Goal: Feedback & Contribution: Submit feedback/report problem

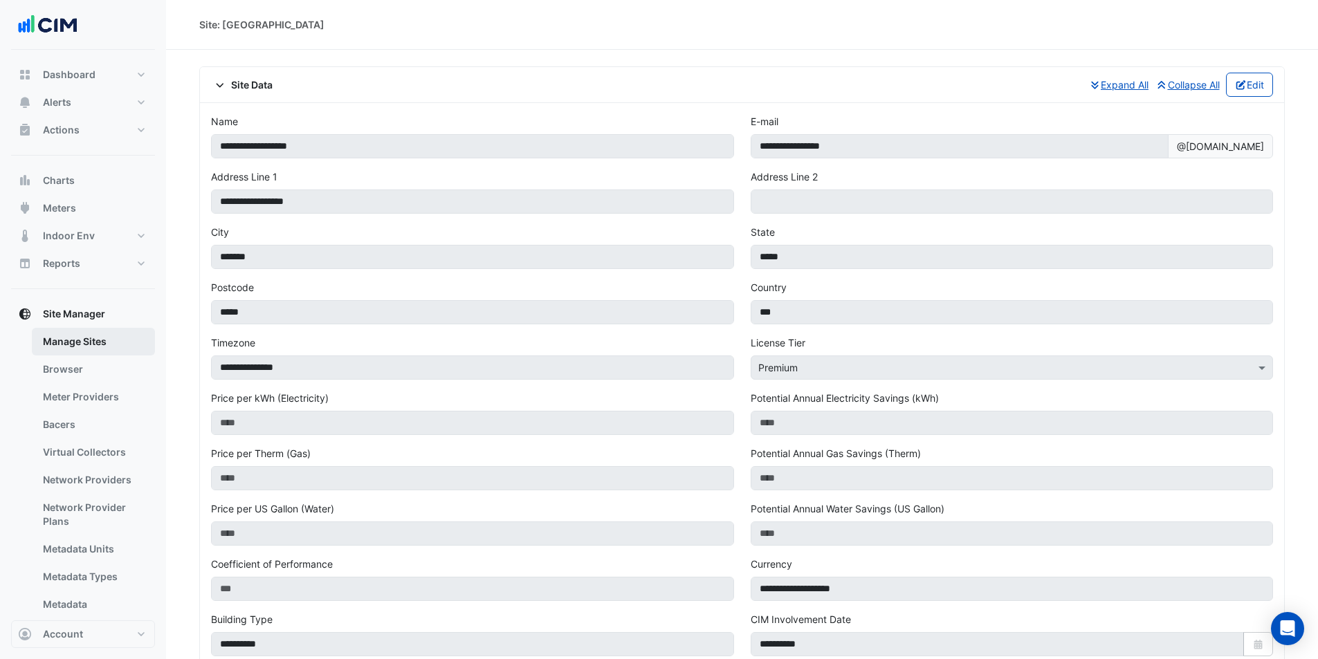
scroll to position [690, 0]
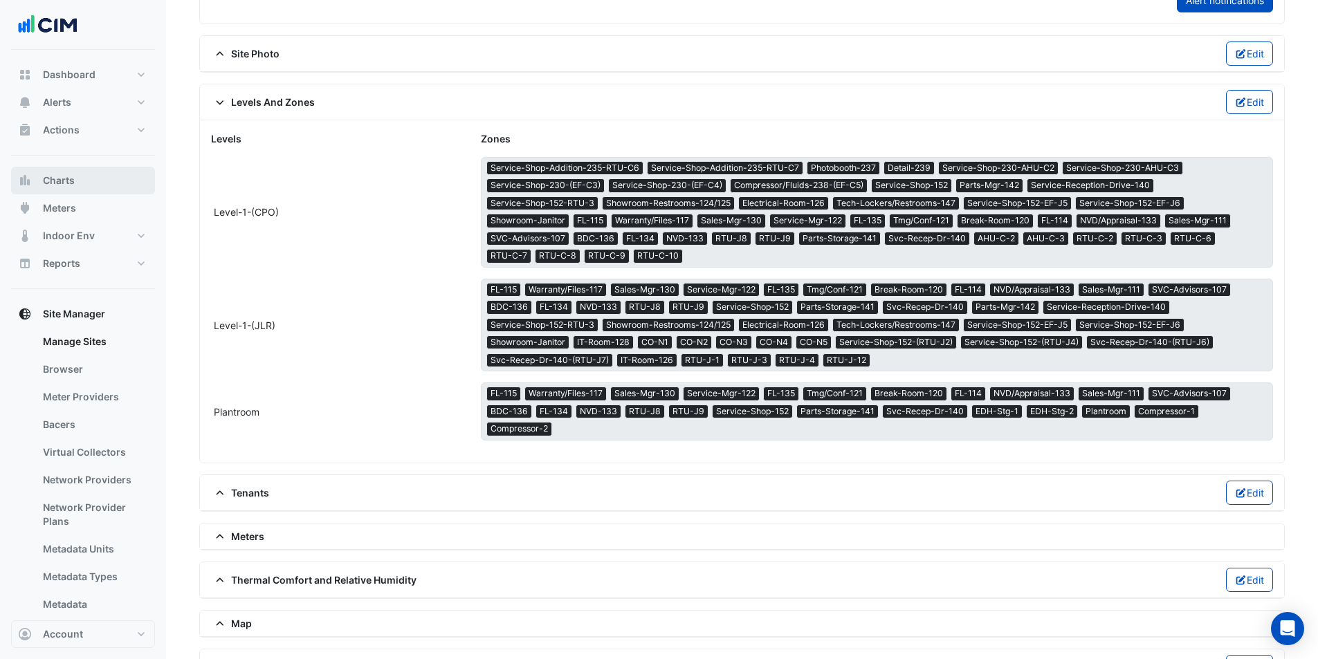
click at [100, 178] on button "Charts" at bounding box center [83, 181] width 144 height 28
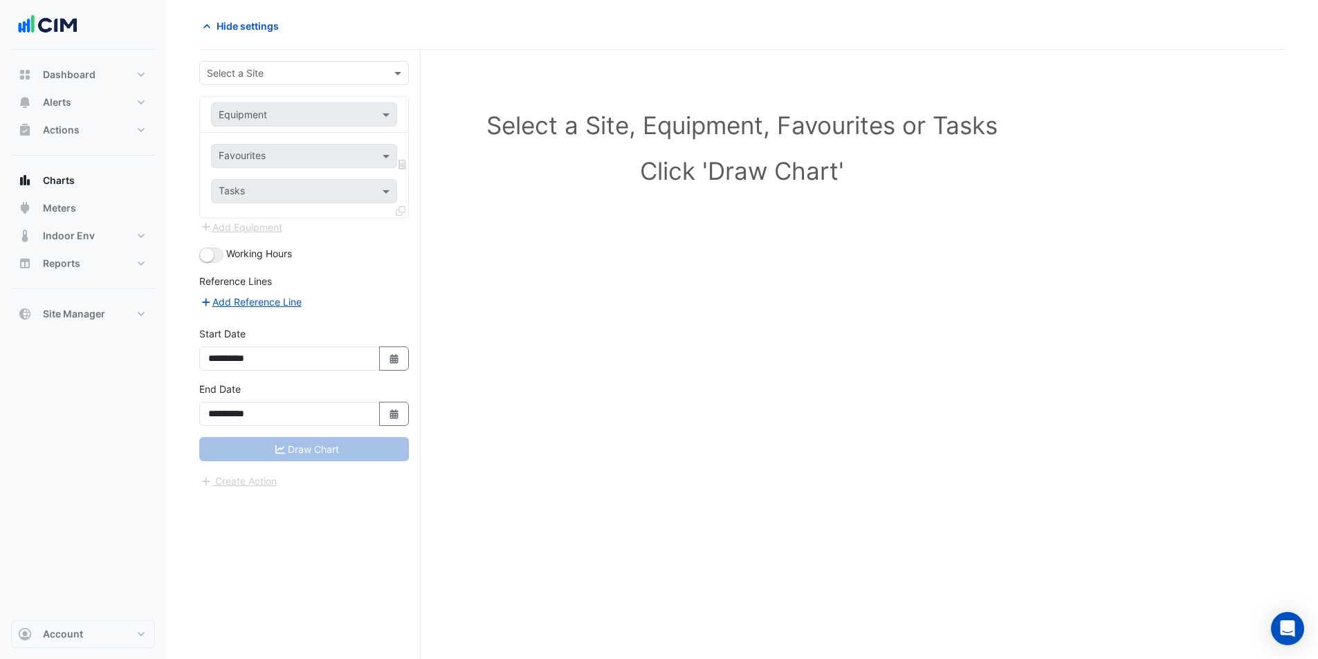
click at [338, 82] on div "Select a Site" at bounding box center [304, 73] width 210 height 24
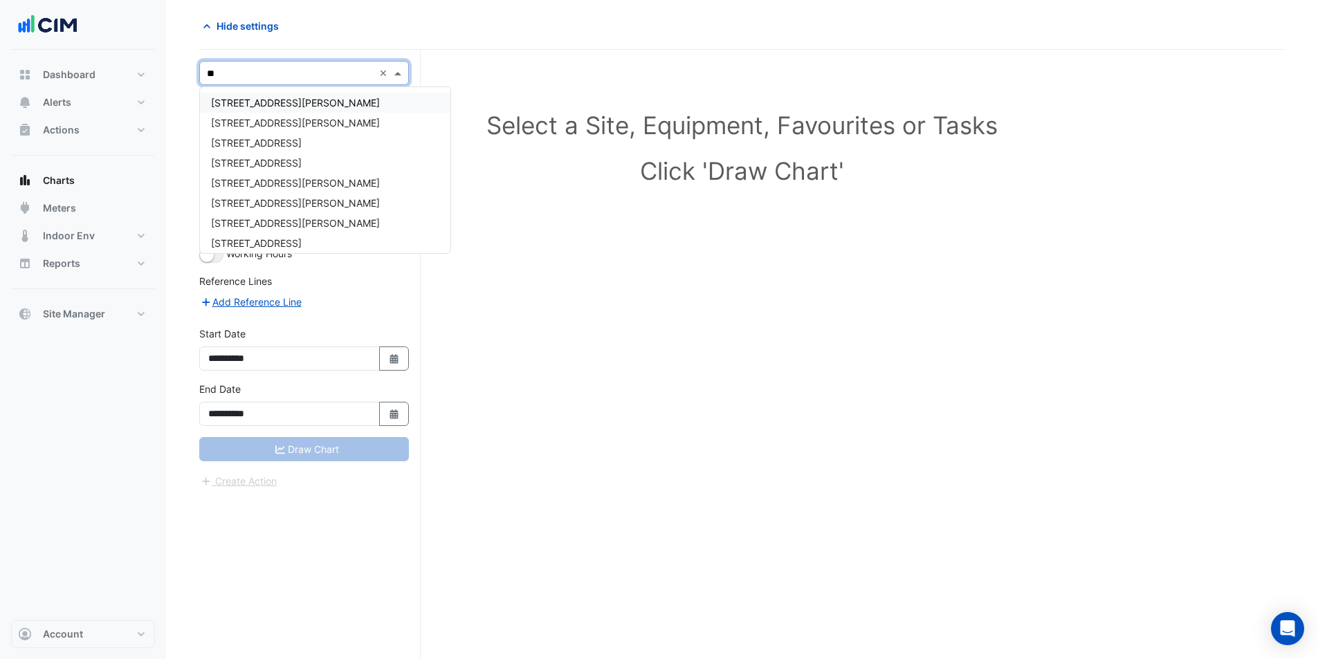
type input "*"
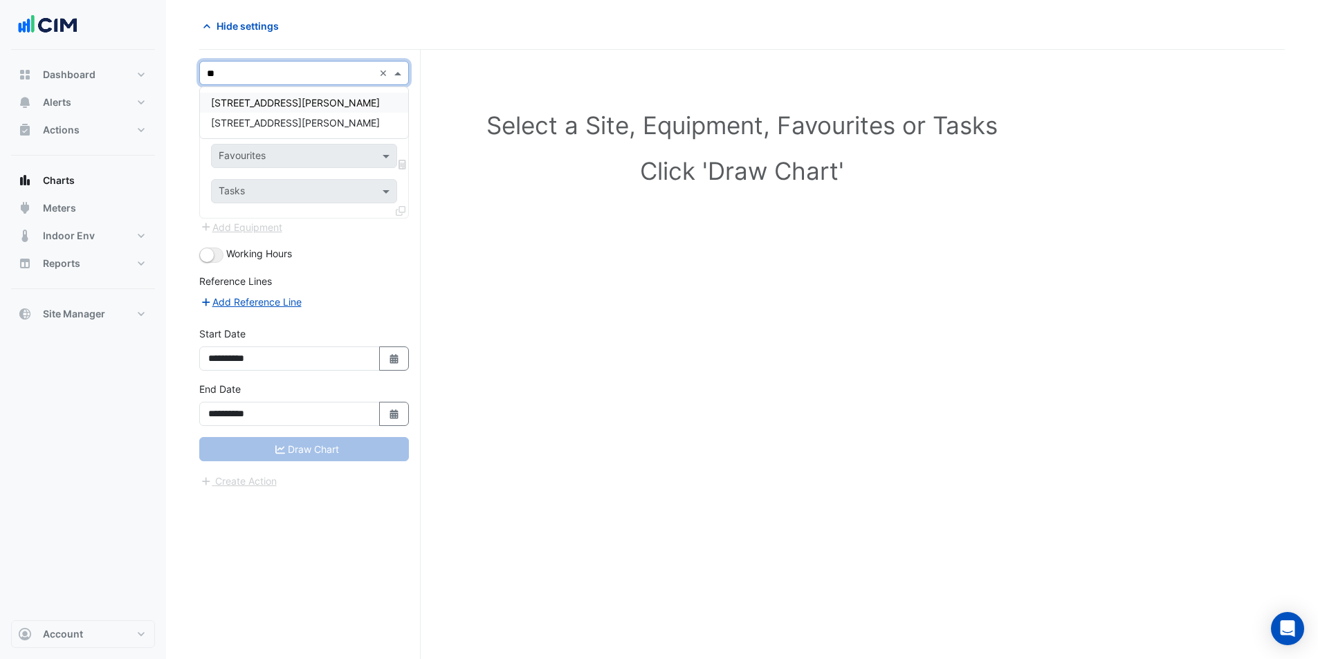
type input "***"
click at [319, 96] on div "[STREET_ADDRESS][PERSON_NAME]" at bounding box center [304, 103] width 208 height 20
click at [337, 116] on input "text" at bounding box center [290, 115] width 143 height 15
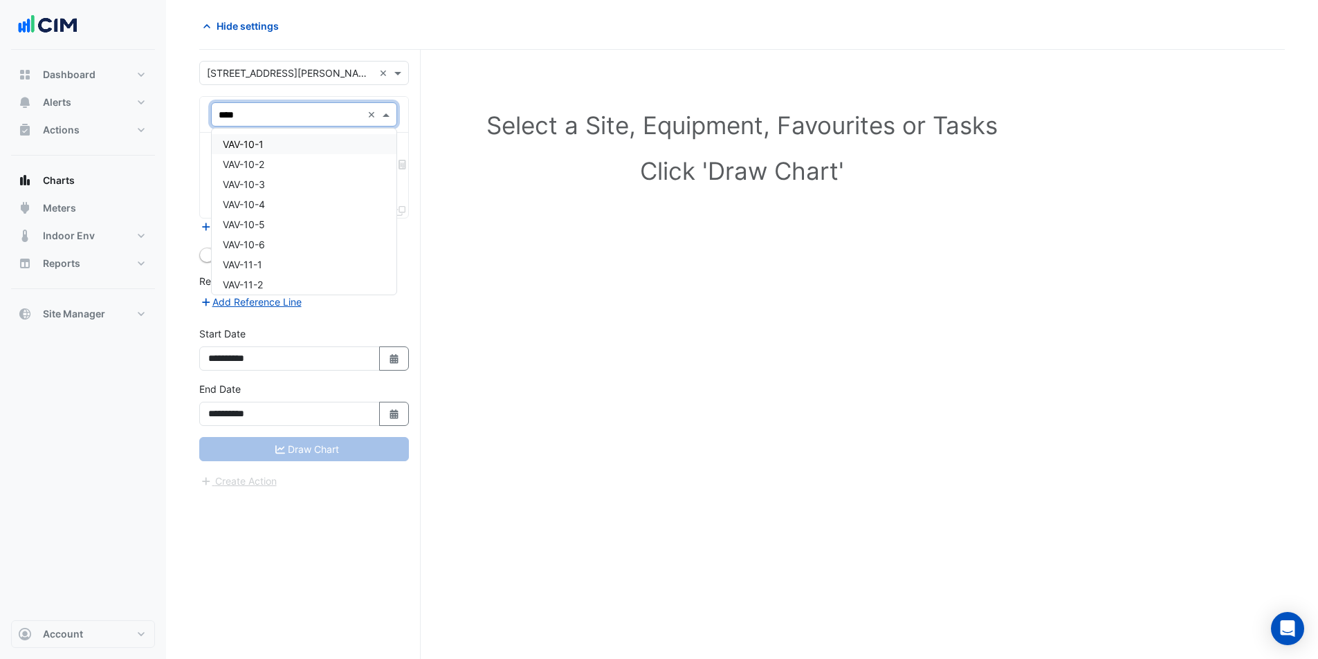
type input "*****"
click at [319, 210] on div "VAV-6-4" at bounding box center [304, 204] width 185 height 20
click at [345, 165] on div at bounding box center [295, 158] width 157 height 18
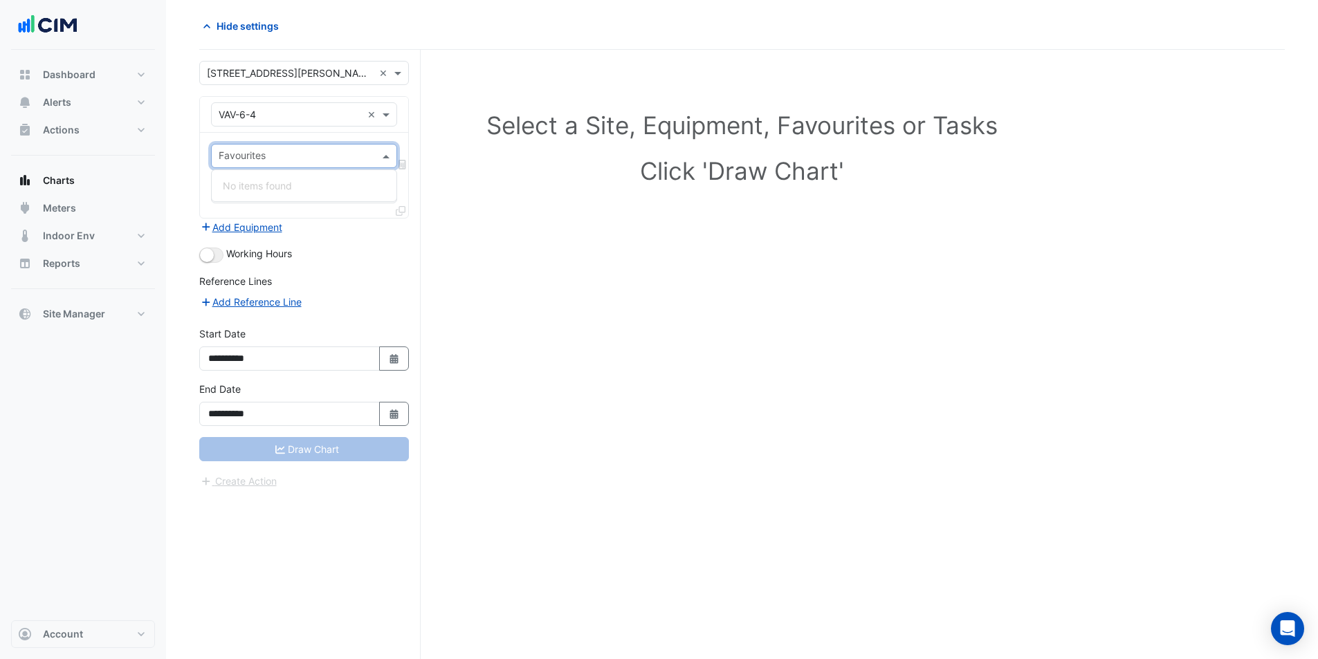
click at [345, 239] on form "**********" at bounding box center [304, 275] width 210 height 428
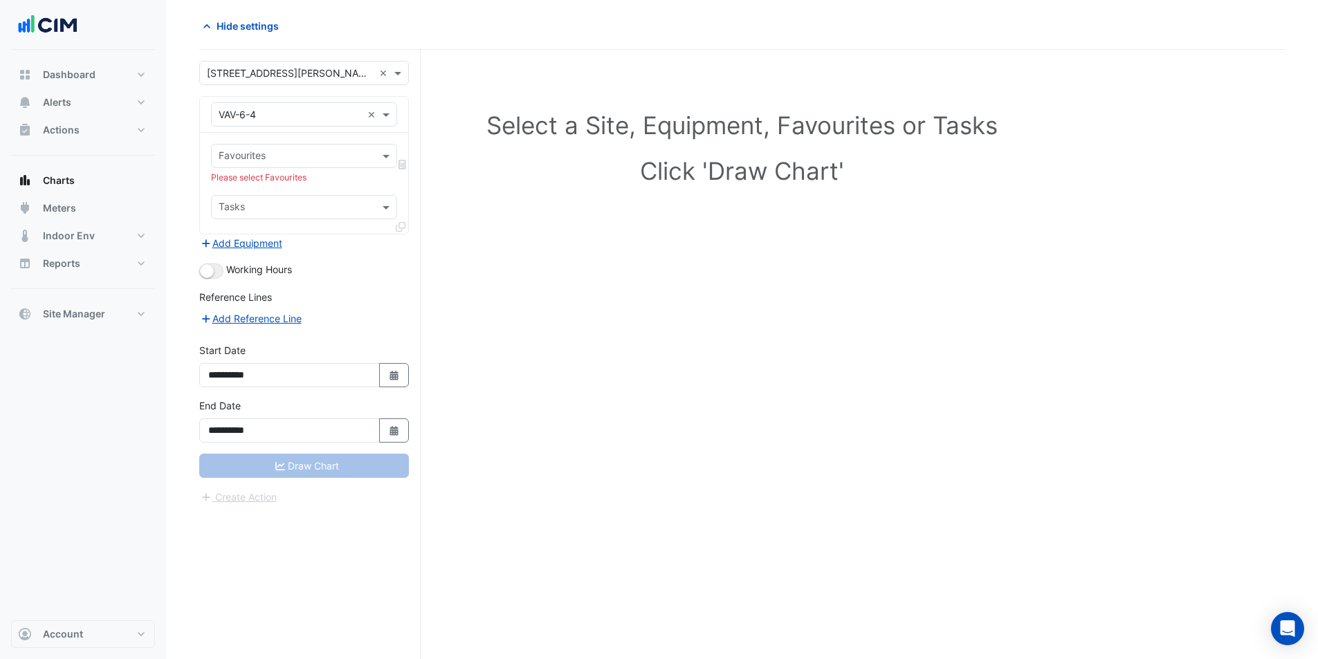
click at [368, 168] on div "Favourites Please select Favourites Tasks" at bounding box center [304, 183] width 208 height 101
click at [363, 104] on div "Equipment × VAV-6-4 ×" at bounding box center [304, 114] width 186 height 24
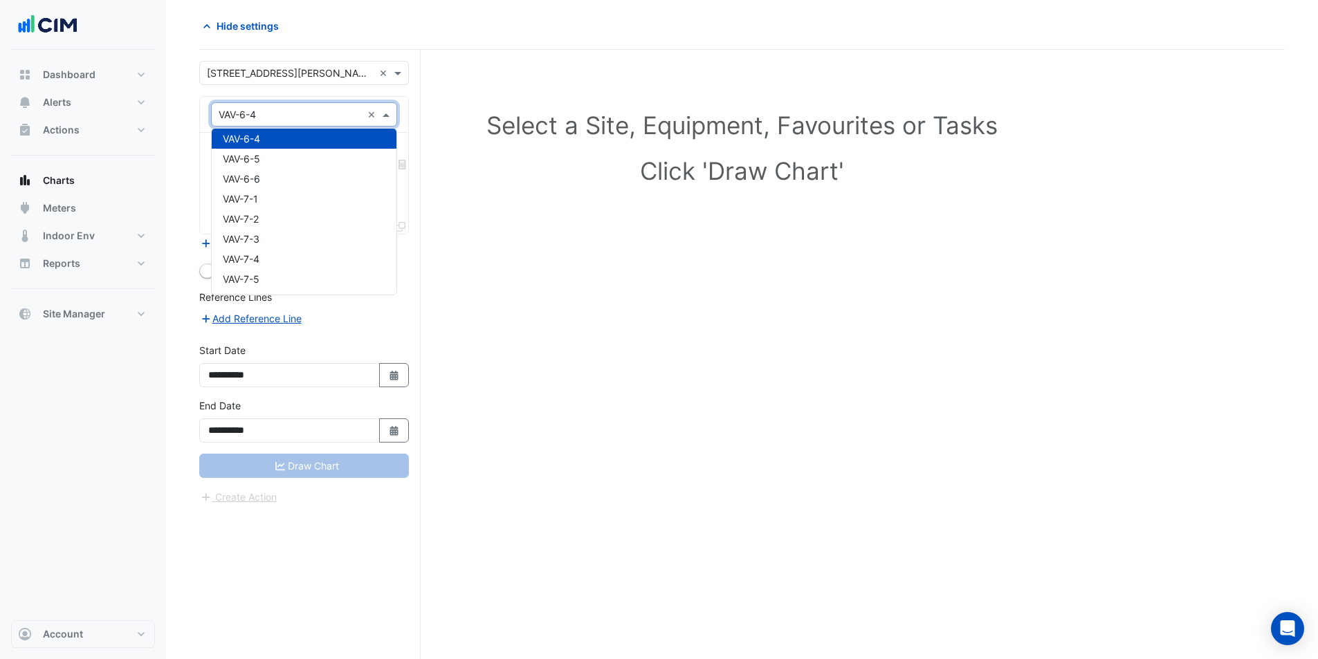
click at [339, 119] on input "text" at bounding box center [290, 115] width 143 height 15
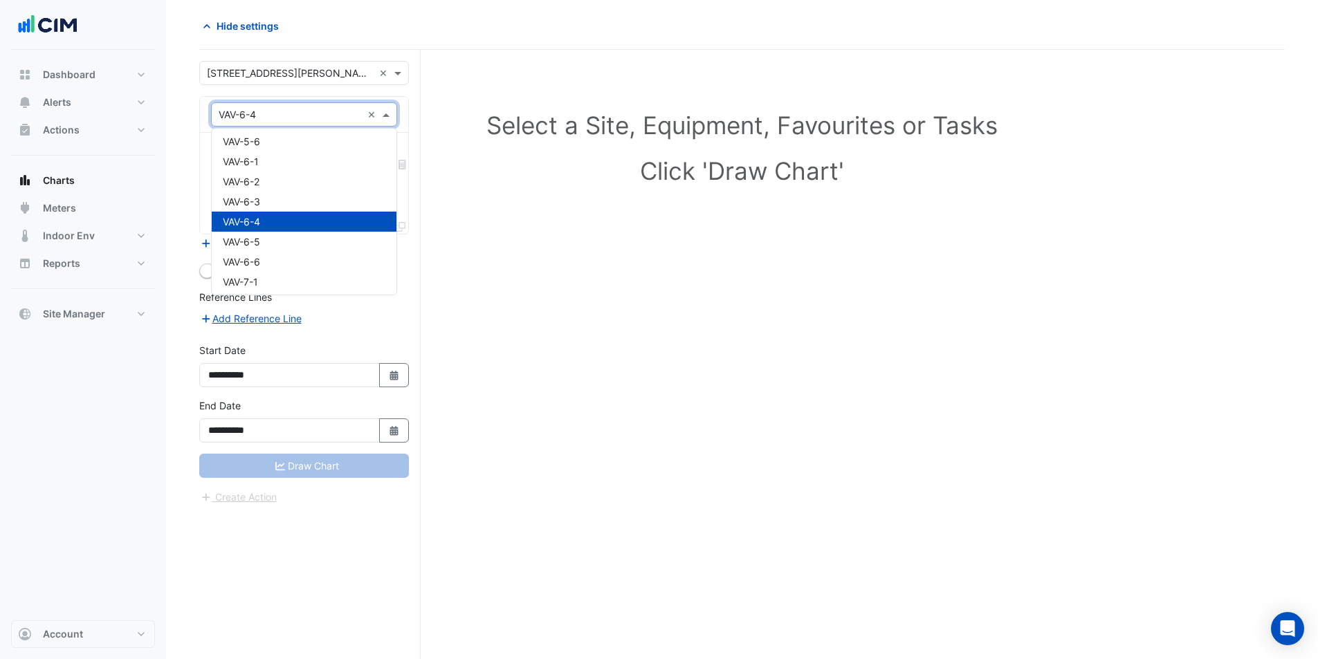
scroll to position [13911, 0]
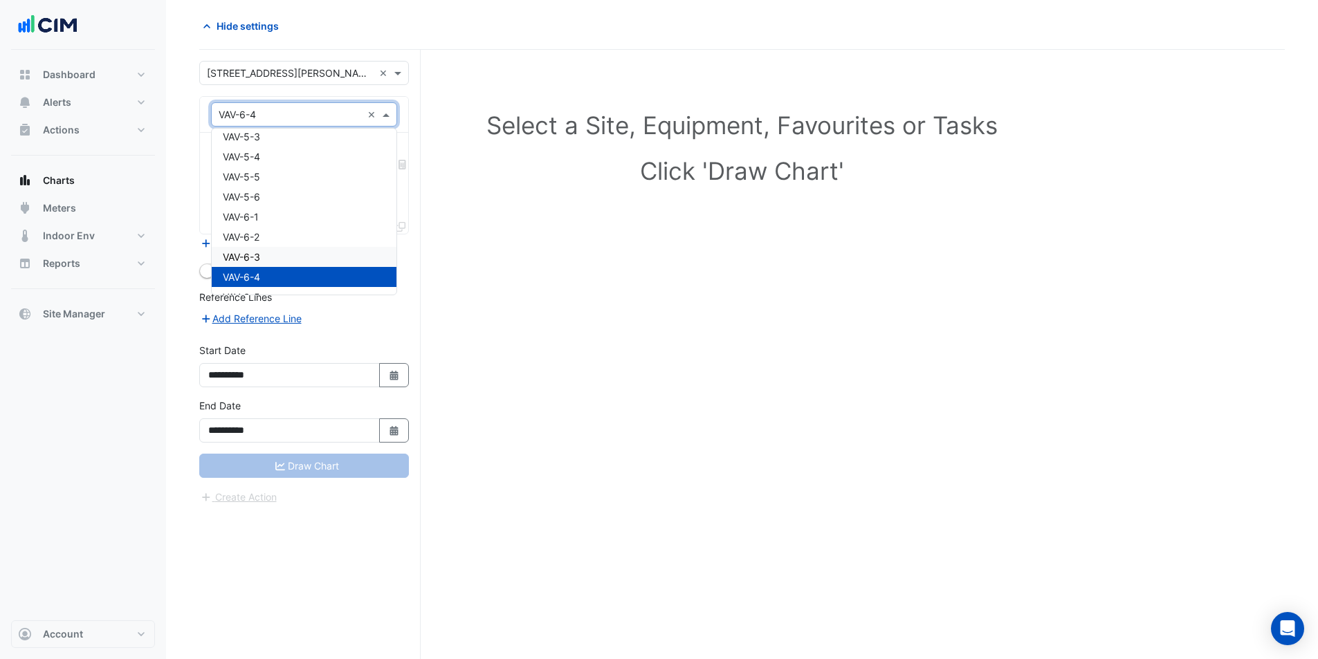
click at [331, 257] on div "VAV-6-3" at bounding box center [304, 257] width 185 height 20
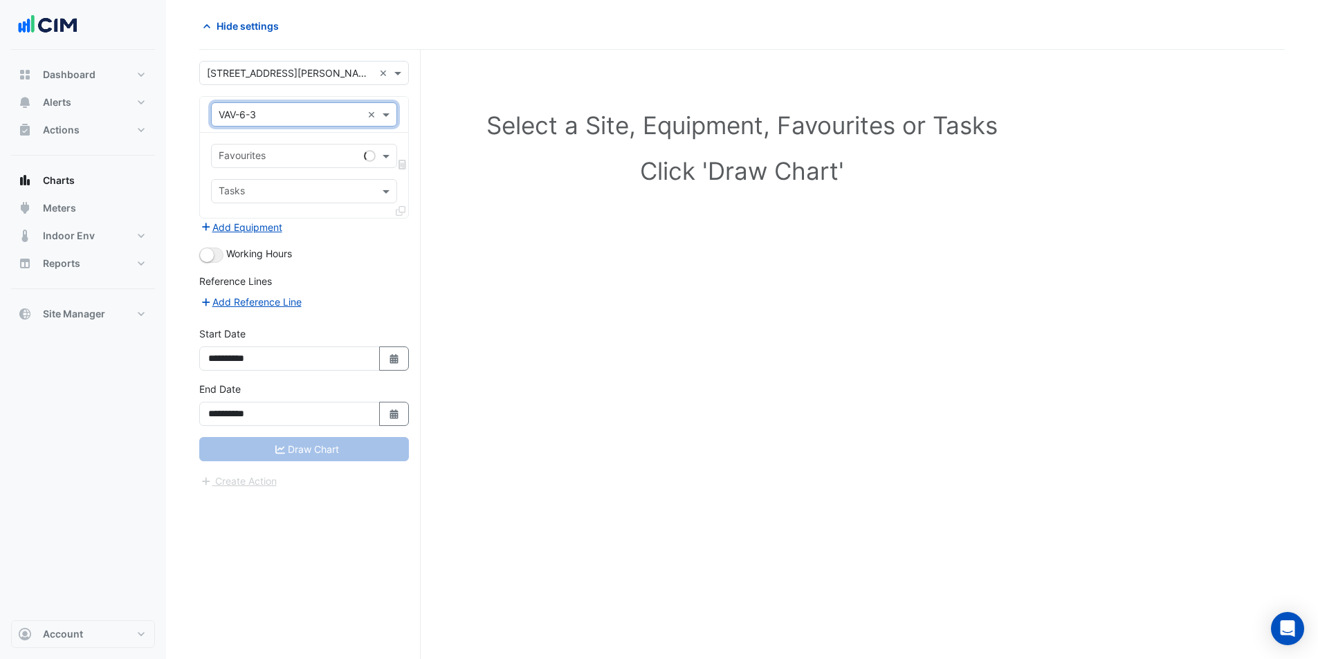
click at [361, 154] on div "Favourites" at bounding box center [304, 156] width 186 height 24
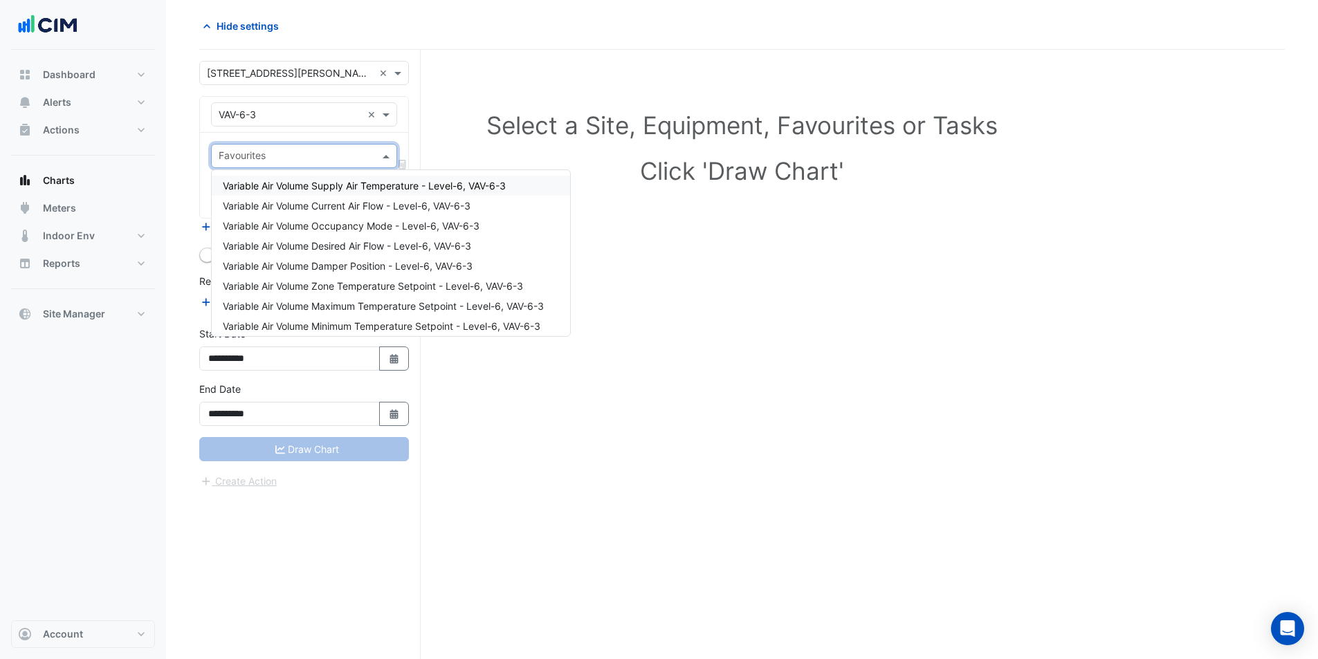
click at [391, 182] on span "Variable Air Volume Supply Air Temperature - Level-6, VAV-6-3" at bounding box center [364, 186] width 283 height 12
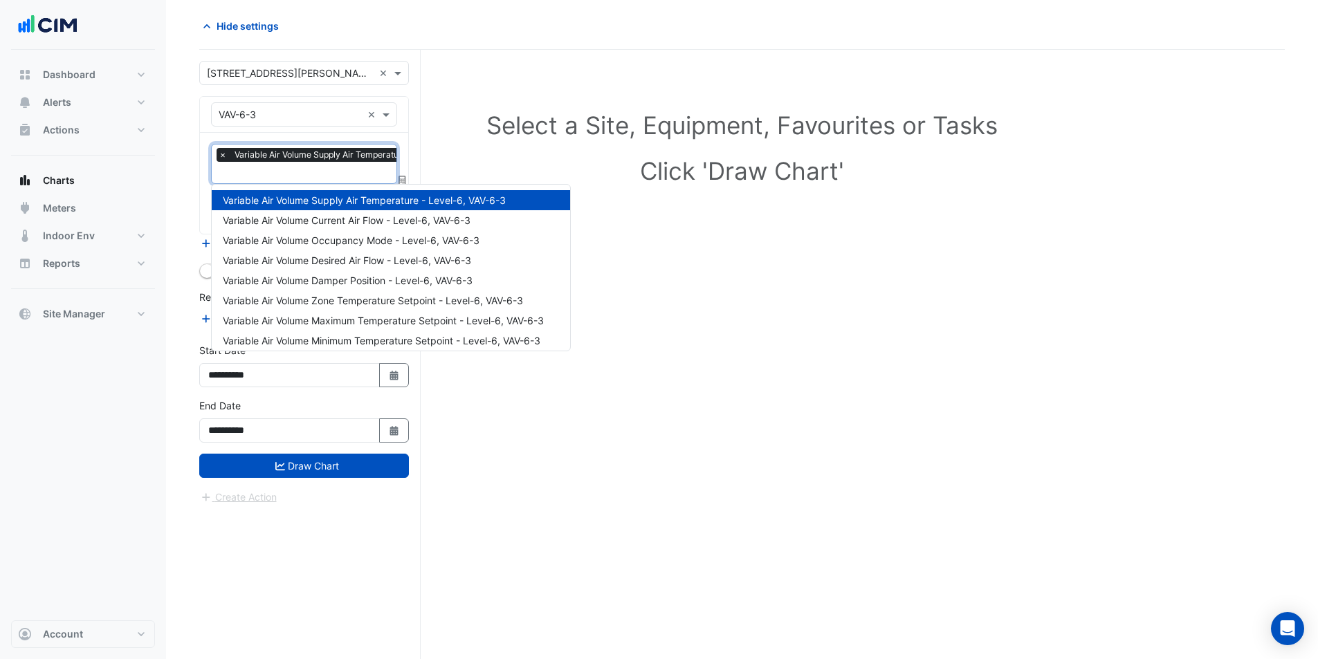
click at [329, 172] on input "text" at bounding box center [355, 174] width 273 height 15
click at [347, 214] on span "Variable Air Volume Current Air Flow - Level-6, VAV-6-3" at bounding box center [347, 220] width 248 height 12
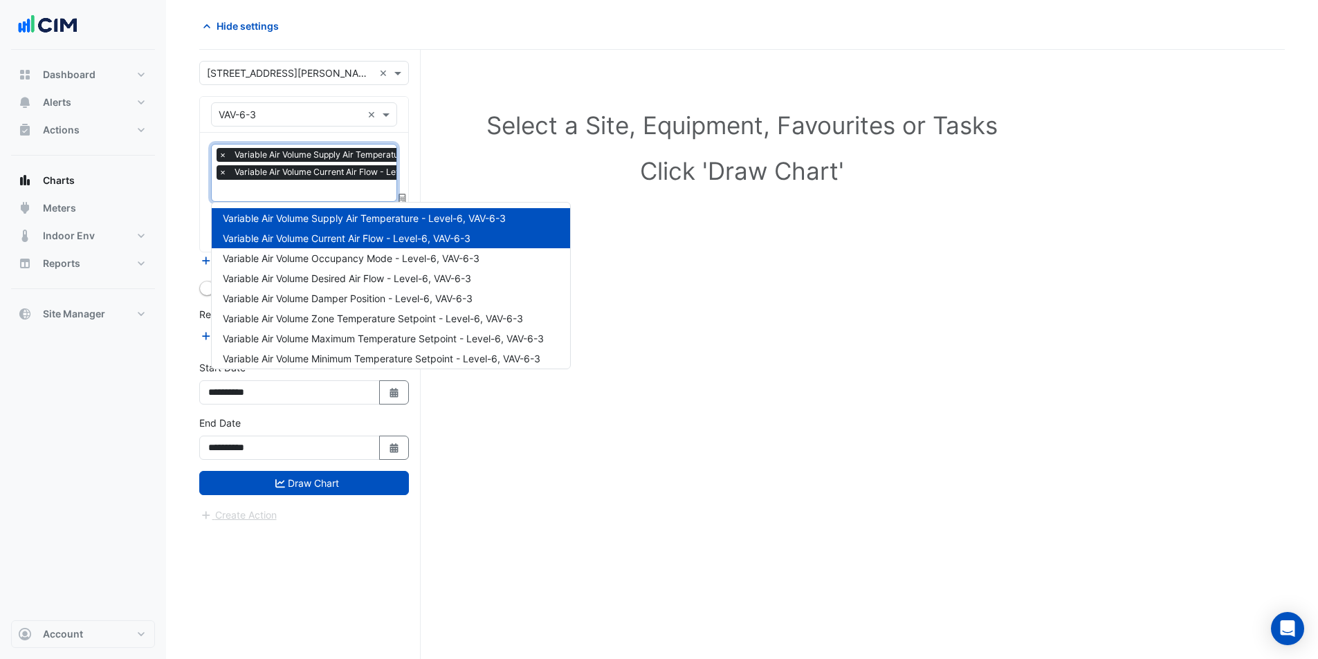
drag, startPoint x: 339, startPoint y: 189, endPoint x: 342, endPoint y: 220, distance: 31.3
click at [340, 192] on input "text" at bounding box center [355, 192] width 273 height 15
click at [345, 253] on span "Variable Air Volume Occupancy Mode - Level-6, VAV-6-3" at bounding box center [351, 259] width 257 height 12
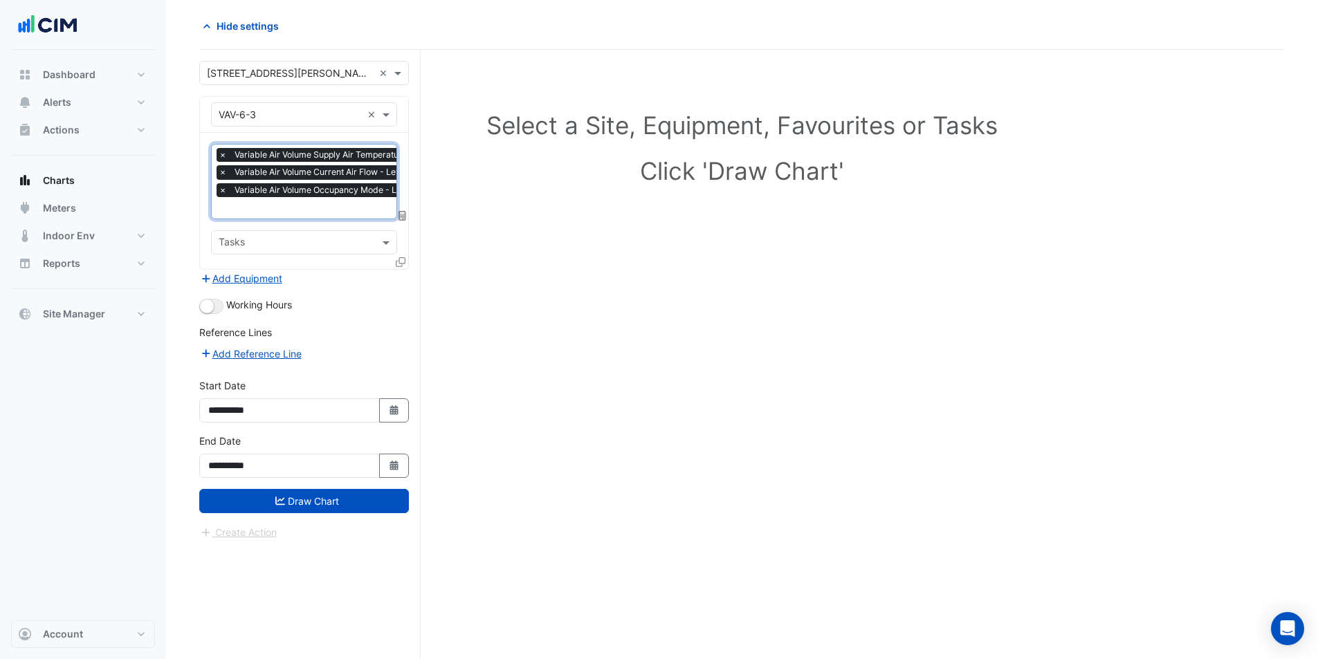
click at [331, 202] on input "text" at bounding box center [355, 209] width 273 height 15
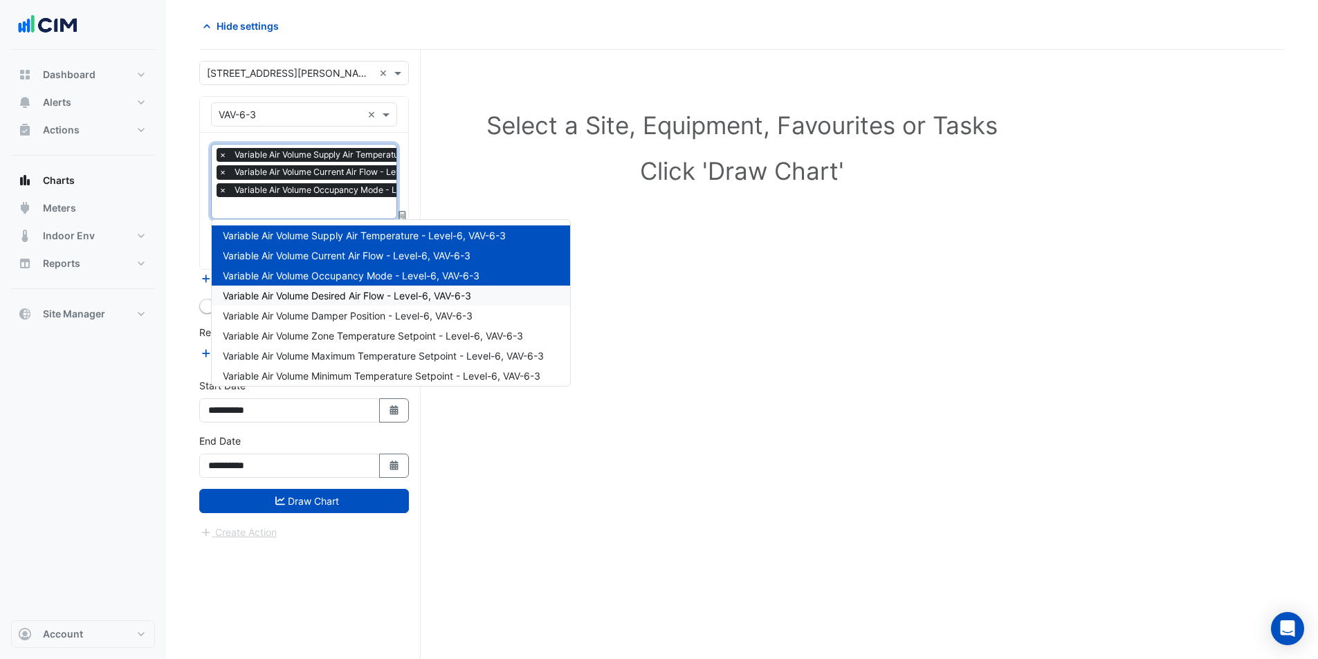
click at [350, 290] on span "Variable Air Volume Desired Air Flow - Level-6, VAV-6-3" at bounding box center [347, 296] width 248 height 12
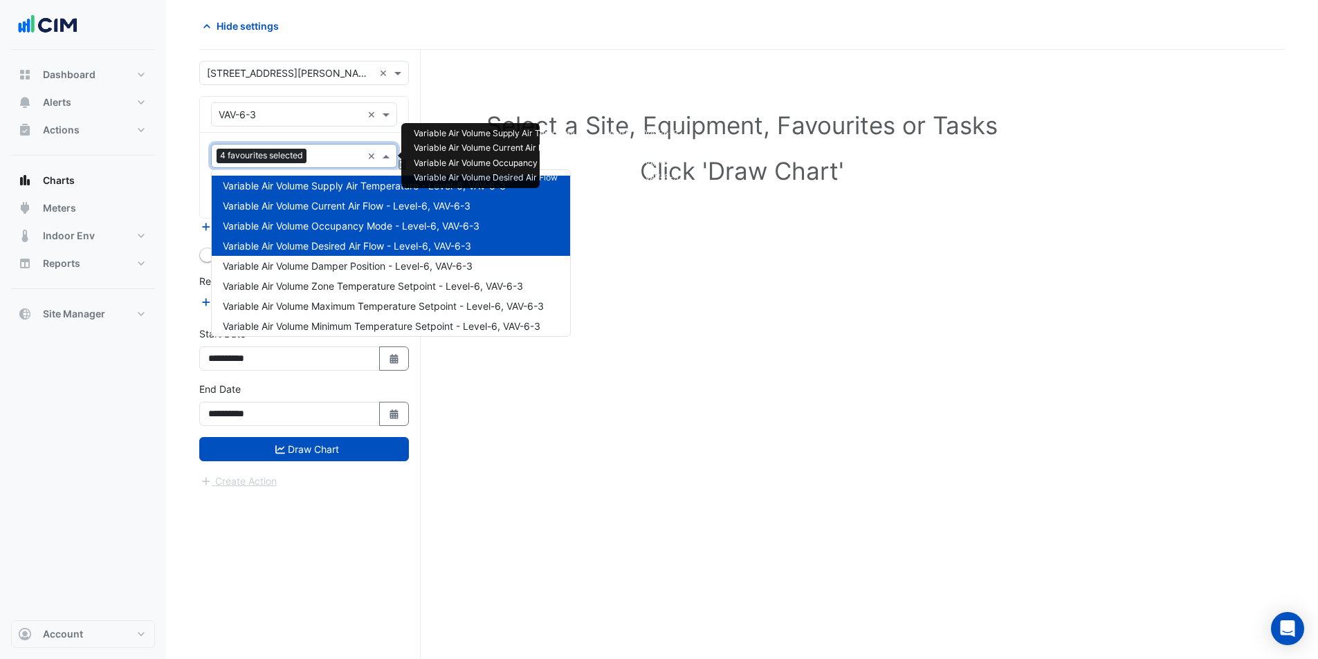
click at [330, 154] on input "text" at bounding box center [337, 157] width 50 height 15
click at [356, 267] on span "Variable Air Volume Damper Position - Level-6, VAV-6-3" at bounding box center [348, 266] width 250 height 12
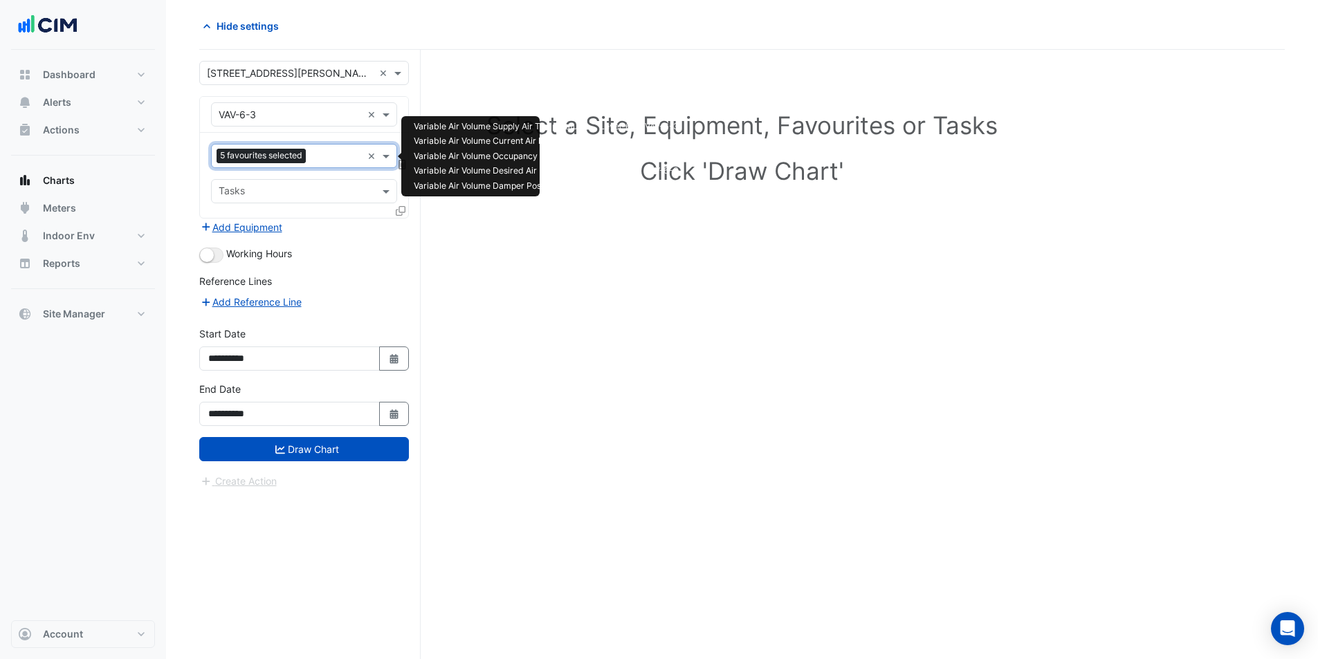
click at [329, 156] on input "text" at bounding box center [336, 157] width 51 height 15
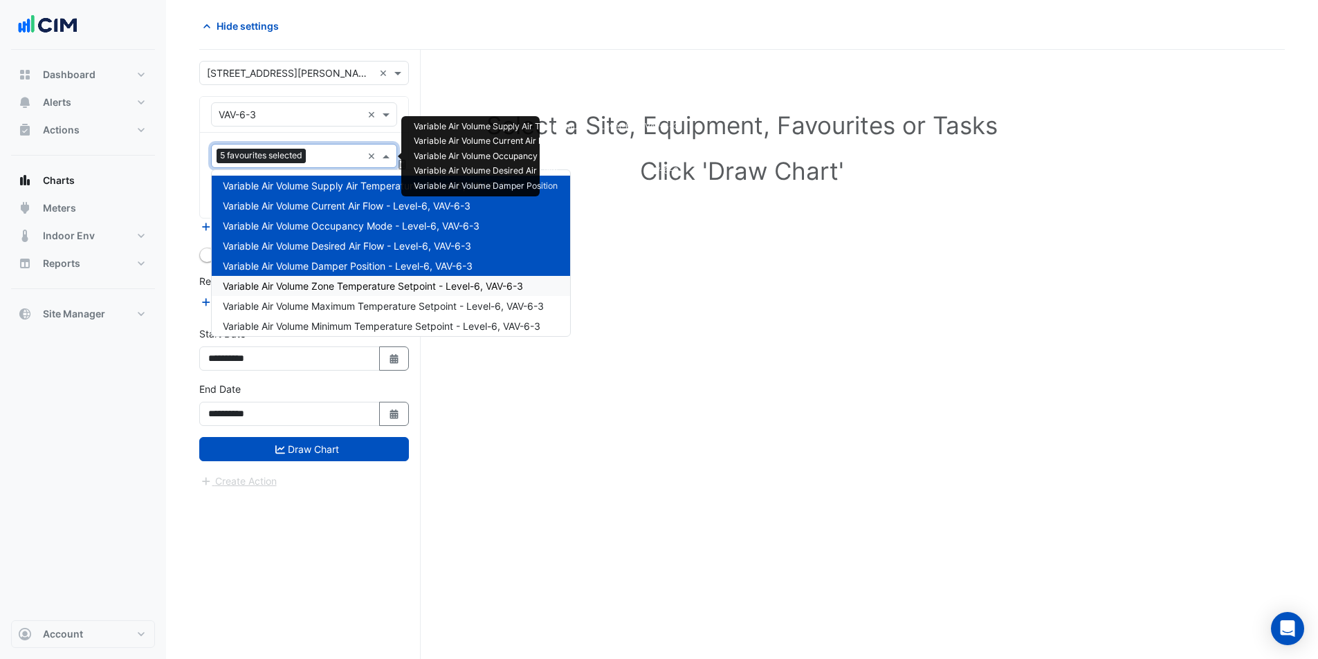
click at [350, 289] on span "Variable Air Volume Zone Temperature Setpoint - Level-6, VAV-6-3" at bounding box center [373, 286] width 300 height 12
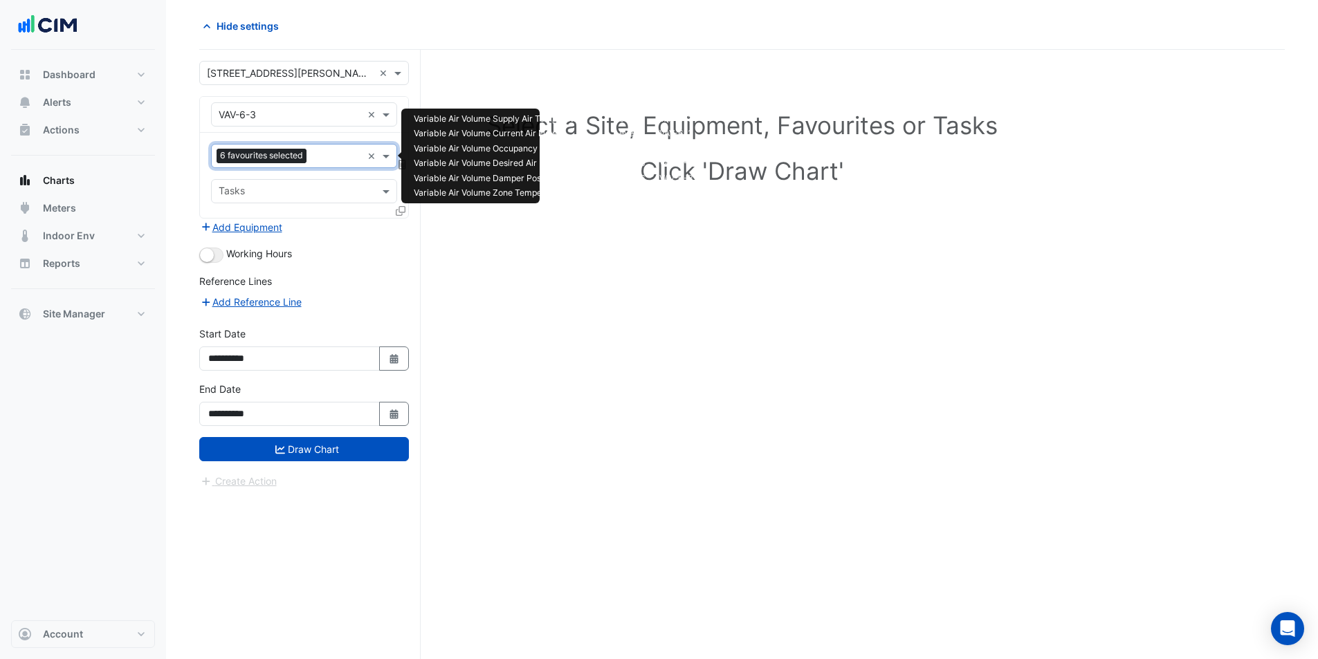
click at [333, 155] on input "text" at bounding box center [337, 157] width 50 height 15
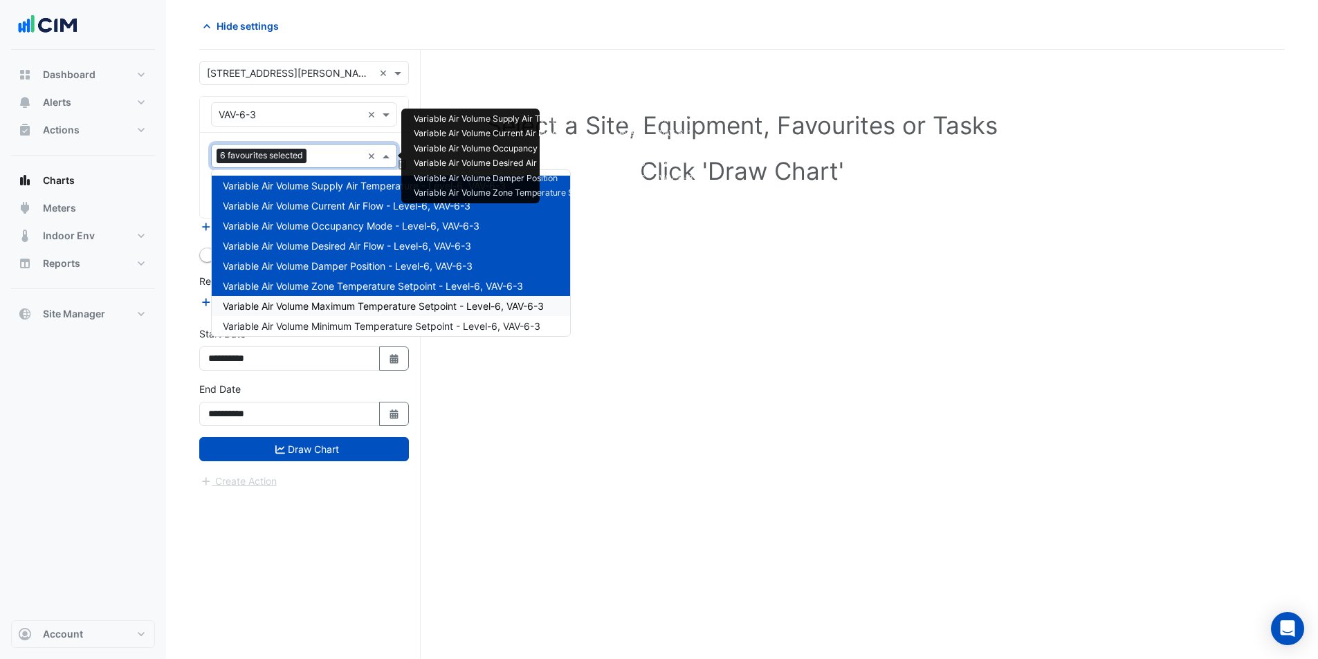
click at [358, 304] on span "Variable Air Volume Maximum Temperature Setpoint - Level-6, VAV-6-3" at bounding box center [383, 306] width 321 height 12
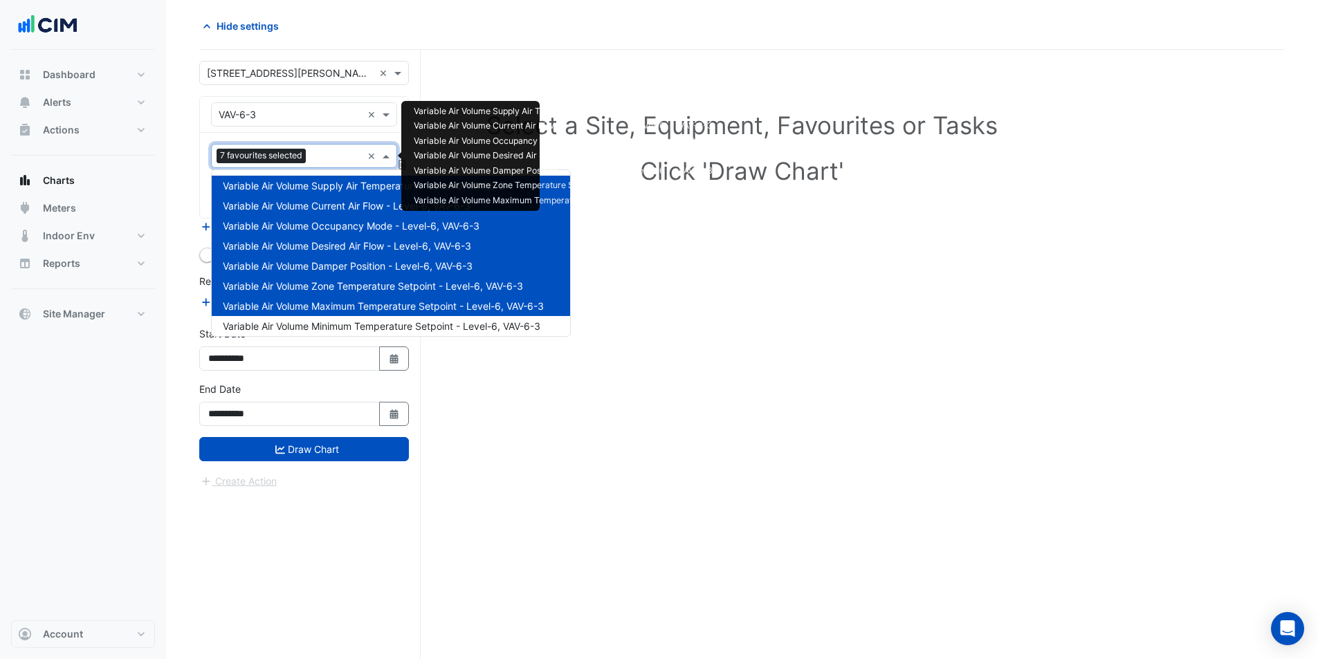
click at [340, 150] on input "text" at bounding box center [336, 157] width 51 height 15
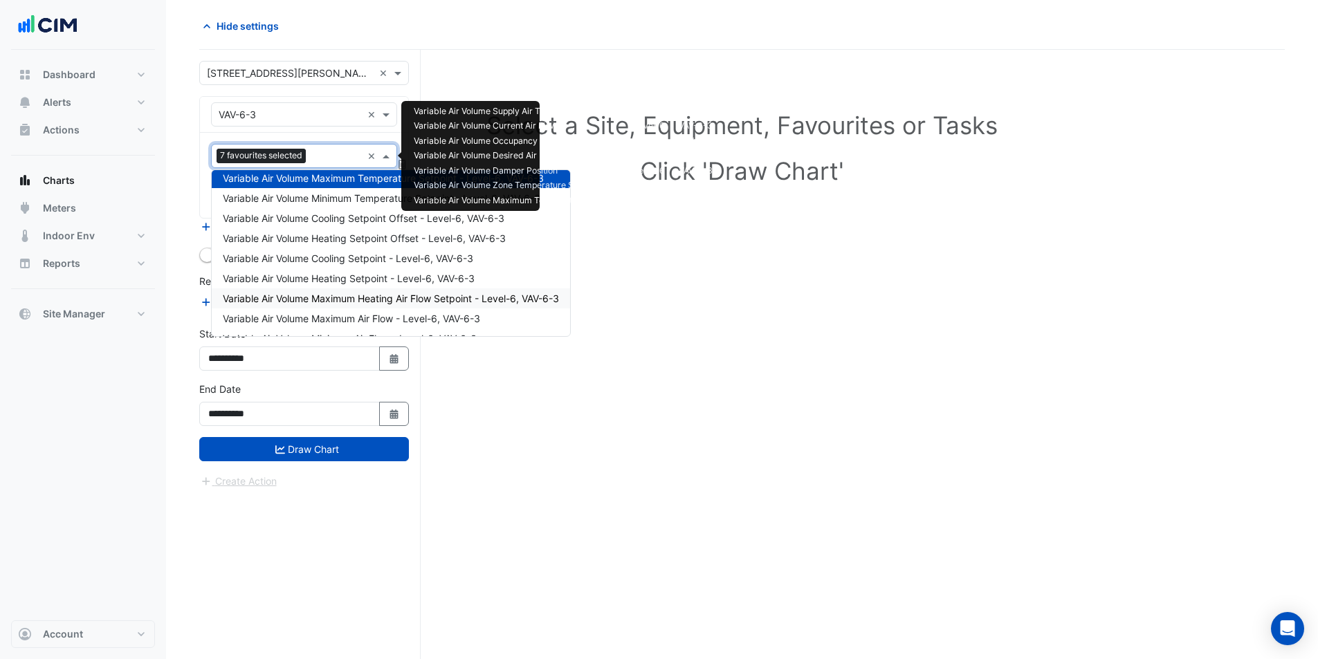
scroll to position [138, 0]
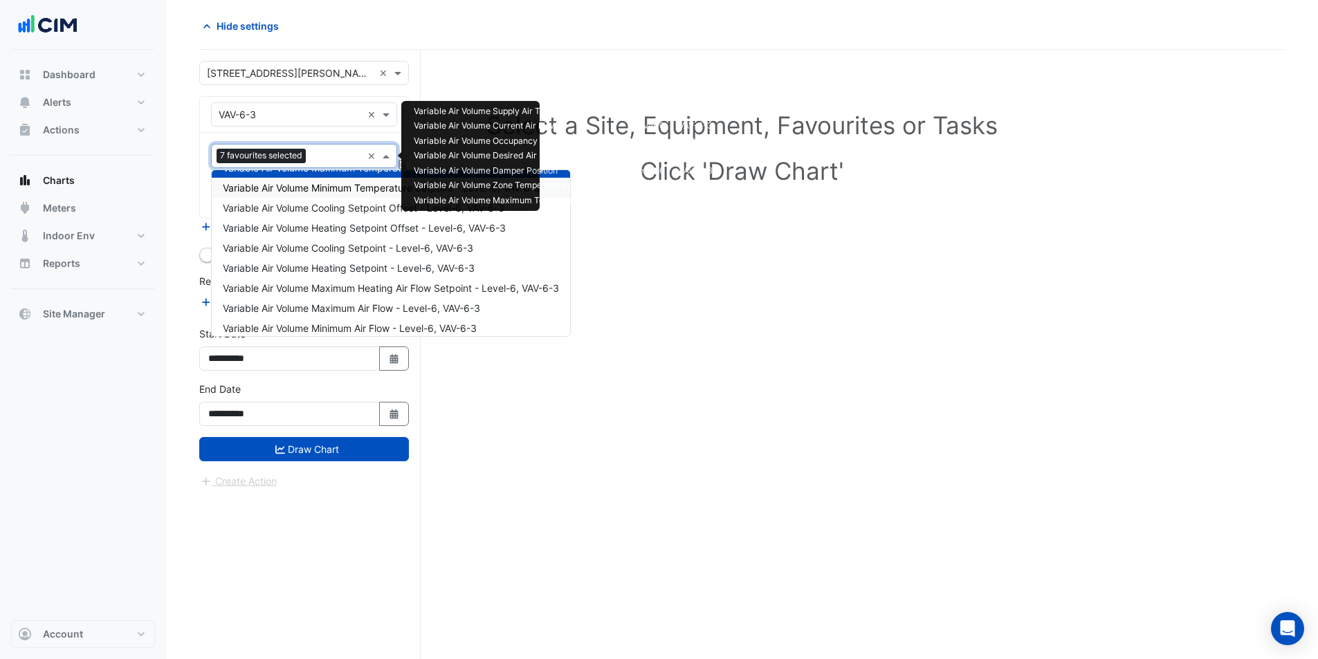
click at [360, 195] on div "Variable Air Volume Minimum Temperature Setpoint - Level-6, VAV-6-3" at bounding box center [391, 188] width 358 height 20
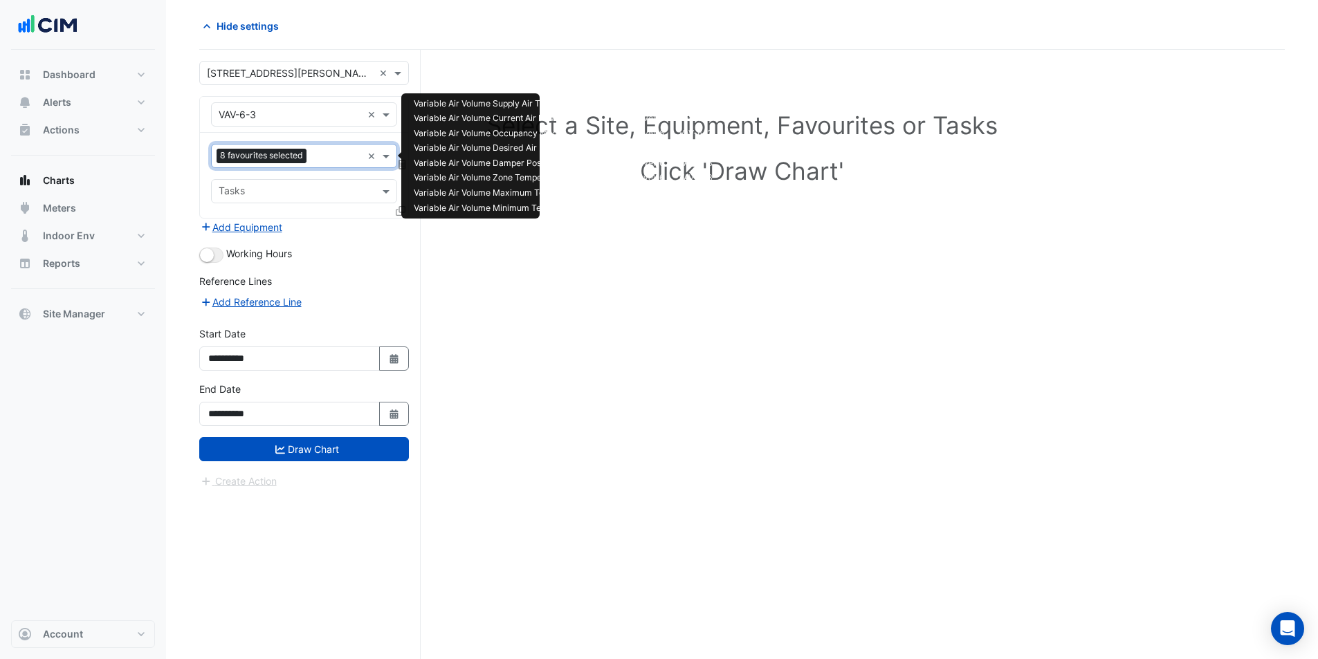
drag, startPoint x: 340, startPoint y: 153, endPoint x: 342, endPoint y: 164, distance: 11.2
click at [340, 154] on input "text" at bounding box center [337, 157] width 50 height 15
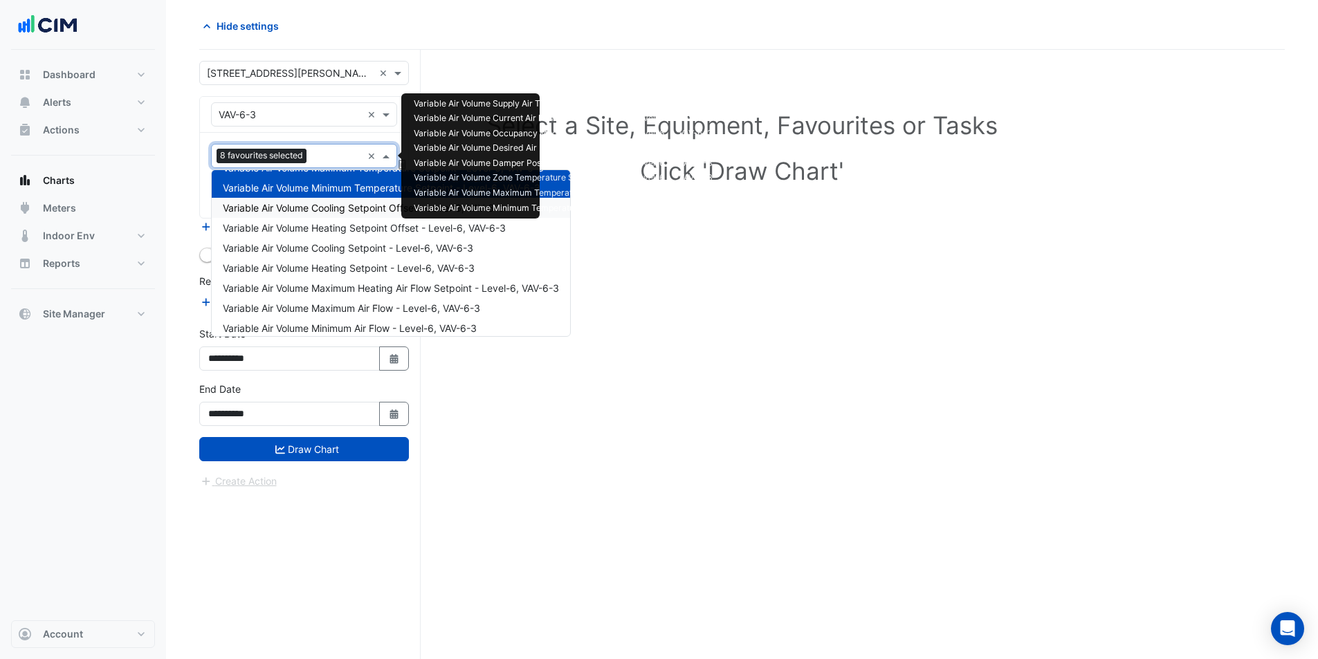
click at [369, 208] on span "Variable Air Volume Cooling Setpoint Offset - Level-6, VAV-6-3" at bounding box center [364, 208] width 282 height 12
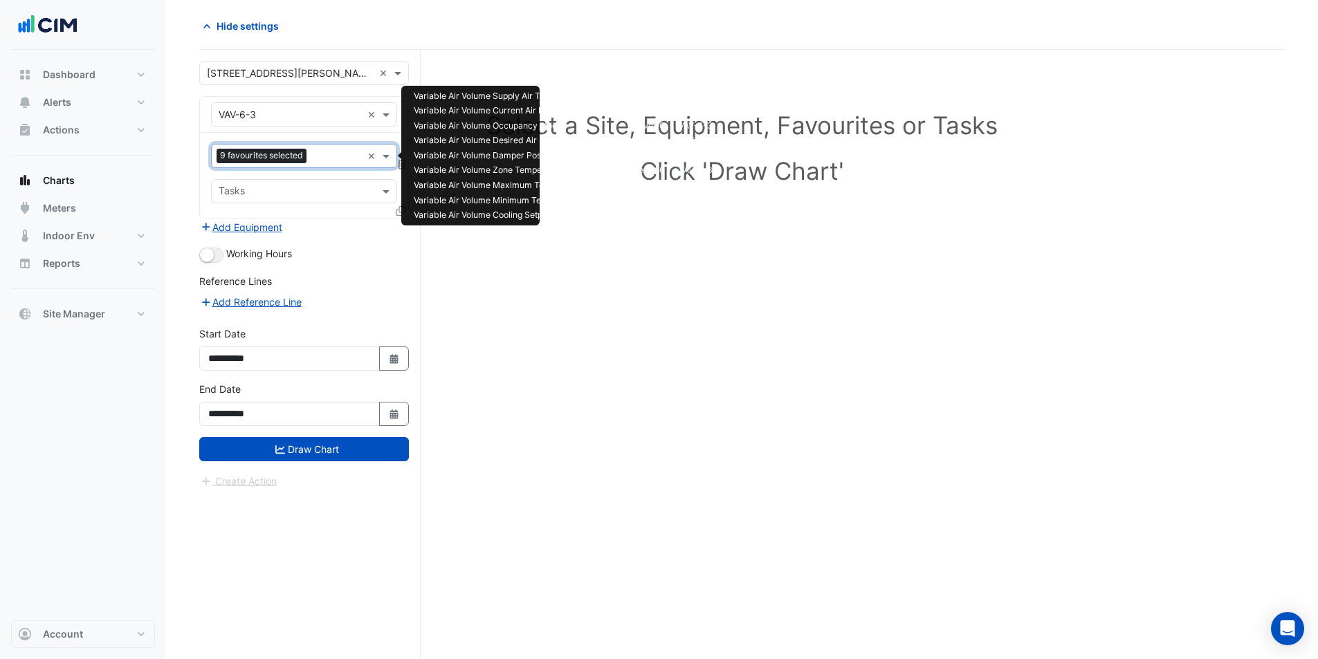
click at [327, 143] on div "Favourites 9 favourites selected × Tasks" at bounding box center [304, 175] width 208 height 85
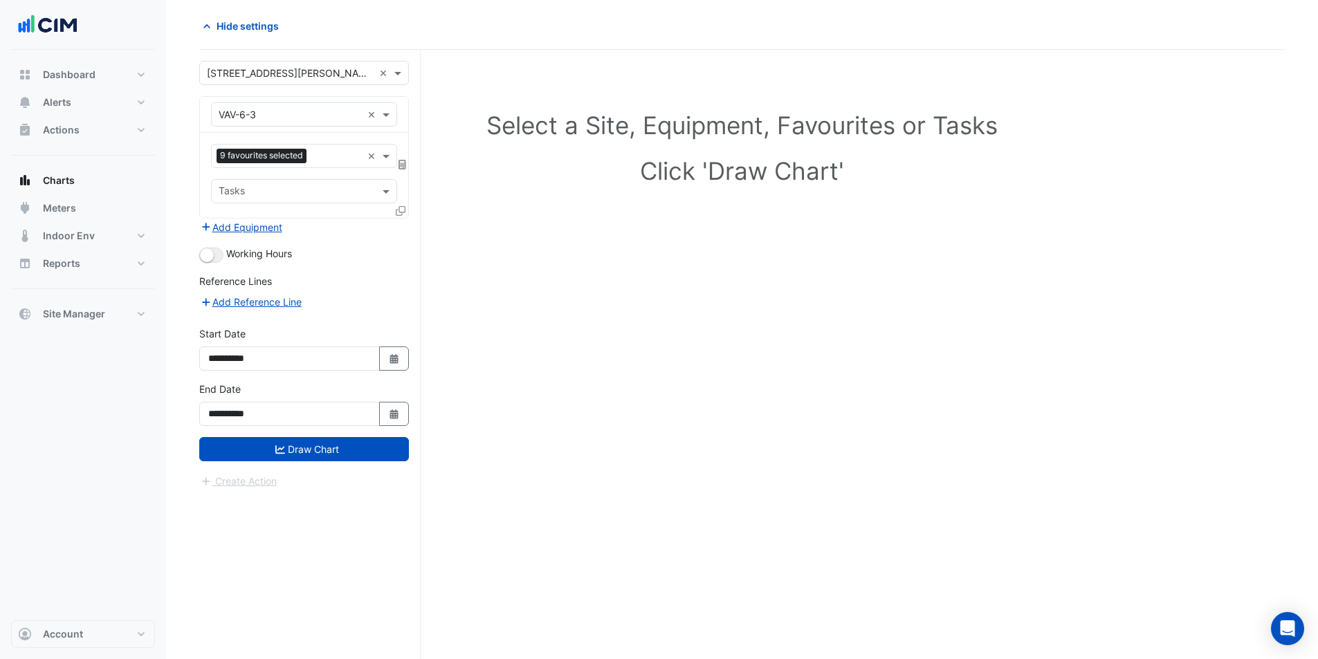
click at [329, 156] on input "text" at bounding box center [337, 157] width 50 height 15
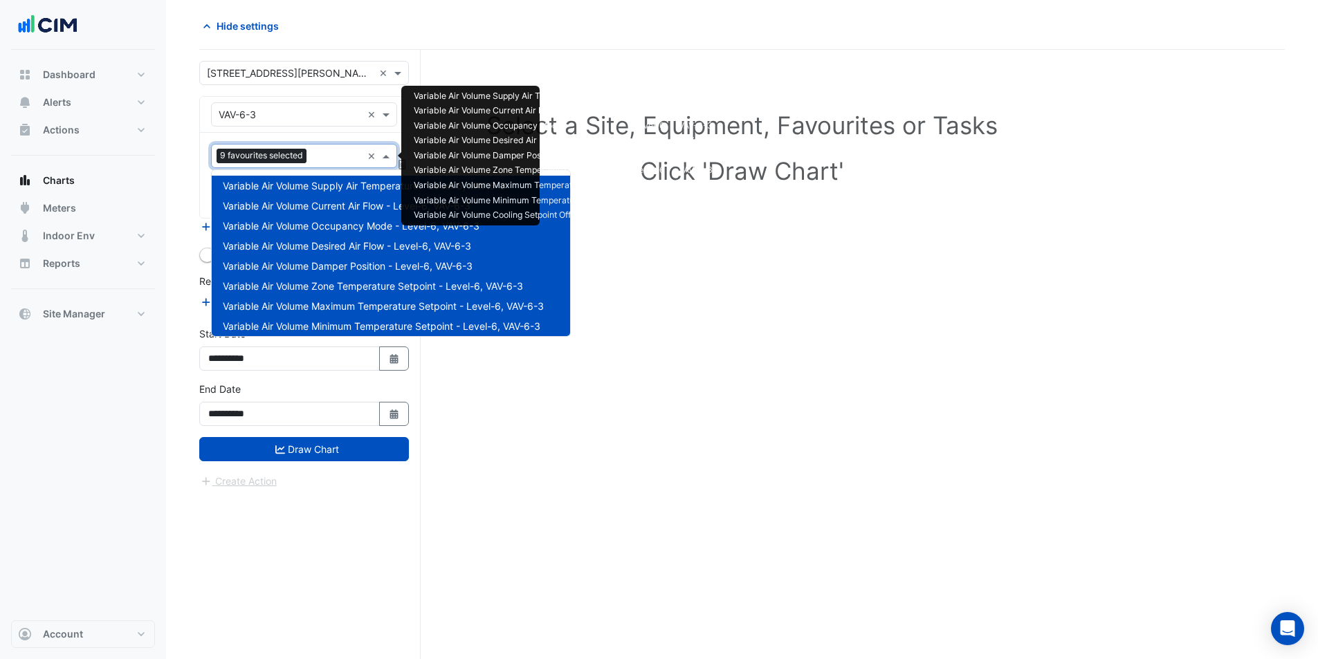
scroll to position [166, 0]
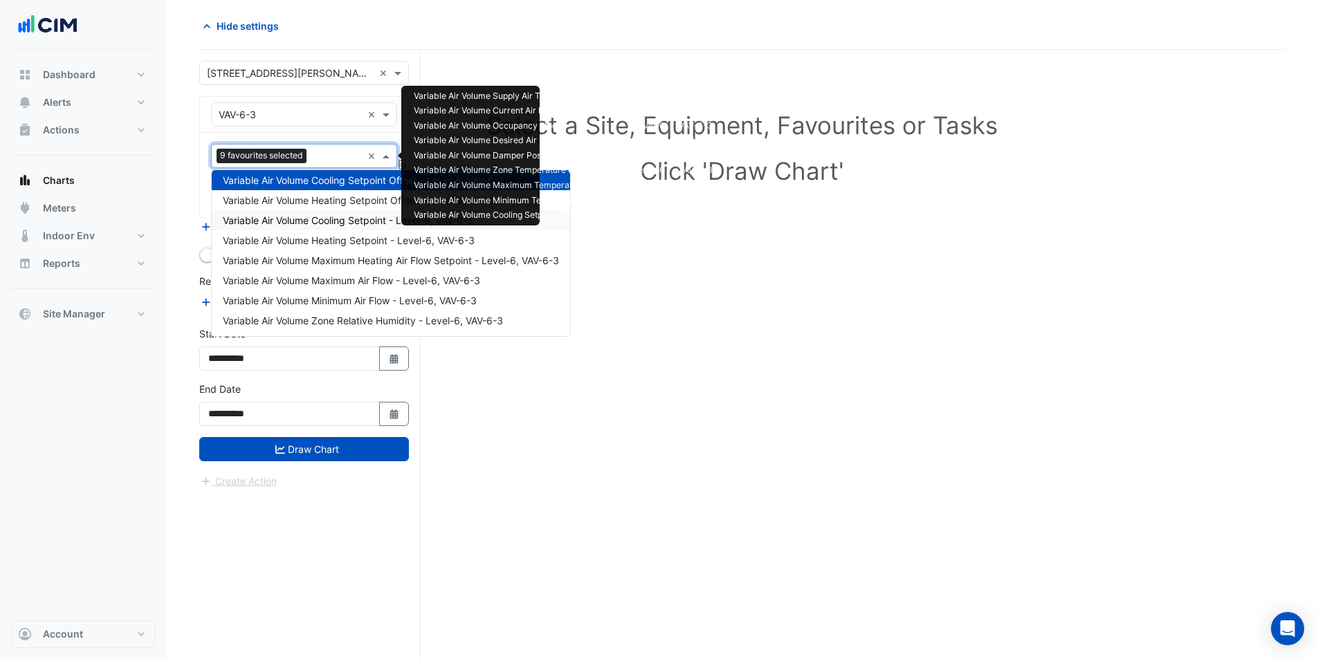
click at [380, 212] on div "Variable Air Volume Cooling Setpoint - Level-6, VAV-6-3" at bounding box center [391, 220] width 358 height 20
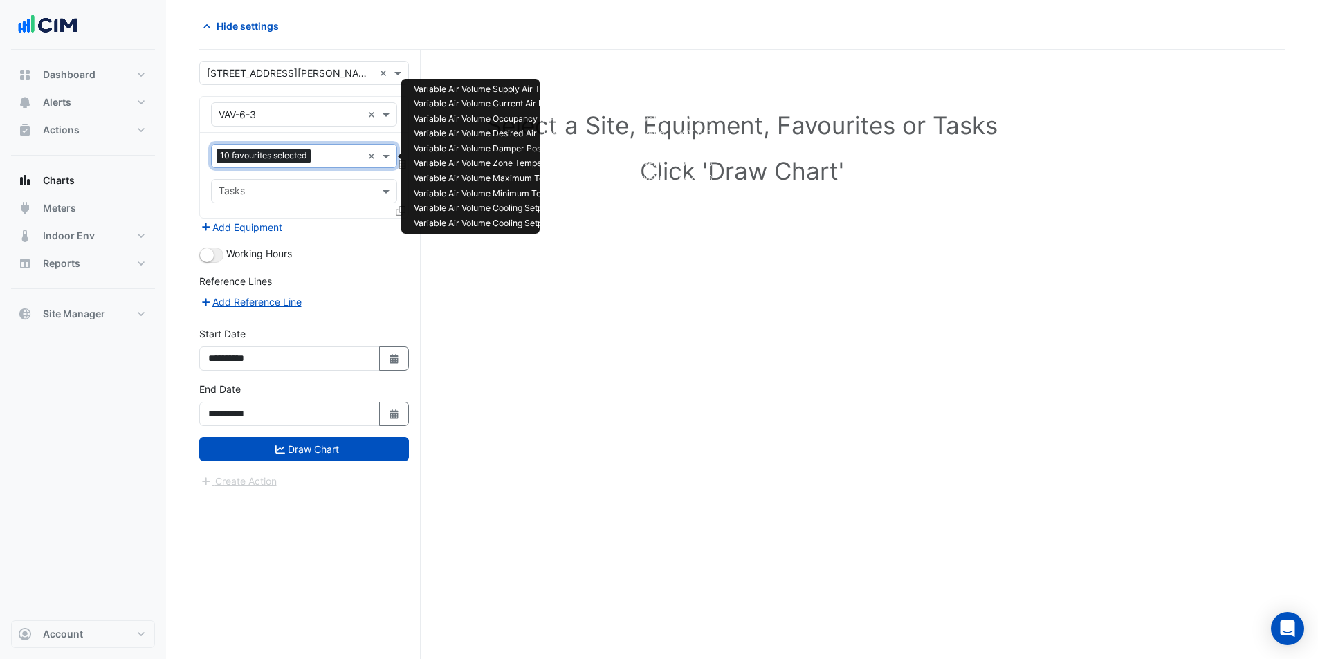
click at [336, 165] on div at bounding box center [338, 158] width 48 height 18
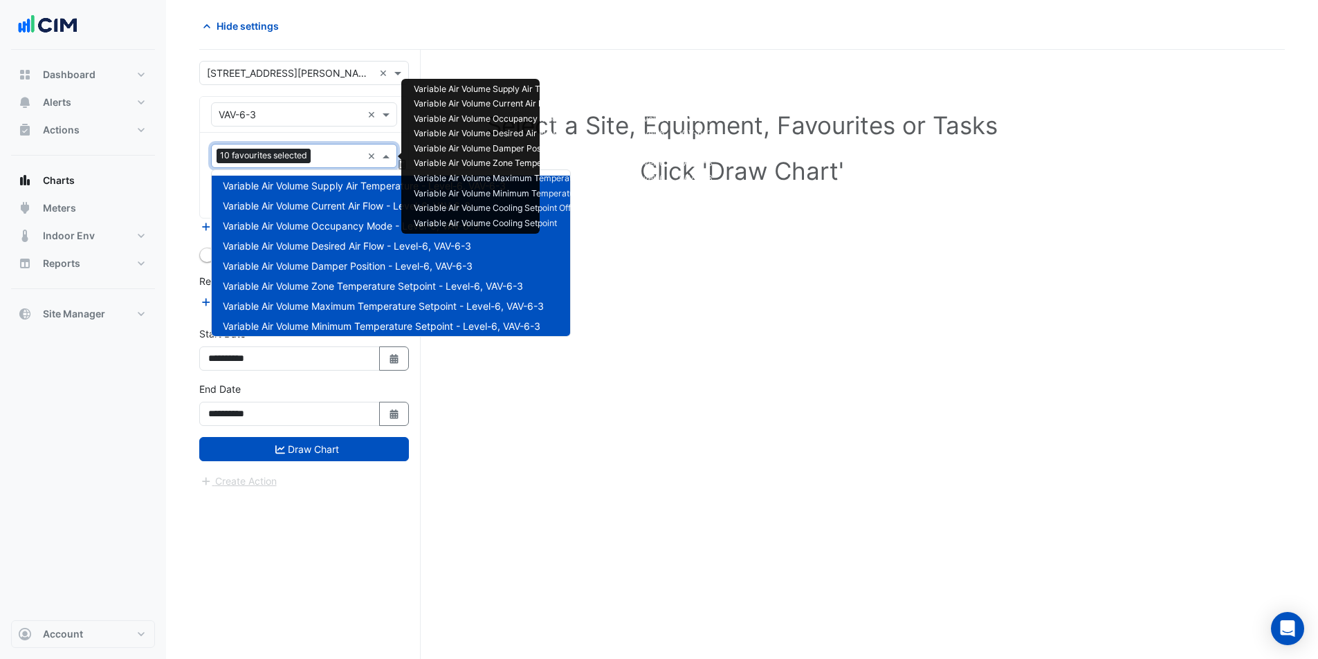
scroll to position [206, 0]
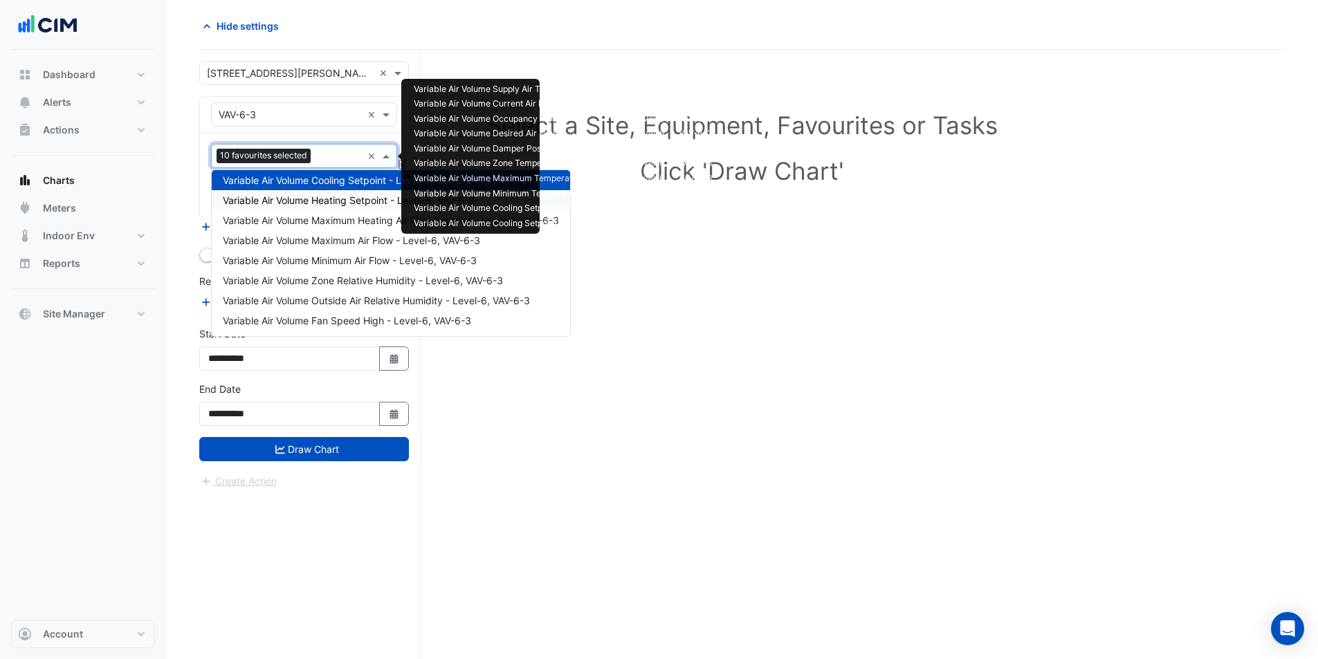
click at [367, 201] on span "Variable Air Volume Heating Setpoint - Level-6, VAV-6-3" at bounding box center [349, 200] width 252 height 12
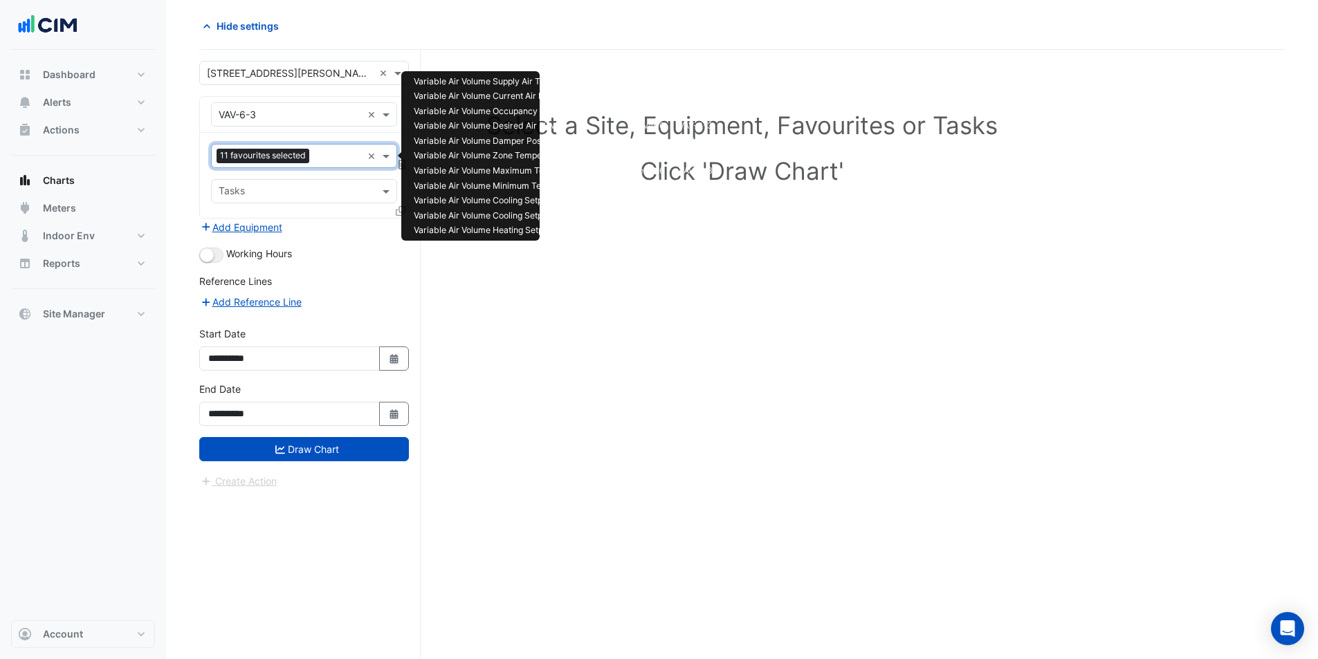
click at [346, 163] on input "text" at bounding box center [338, 157] width 47 height 15
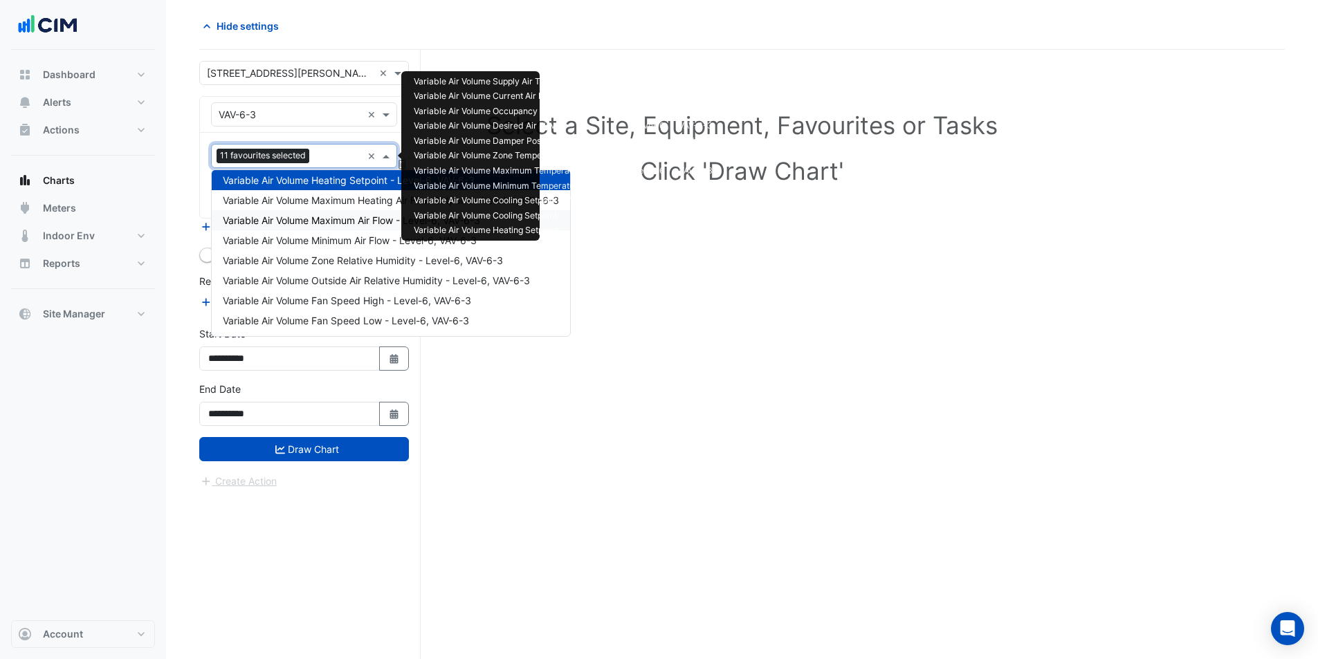
scroll to position [157, 0]
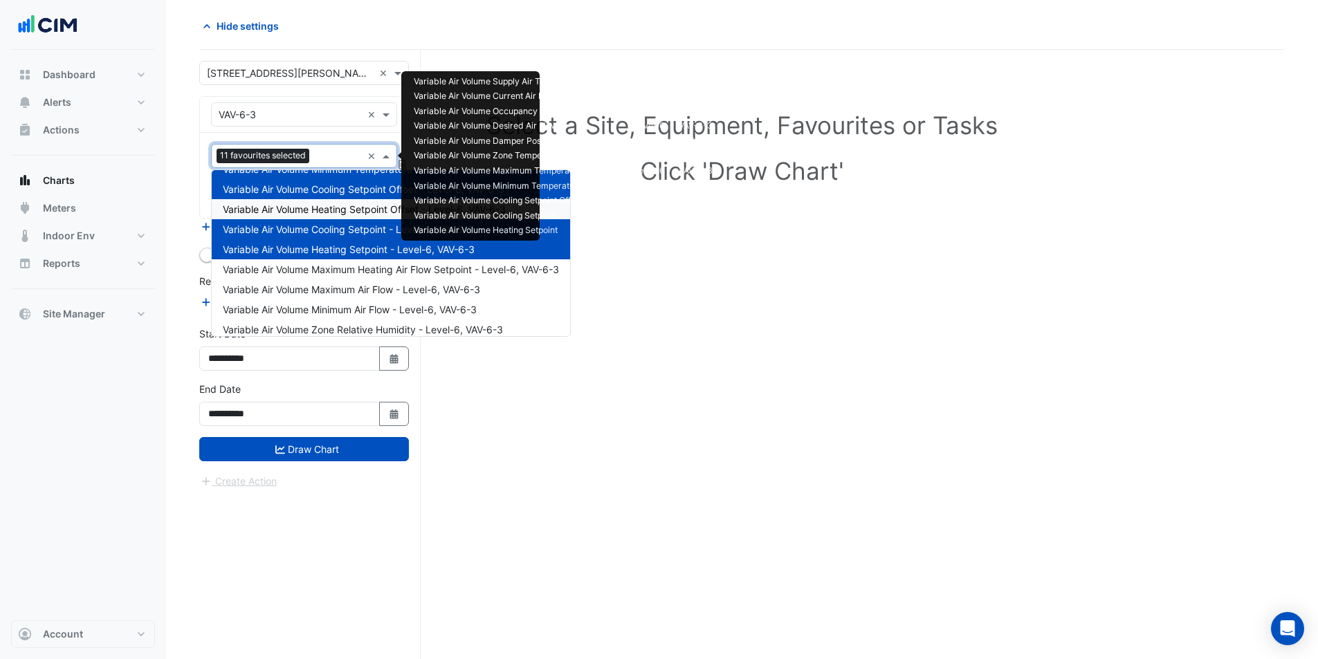
click at [373, 212] on span "Variable Air Volume Heating Setpoint Offset - Level-6, VAV-6-3" at bounding box center [364, 209] width 283 height 12
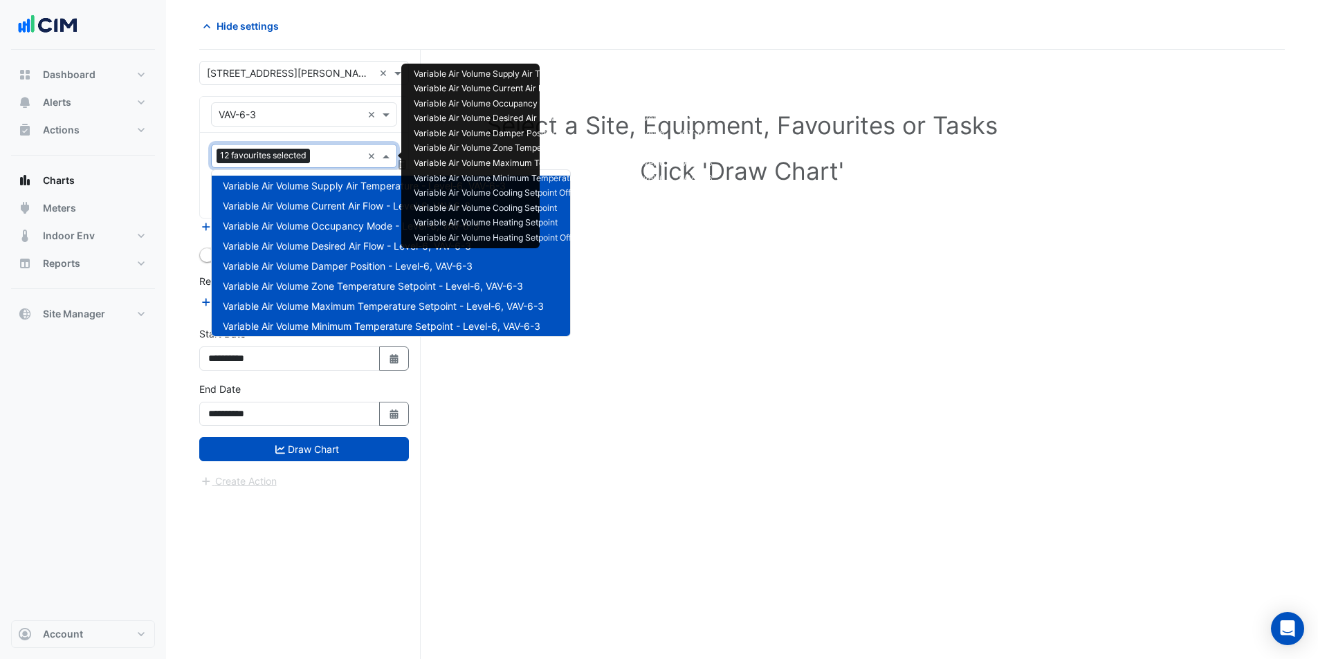
click at [330, 163] on input "text" at bounding box center [338, 157] width 46 height 15
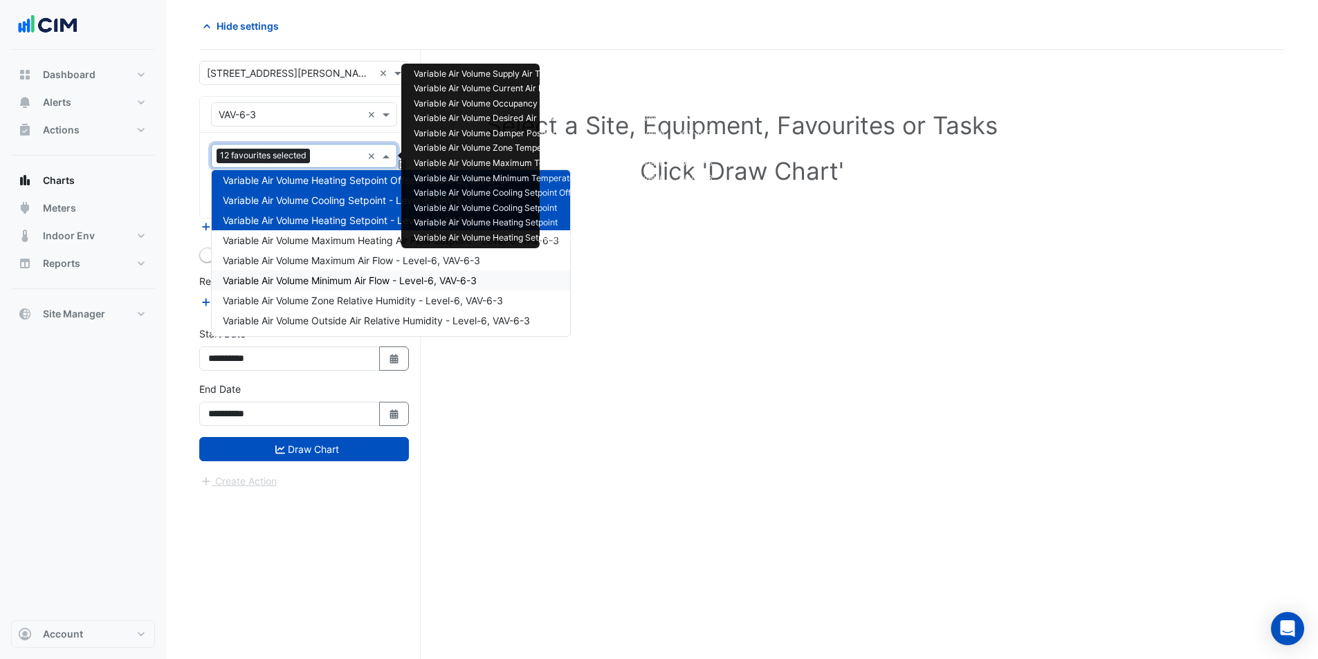
click at [338, 286] on div "Variable Air Volume Minimum Air Flow - Level-6, VAV-6-3" at bounding box center [391, 281] width 358 height 20
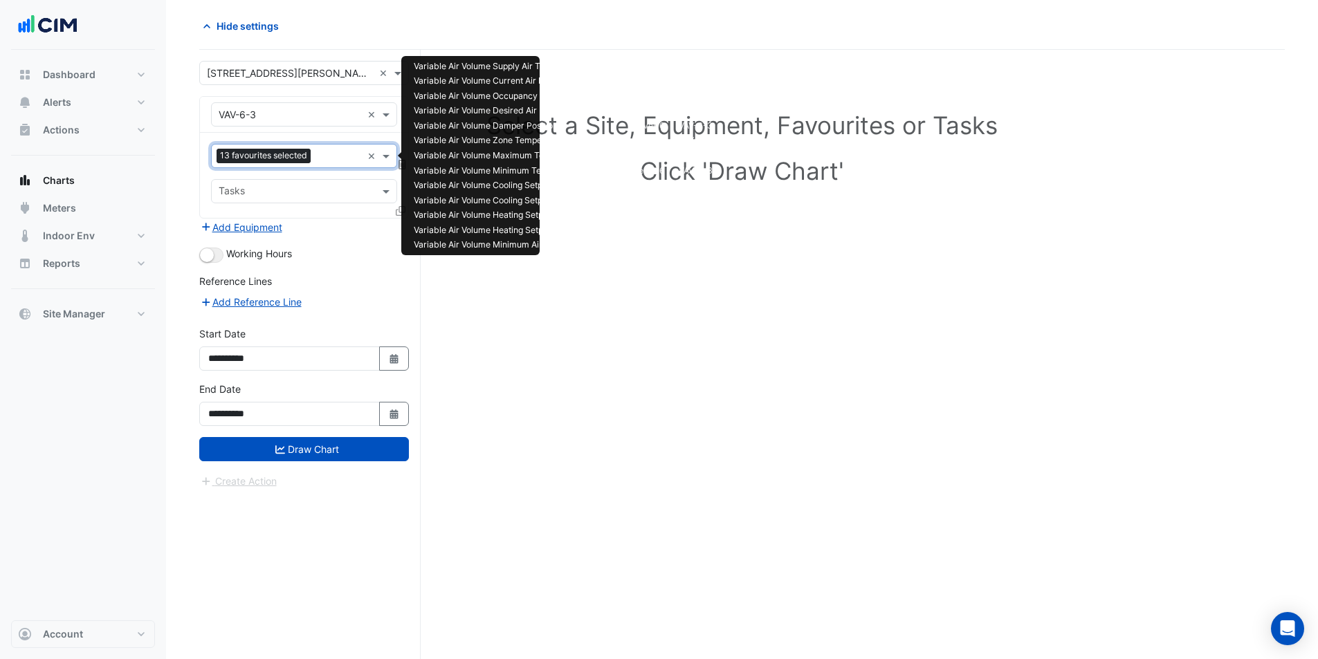
click at [324, 154] on input "text" at bounding box center [339, 157] width 46 height 15
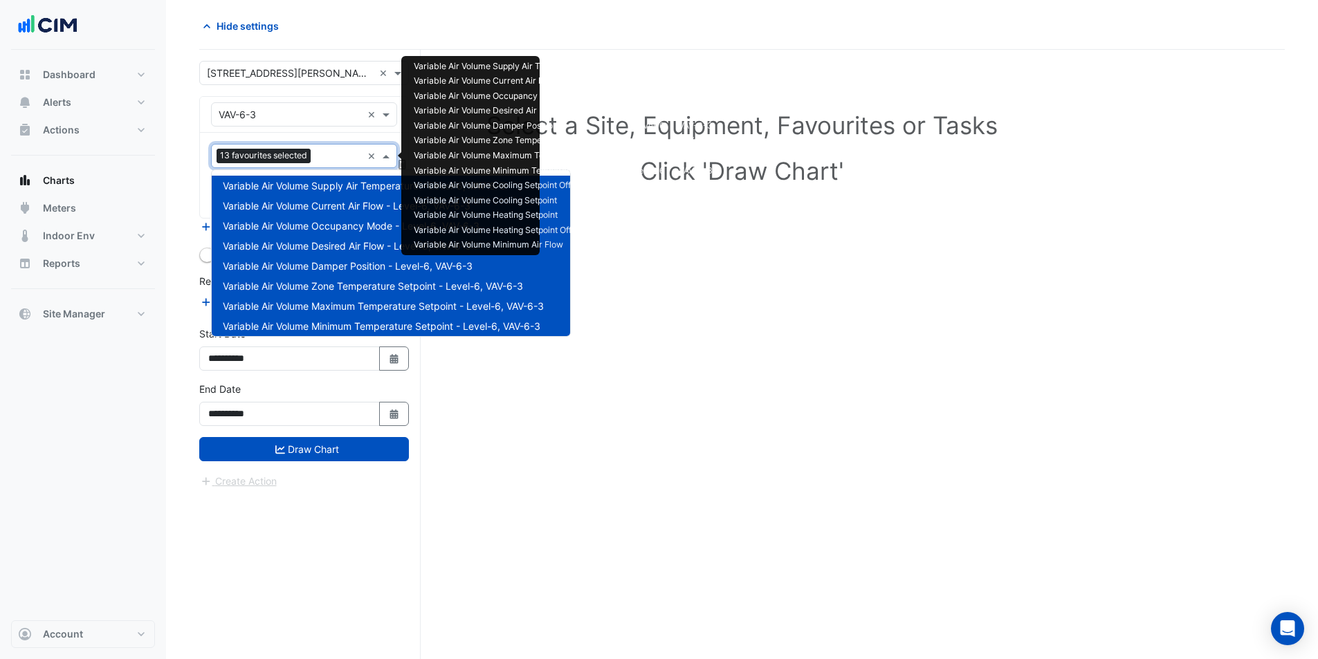
scroll to position [286, 0]
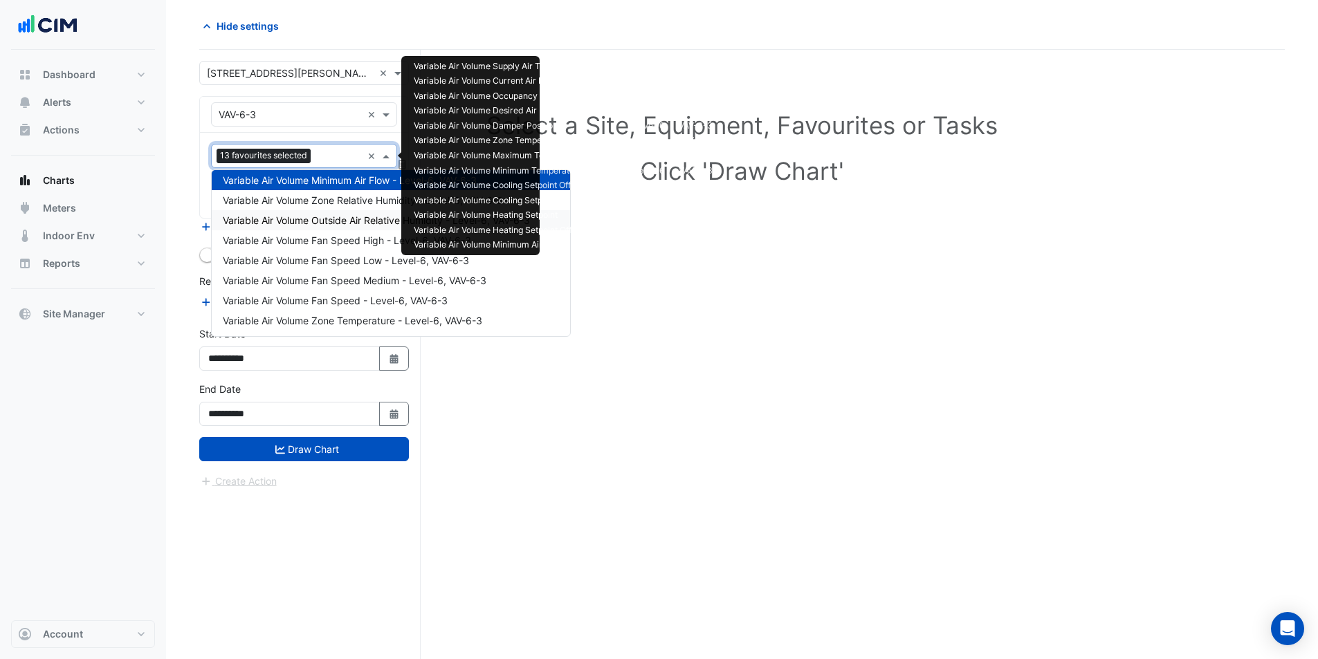
click at [347, 219] on span "Variable Air Volume Outside Air Relative Humidity - Level-6, VAV-6-3" at bounding box center [376, 220] width 307 height 12
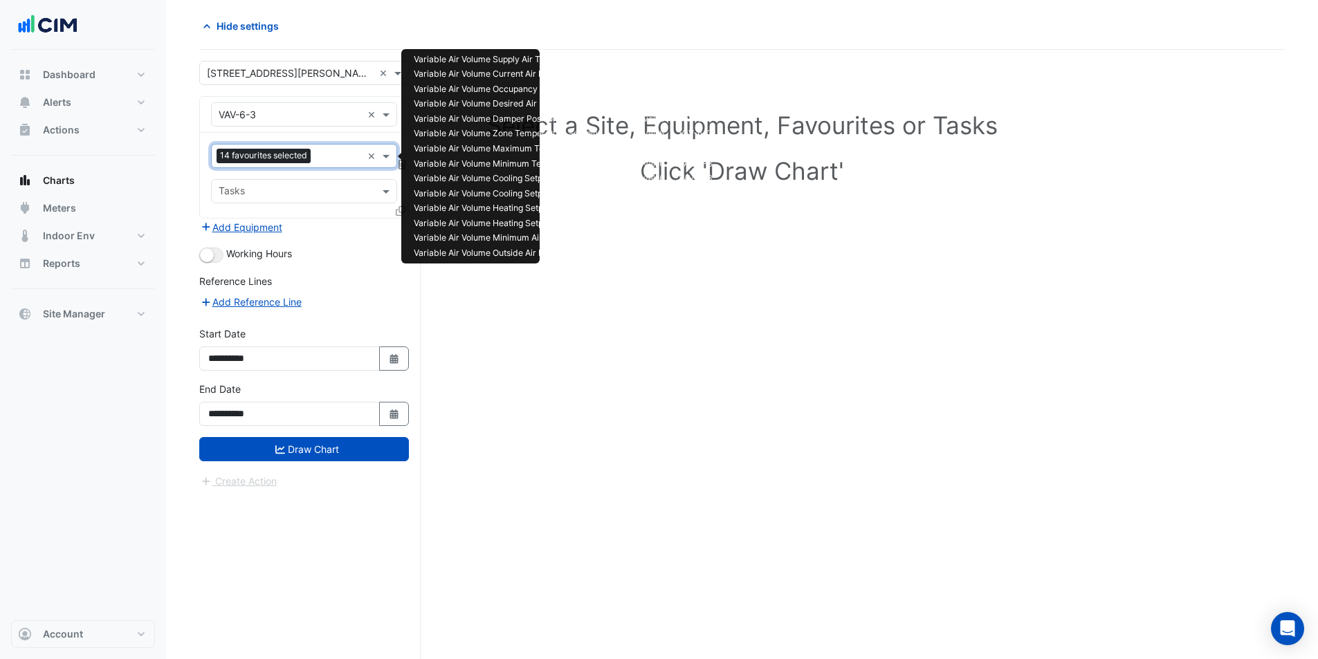
drag, startPoint x: 331, startPoint y: 153, endPoint x: 332, endPoint y: 164, distance: 11.1
click at [331, 154] on input "text" at bounding box center [339, 157] width 46 height 15
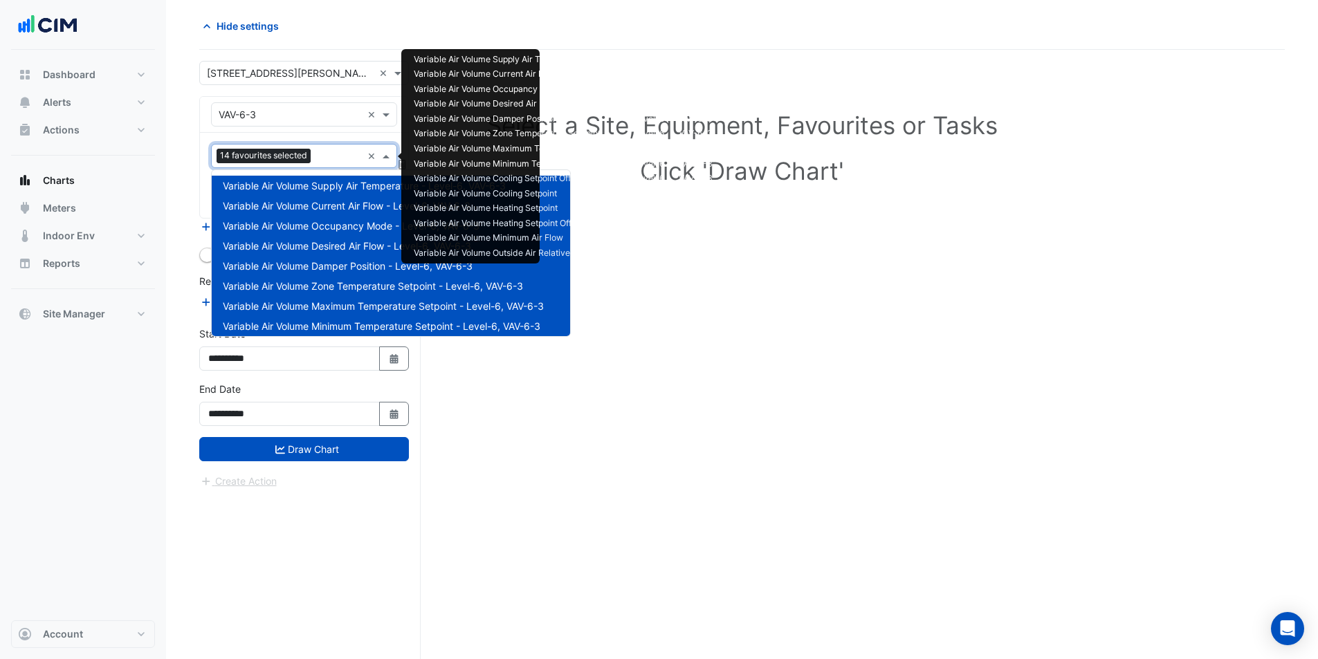
scroll to position [327, 0]
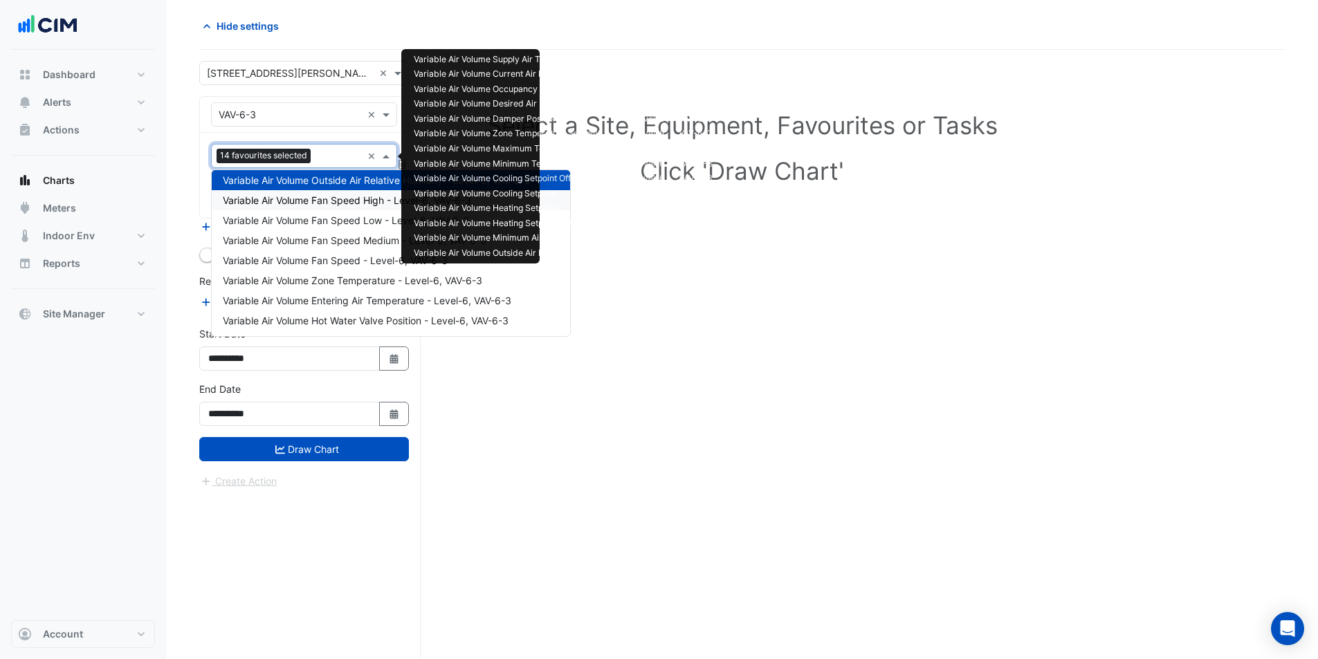
click at [344, 194] on span "Variable Air Volume Fan Speed High - Level-6, VAV-6-3" at bounding box center [347, 200] width 248 height 12
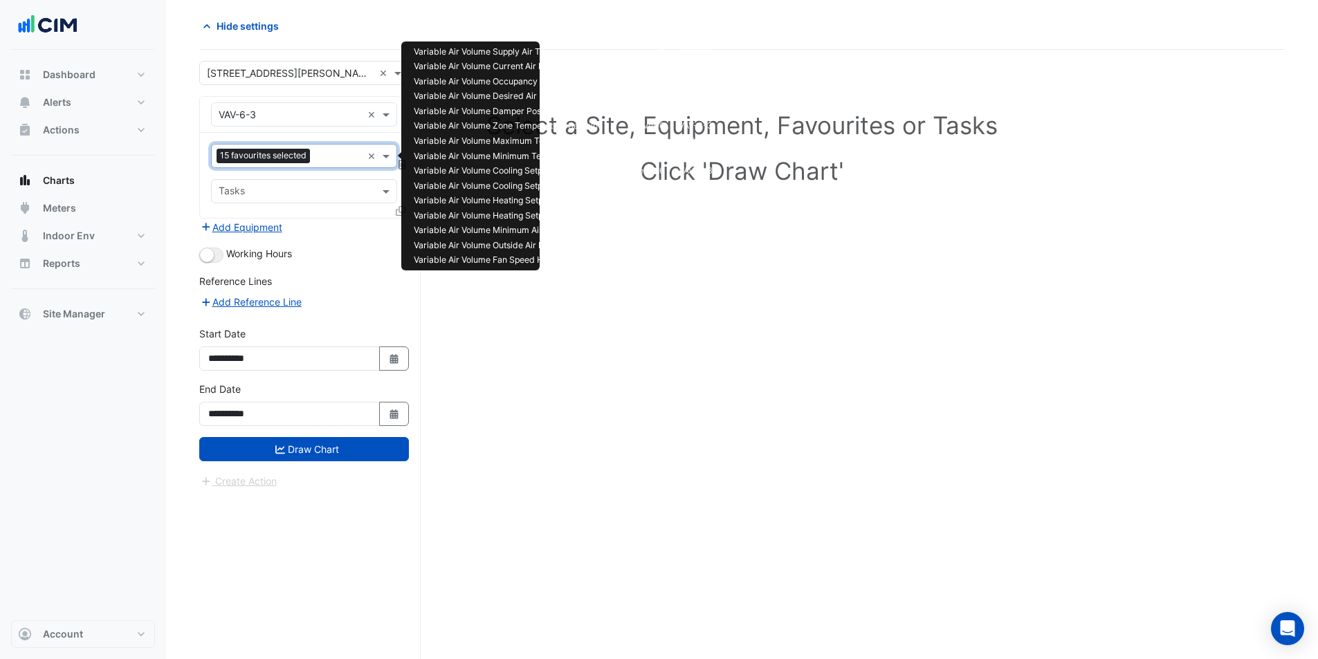
drag, startPoint x: 319, startPoint y: 148, endPoint x: 324, endPoint y: 164, distance: 16.6
click at [320, 151] on div "Favourites 15 favourites selected" at bounding box center [287, 155] width 150 height 21
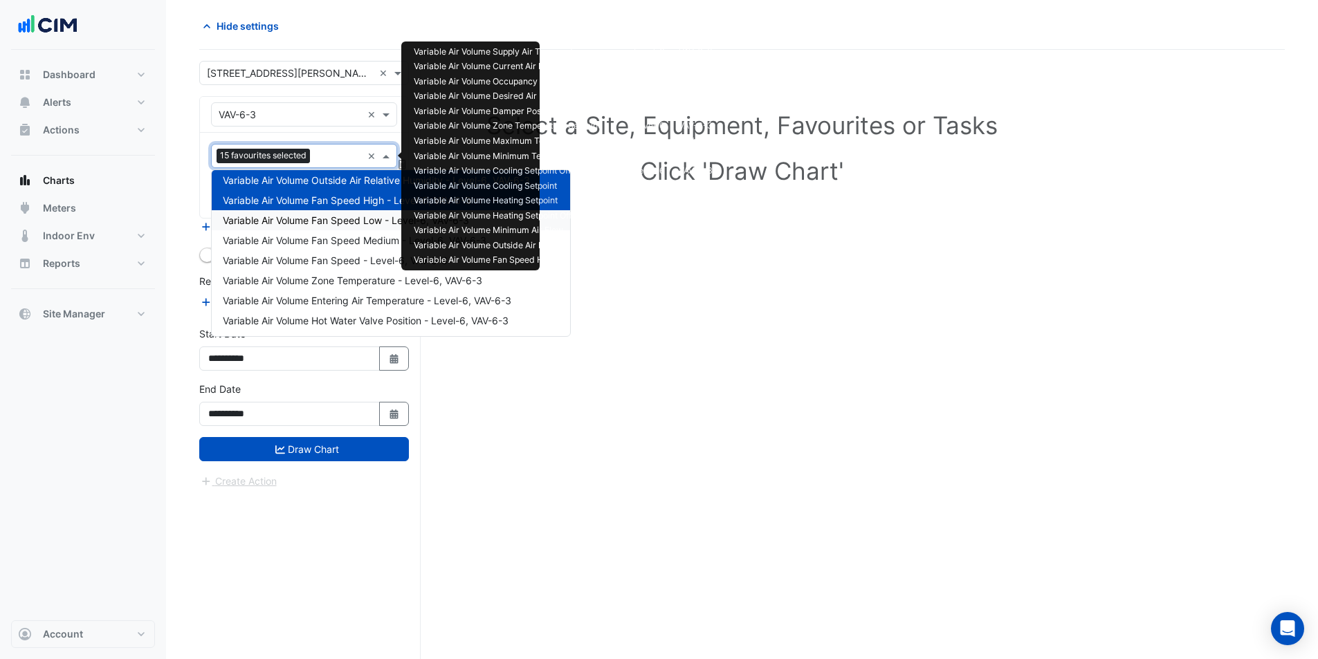
click at [345, 226] on span "Variable Air Volume Fan Speed Low - Level-6, VAV-6-3" at bounding box center [346, 220] width 246 height 12
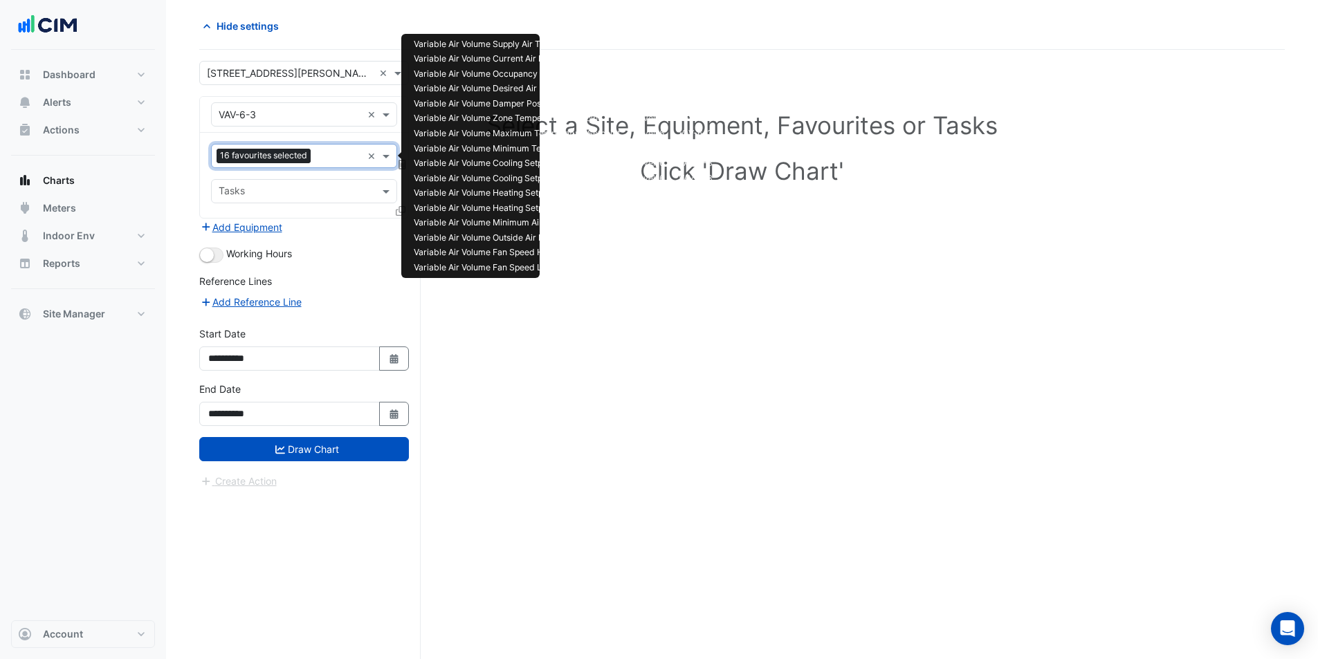
click at [335, 165] on div at bounding box center [338, 158] width 48 height 18
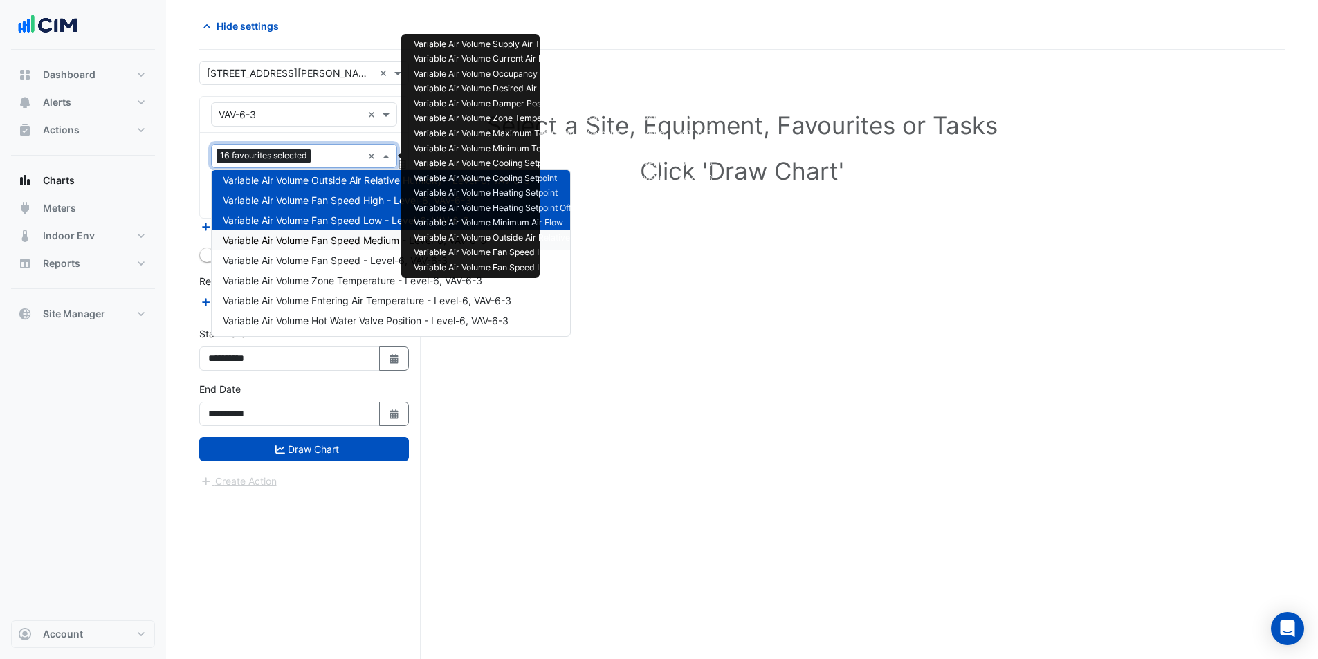
click at [343, 248] on div "Variable Air Volume Fan Speed Medium - Level-6, VAV-6-3" at bounding box center [391, 240] width 358 height 20
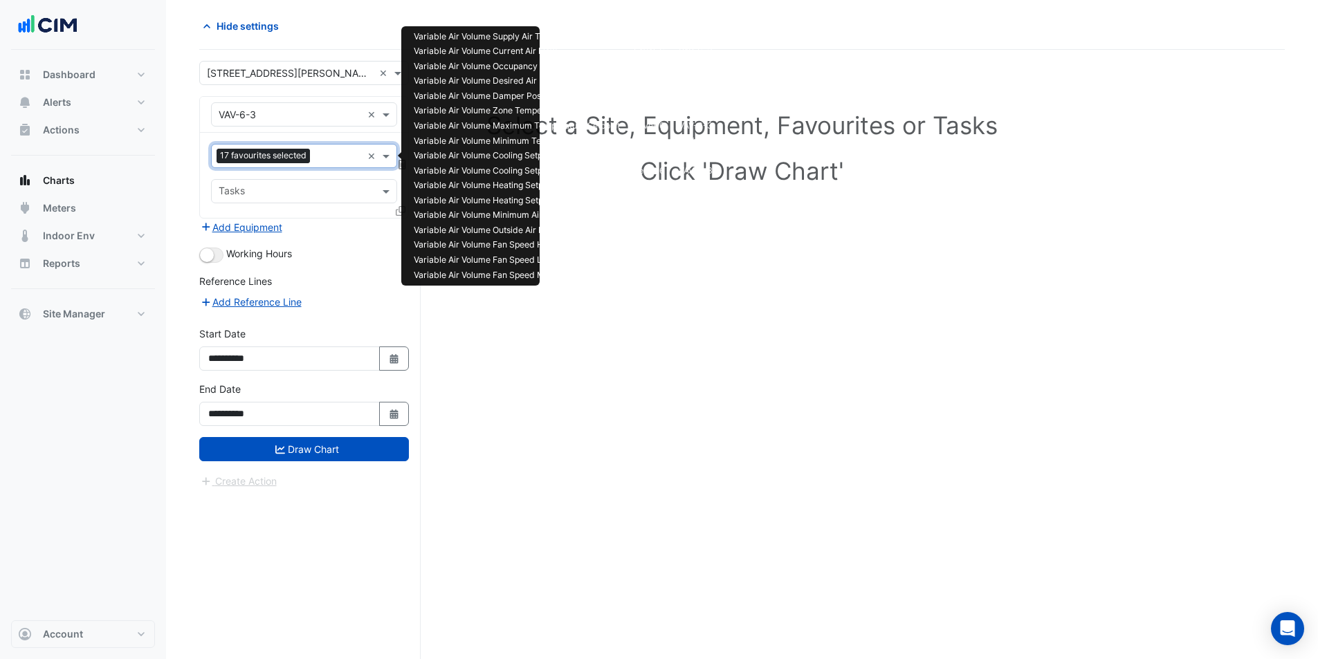
click at [327, 160] on input "text" at bounding box center [338, 157] width 46 height 15
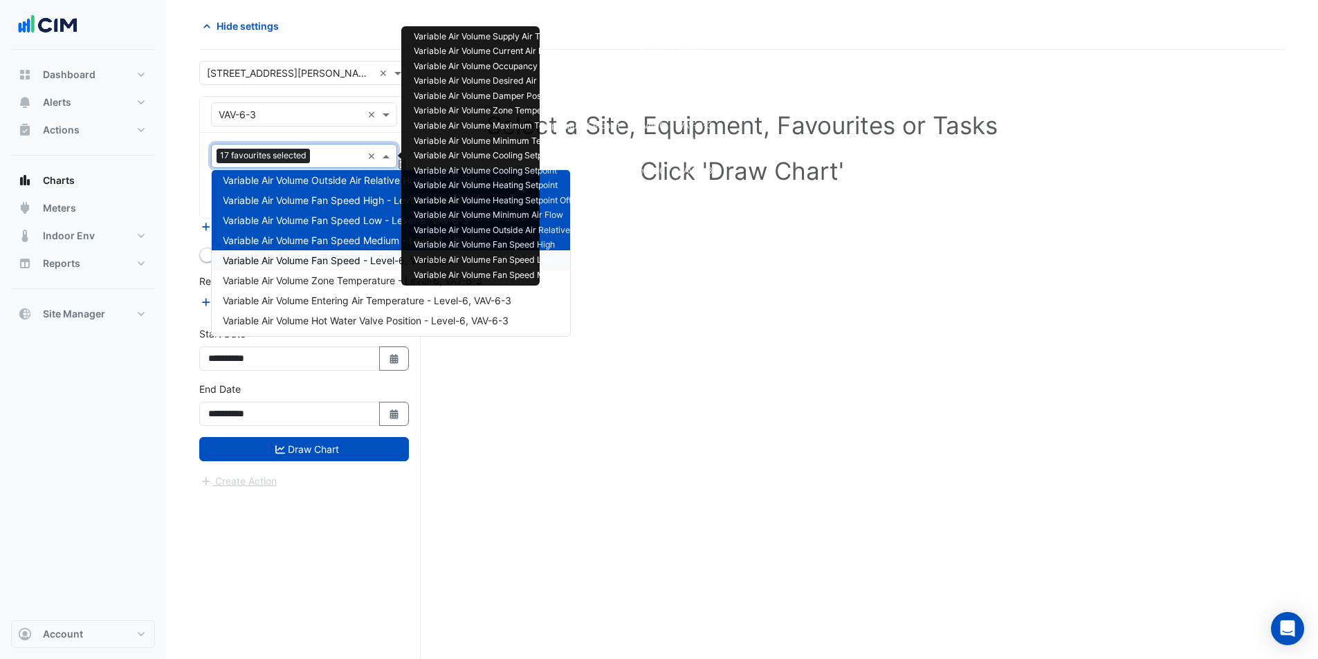
click at [340, 269] on div "Variable Air Volume Fan Speed - Level-6, VAV-6-3" at bounding box center [391, 260] width 358 height 20
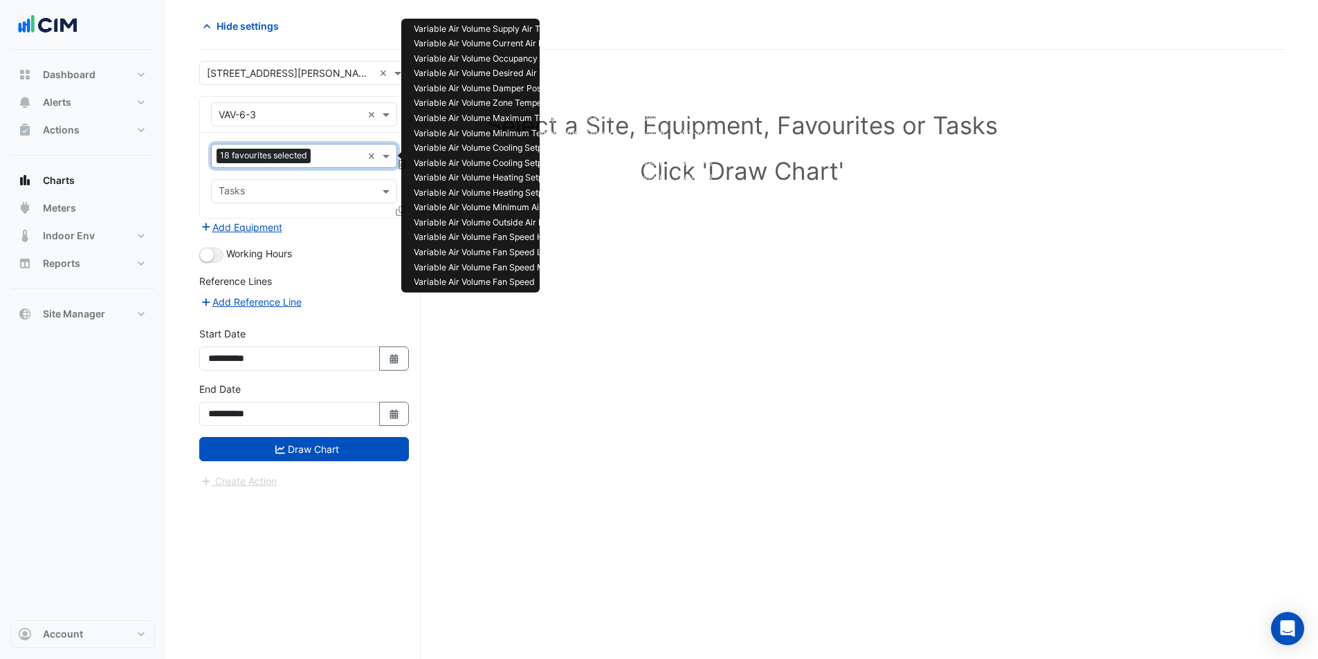
click at [317, 157] on input "text" at bounding box center [339, 157] width 46 height 15
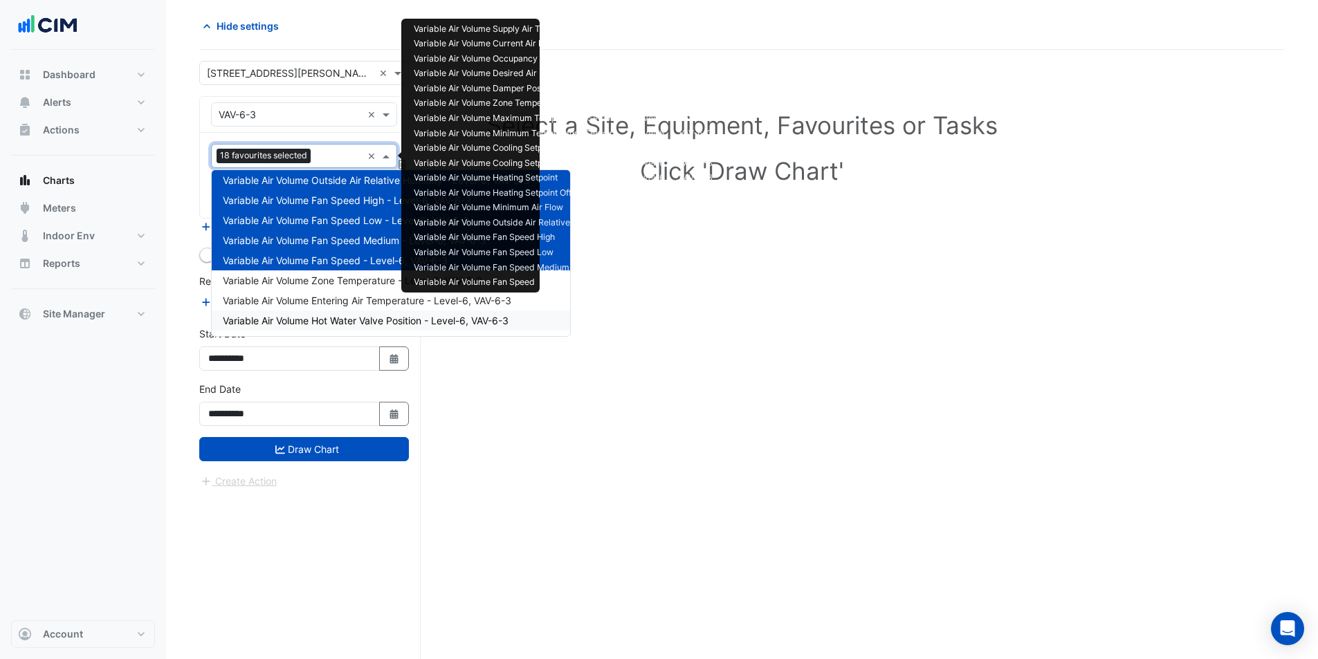
click at [353, 320] on span "Variable Air Volume Hot Water Valve Position - Level-6, VAV-6-3" at bounding box center [366, 321] width 286 height 12
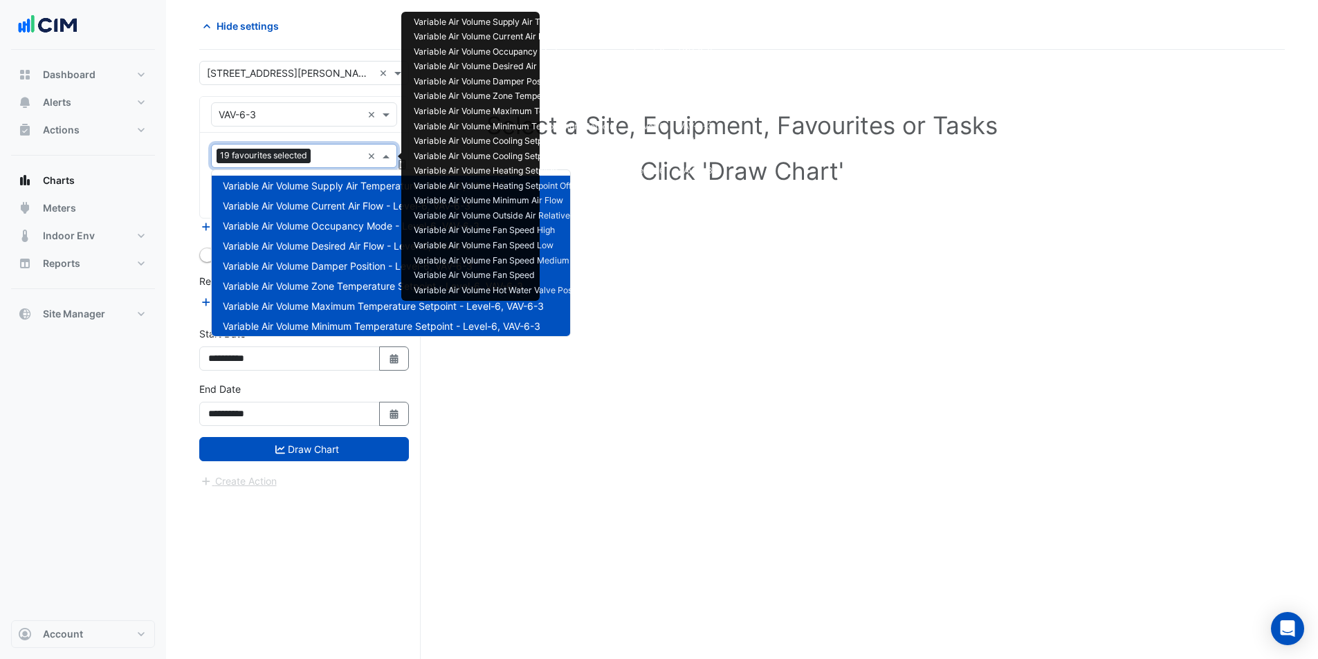
click at [327, 154] on input "text" at bounding box center [339, 157] width 46 height 15
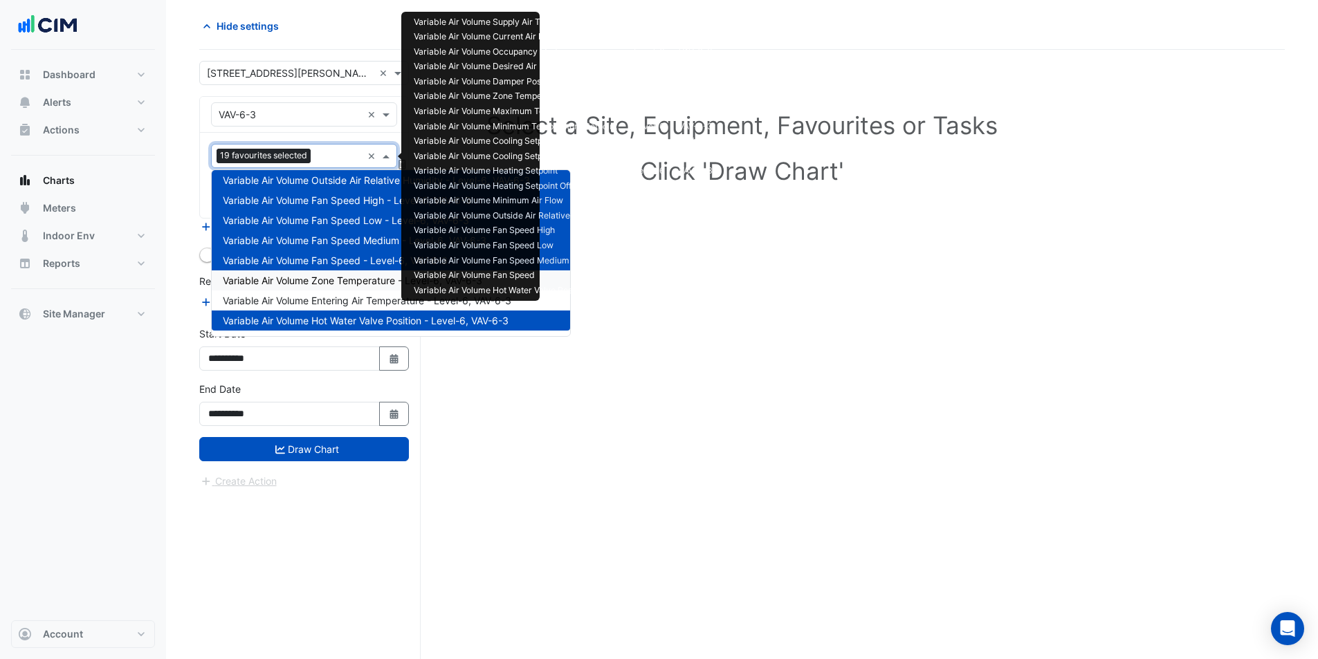
click at [342, 282] on span "Variable Air Volume Zone Temperature - Level-6, VAV-6-3" at bounding box center [352, 281] width 259 height 12
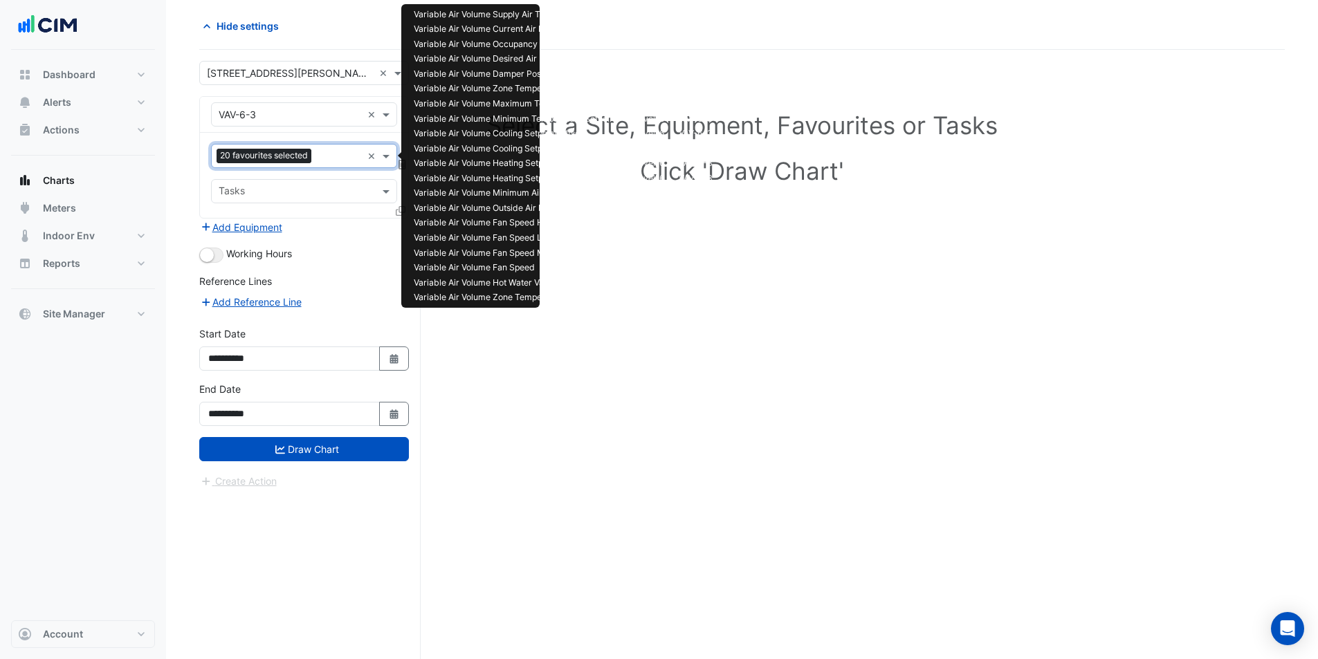
click at [331, 166] on div "Favourites 20 favourites selected" at bounding box center [287, 155] width 150 height 21
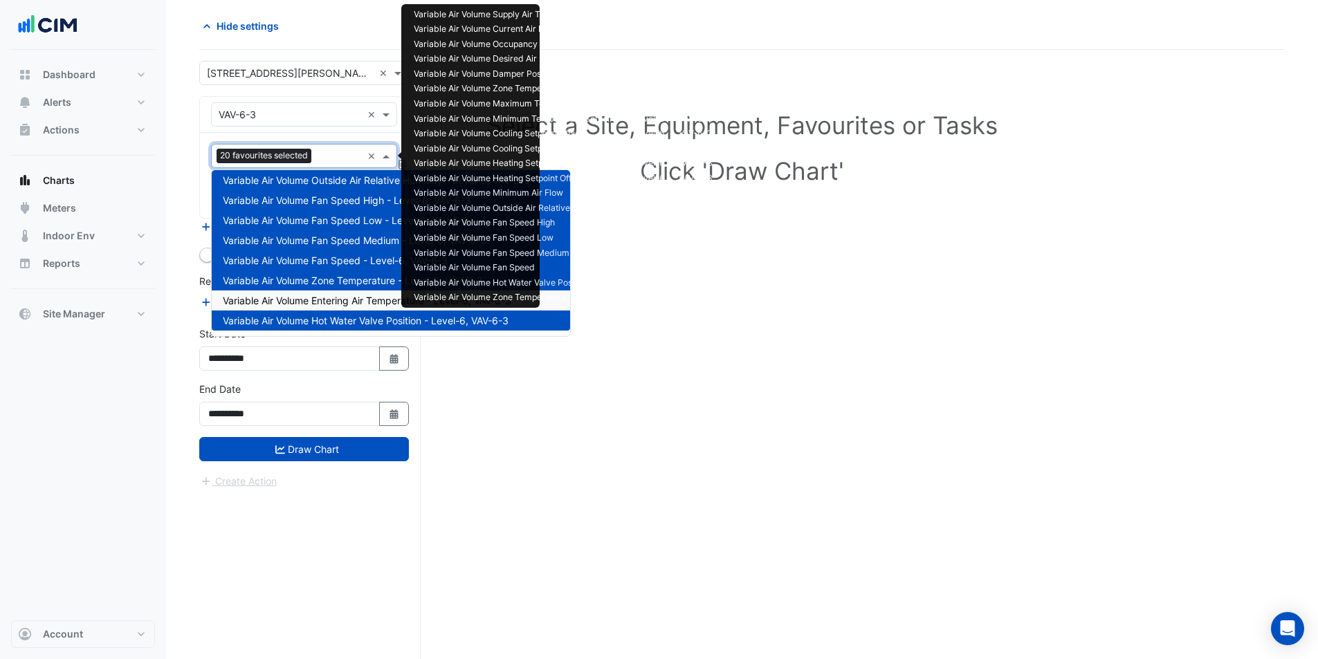
click at [358, 302] on span "Variable Air Volume Entering Air Temperature - Level-6, VAV-6-3" at bounding box center [367, 301] width 288 height 12
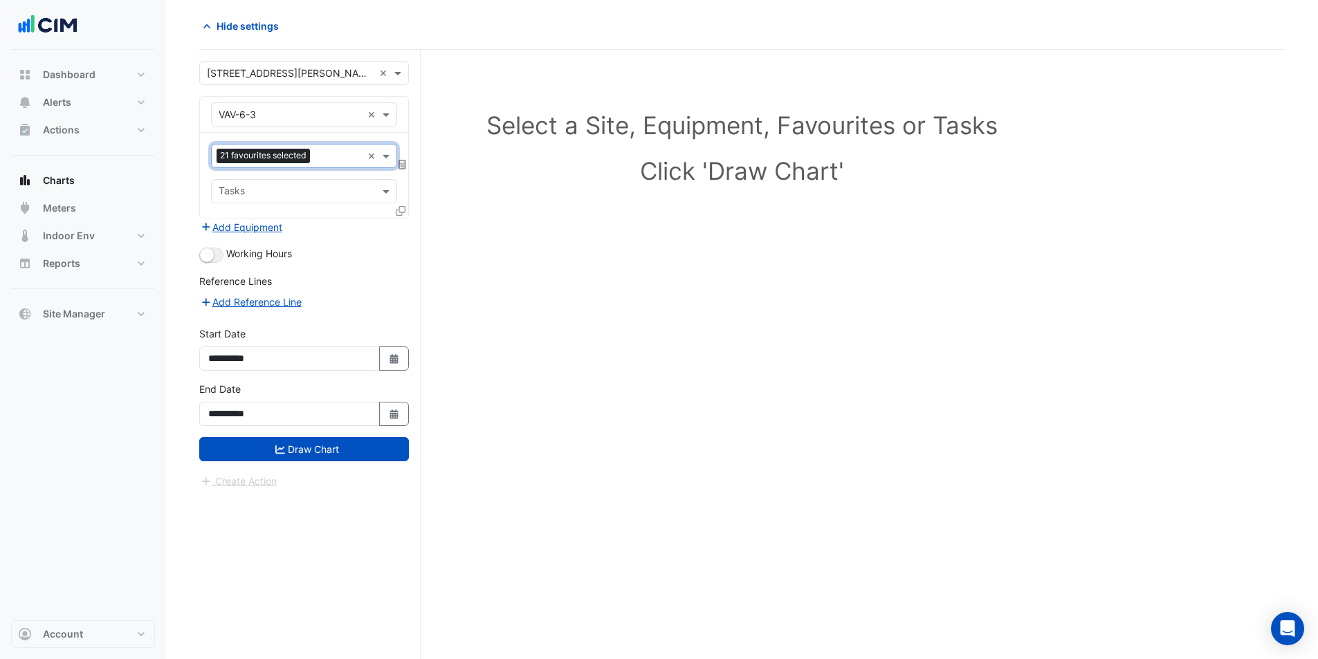
click at [450, 339] on div "Select a Site, Equipment, Favourites or Tasks Click 'Draw Chart'" at bounding box center [741, 354] width 1085 height 609
click at [315, 443] on button "Draw Chart" at bounding box center [304, 449] width 210 height 24
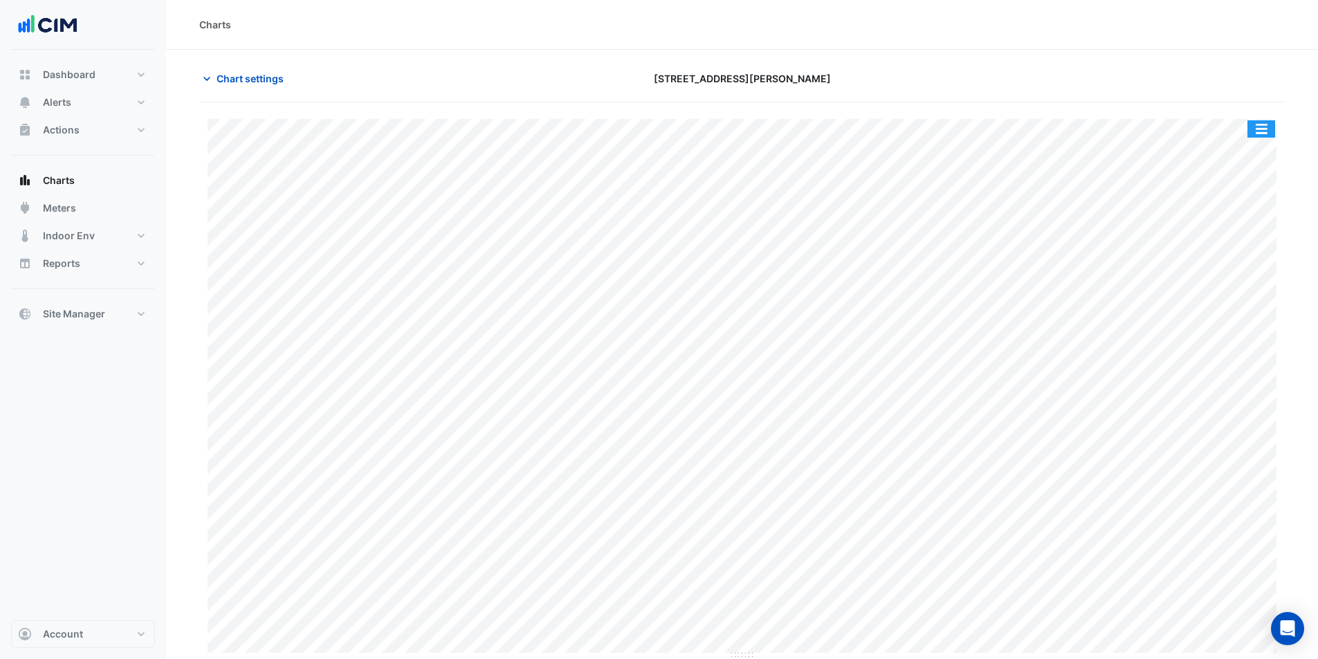
click at [1258, 130] on button "button" at bounding box center [1261, 128] width 28 height 17
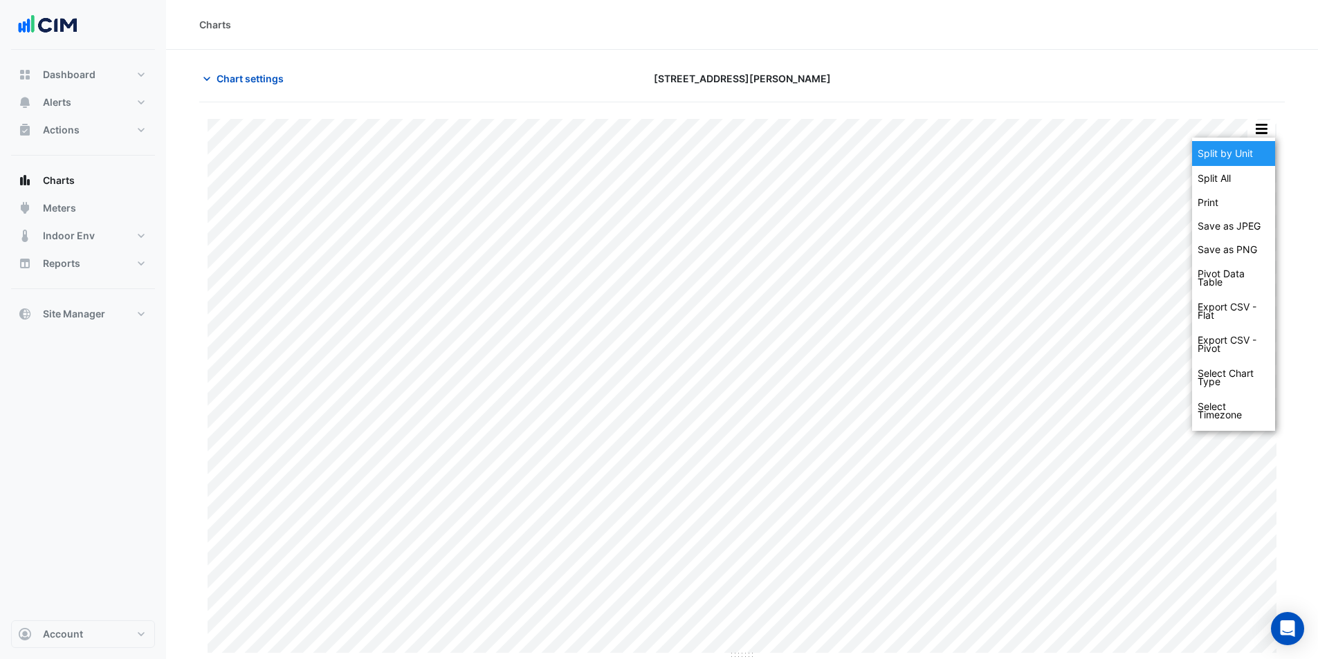
click at [1238, 157] on div "Split by Unit" at bounding box center [1233, 153] width 83 height 25
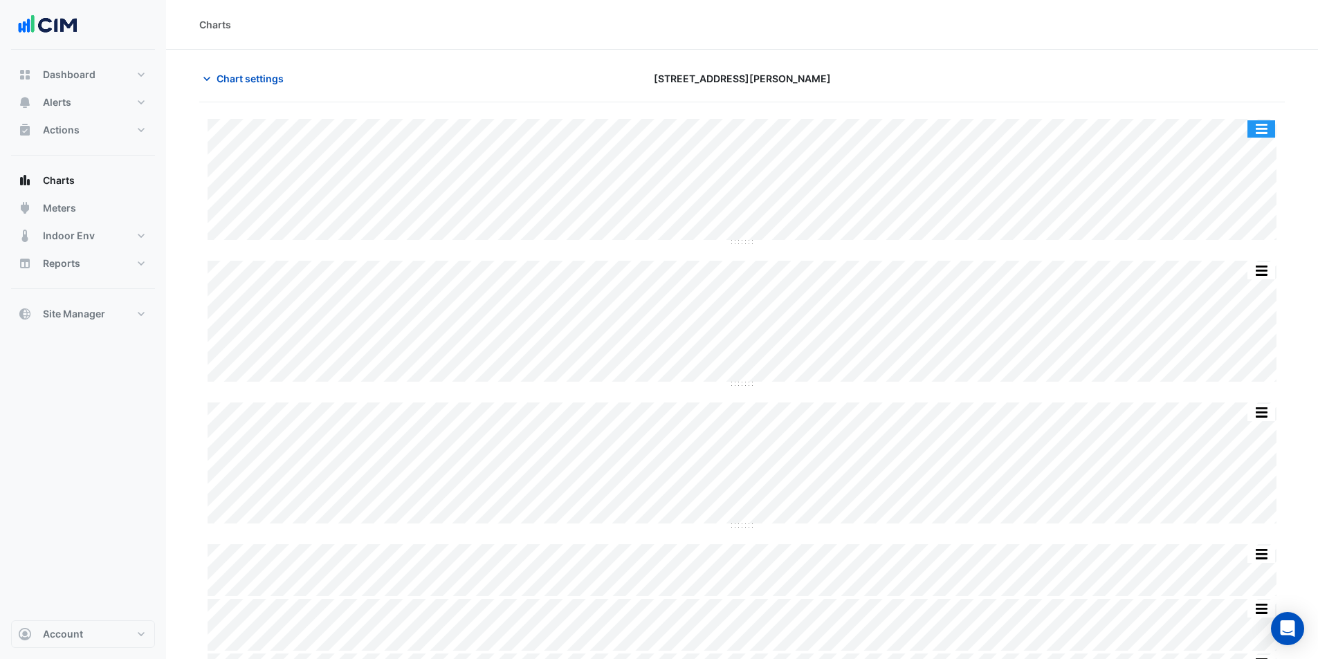
click at [1255, 130] on button "button" at bounding box center [1261, 128] width 28 height 17
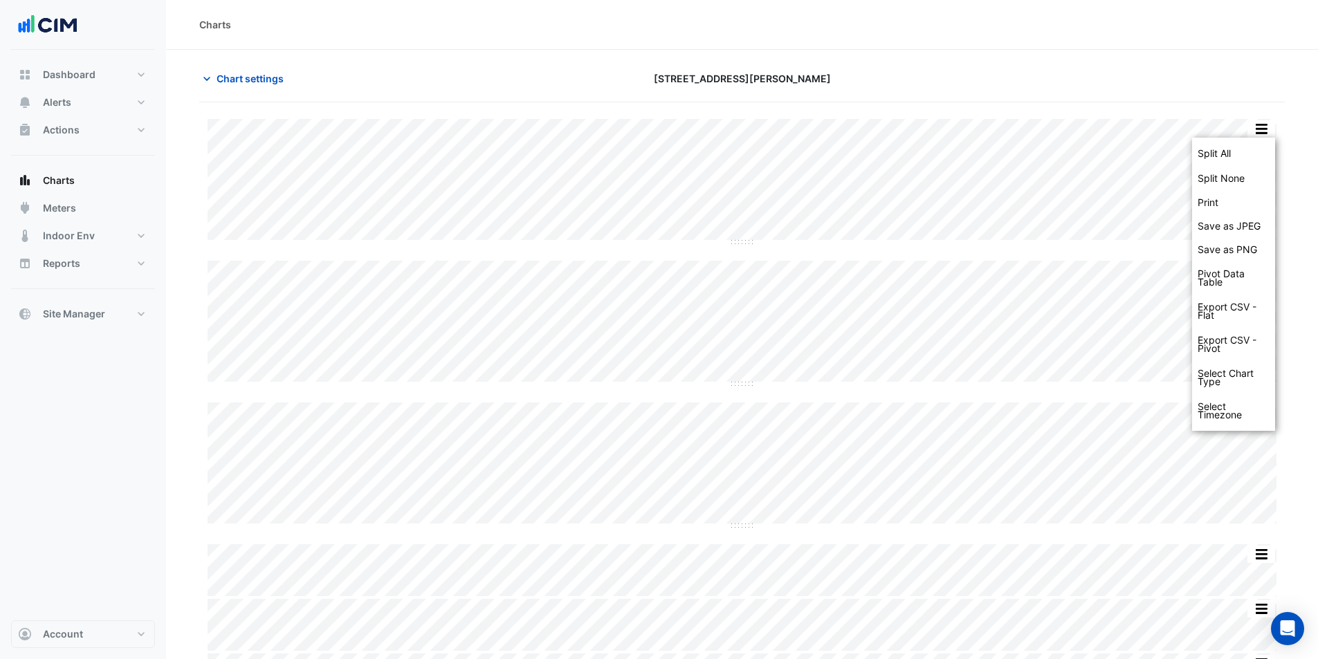
click at [1147, 76] on div at bounding box center [1109, 78] width 367 height 24
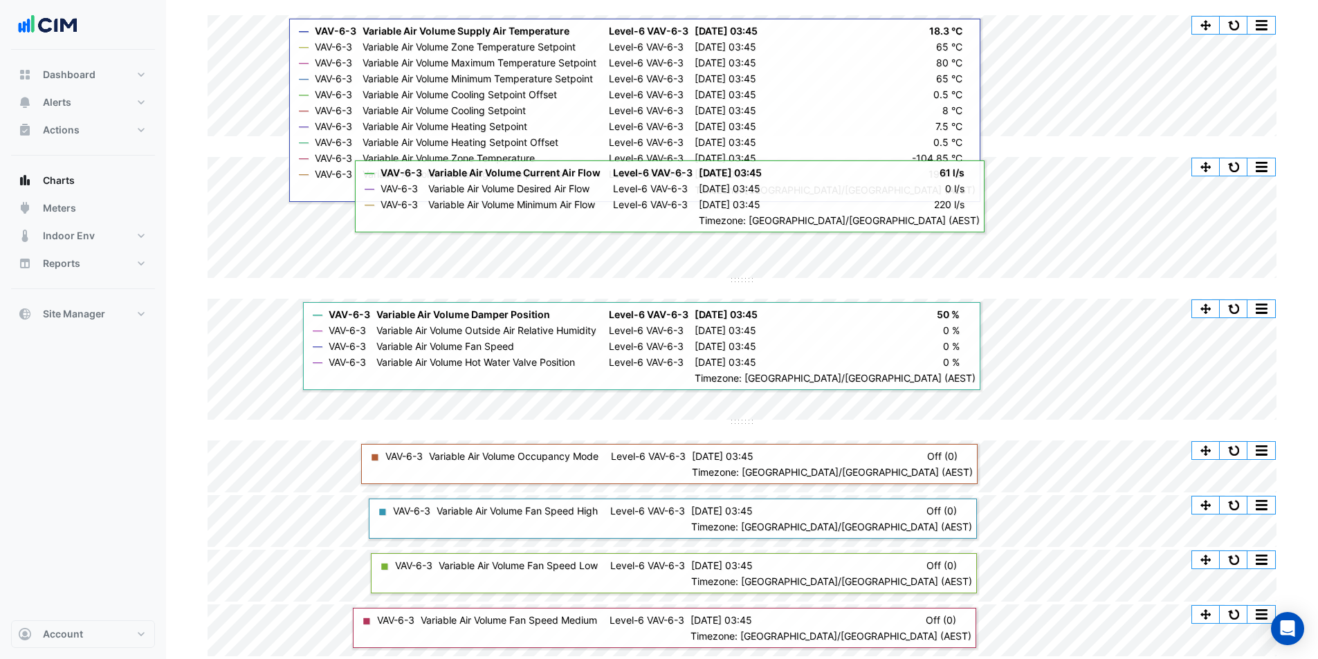
scroll to position [35, 0]
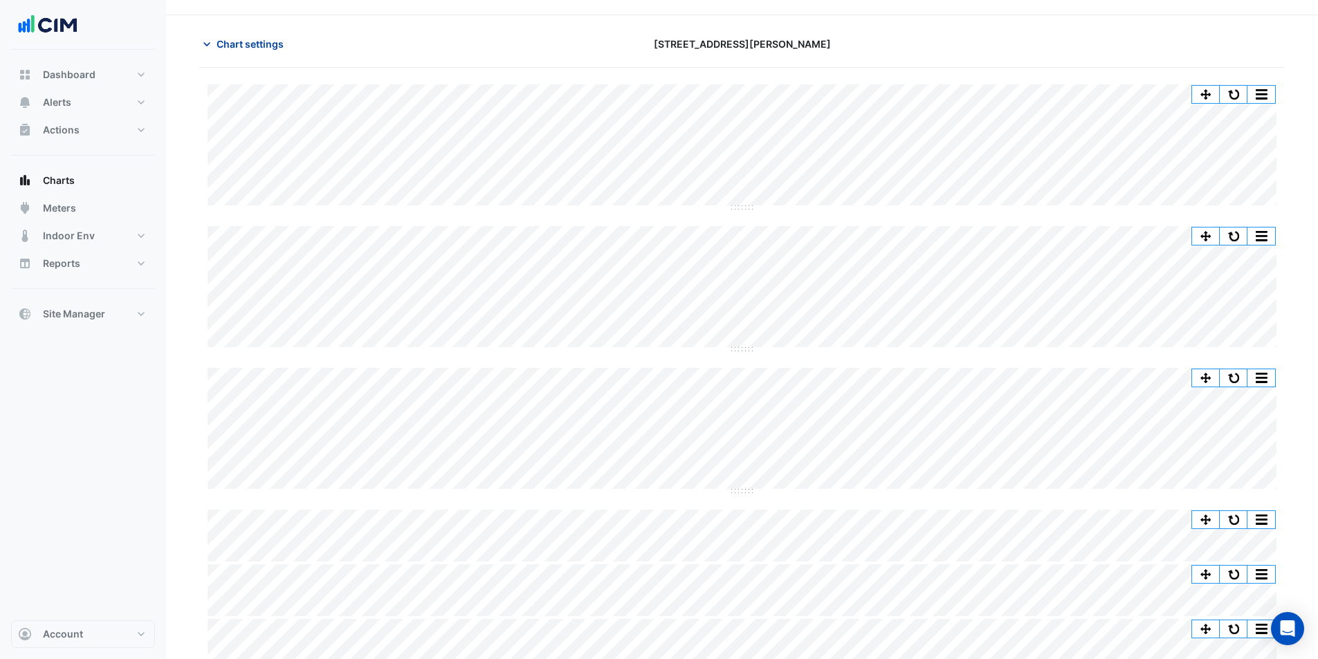
click at [245, 39] on span "Chart settings" at bounding box center [250, 44] width 67 height 15
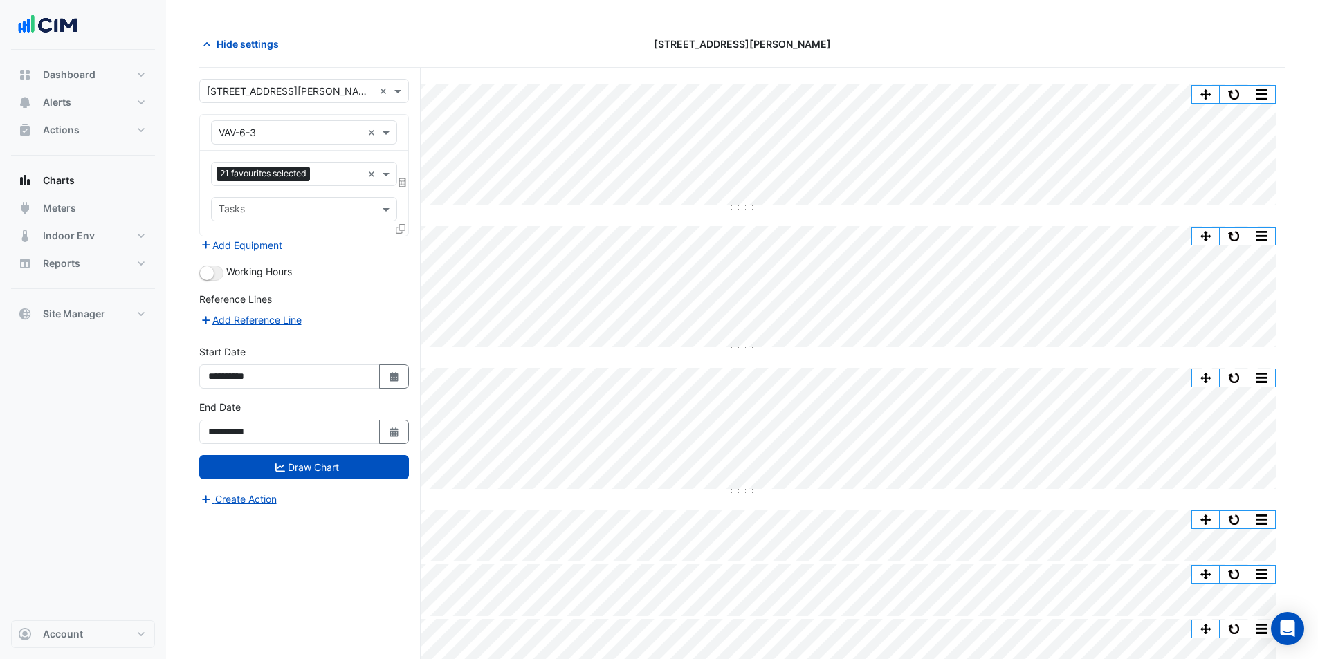
click at [400, 231] on icon at bounding box center [401, 229] width 10 height 10
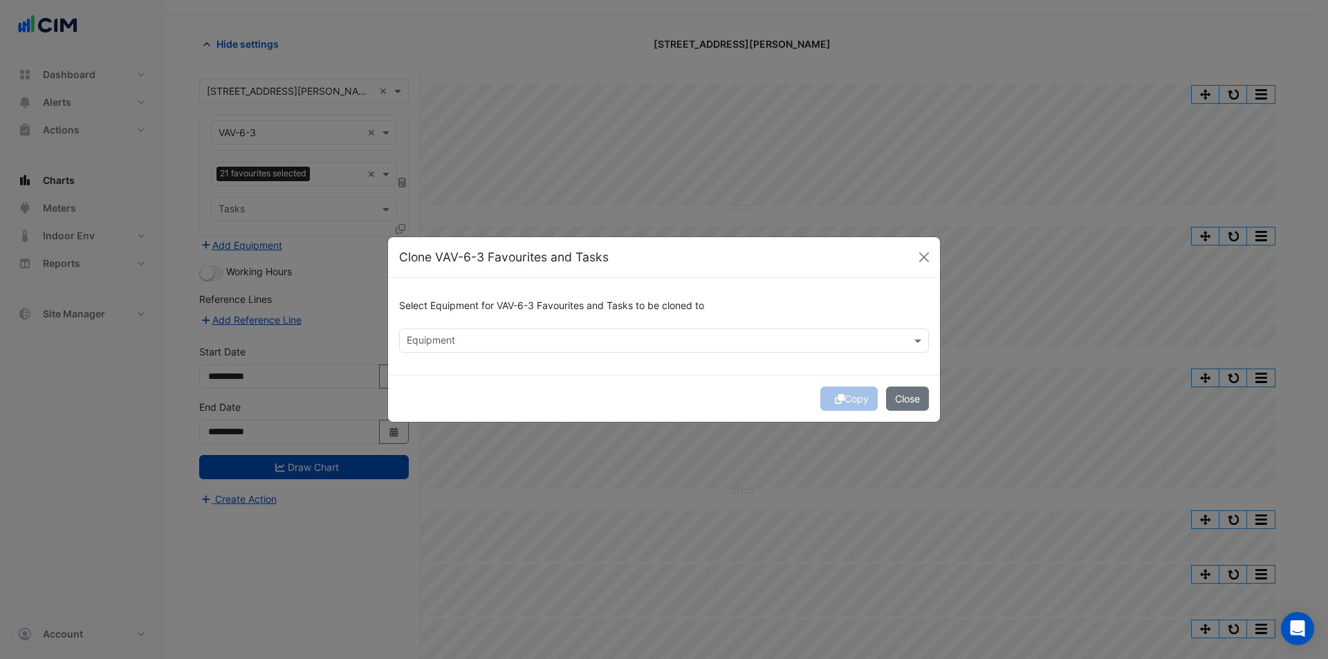
click at [669, 327] on div "Select Equipment for VAV-6-3 Favourites and Tasks to be cloned to" at bounding box center [664, 308] width 530 height 39
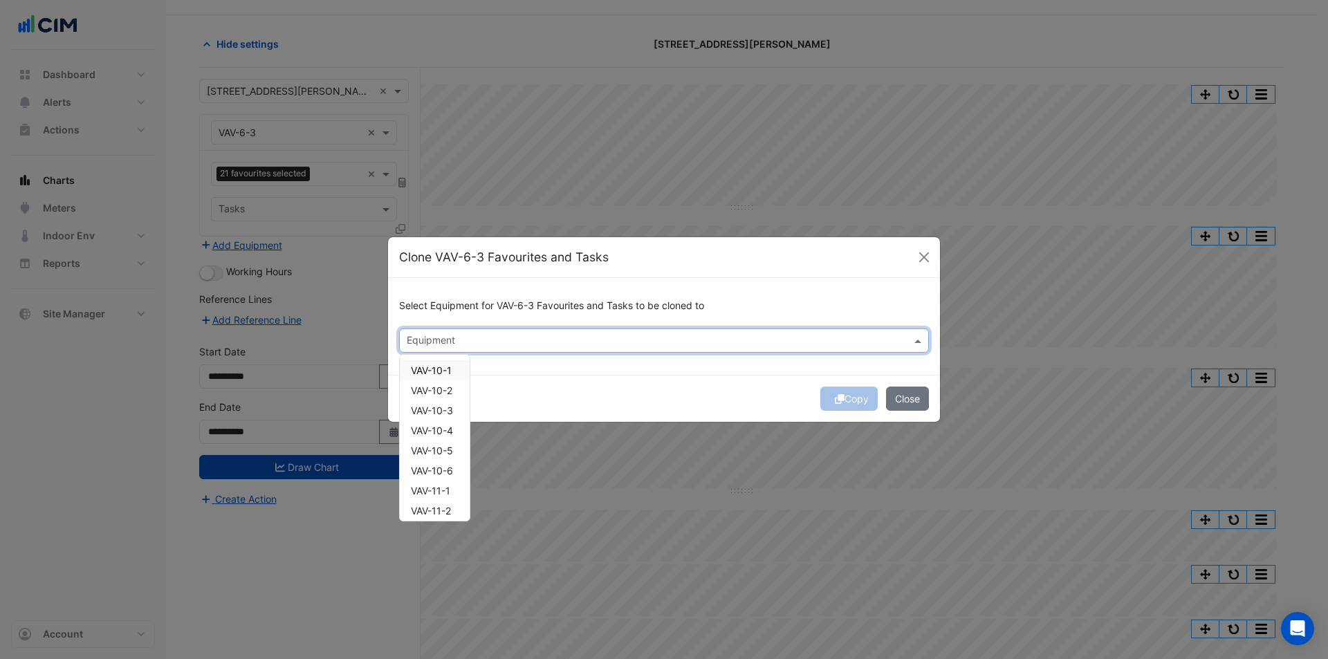
click at [667, 329] on div "Equipment" at bounding box center [664, 341] width 530 height 24
click at [428, 395] on span "VAV-27-2" at bounding box center [432, 391] width 42 height 12
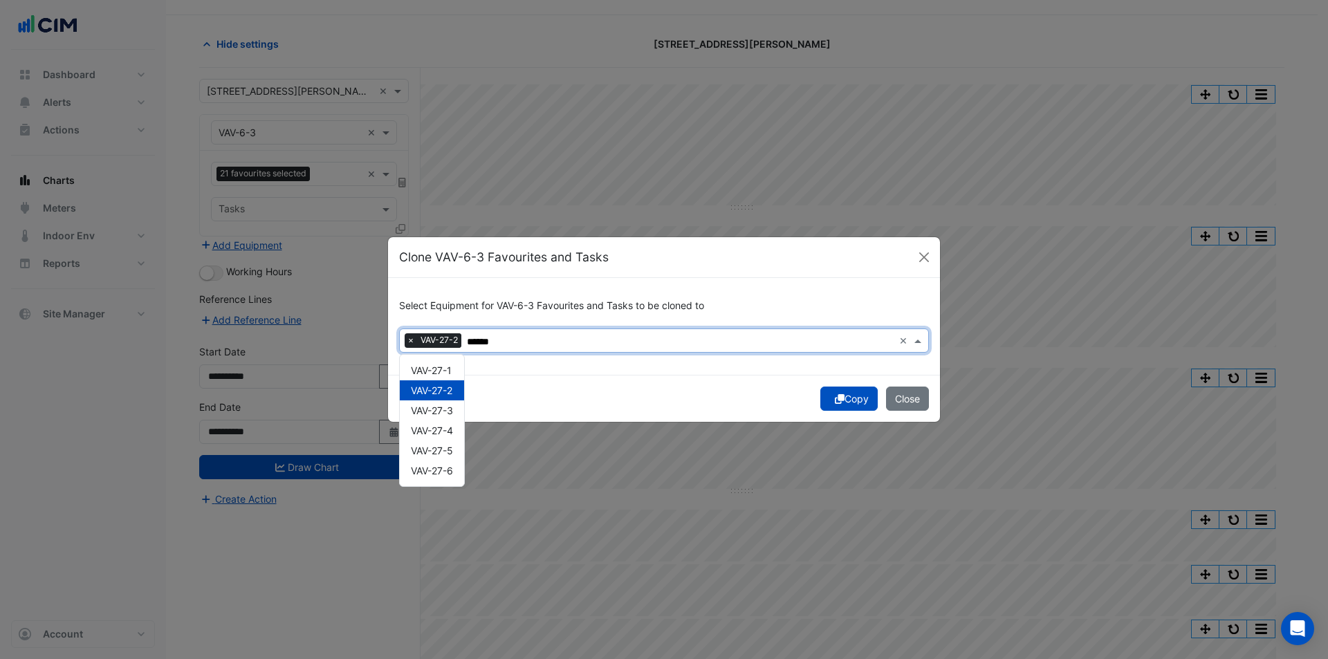
type input "******"
click at [852, 400] on button "Copy" at bounding box center [848, 399] width 57 height 24
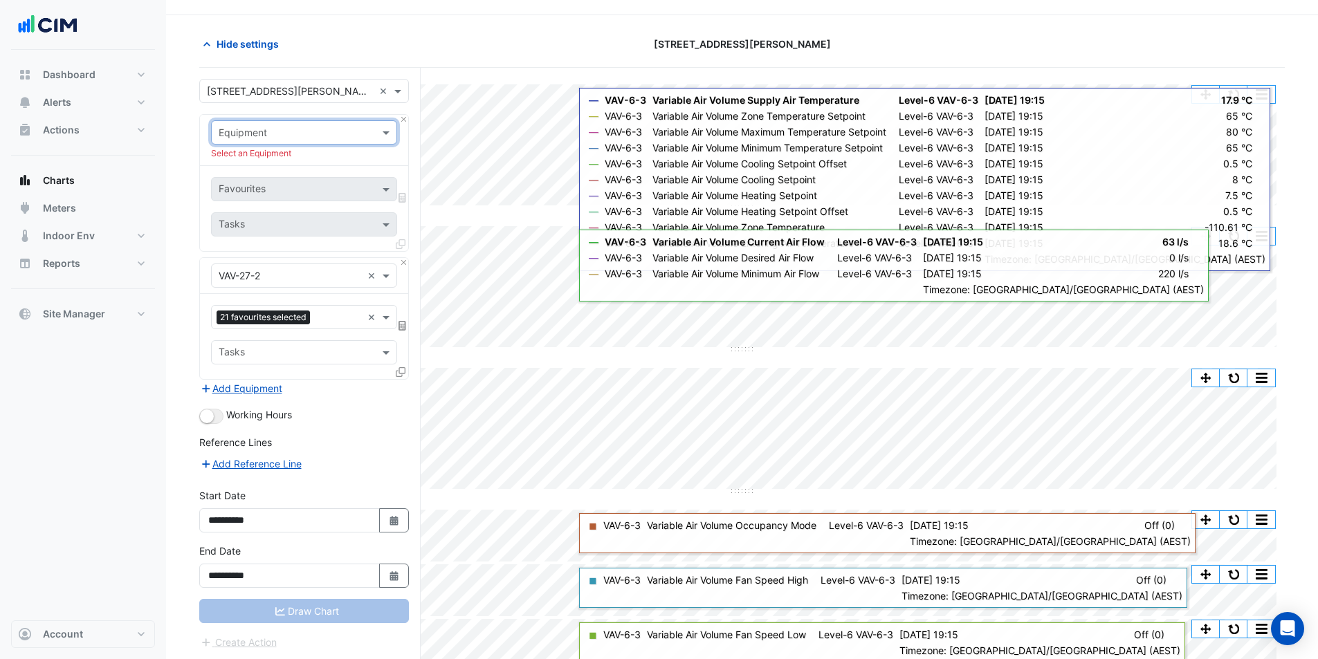
click at [363, 601] on div "Draw Chart" at bounding box center [304, 611] width 210 height 24
click at [313, 607] on div "Draw Chart" at bounding box center [304, 611] width 210 height 24
click at [404, 119] on button "Close" at bounding box center [403, 119] width 9 height 9
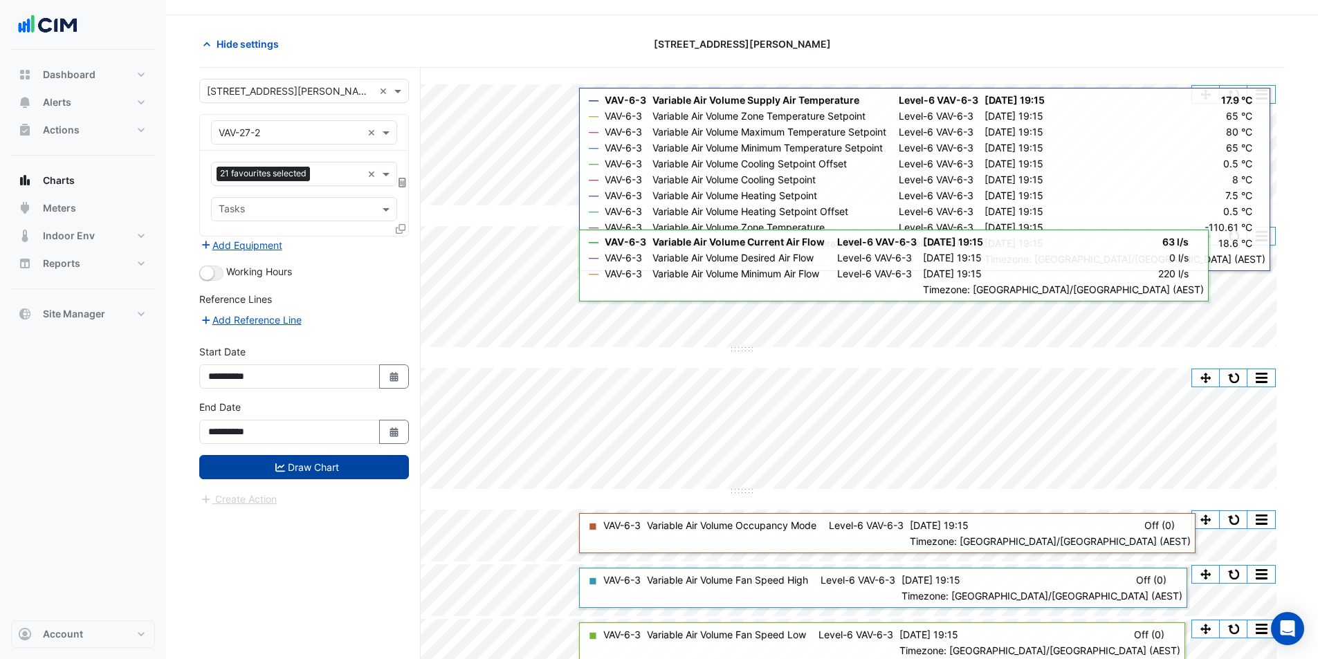
click at [358, 470] on button "Draw Chart" at bounding box center [304, 467] width 210 height 24
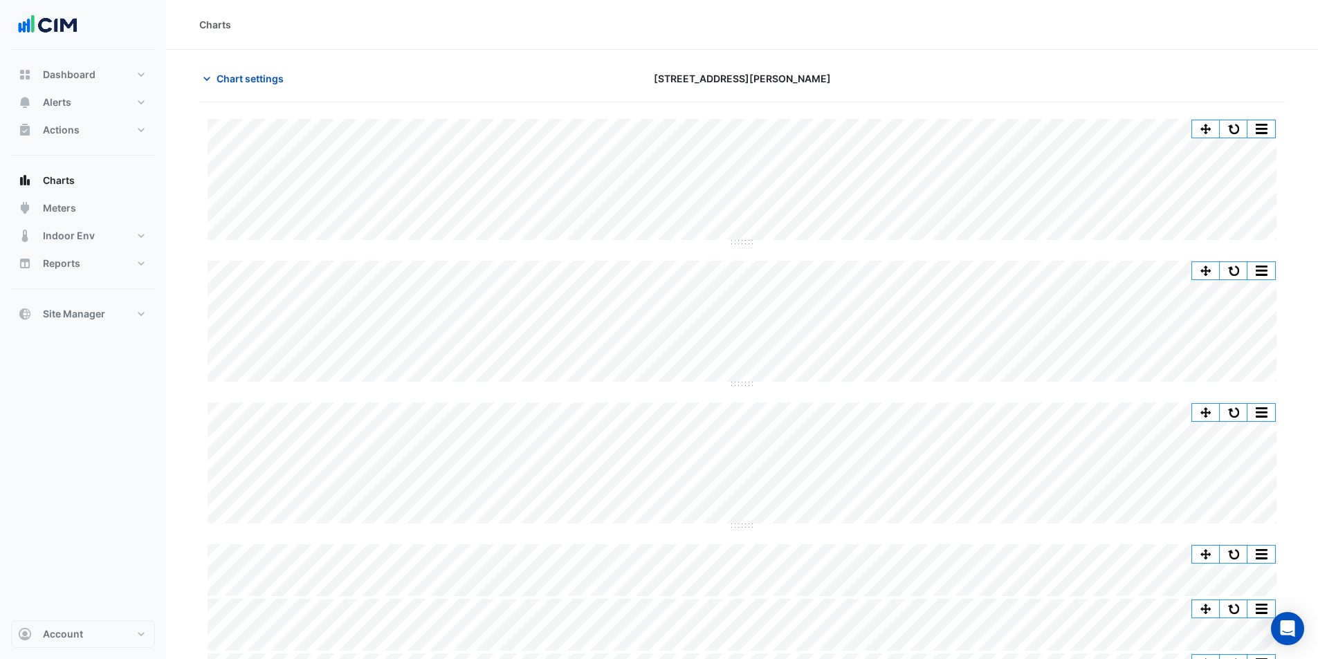
click at [753, 244] on div "Split All Split None Print Save as JPEG Save as PNG Pivot Data Table Export CSV…" at bounding box center [741, 439] width 1085 height 641
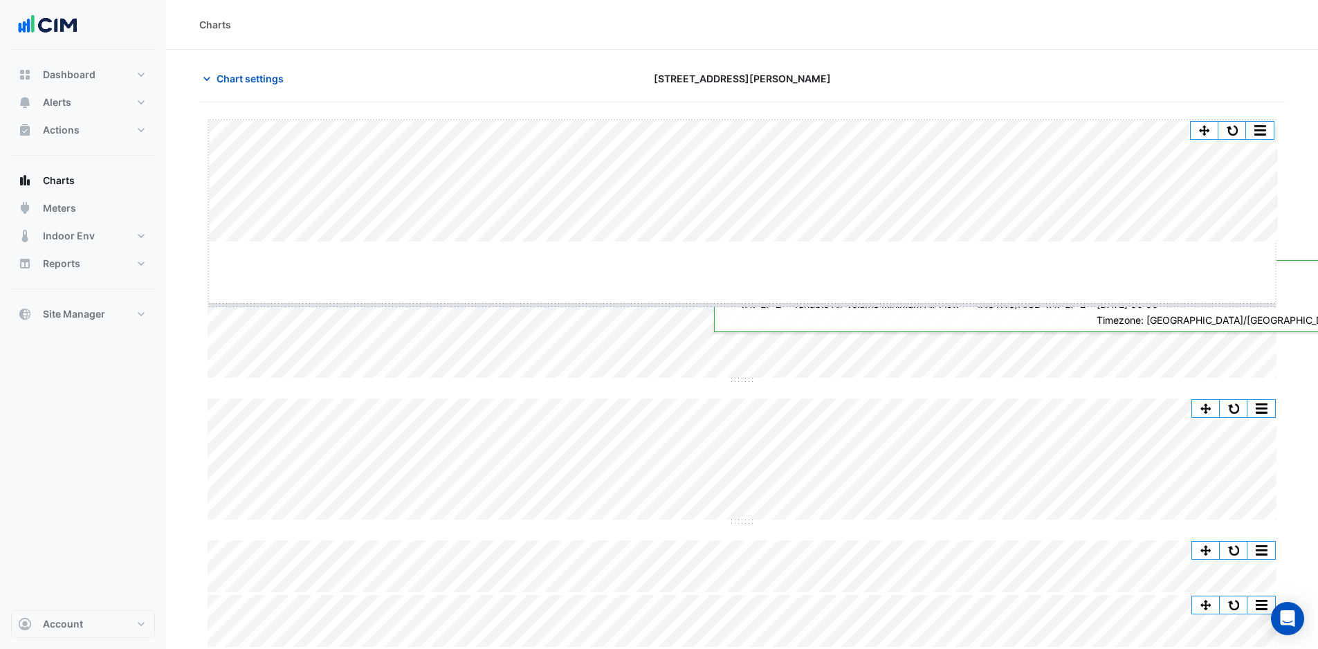
drag, startPoint x: 746, startPoint y: 240, endPoint x: 743, endPoint y: 313, distance: 72.7
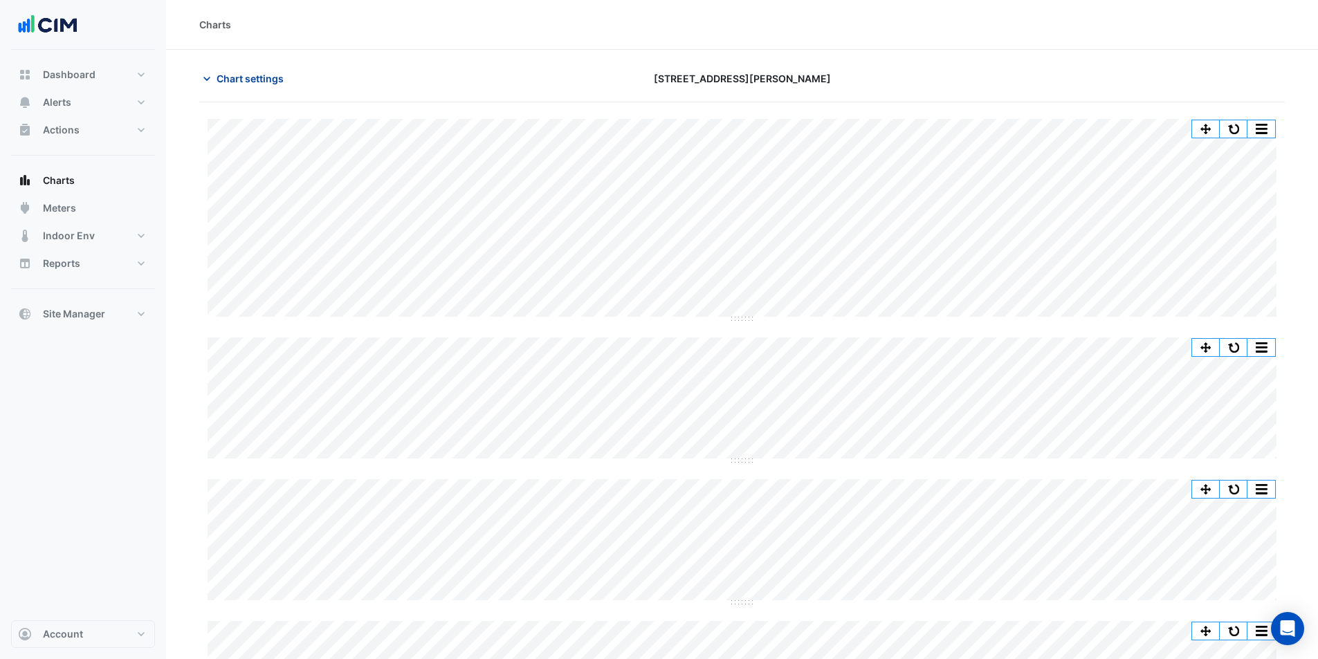
click at [237, 83] on span "Chart settings" at bounding box center [250, 78] width 67 height 15
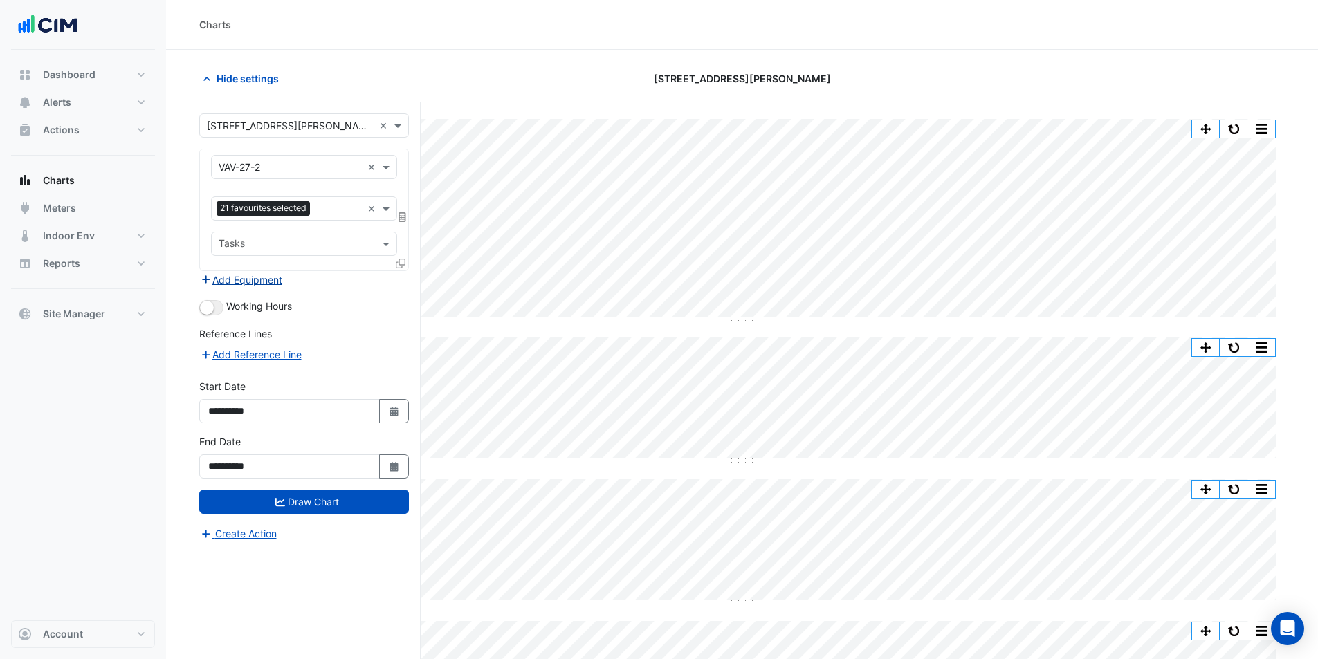
click at [276, 283] on button "Add Equipment" at bounding box center [241, 280] width 84 height 16
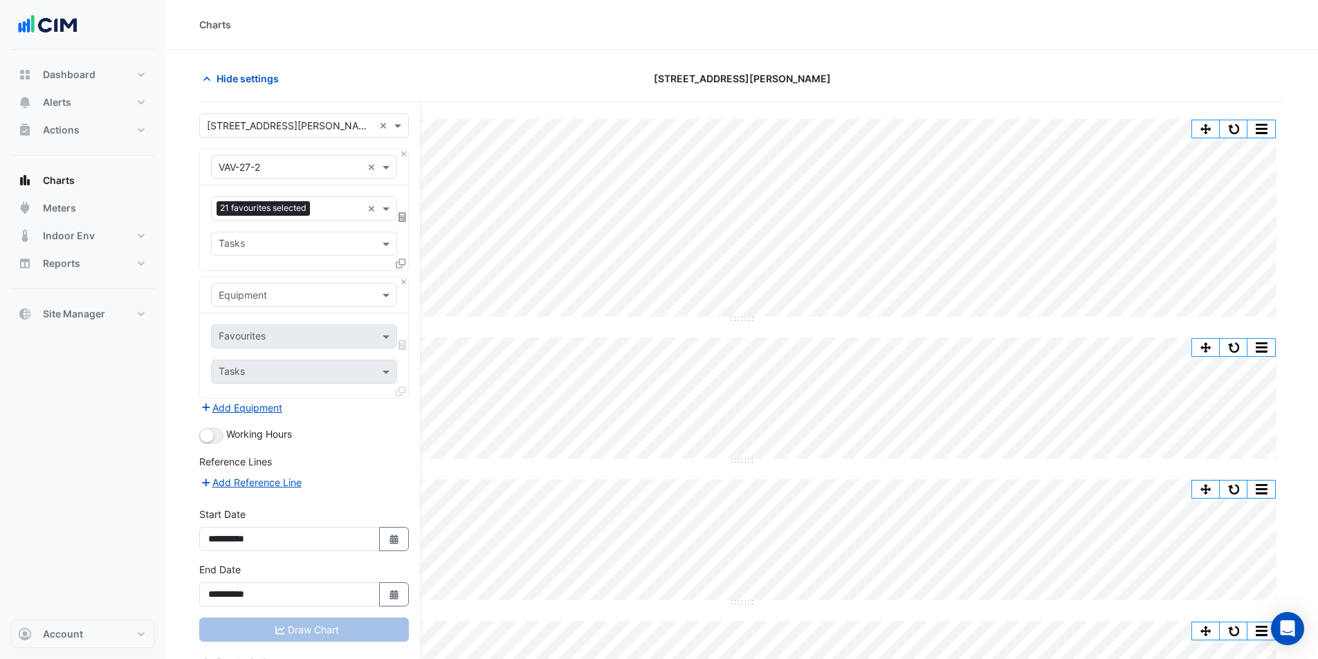
click at [281, 304] on div "Equipment" at bounding box center [304, 295] width 186 height 24
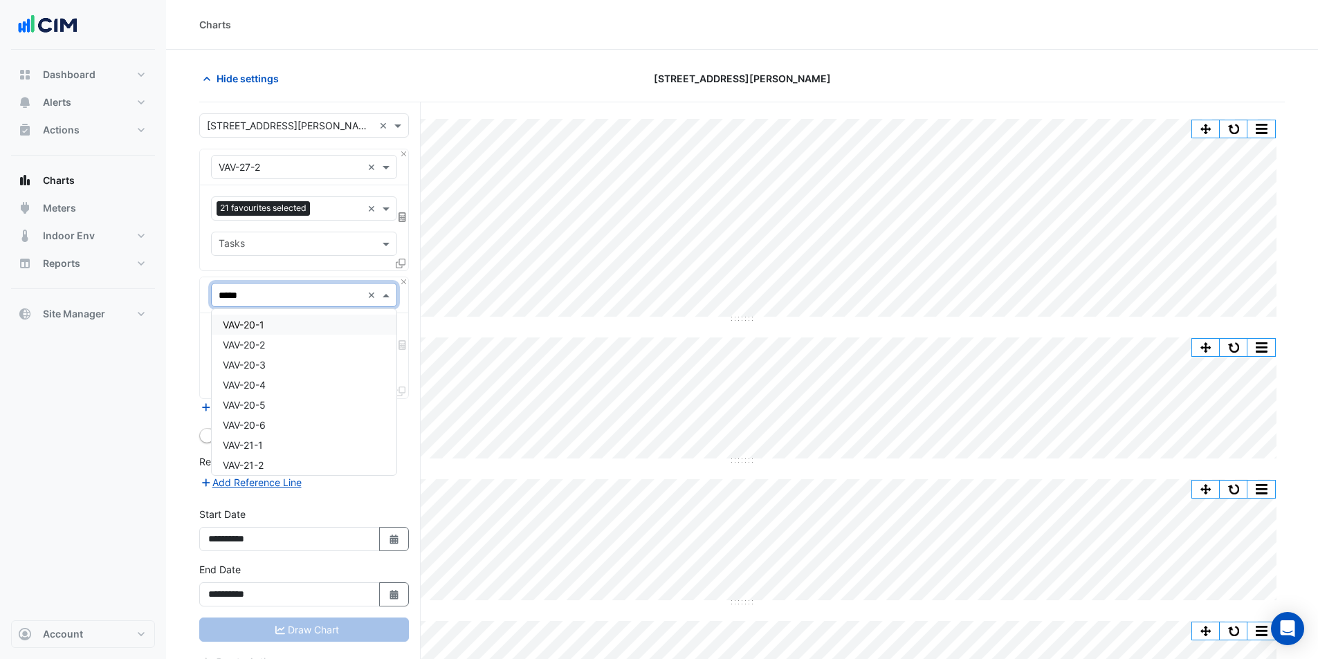
type input "******"
click at [266, 421] on span "VAV-26-6" at bounding box center [244, 425] width 43 height 12
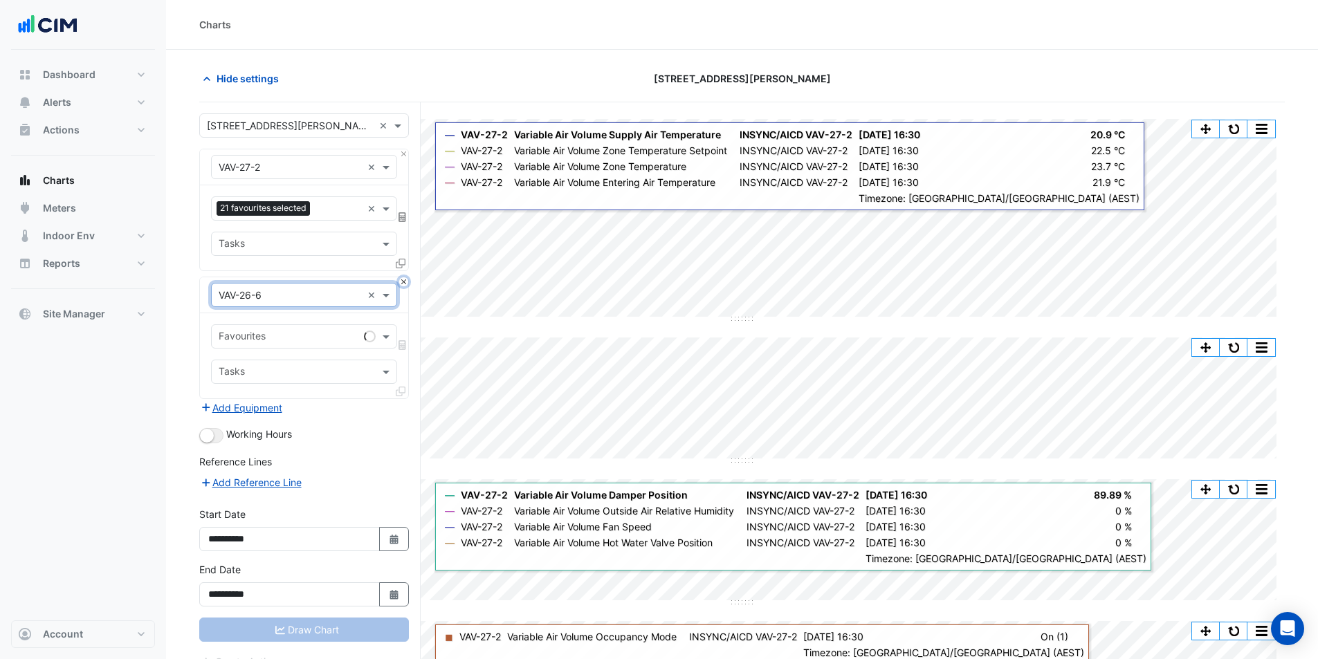
click at [401, 279] on button "Close" at bounding box center [403, 281] width 9 height 9
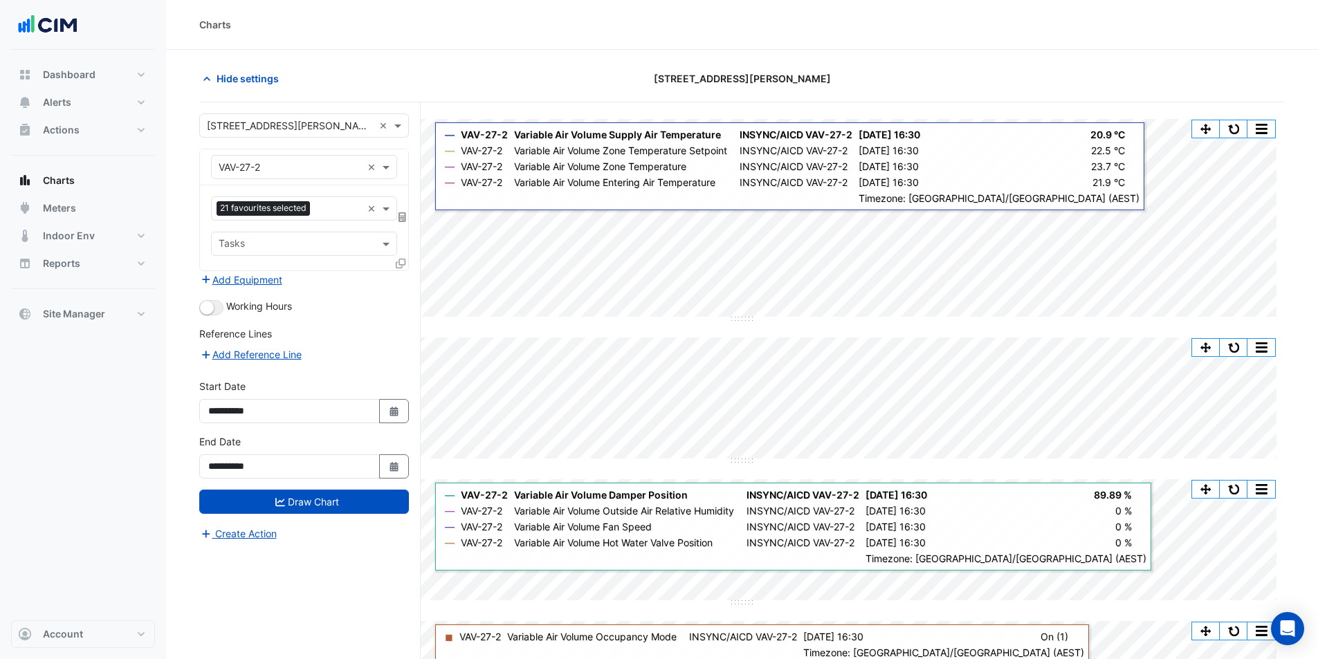
click at [400, 266] on icon at bounding box center [401, 264] width 10 height 10
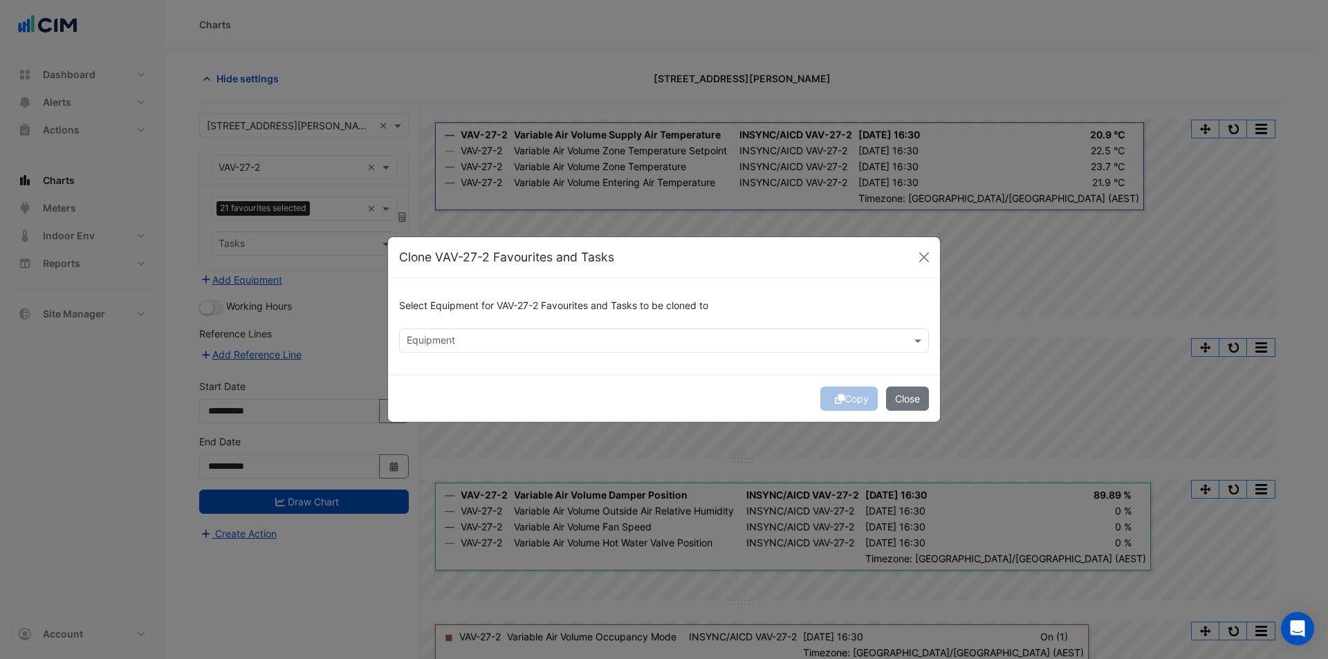
click at [634, 336] on input "text" at bounding box center [656, 342] width 499 height 15
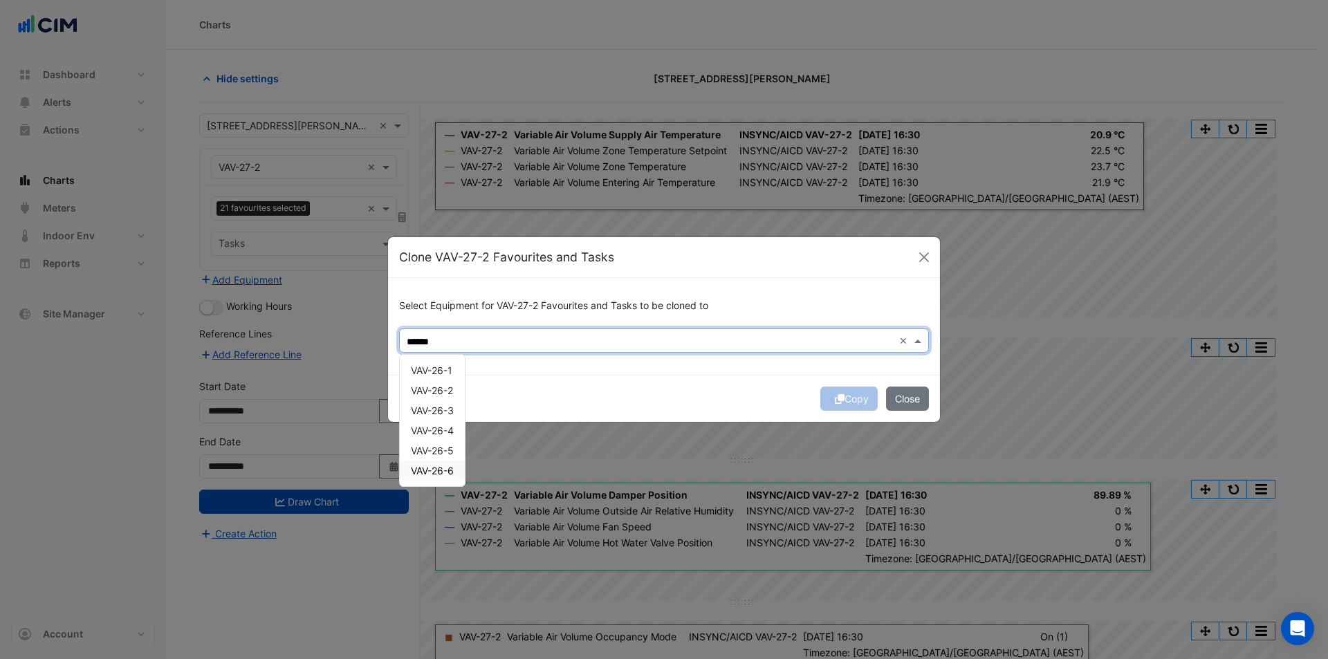
click at [452, 477] on span "VAV-26-6" at bounding box center [432, 471] width 43 height 12
type input "******"
click at [845, 406] on button "Copy" at bounding box center [848, 399] width 57 height 24
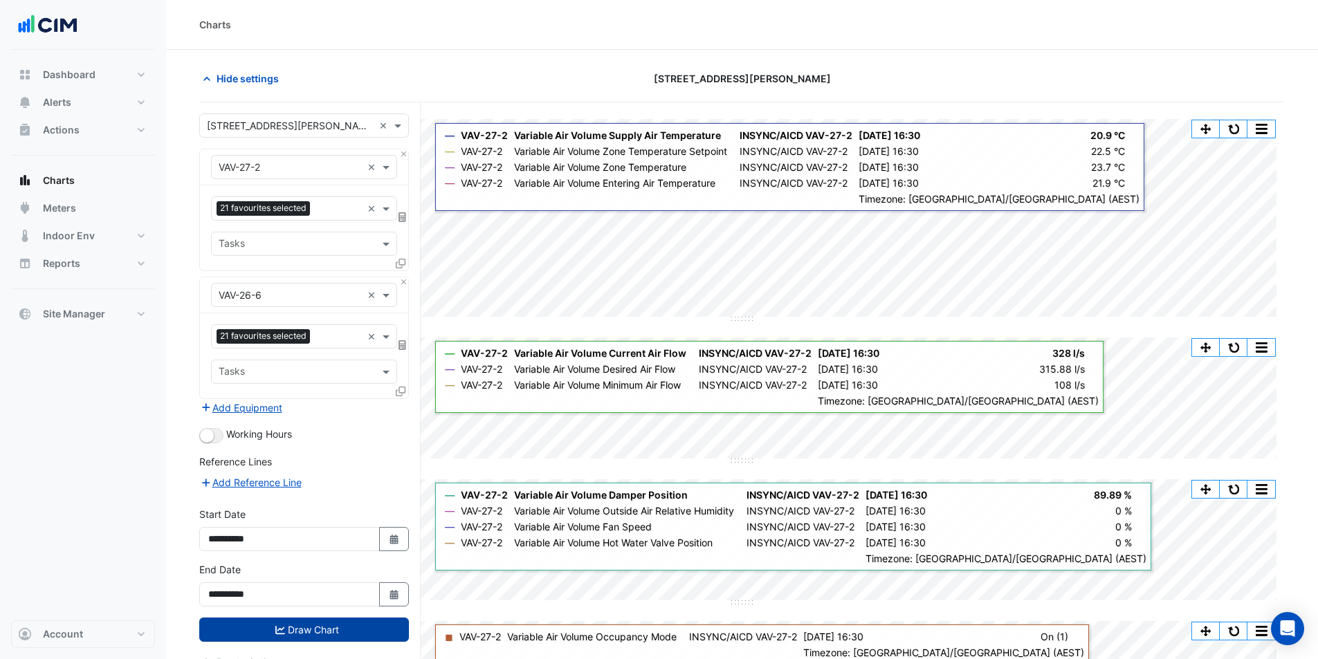
click at [300, 630] on button "Draw Chart" at bounding box center [304, 630] width 210 height 24
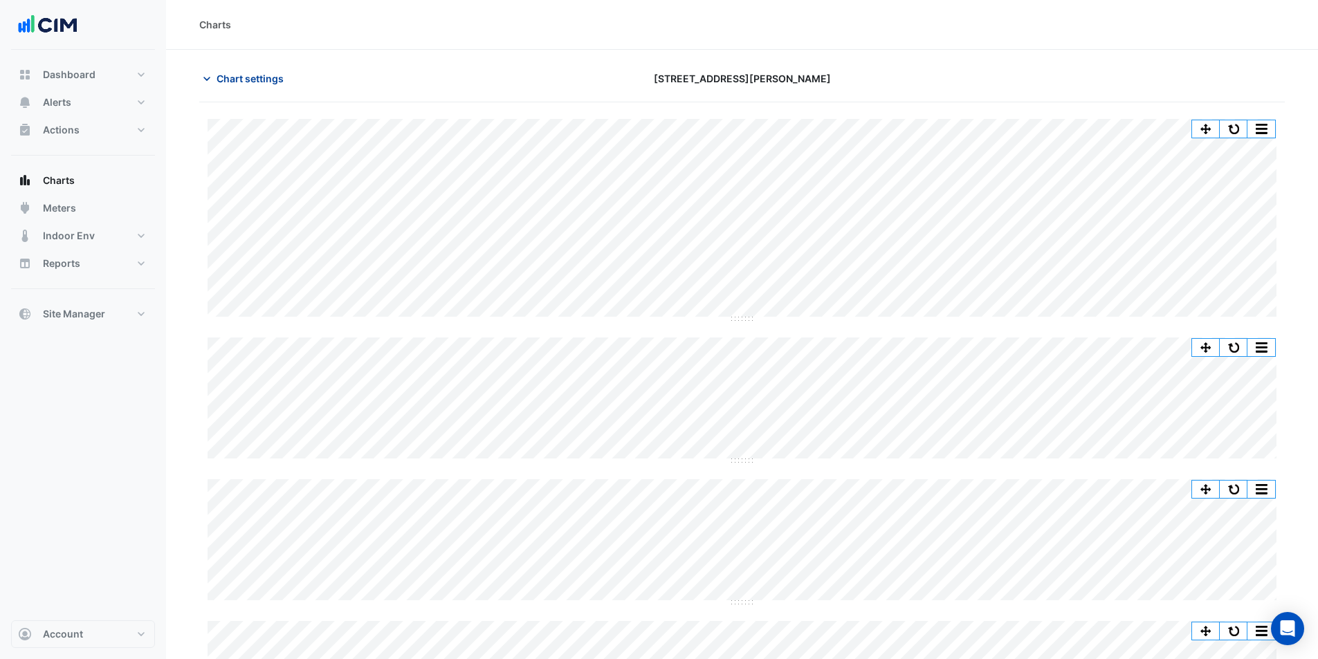
click at [254, 82] on div "Chart settings 367 Collins Street" at bounding box center [741, 84] width 1085 height 36
click at [254, 82] on span "Chart settings" at bounding box center [250, 78] width 67 height 15
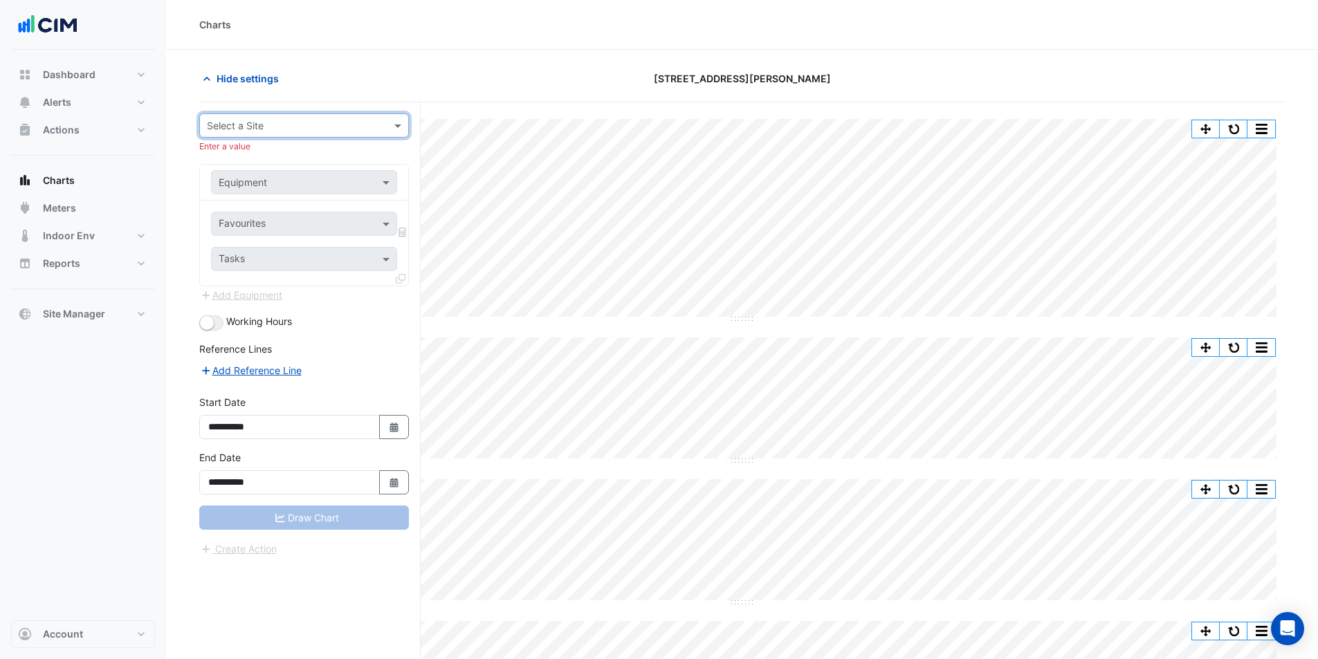
click at [236, 127] on input "text" at bounding box center [290, 126] width 167 height 15
type input "******"
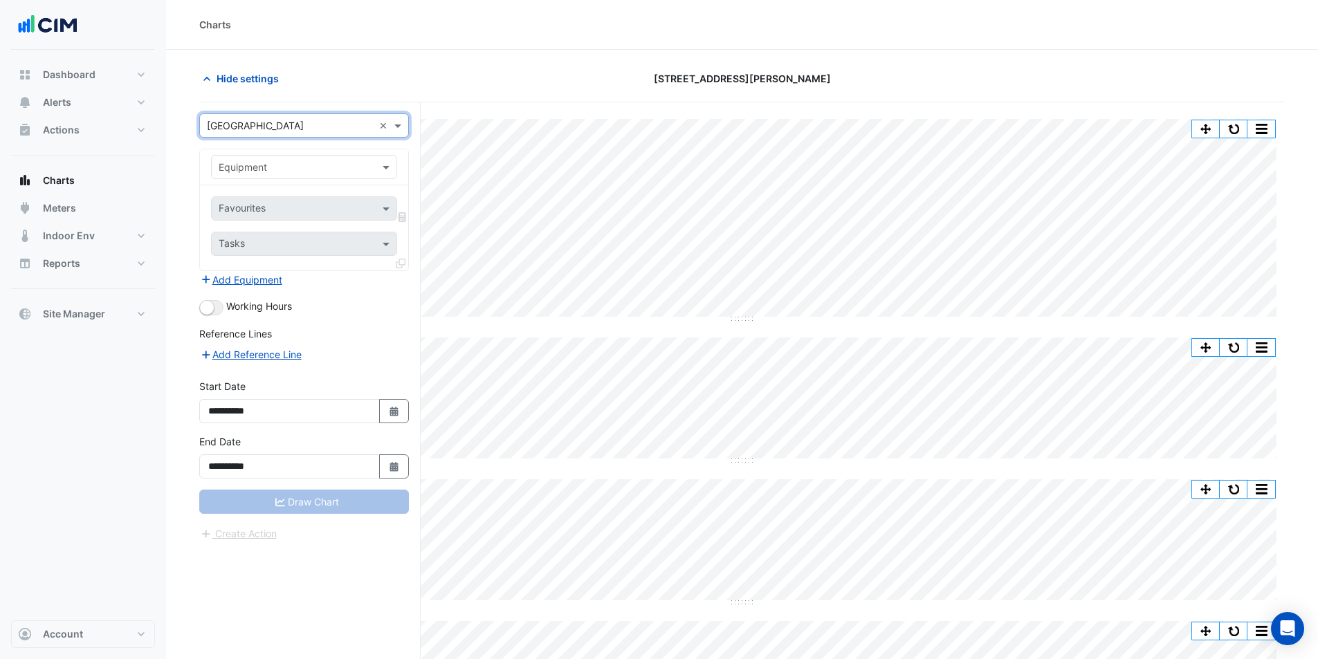
click at [273, 170] on input "text" at bounding box center [290, 168] width 143 height 15
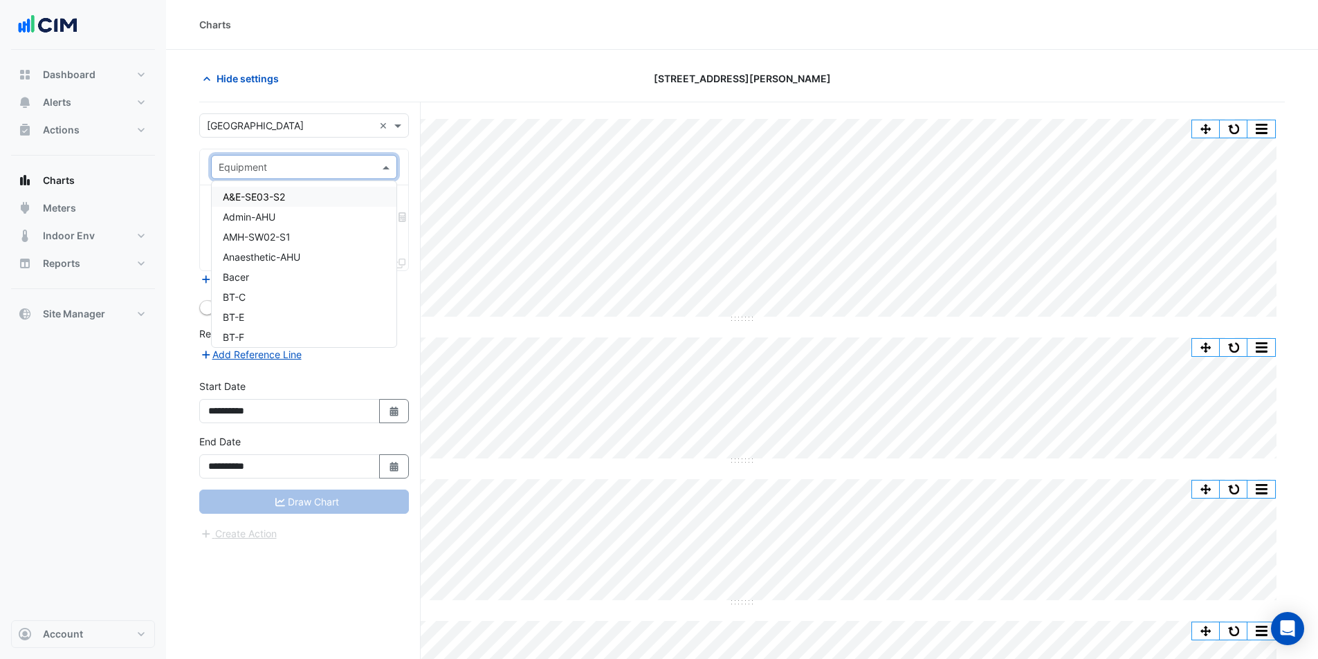
click at [324, 161] on input "text" at bounding box center [290, 168] width 143 height 15
type input "*******"
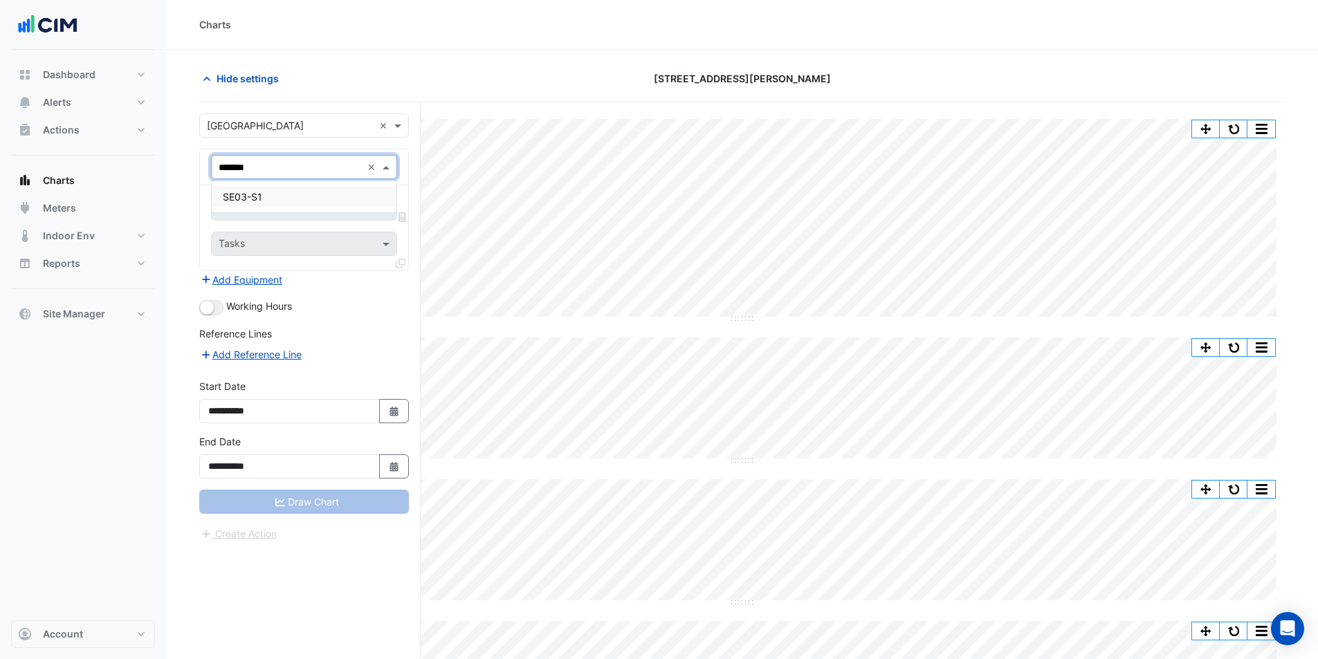
click at [320, 193] on div "SE03-S1" at bounding box center [304, 197] width 185 height 20
click at [337, 211] on input "text" at bounding box center [289, 210] width 140 height 15
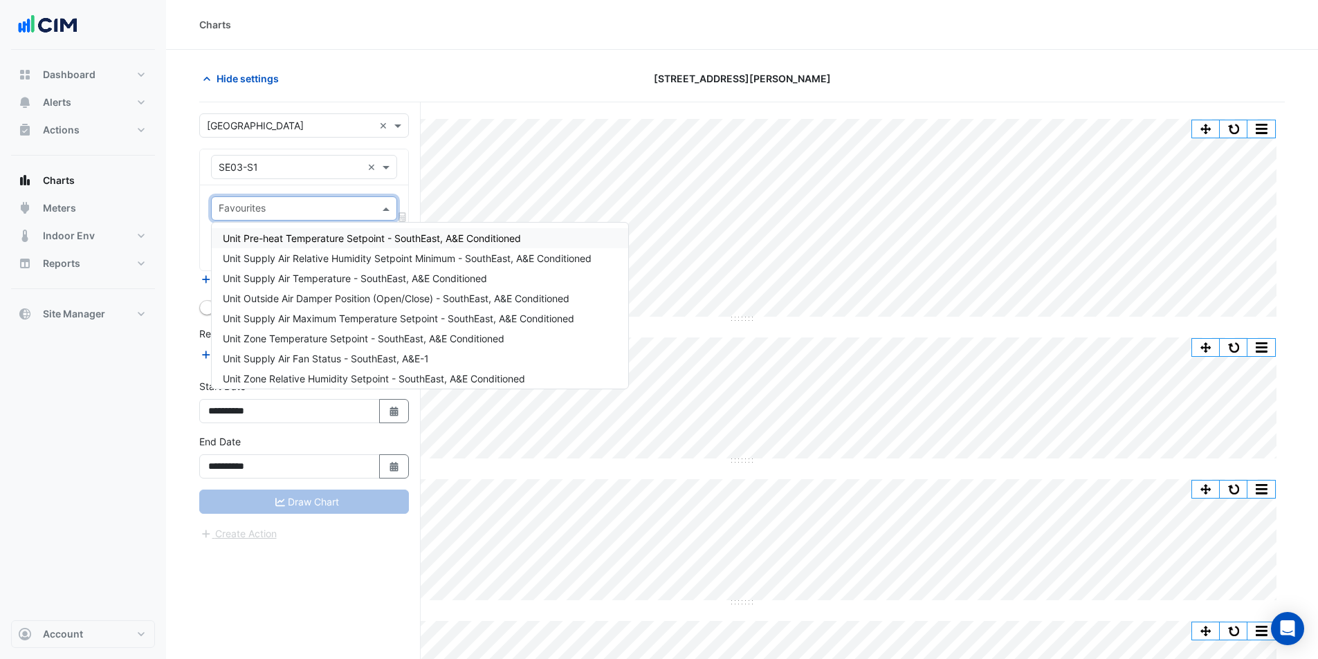
click at [425, 242] on span "Unit Pre-heat Temperature Setpoint - SouthEast, A&E Conditioned" at bounding box center [372, 238] width 298 height 12
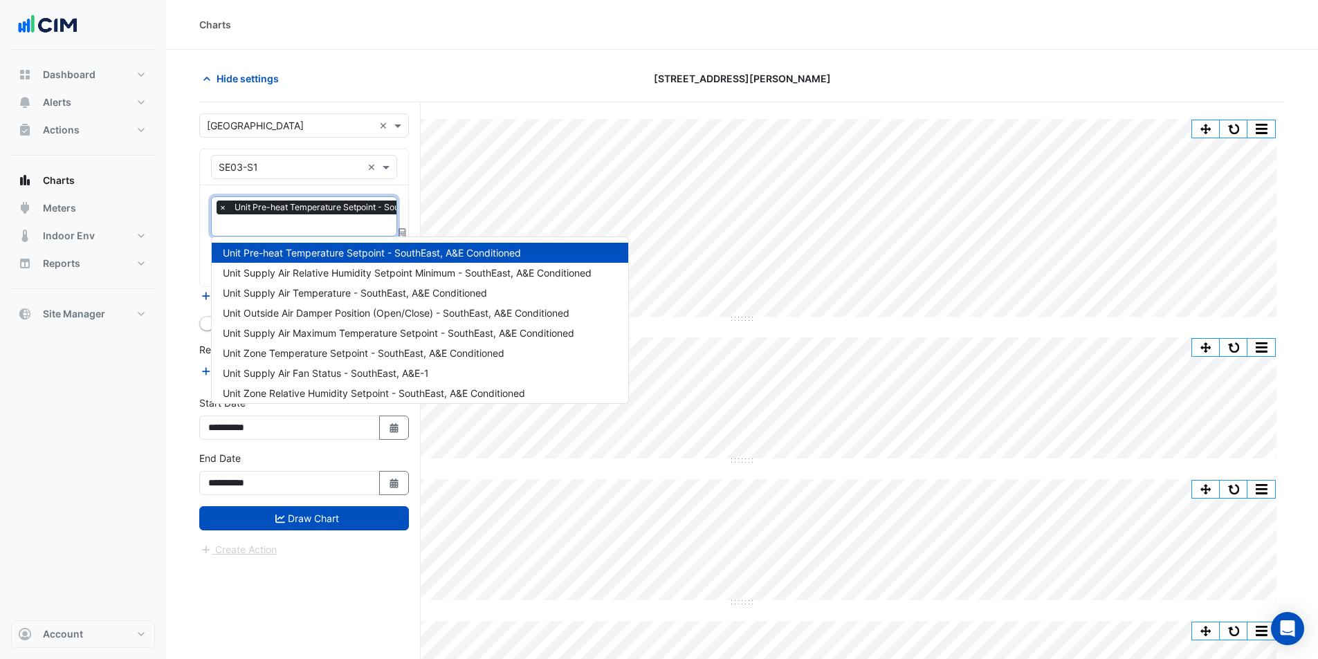
click at [353, 234] on div at bounding box center [359, 227] width 284 height 18
click at [334, 272] on span "Unit Supply Air Relative Humidity Setpoint Minimum - SouthEast, A&E Conditioned" at bounding box center [407, 273] width 369 height 12
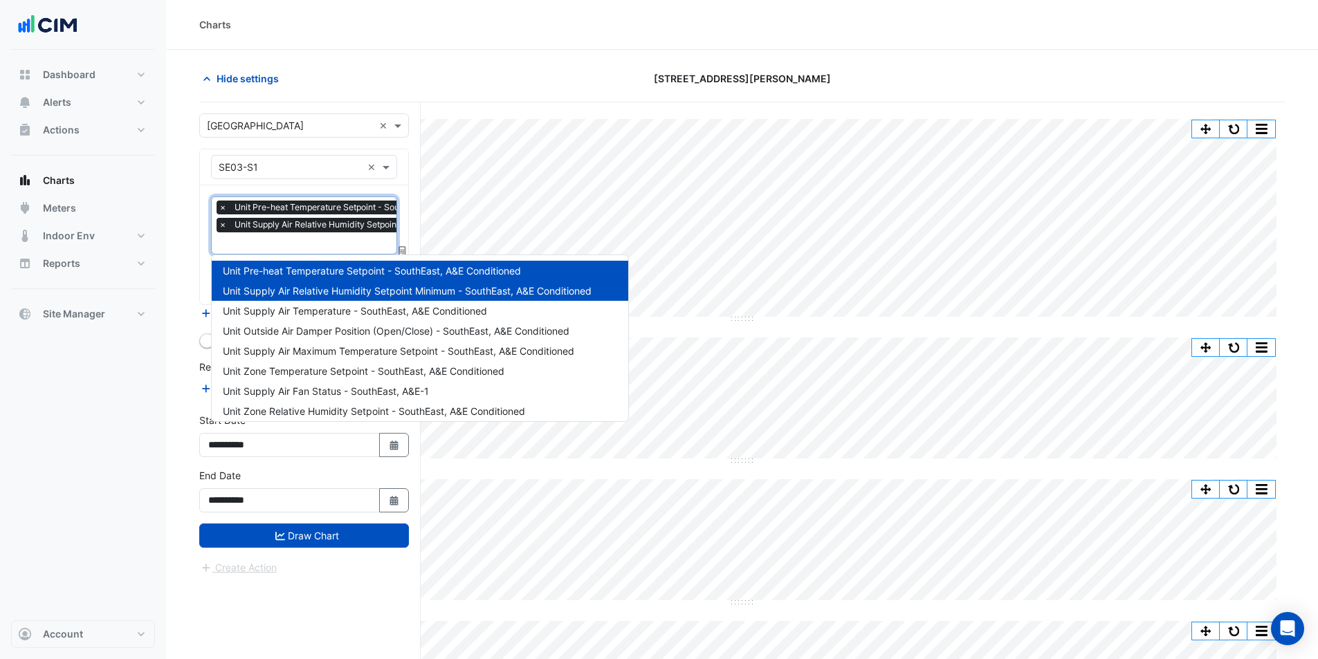
click at [314, 230] on span "Unit Supply Air Relative Humidity Setpoint Minimum - SouthEast, A&E Conditioned" at bounding box center [395, 225] width 329 height 14
click at [316, 318] on div "Unit Supply Air Temperature - SouthEast, A&E Conditioned" at bounding box center [420, 311] width 416 height 20
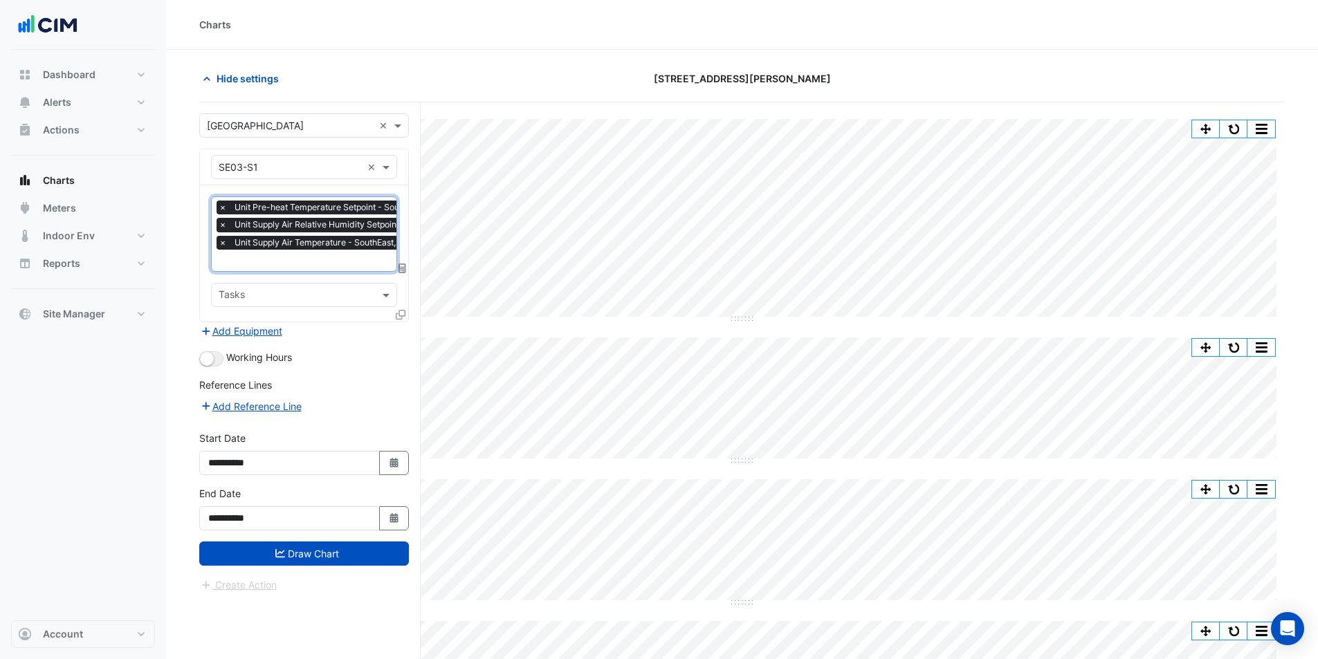
click at [293, 266] on input "text" at bounding box center [391, 262] width 345 height 15
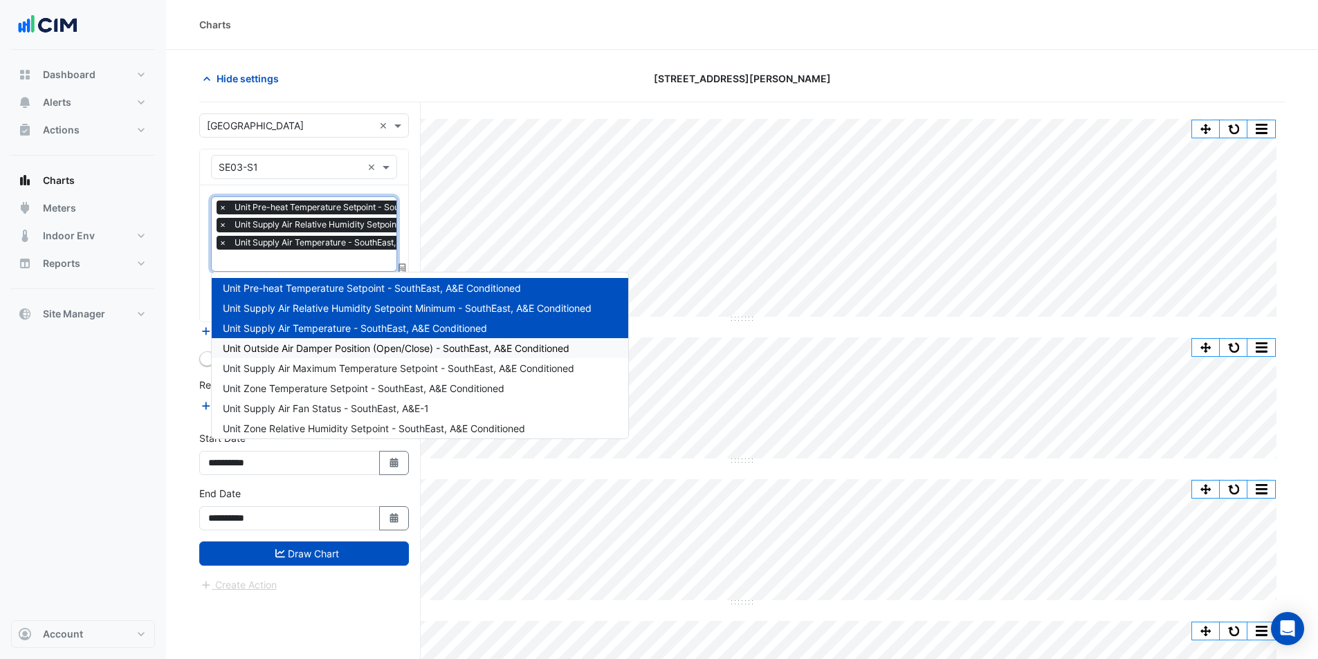
click at [296, 342] on div "Unit Outside Air Damper Position (Open/Close) - SouthEast, A&E Conditioned" at bounding box center [420, 348] width 416 height 20
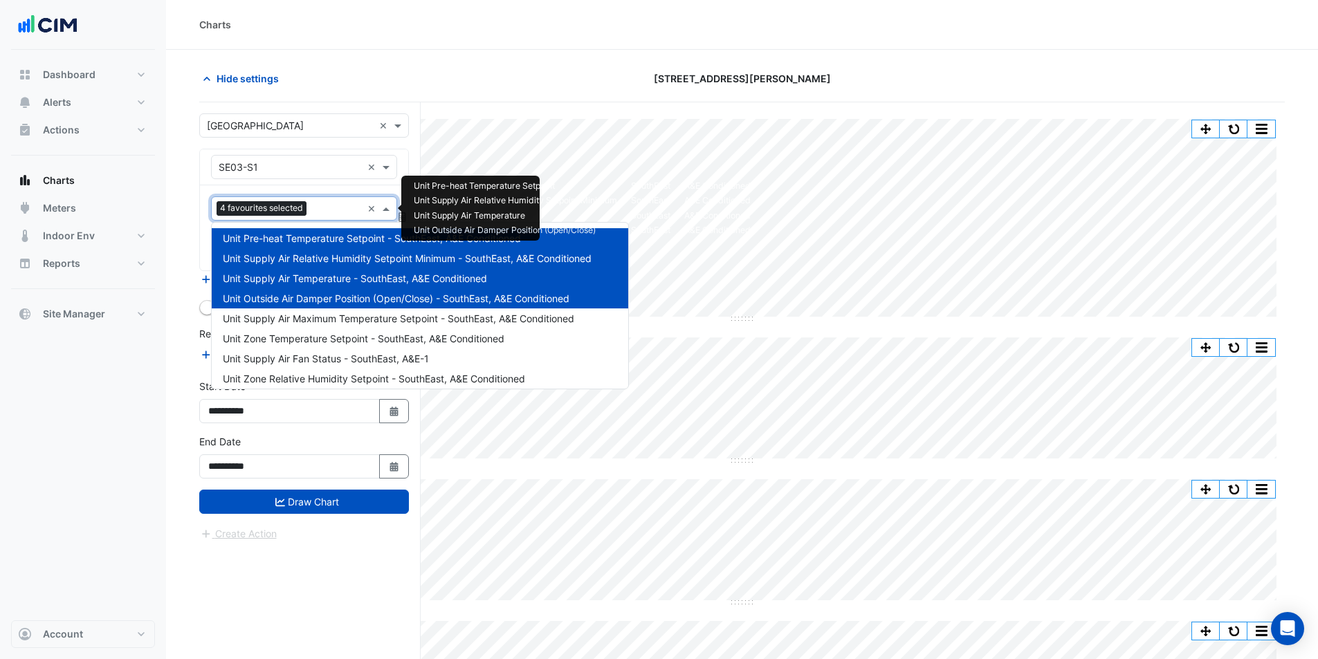
click at [319, 215] on input "text" at bounding box center [337, 210] width 50 height 15
click at [318, 327] on div "Unit Supply Air Maximum Temperature Setpoint - SouthEast, A&E Conditioned" at bounding box center [420, 319] width 416 height 20
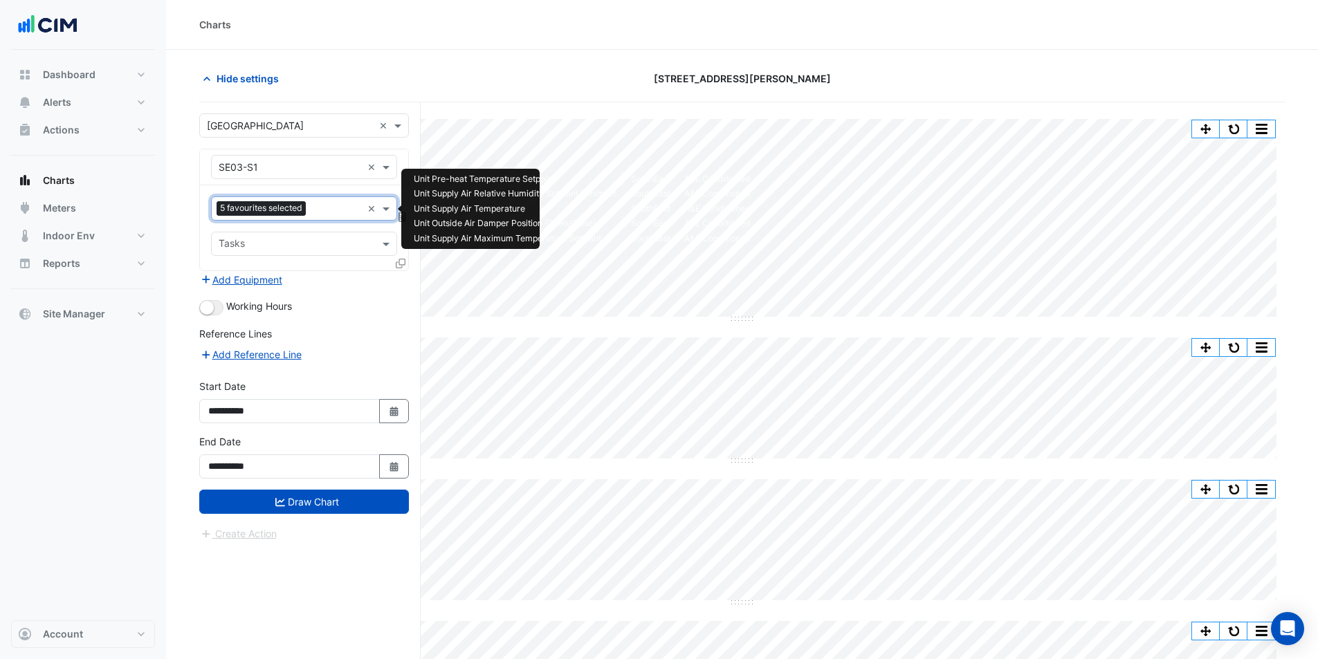
click at [318, 208] on input "text" at bounding box center [336, 210] width 51 height 15
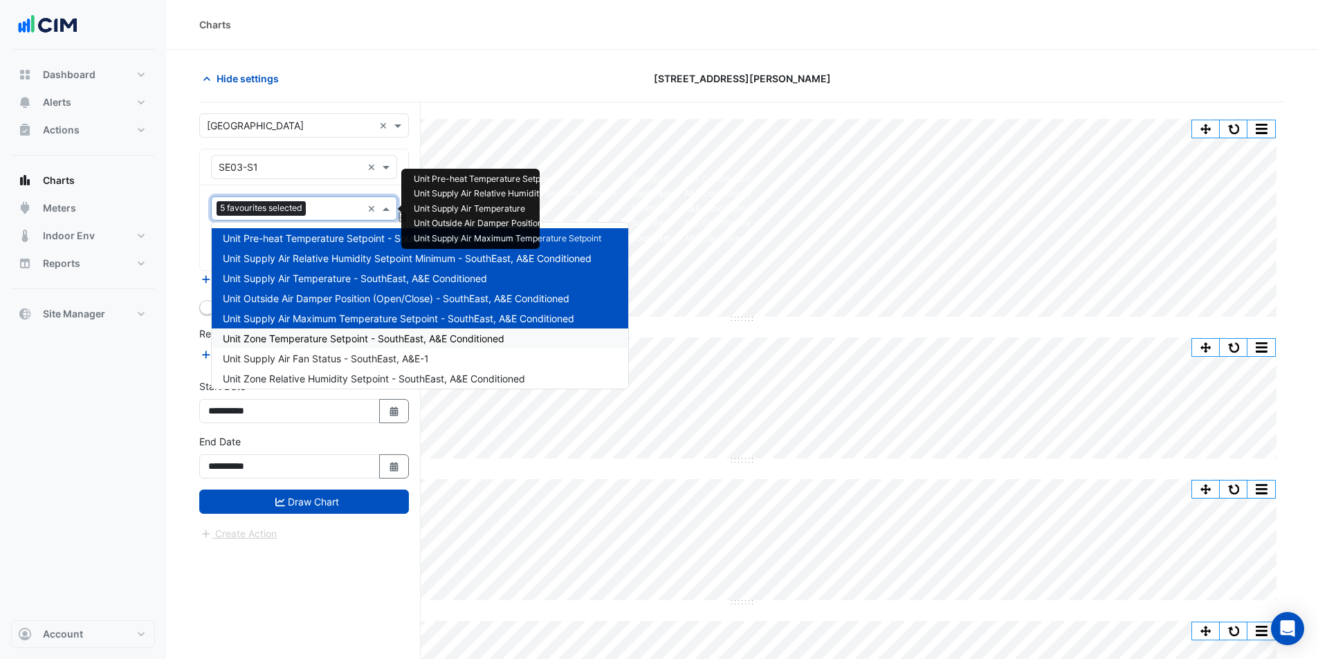
click at [332, 345] on div "Unit Zone Temperature Setpoint - SouthEast, A&E Conditioned" at bounding box center [420, 339] width 416 height 20
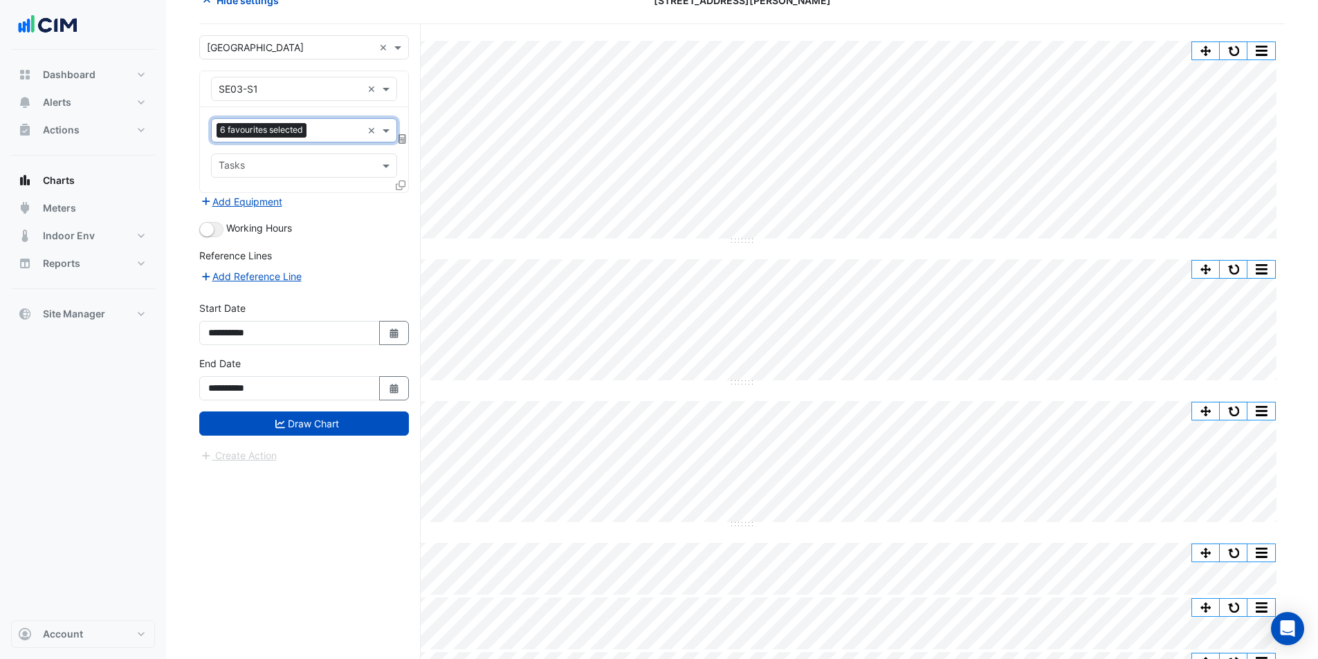
scroll to position [138, 0]
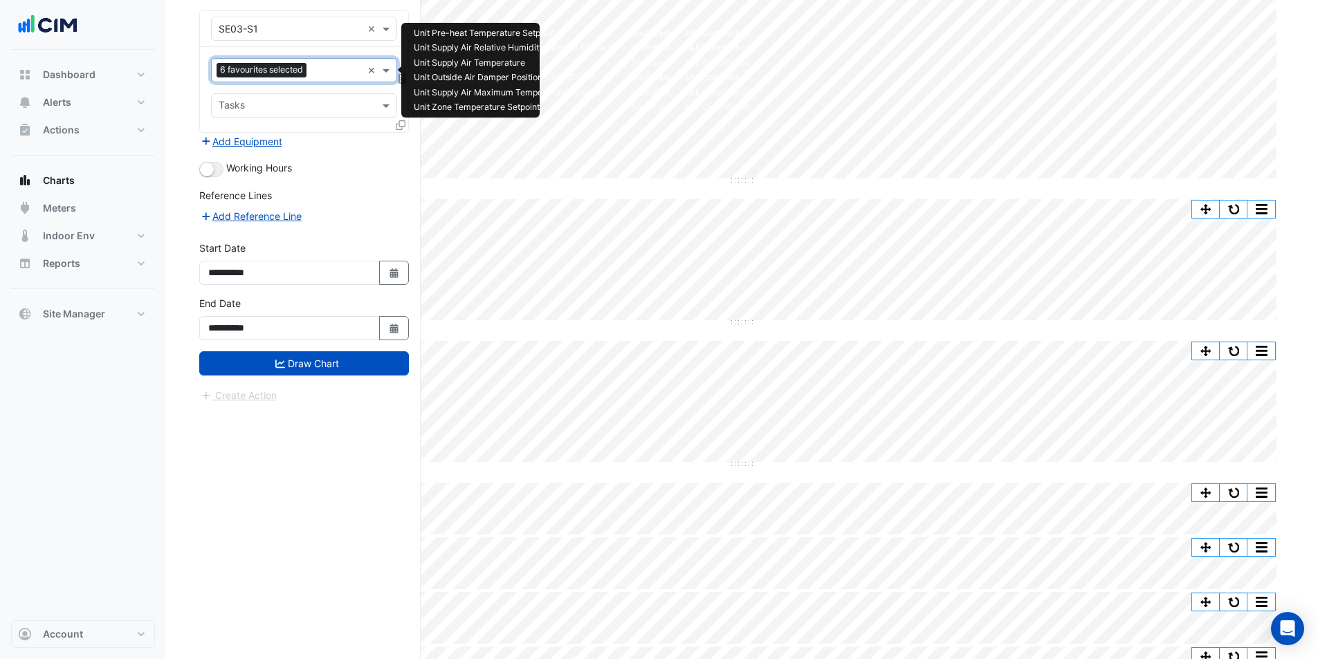
click at [327, 66] on input "text" at bounding box center [337, 71] width 50 height 15
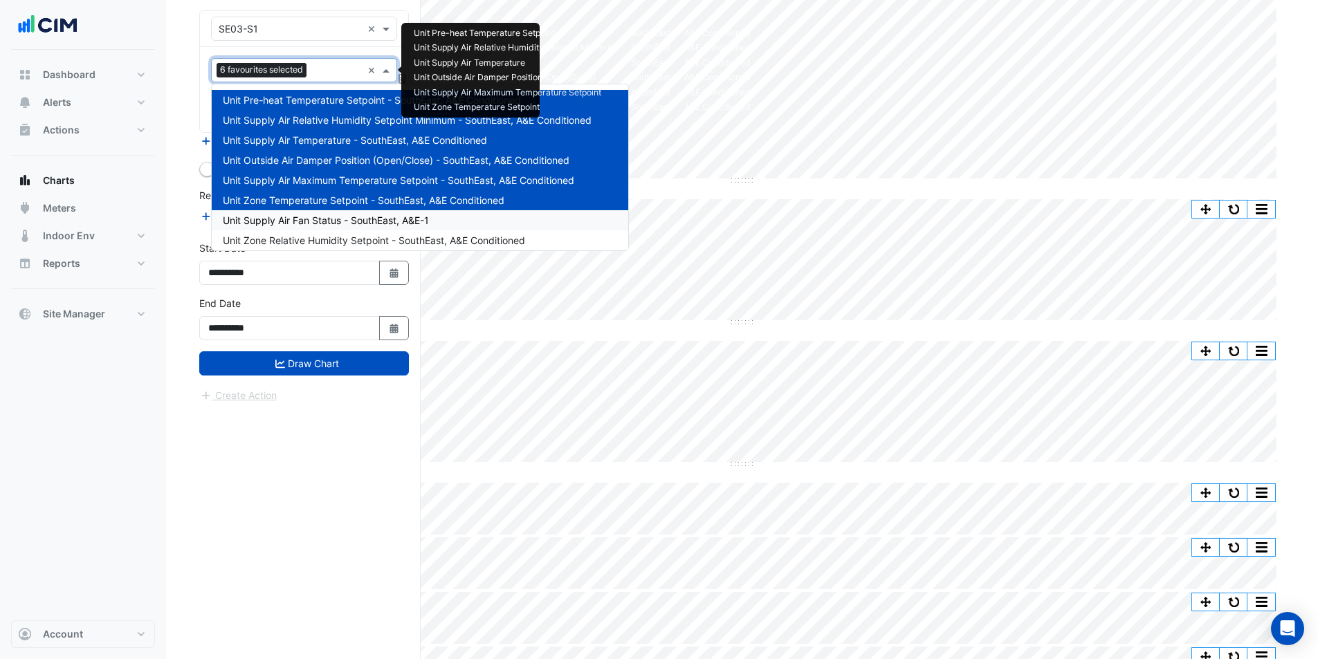
click at [354, 224] on span "Unit Supply Air Fan Status - SouthEast, A&E-1" at bounding box center [326, 220] width 206 height 12
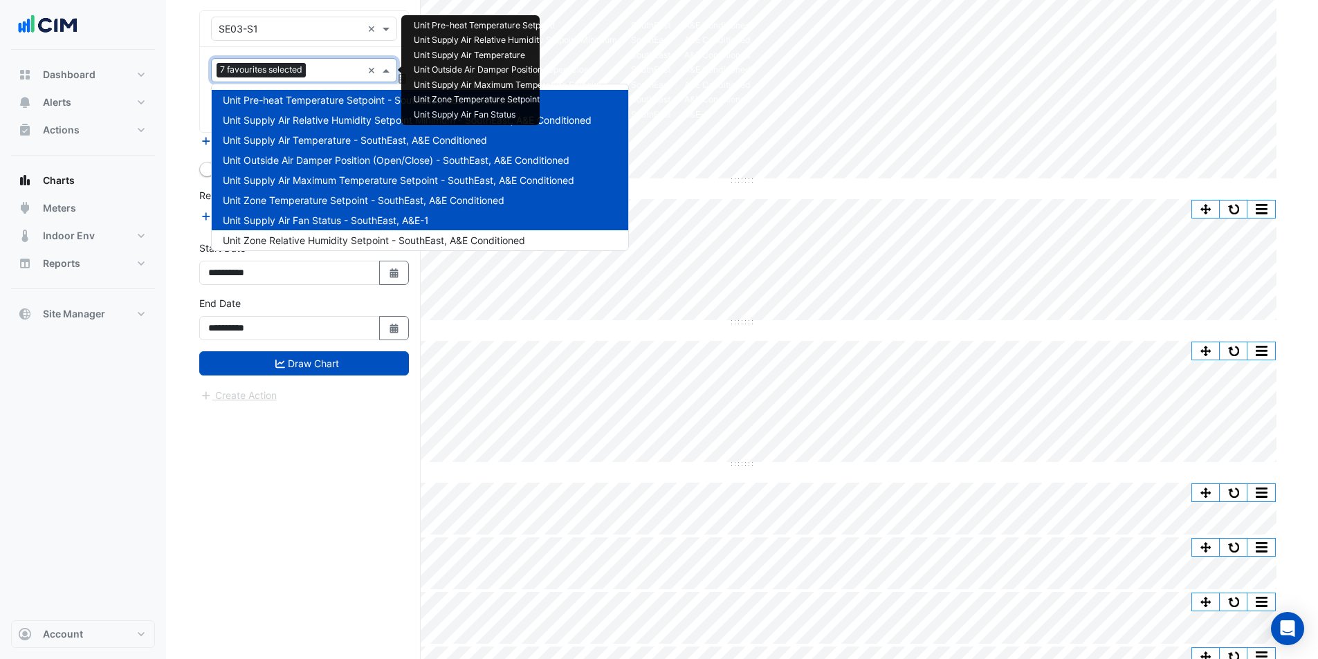
click at [327, 71] on input "text" at bounding box center [336, 71] width 51 height 15
click at [356, 231] on div "Unit Zone Relative Humidity Setpoint - SouthEast, A&E Conditioned" at bounding box center [420, 240] width 416 height 20
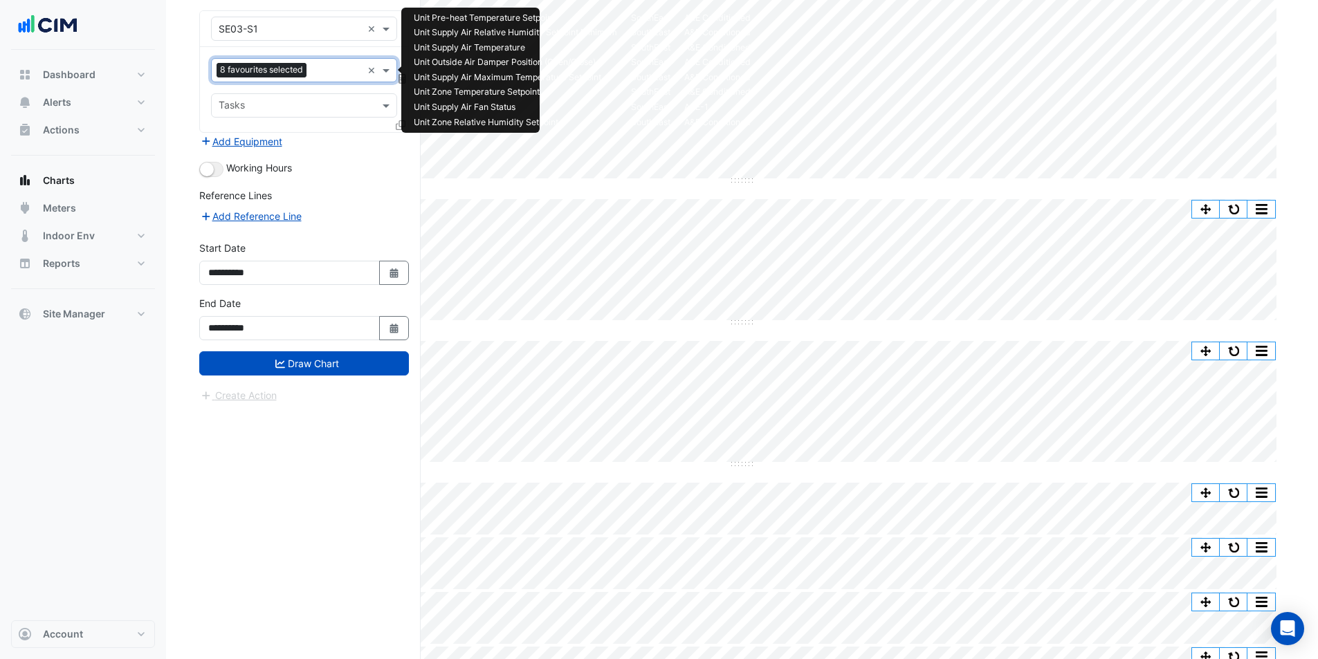
click at [327, 68] on input "text" at bounding box center [337, 71] width 50 height 15
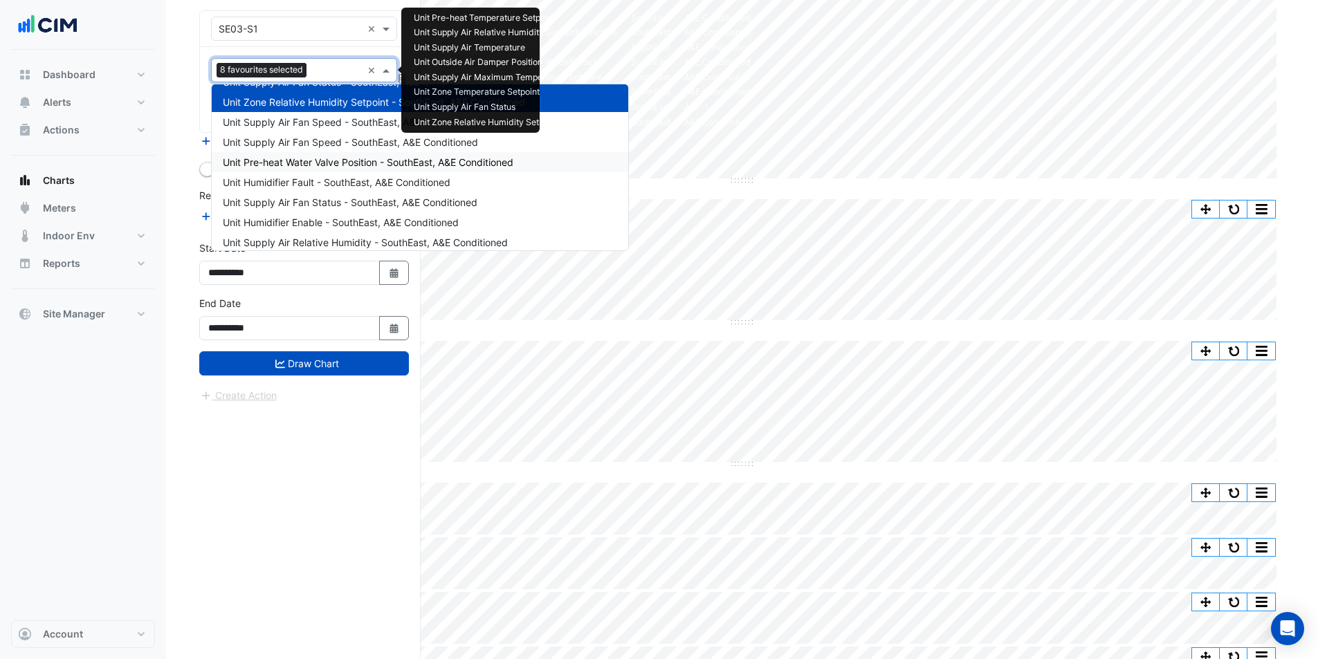
click at [354, 166] on span "Unit Pre-heat Water Valve Position - SouthEast, A&E Conditioned" at bounding box center [368, 162] width 291 height 12
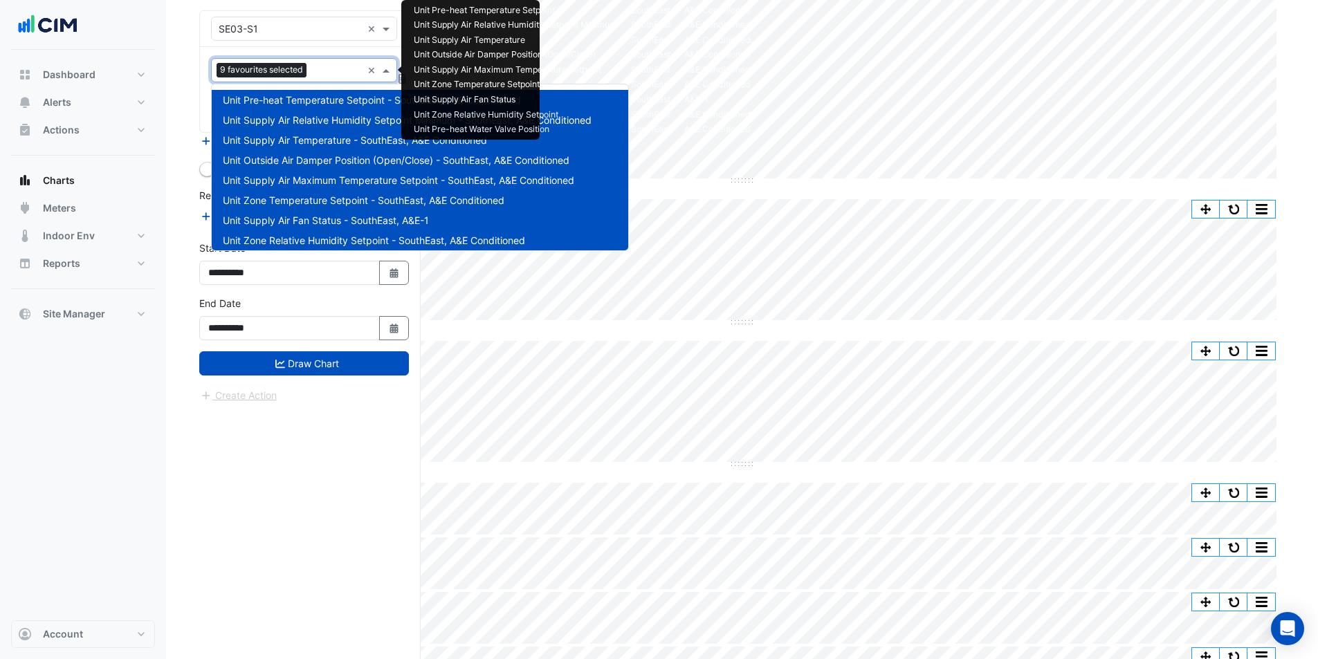
click at [322, 75] on input "text" at bounding box center [337, 71] width 50 height 15
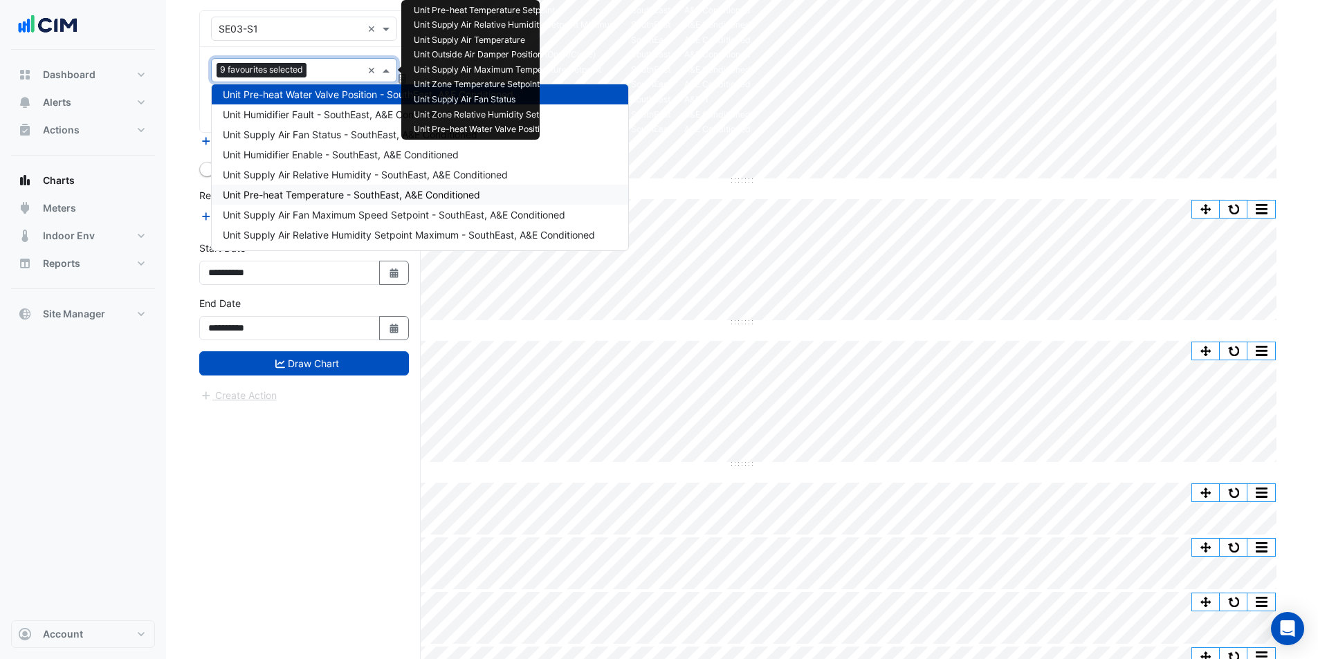
click at [315, 195] on span "Unit Pre-heat Temperature - SouthEast, A&E Conditioned" at bounding box center [351, 195] width 257 height 12
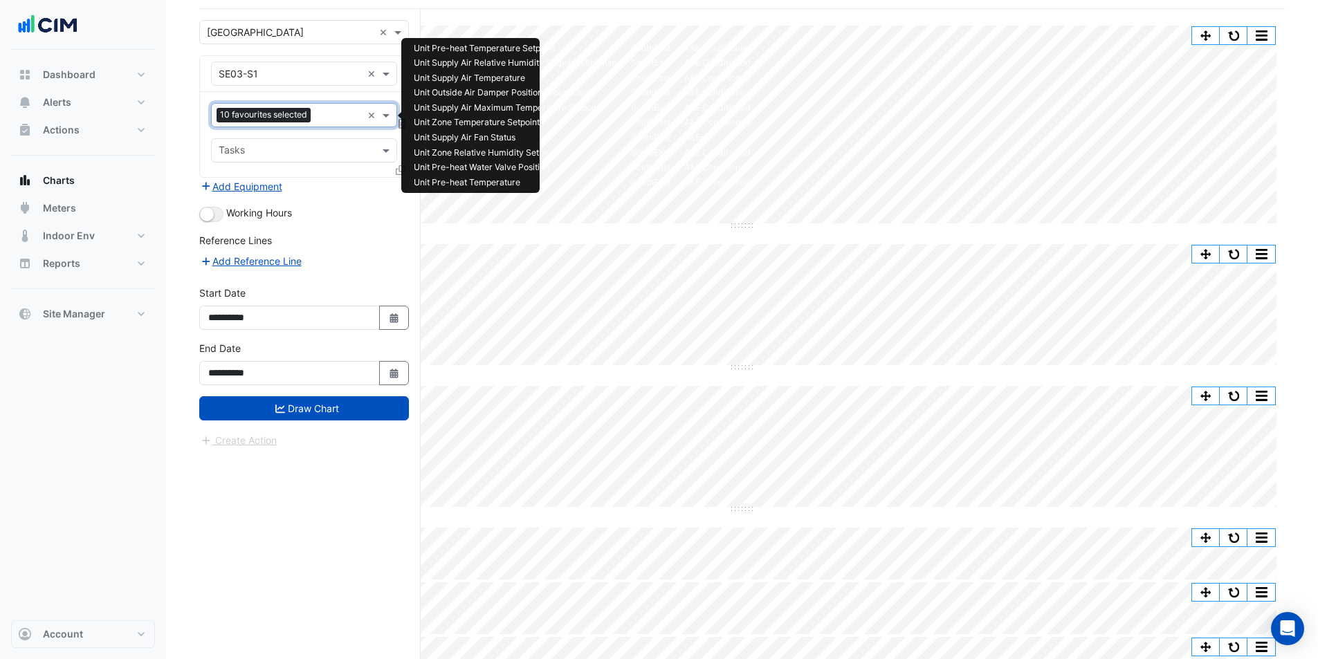
scroll to position [69, 0]
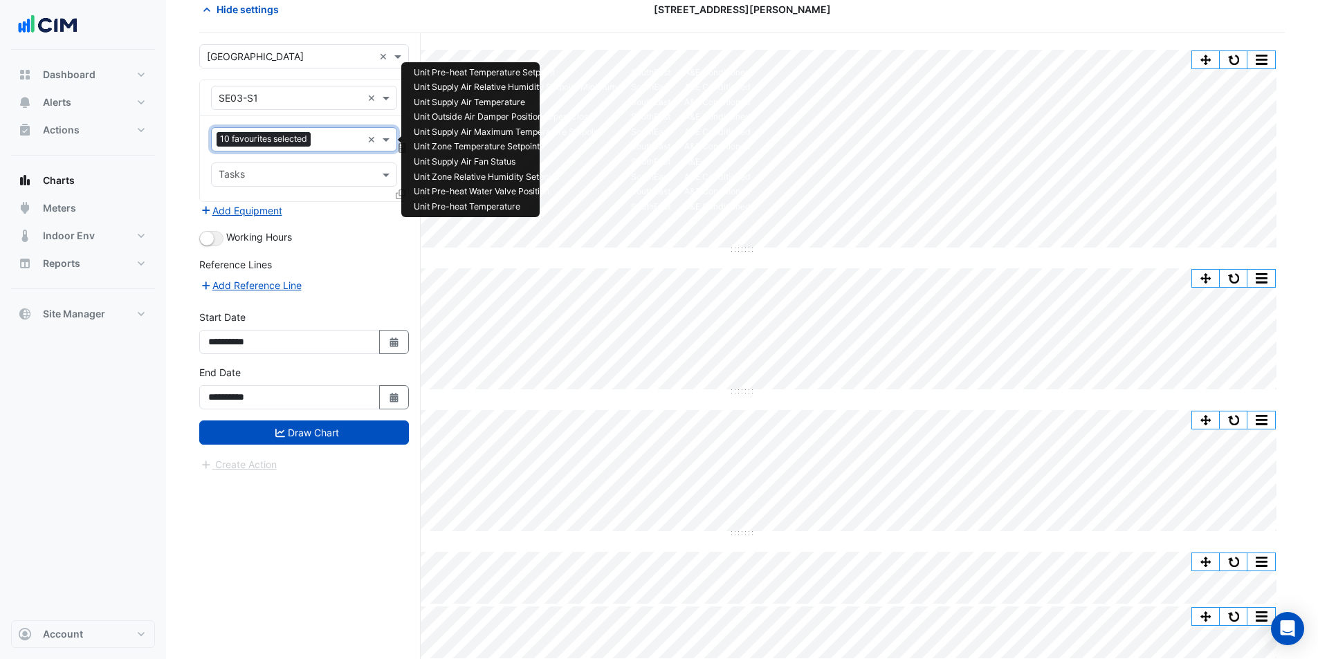
click at [327, 145] on input "text" at bounding box center [339, 141] width 46 height 15
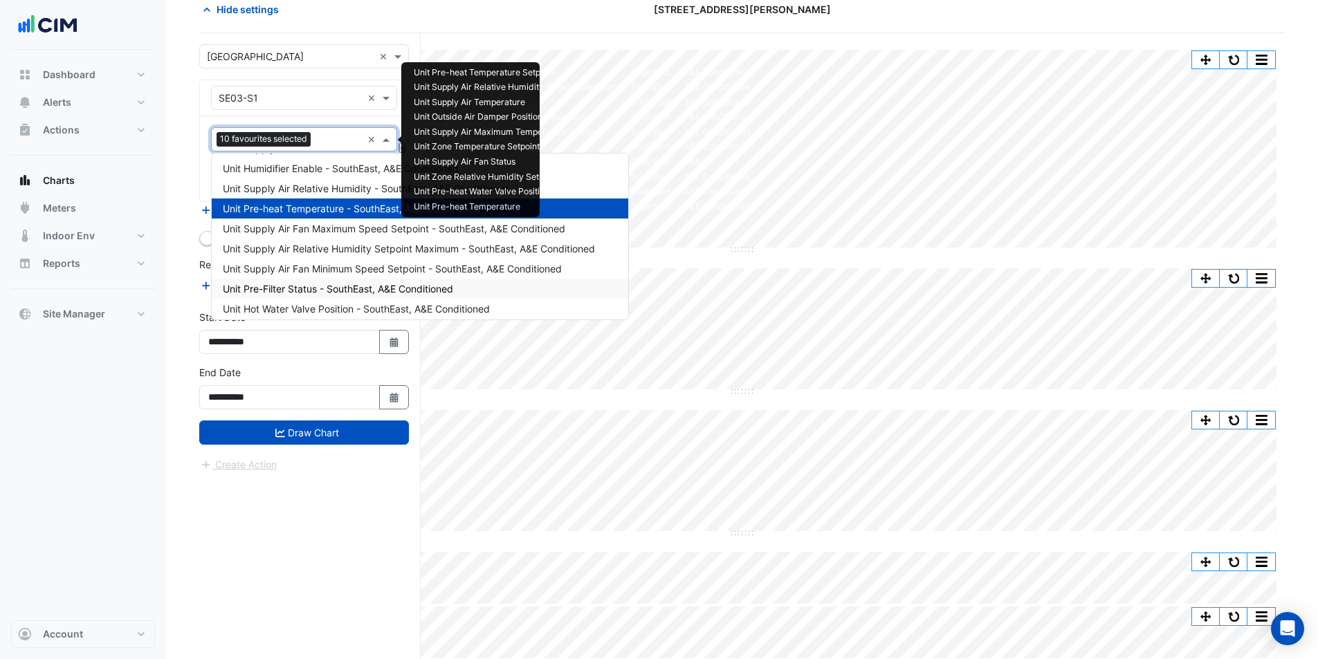
scroll to position [168, 0]
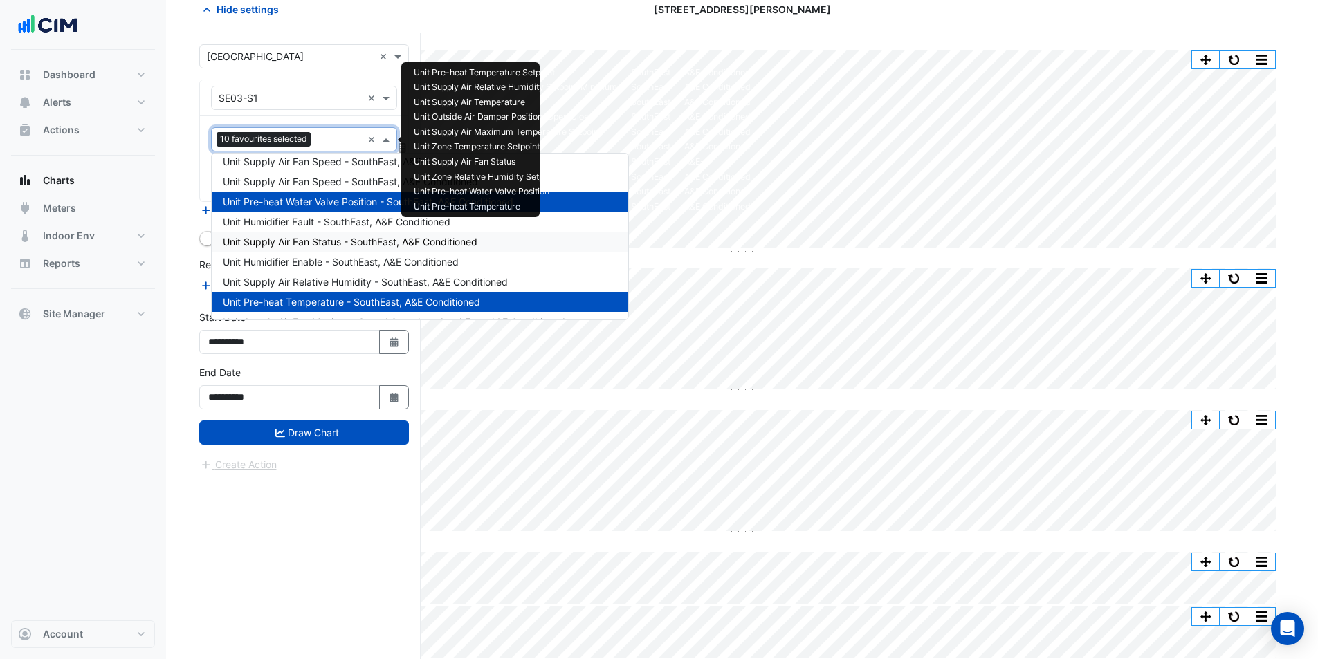
click at [349, 248] on div "Unit Supply Air Fan Status - SouthEast, A&E Conditioned" at bounding box center [420, 242] width 416 height 20
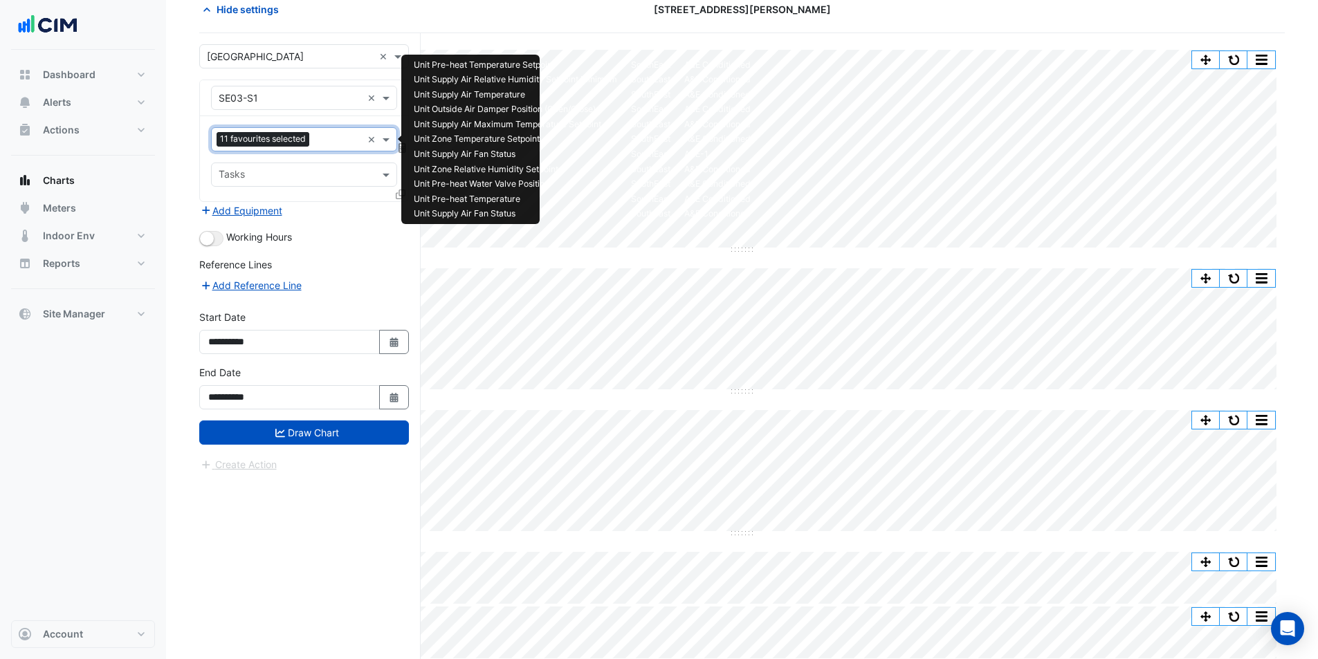
click at [324, 132] on div "Favourites 11 favourites selected" at bounding box center [287, 139] width 150 height 21
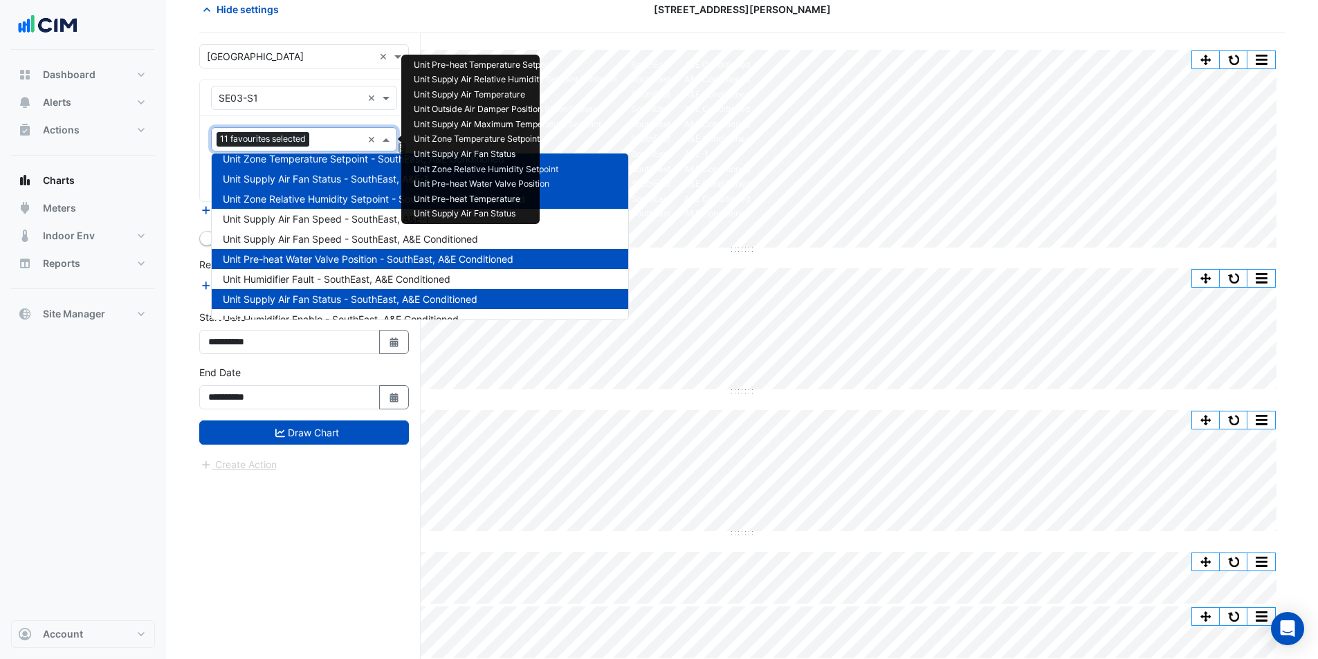
scroll to position [108, 0]
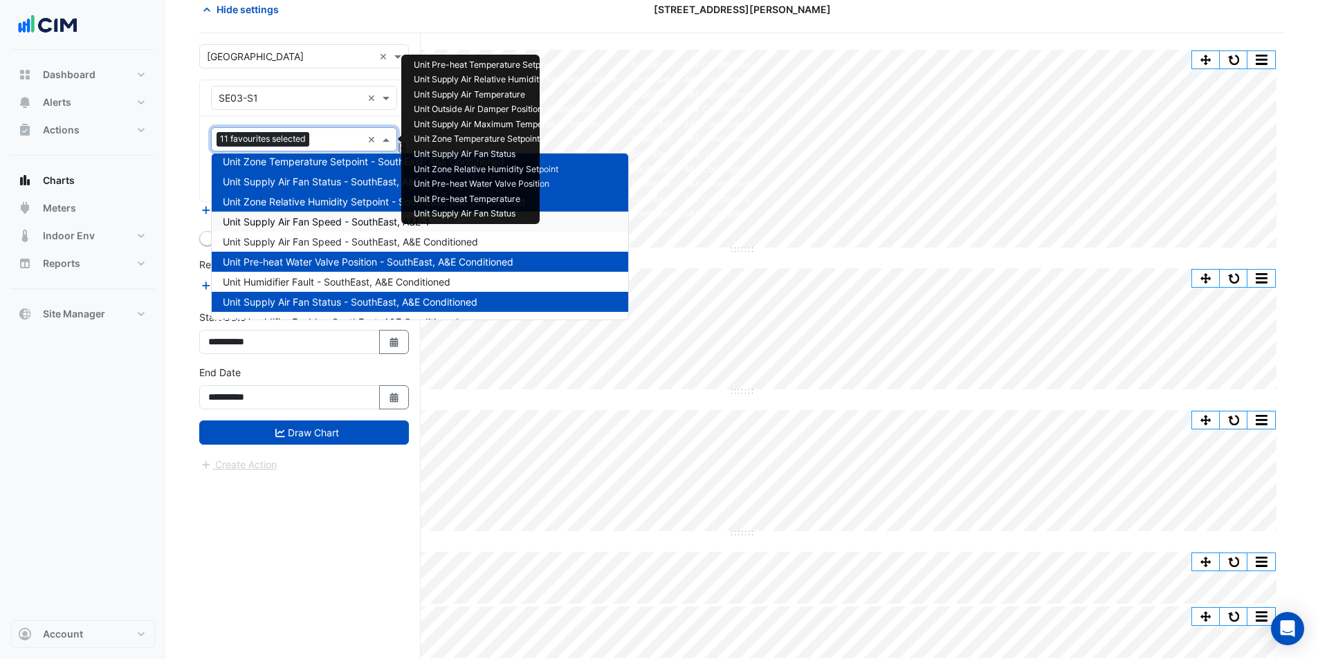
click at [332, 228] on div "Unit Supply Air Fan Speed - SouthEast, A&E-1" at bounding box center [420, 222] width 416 height 20
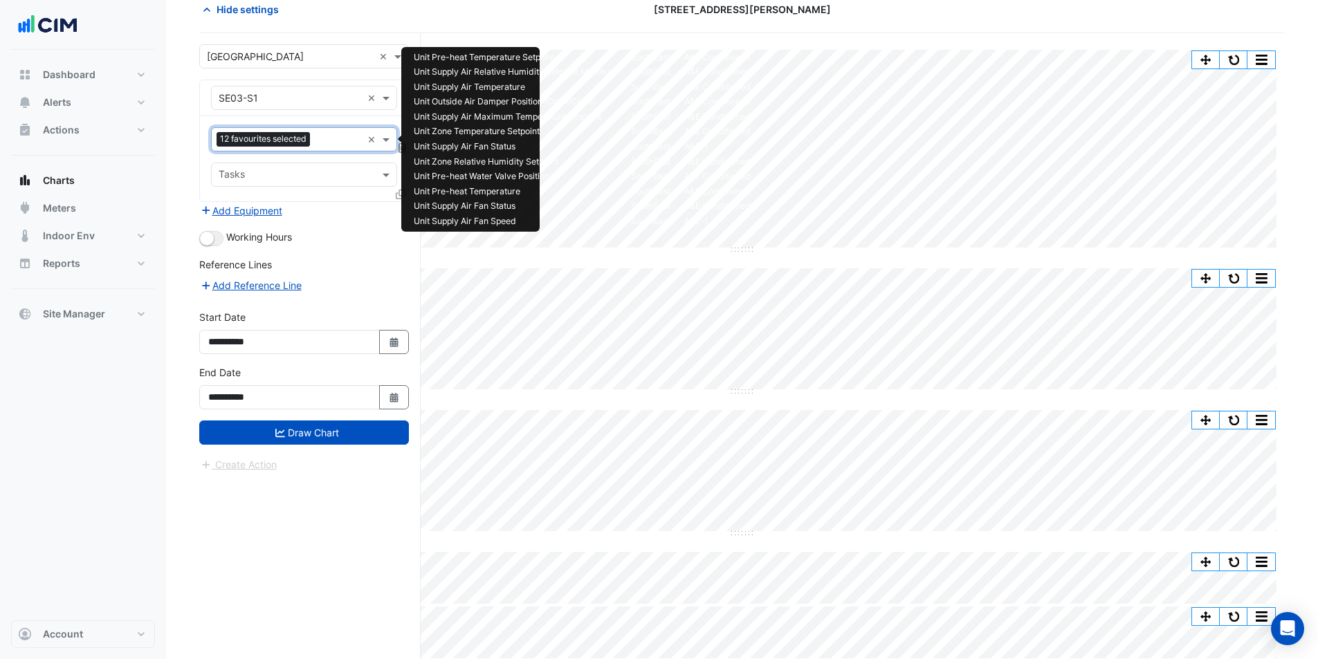
click at [330, 144] on input "text" at bounding box center [338, 141] width 46 height 15
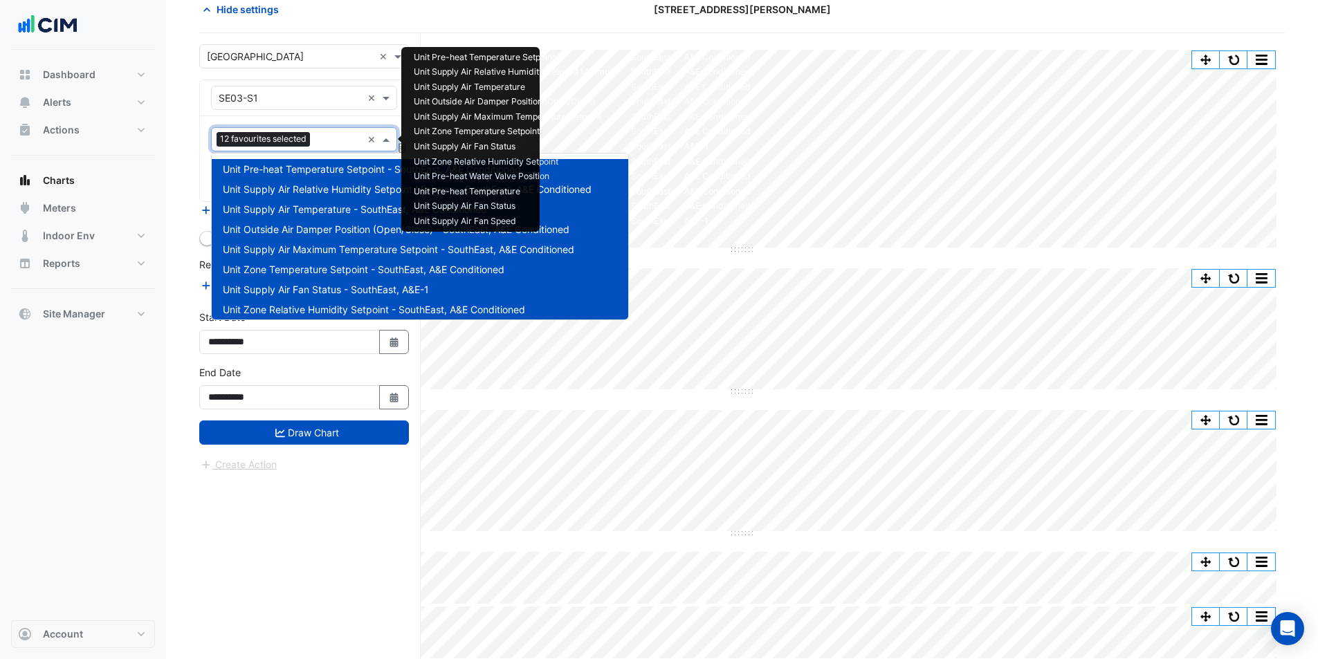
scroll to position [166, 0]
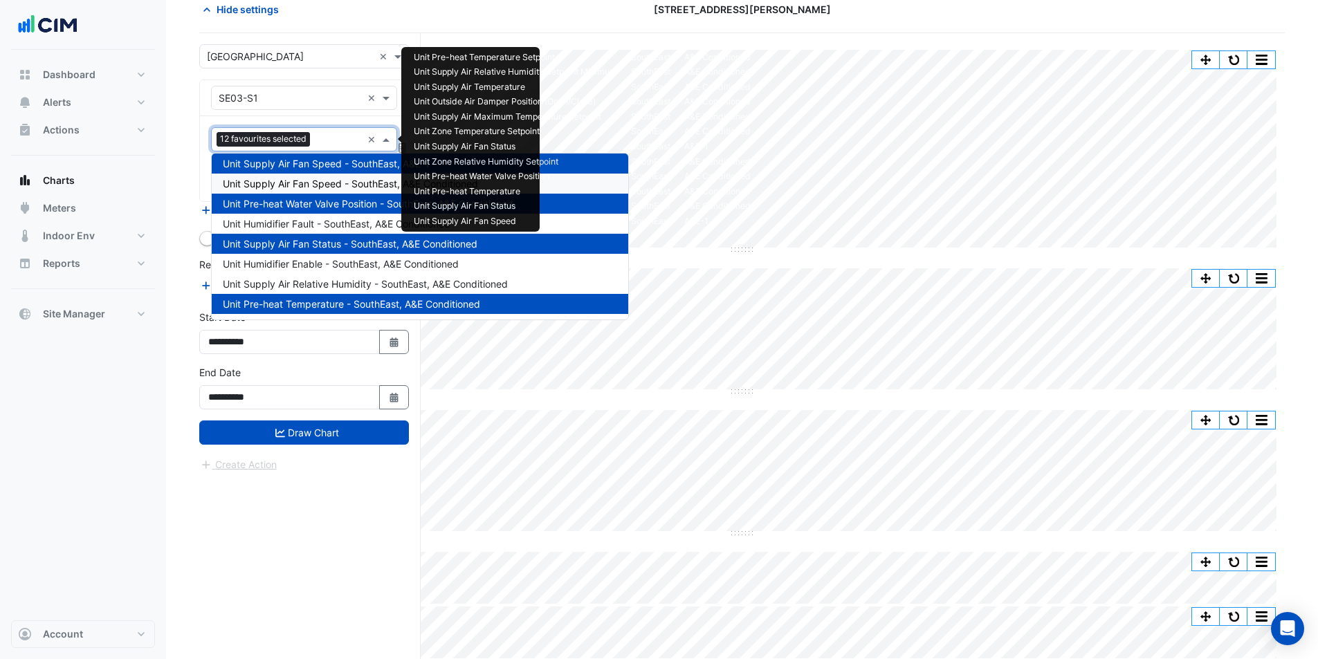
click at [331, 182] on span "Unit Supply Air Fan Speed - SouthEast, A&E Conditioned" at bounding box center [350, 184] width 255 height 12
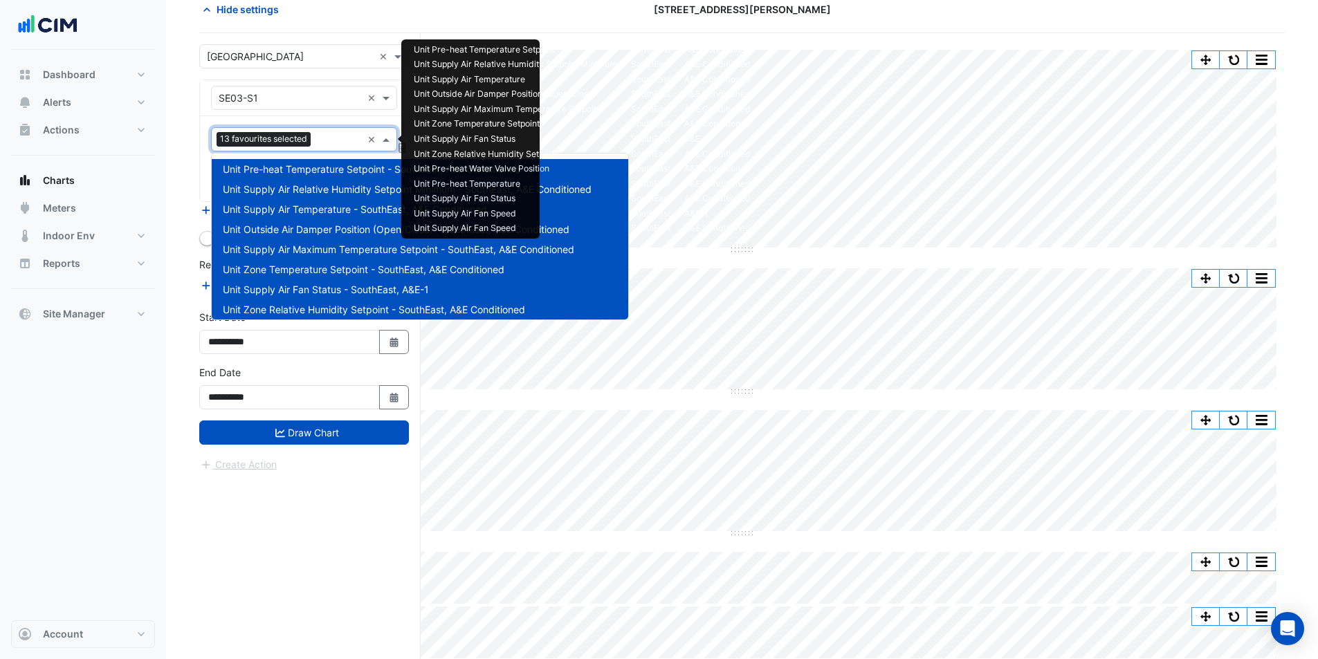
click at [329, 143] on input "text" at bounding box center [339, 141] width 46 height 15
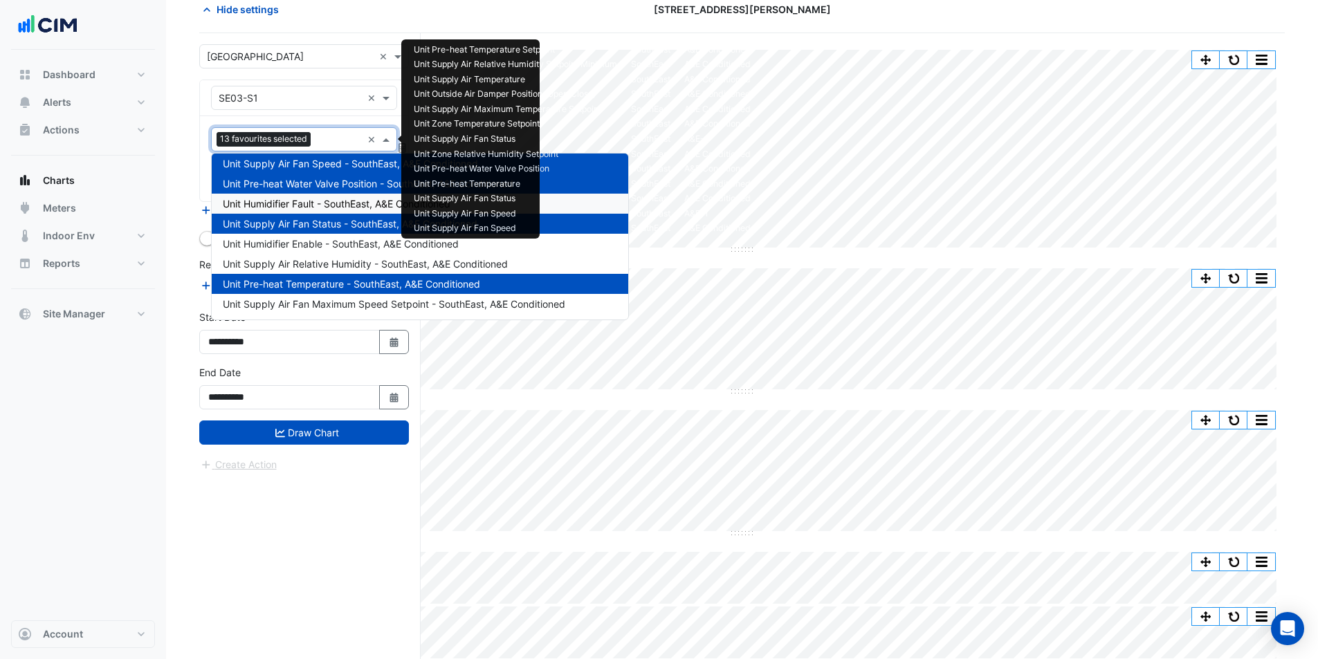
click at [326, 201] on span "Unit Humidifier Fault - SouthEast, A&E Conditioned" at bounding box center [337, 204] width 228 height 12
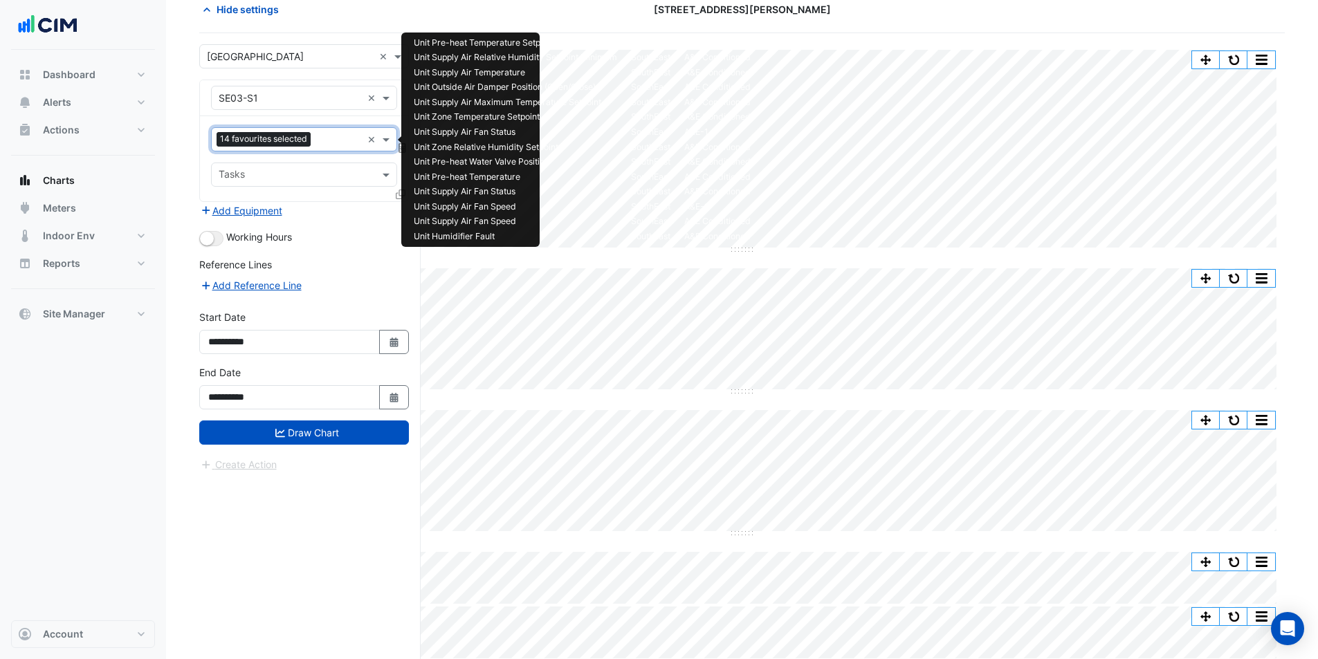
click at [327, 143] on input "text" at bounding box center [339, 141] width 46 height 15
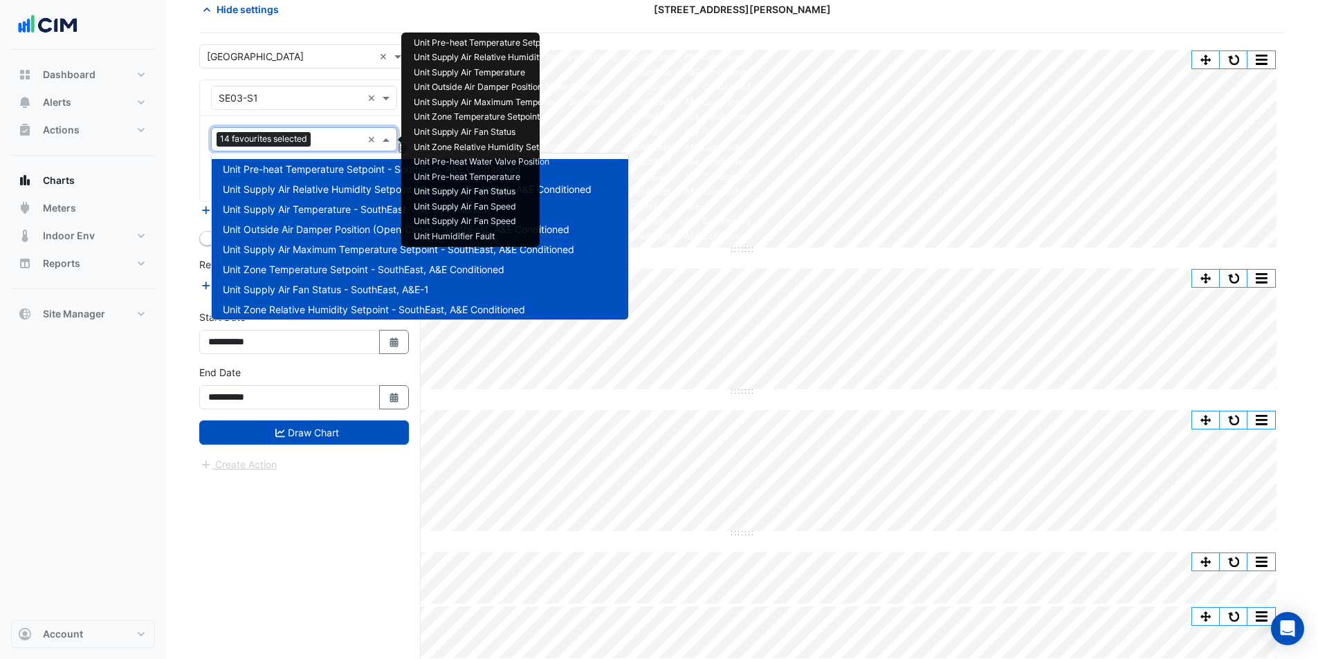
scroll to position [226, 0]
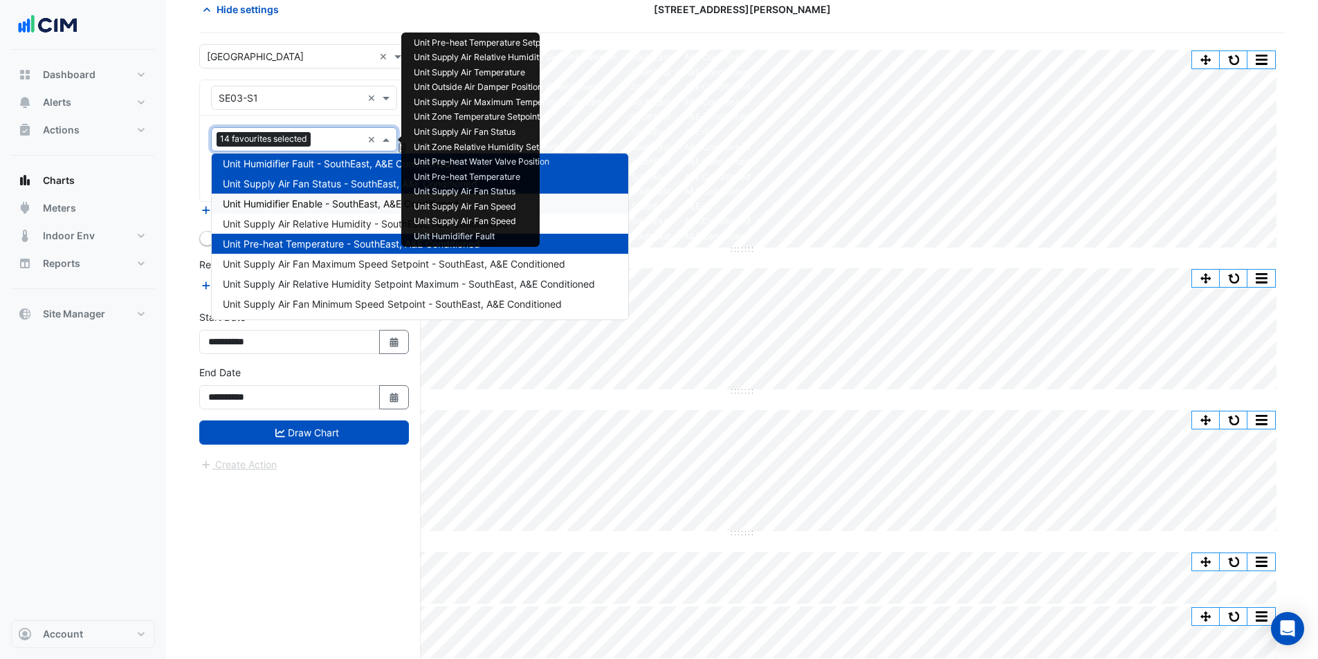
click at [329, 205] on span "Unit Humidifier Enable - SouthEast, A&E Conditioned" at bounding box center [341, 204] width 236 height 12
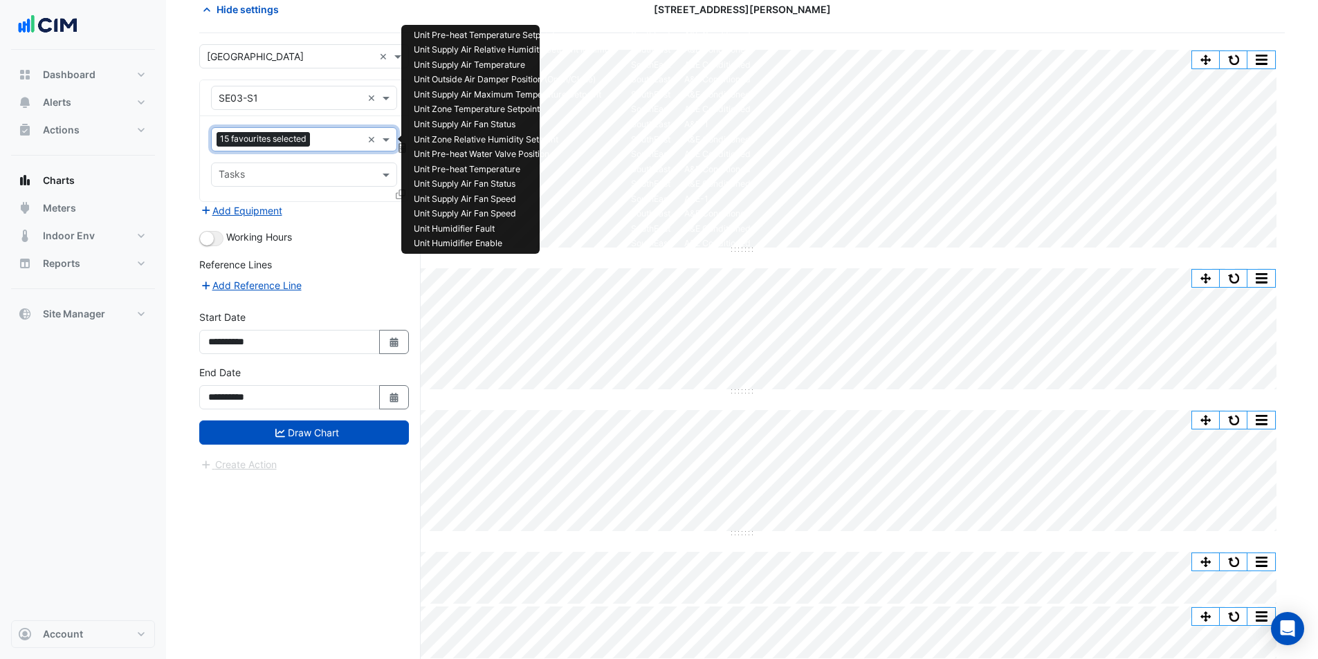
click at [329, 138] on input "text" at bounding box center [338, 141] width 46 height 15
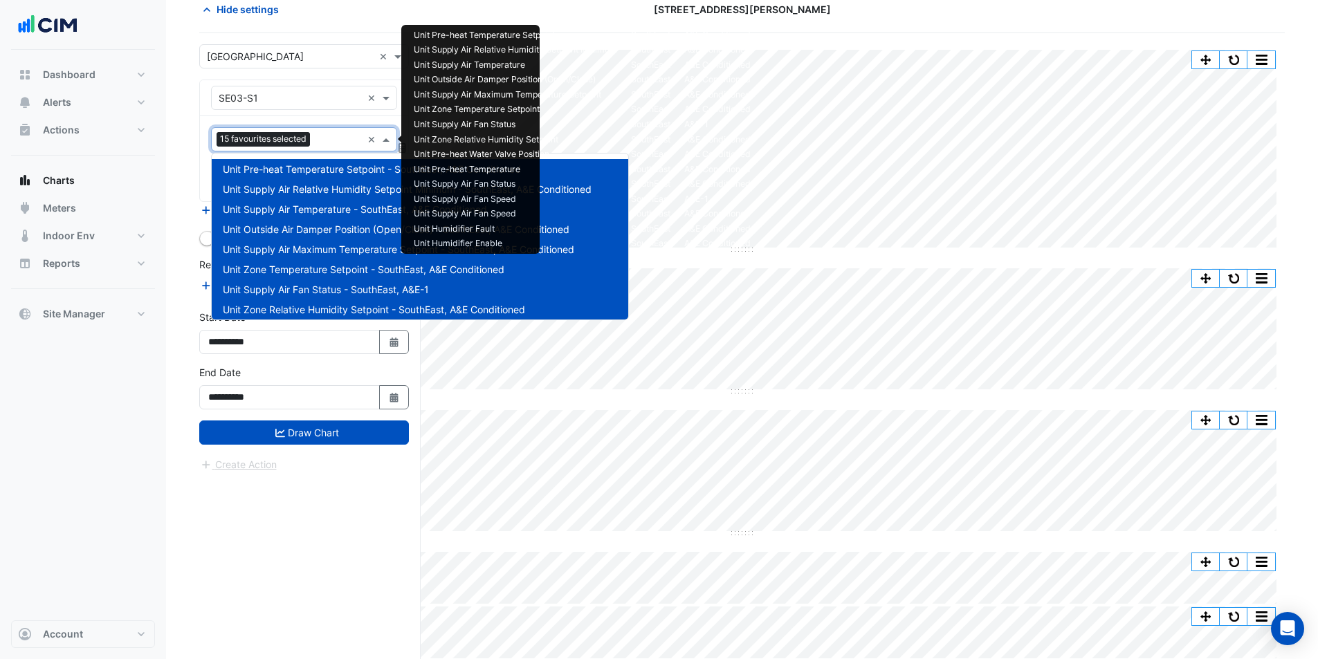
scroll to position [266, 0]
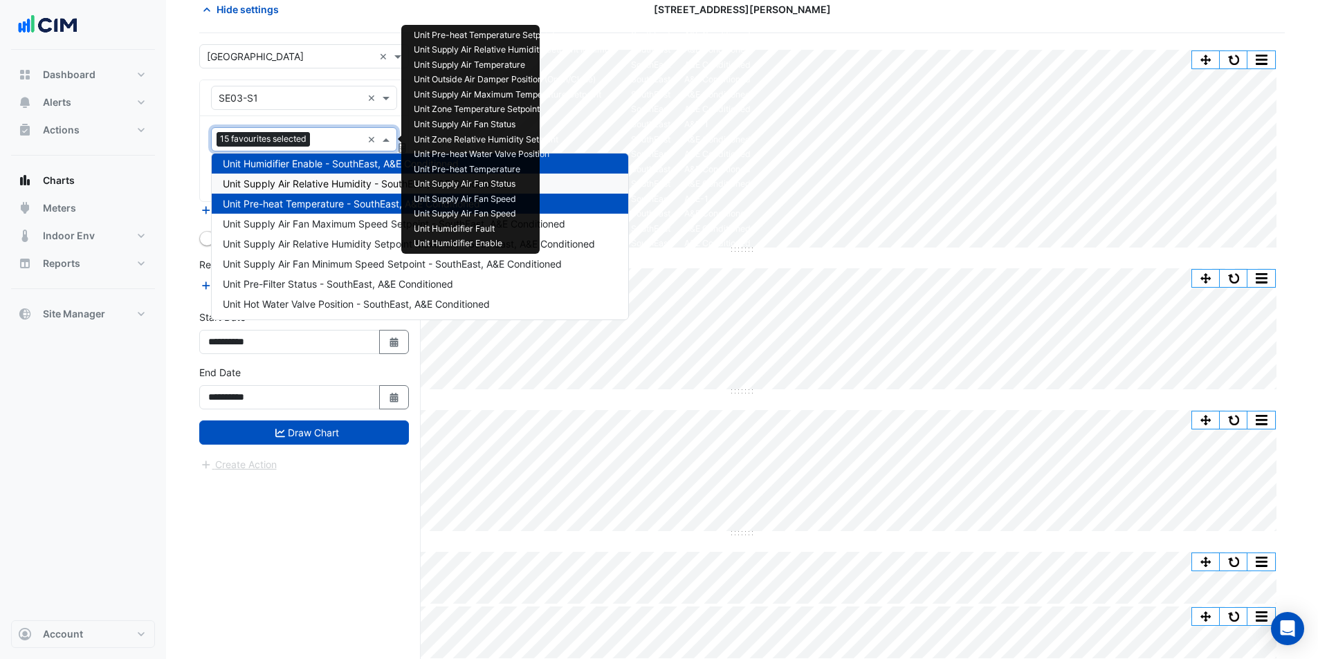
click at [330, 185] on span "Unit Supply Air Relative Humidity - SouthEast, A&E Conditioned" at bounding box center [365, 184] width 285 height 12
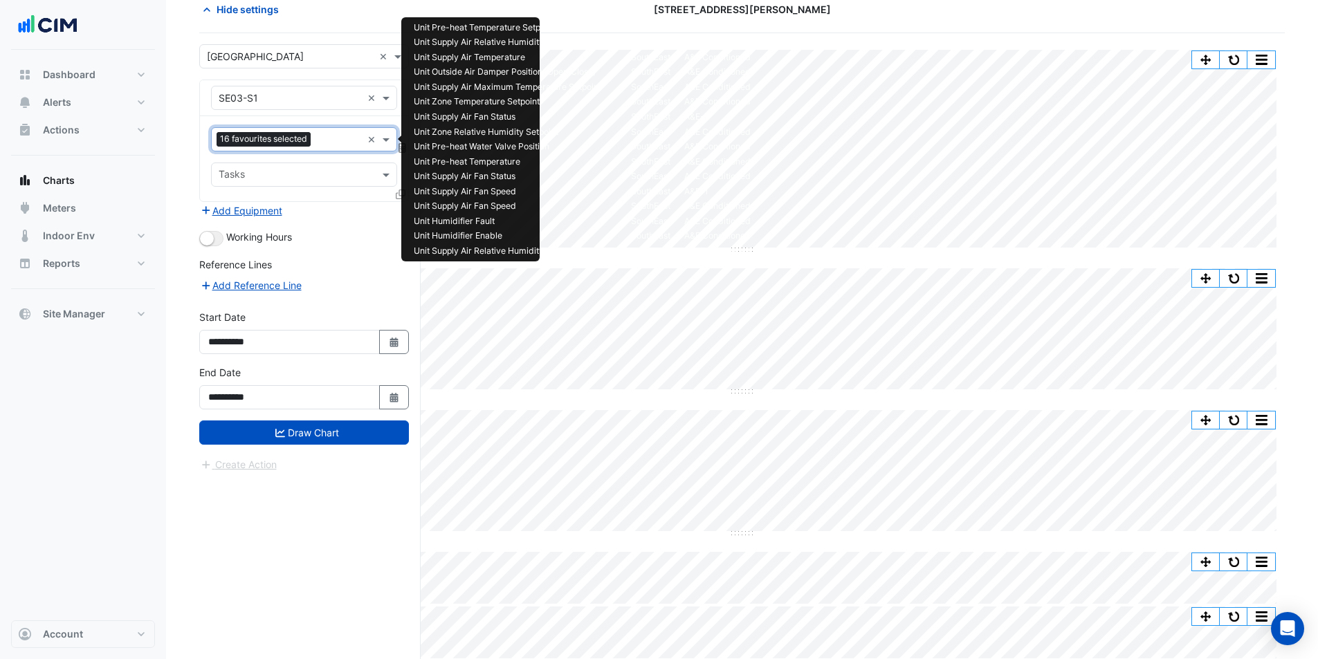
click at [327, 143] on input "text" at bounding box center [339, 141] width 46 height 15
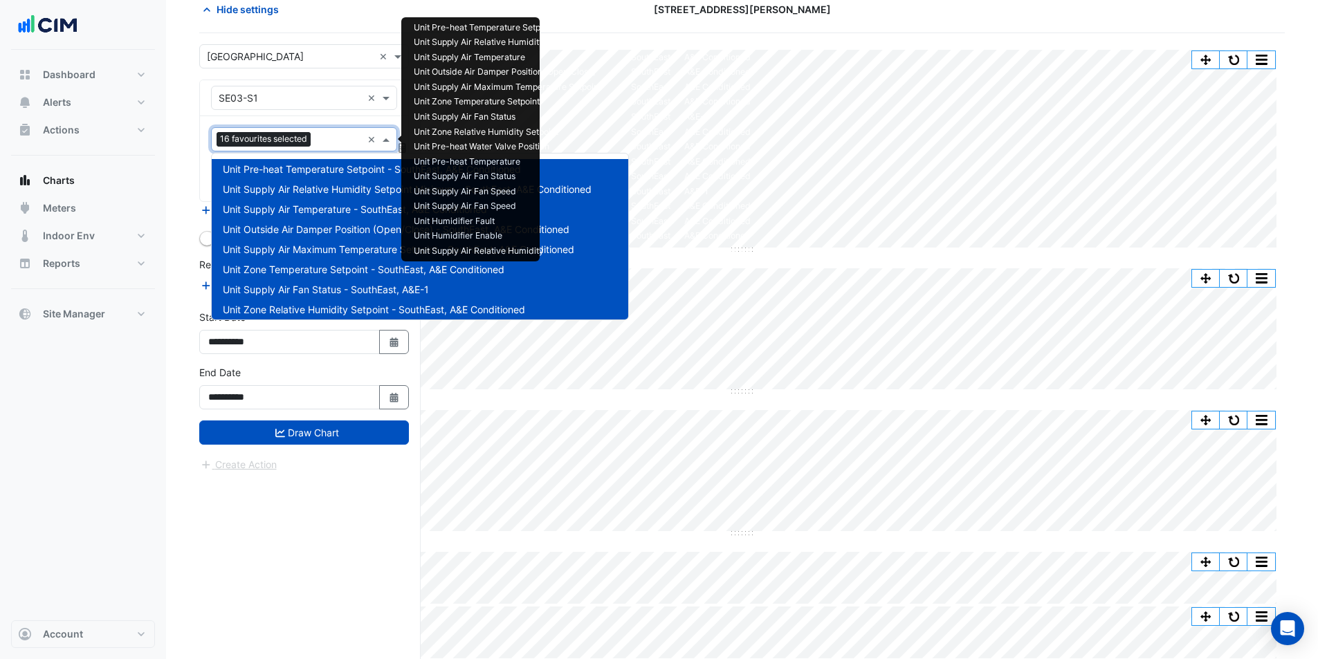
scroll to position [286, 0]
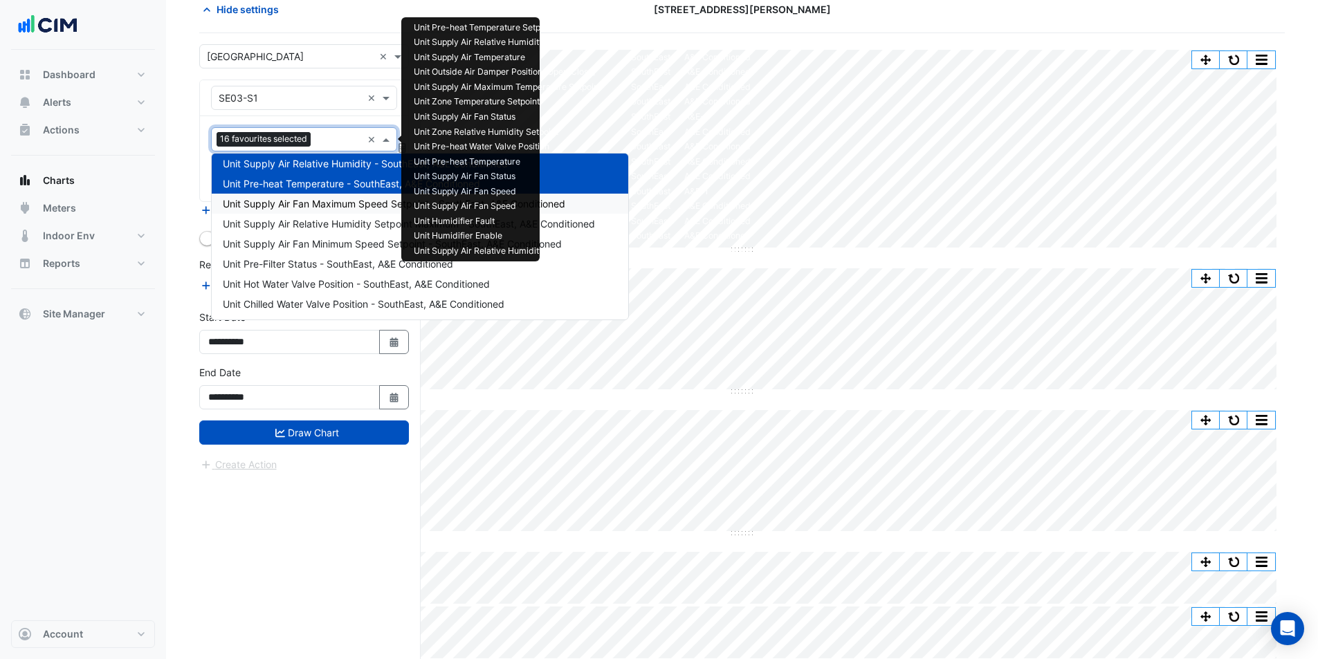
click at [324, 212] on div "Unit Supply Air Fan Maximum Speed Setpoint - SouthEast, A&E Conditioned" at bounding box center [420, 204] width 416 height 20
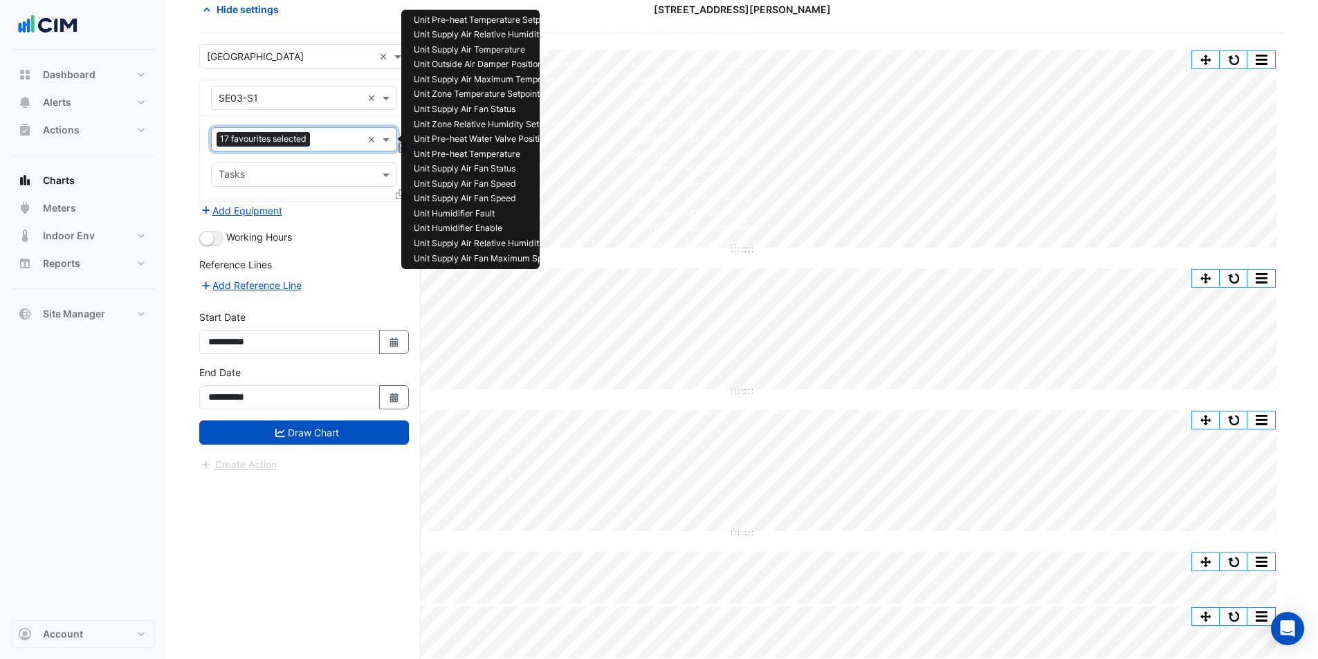
click at [324, 139] on input "text" at bounding box center [338, 141] width 46 height 15
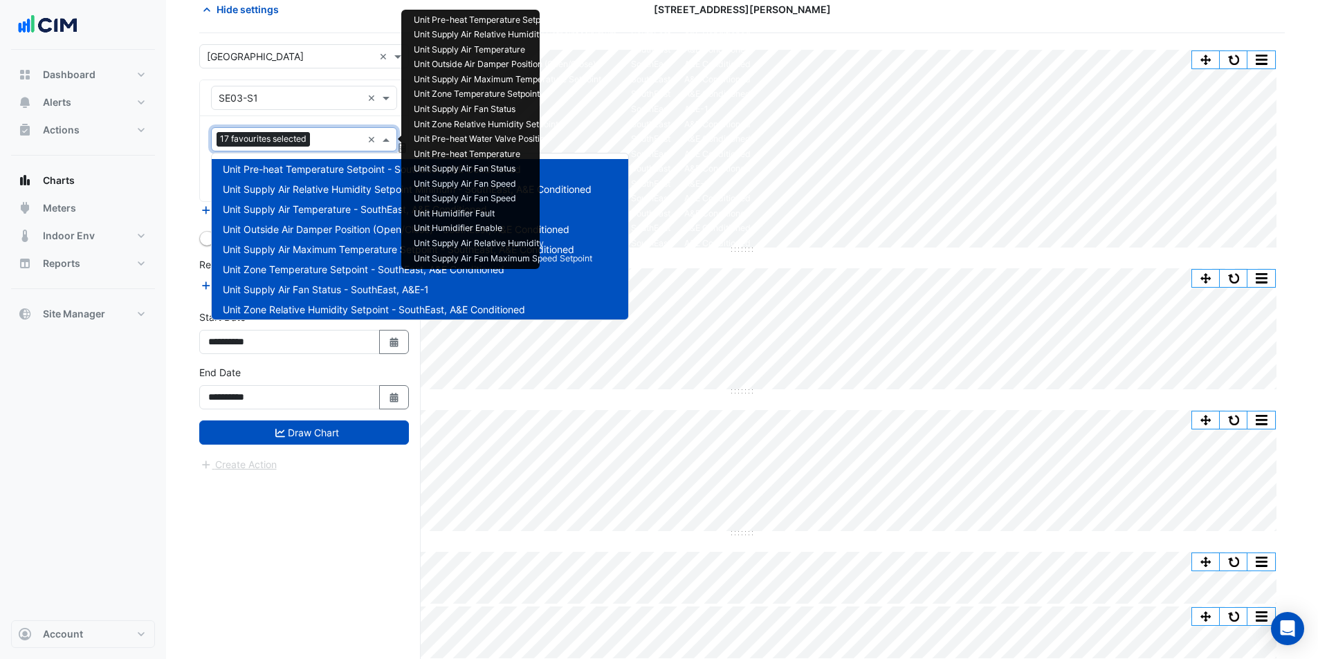
scroll to position [327, 0]
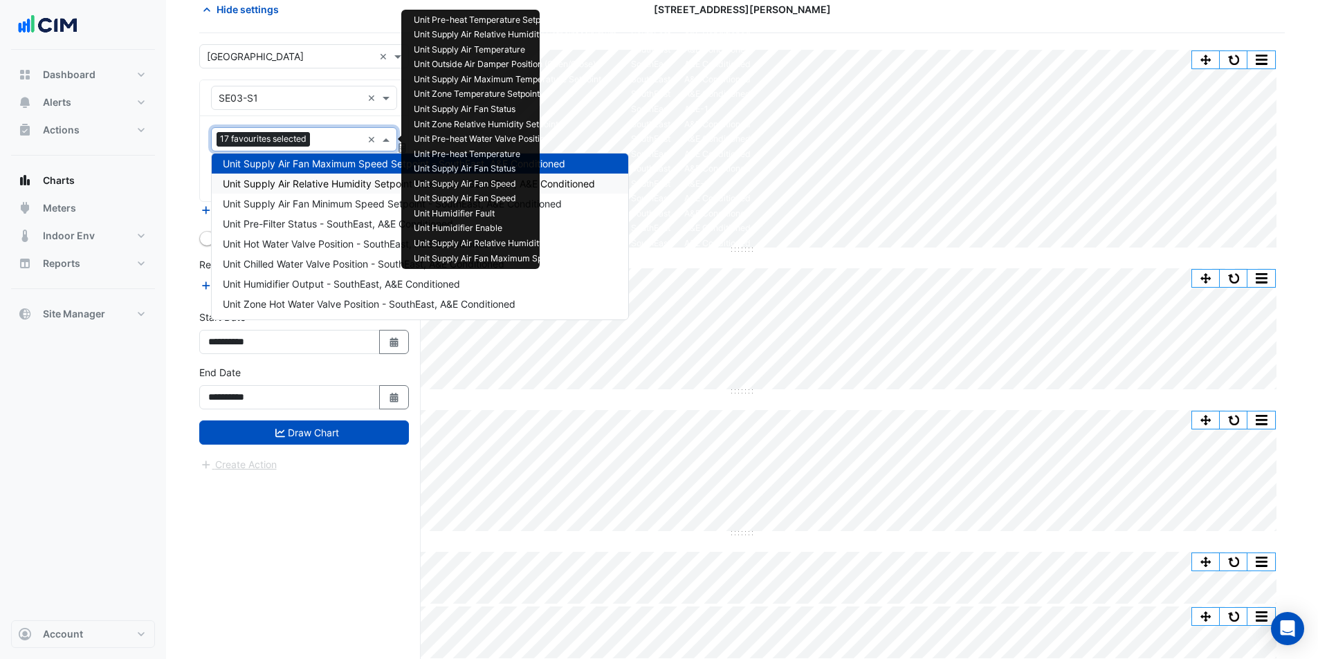
click at [321, 189] on span "Unit Supply Air Relative Humidity Setpoint Maximum - SouthEast, A&E Conditioned" at bounding box center [409, 184] width 372 height 12
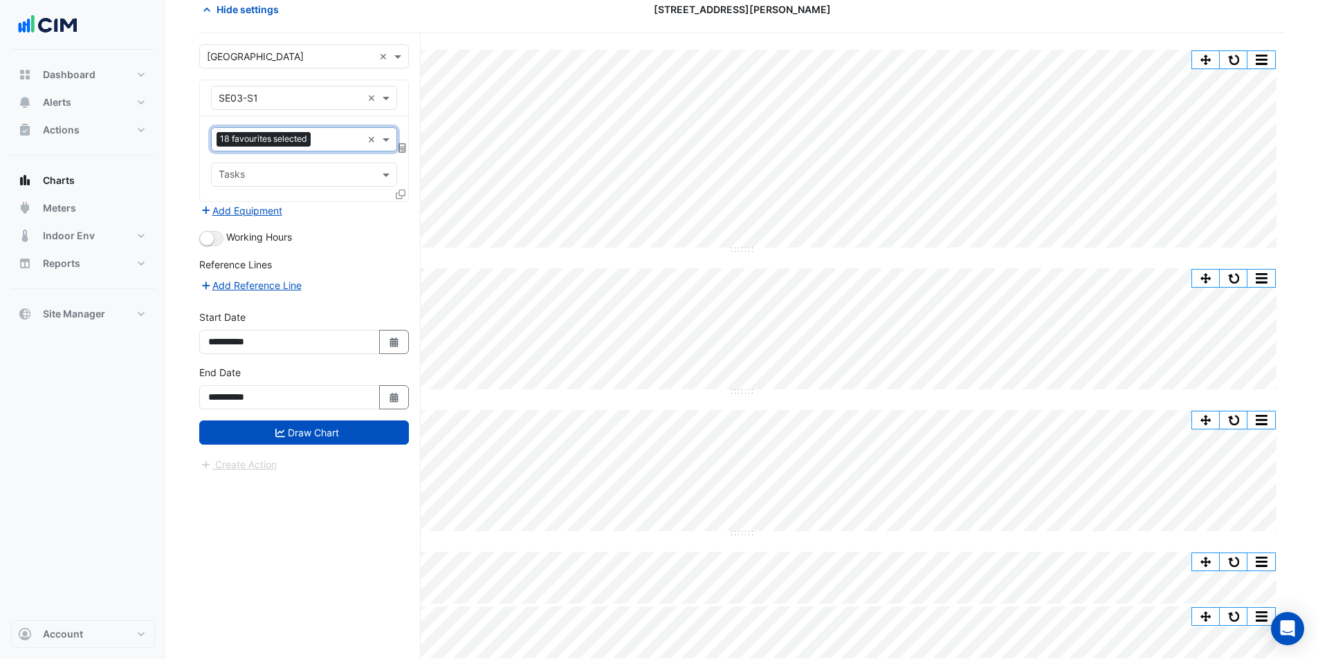
click at [322, 138] on input "text" at bounding box center [339, 141] width 46 height 15
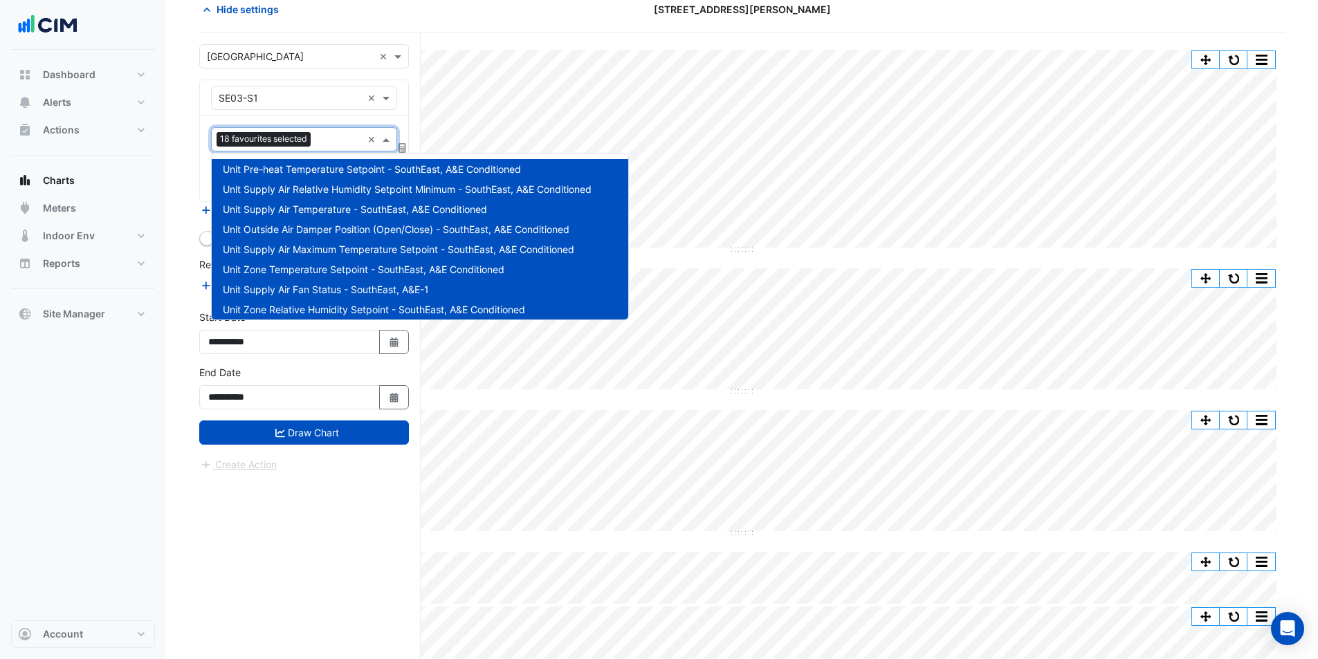
scroll to position [347, 0]
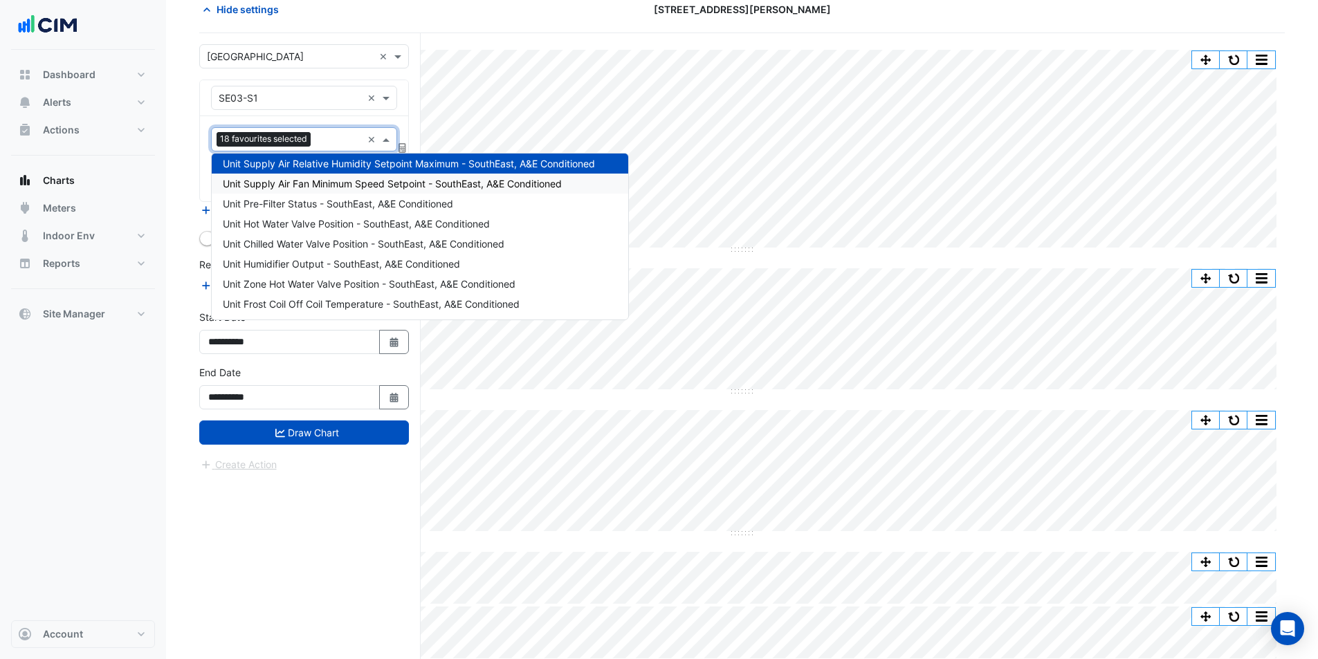
click at [322, 176] on div "Unit Supply Air Fan Minimum Speed Setpoint - SouthEast, A&E Conditioned" at bounding box center [420, 184] width 416 height 20
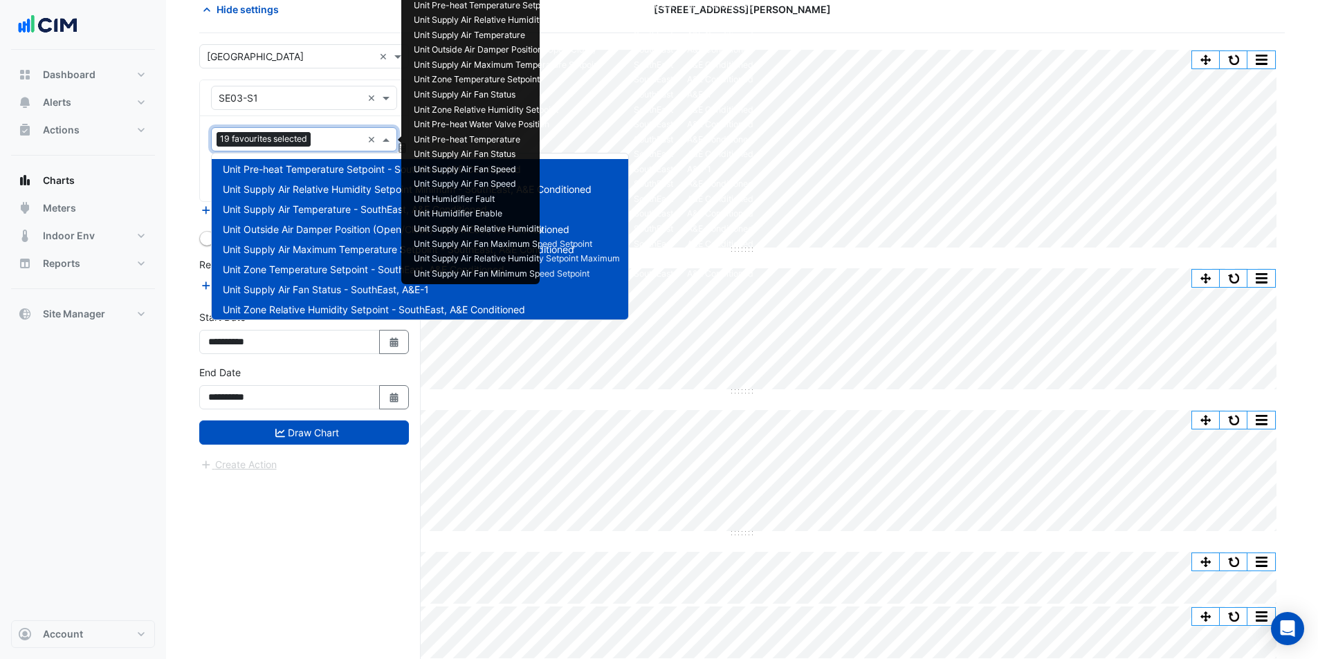
click at [328, 145] on input "text" at bounding box center [339, 141] width 46 height 15
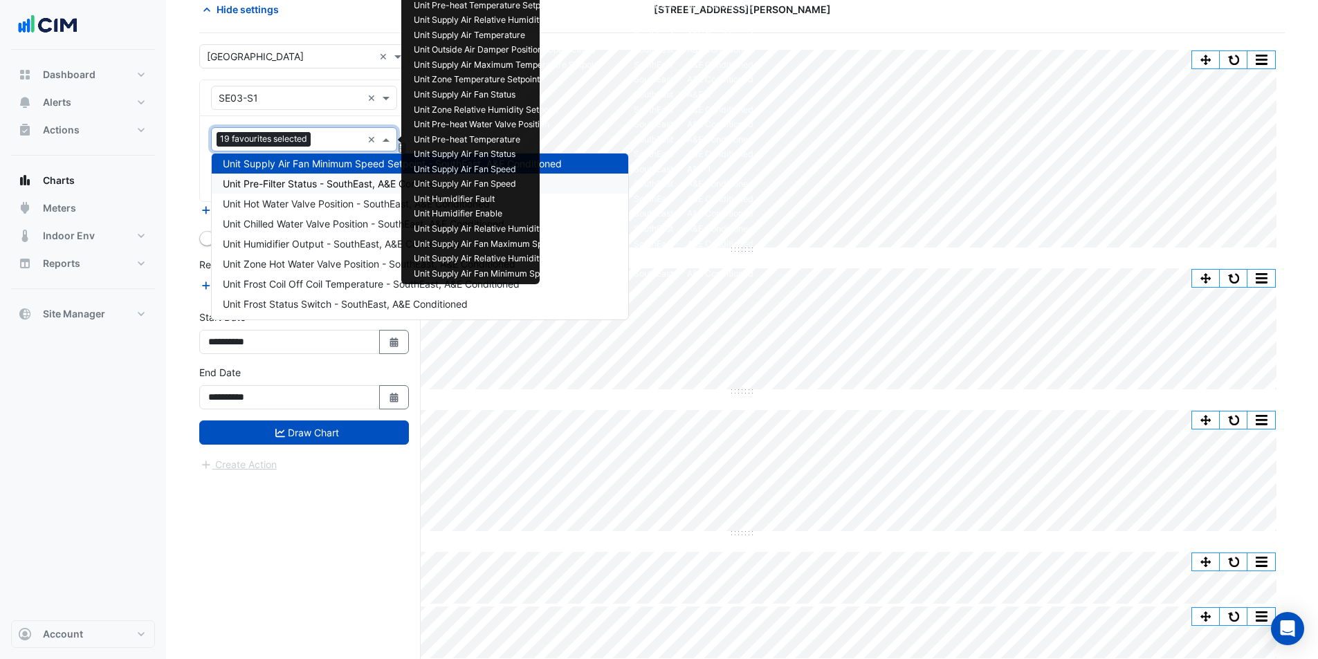
click at [324, 190] on div "Unit Pre-Filter Status - SouthEast, A&E Conditioned" at bounding box center [420, 184] width 416 height 20
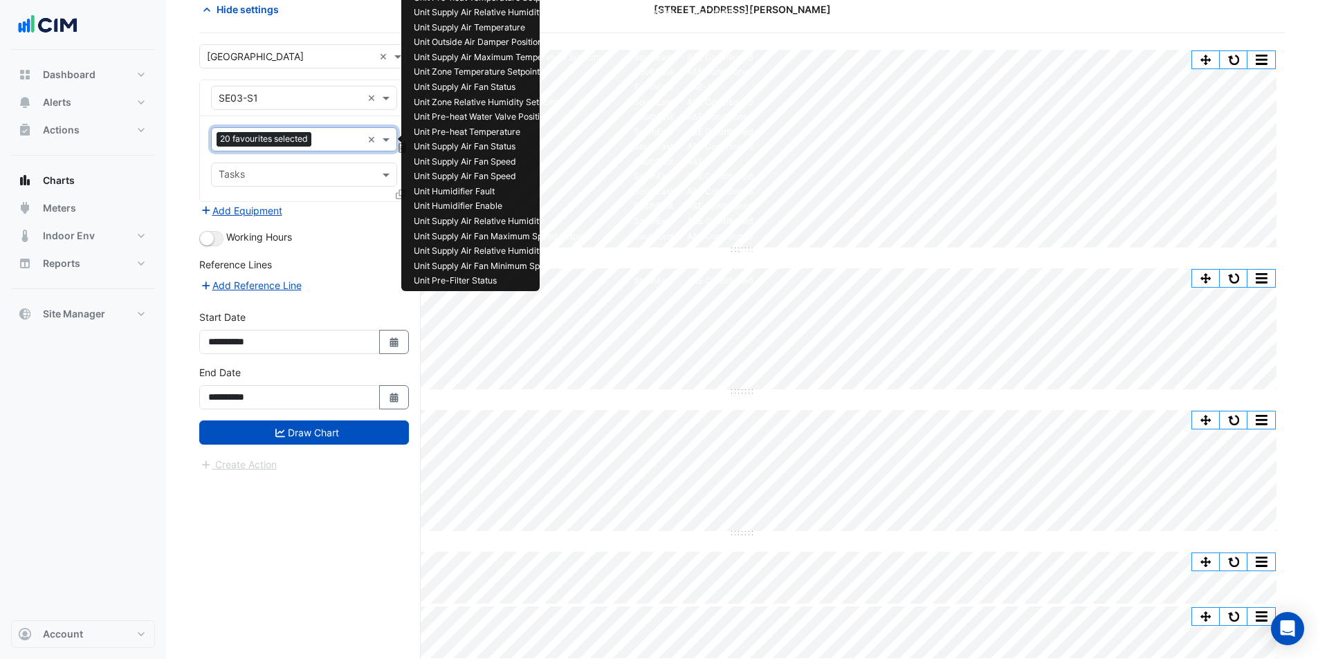
click at [329, 141] on input "text" at bounding box center [339, 141] width 45 height 15
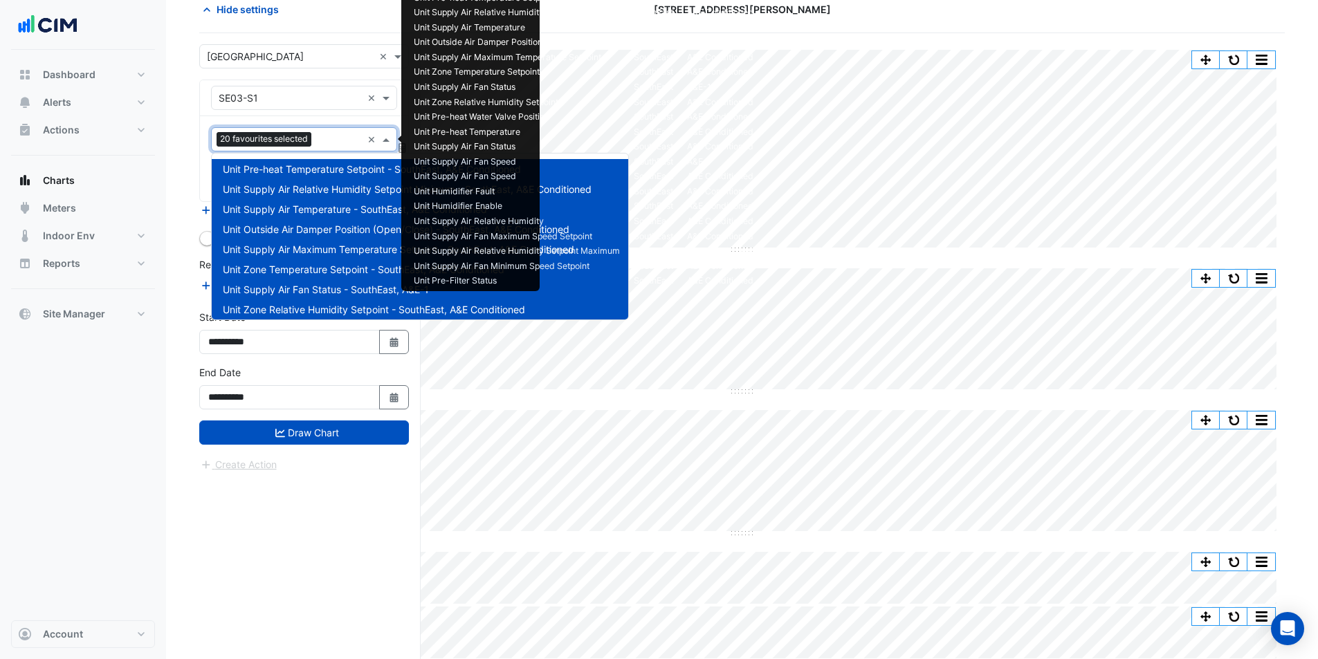
scroll to position [387, 0]
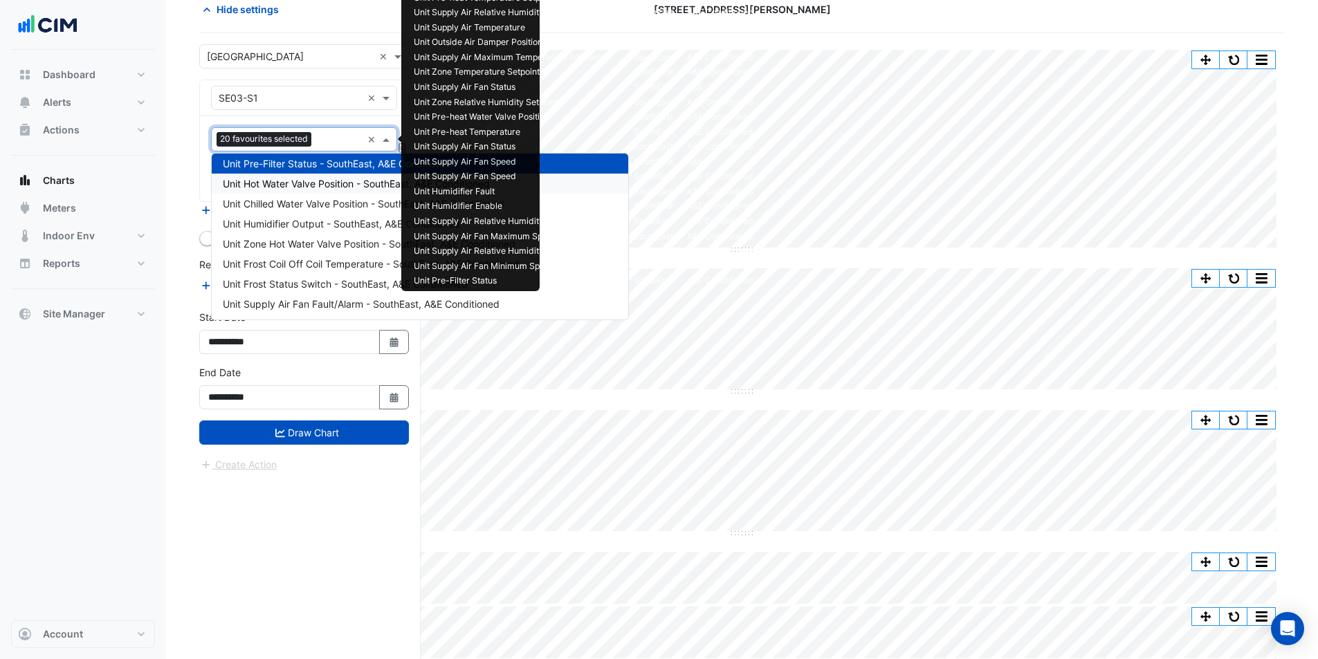
click at [329, 182] on span "Unit Hot Water Valve Position - SouthEast, A&E Conditioned" at bounding box center [356, 184] width 267 height 12
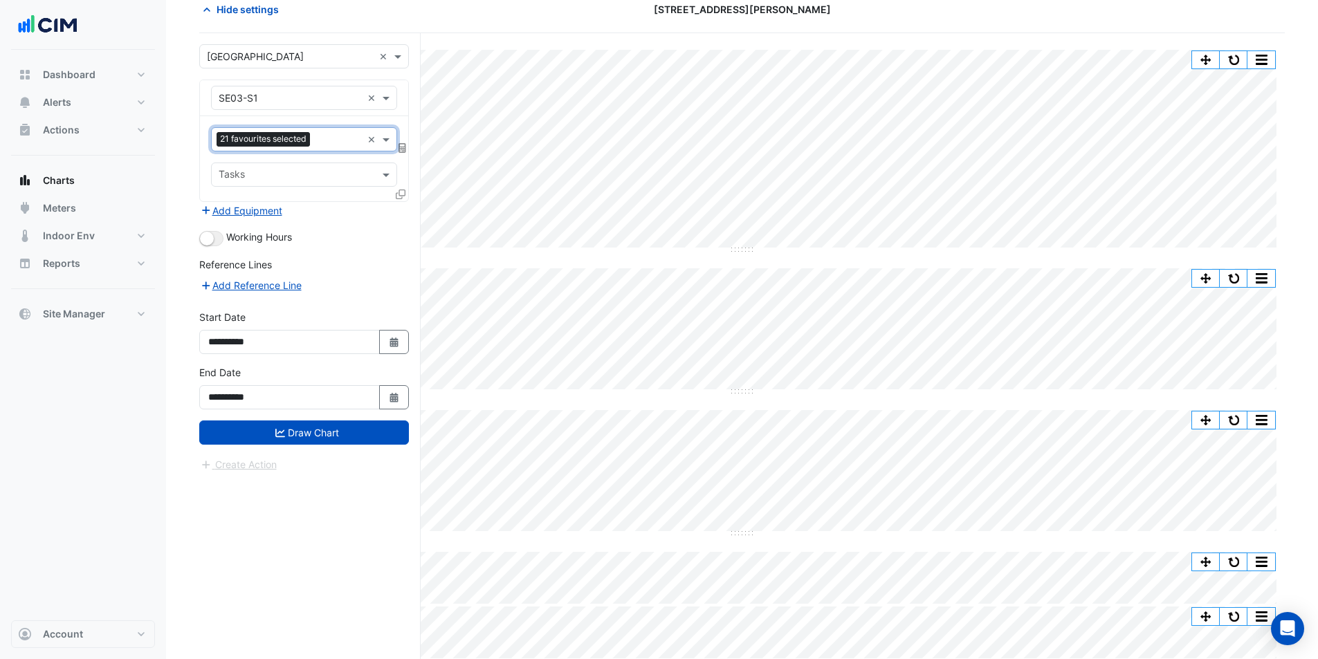
click at [331, 138] on input "text" at bounding box center [338, 141] width 46 height 15
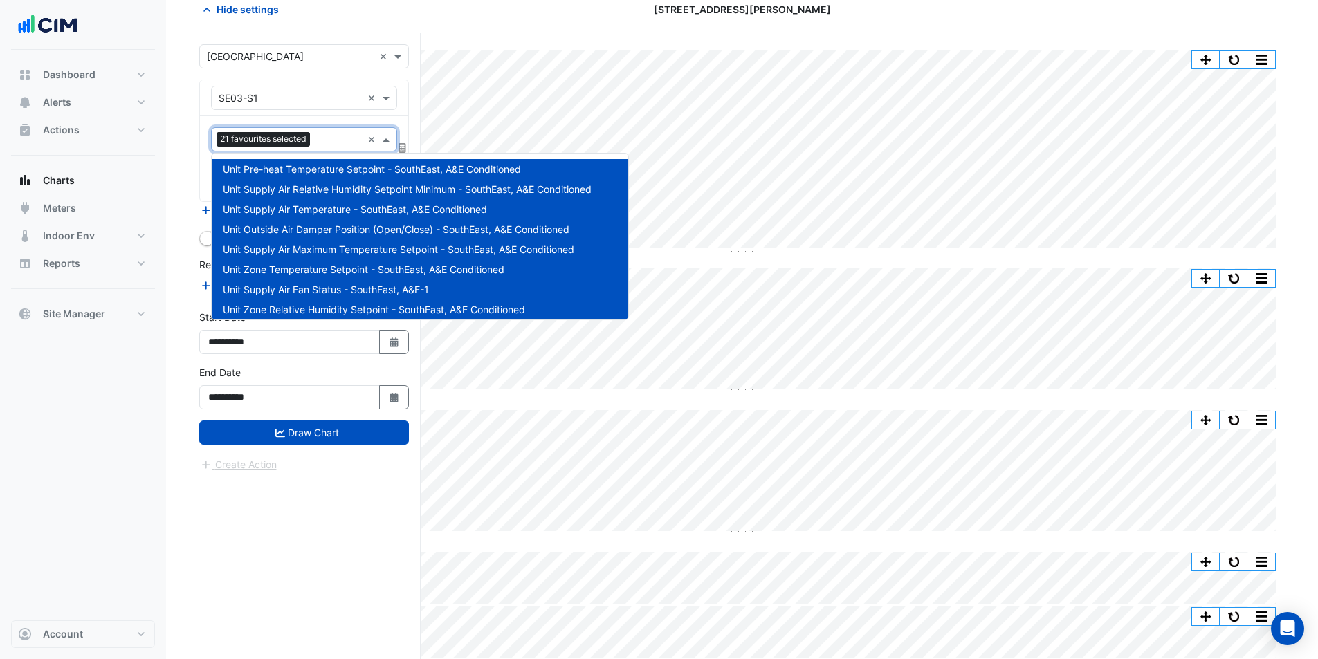
scroll to position [407, 0]
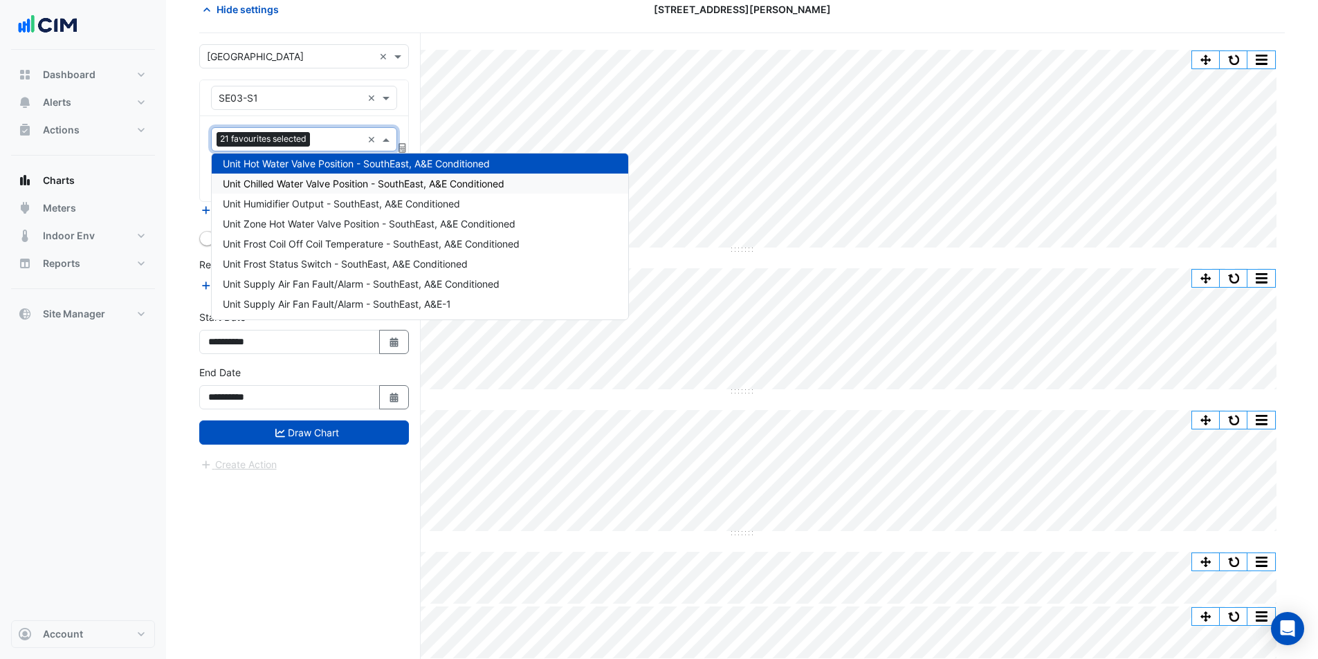
click at [333, 191] on div "Unit Chilled Water Valve Position - SouthEast, A&E Conditioned" at bounding box center [420, 184] width 416 height 20
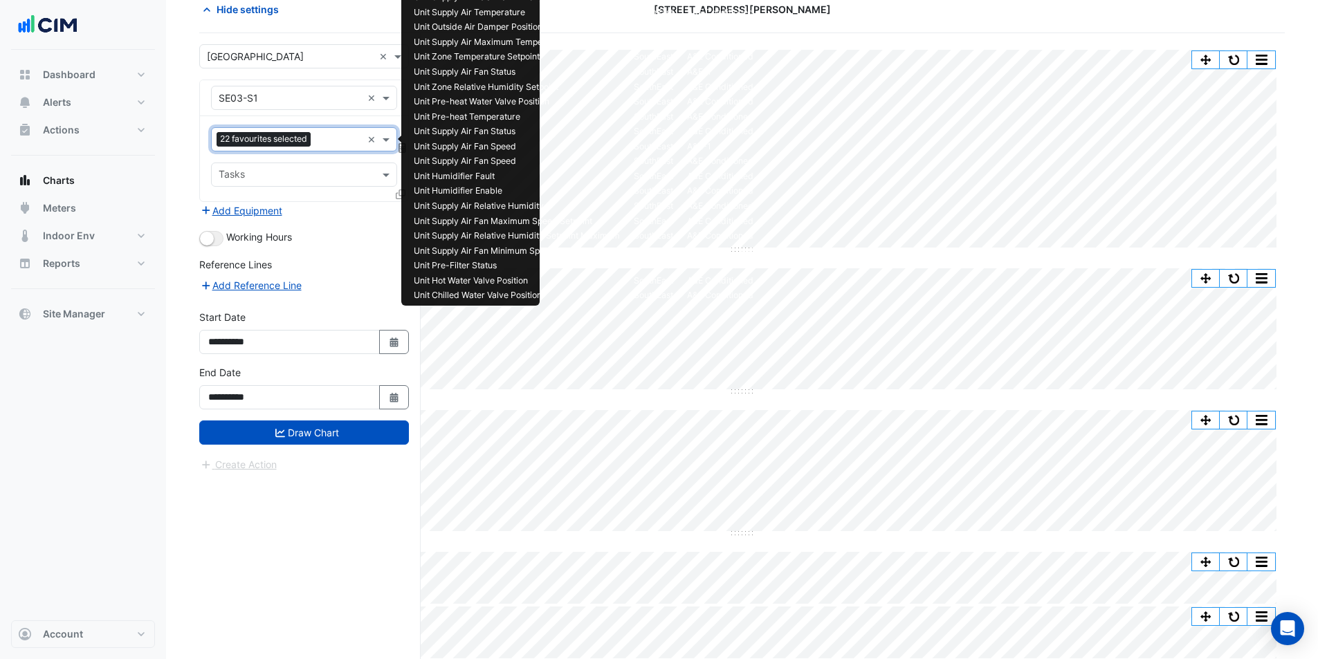
click at [331, 149] on div "Favourites 22 favourites selected" at bounding box center [287, 139] width 150 height 21
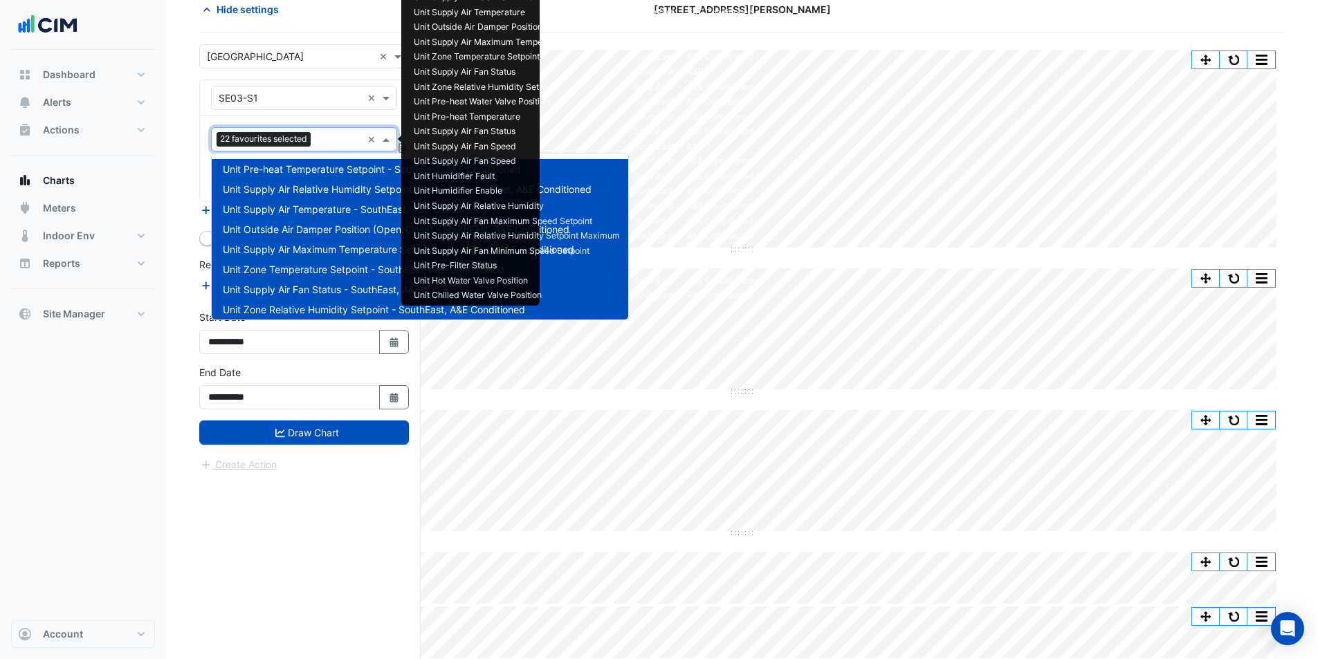
scroll to position [427, 0]
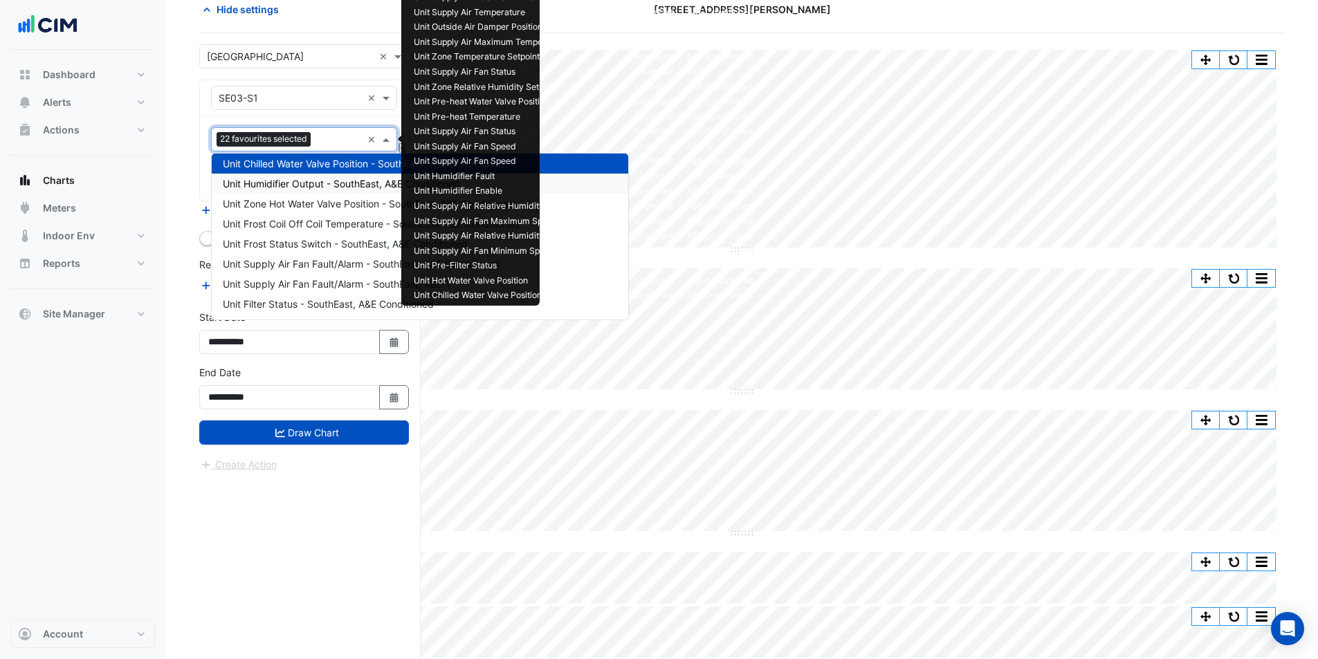
click at [341, 183] on span "Unit Humidifier Output - SouthEast, A&E Conditioned" at bounding box center [341, 184] width 237 height 12
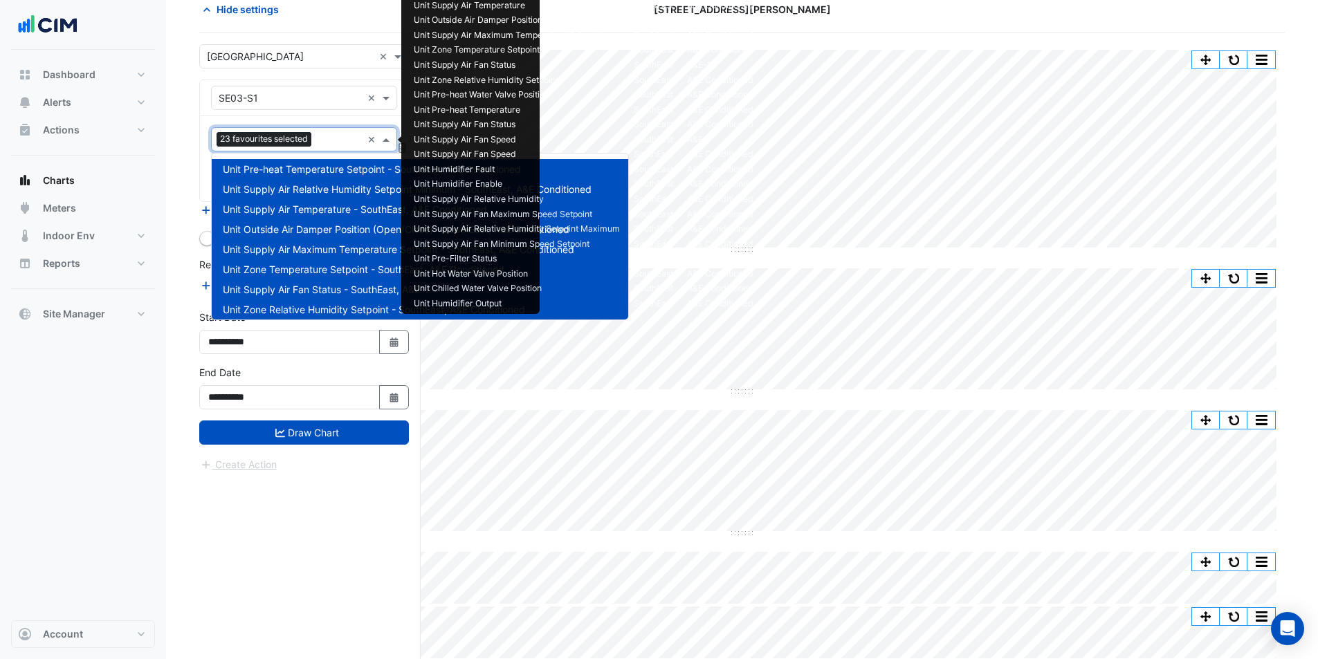
drag, startPoint x: 335, startPoint y: 132, endPoint x: 333, endPoint y: 165, distance: 32.5
click at [335, 132] on div "Favourites 23 favourites selected" at bounding box center [287, 139] width 150 height 21
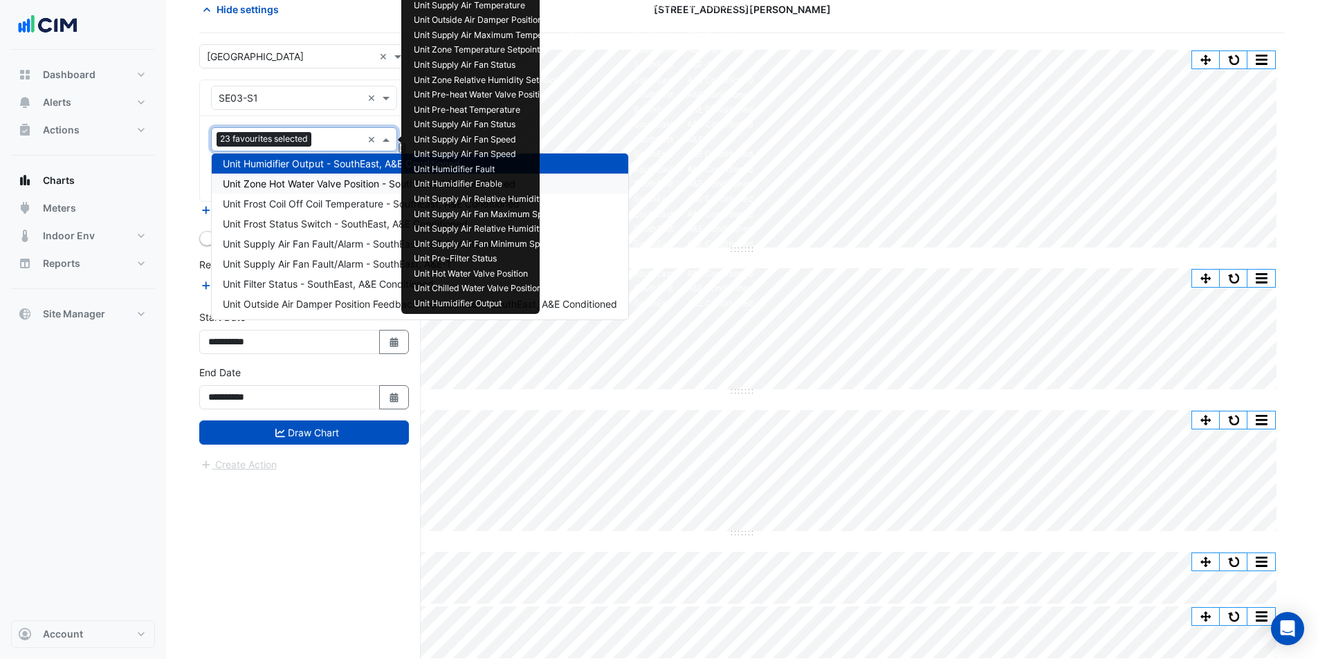
click at [334, 190] on div "Unit Zone Hot Water Valve Position - SouthEast, A&E Conditioned" at bounding box center [420, 184] width 416 height 20
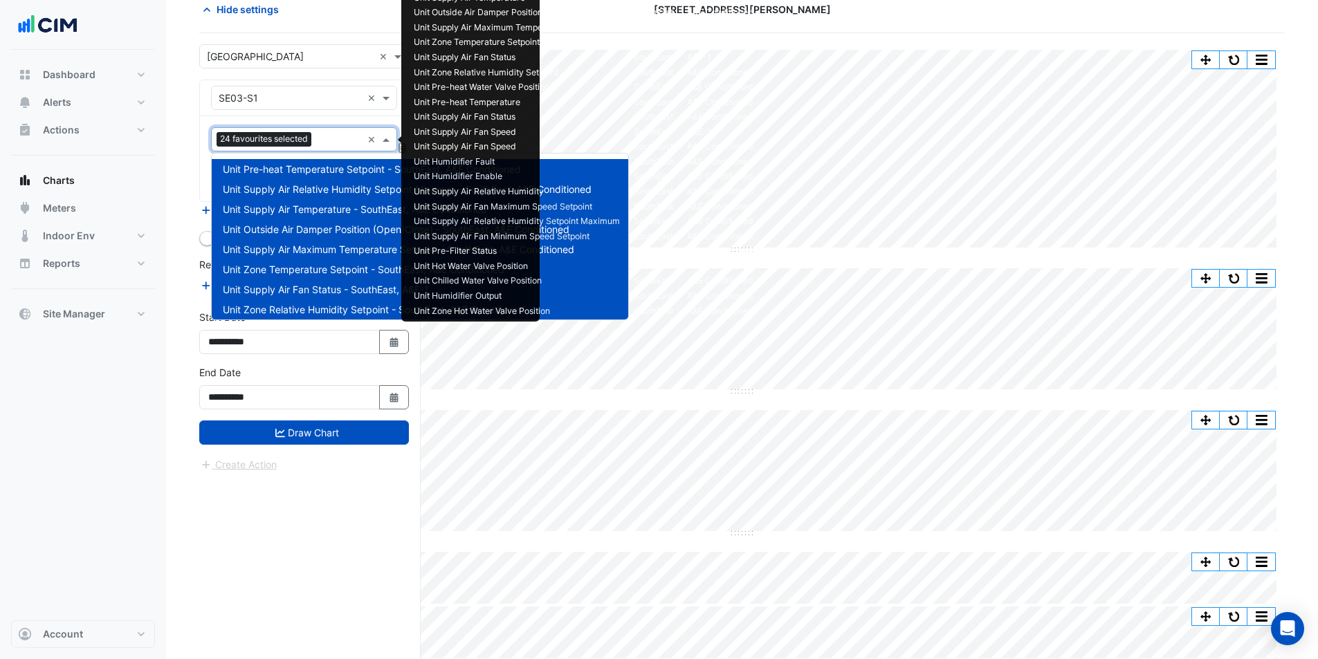
click at [329, 145] on input "text" at bounding box center [339, 141] width 45 height 15
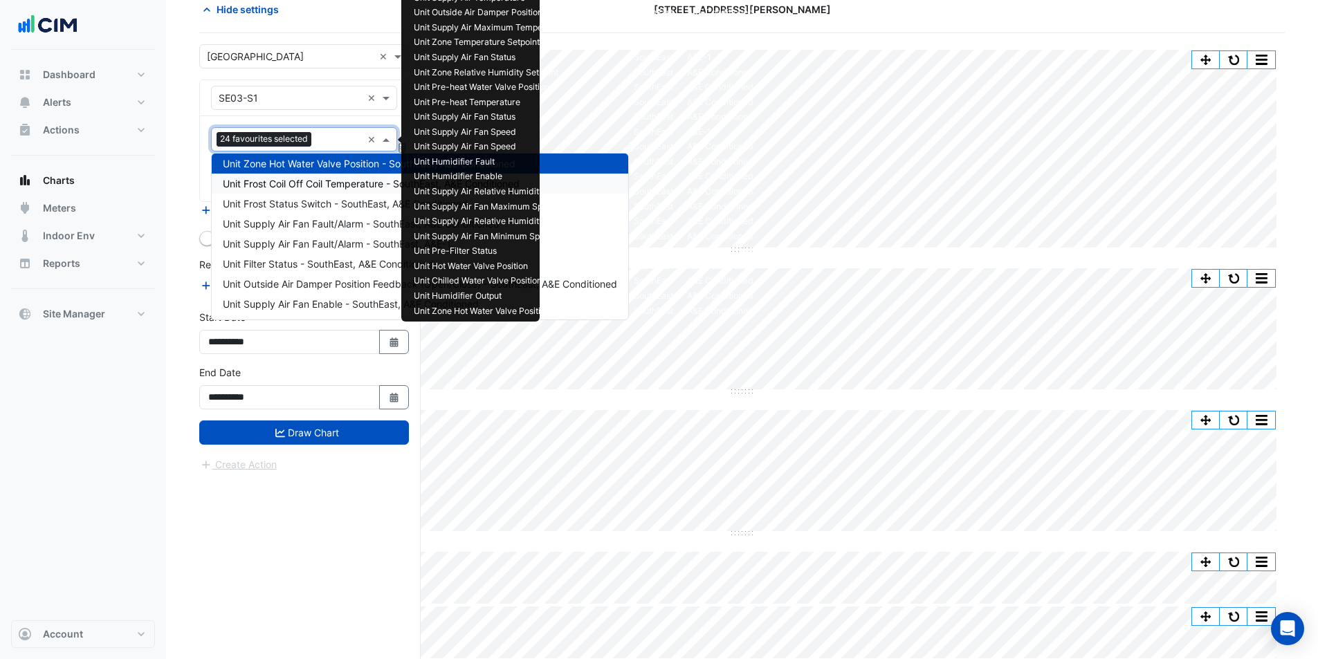
click at [333, 183] on span "Unit Frost Coil Off Coil Temperature - SouthEast, A&E Conditioned" at bounding box center [371, 184] width 297 height 12
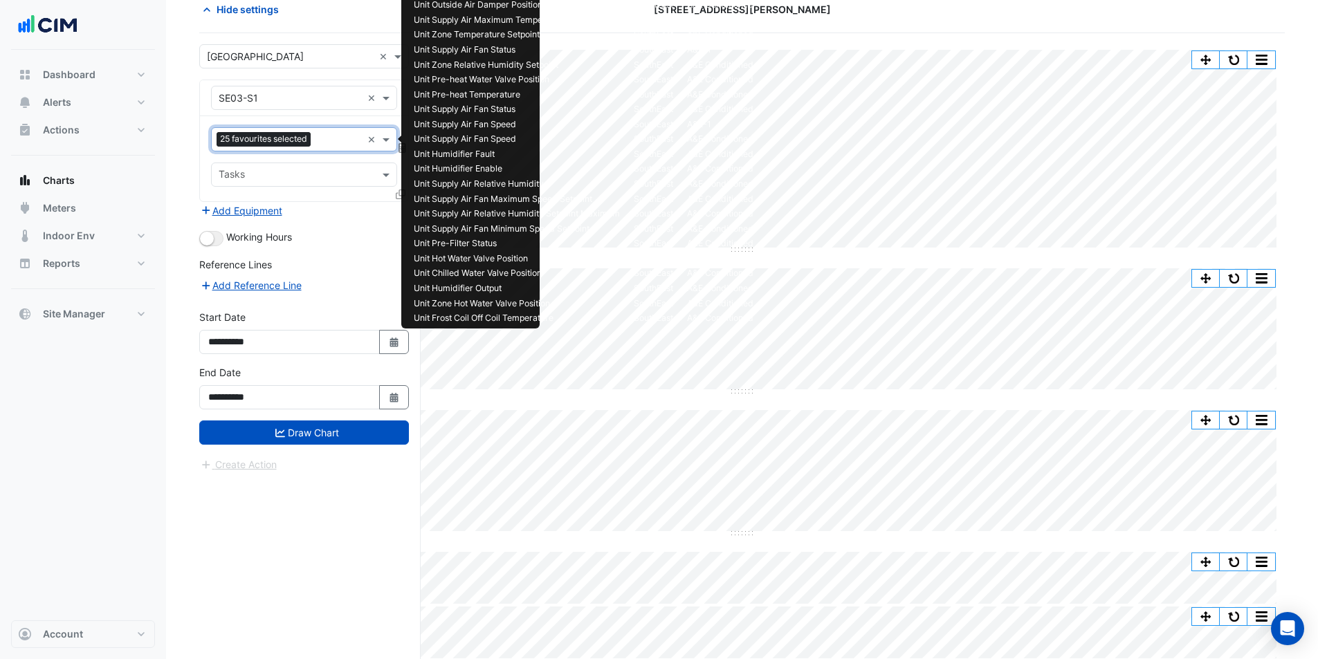
click at [336, 139] on input "text" at bounding box center [339, 141] width 46 height 15
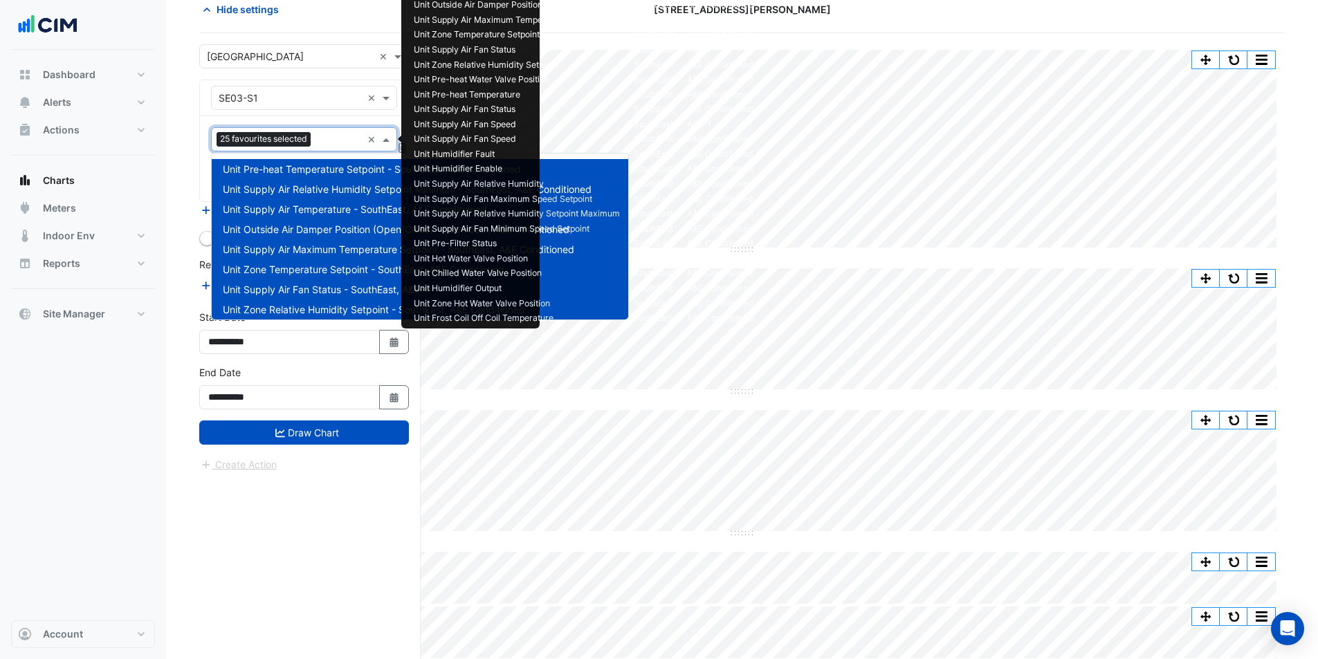
scroll to position [487, 0]
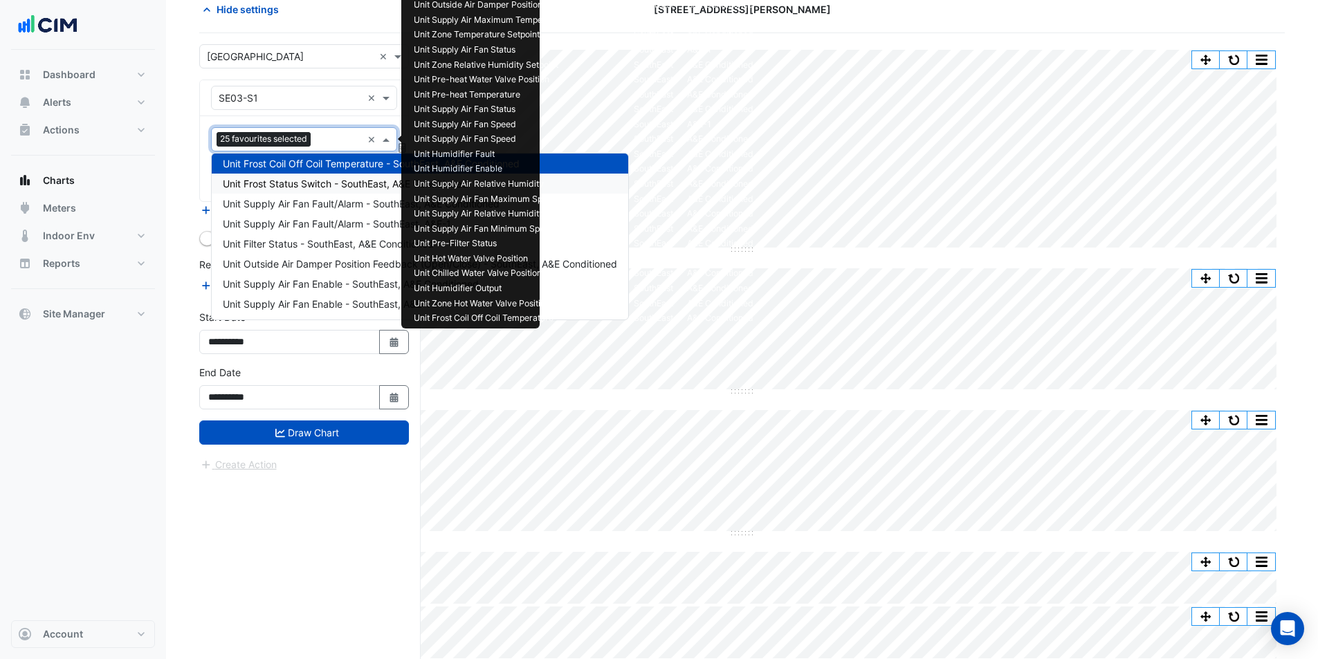
click at [338, 178] on span "Unit Frost Status Switch - SouthEast, A&E Conditioned" at bounding box center [345, 184] width 245 height 12
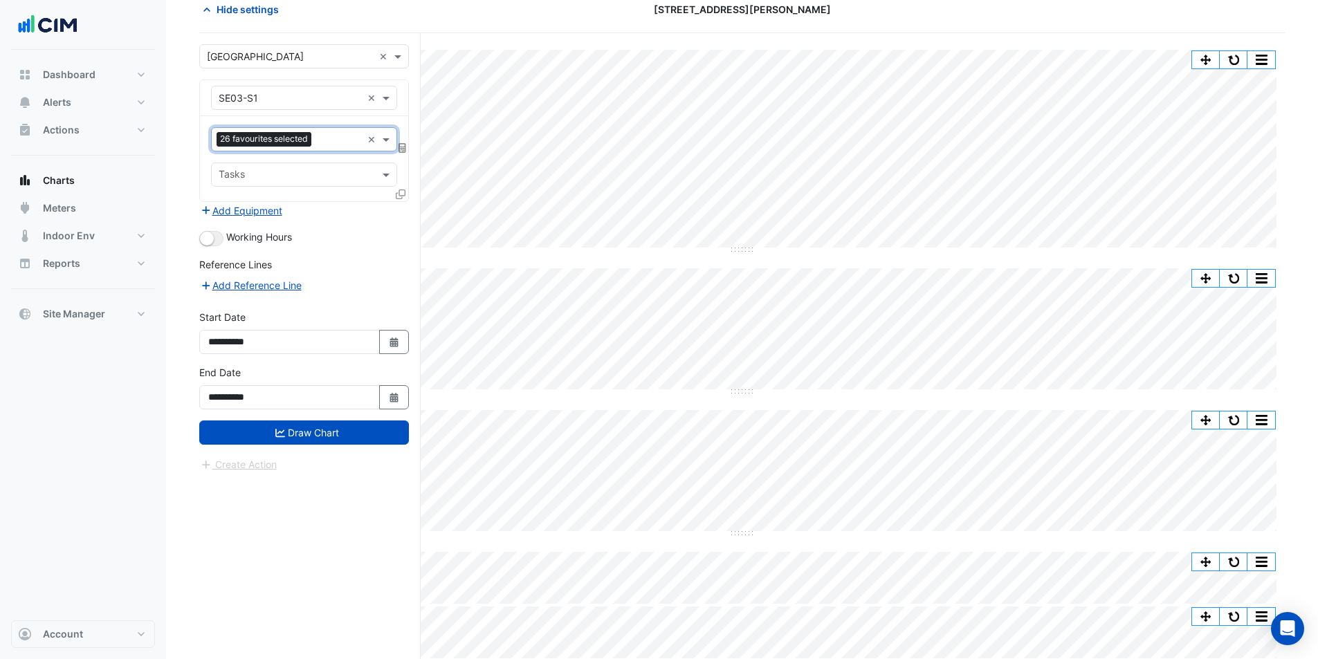
click at [338, 145] on input "text" at bounding box center [339, 141] width 45 height 15
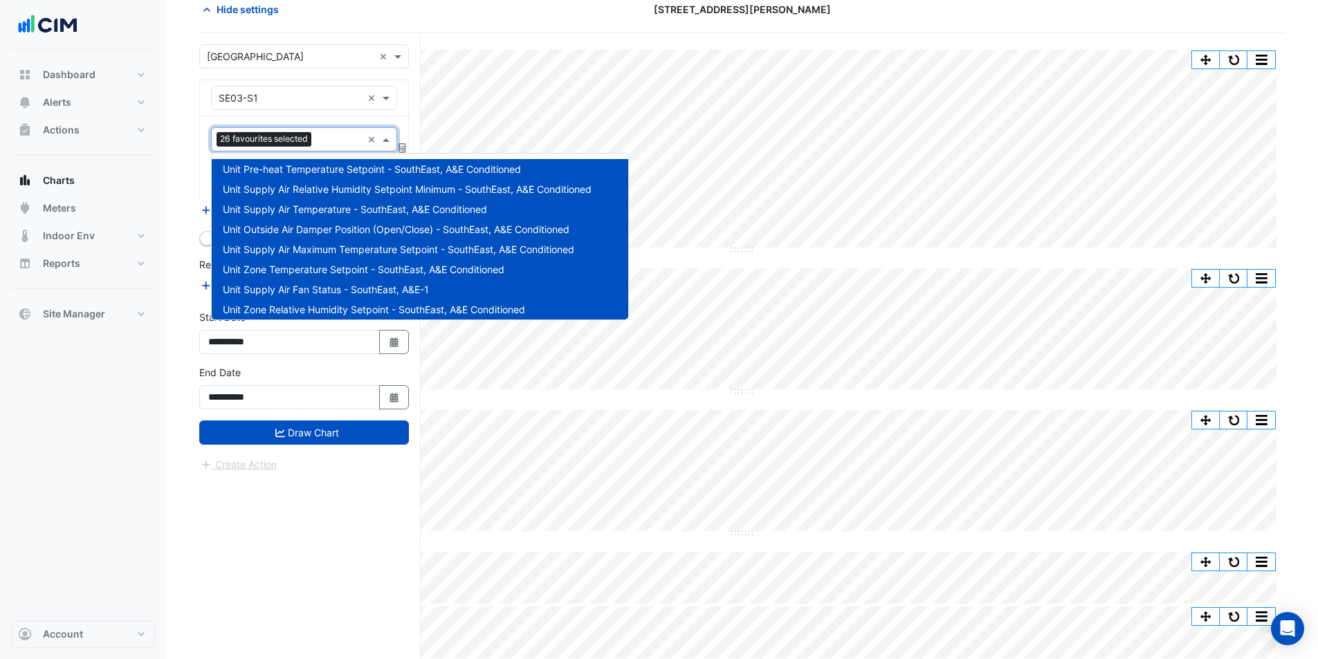
scroll to position [507, 0]
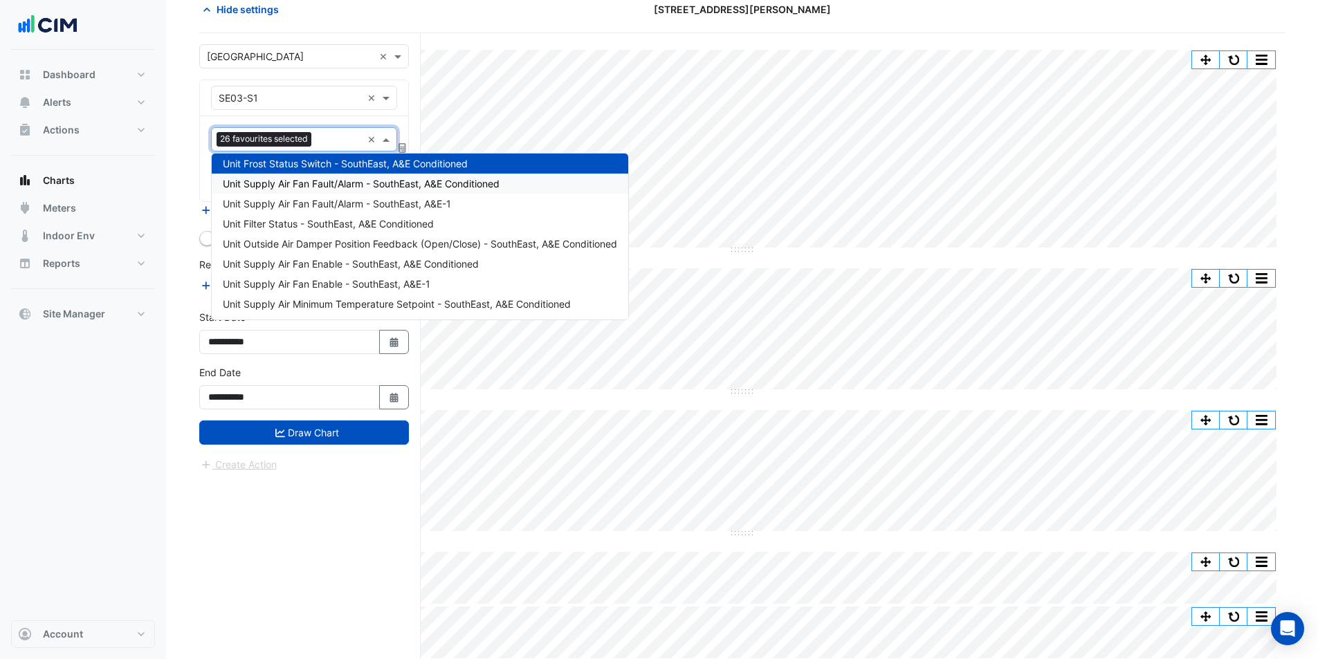
click at [327, 187] on span "Unit Supply Air Fan Fault/Alarm - SouthEast, A&E Conditioned" at bounding box center [361, 184] width 277 height 12
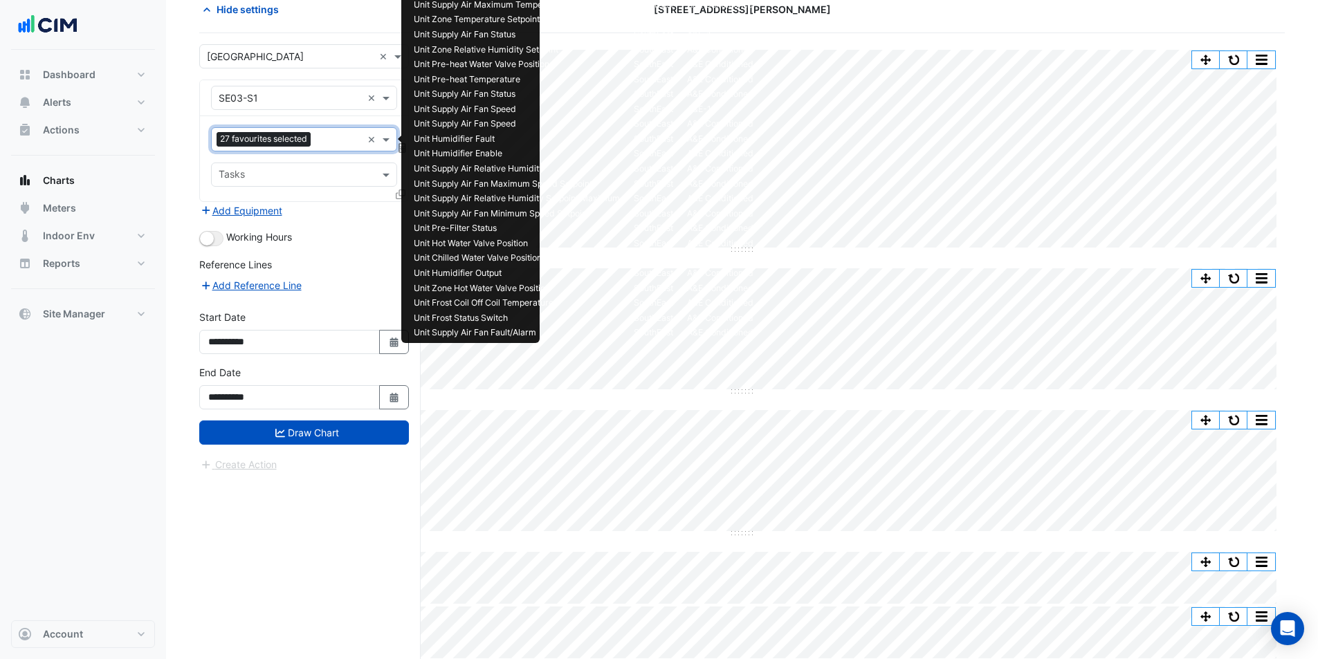
click at [320, 146] on input "text" at bounding box center [339, 141] width 46 height 15
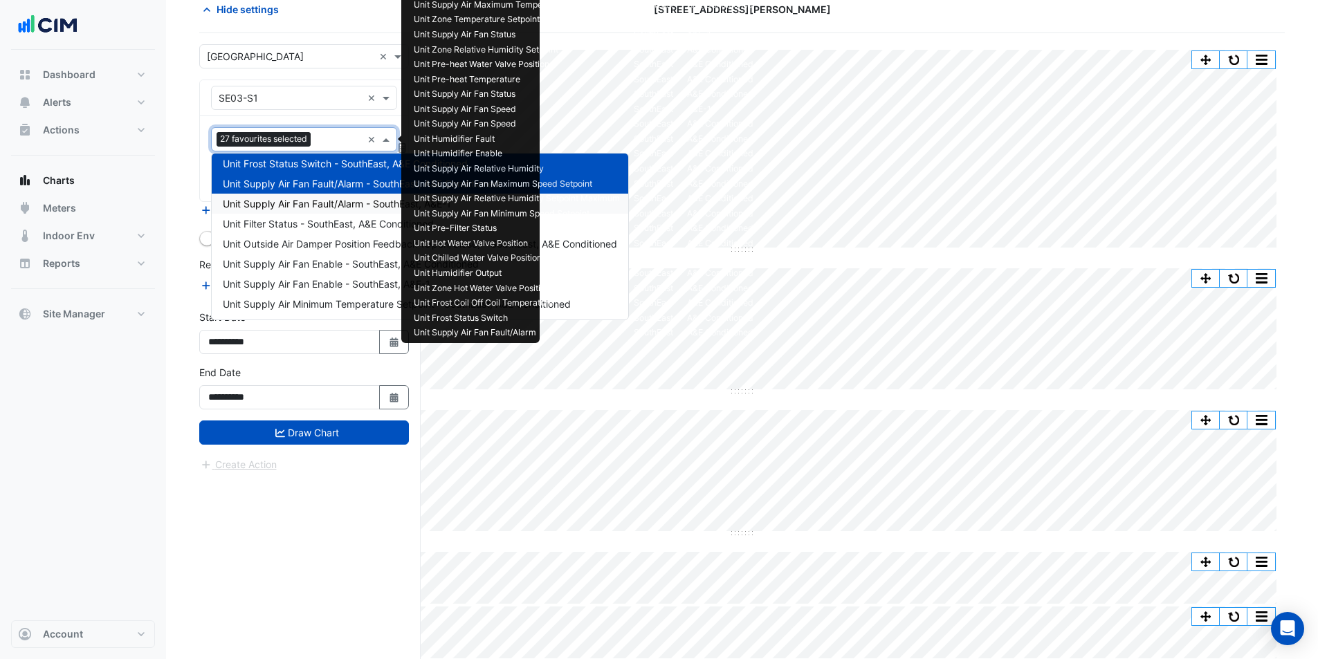
click at [338, 196] on div "Unit Supply Air Fan Fault/Alarm - SouthEast, A&E-1" at bounding box center [420, 204] width 416 height 20
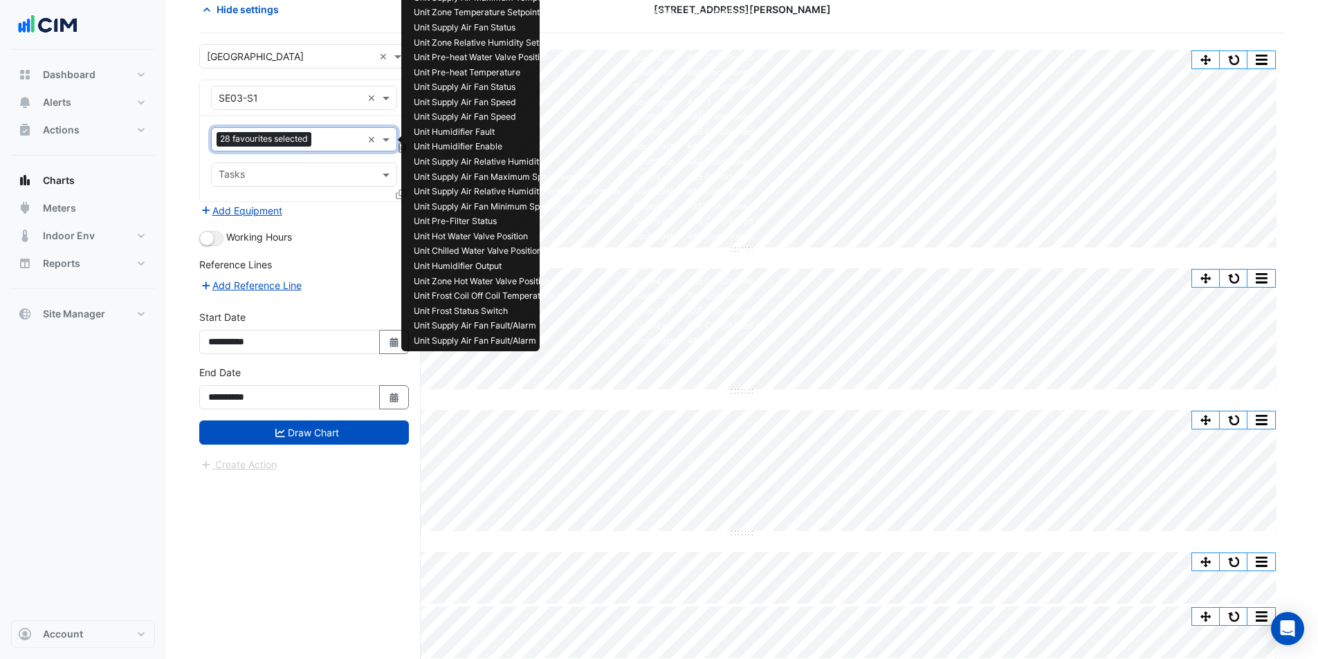
click at [337, 140] on input "text" at bounding box center [339, 141] width 45 height 15
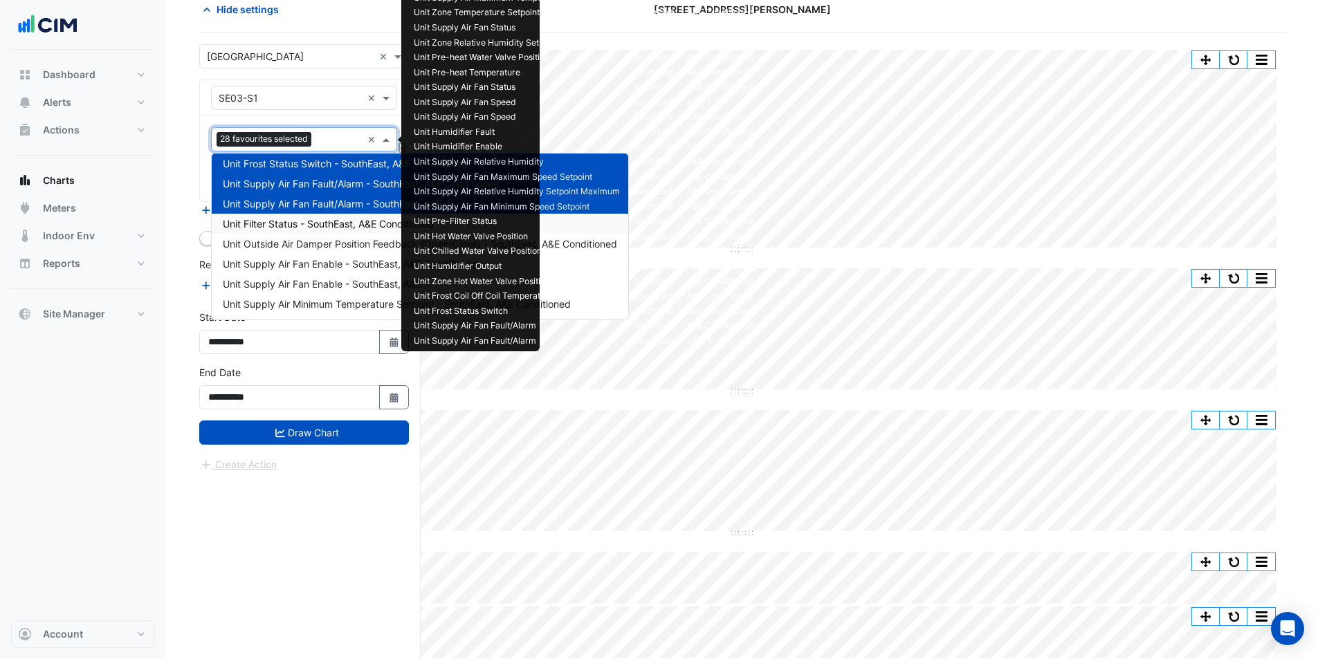
click at [339, 216] on div "Unit Filter Status - SouthEast, A&E Conditioned" at bounding box center [420, 224] width 416 height 20
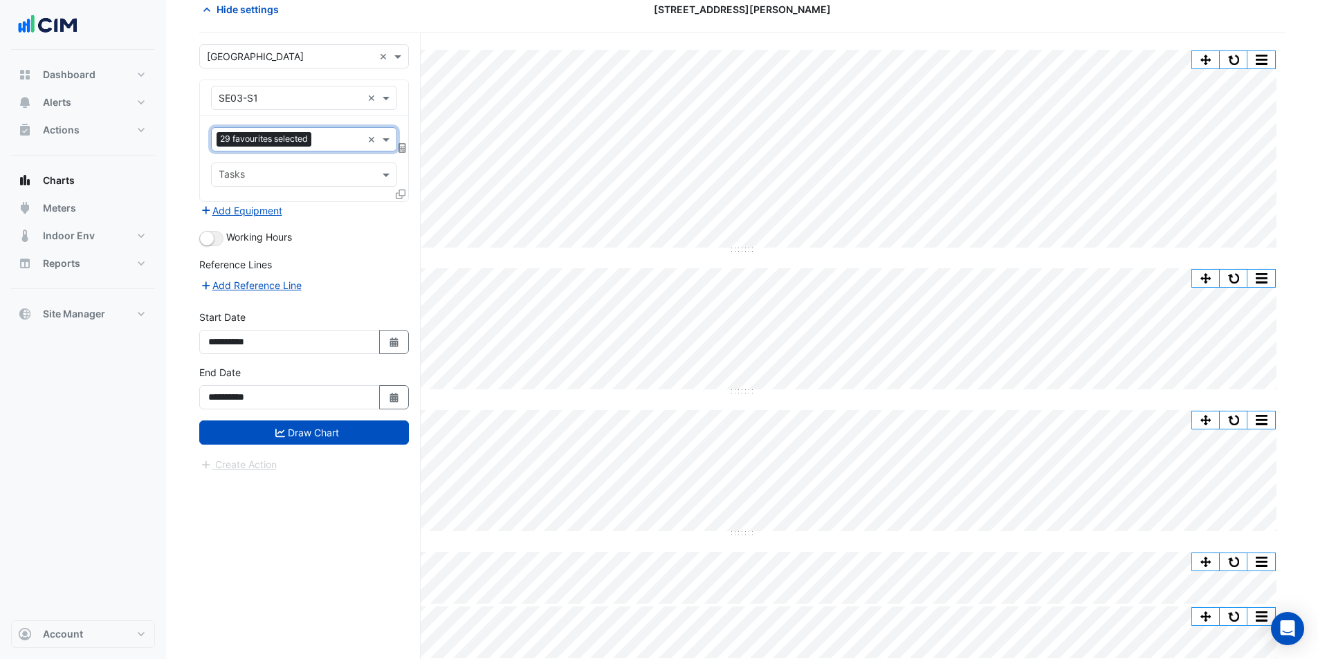
click at [338, 144] on input "text" at bounding box center [339, 141] width 45 height 15
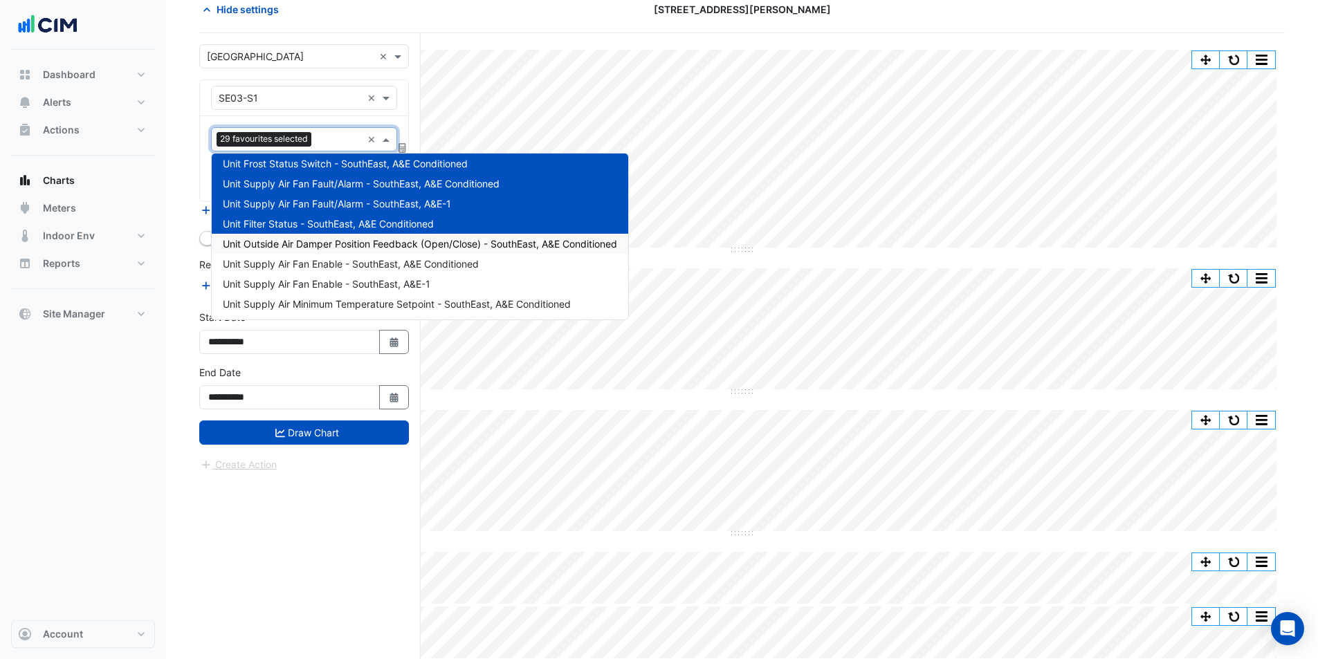
click at [342, 237] on div "Unit Outside Air Damper Position Feedback (Open/Close) - SouthEast, A&E Conditi…" at bounding box center [420, 244] width 416 height 20
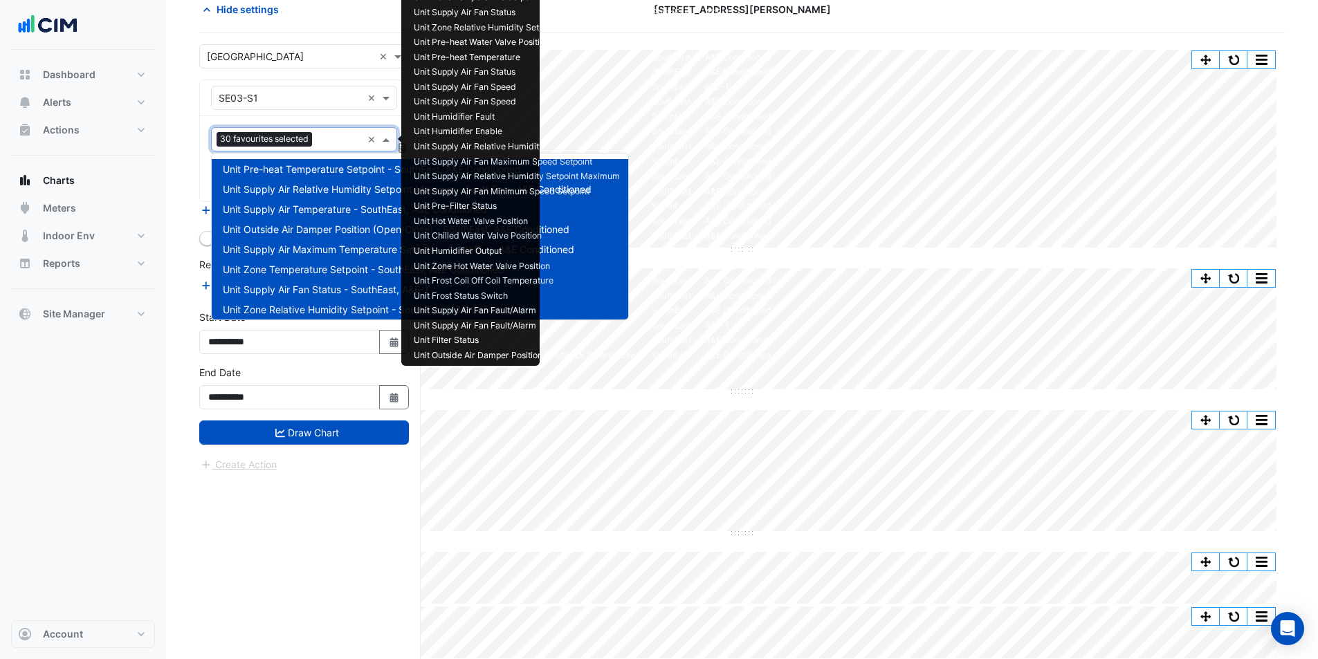
click at [325, 140] on input "text" at bounding box center [340, 141] width 44 height 15
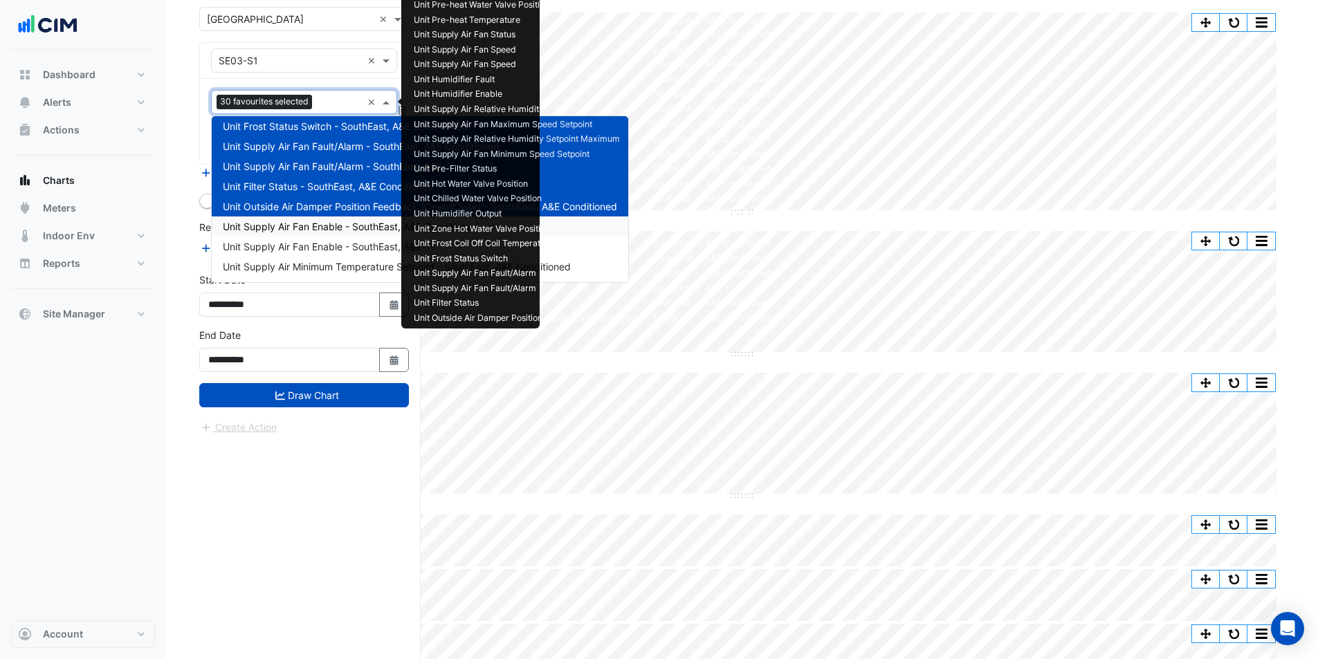
scroll to position [138, 0]
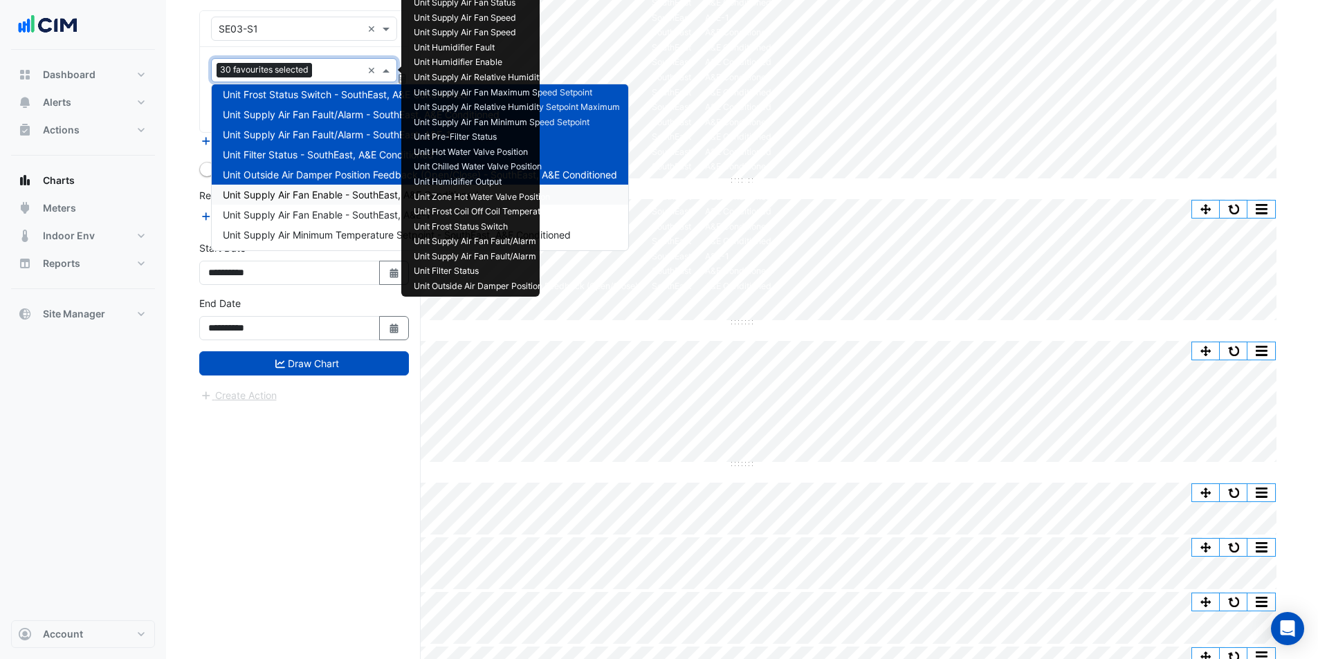
click at [318, 194] on span "Unit Supply Air Fan Enable - SouthEast, A&E Conditioned" at bounding box center [351, 195] width 256 height 12
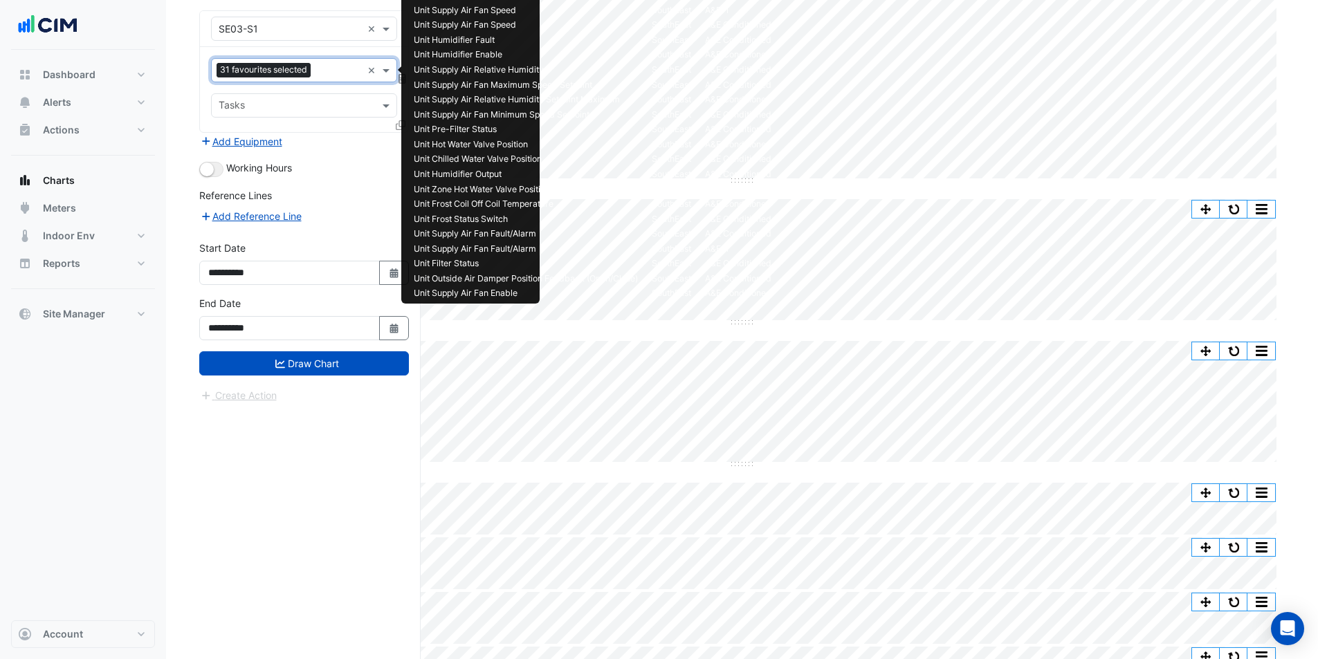
click at [318, 71] on input "text" at bounding box center [339, 71] width 46 height 15
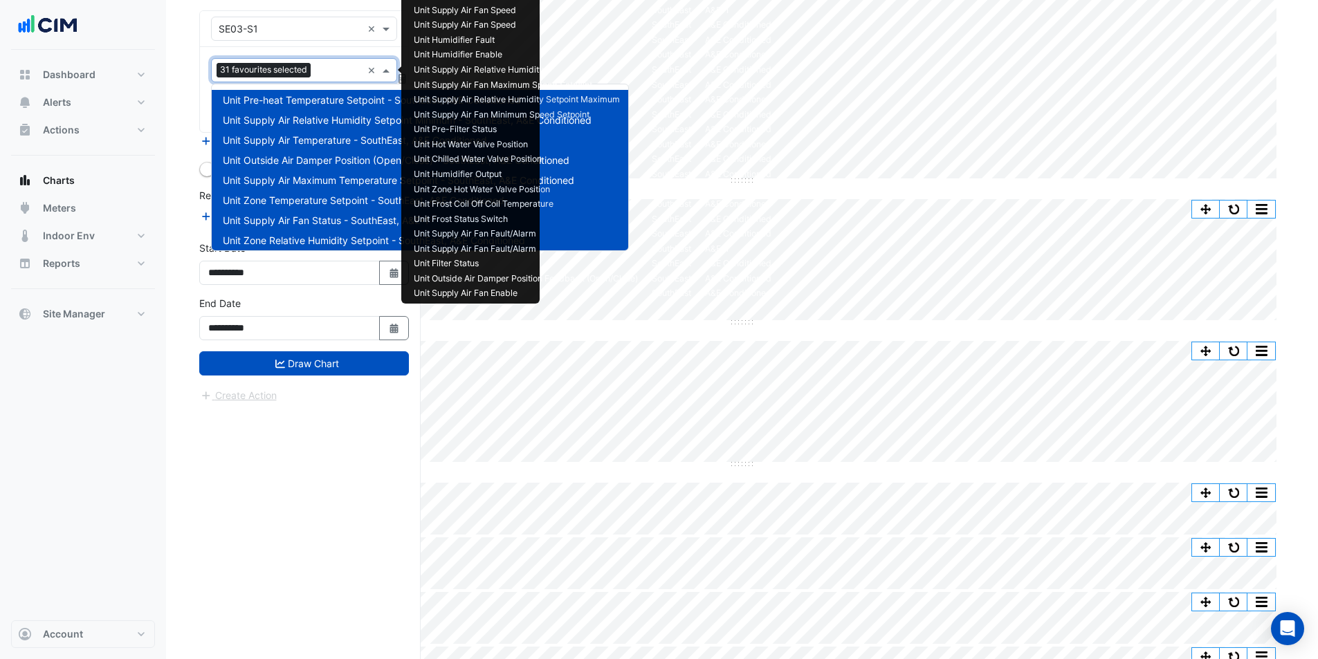
scroll to position [507, 0]
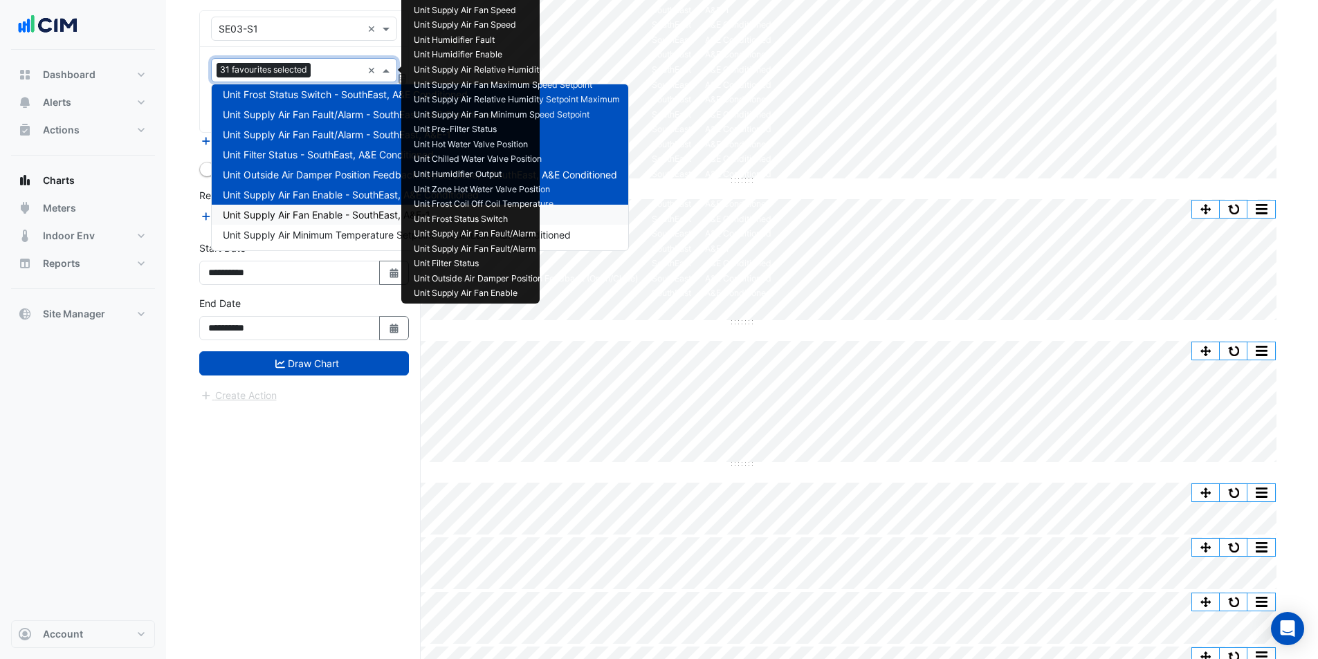
click at [317, 212] on span "Unit Supply Air Fan Enable - SouthEast, A&E-1" at bounding box center [327, 215] width 208 height 12
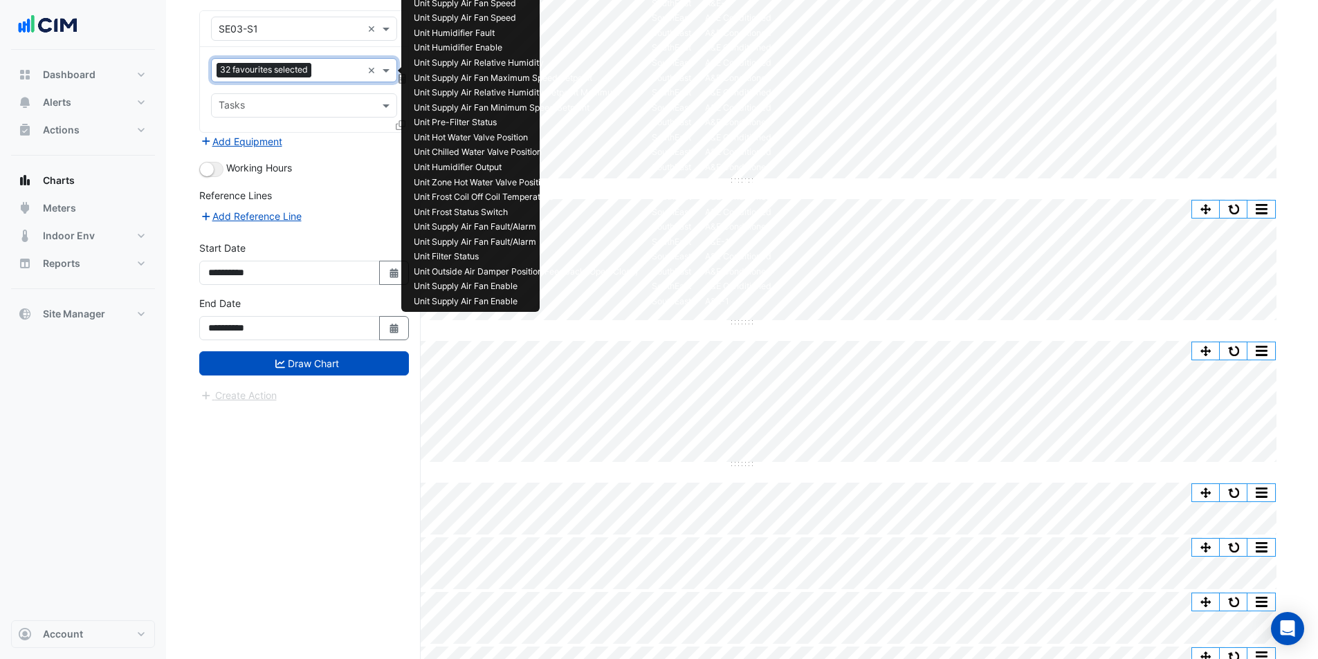
click at [337, 73] on input "text" at bounding box center [339, 71] width 45 height 15
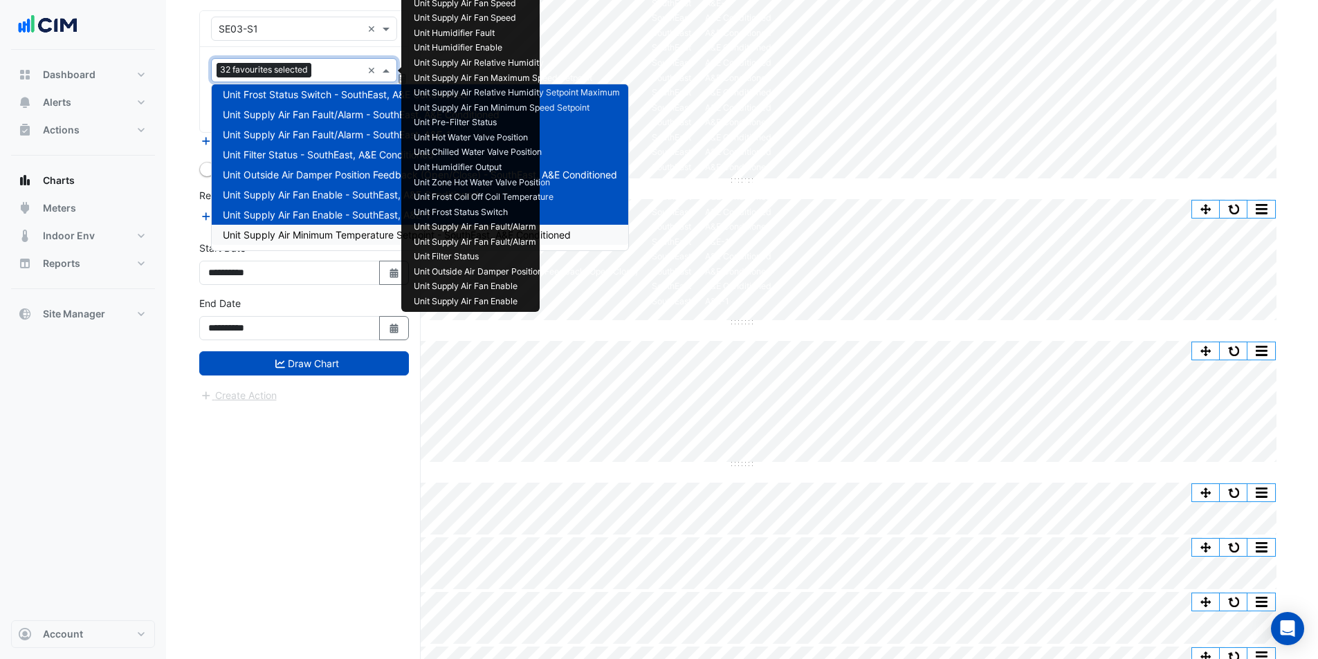
click at [325, 233] on span "Unit Supply Air Minimum Temperature Setpoint - SouthEast, A&E Conditioned" at bounding box center [397, 235] width 348 height 12
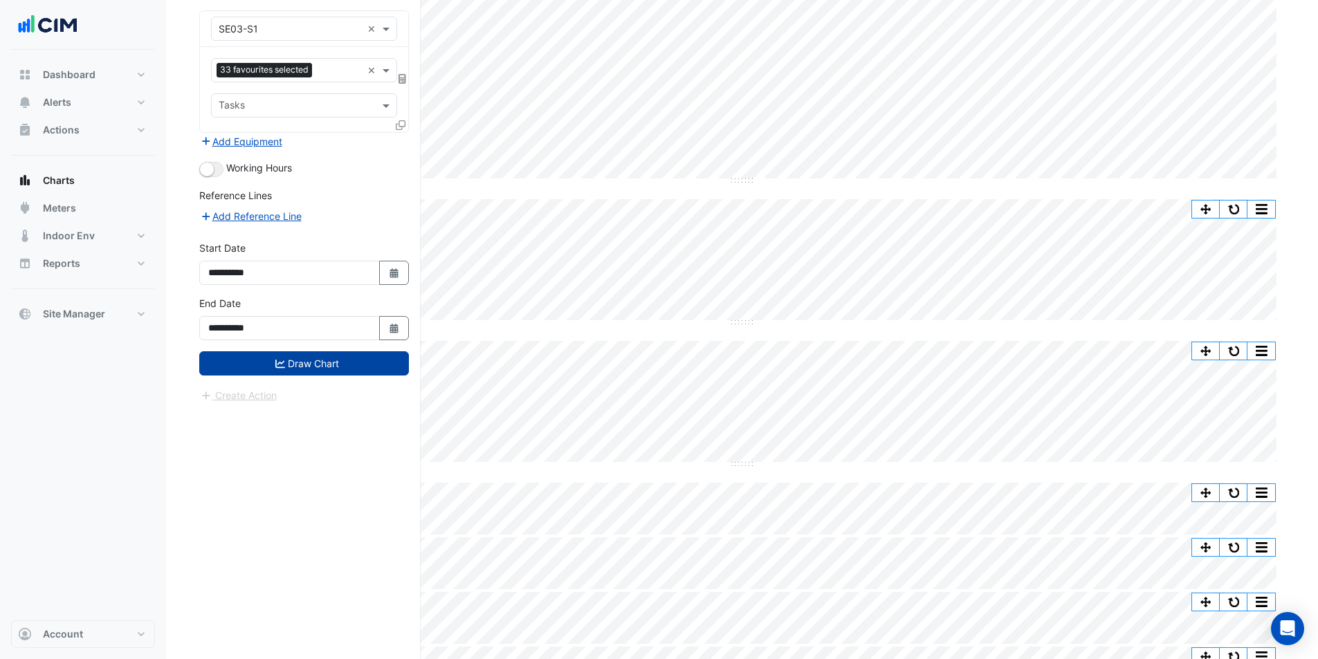
click at [356, 358] on button "Draw Chart" at bounding box center [304, 363] width 210 height 24
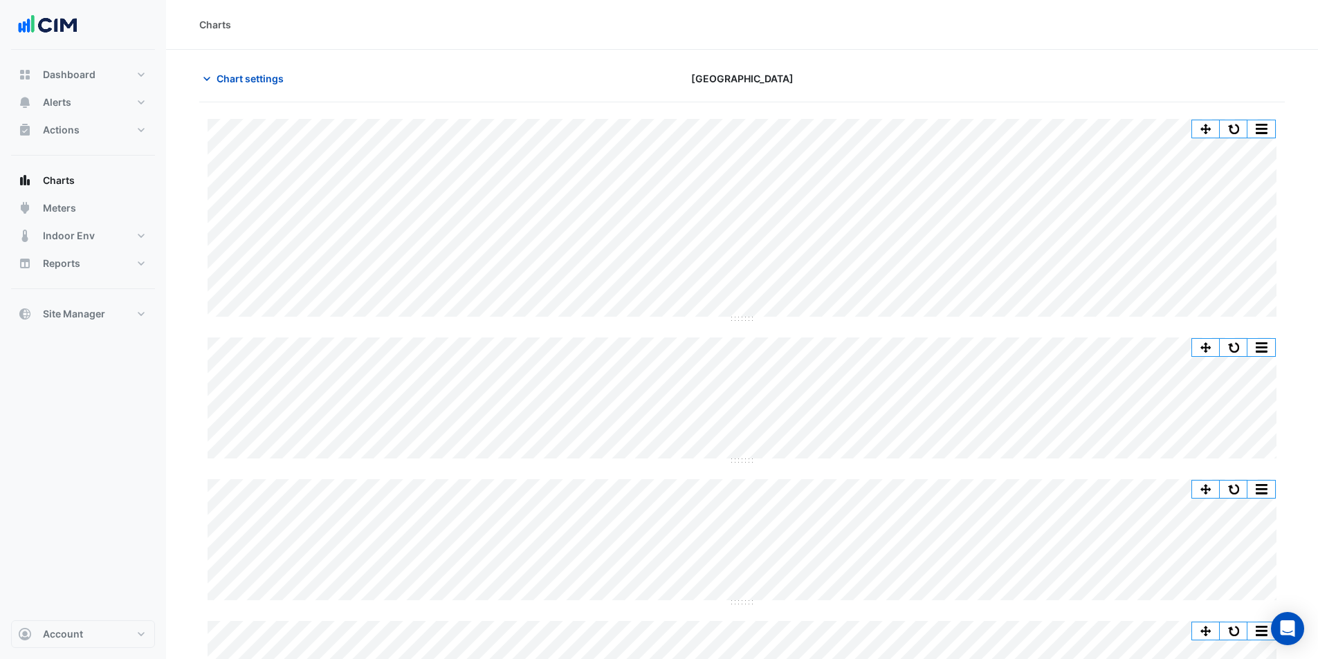
click at [748, 320] on div "Split All Split None Print Save as JPEG Save as PNG Pivot Data Table Export CSV…" at bounding box center [741, 669] width 1085 height 1101
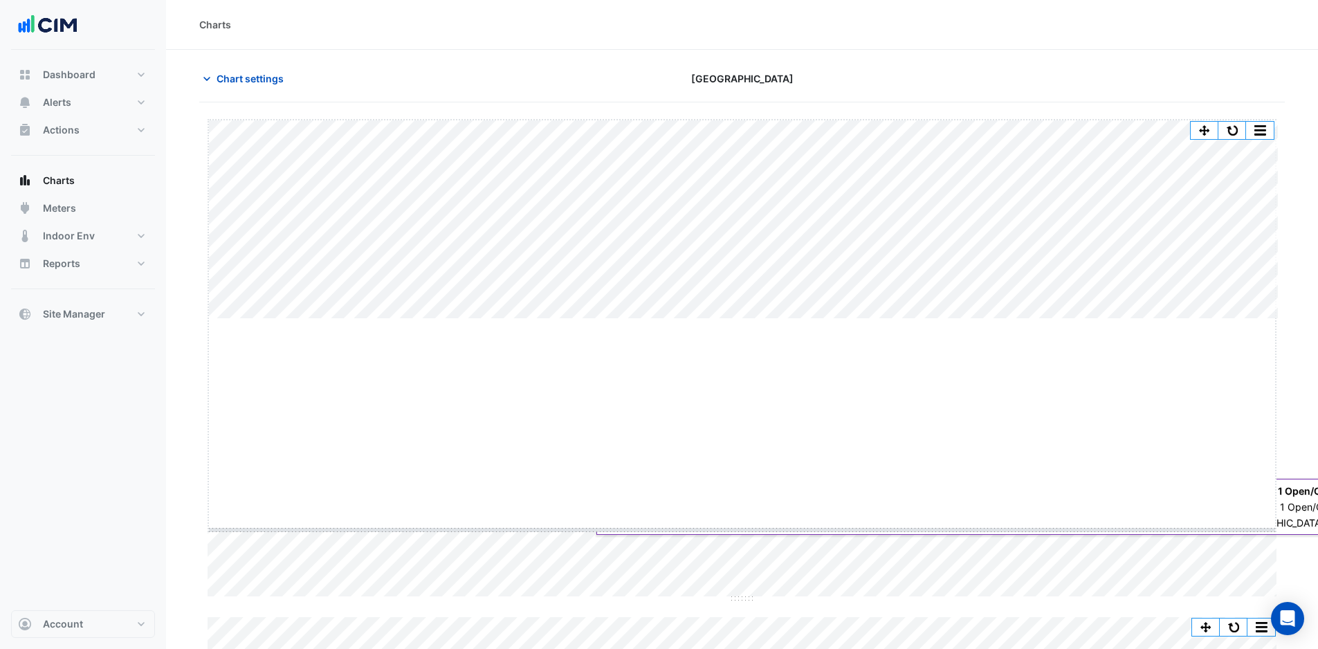
drag, startPoint x: 748, startPoint y: 319, endPoint x: 748, endPoint y: 553, distance: 234.5
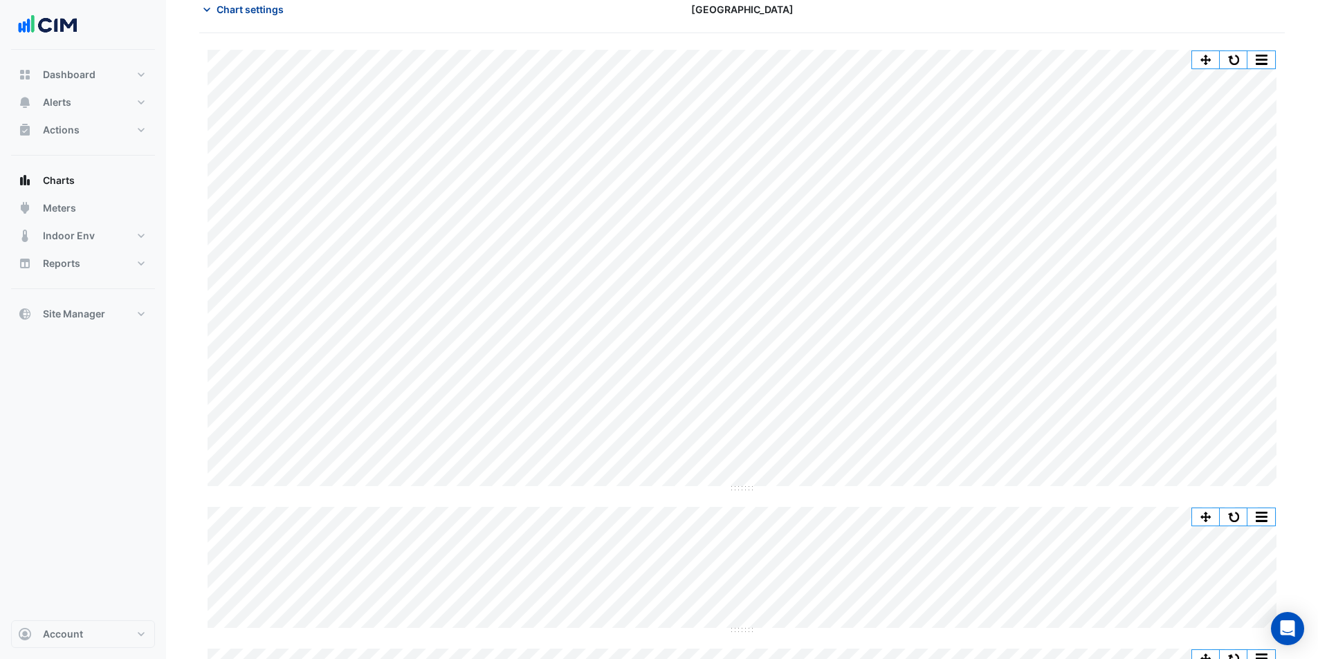
click at [232, 9] on span "Chart settings" at bounding box center [250, 9] width 67 height 15
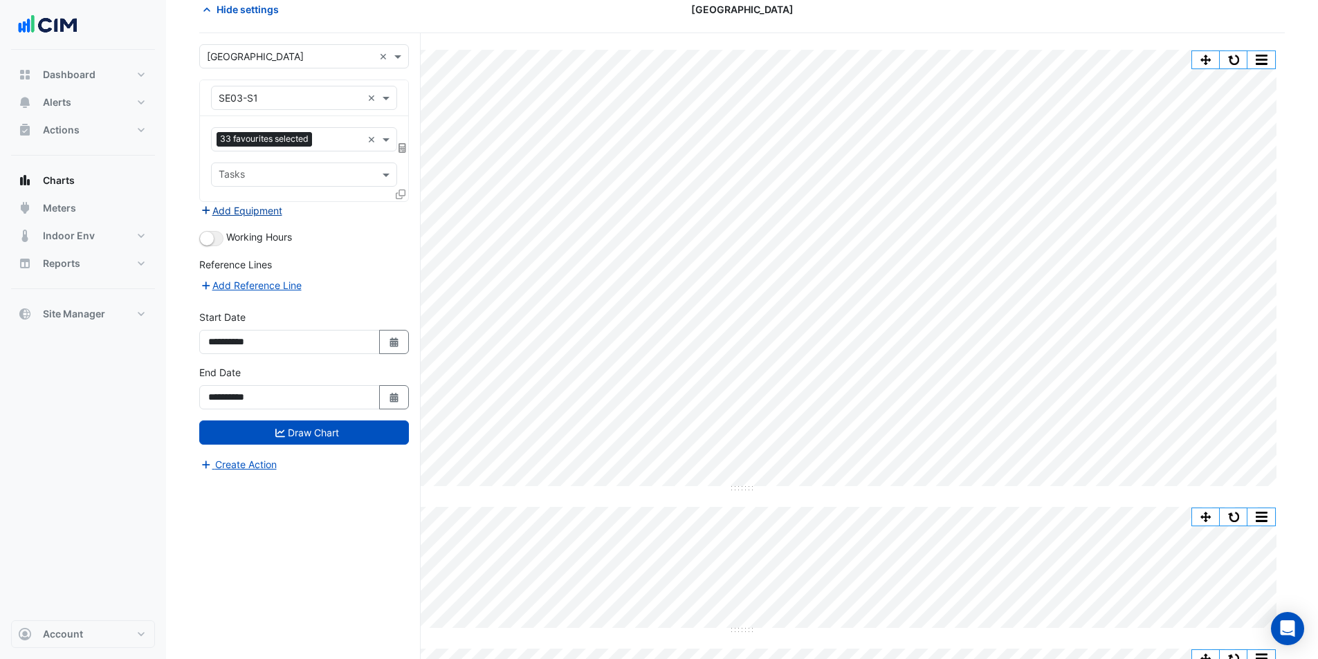
click at [244, 211] on button "Add Equipment" at bounding box center [241, 211] width 84 height 16
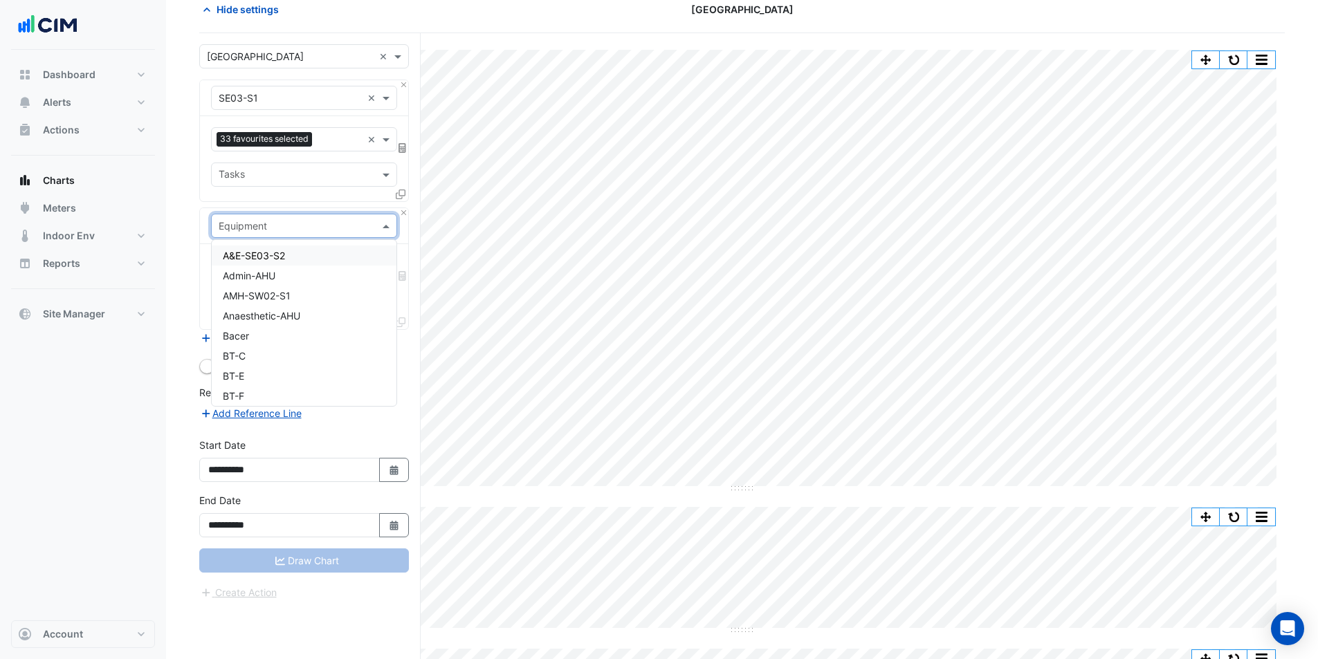
click at [278, 225] on input "text" at bounding box center [290, 226] width 143 height 15
type input "*"
click at [401, 211] on button "Close" at bounding box center [403, 212] width 9 height 9
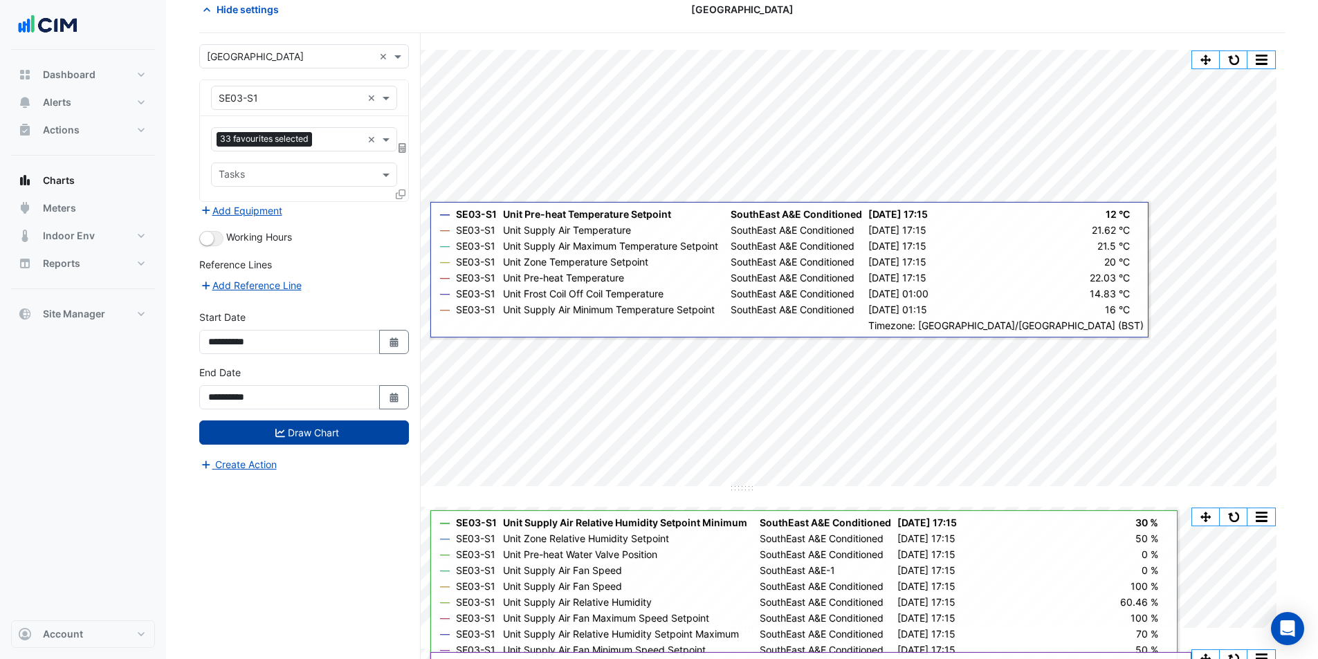
click at [376, 429] on button "Draw Chart" at bounding box center [304, 433] width 210 height 24
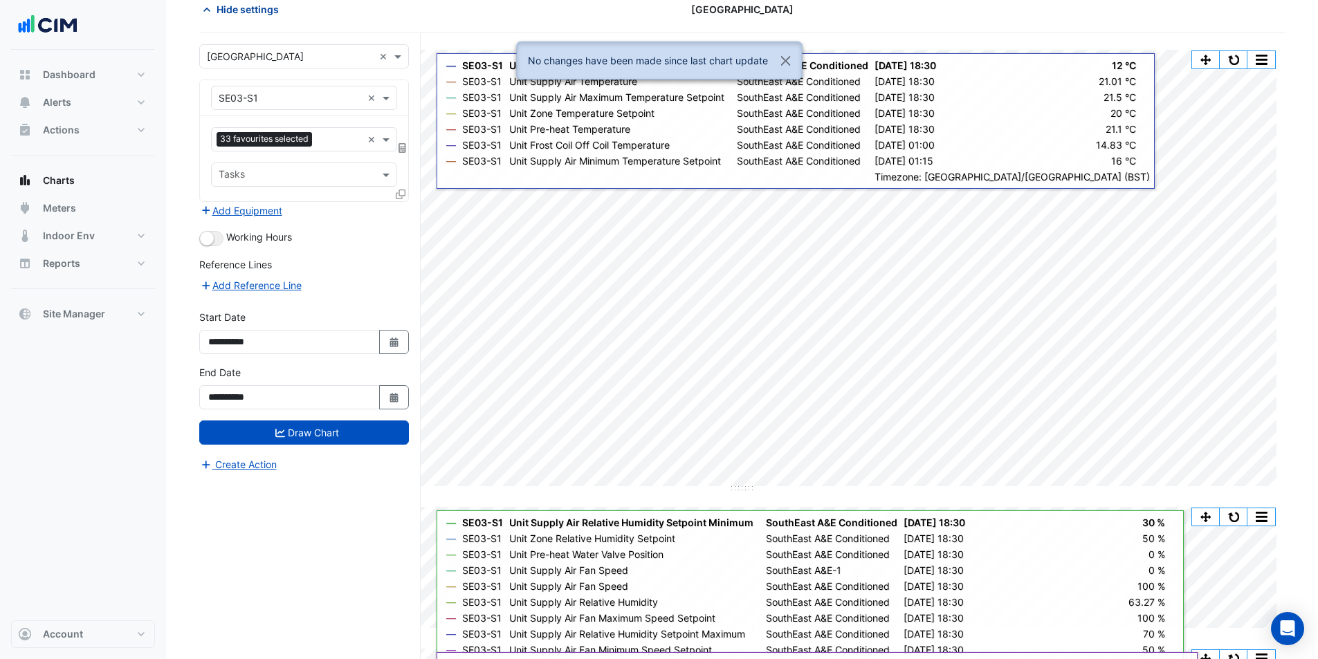
click at [246, 12] on span "Hide settings" at bounding box center [248, 9] width 62 height 15
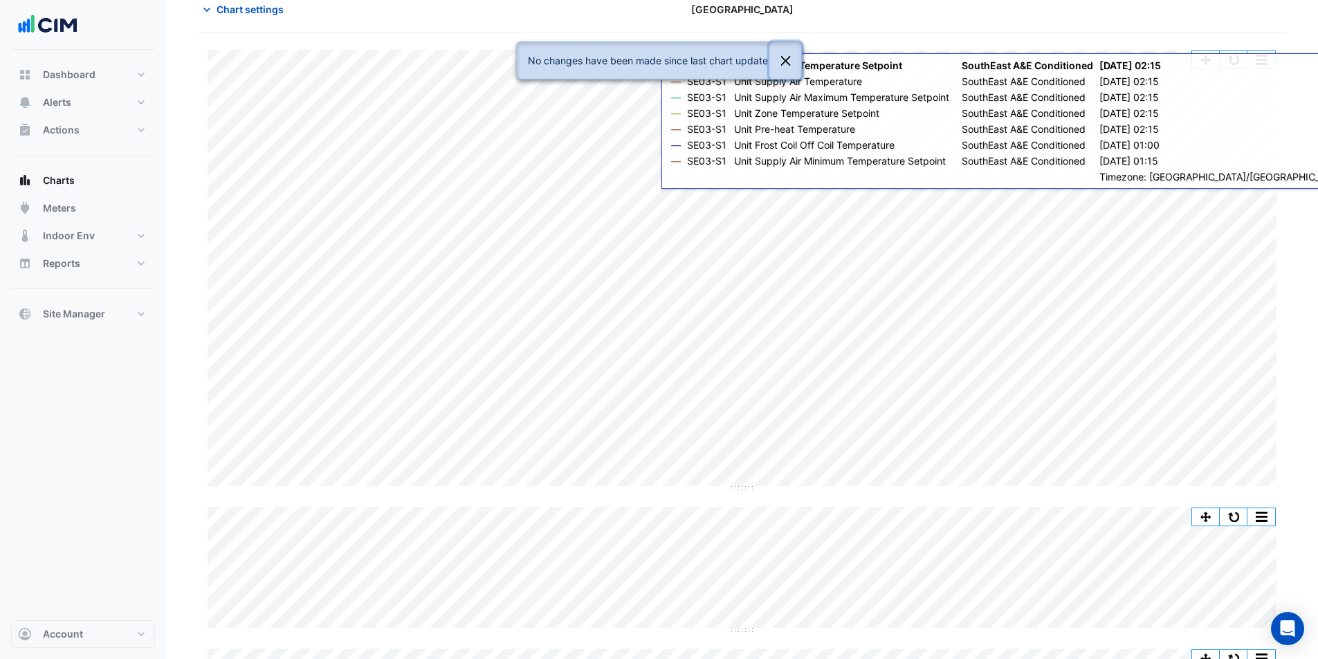
click at [782, 68] on button "Close" at bounding box center [785, 60] width 32 height 37
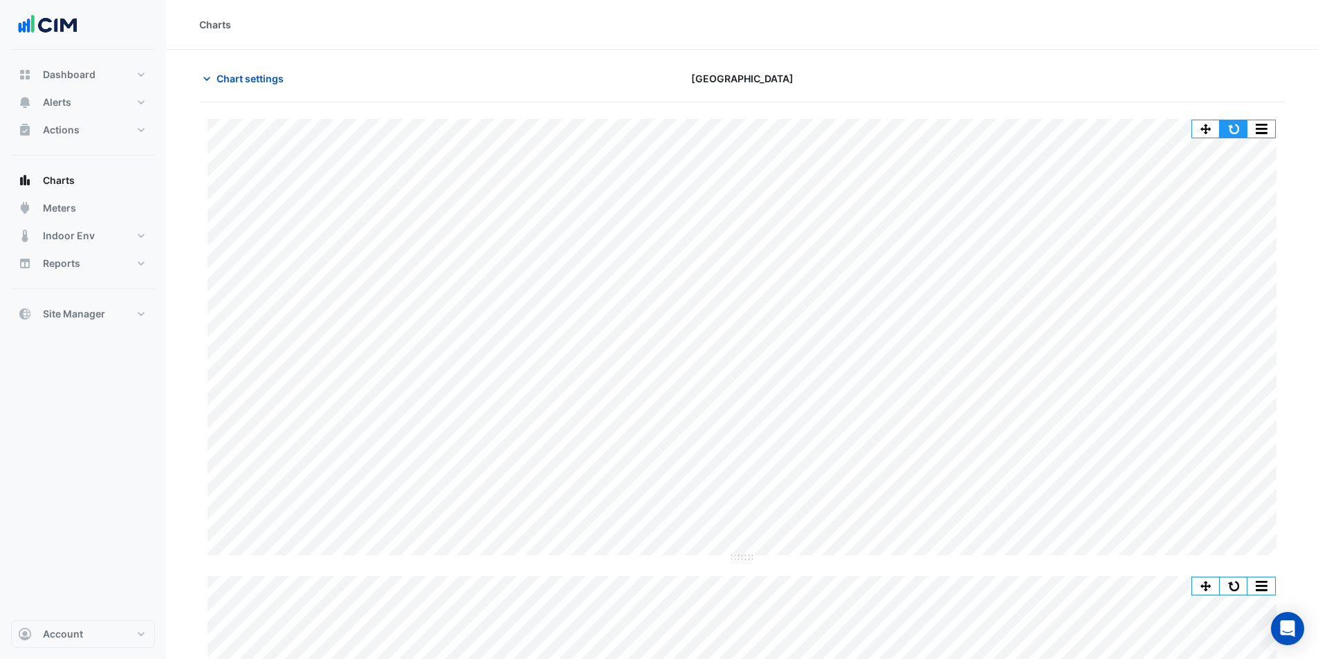
click at [1237, 123] on button "button" at bounding box center [1234, 128] width 28 height 17
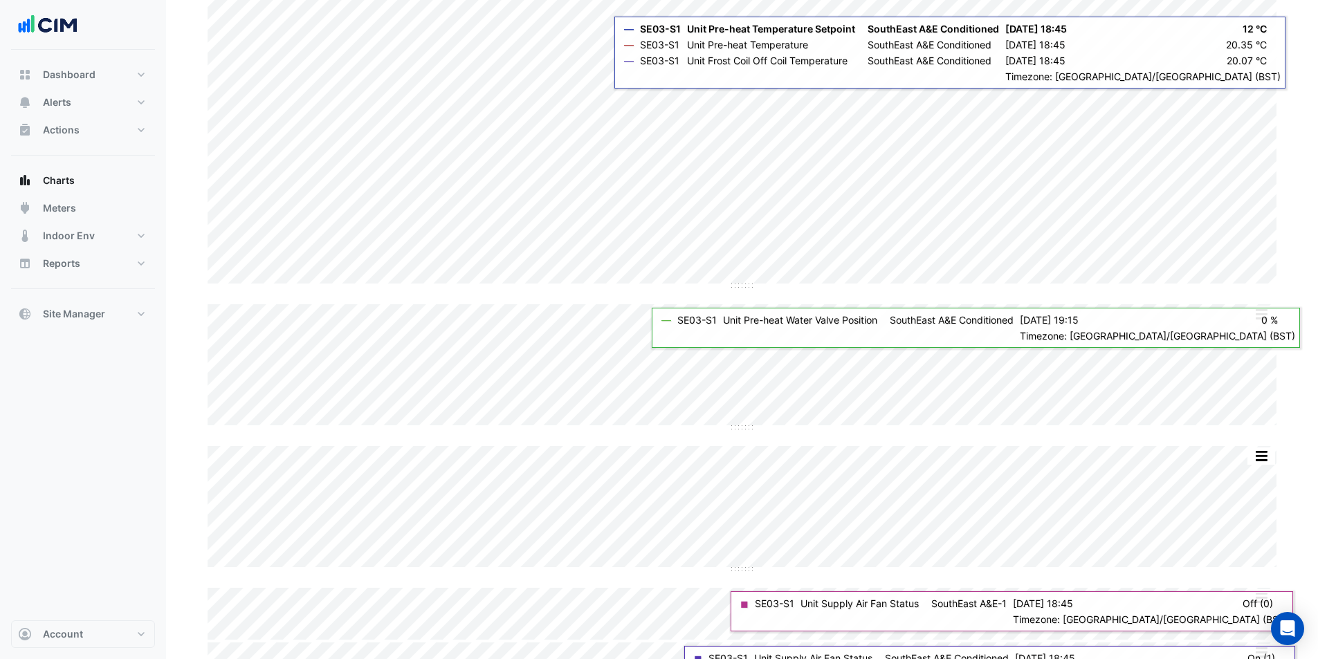
scroll to position [179, 0]
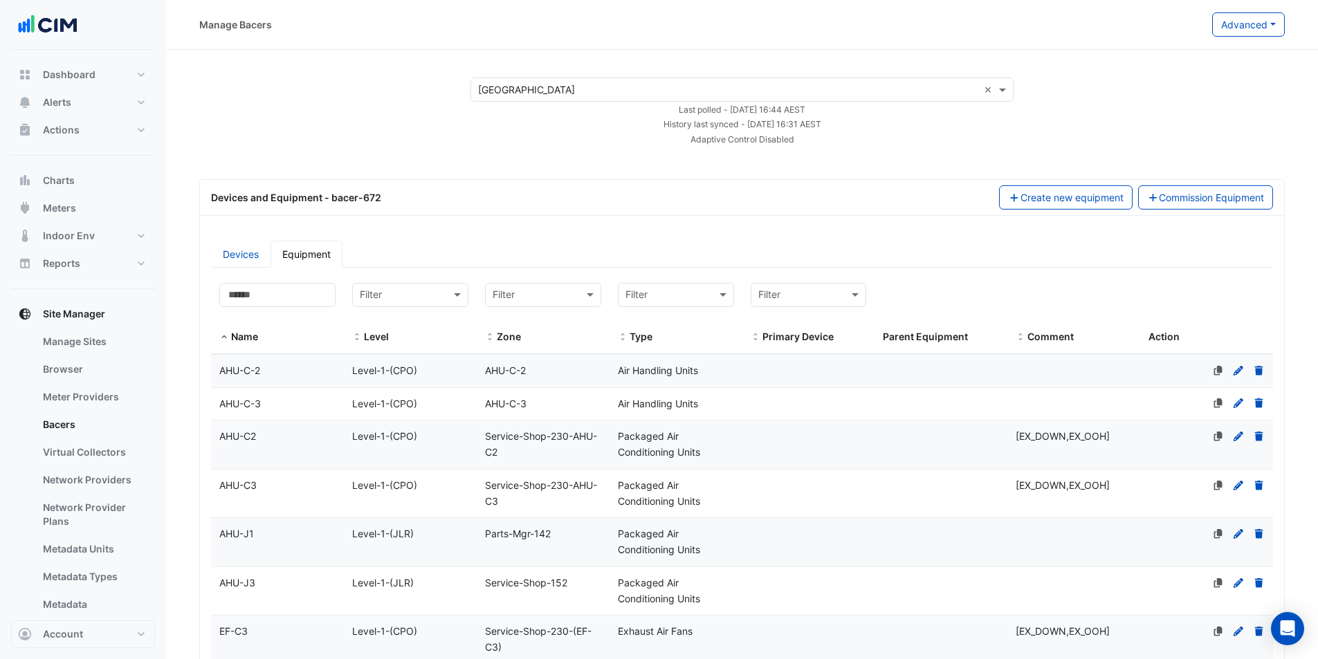
select select "***"
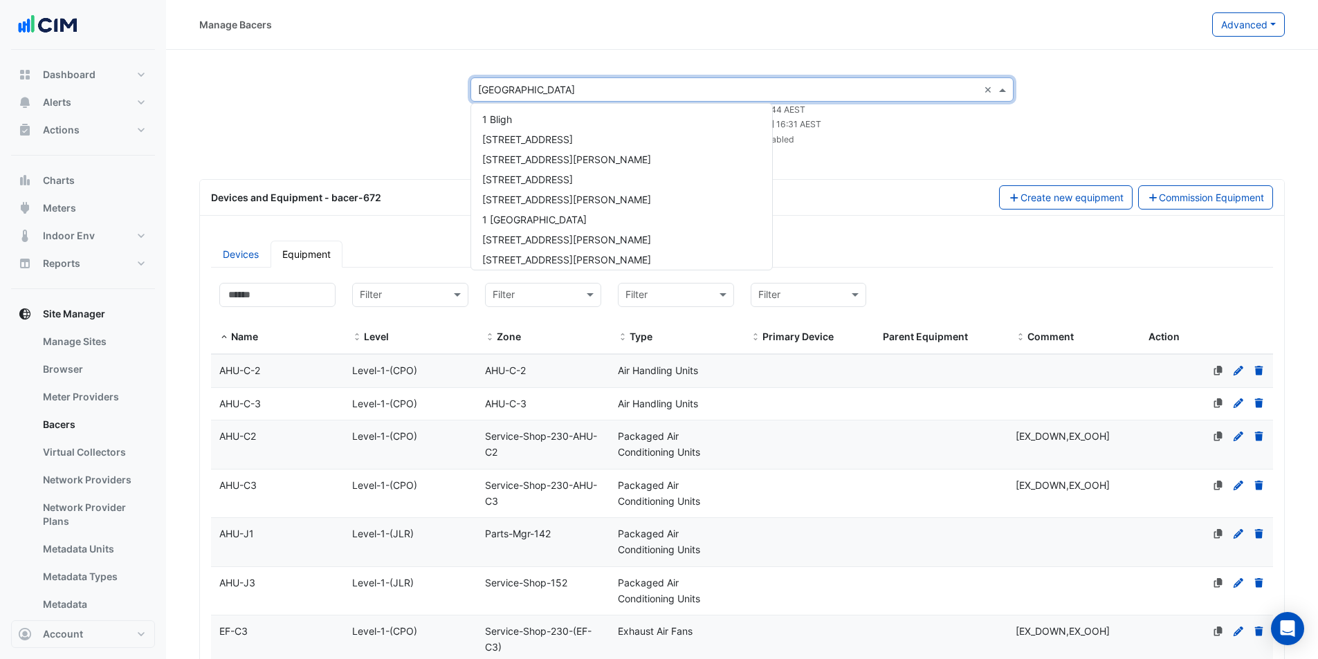
click at [820, 98] on div "Select a Site × JLR Central Houston ×" at bounding box center [741, 89] width 543 height 24
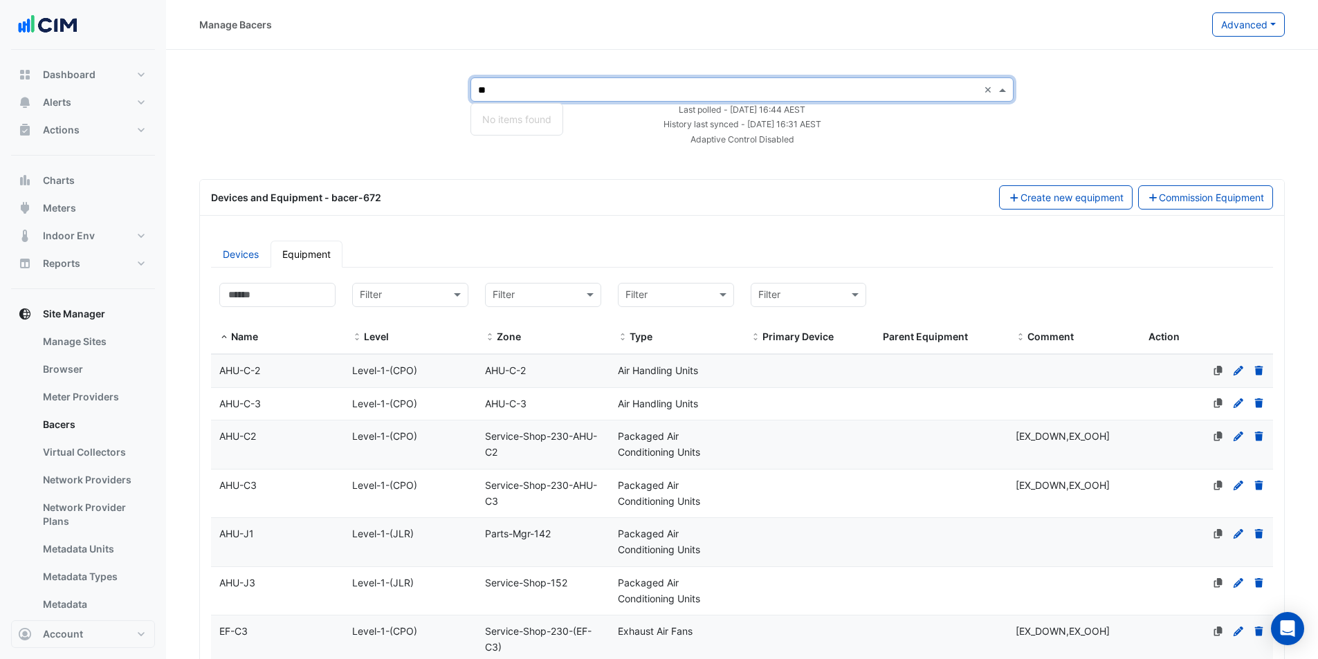
type input "*"
type input "***"
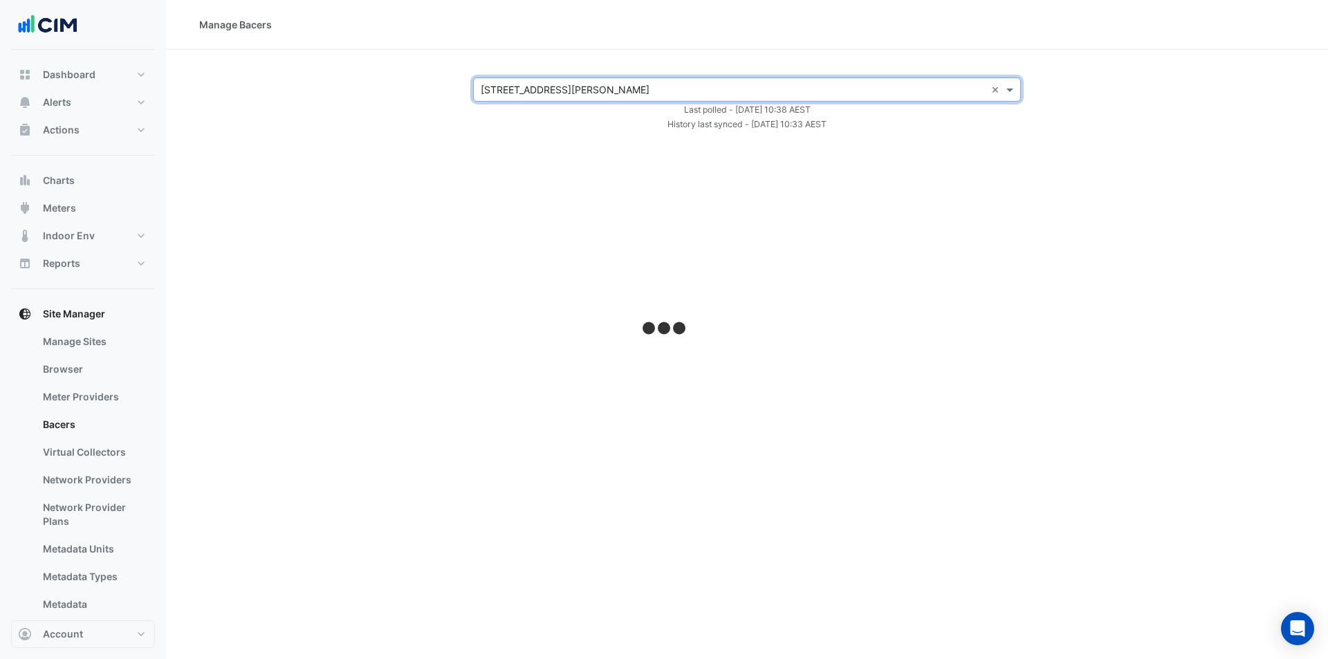
select select "***"
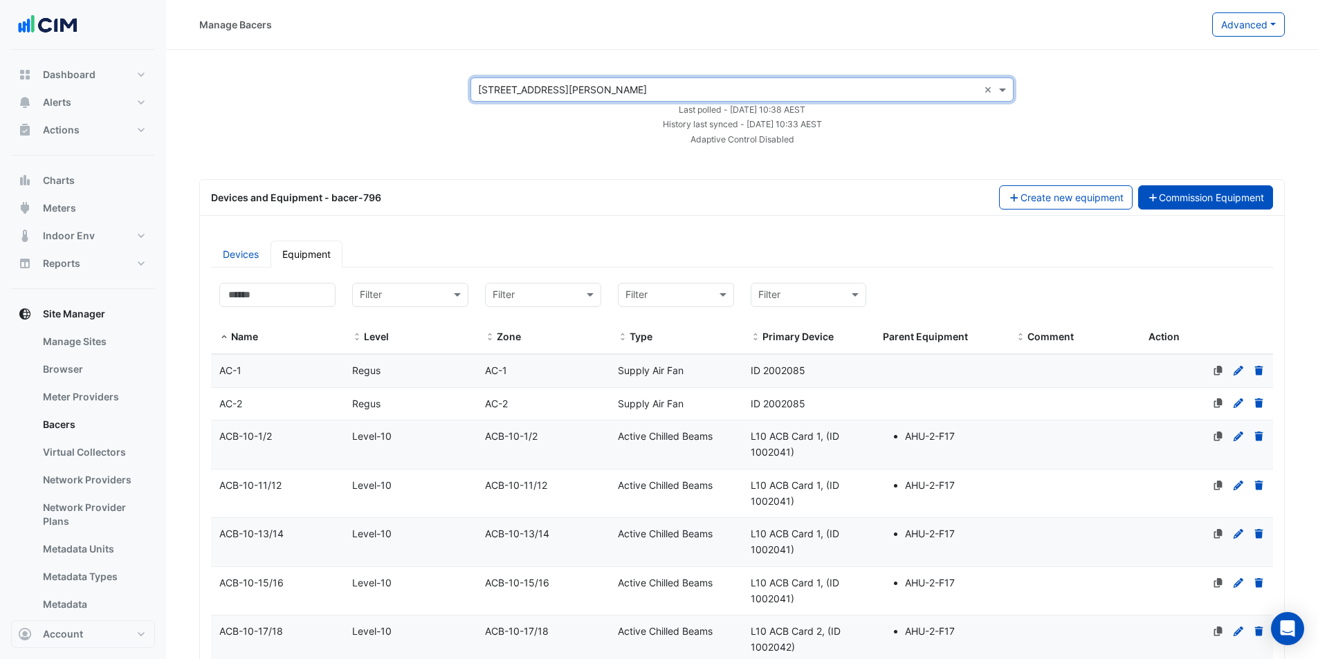
click at [1207, 187] on button "Commission Equipment" at bounding box center [1206, 197] width 136 height 24
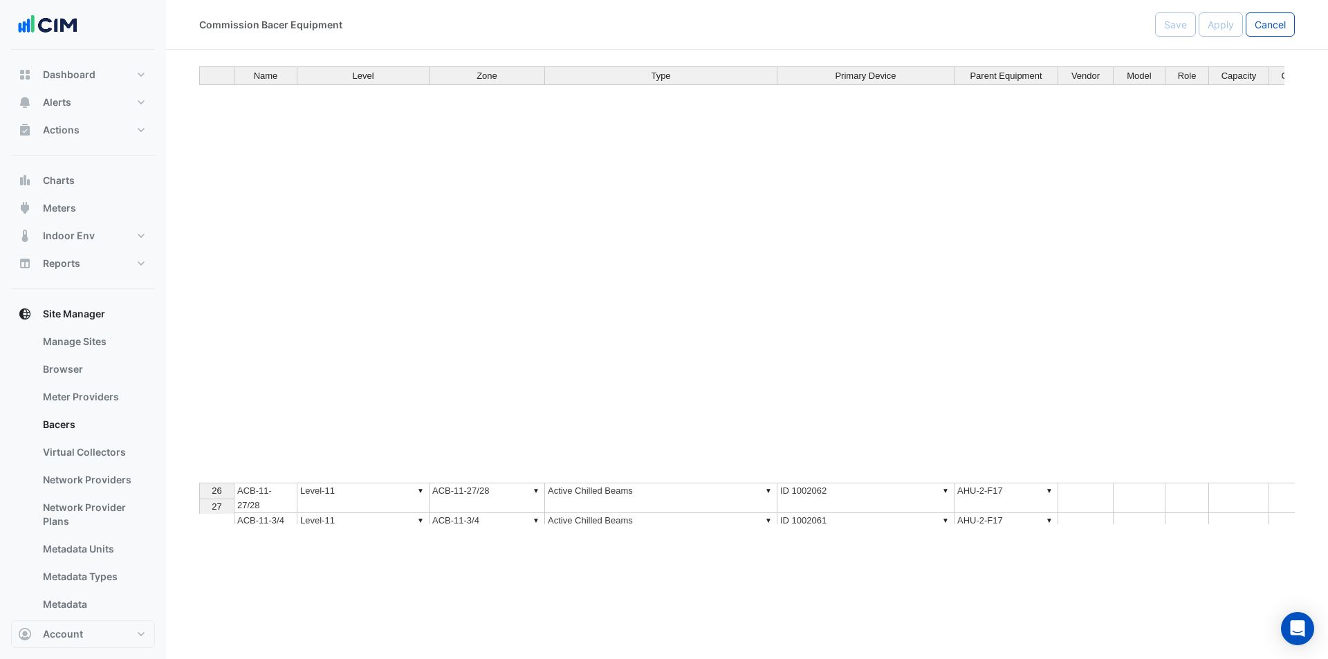
scroll to position [415, 0]
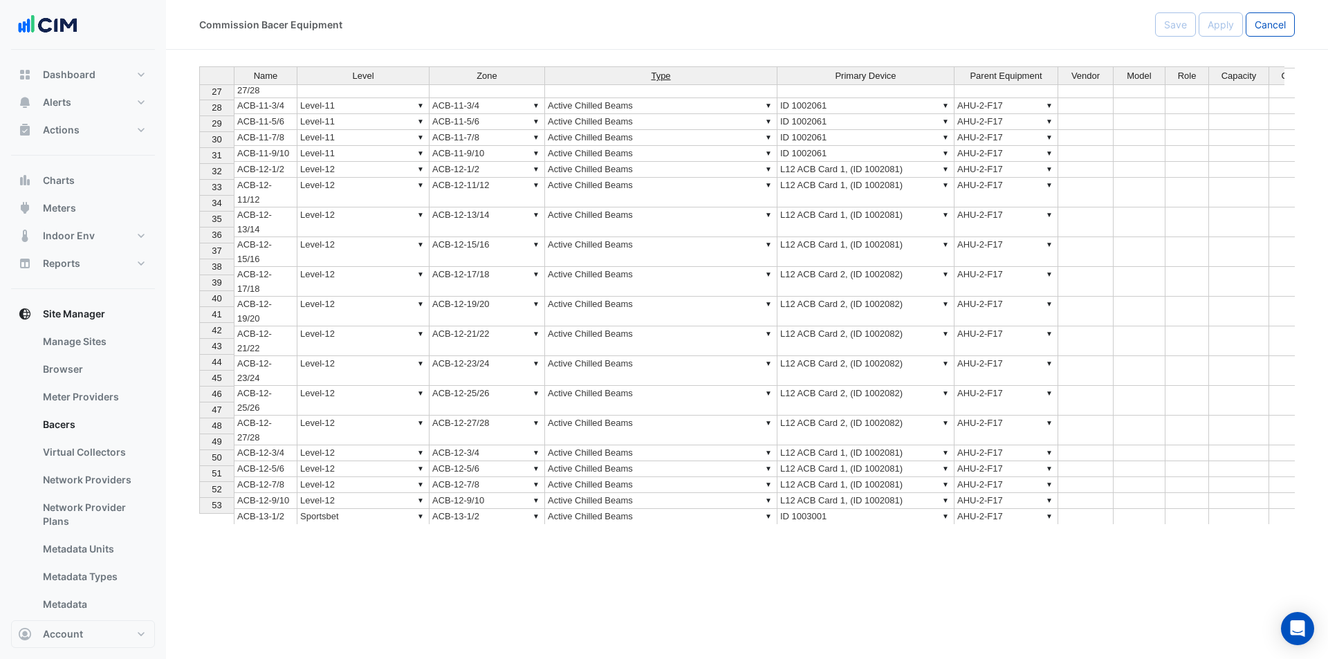
click at [659, 74] on span "Type" at bounding box center [660, 76] width 19 height 10
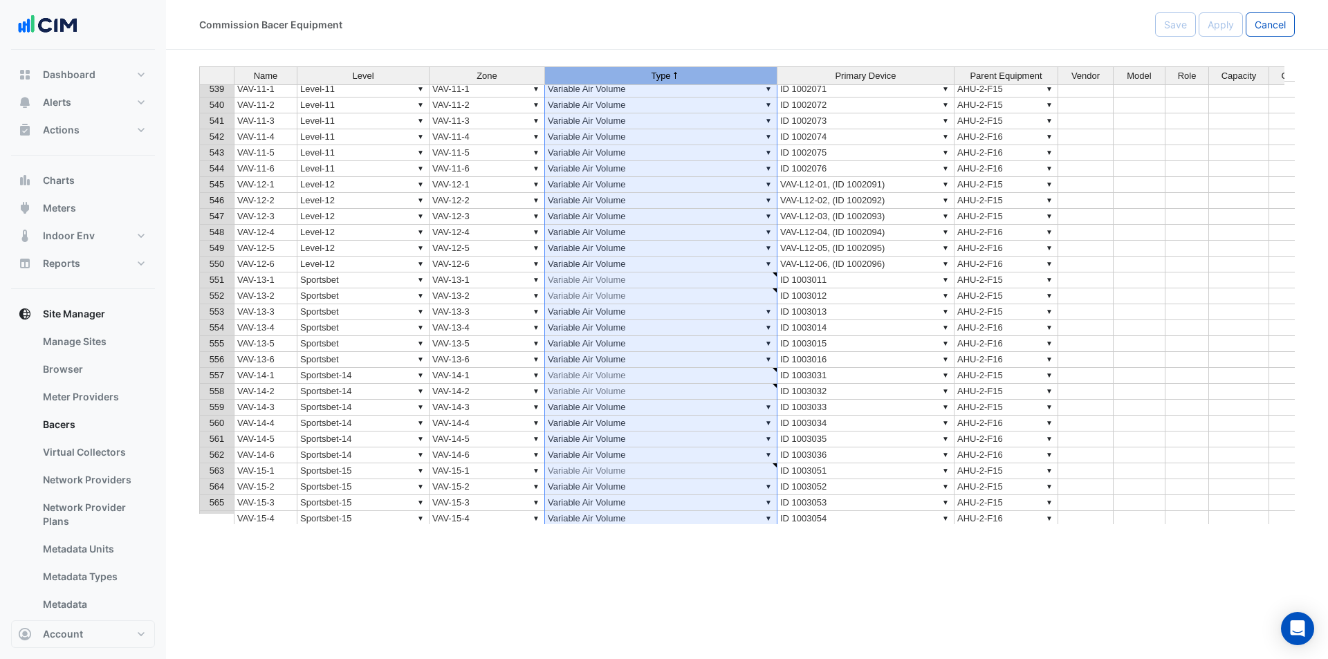
scroll to position [0, 0]
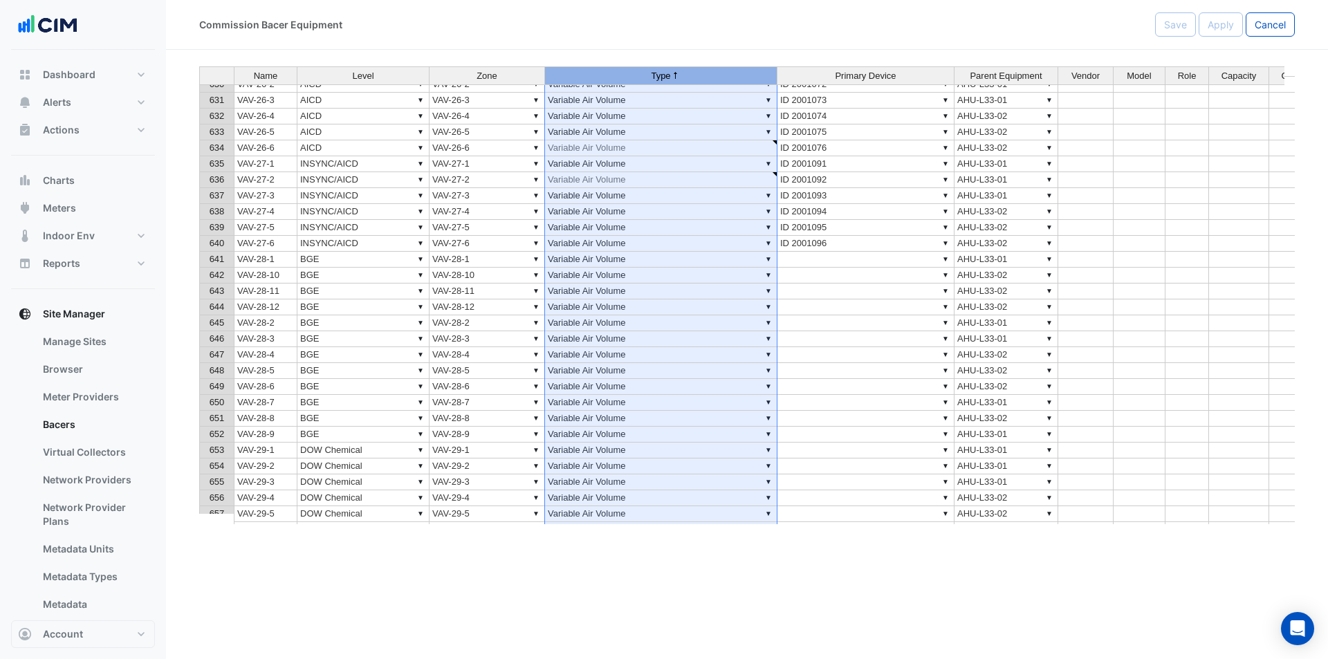
type textarea "**********"
click at [593, 179] on td "▼ Variable Air Volume" at bounding box center [661, 180] width 232 height 16
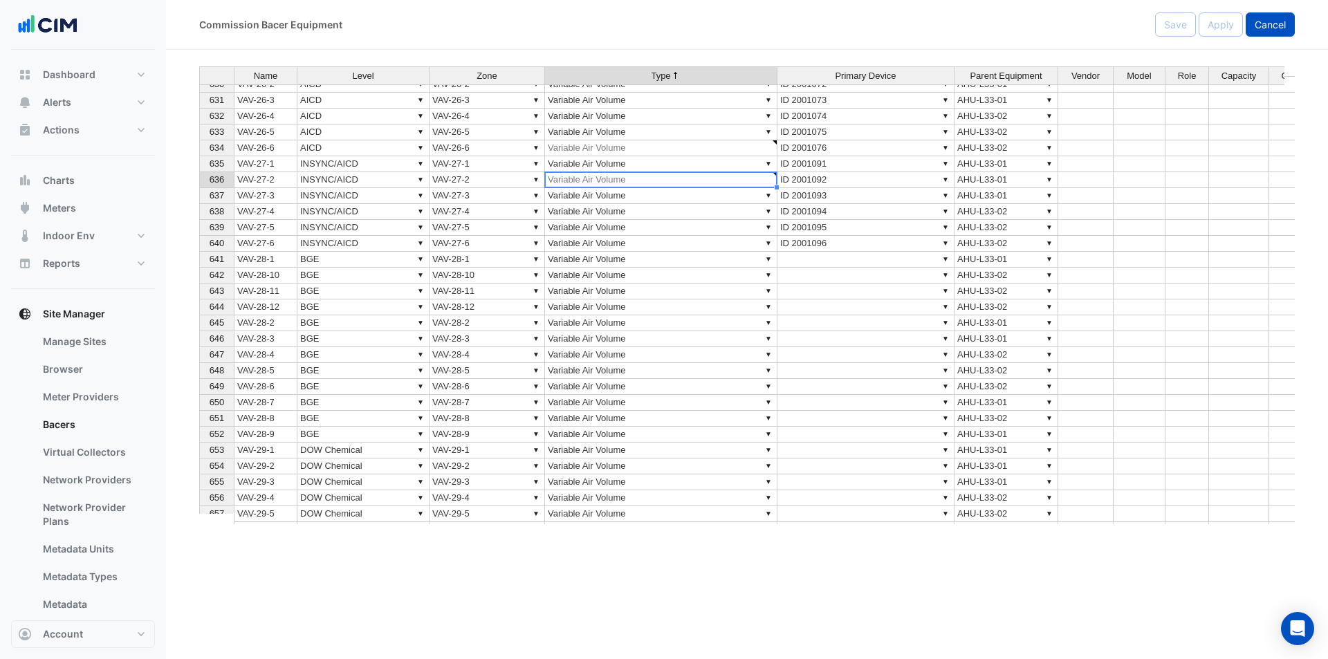
click at [1272, 24] on span "Cancel" at bounding box center [1270, 25] width 31 height 12
select select "***"
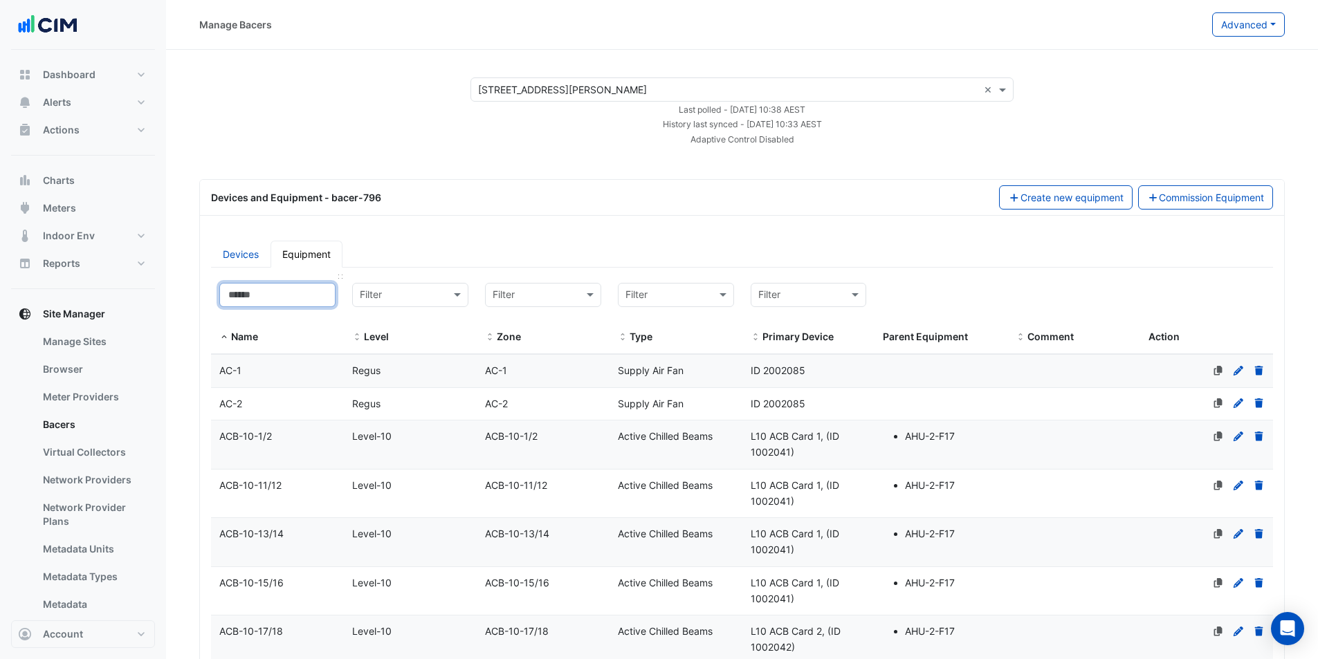
click at [310, 301] on input at bounding box center [277, 295] width 116 height 24
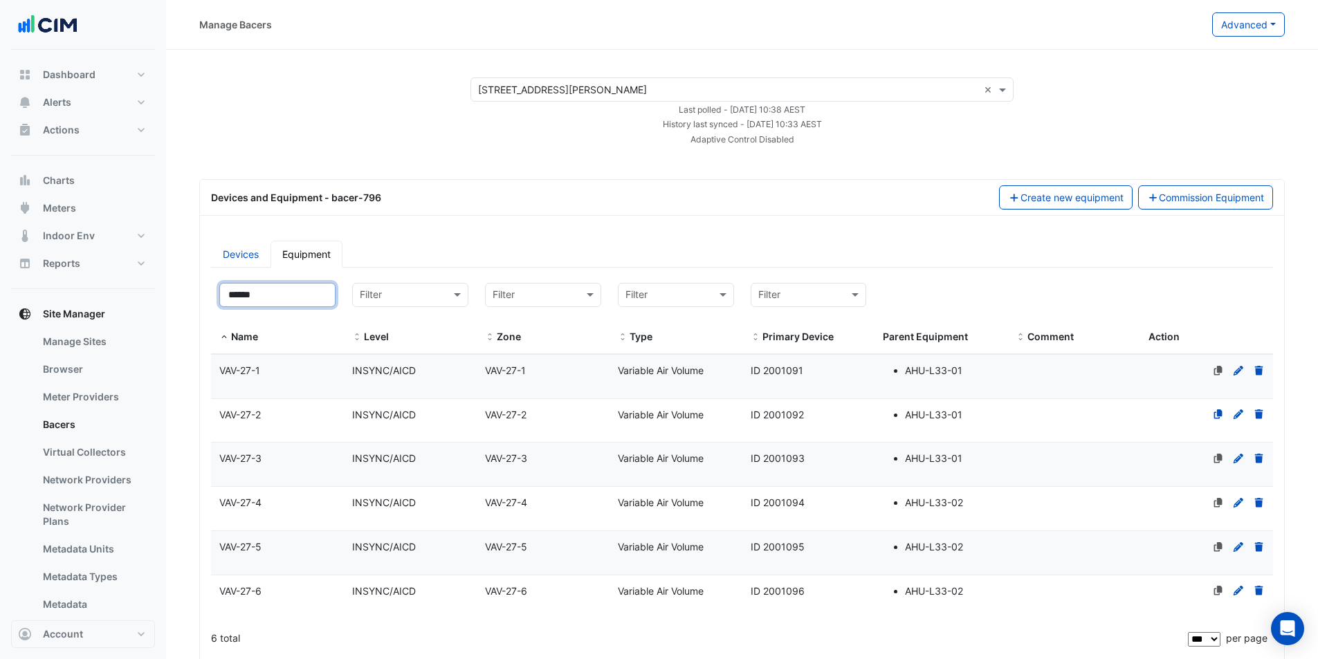
type input "******"
click at [299, 408] on div "VAV-27-2" at bounding box center [277, 415] width 133 height 16
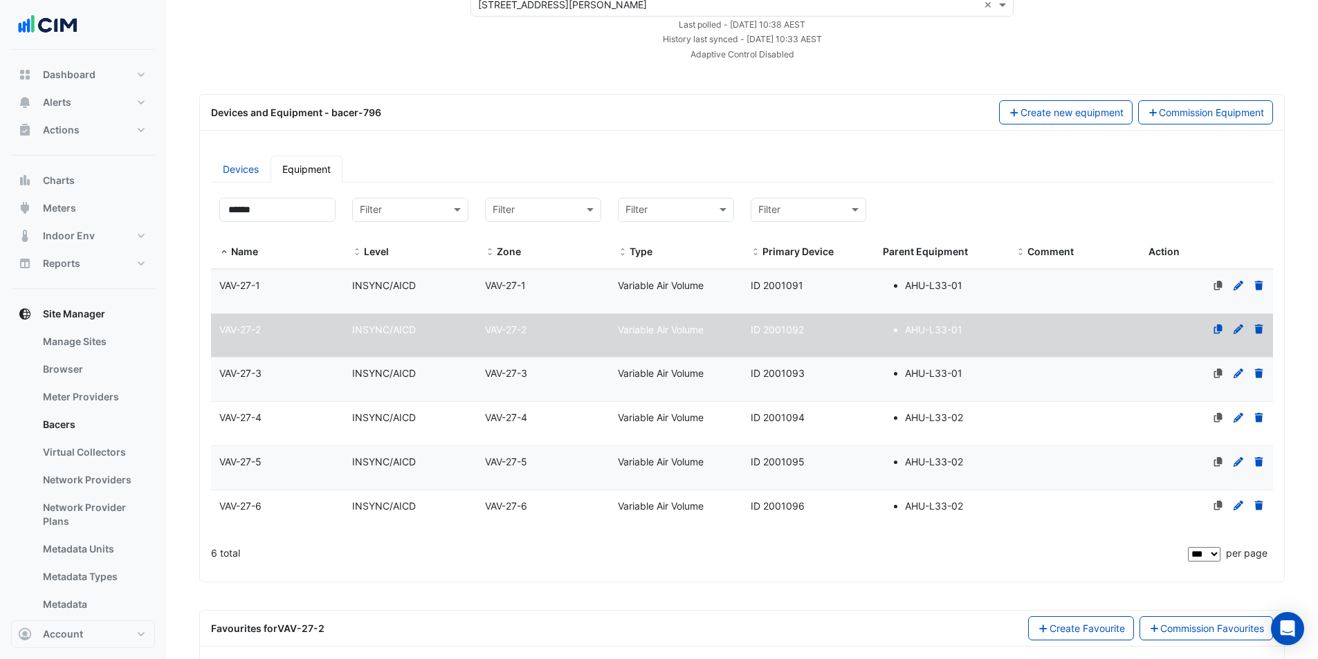
scroll to position [152, 0]
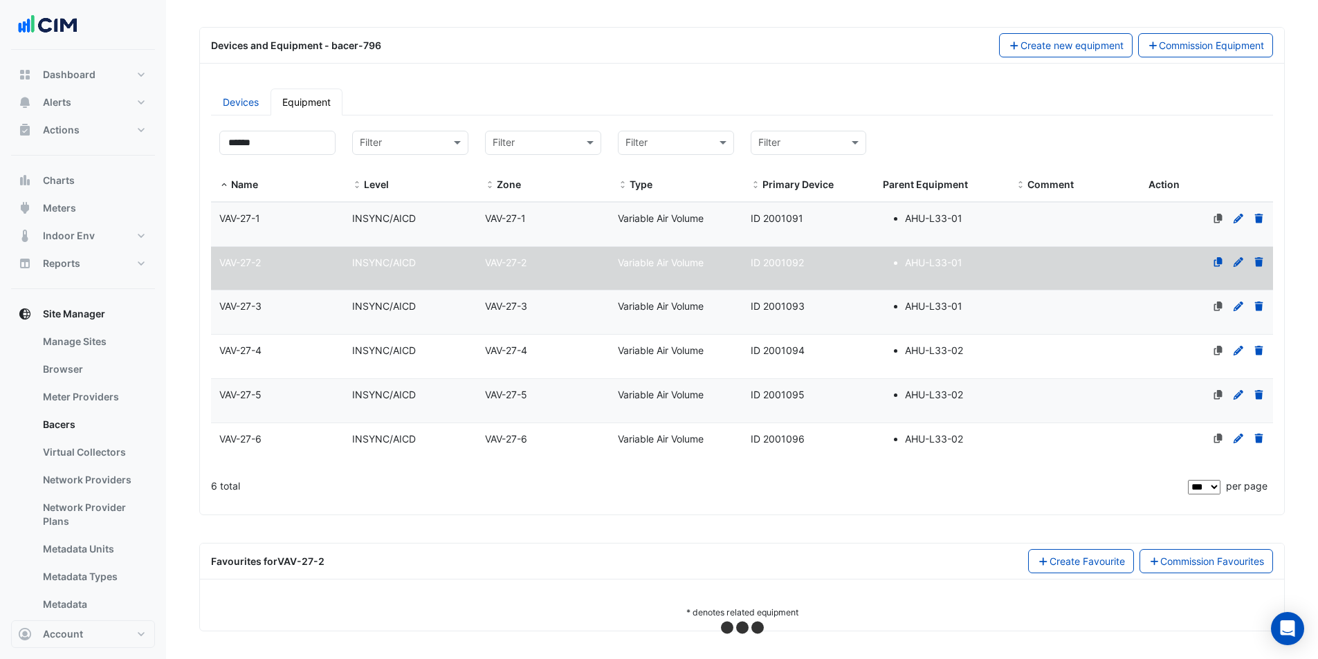
select select "***"
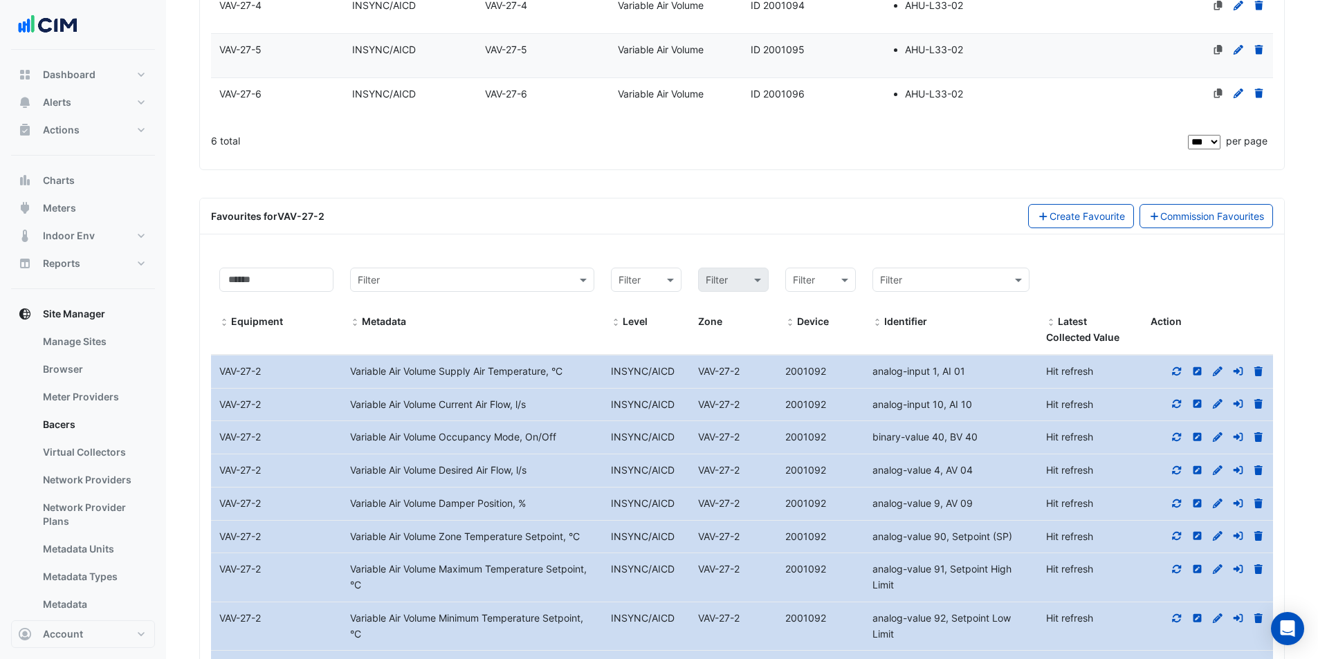
scroll to position [498, 0]
click at [1177, 371] on icon at bounding box center [1177, 371] width 12 height 10
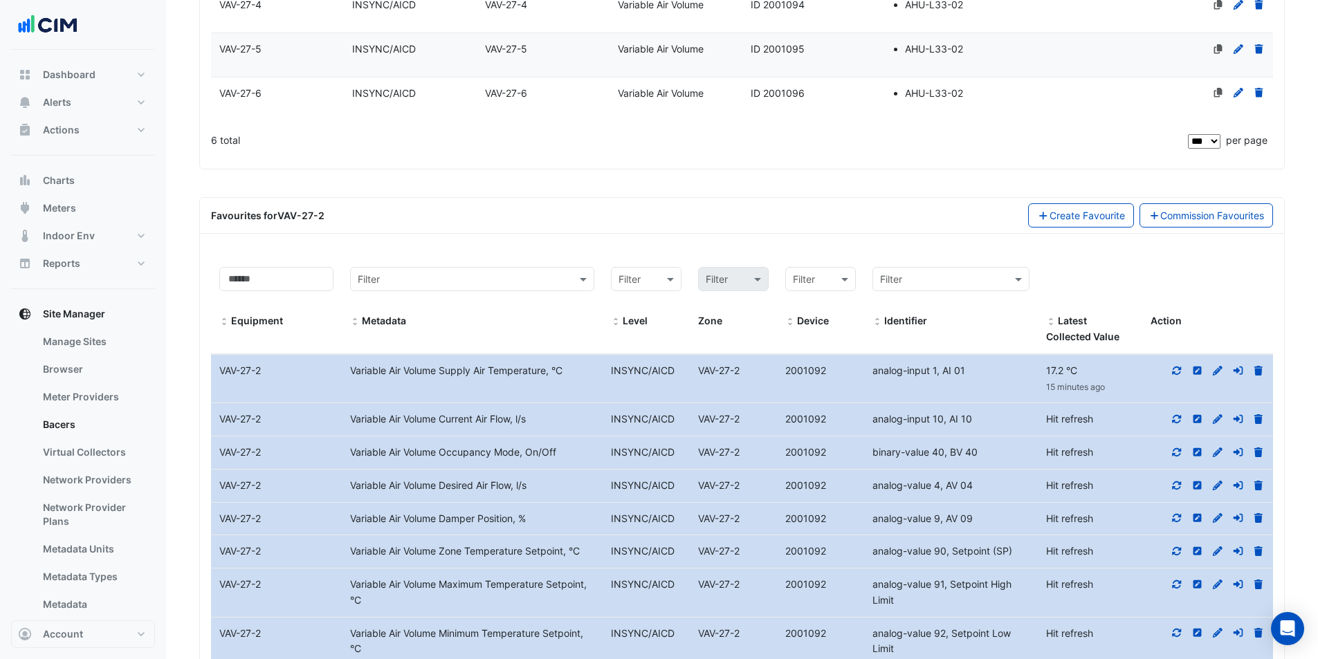
click at [1176, 370] on icon at bounding box center [1177, 371] width 12 height 10
click at [1172, 417] on icon at bounding box center [1177, 419] width 12 height 10
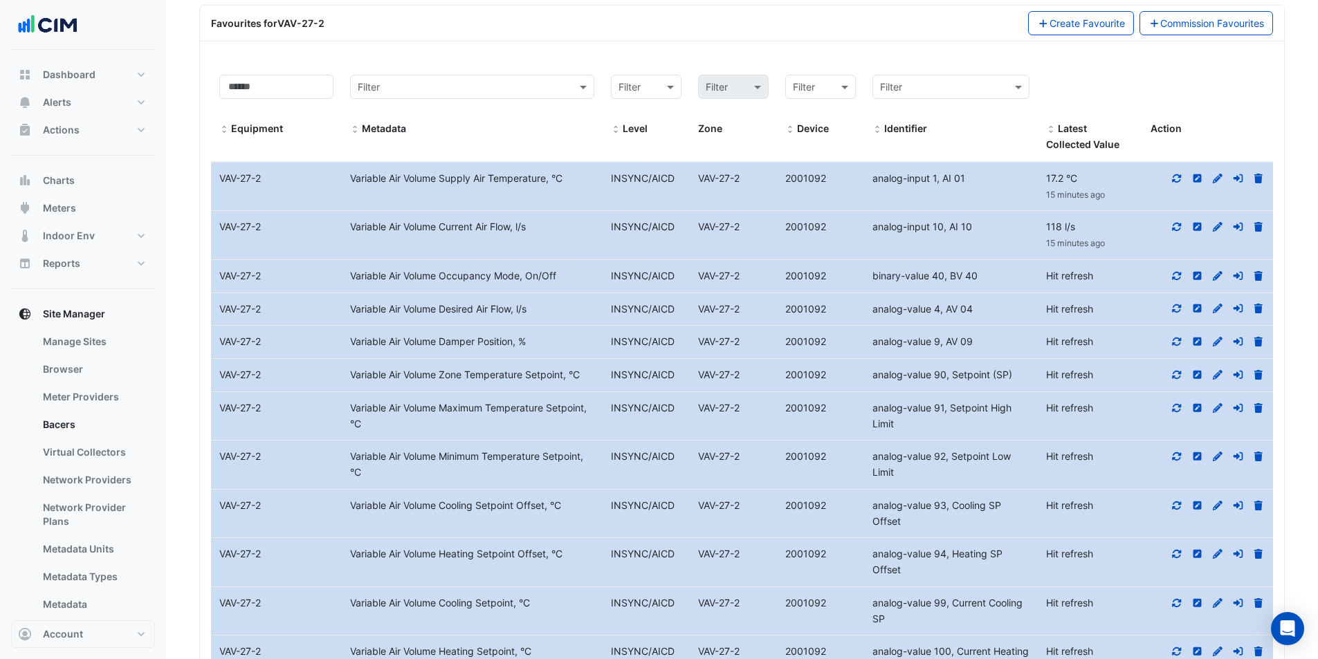
scroll to position [706, 0]
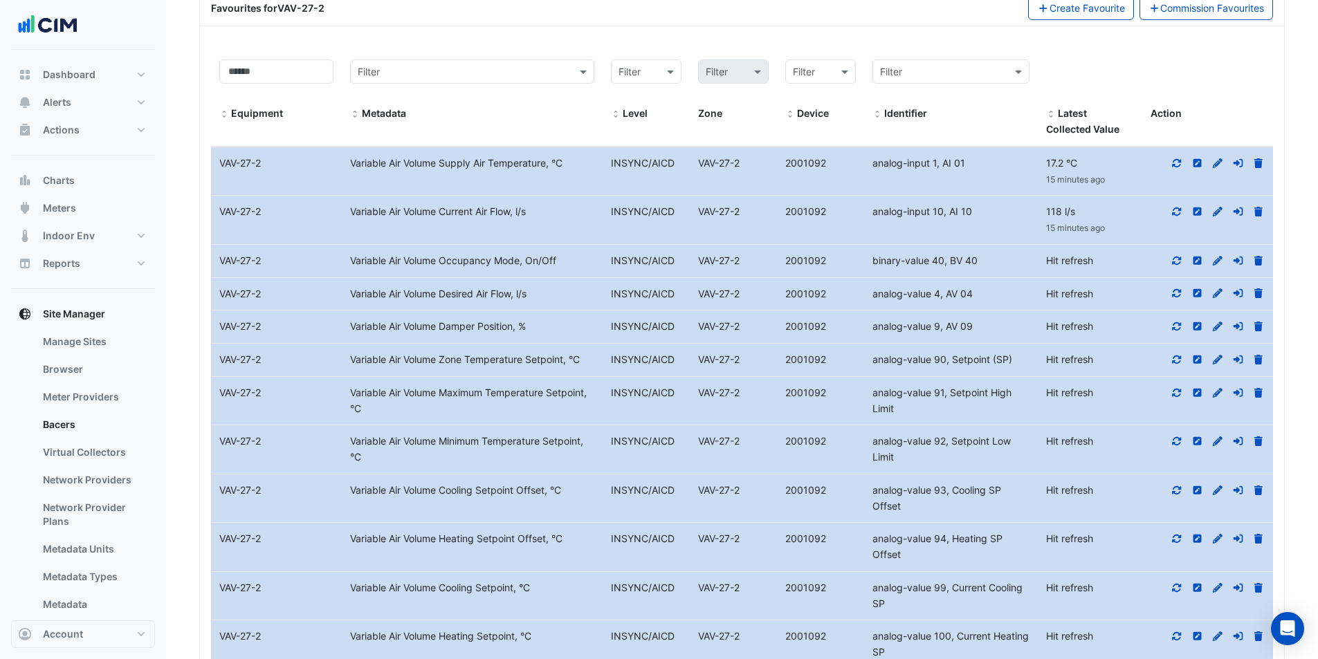
click at [1178, 262] on icon at bounding box center [1177, 261] width 12 height 10
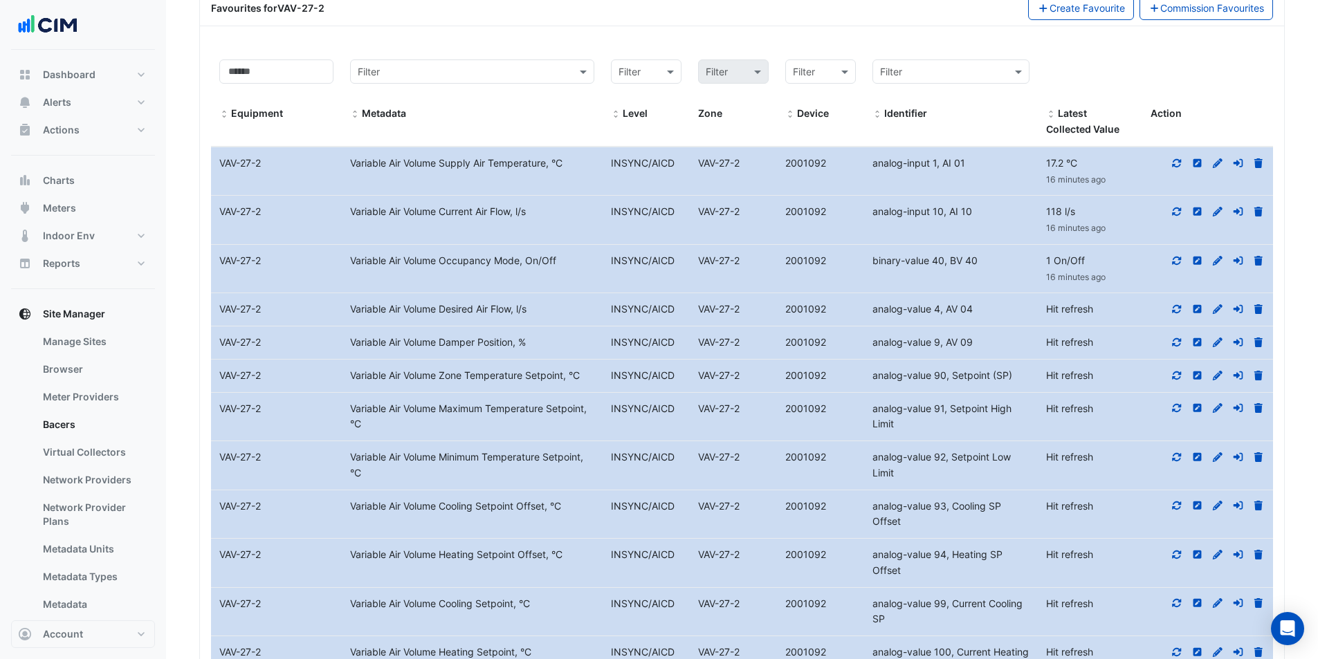
click at [1176, 311] on icon at bounding box center [1177, 309] width 12 height 10
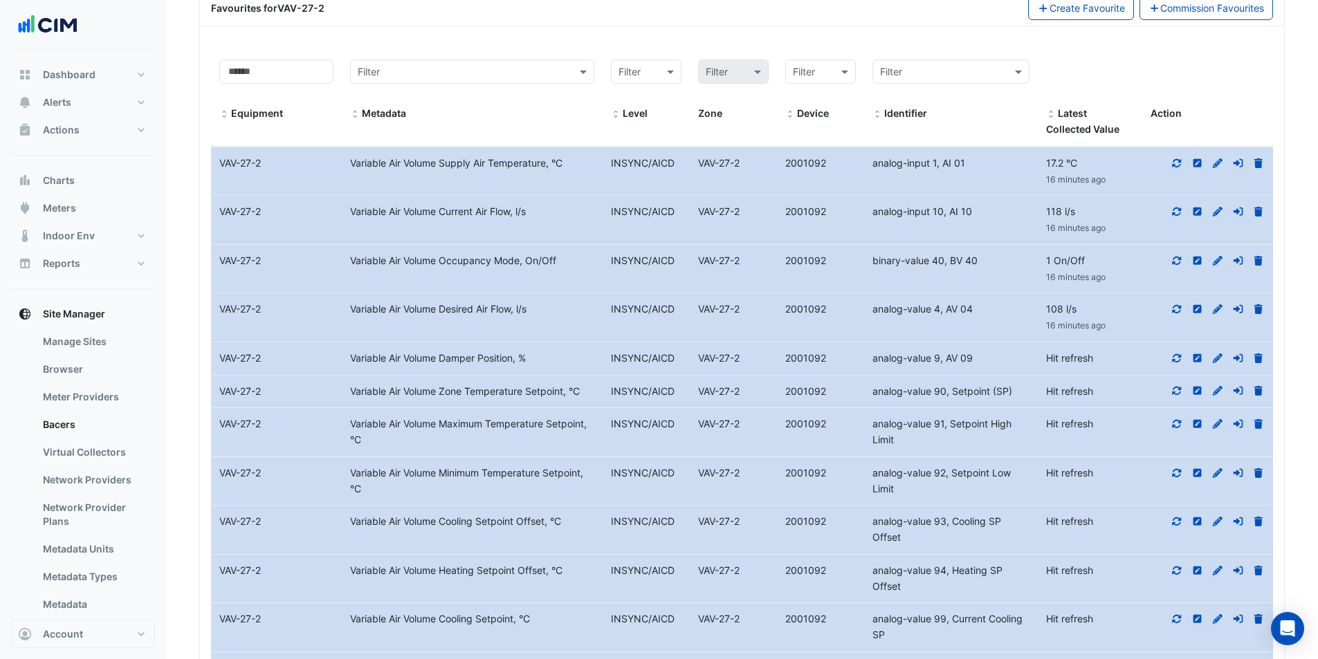
click at [1180, 209] on icon at bounding box center [1177, 212] width 9 height 8
click at [1141, 237] on datatable-body-cell "Latest Value 118 l/s 16 minutes ago" at bounding box center [1090, 220] width 104 height 48
click at [1181, 388] on icon at bounding box center [1177, 391] width 9 height 8
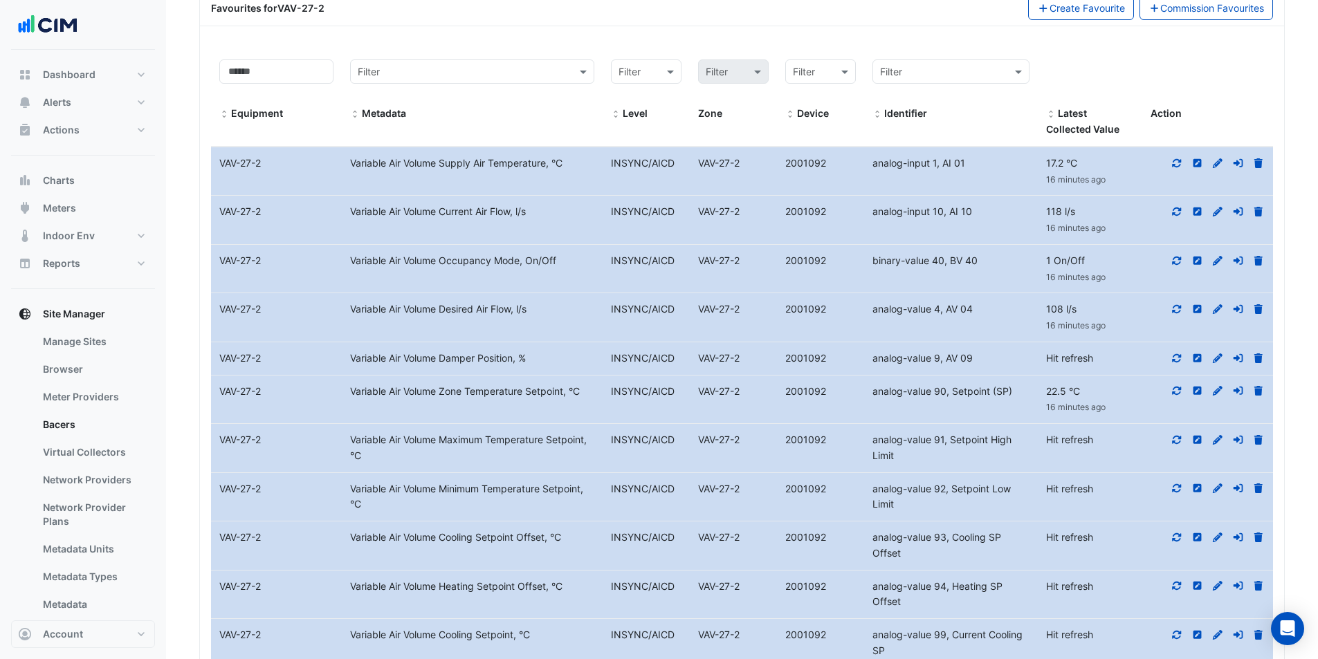
click at [1180, 389] on icon at bounding box center [1177, 391] width 9 height 8
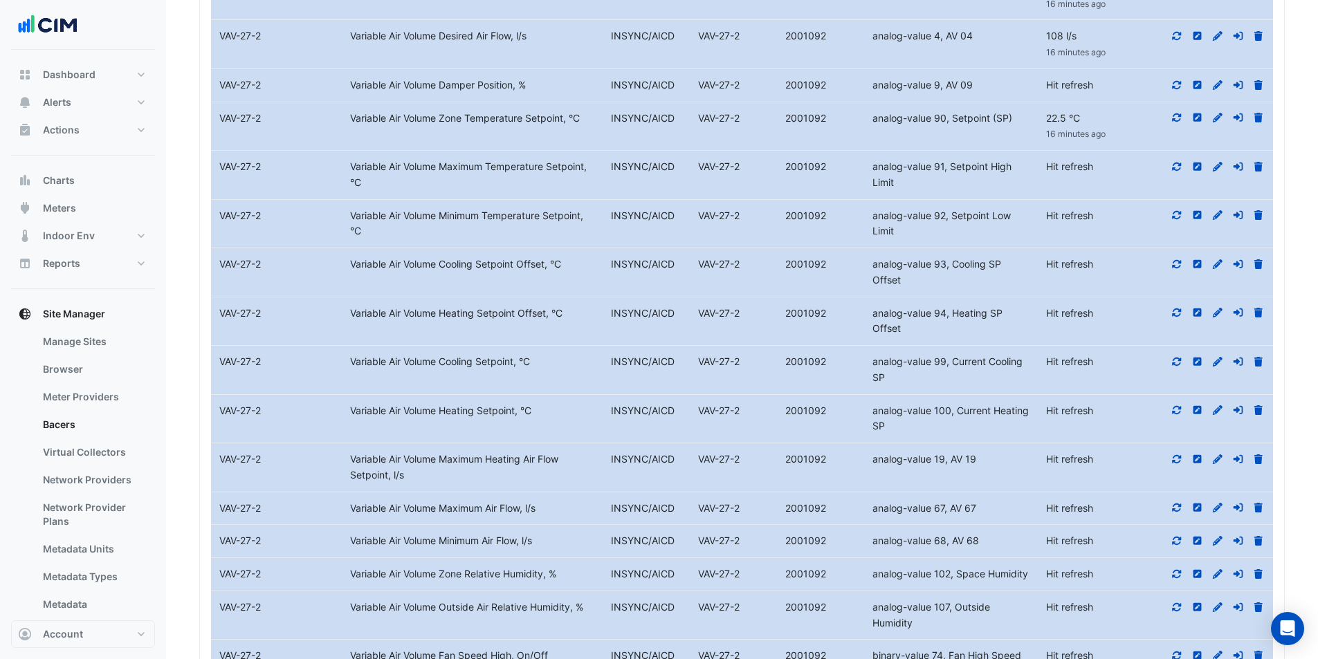
scroll to position [982, 0]
click at [1167, 455] on div at bounding box center [1207, 456] width 131 height 16
click at [1173, 454] on icon at bounding box center [1177, 456] width 12 height 10
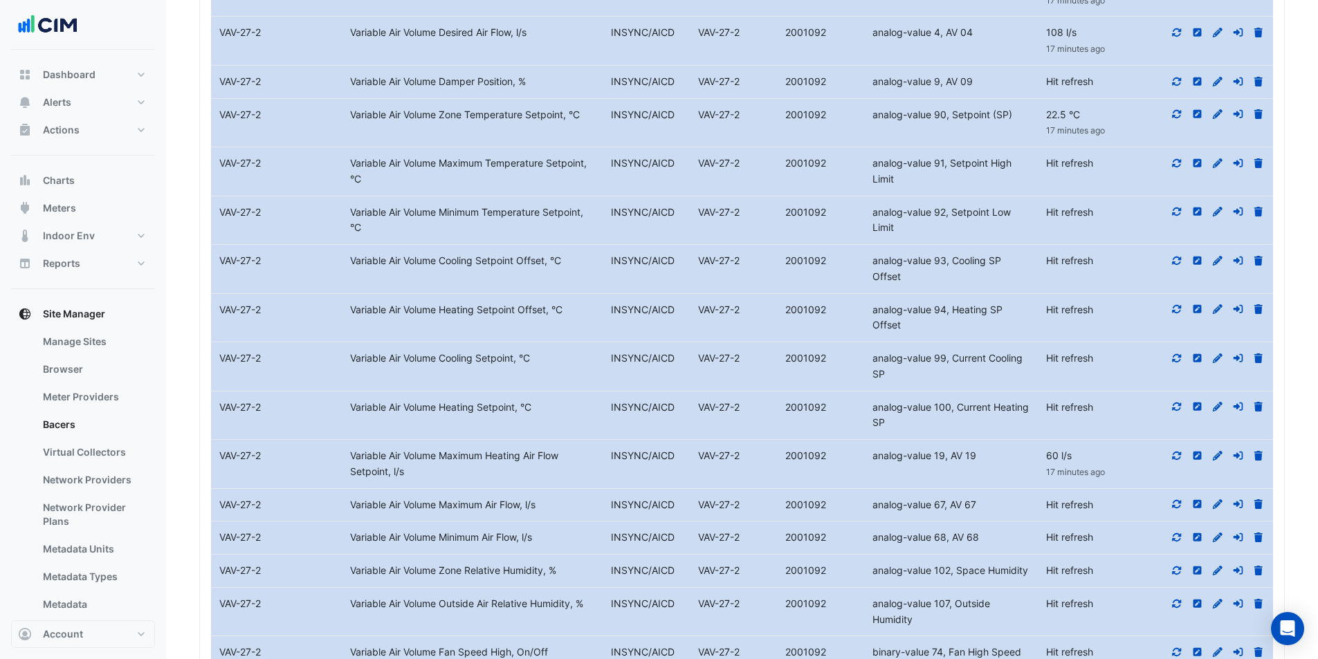
click at [1175, 310] on icon at bounding box center [1177, 309] width 12 height 10
click at [1171, 262] on icon at bounding box center [1177, 261] width 12 height 10
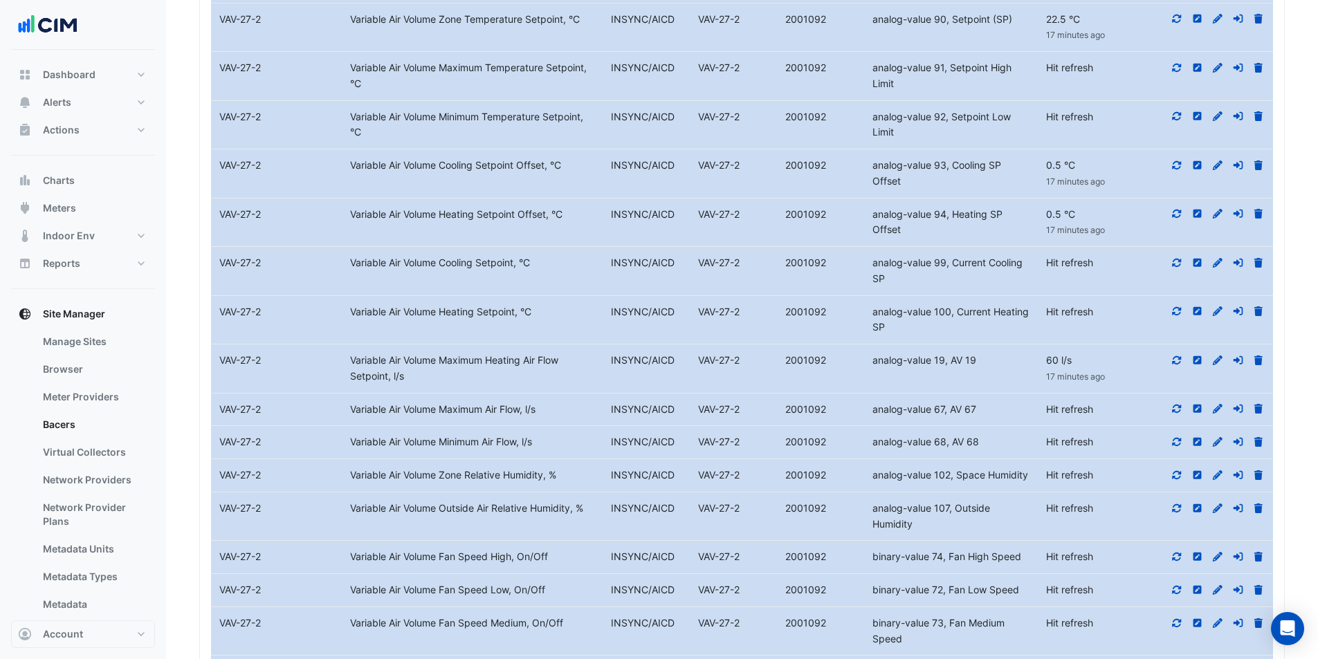
scroll to position [1121, 0]
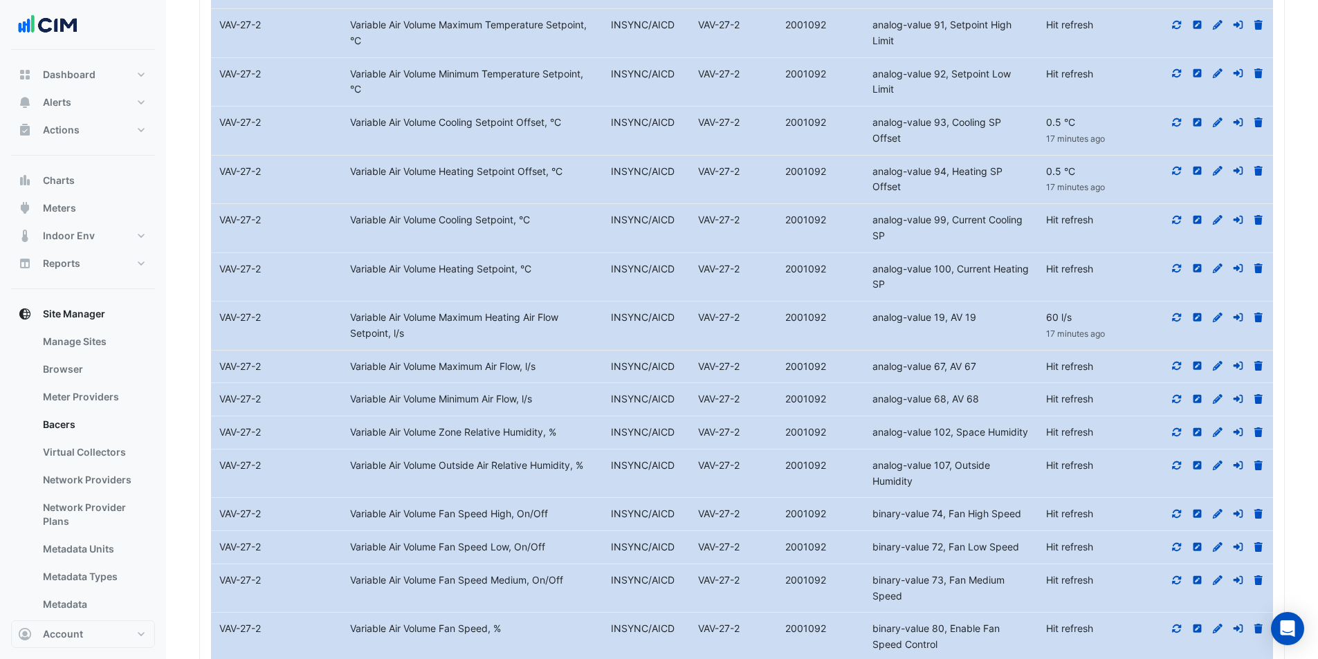
click at [1173, 467] on icon at bounding box center [1177, 465] width 9 height 8
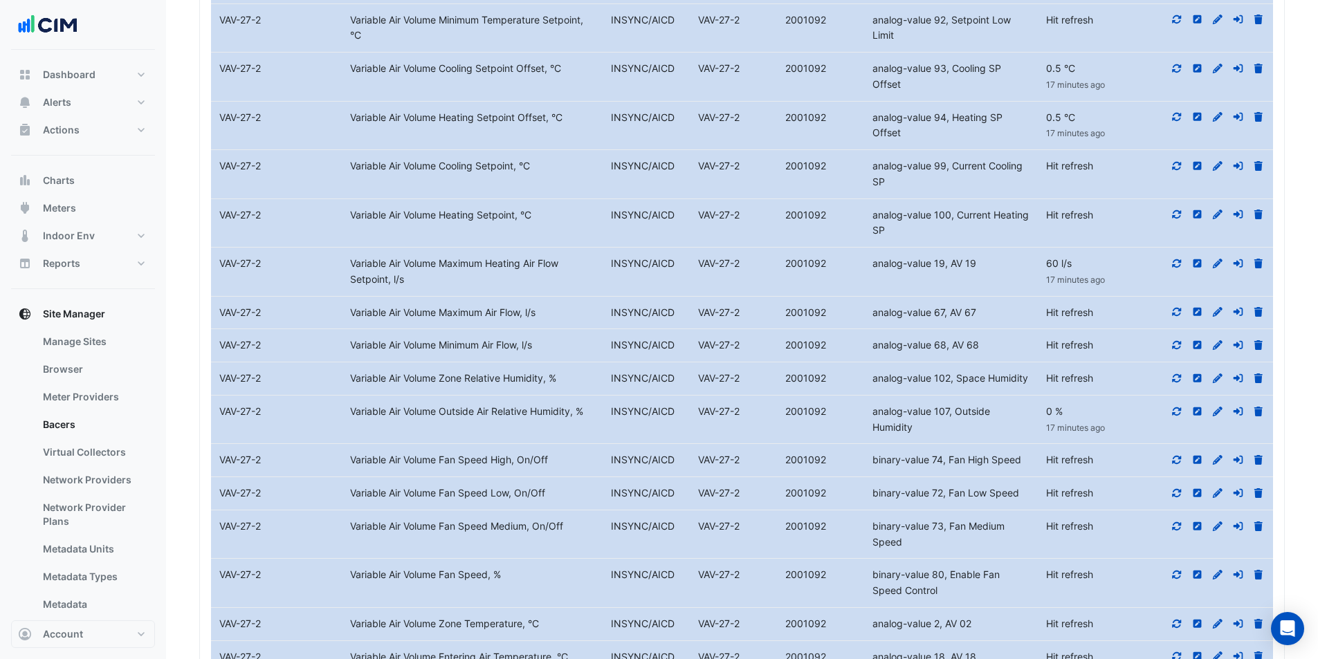
scroll to position [1190, 0]
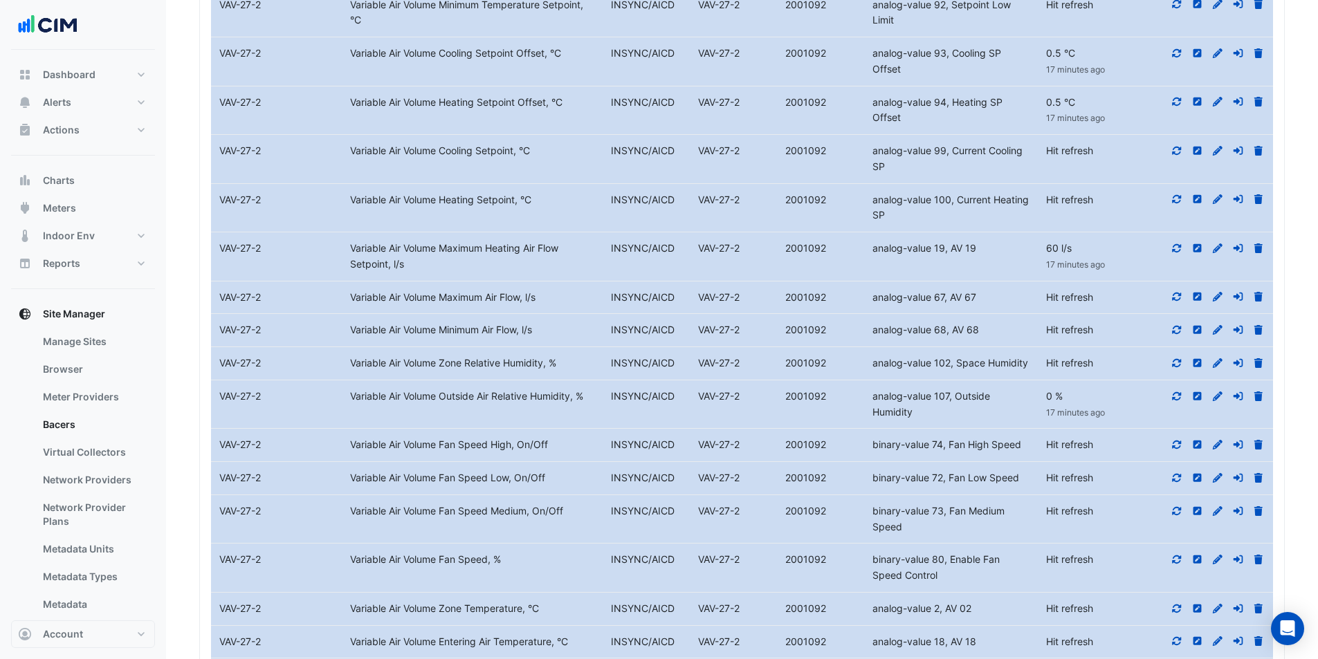
click at [1173, 612] on icon at bounding box center [1177, 608] width 9 height 8
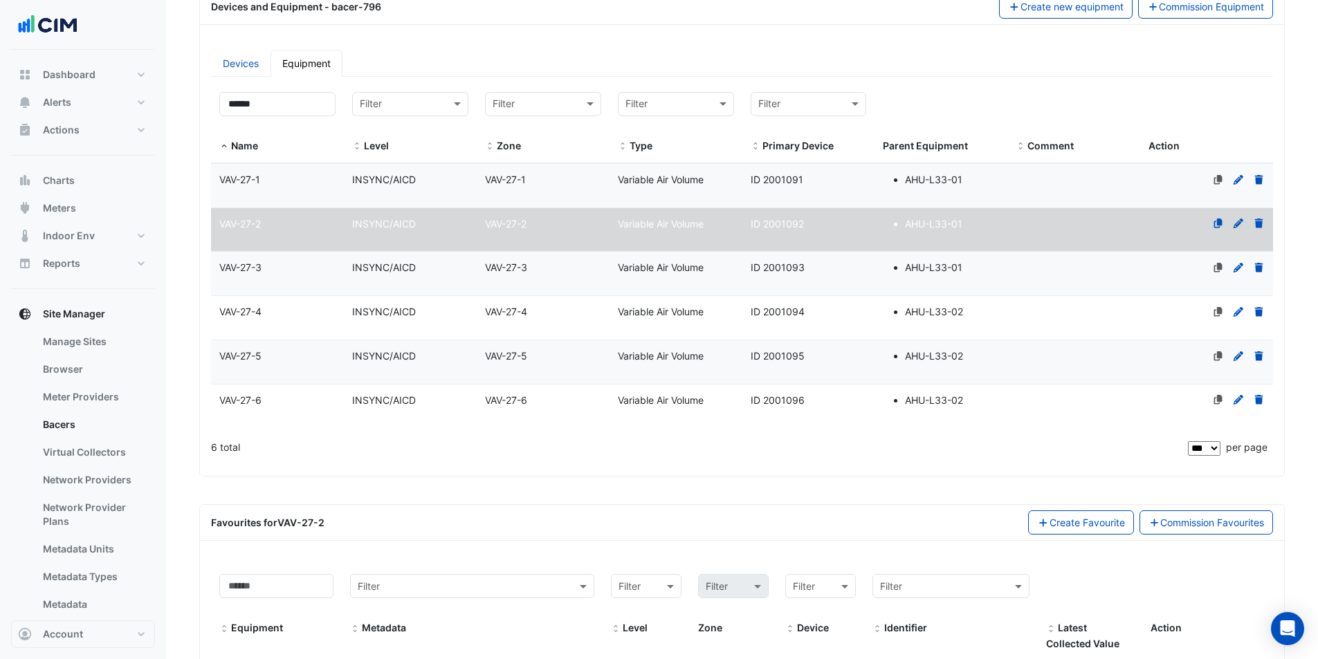
scroll to position [0, 0]
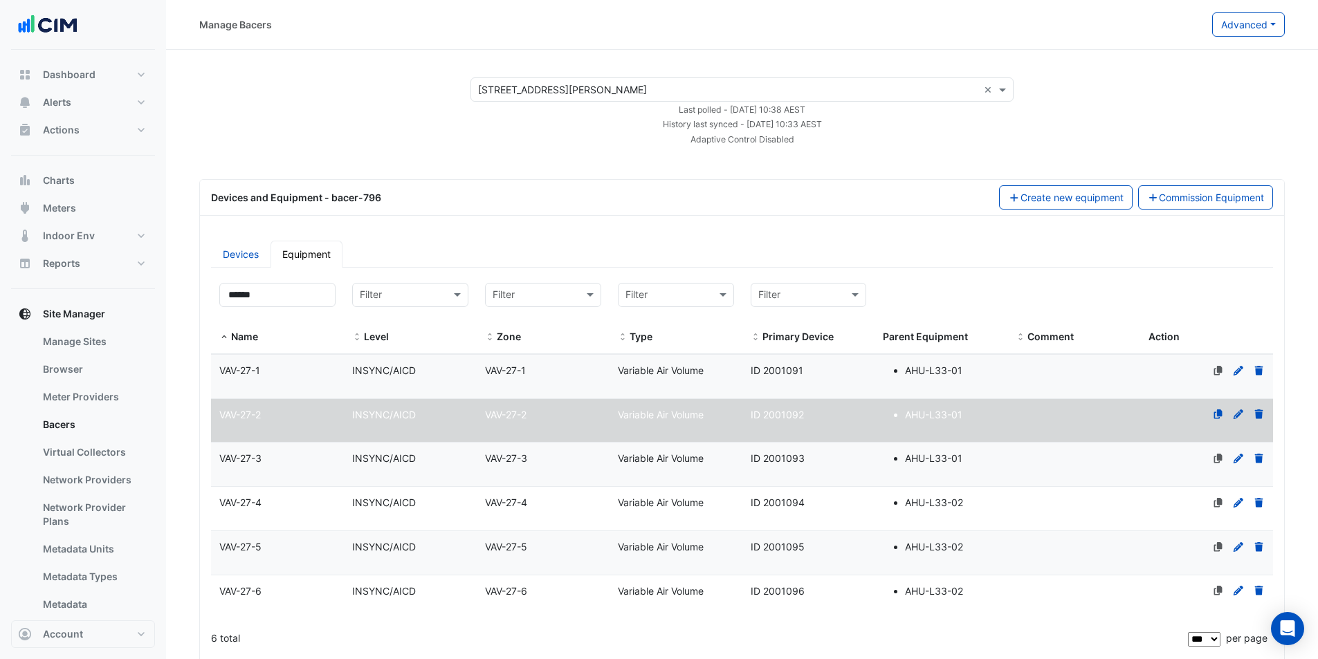
click at [668, 93] on input "text" at bounding box center [728, 90] width 500 height 15
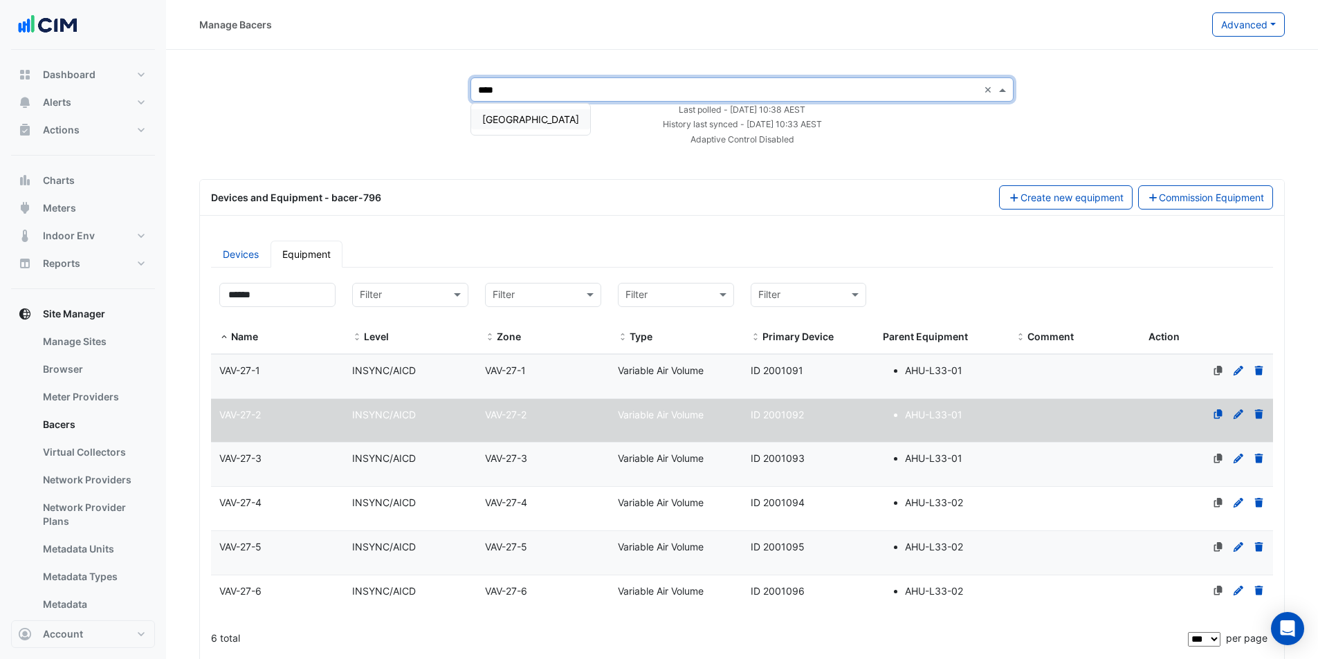
type input "*****"
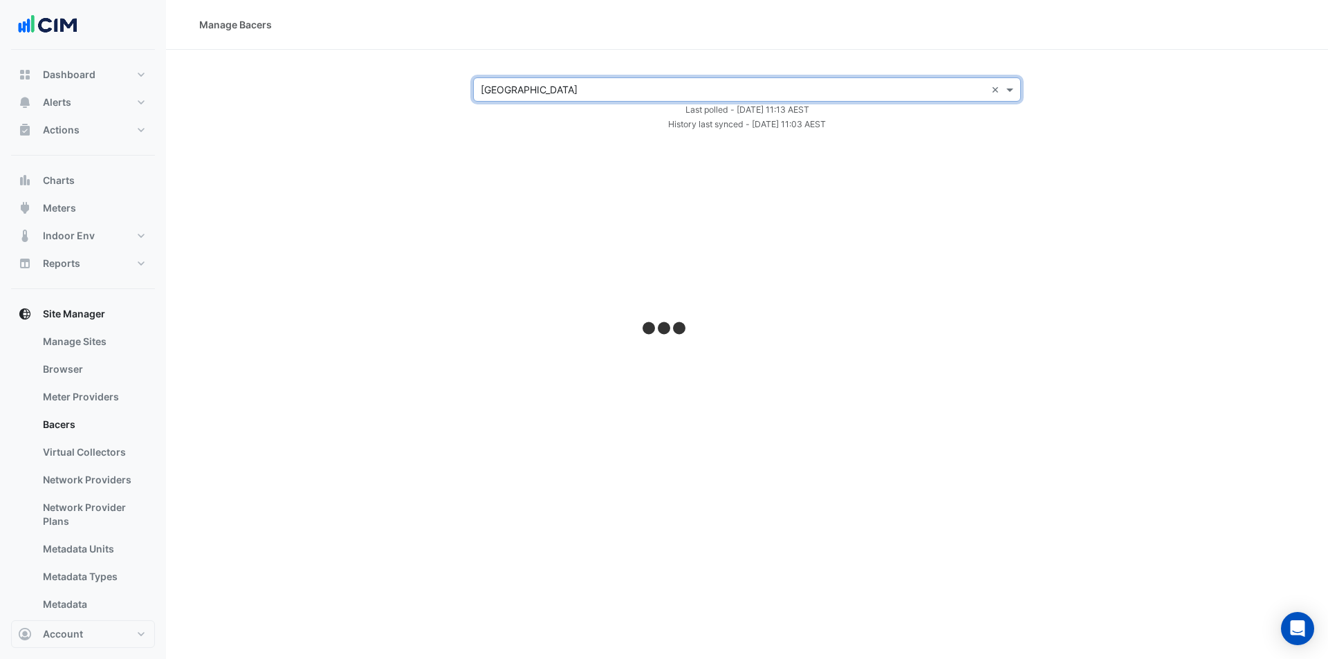
select select "***"
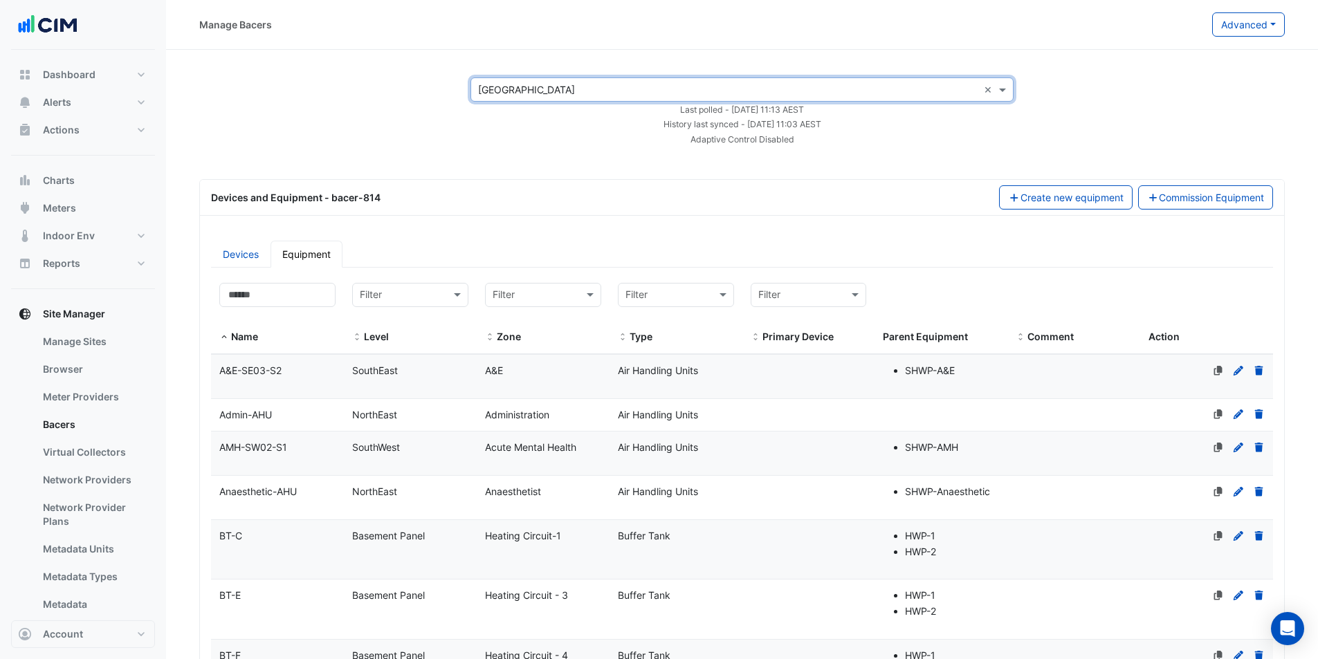
drag, startPoint x: 1194, startPoint y: 196, endPoint x: 1112, endPoint y: 226, distance: 87.1
click at [1197, 197] on button "Commission Equipment" at bounding box center [1206, 197] width 136 height 24
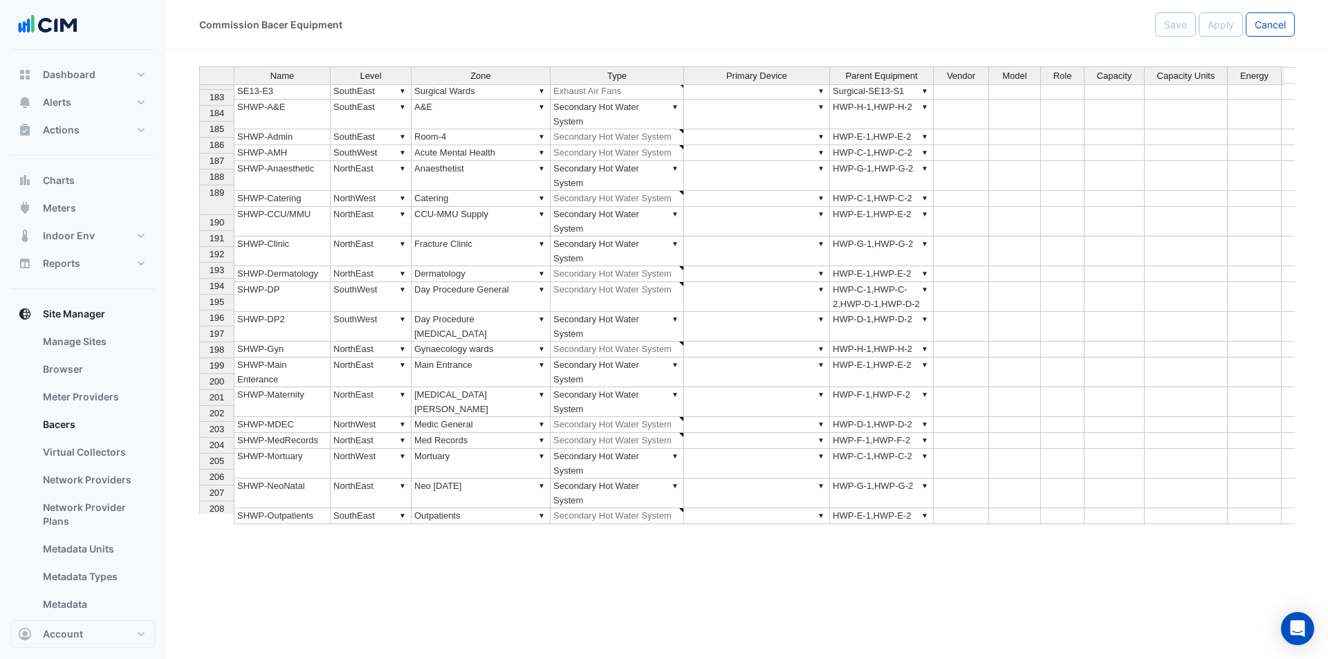
scroll to position [2859, 0]
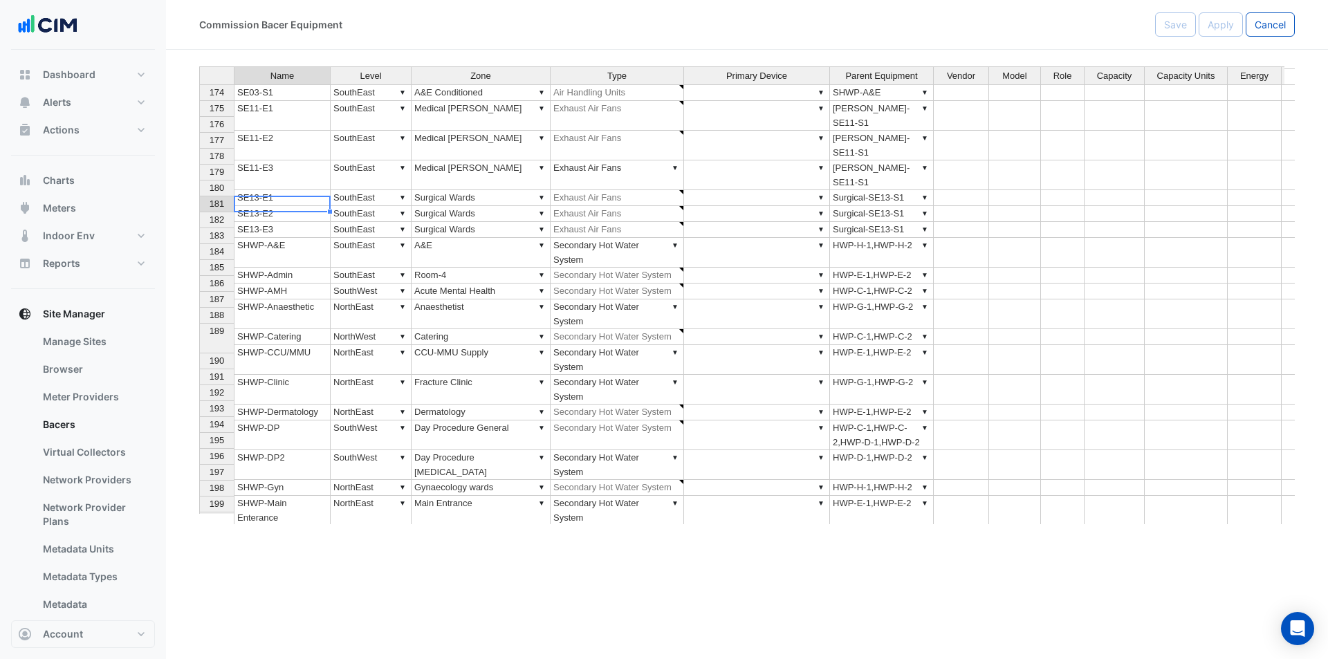
click at [286, 238] on td "SHWP-A&E" at bounding box center [282, 253] width 97 height 30
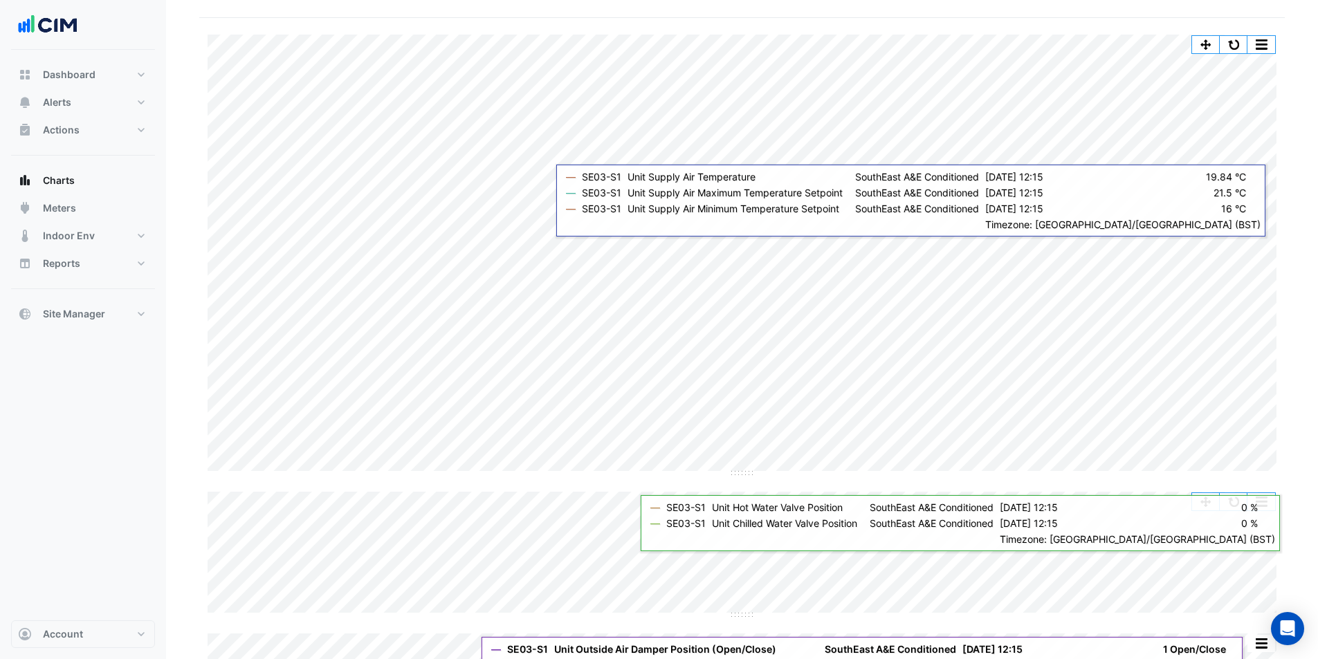
scroll to position [138, 0]
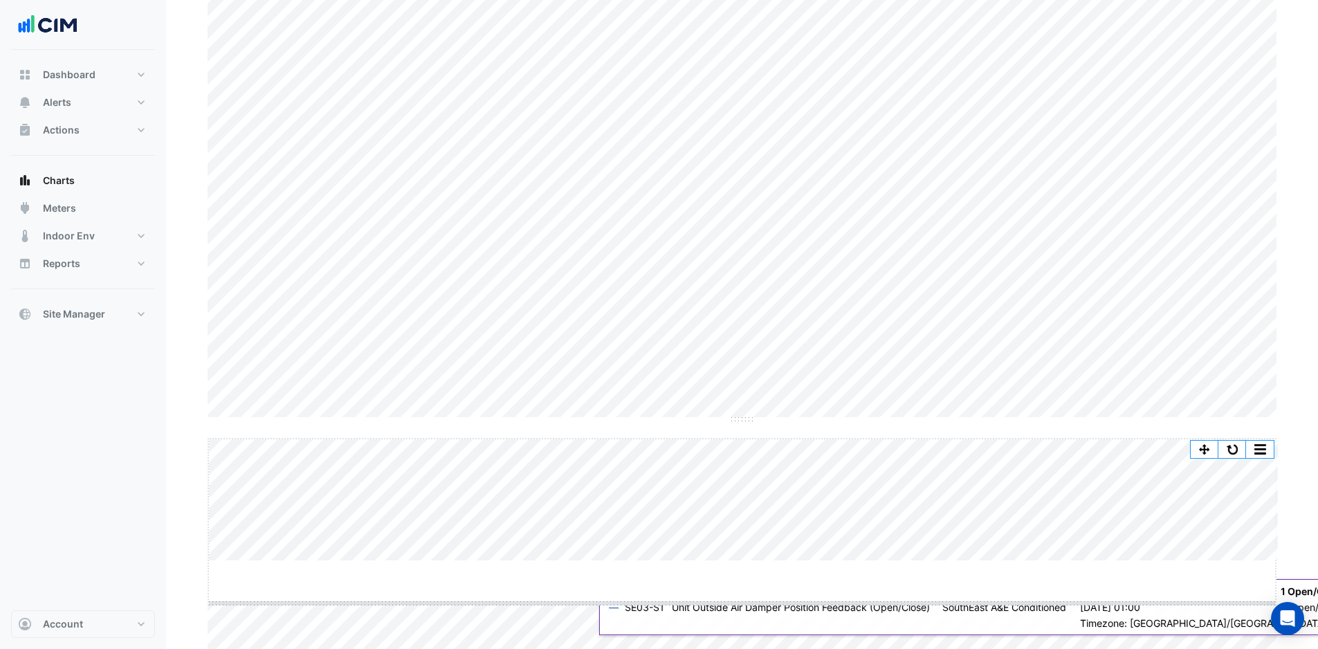
drag, startPoint x: 747, startPoint y: 560, endPoint x: 736, endPoint y: 625, distance: 66.0
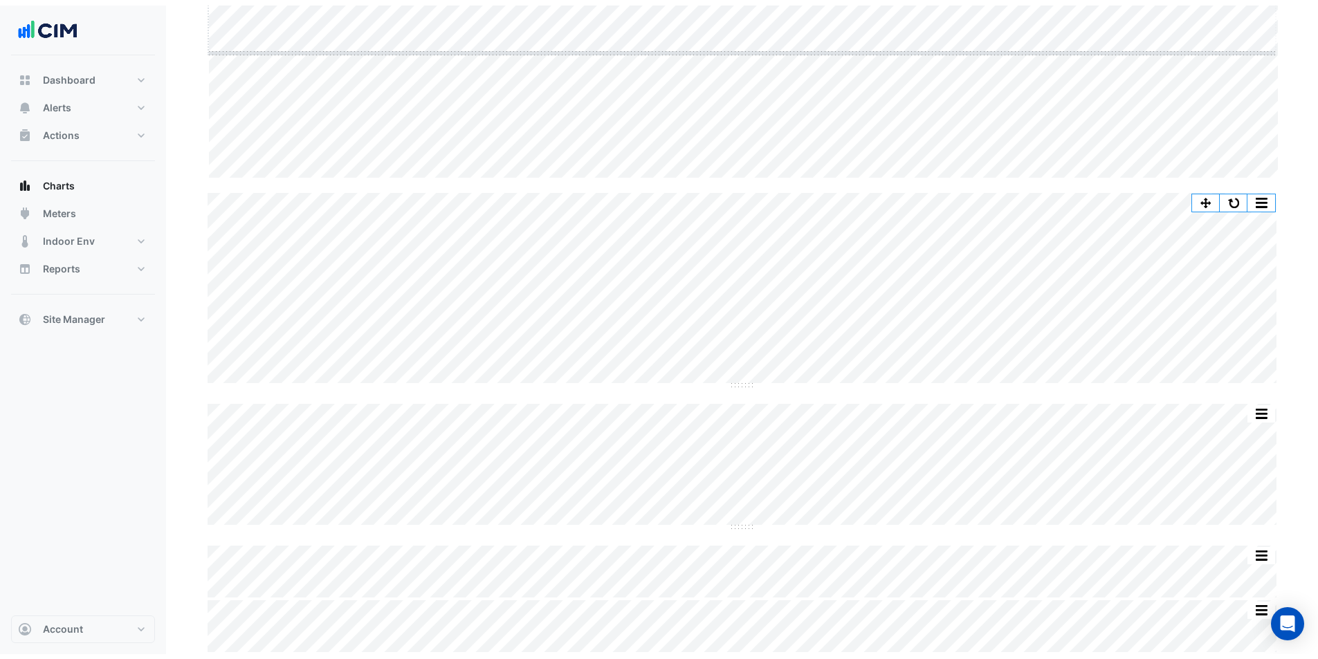
scroll to position [359, 0]
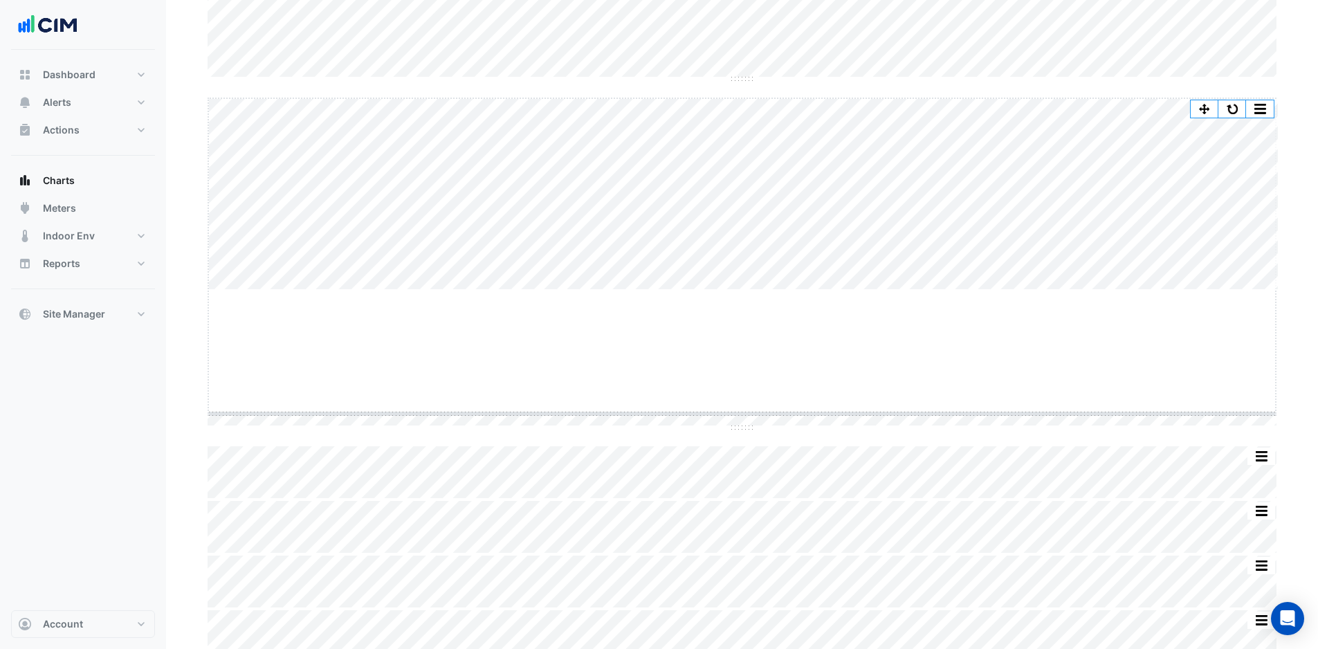
drag, startPoint x: 744, startPoint y: 289, endPoint x: 710, endPoint y: 411, distance: 126.6
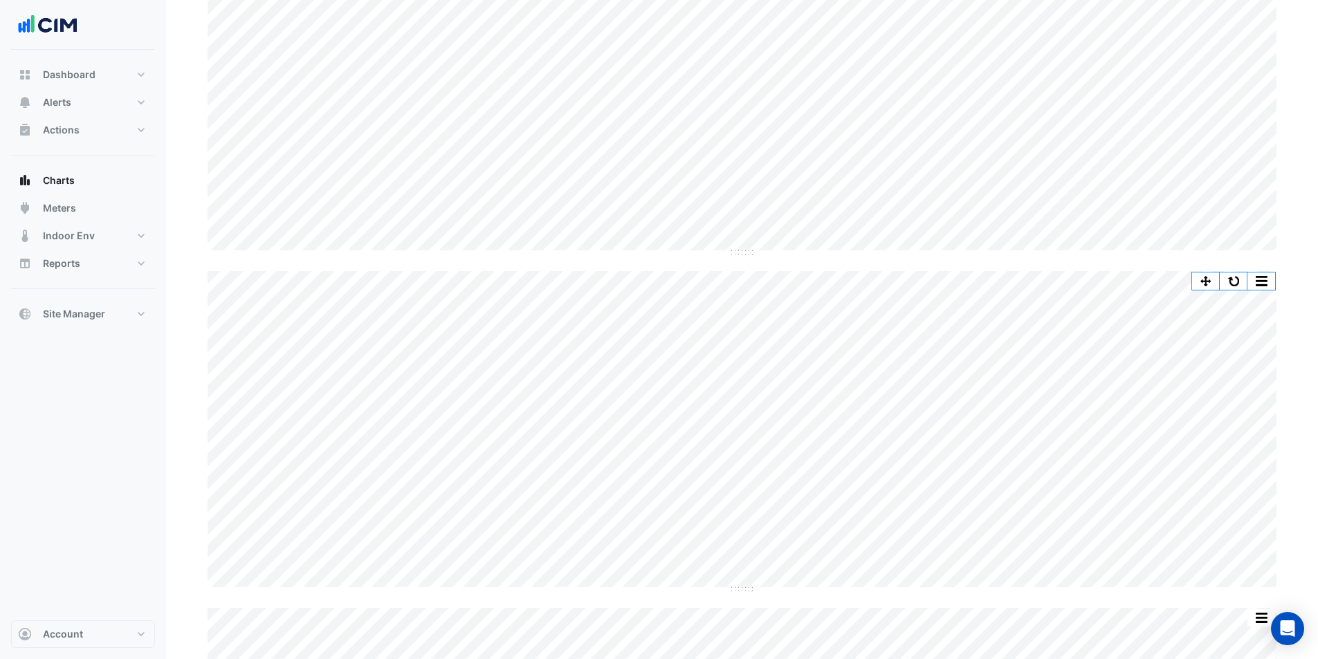
scroll to position [0, 0]
click at [230, 77] on span "Chart settings" at bounding box center [250, 78] width 67 height 15
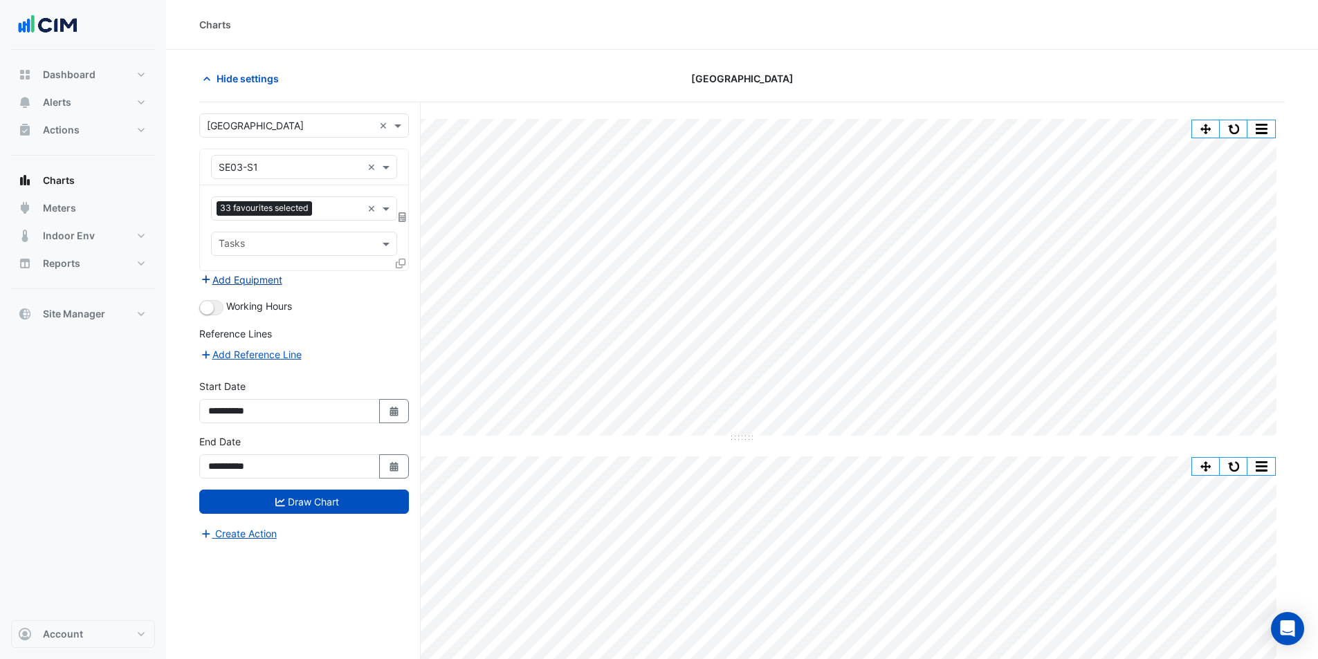
click at [269, 278] on button "Add Equipment" at bounding box center [241, 280] width 84 height 16
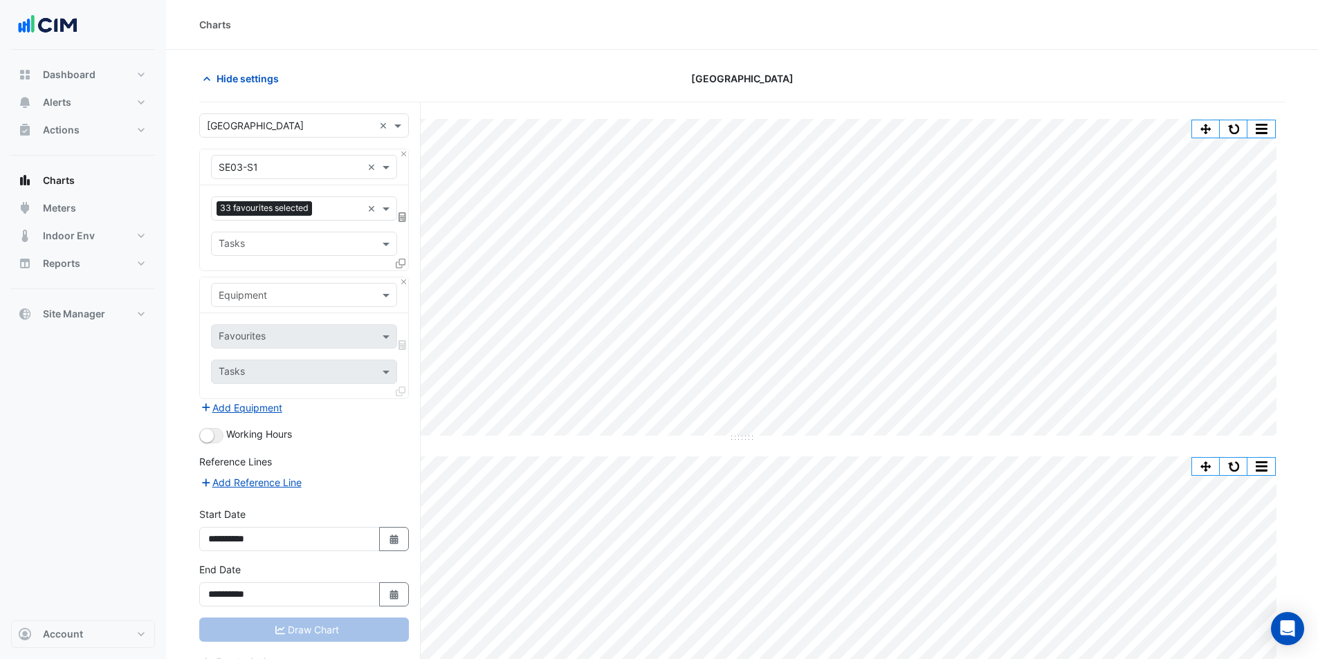
click at [287, 300] on input "text" at bounding box center [290, 295] width 143 height 15
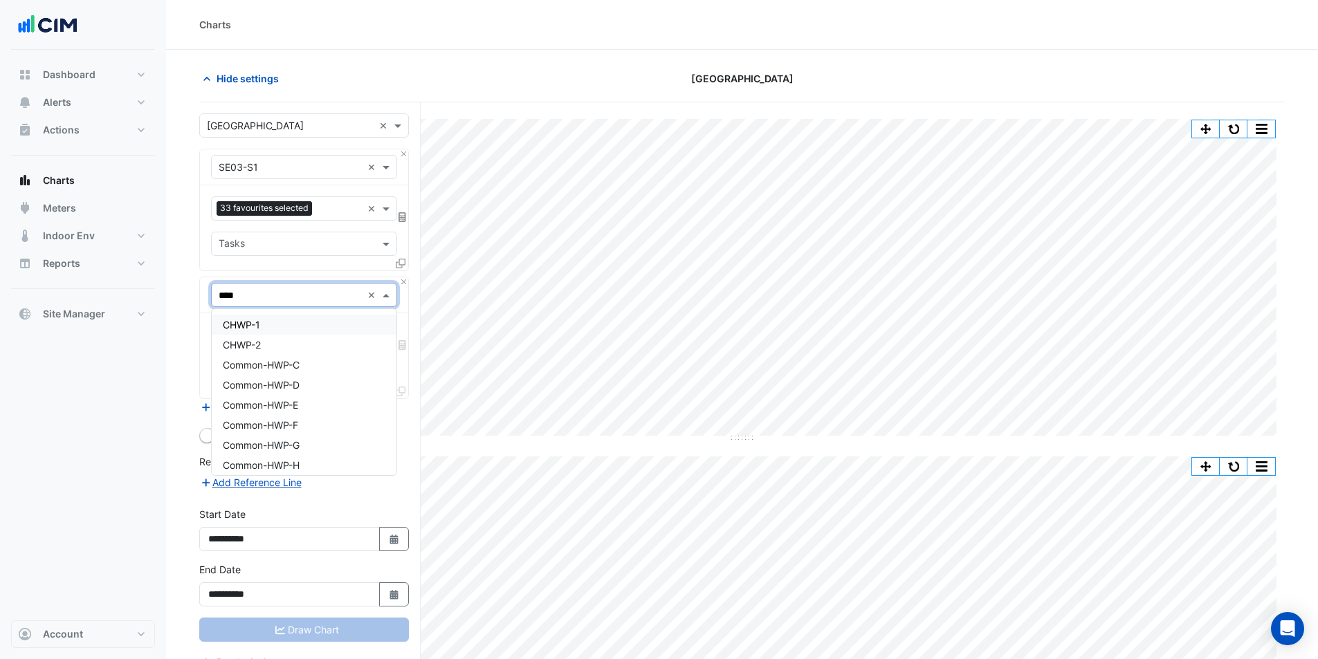
type input "*****"
click at [291, 327] on span "Common-HWP-H" at bounding box center [261, 325] width 77 height 12
click at [290, 334] on input "text" at bounding box center [289, 338] width 140 height 15
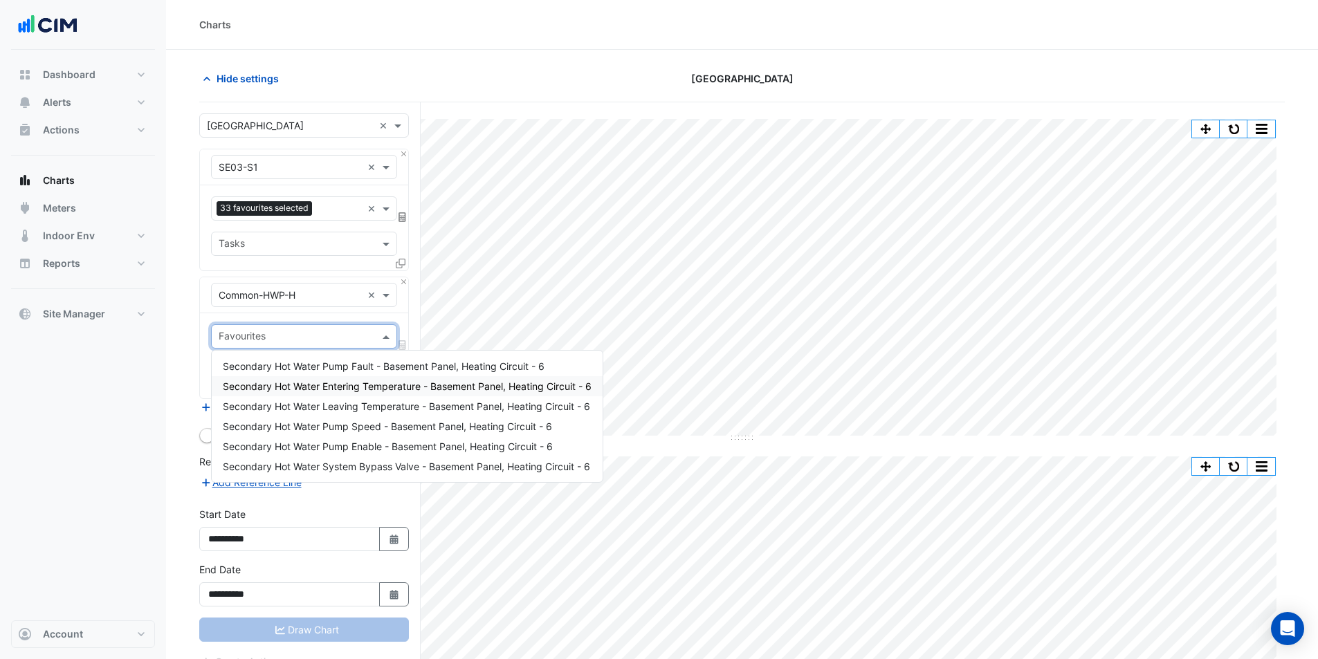
click at [316, 388] on span "Secondary Hot Water Entering Temperature - Basement Panel, Heating Circuit - 6" at bounding box center [407, 386] width 369 height 12
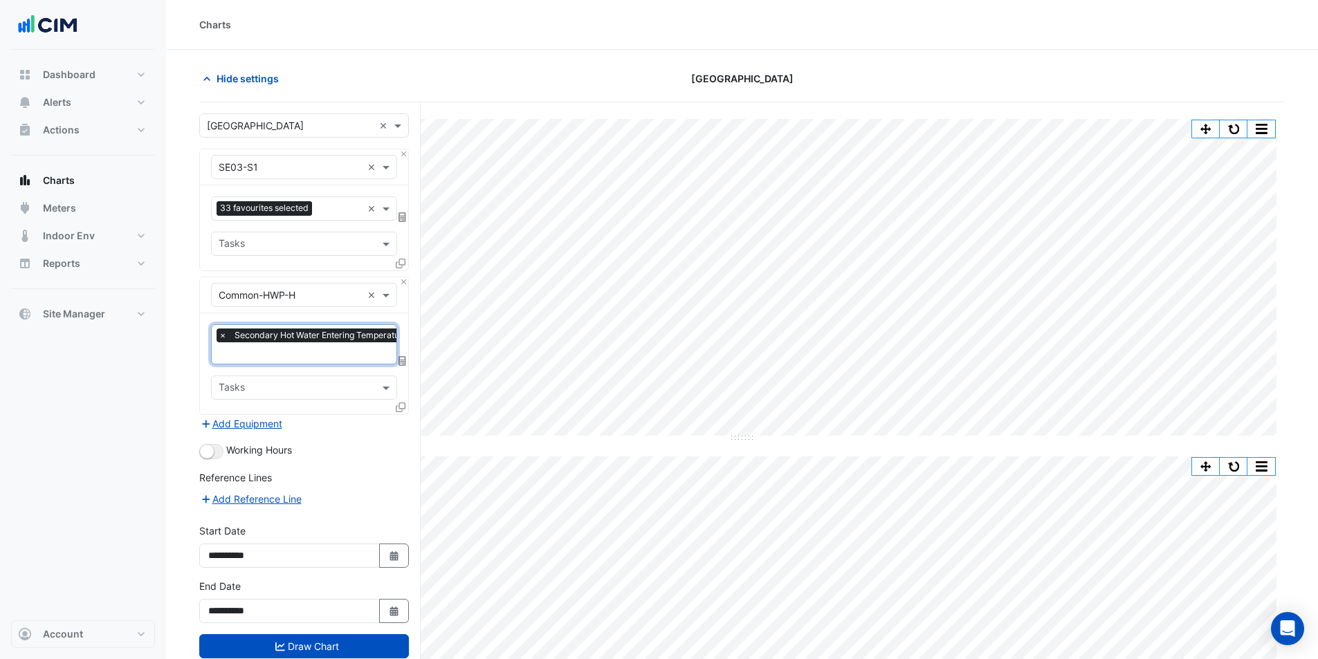
drag, startPoint x: 307, startPoint y: 354, endPoint x: 309, endPoint y: 363, distance: 9.1
click at [307, 355] on input "text" at bounding box center [391, 354] width 345 height 15
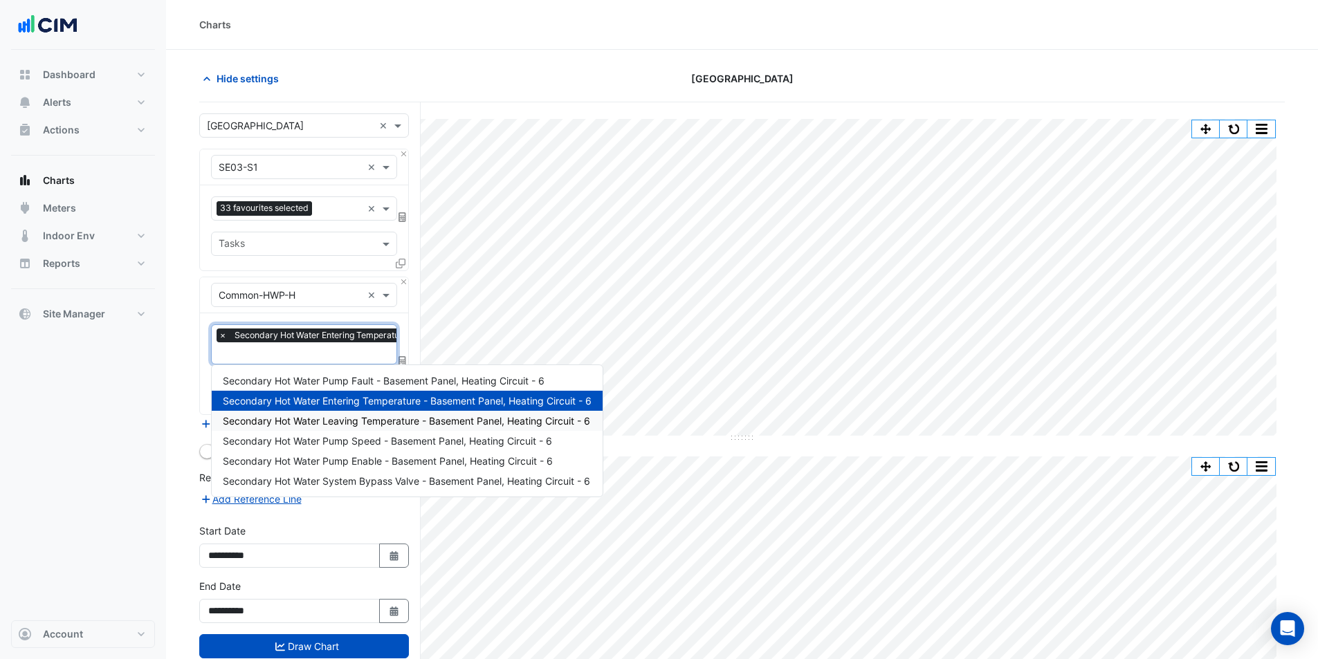
click at [318, 415] on span "Secondary Hot Water Leaving Temperature - Basement Panel, Heating Circuit - 6" at bounding box center [406, 421] width 367 height 12
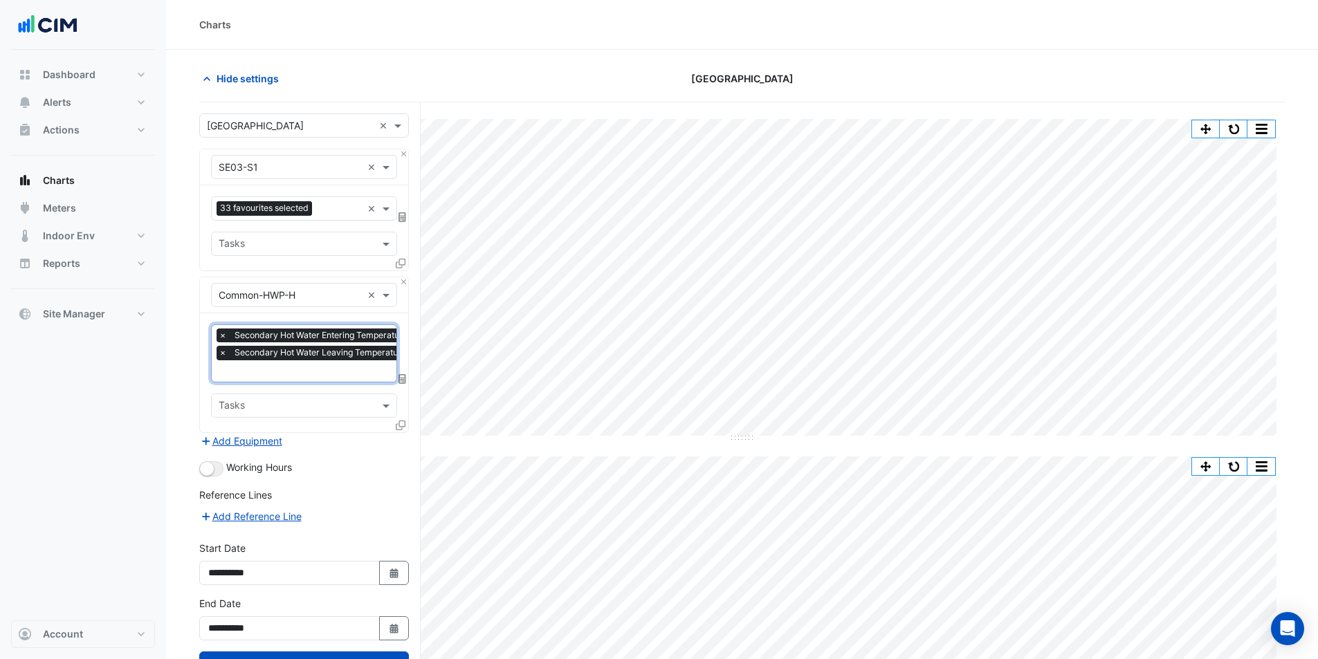
click at [302, 378] on div at bounding box center [390, 373] width 347 height 18
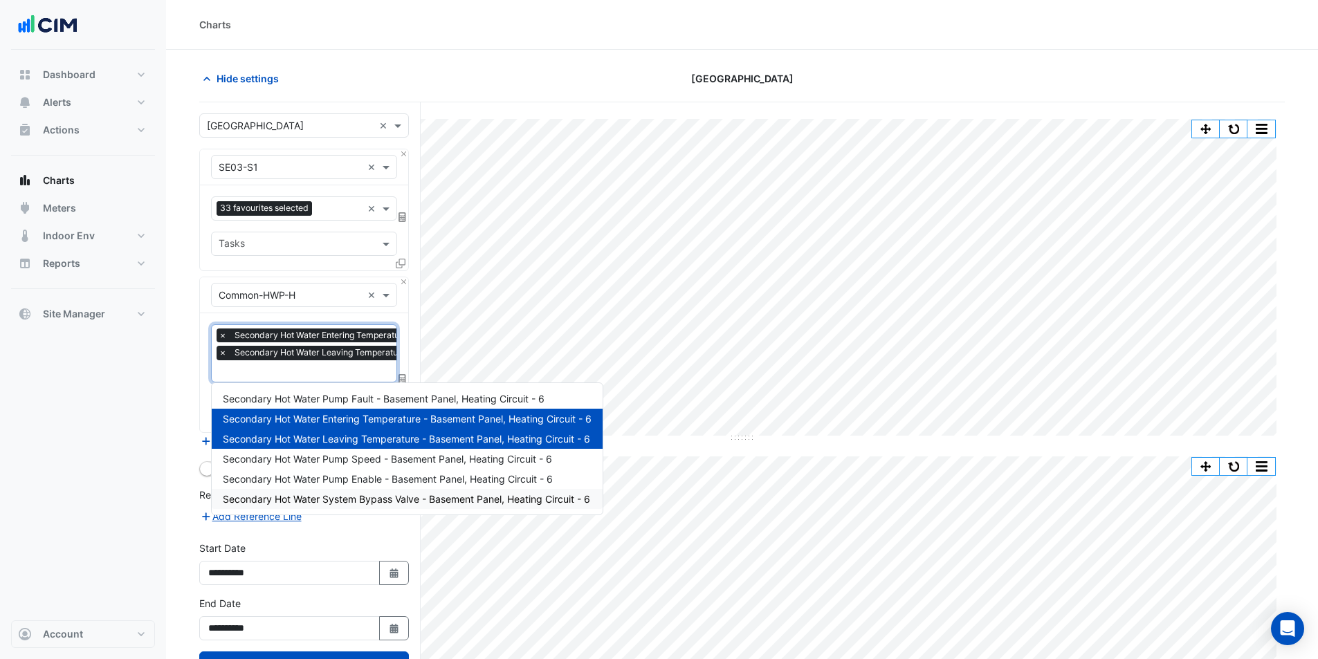
click at [331, 499] on span "Secondary Hot Water System Bypass Valve - Basement Panel, Heating Circuit - 6" at bounding box center [406, 499] width 367 height 12
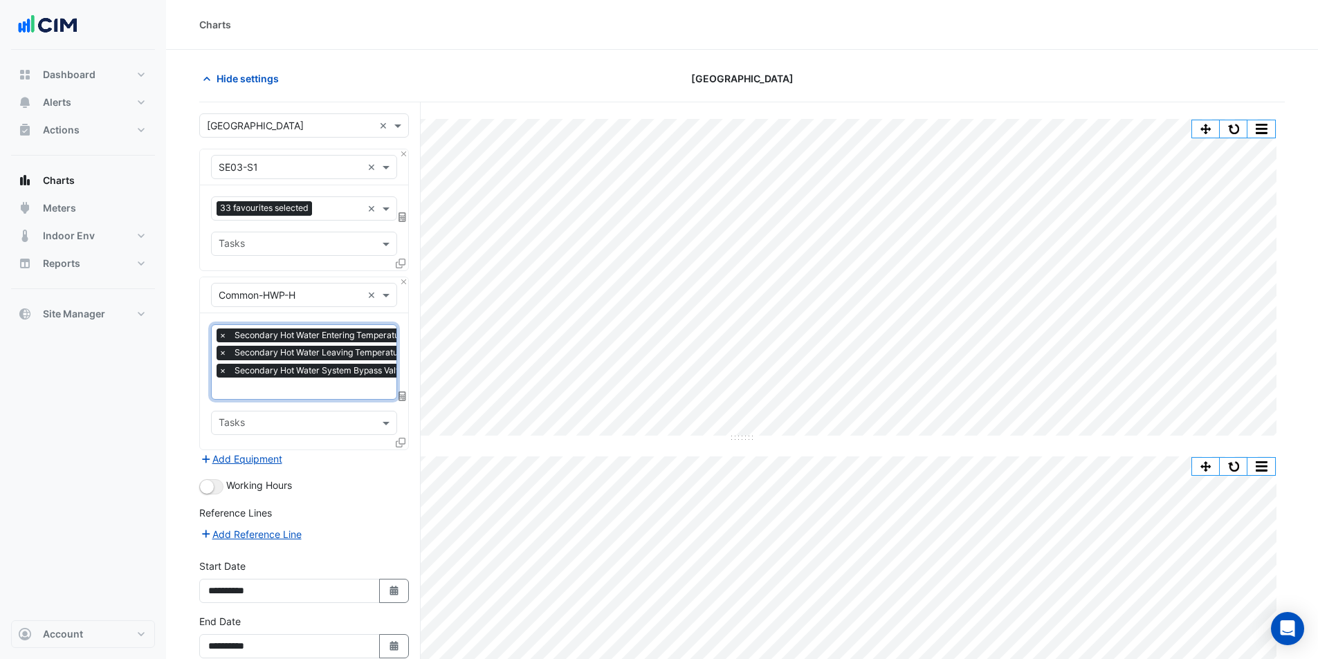
click at [297, 386] on input "text" at bounding box center [391, 390] width 345 height 15
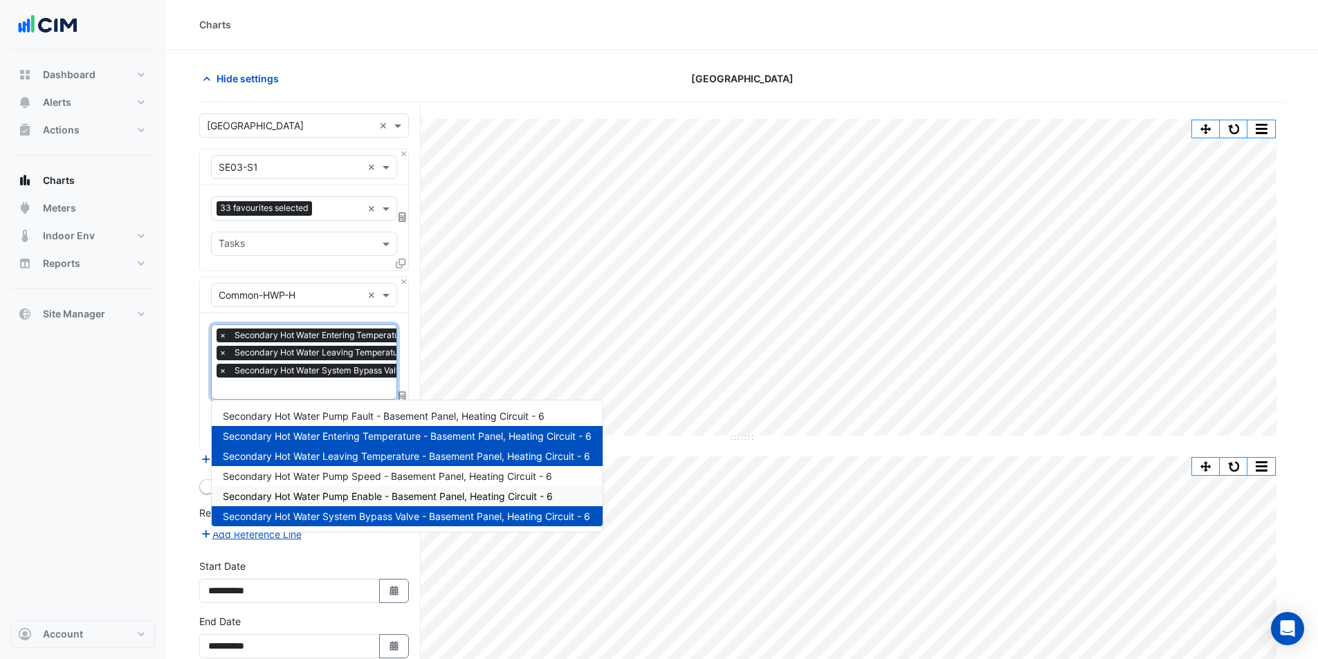
click at [329, 491] on span "Secondary Hot Water Pump Enable - Basement Panel, Heating Circuit - 6" at bounding box center [388, 496] width 330 height 12
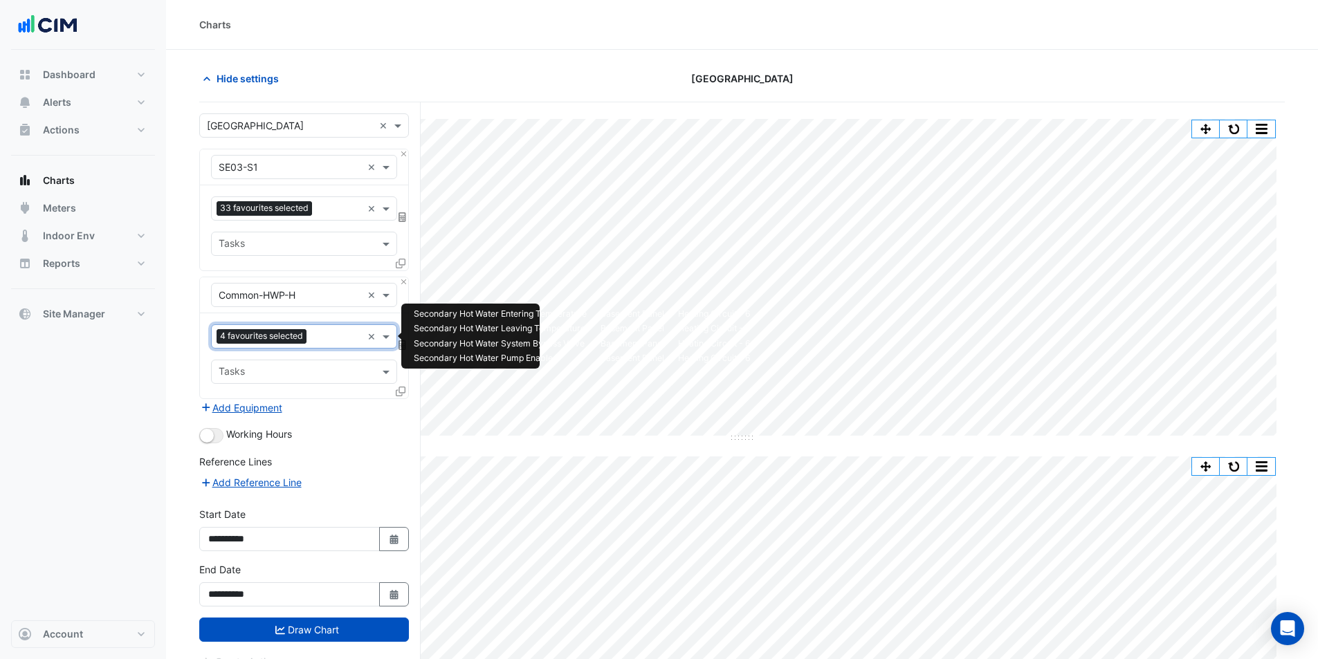
click at [331, 338] on input "text" at bounding box center [337, 338] width 50 height 15
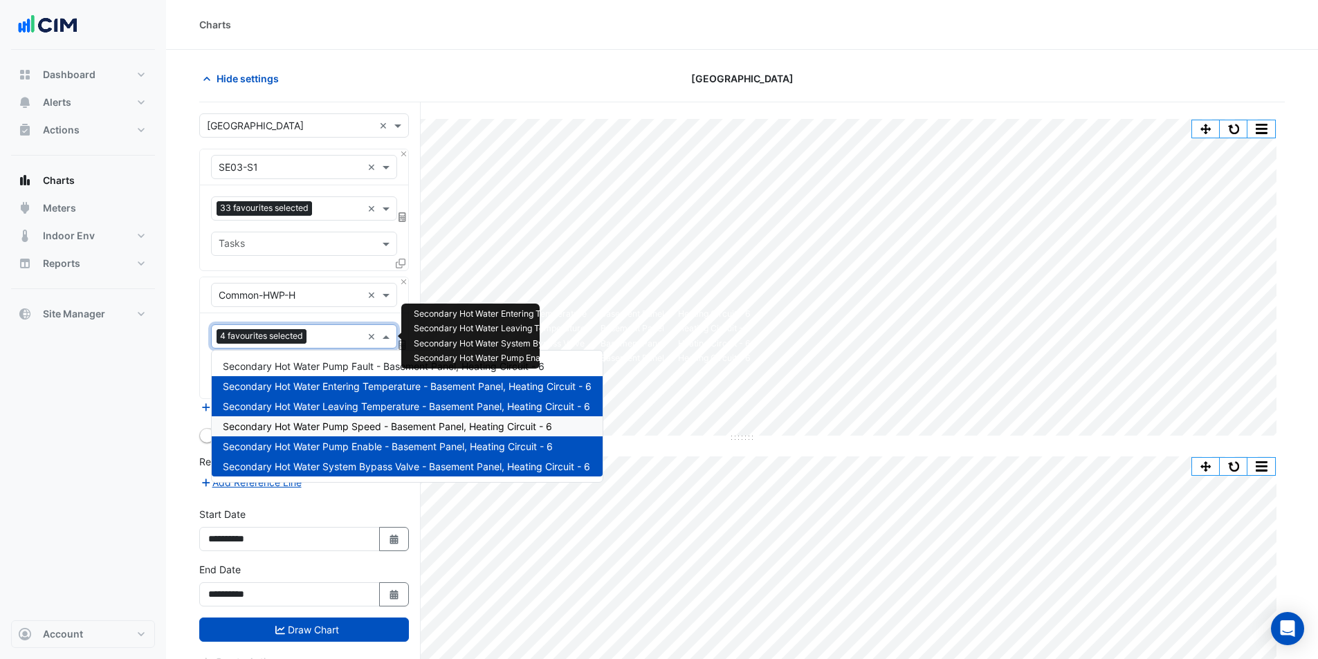
click at [335, 431] on span "Secondary Hot Water Pump Speed - Basement Panel, Heating Circuit - 6" at bounding box center [387, 427] width 329 height 12
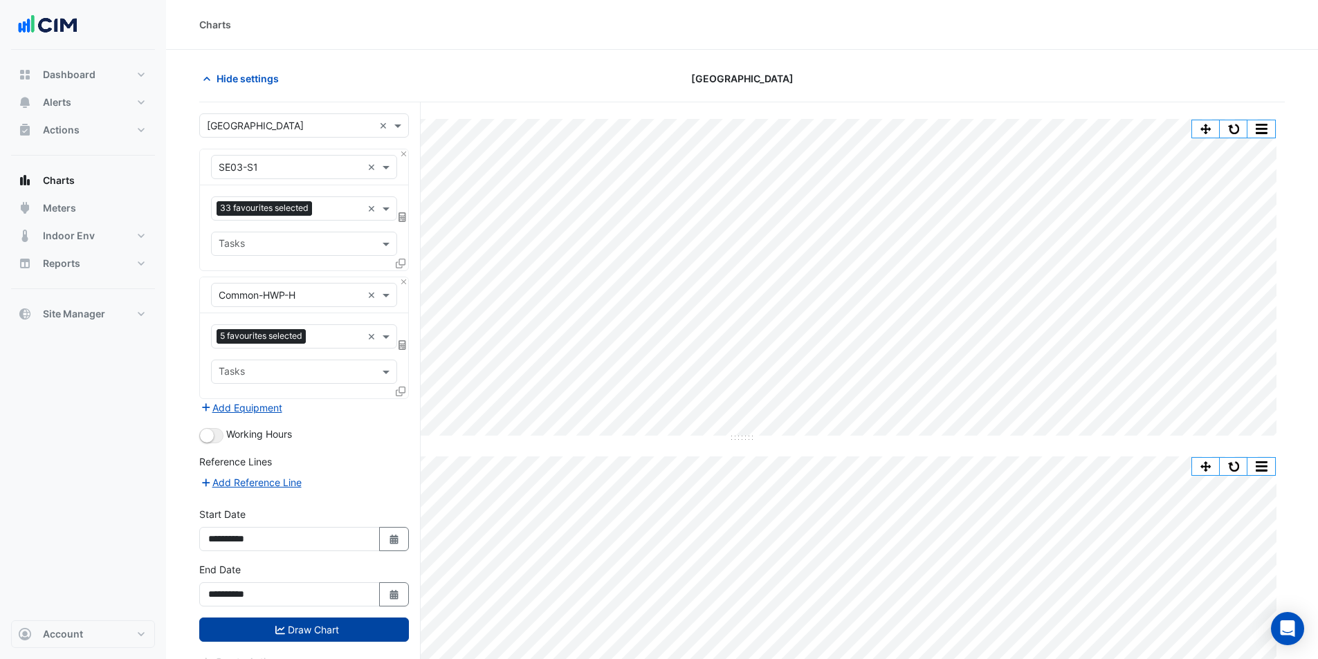
drag, startPoint x: 324, startPoint y: 627, endPoint x: 330, endPoint y: 618, distance: 10.0
click at [324, 627] on button "Draw Chart" at bounding box center [304, 630] width 210 height 24
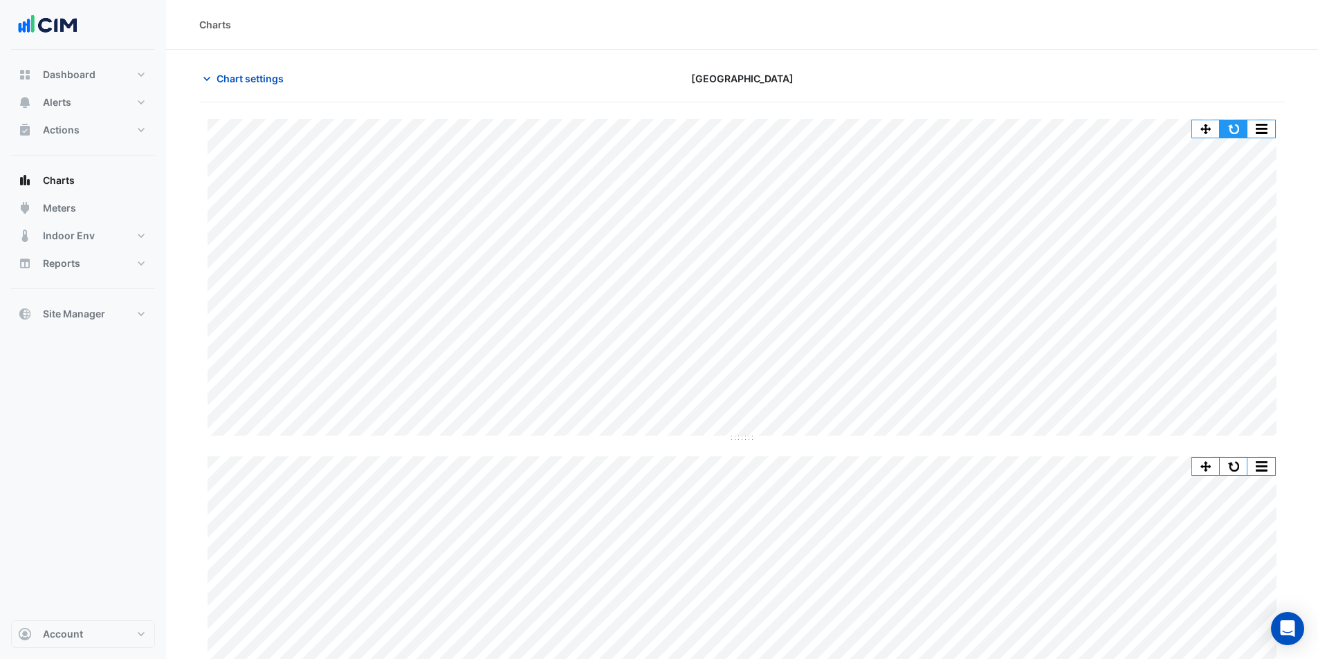
click at [1229, 122] on button "button" at bounding box center [1234, 128] width 28 height 17
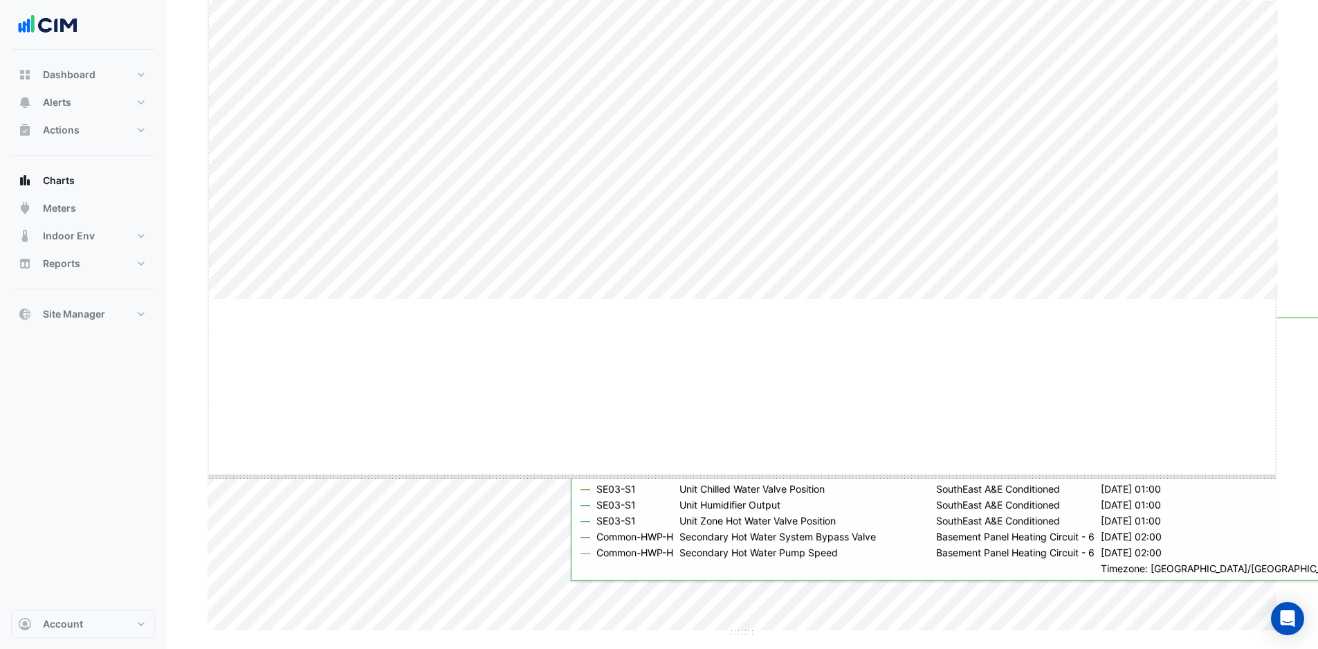
drag, startPoint x: 742, startPoint y: 299, endPoint x: 731, endPoint y: 476, distance: 177.5
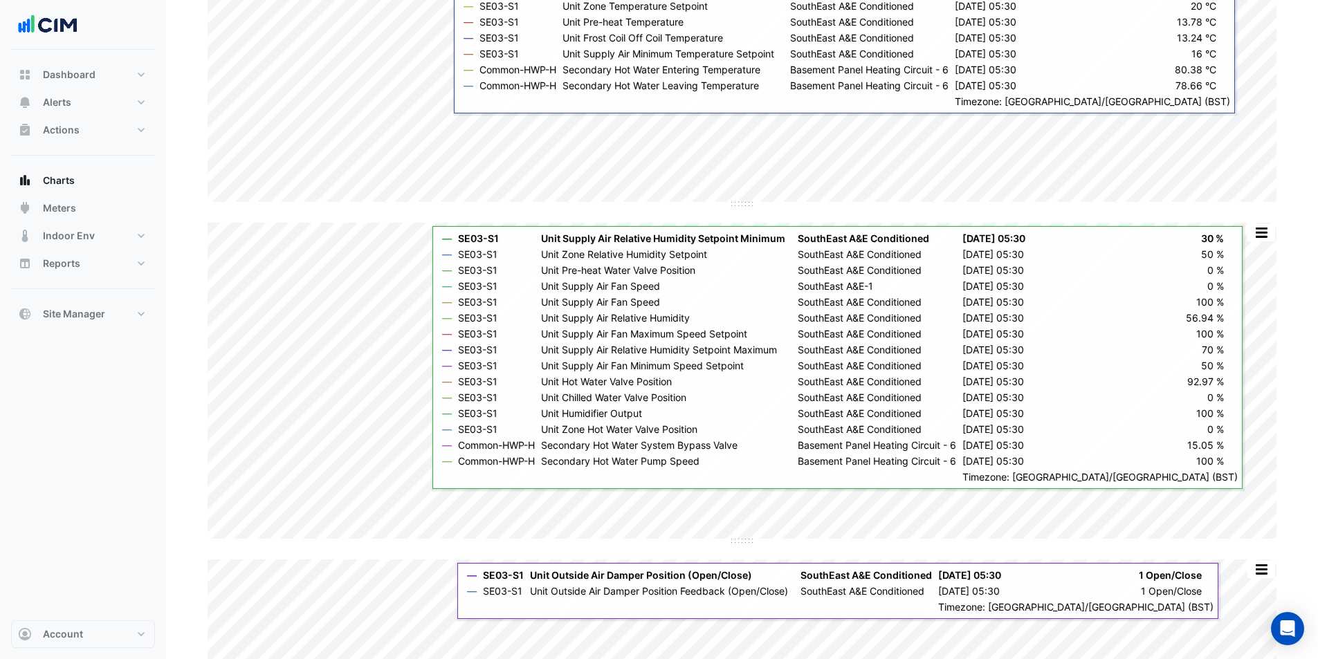
scroll to position [346, 0]
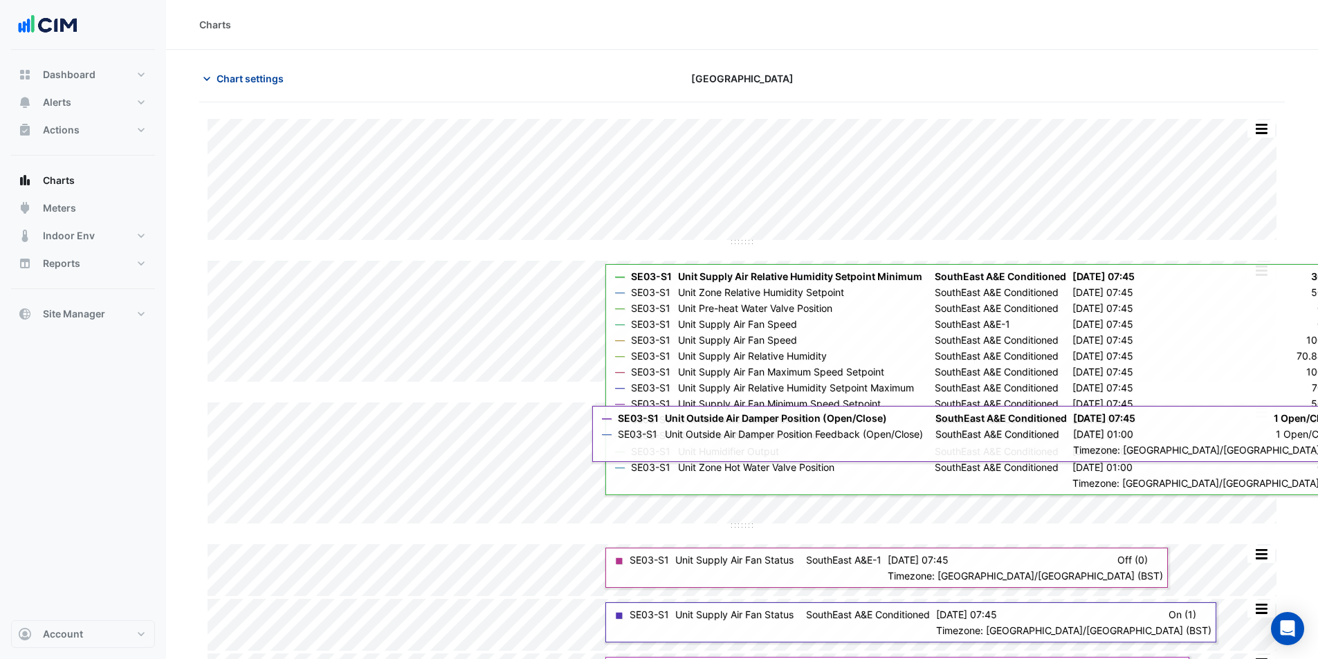
click at [238, 77] on span "Chart settings" at bounding box center [250, 78] width 67 height 15
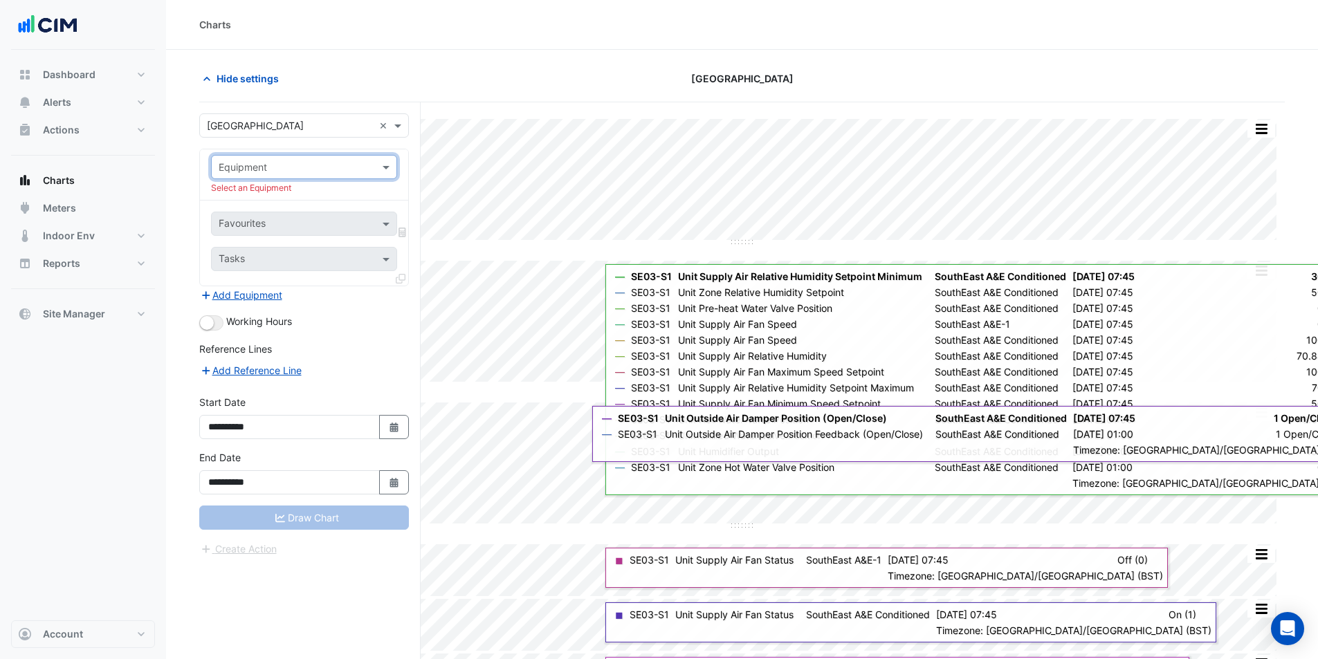
click at [371, 170] on div at bounding box center [304, 167] width 185 height 16
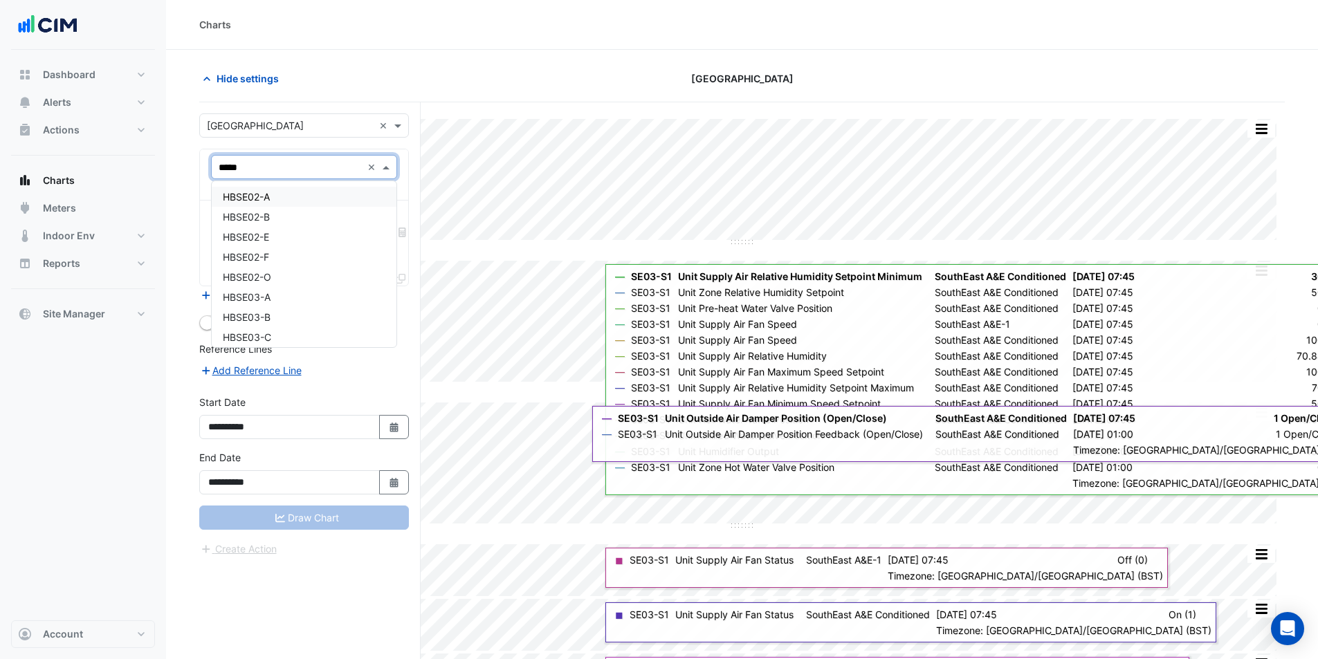
type input "******"
click at [304, 196] on div "HBSE03-A" at bounding box center [304, 197] width 185 height 20
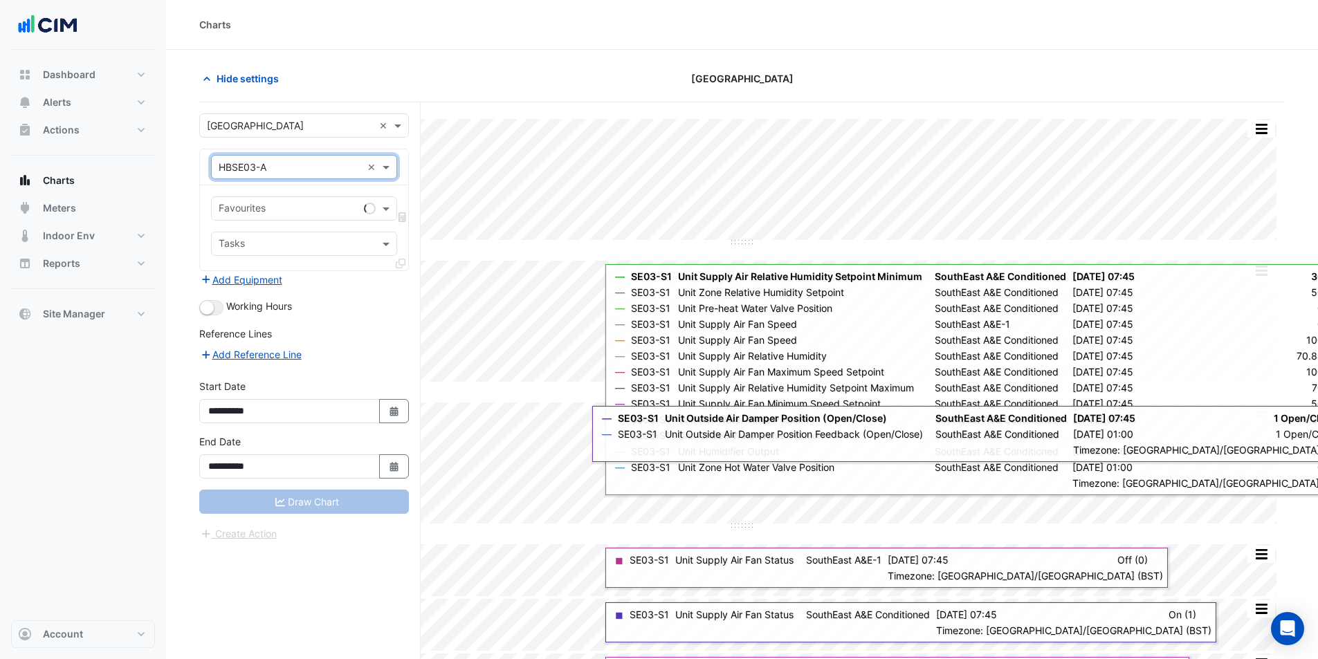
click at [299, 208] on input "text" at bounding box center [289, 210] width 140 height 15
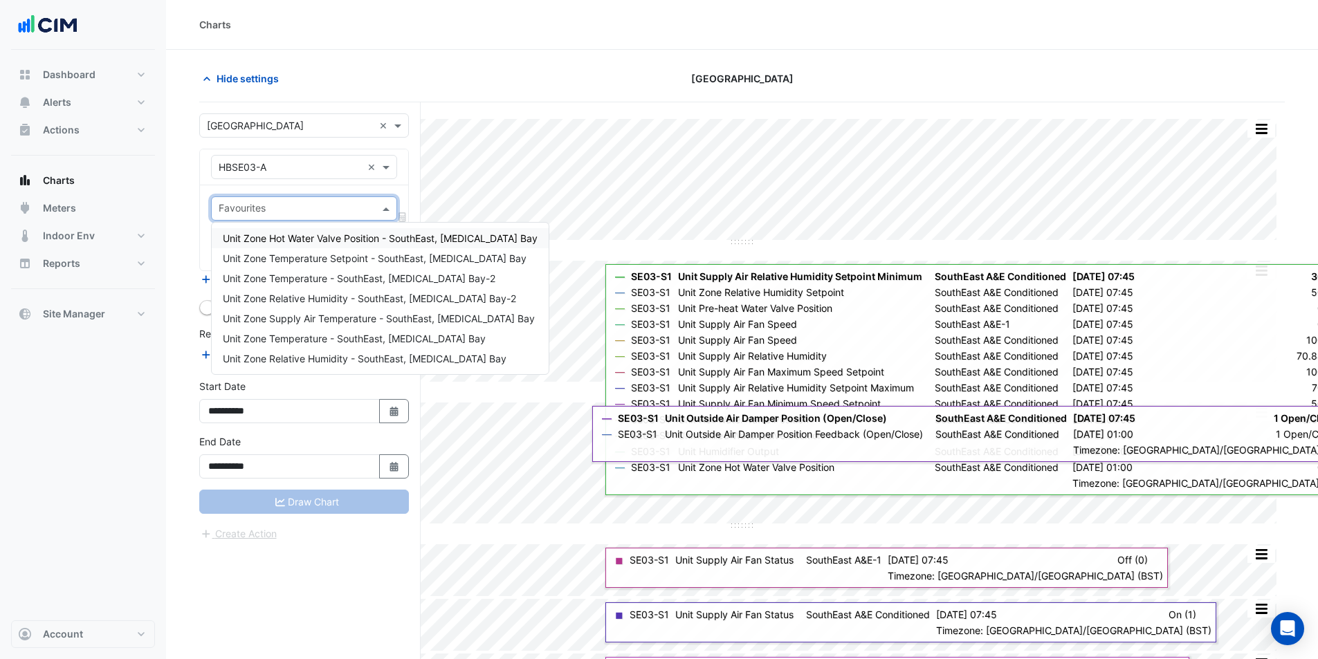
click at [294, 237] on span "Unit Zone Hot Water Valve Position - SouthEast, Resuscitation Bay" at bounding box center [380, 238] width 315 height 12
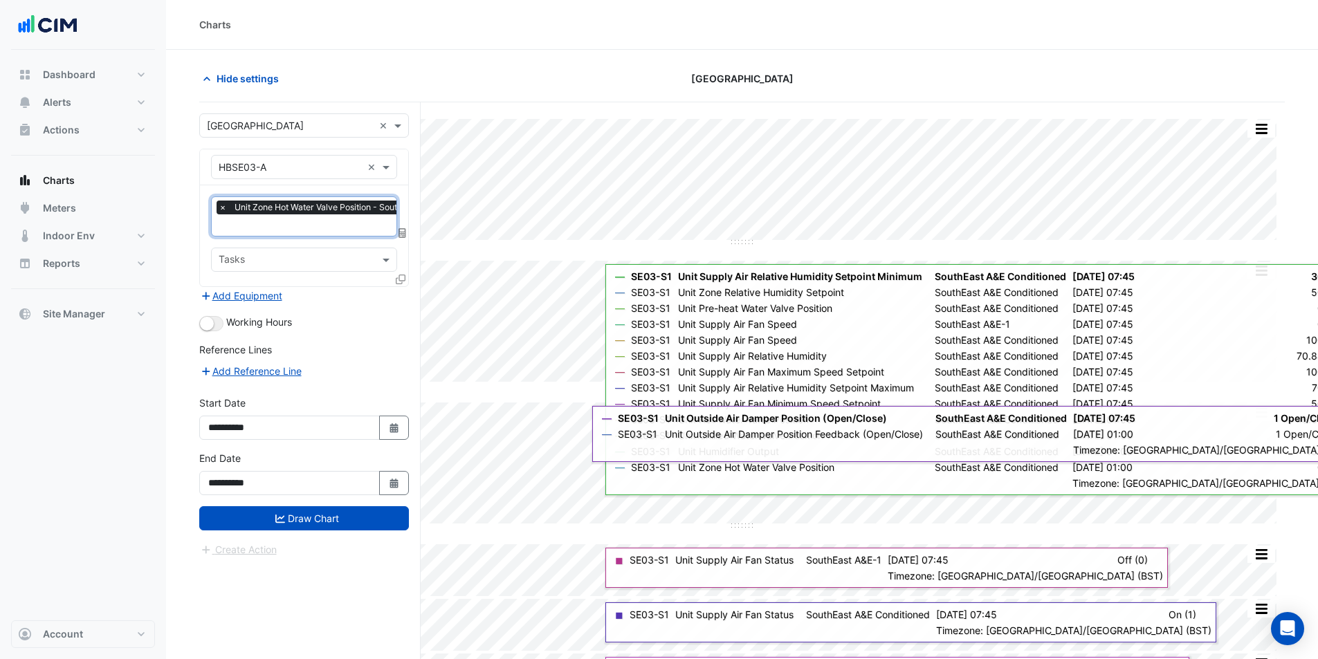
click at [297, 222] on input "text" at bounding box center [367, 226] width 297 height 15
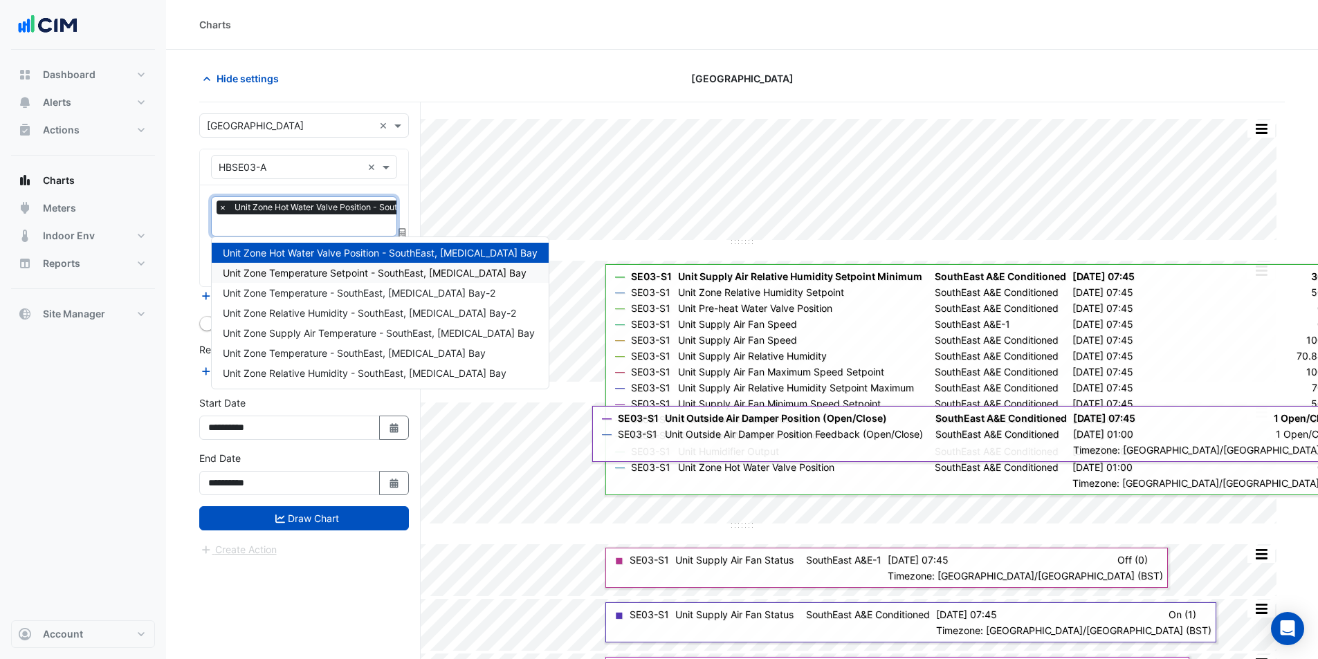
click at [318, 273] on span "Unit Zone Temperature Setpoint - SouthEast, Resuscitation Bay" at bounding box center [375, 273] width 304 height 12
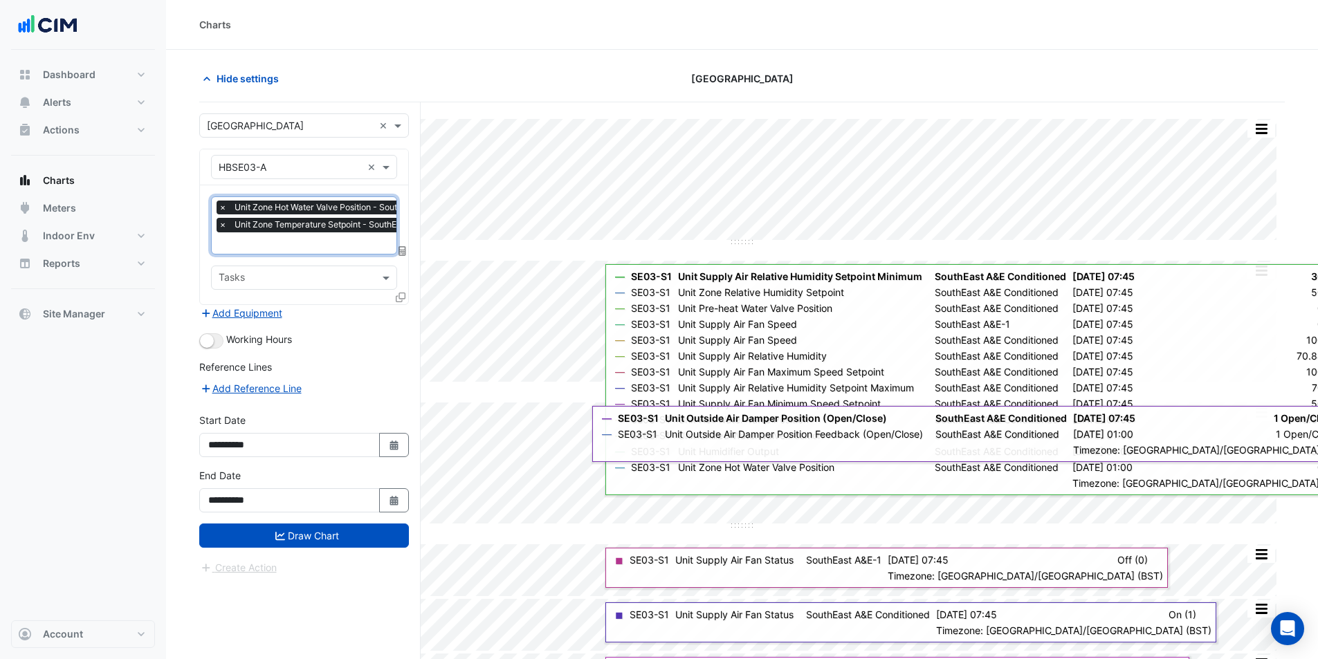
click at [313, 246] on input "text" at bounding box center [367, 244] width 297 height 15
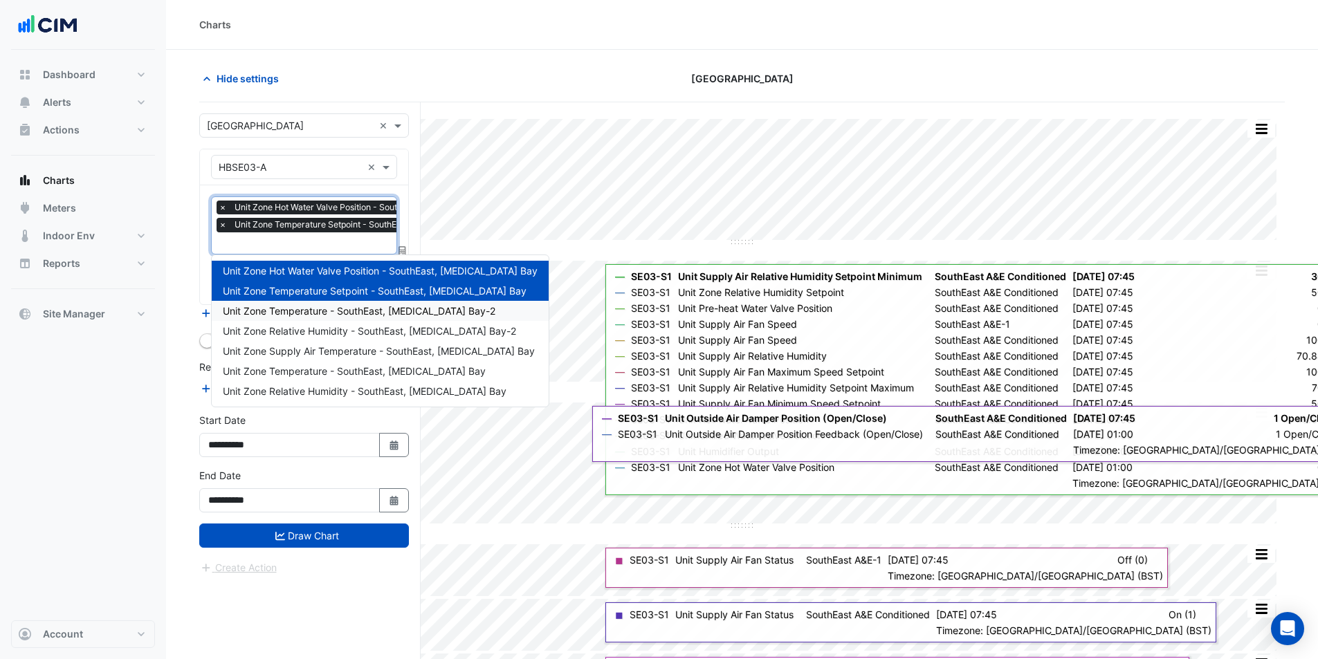
click at [329, 314] on span "Unit Zone Temperature - SouthEast, resuscitation Bay-2" at bounding box center [359, 311] width 273 height 12
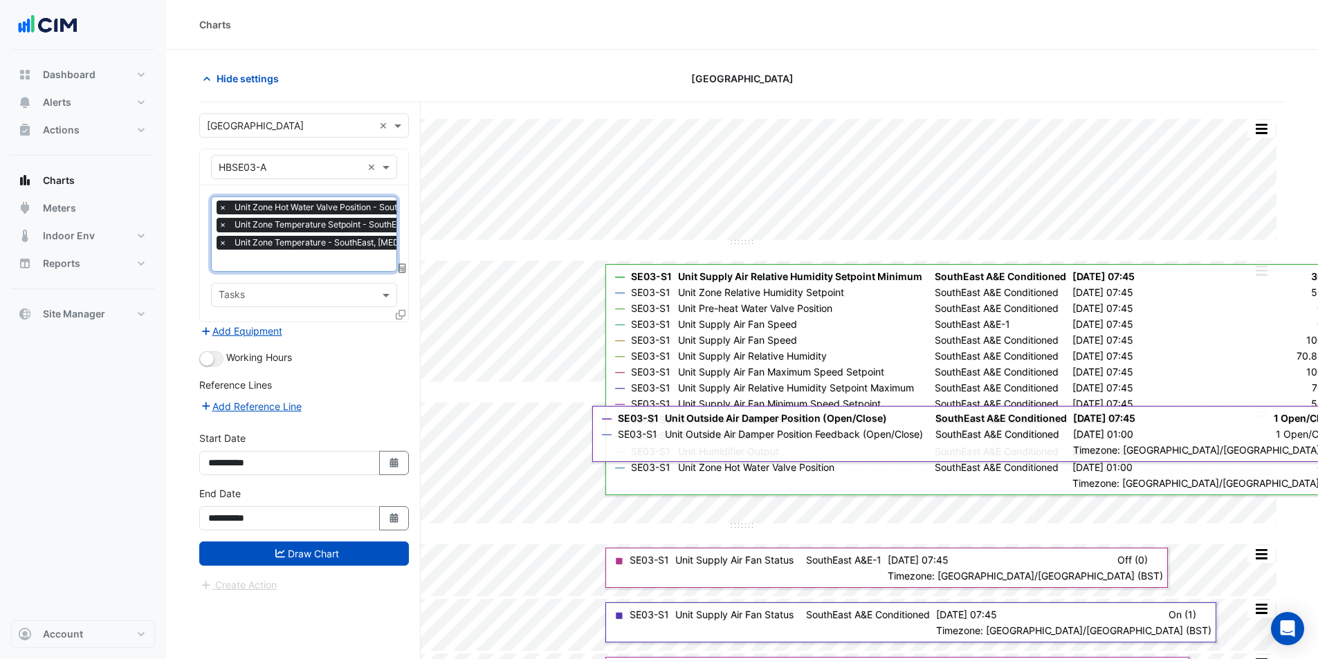
click at [322, 262] on input "text" at bounding box center [367, 262] width 297 height 15
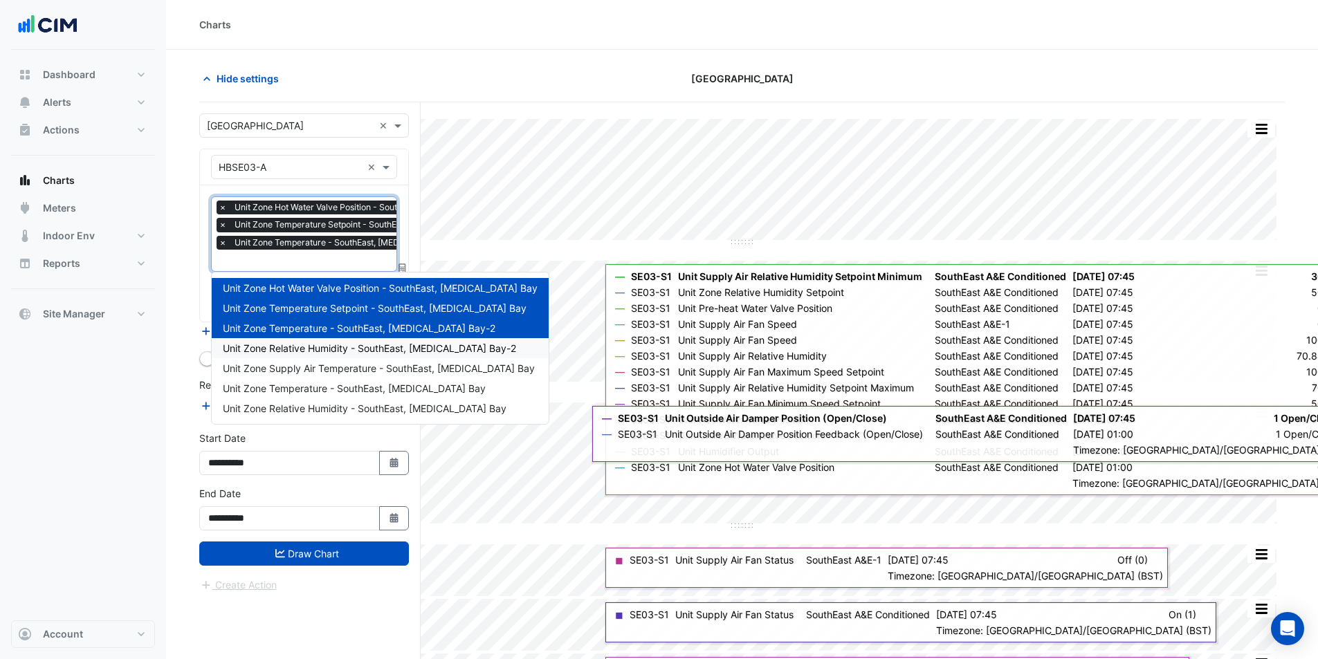
click at [373, 343] on span "Unit Zone Relative Humidity - SouthEast, resuscitation Bay-2" at bounding box center [369, 348] width 293 height 12
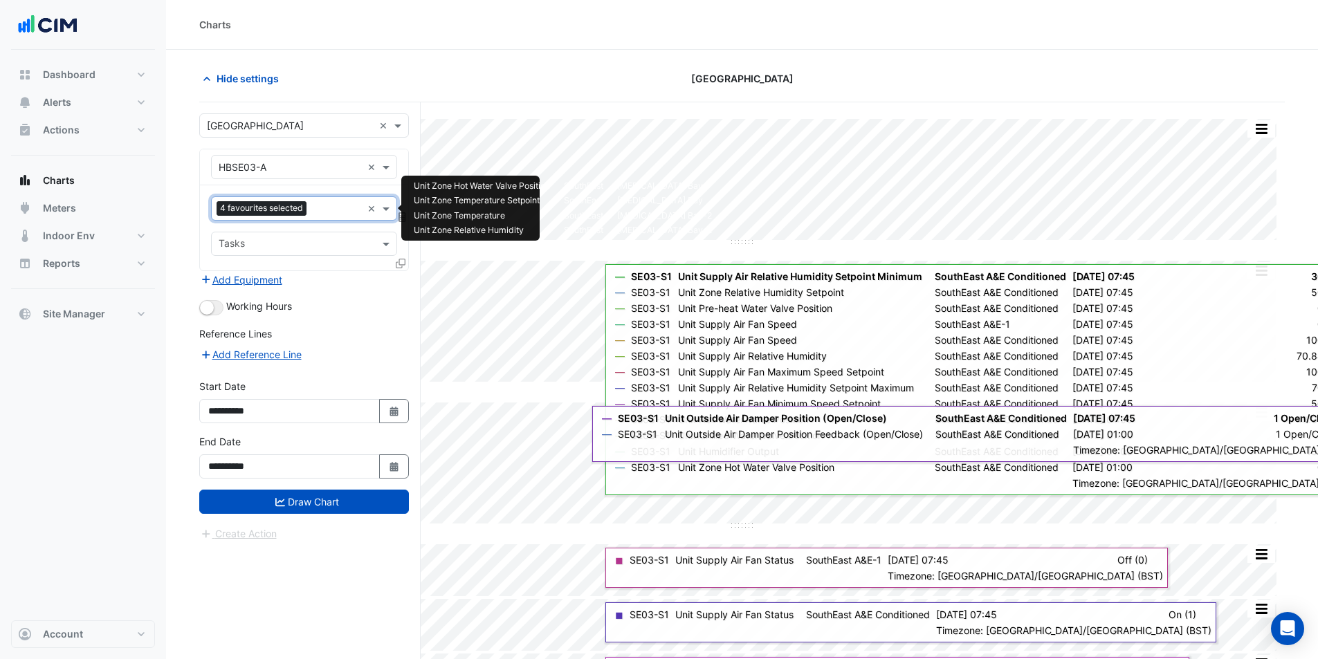
click at [312, 208] on div at bounding box center [336, 210] width 52 height 18
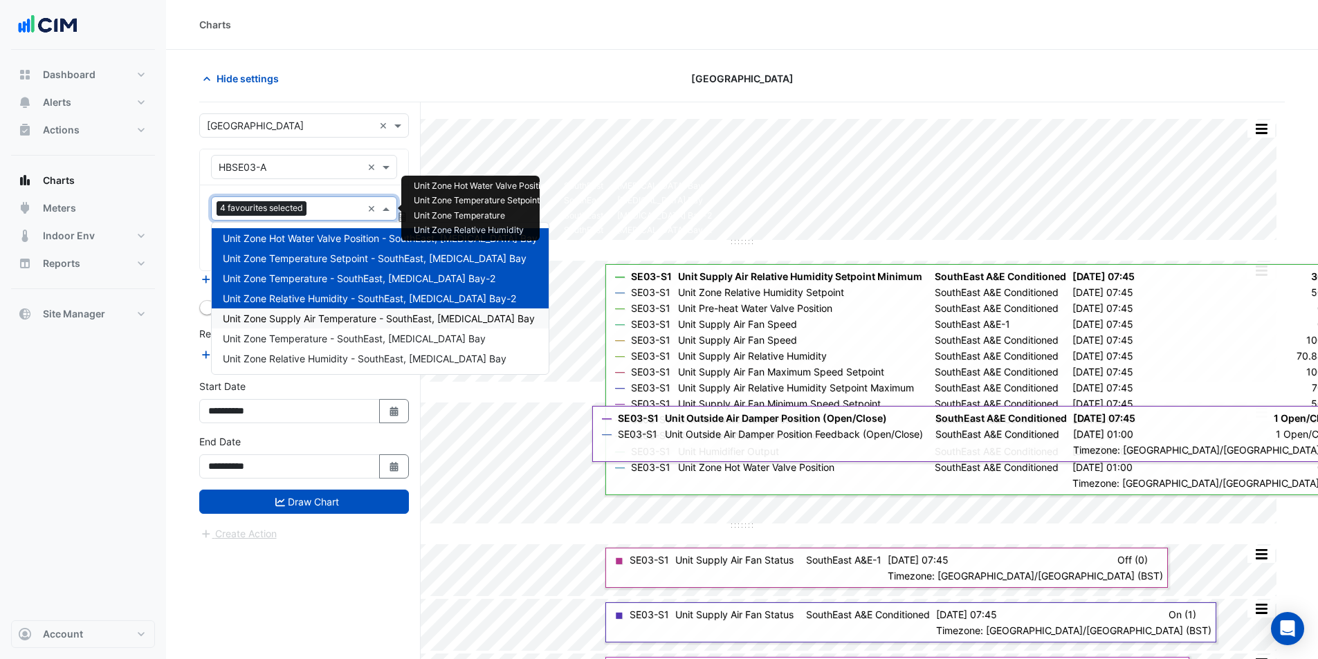
click at [326, 319] on span "Unit Zone Supply Air Temperature - SouthEast, Resuscitation Bay" at bounding box center [379, 319] width 312 height 12
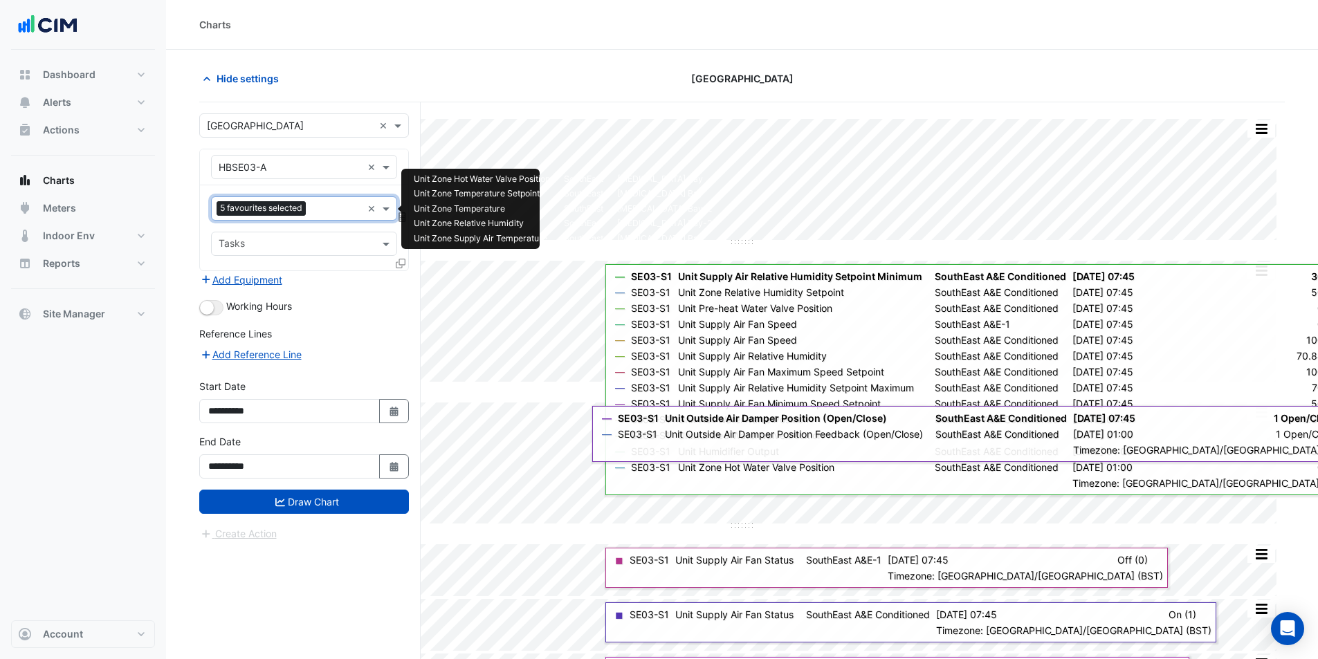
click at [319, 207] on input "text" at bounding box center [336, 210] width 51 height 15
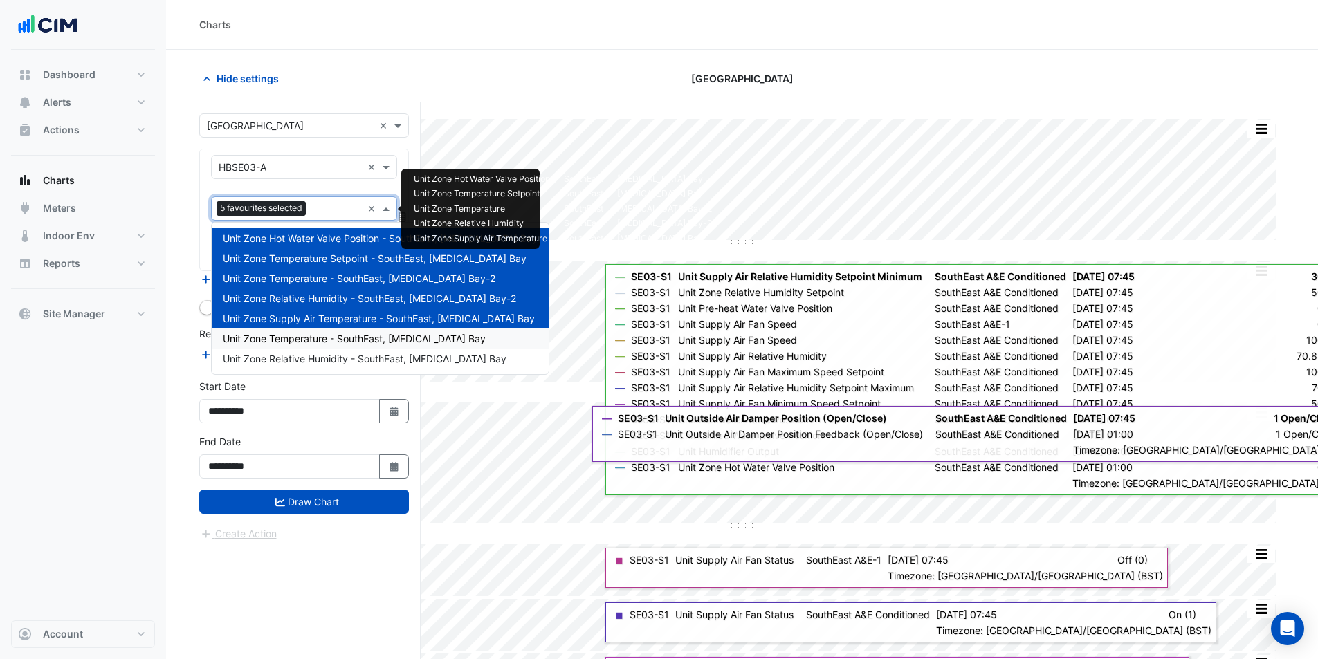
click at [347, 343] on span "Unit Zone Temperature - SouthEast, Resuscitation Bay" at bounding box center [354, 339] width 263 height 12
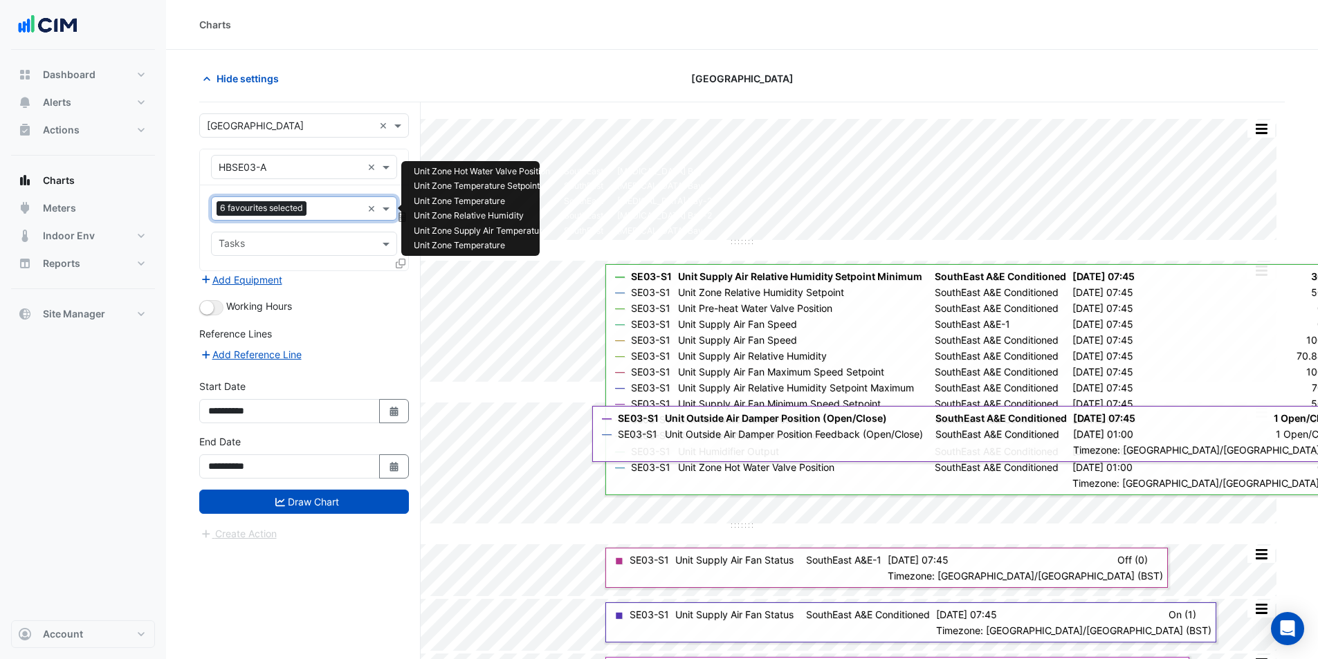
click at [322, 212] on input "text" at bounding box center [337, 210] width 50 height 15
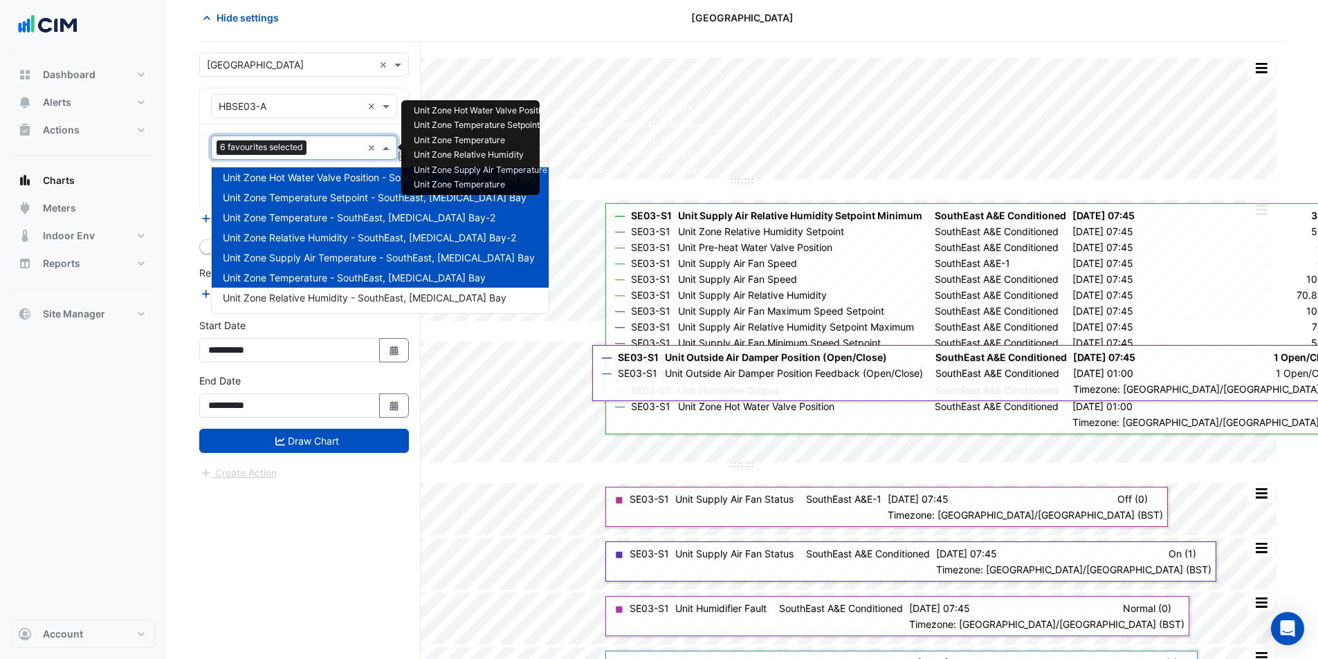
scroll to position [138, 0]
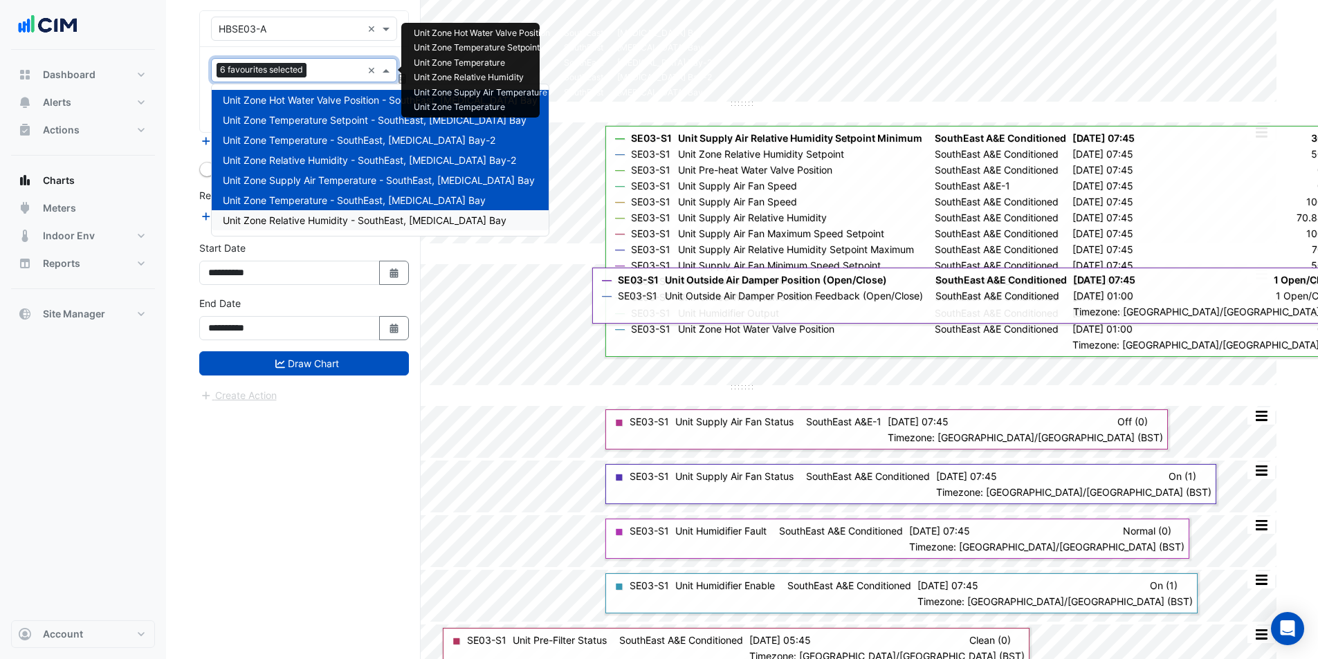
click at [309, 225] on span "Unit Zone Relative Humidity - SouthEast, Resuscitation Bay" at bounding box center [365, 220] width 284 height 12
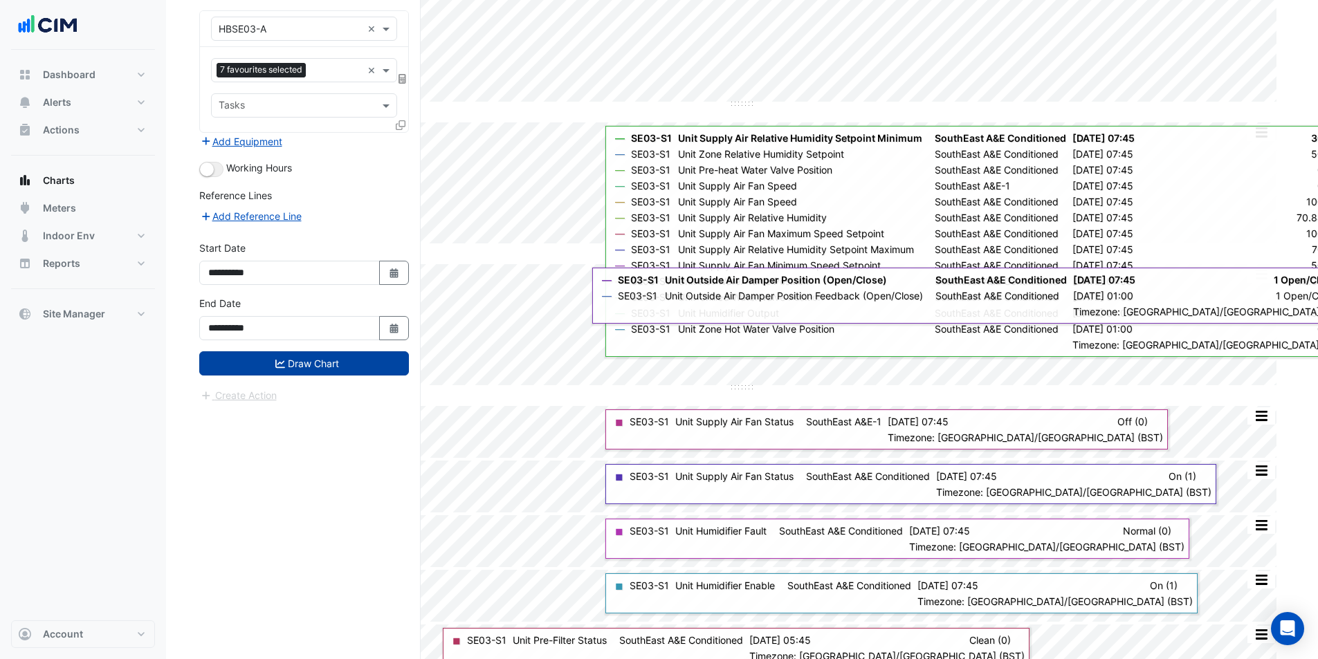
click at [288, 372] on button "Draw Chart" at bounding box center [304, 363] width 210 height 24
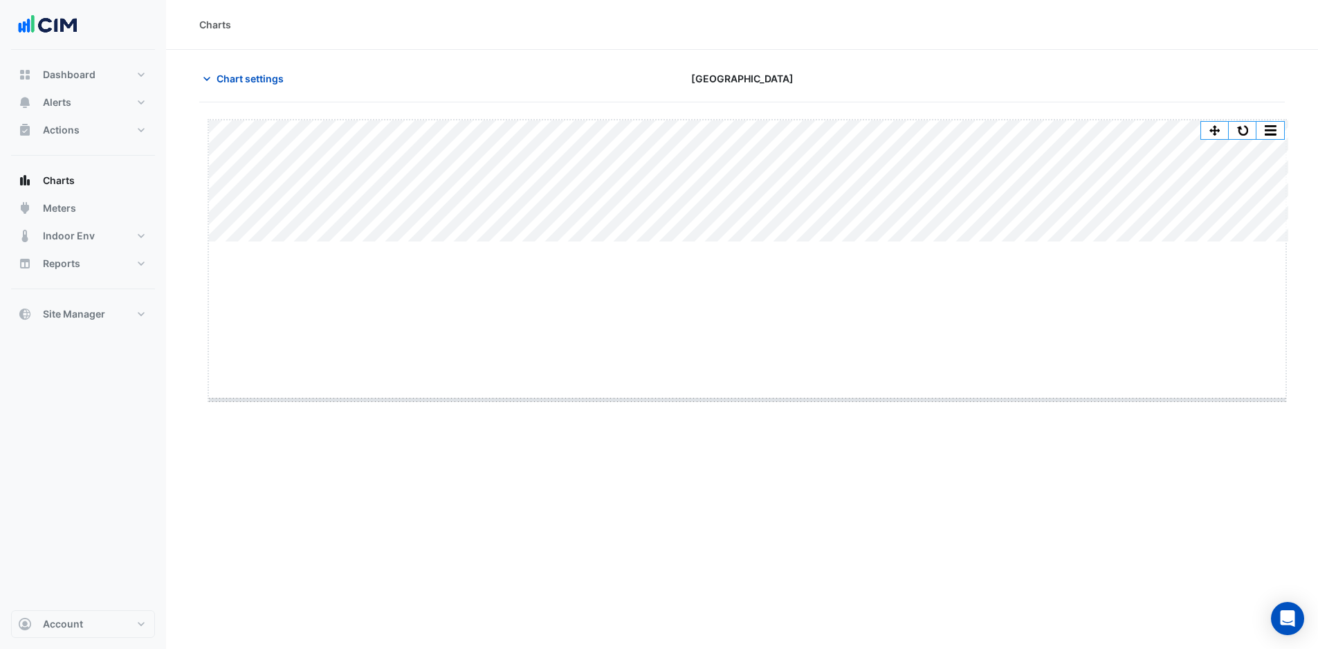
drag, startPoint x: 749, startPoint y: 242, endPoint x: 730, endPoint y: 400, distance: 158.8
drag, startPoint x: 751, startPoint y: 403, endPoint x: 761, endPoint y: 203, distance: 200.2
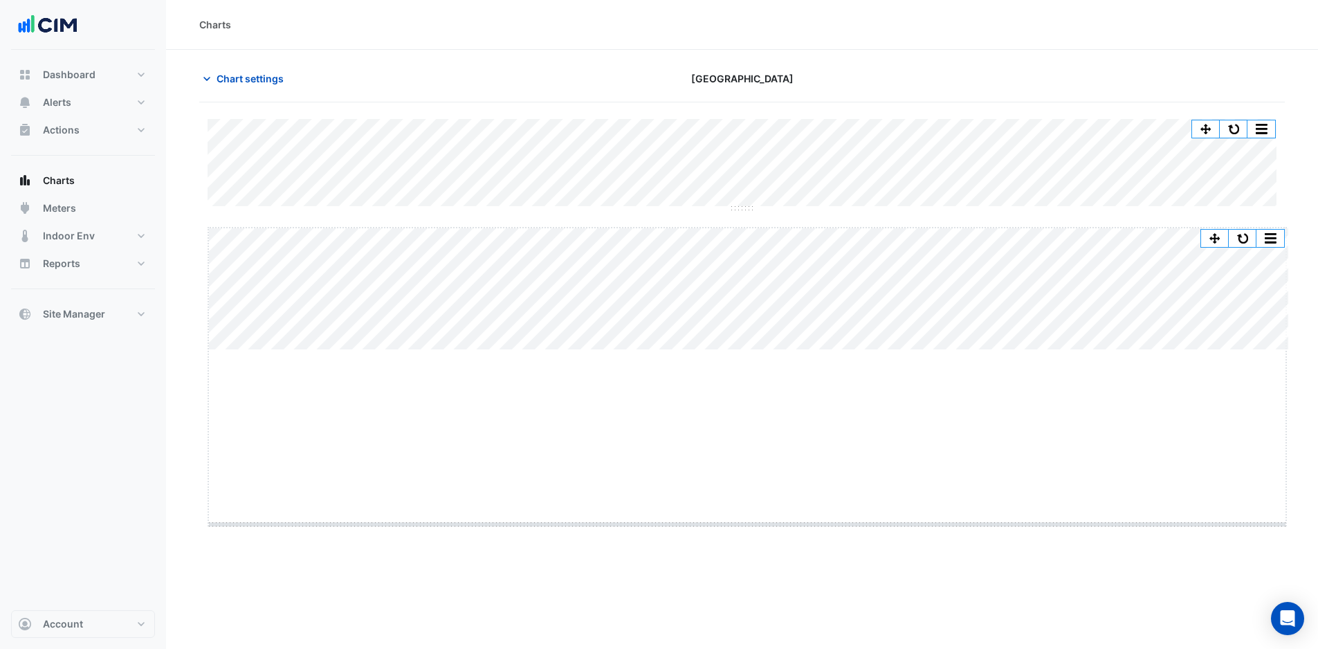
drag, startPoint x: 755, startPoint y: 349, endPoint x: 731, endPoint y: 525, distance: 177.4
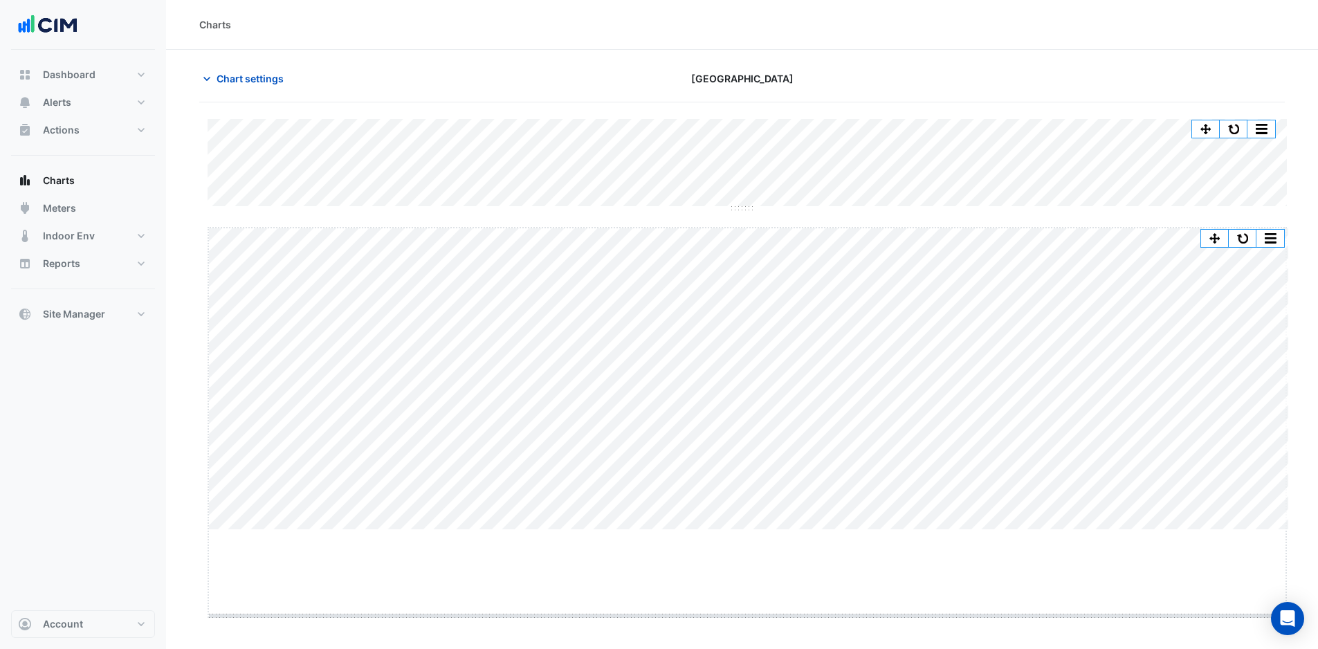
drag, startPoint x: 749, startPoint y: 531, endPoint x: 715, endPoint y: 624, distance: 99.1
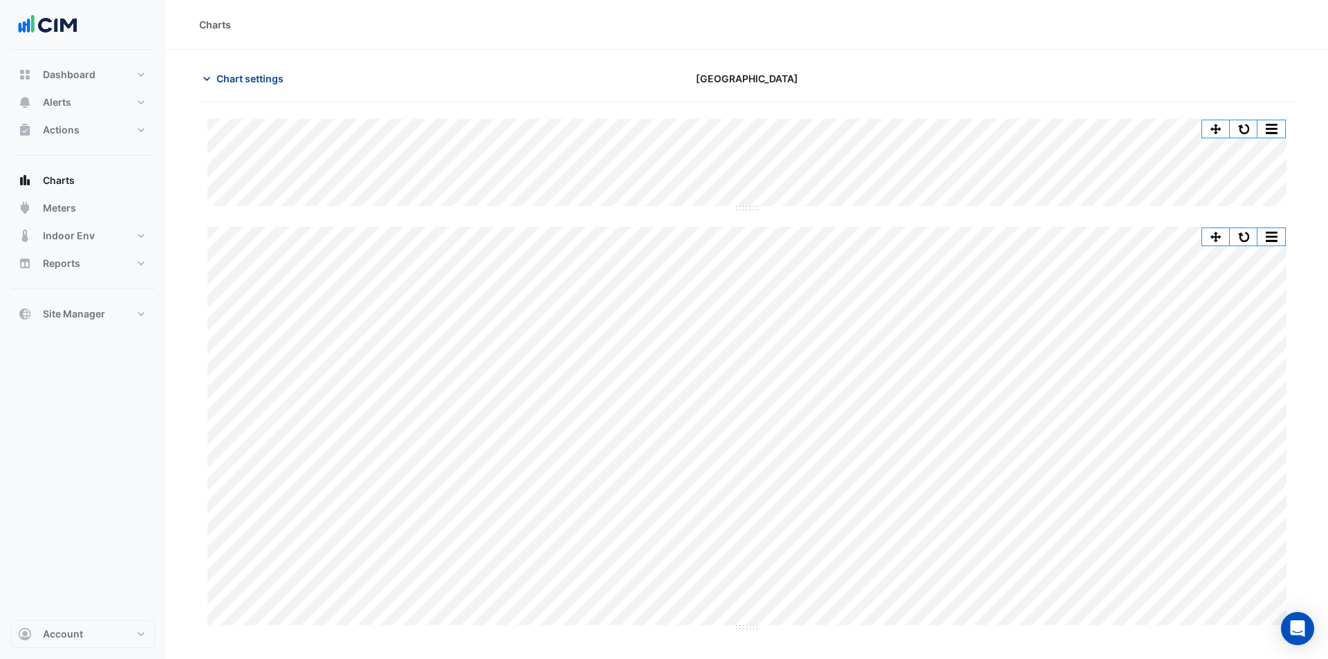
click at [239, 84] on span "Chart settings" at bounding box center [250, 78] width 67 height 15
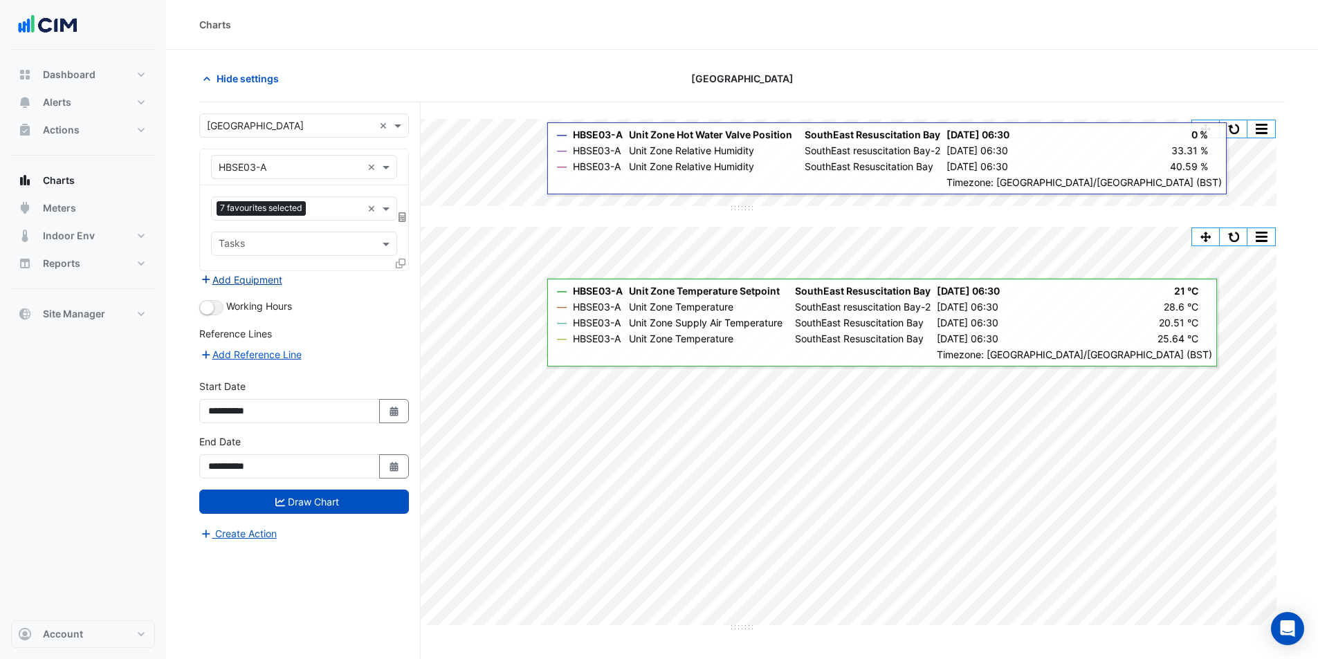
click at [259, 280] on button "Add Equipment" at bounding box center [241, 280] width 84 height 16
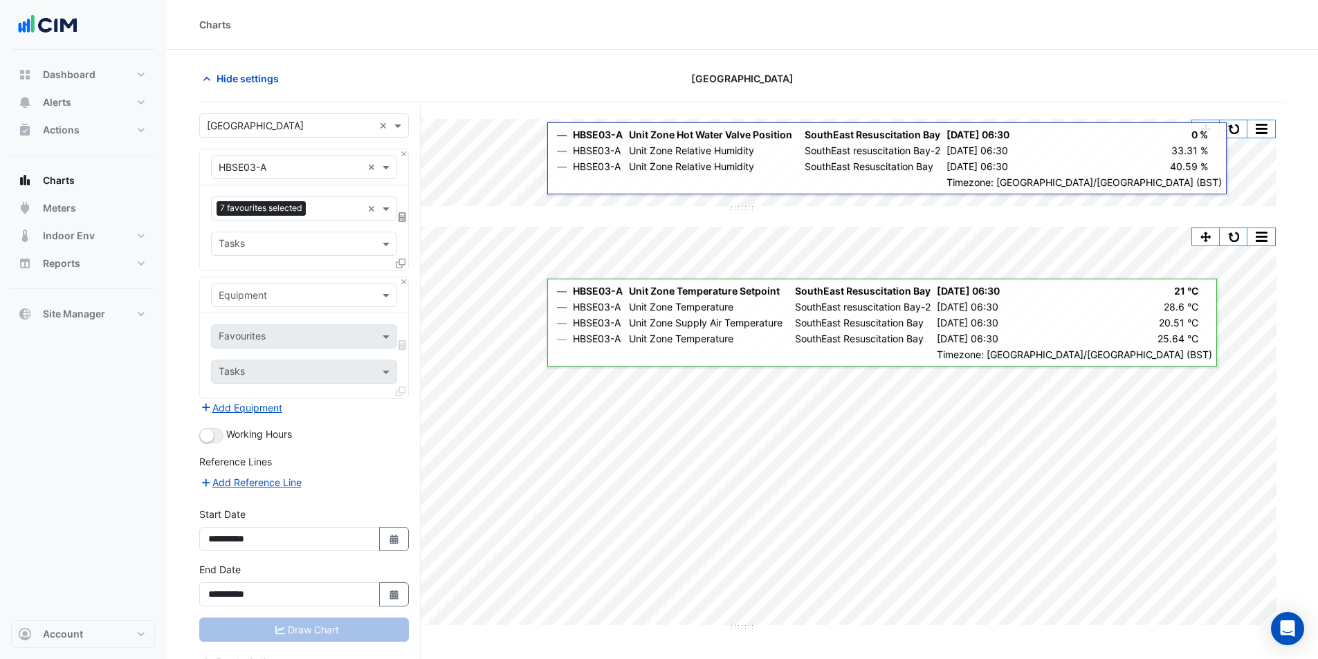
click at [244, 296] on input "text" at bounding box center [290, 295] width 143 height 15
type input "*******"
click at [266, 324] on div "SE03-S1" at bounding box center [304, 325] width 185 height 20
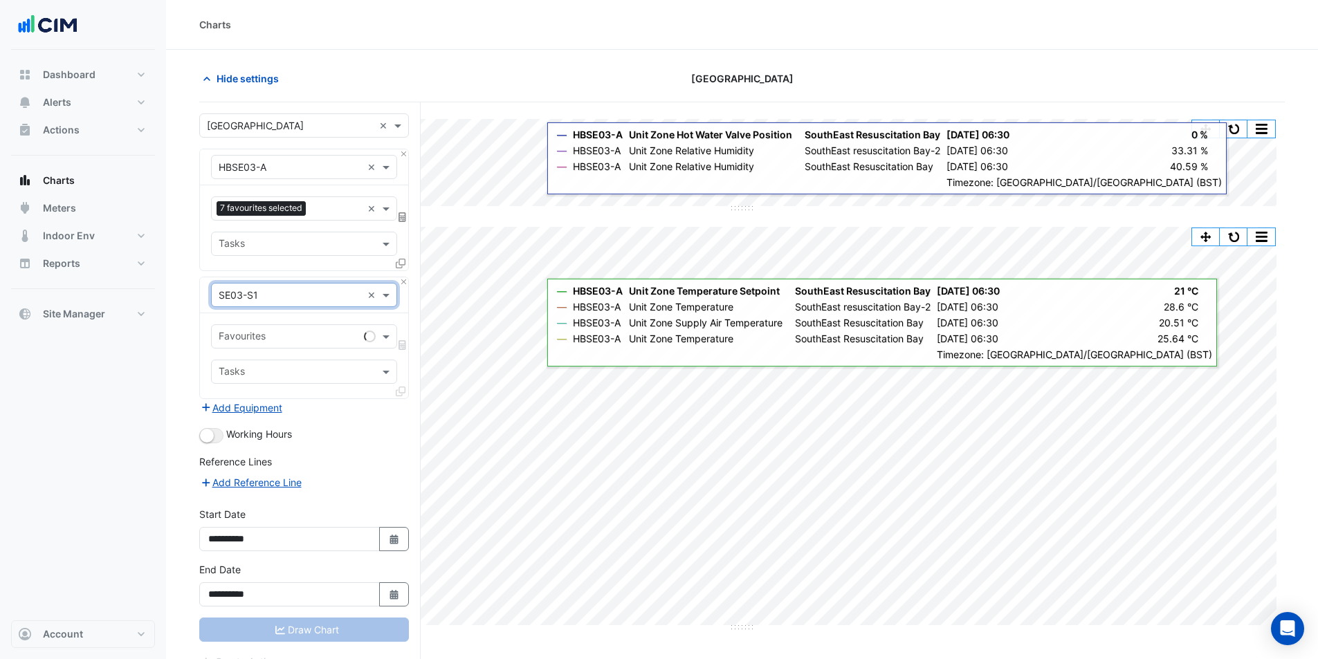
click at [269, 329] on div "Favourites" at bounding box center [285, 336] width 147 height 21
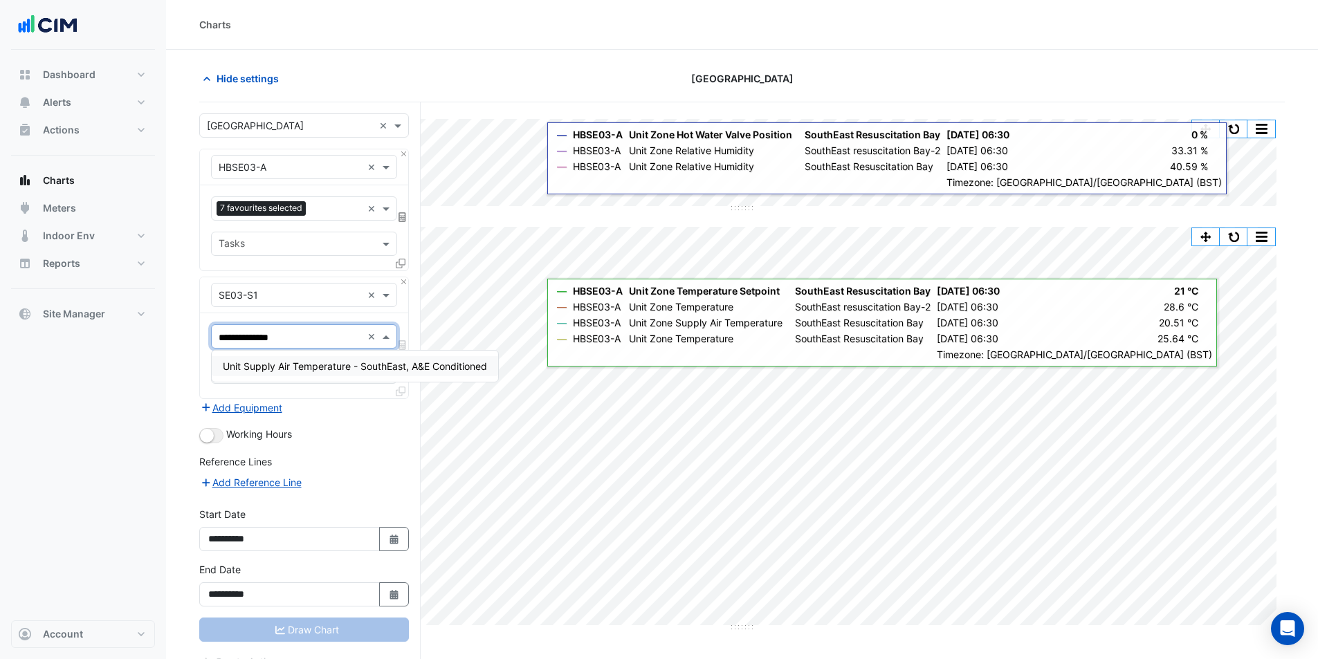
type input "**********"
click at [329, 369] on span "Unit Supply Air Temperature - SouthEast, A&E Conditioned" at bounding box center [355, 366] width 264 height 12
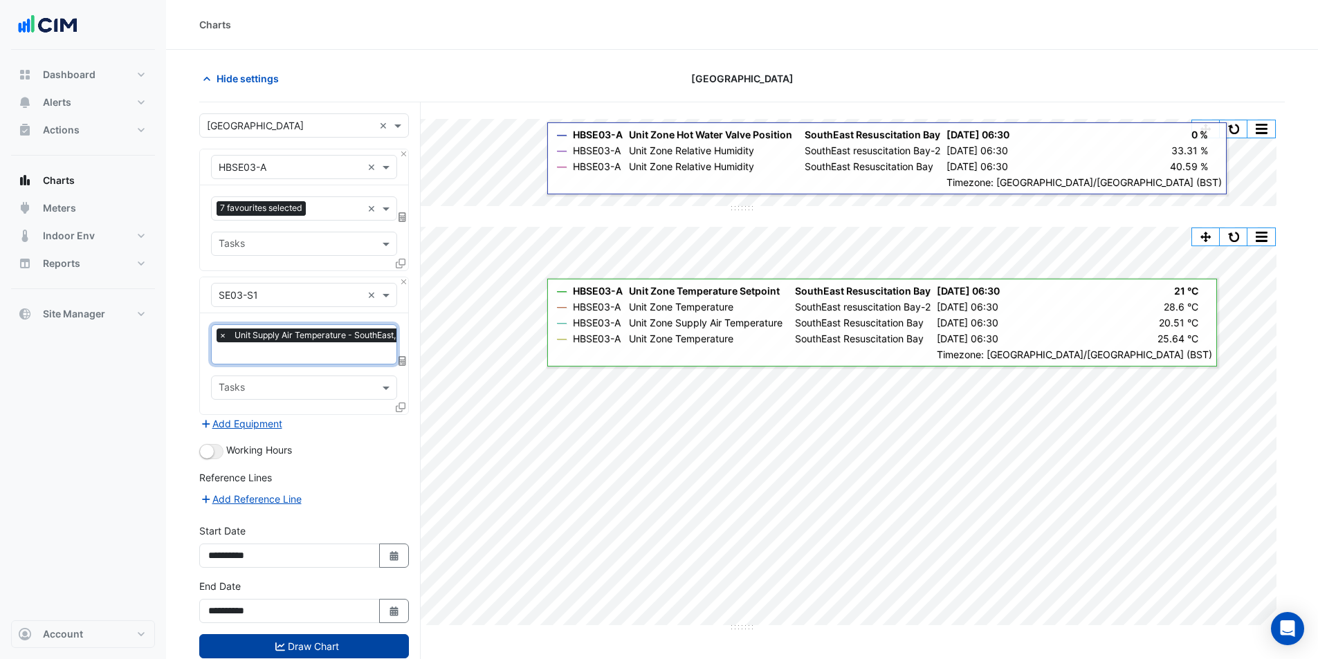
click at [329, 650] on button "Draw Chart" at bounding box center [304, 646] width 210 height 24
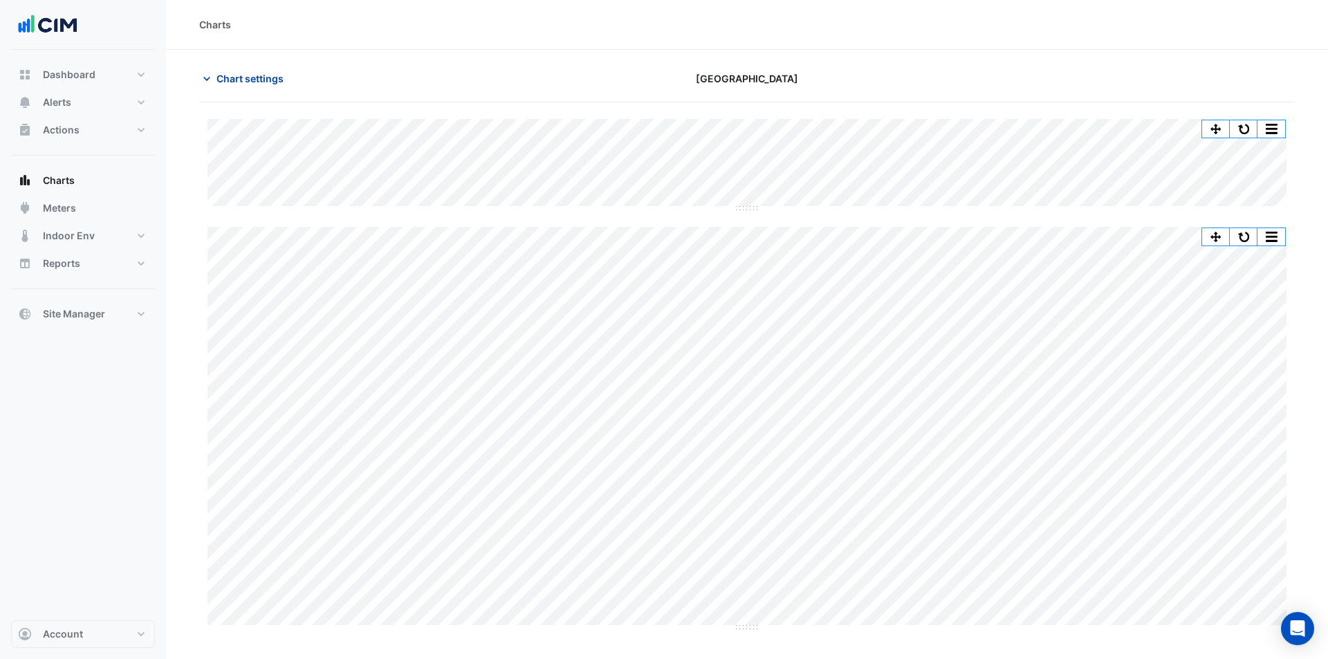
click at [264, 77] on span "Chart settings" at bounding box center [250, 78] width 67 height 15
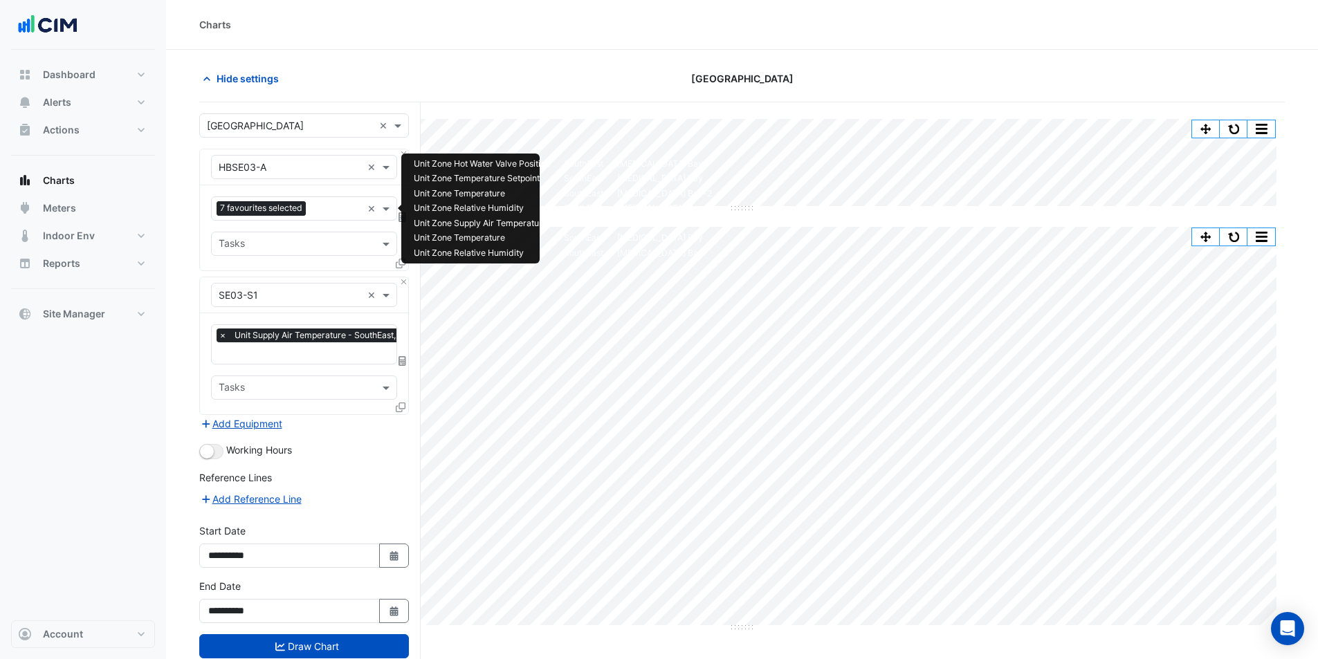
click at [317, 213] on input "text" at bounding box center [336, 210] width 51 height 15
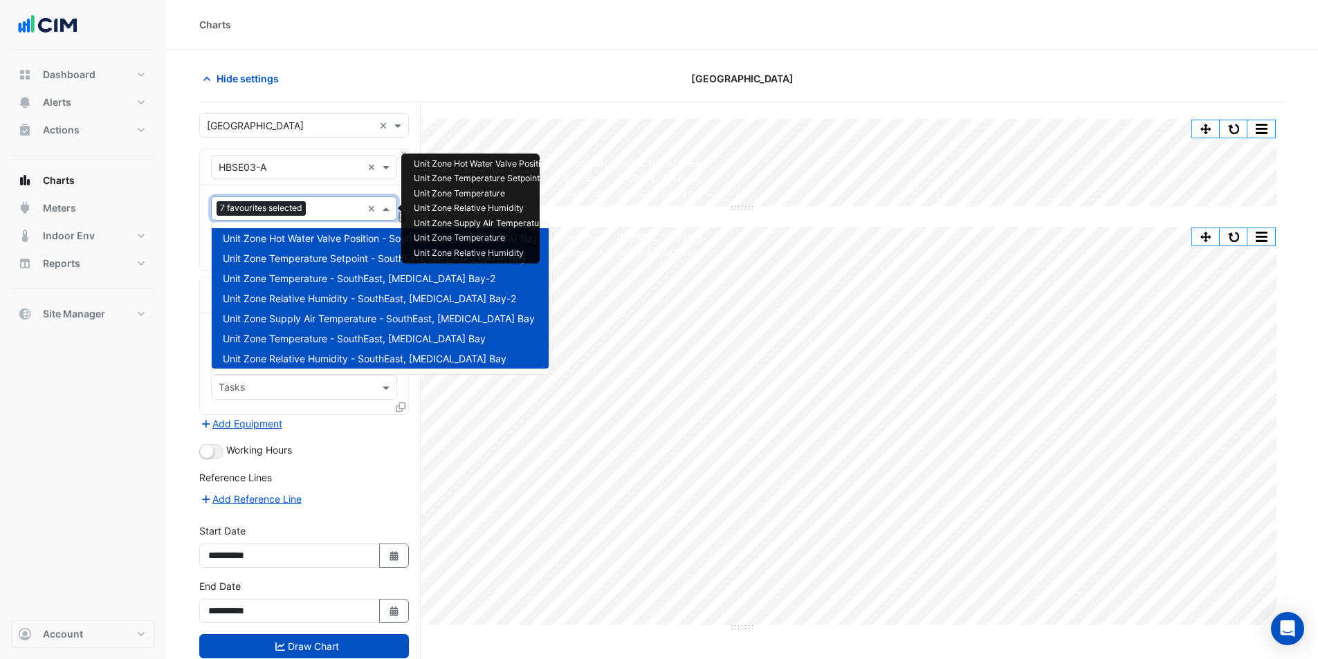
click at [182, 241] on section "Hide settings Causeway Hospital Split by Equip Split All Split None Print Save …" at bounding box center [742, 381] width 1152 height 662
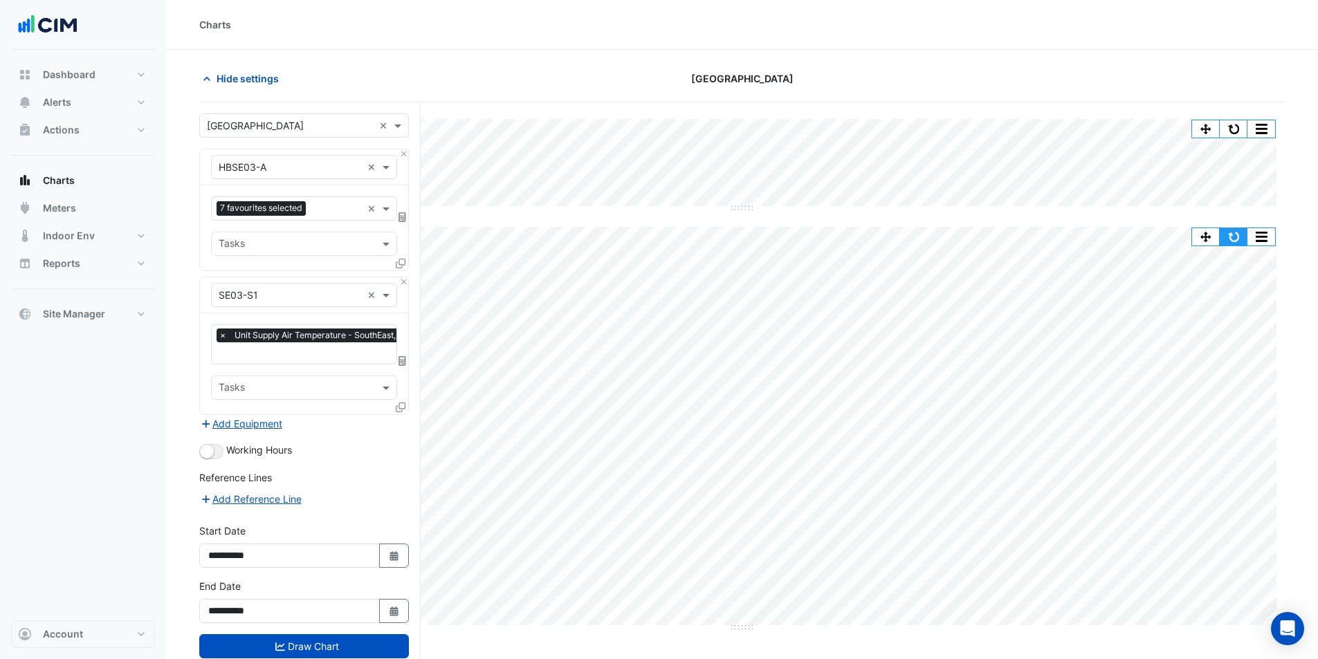
click at [1231, 239] on button "button" at bounding box center [1234, 236] width 28 height 17
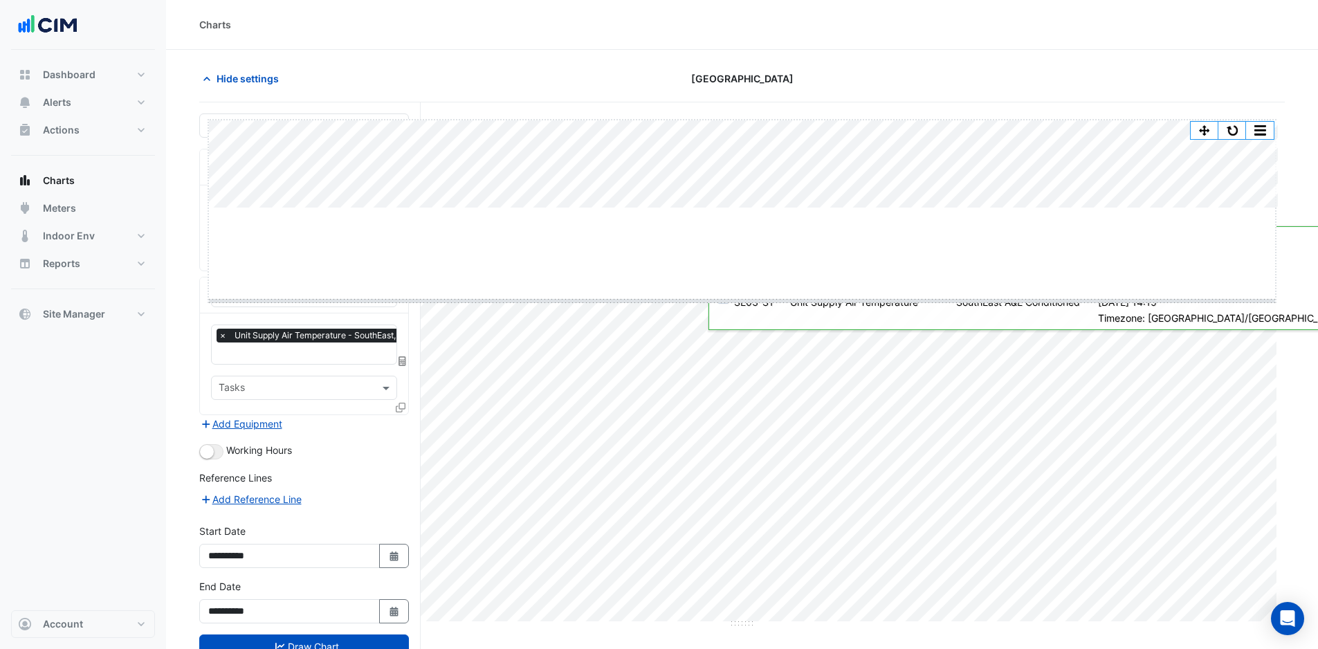
drag, startPoint x: 746, startPoint y: 207, endPoint x: 751, endPoint y: 300, distance: 92.8
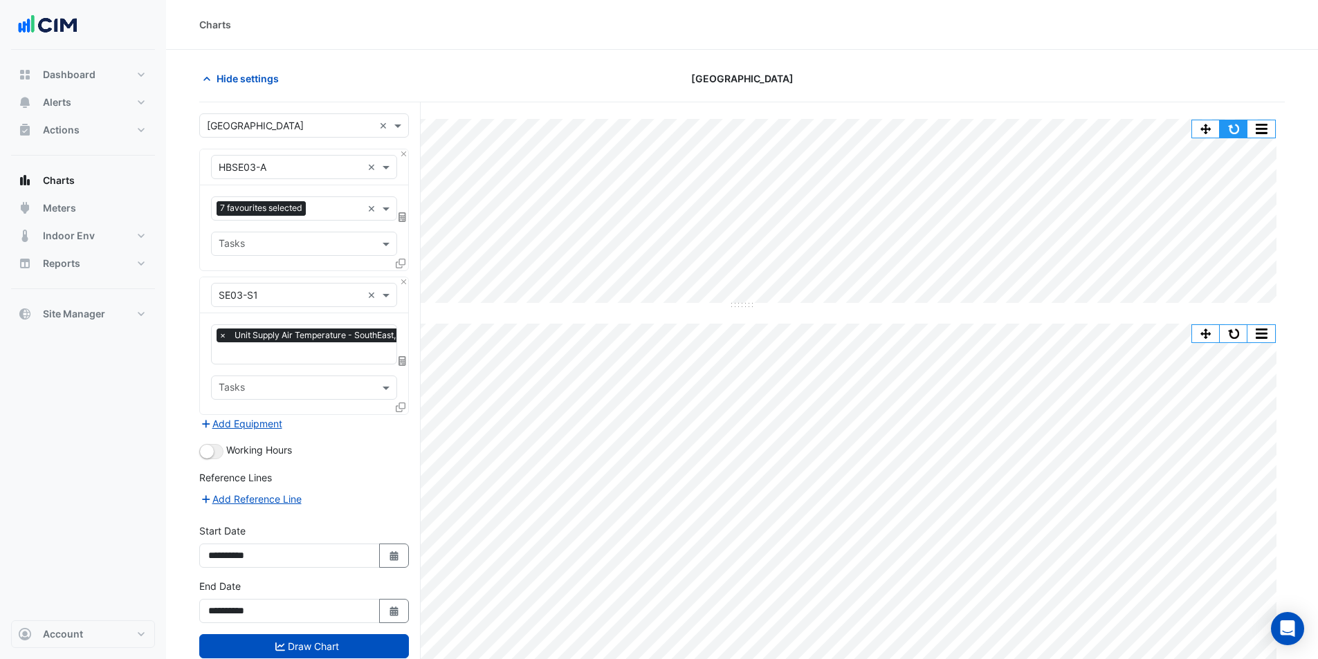
click at [1239, 130] on button "button" at bounding box center [1234, 128] width 28 height 17
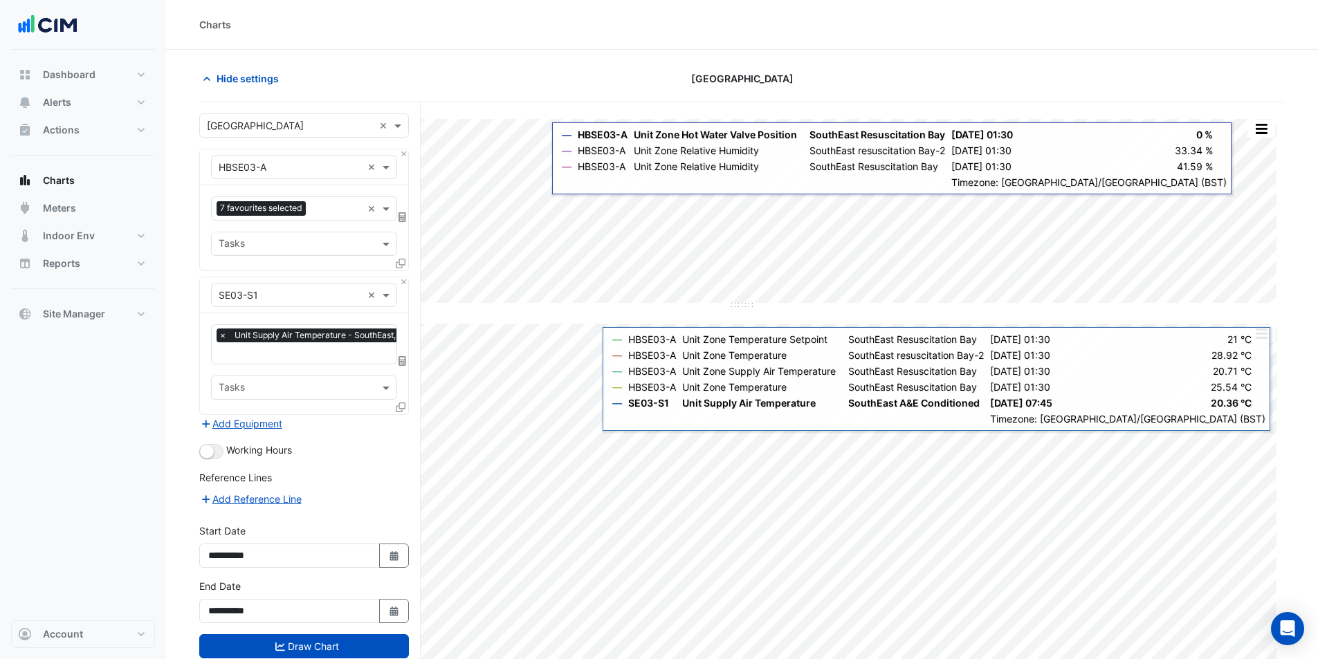
scroll to position [69, 0]
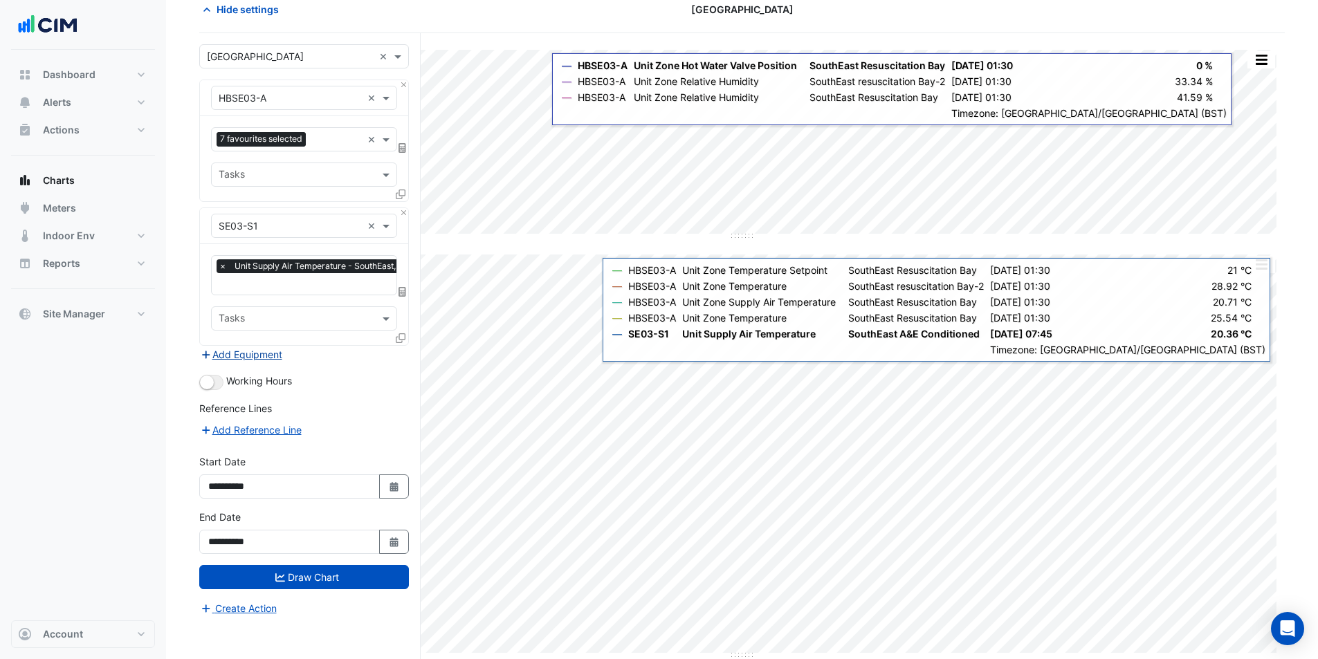
click at [264, 358] on button "Add Equipment" at bounding box center [241, 355] width 84 height 16
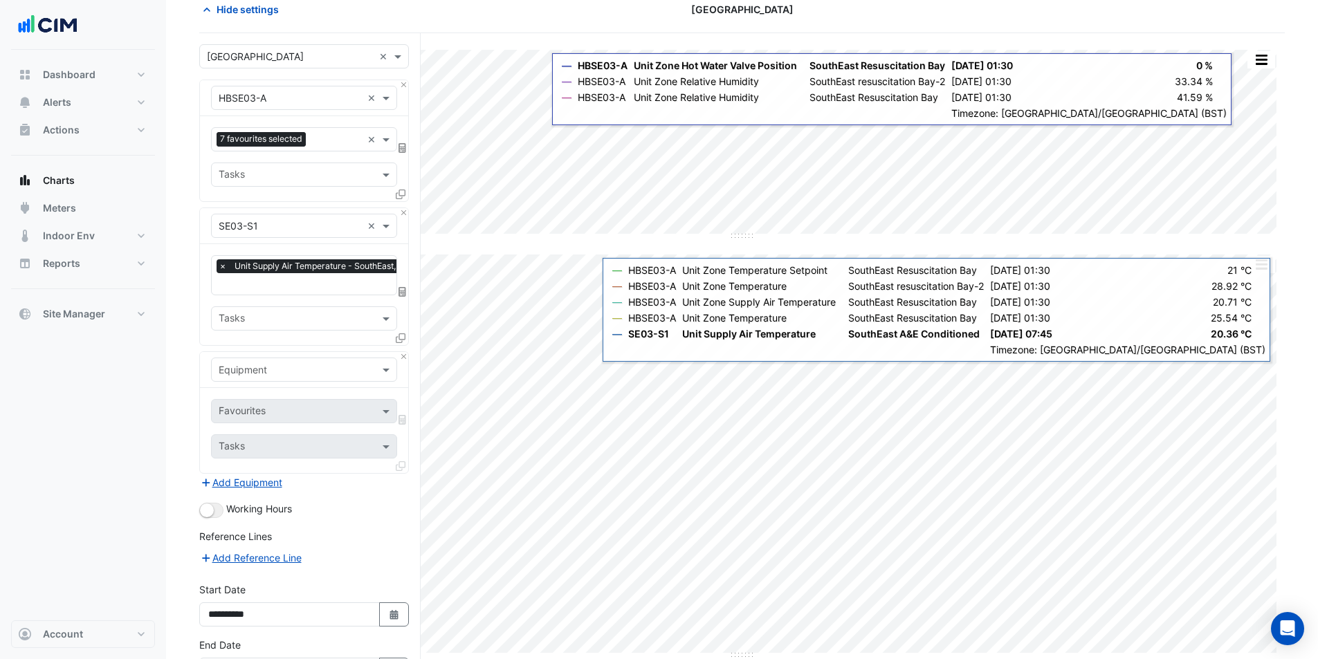
click at [263, 364] on input "text" at bounding box center [290, 370] width 143 height 15
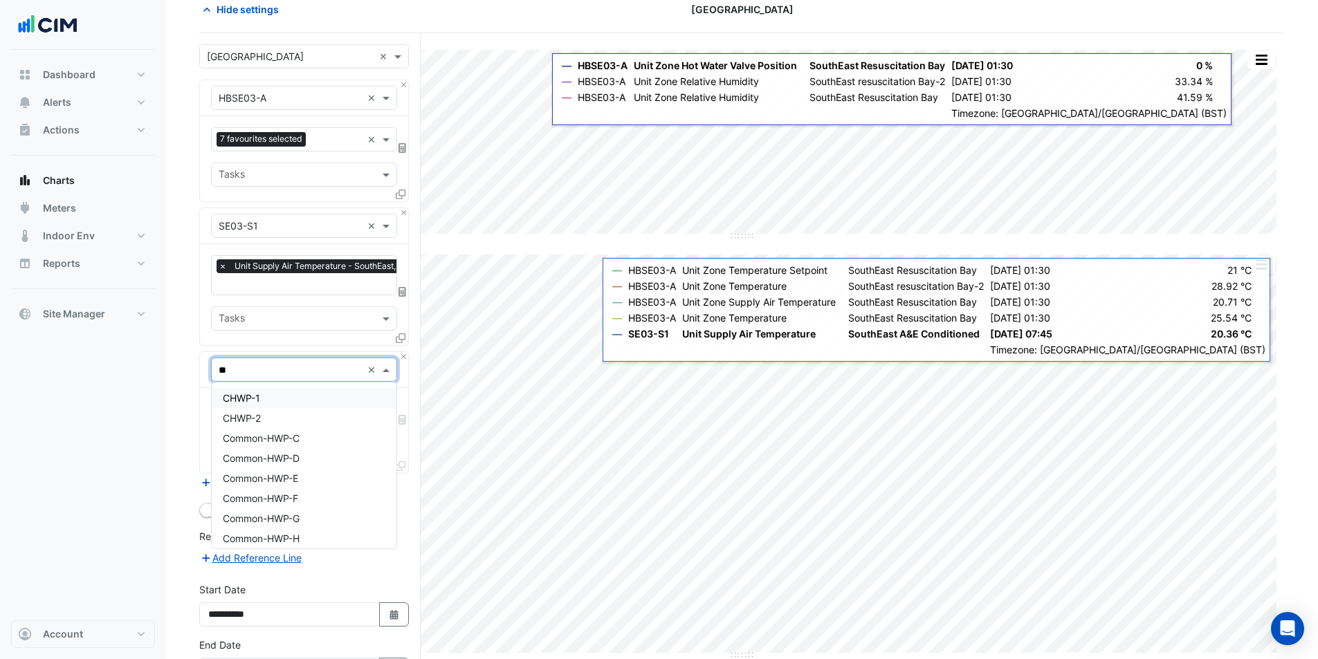
type input "*"
click at [270, 370] on input "text" at bounding box center [290, 370] width 143 height 15
type input "**"
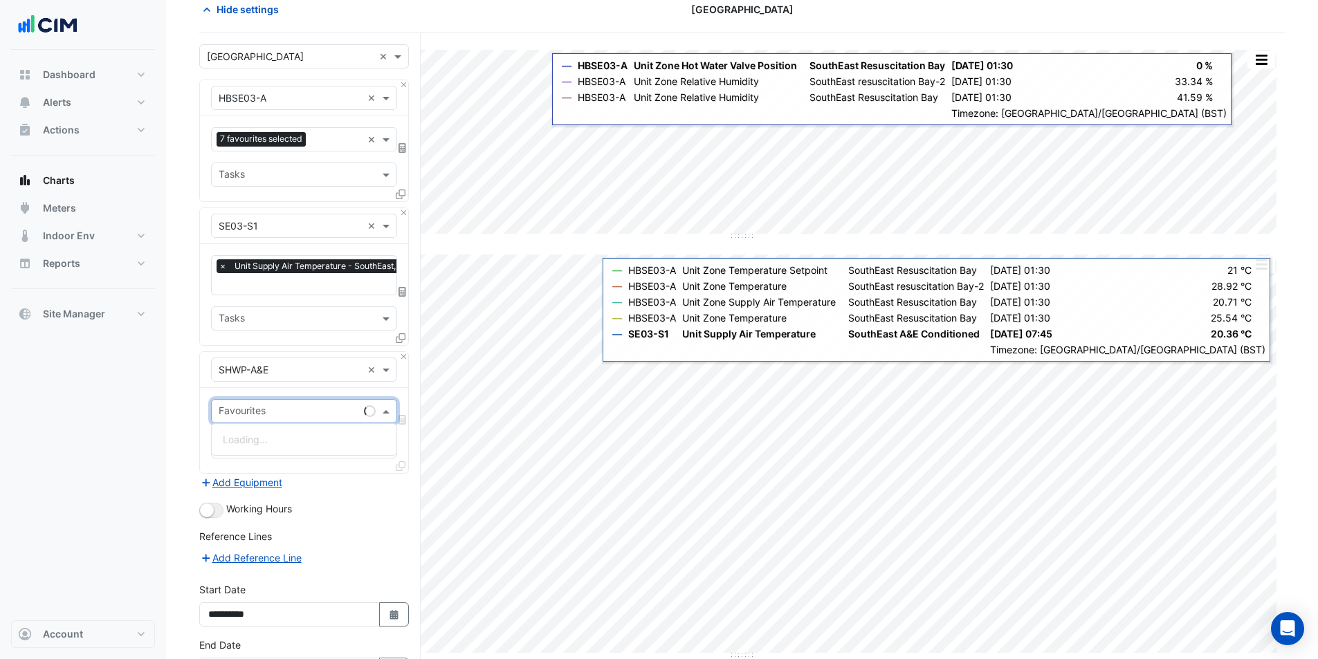
click at [291, 401] on div "Favourites" at bounding box center [304, 411] width 186 height 24
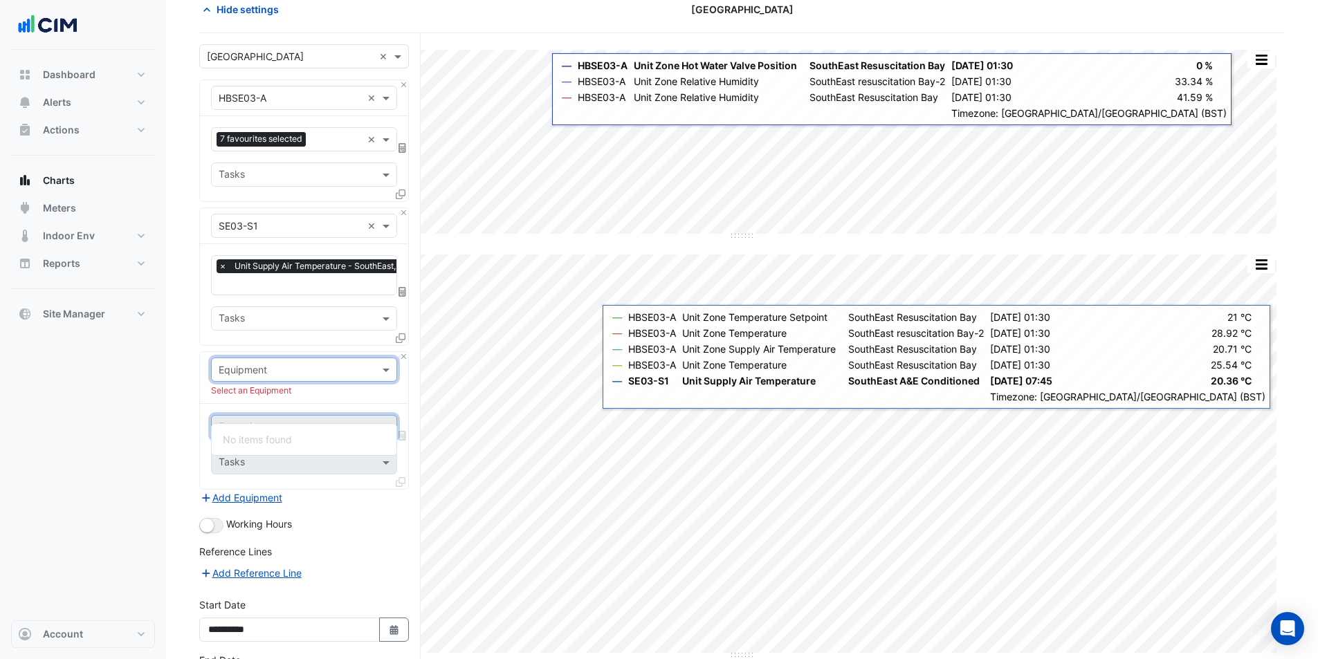
click at [317, 375] on input "text" at bounding box center [290, 370] width 143 height 15
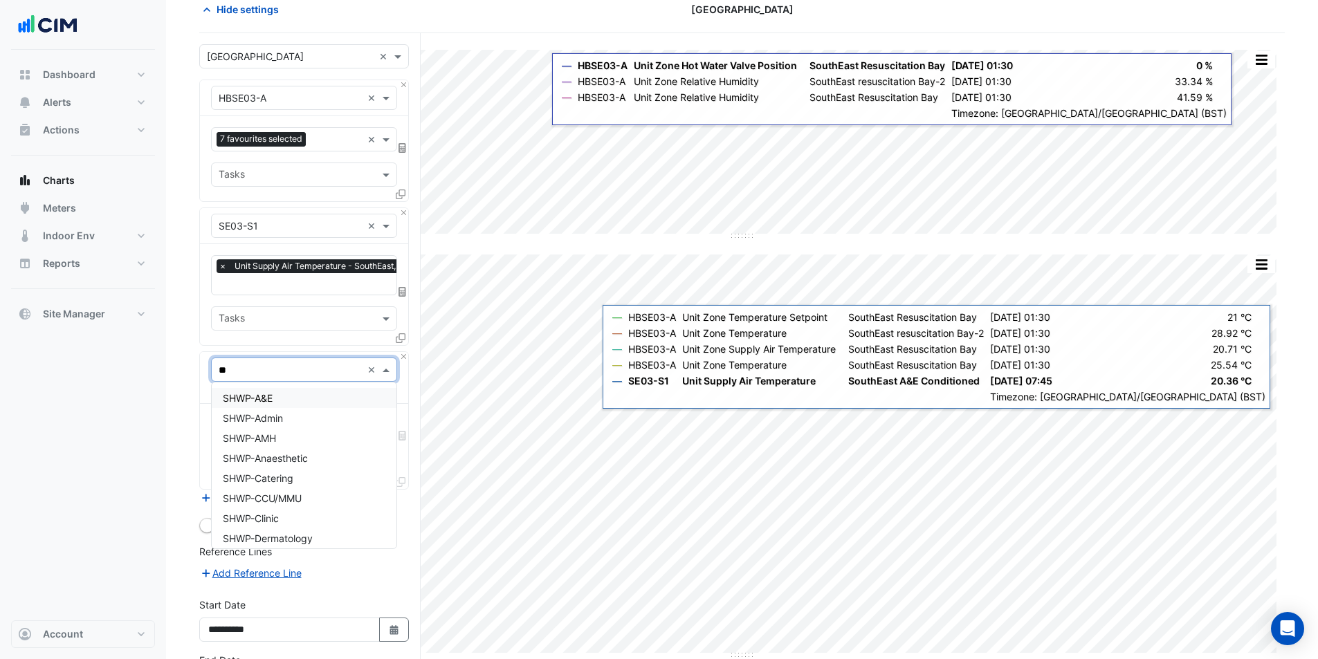
type input "*"
type input "***"
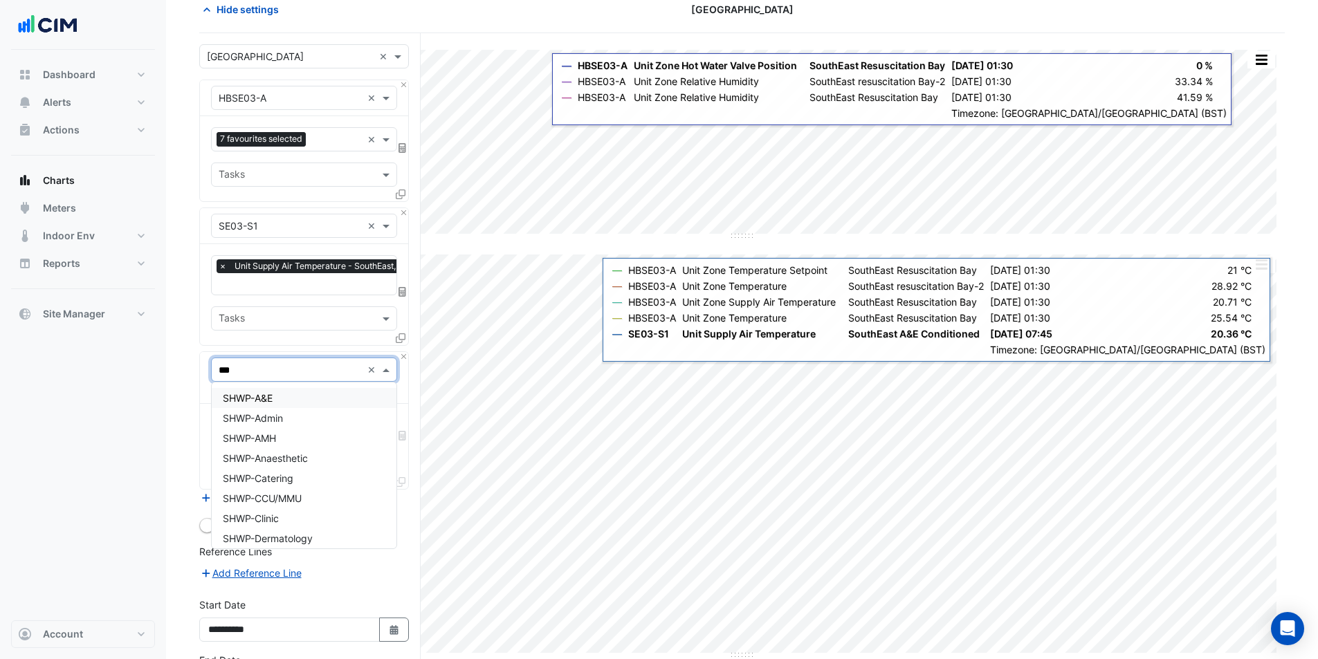
click at [302, 390] on div "SHWP-A&E" at bounding box center [304, 398] width 185 height 20
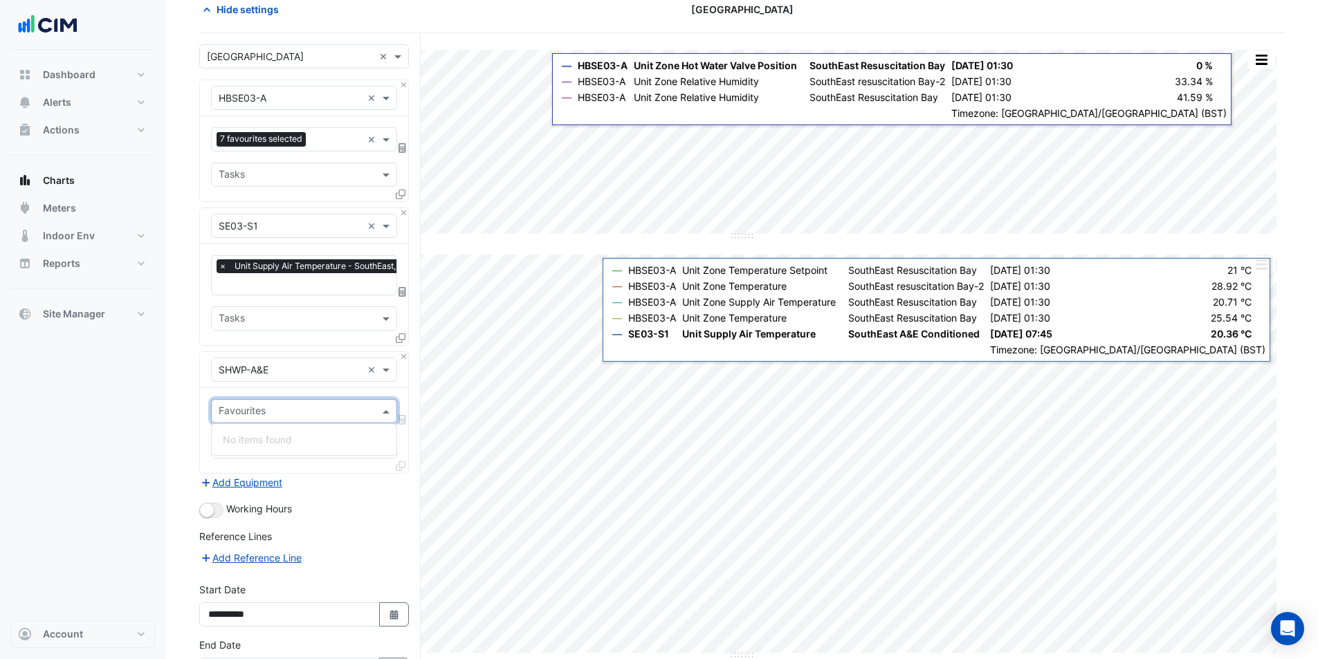
click at [303, 401] on div "Favourites" at bounding box center [293, 411] width 162 height 21
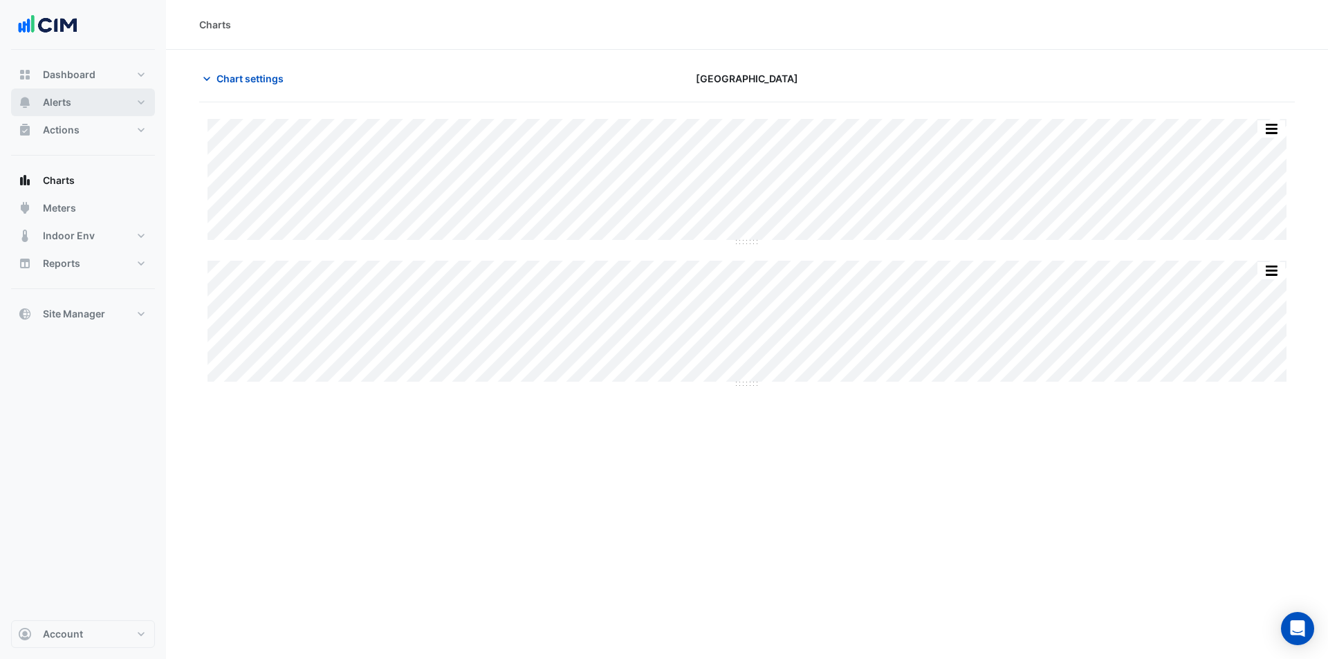
click at [76, 116] on button "Alerts" at bounding box center [83, 103] width 144 height 28
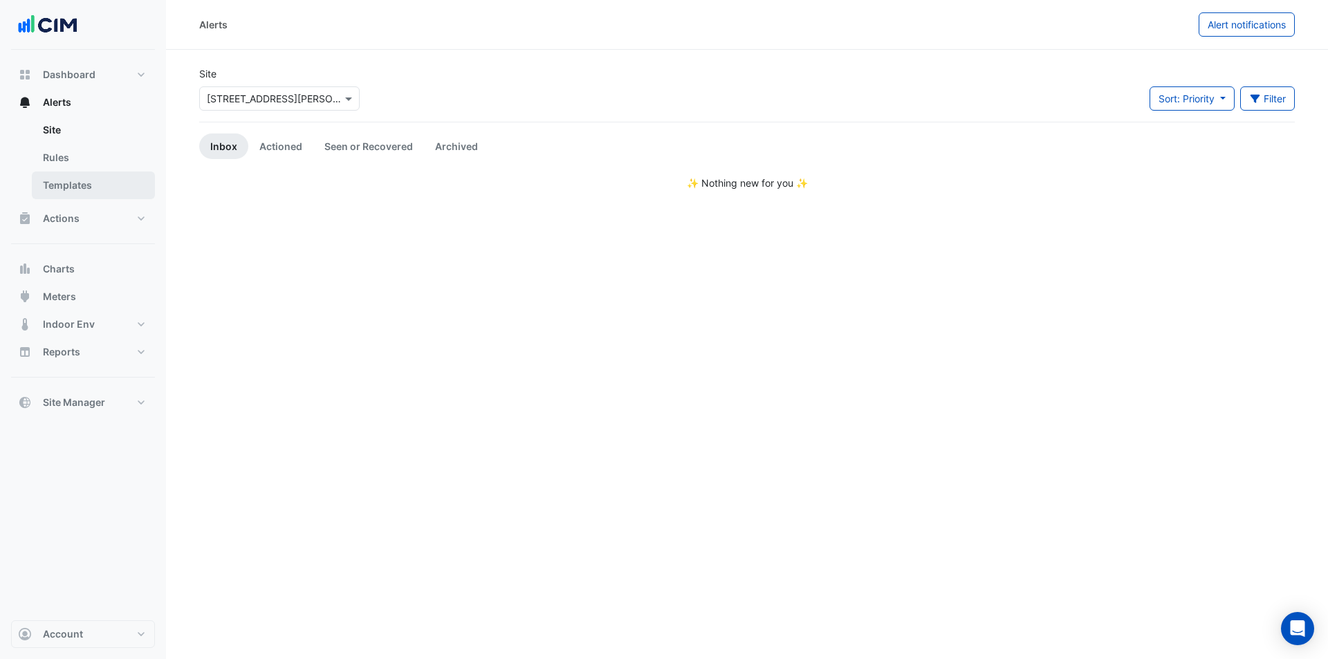
click at [82, 177] on link "Templates" at bounding box center [93, 186] width 123 height 28
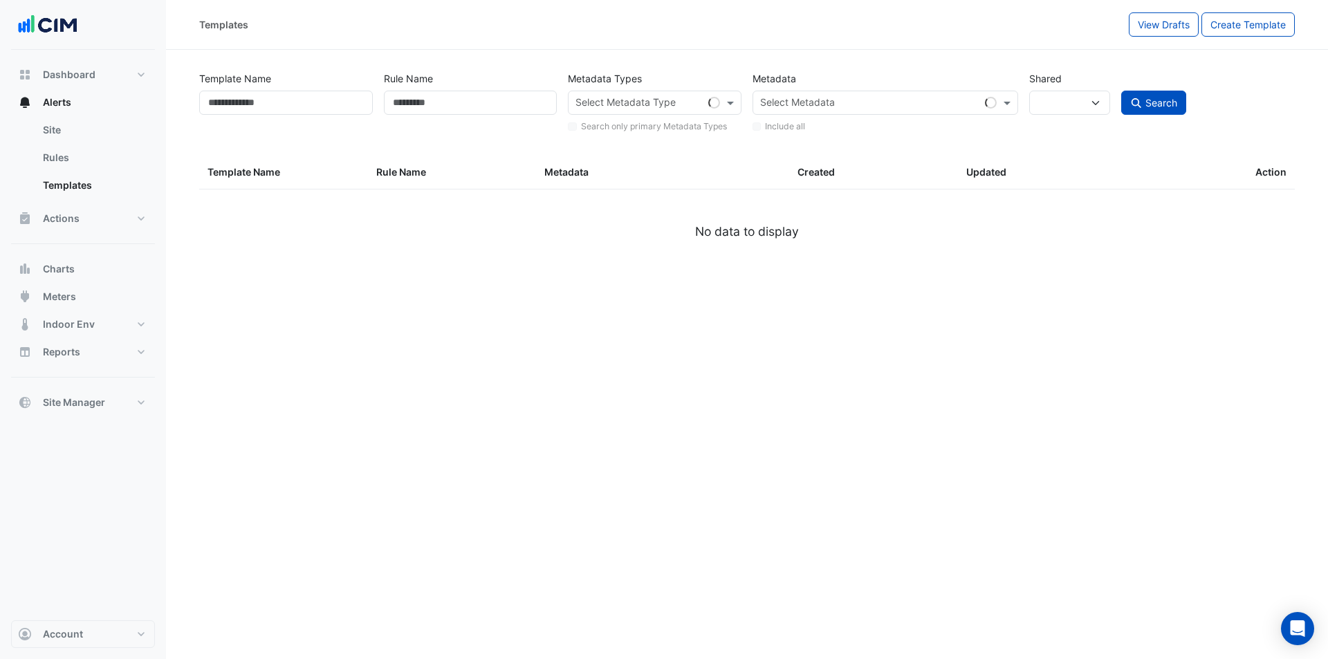
select select
click at [785, 105] on input "text" at bounding box center [877, 104] width 235 height 15
select select "***"
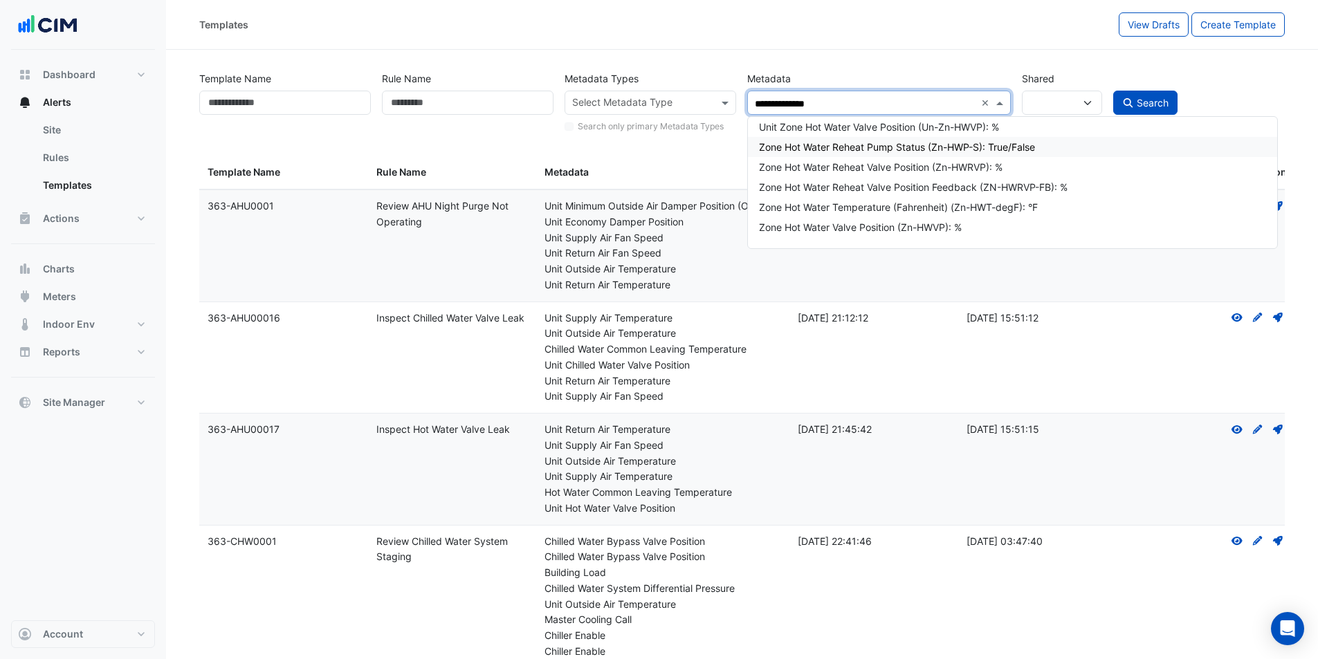
type input "**********"
click at [853, 129] on div "Unit Zone Hot Water Valve Position (Un-Zn-HWVP): %" at bounding box center [1017, 127] width 516 height 15
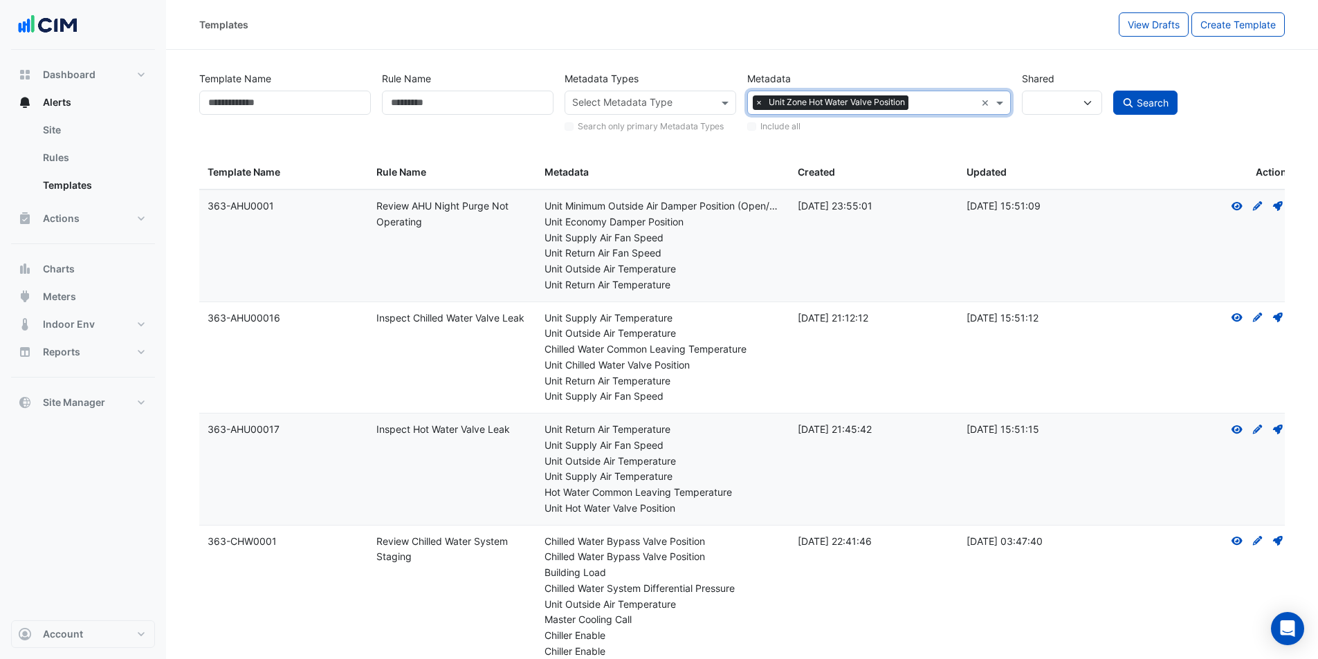
click at [751, 129] on div "Include all" at bounding box center [878, 124] width 263 height 18
click at [751, 124] on div "Include all" at bounding box center [878, 124] width 263 height 18
click at [946, 104] on input "text" at bounding box center [944, 104] width 61 height 15
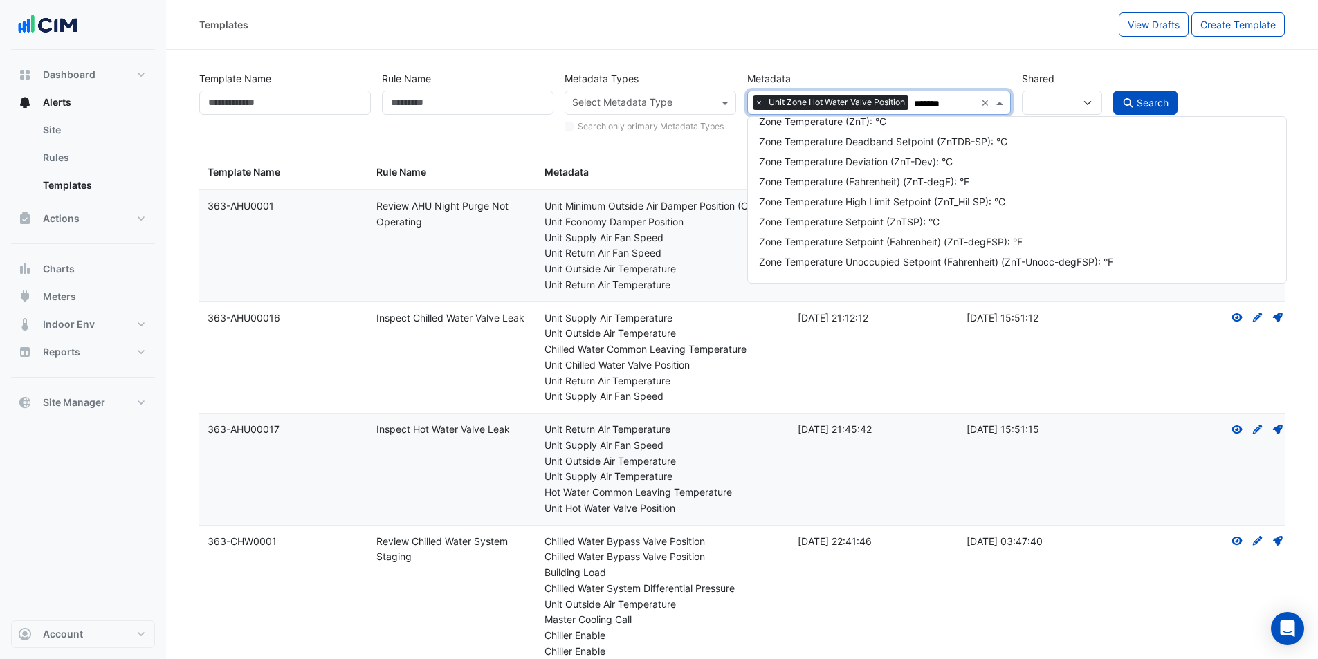
scroll to position [2453, 0]
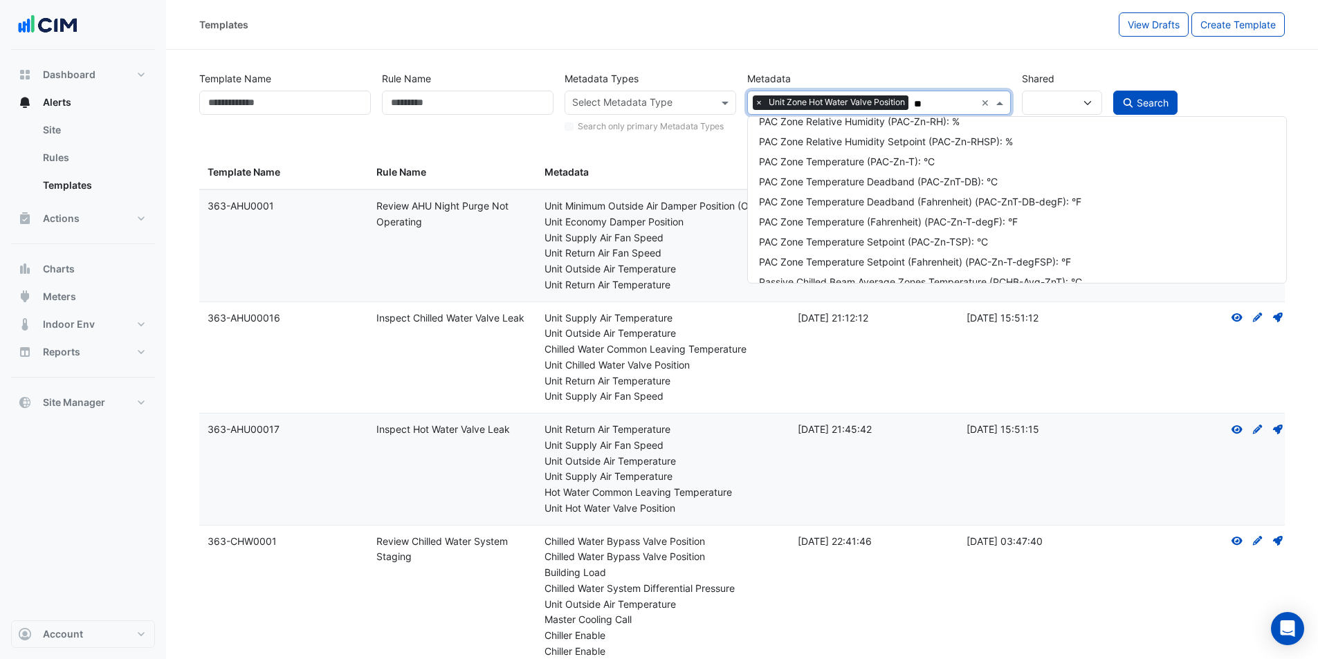
type input "*"
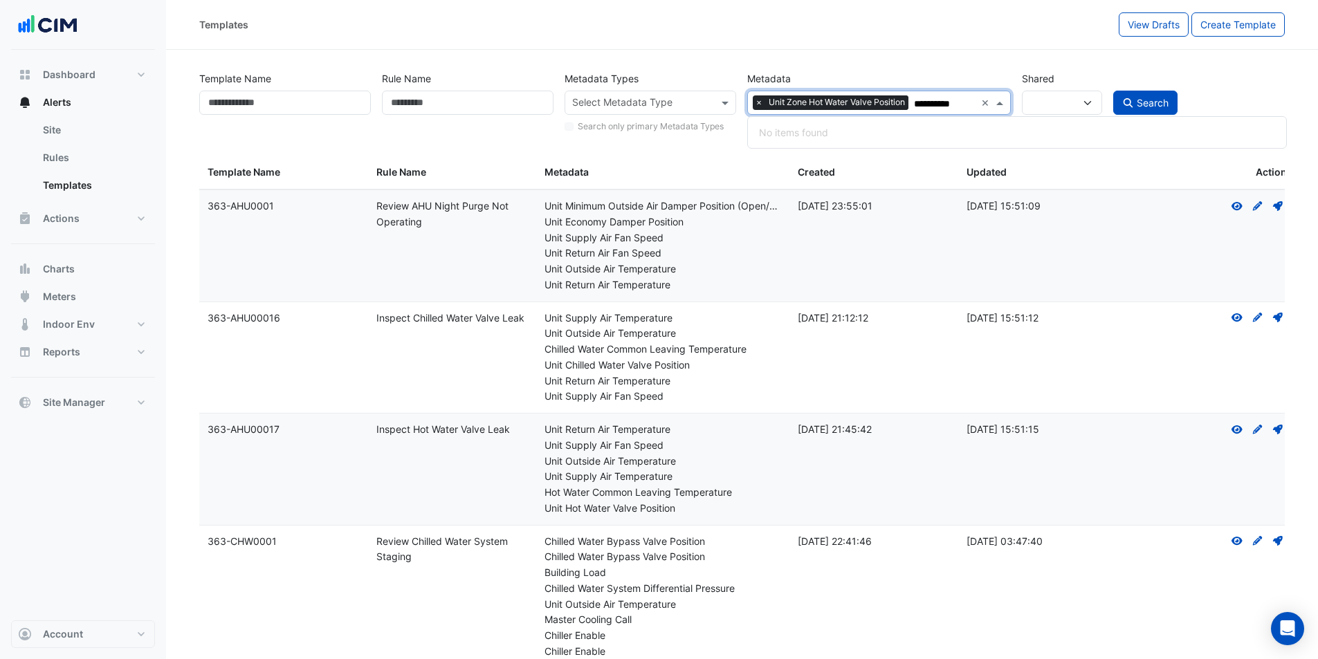
scroll to position [0, 0]
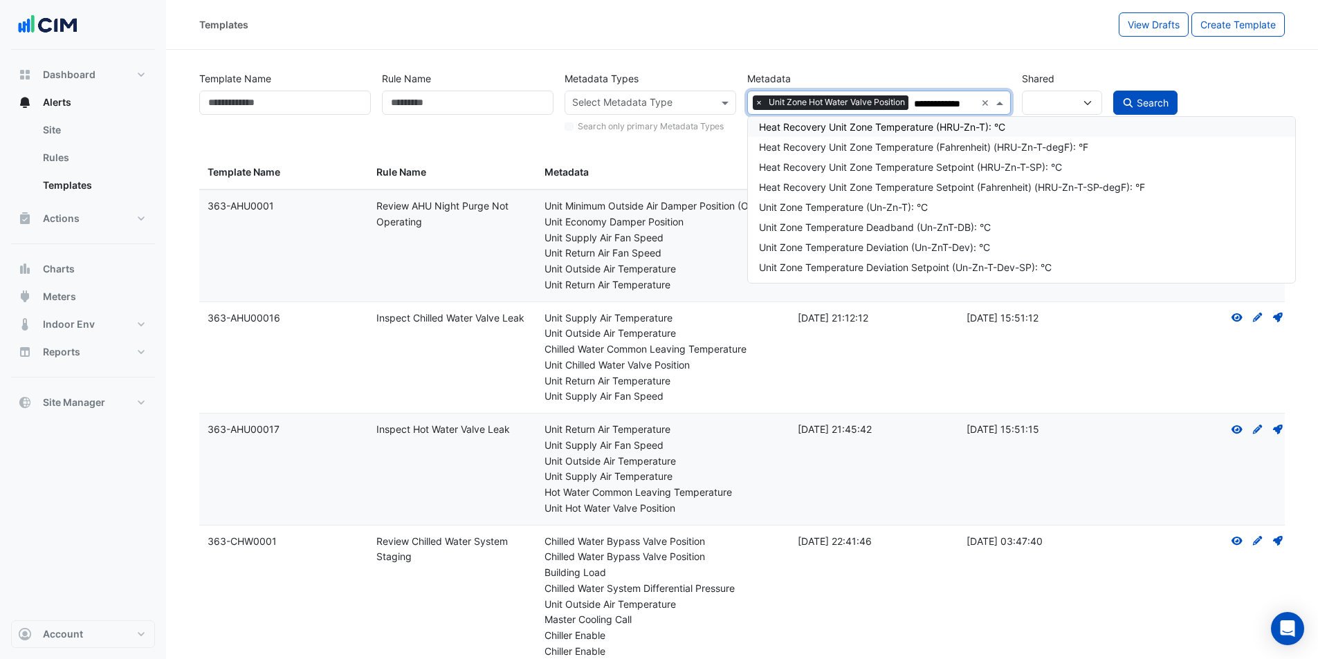
type input "**********"
click at [883, 209] on div "Unit Zone Temperature (Un-Zn-T): °C" at bounding box center [1021, 207] width 525 height 15
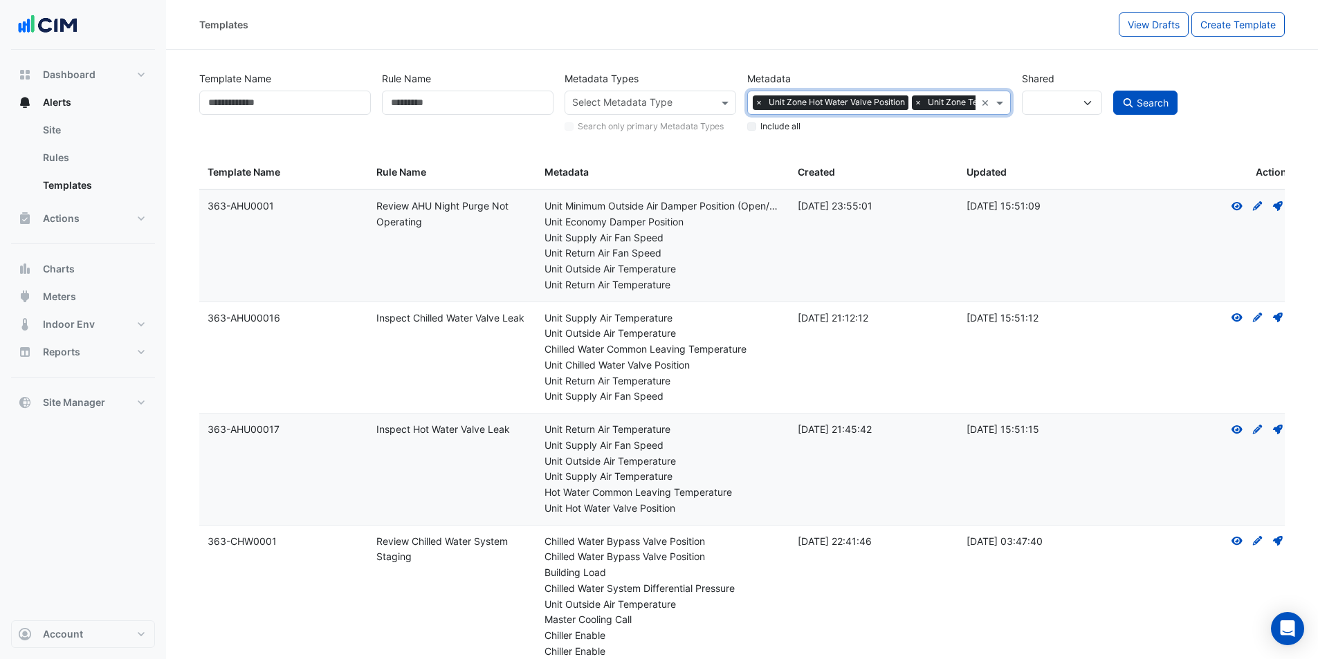
click at [746, 127] on div "Metadata Select Metadata × Unit Zone Hot Water Valve Position × Unit Zone Tempe…" at bounding box center [879, 100] width 274 height 68
click at [1148, 102] on span "Search" at bounding box center [1153, 103] width 32 height 12
select select
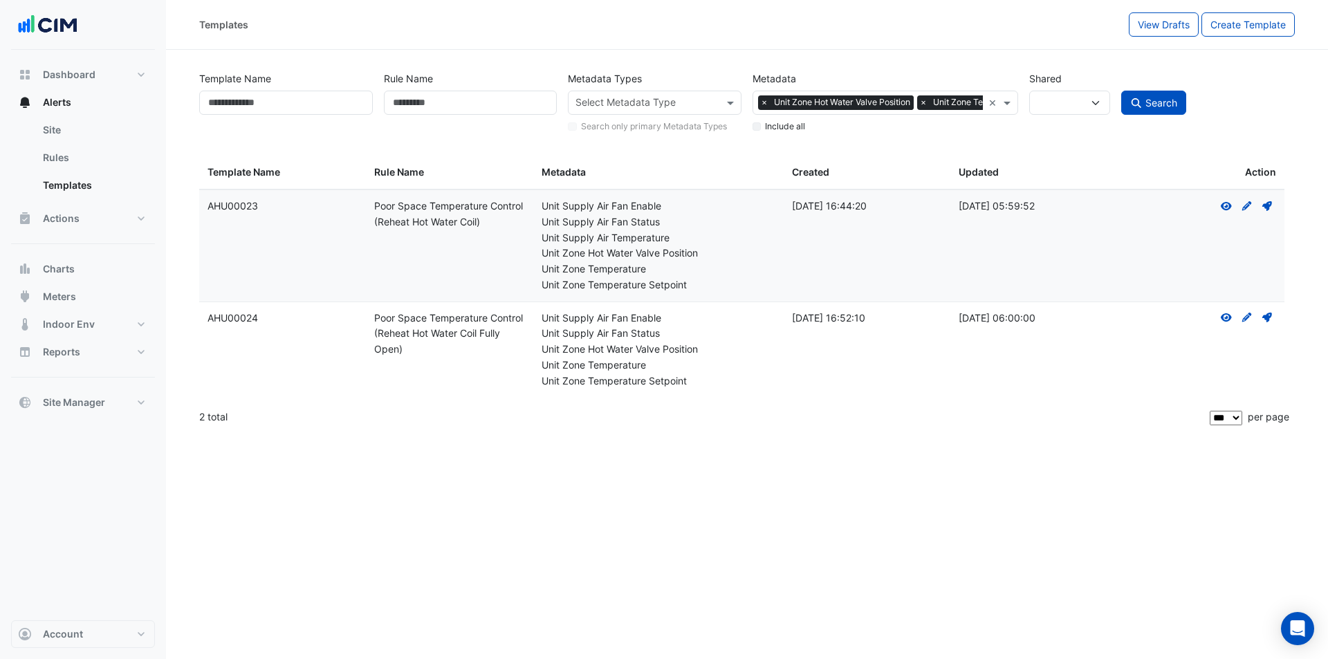
drag, startPoint x: 392, startPoint y: 213, endPoint x: 513, endPoint y: 216, distance: 121.1
click at [513, 216] on div "Rule Name: Poor Space Temperature Control (Reheat Hot Water Coil)" at bounding box center [449, 215] width 150 height 32
drag, startPoint x: 587, startPoint y: 204, endPoint x: 695, endPoint y: 211, distance: 108.8
click at [695, 211] on div "Unit Supply Air Fan Enable" at bounding box center [659, 207] width 234 height 16
drag, startPoint x: 621, startPoint y: 219, endPoint x: 668, endPoint y: 226, distance: 48.2
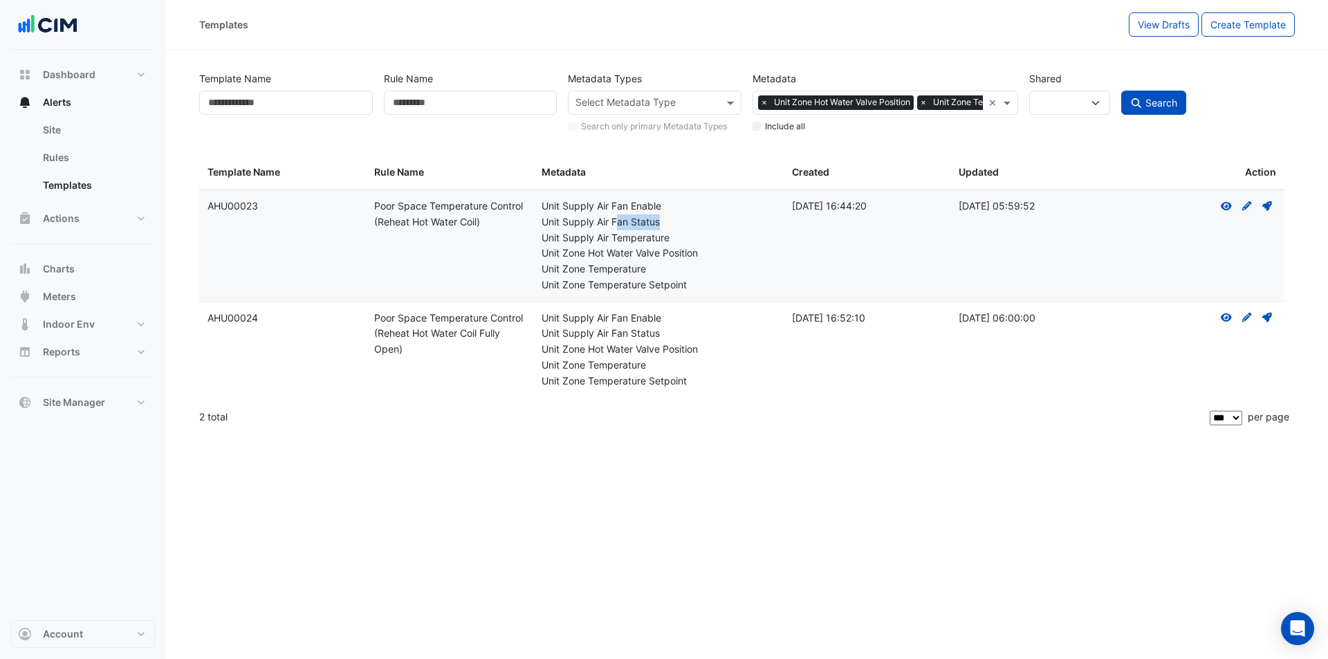
click at [668, 226] on div "Unit Supply Air Fan Status" at bounding box center [659, 222] width 234 height 16
drag, startPoint x: 617, startPoint y: 236, endPoint x: 684, endPoint y: 242, distance: 67.4
click at [684, 242] on div "Unit Supply Air Temperature" at bounding box center [659, 238] width 234 height 16
drag, startPoint x: 616, startPoint y: 253, endPoint x: 702, endPoint y: 257, distance: 86.6
click at [702, 257] on div "Unit Zone Hot Water Valve Position" at bounding box center [659, 254] width 234 height 16
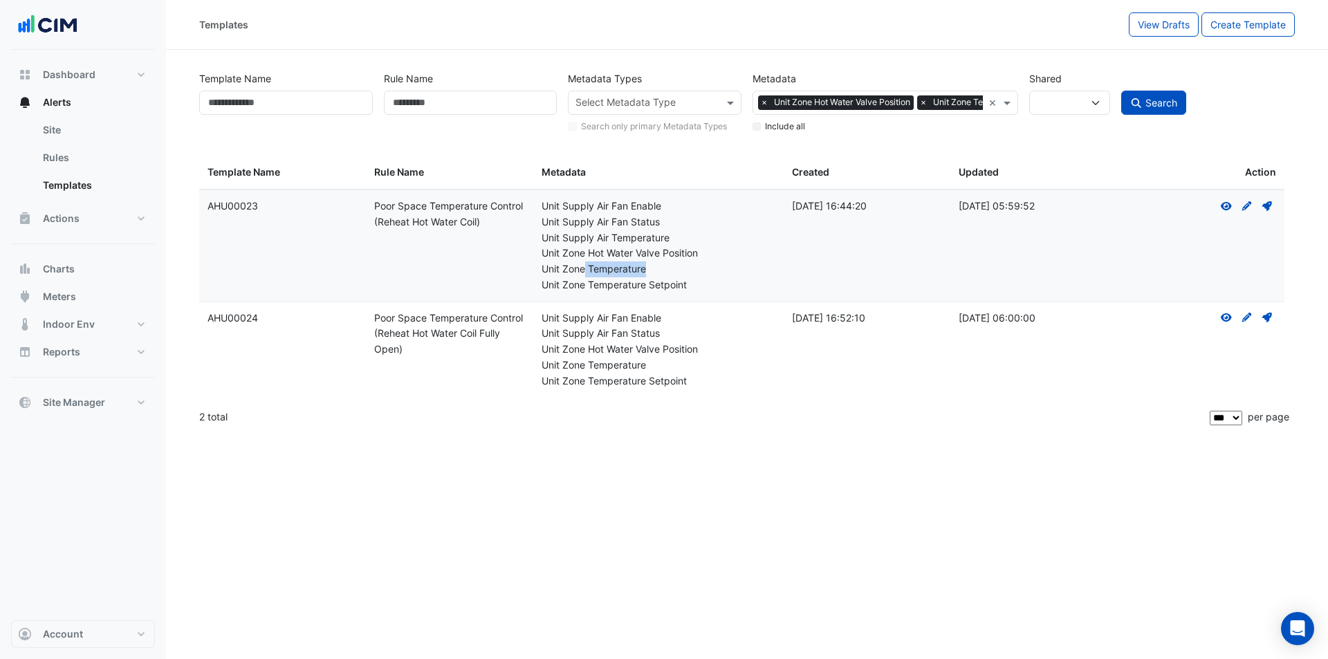
drag, startPoint x: 585, startPoint y: 273, endPoint x: 646, endPoint y: 273, distance: 60.9
click at [646, 273] on div "Unit Zone Temperature" at bounding box center [659, 270] width 234 height 16
drag, startPoint x: 629, startPoint y: 288, endPoint x: 695, endPoint y: 288, distance: 66.4
click at [695, 288] on datatable-body-cell "Metadata: Unit Supply Air Fan Enable Unit Supply Air Fan Status Unit Supply Air…" at bounding box center [658, 245] width 250 height 111
drag, startPoint x: 554, startPoint y: 240, endPoint x: 680, endPoint y: 241, distance: 125.9
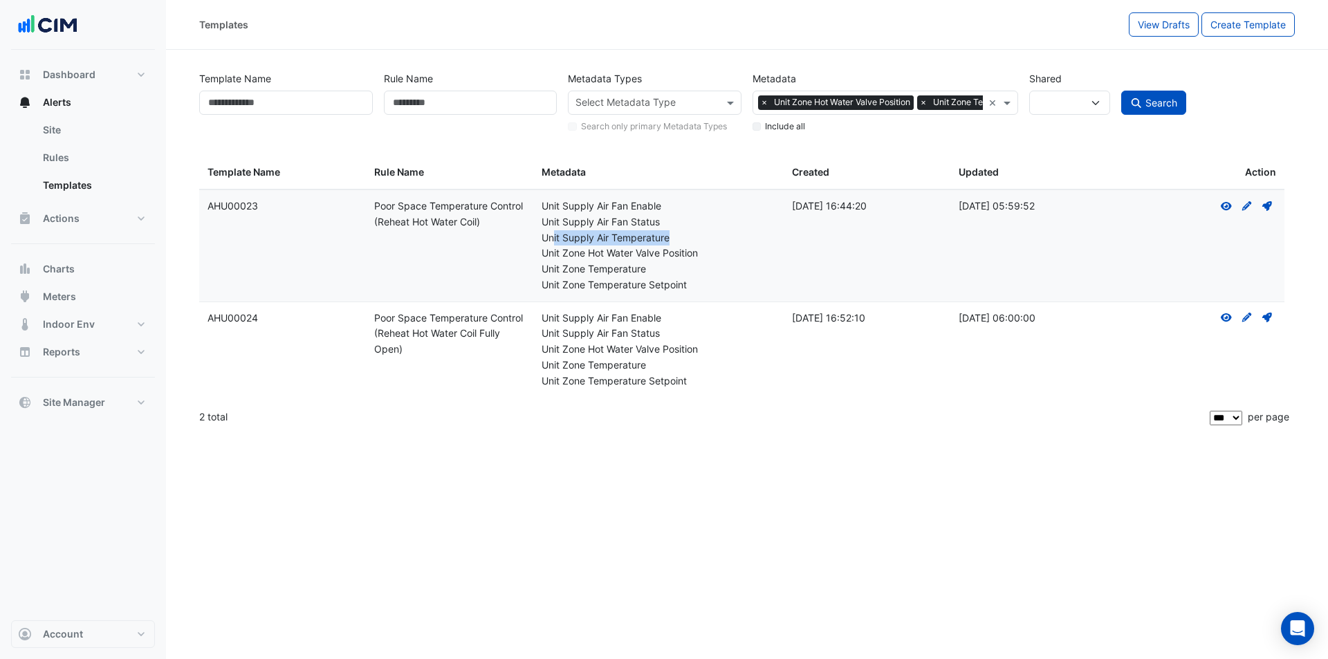
click at [680, 241] on div "Unit Supply Air Temperature" at bounding box center [659, 238] width 234 height 16
click at [1225, 205] on icon "View" at bounding box center [1226, 206] width 12 height 10
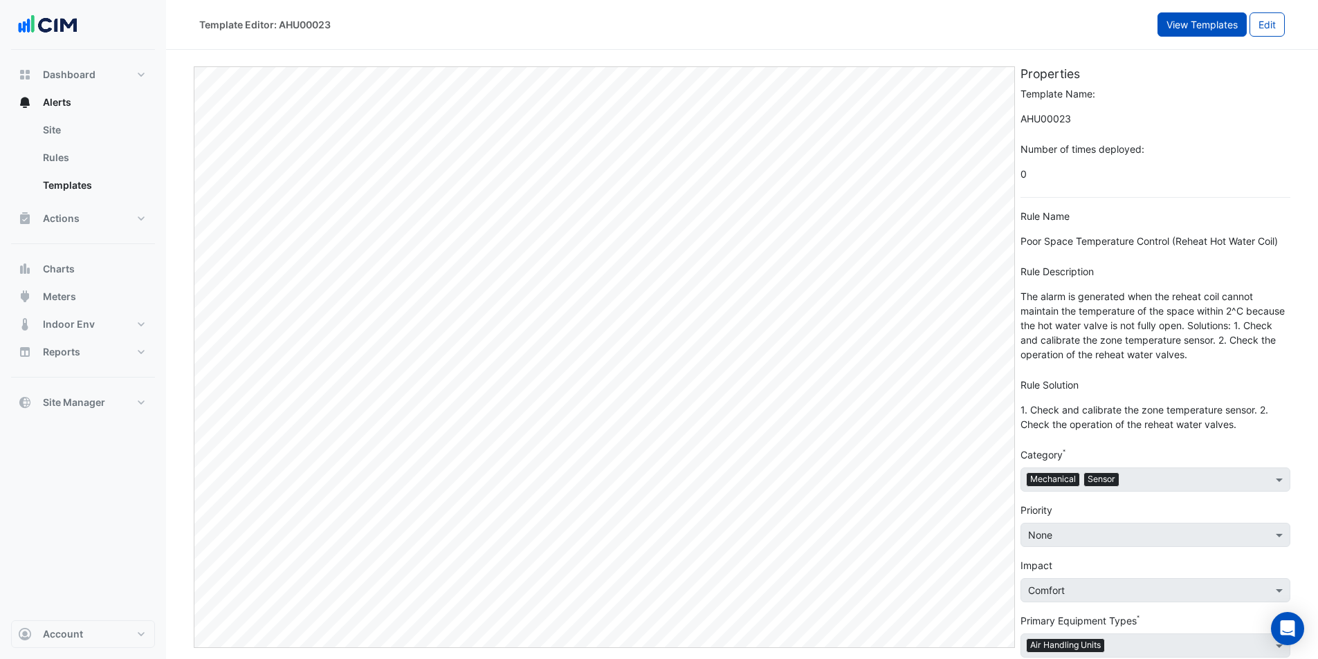
click at [1220, 26] on button "View Templates" at bounding box center [1201, 24] width 89 height 24
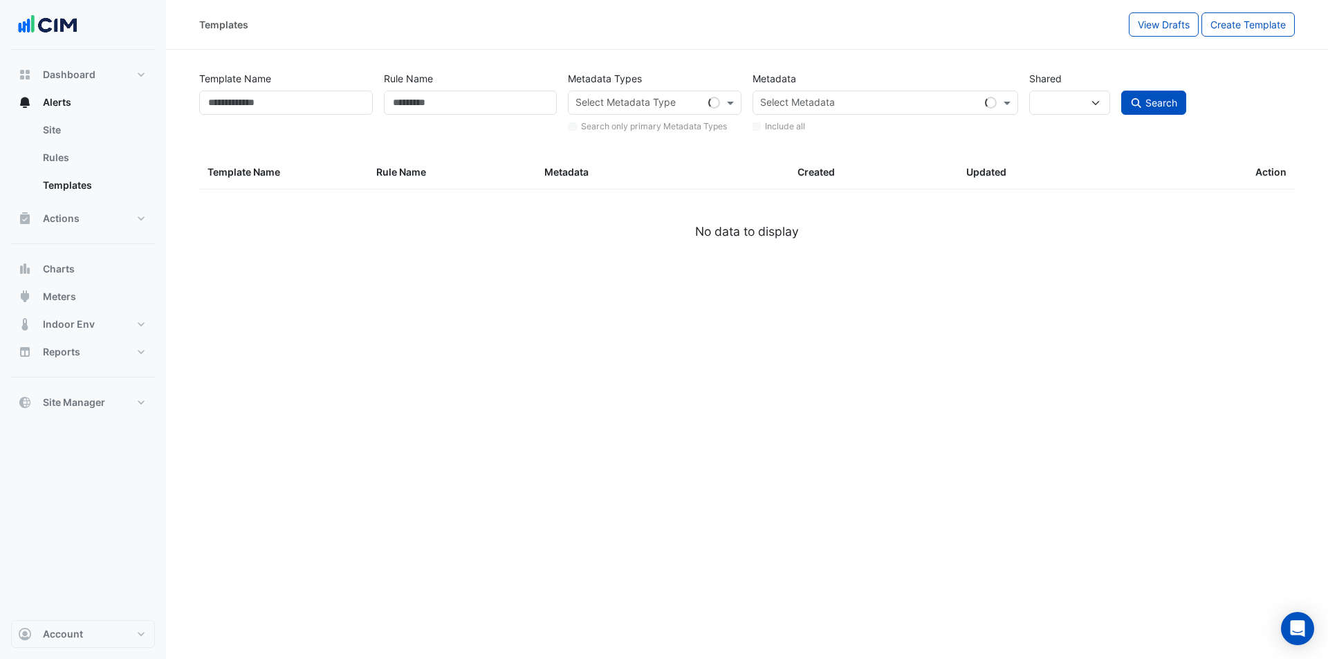
select select
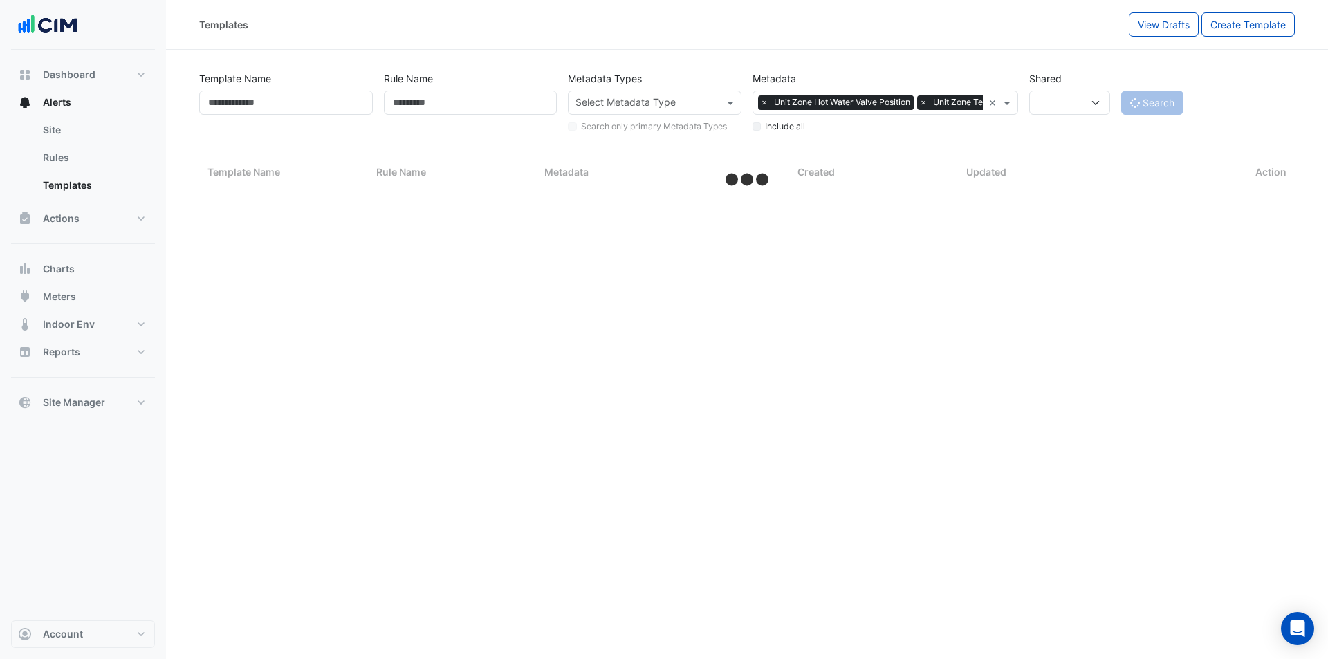
select select "***"
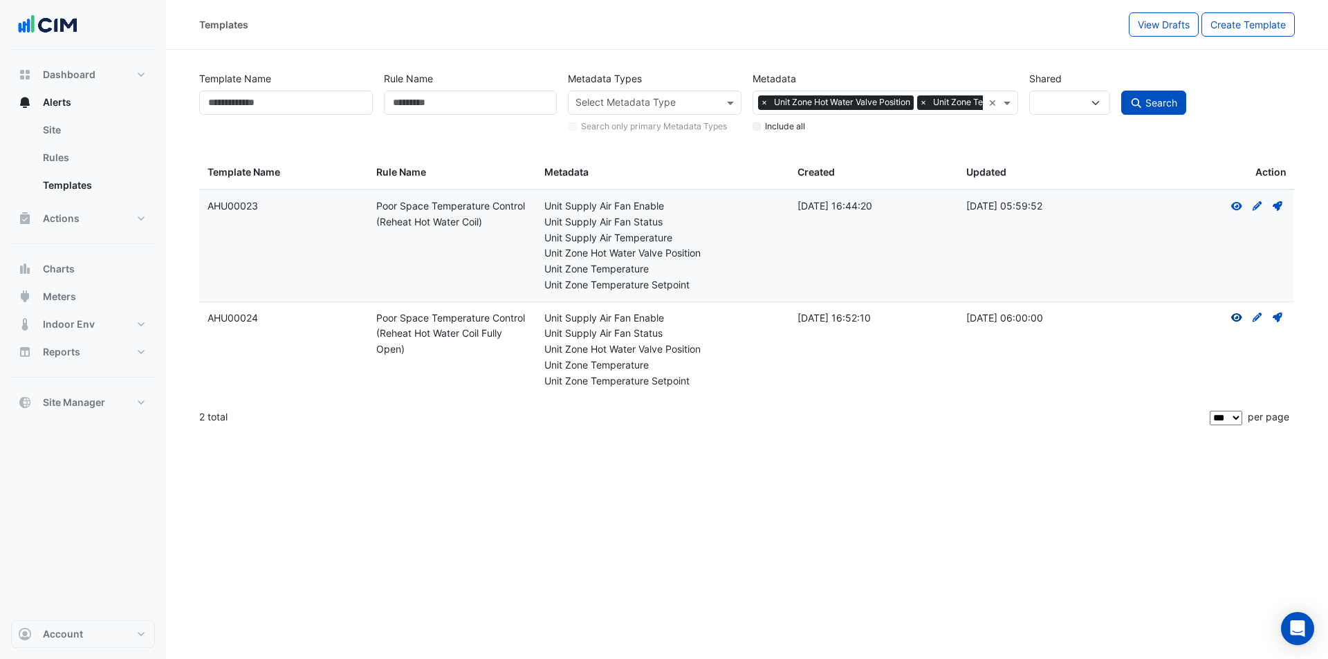
click at [1238, 317] on icon at bounding box center [1236, 317] width 11 height 8
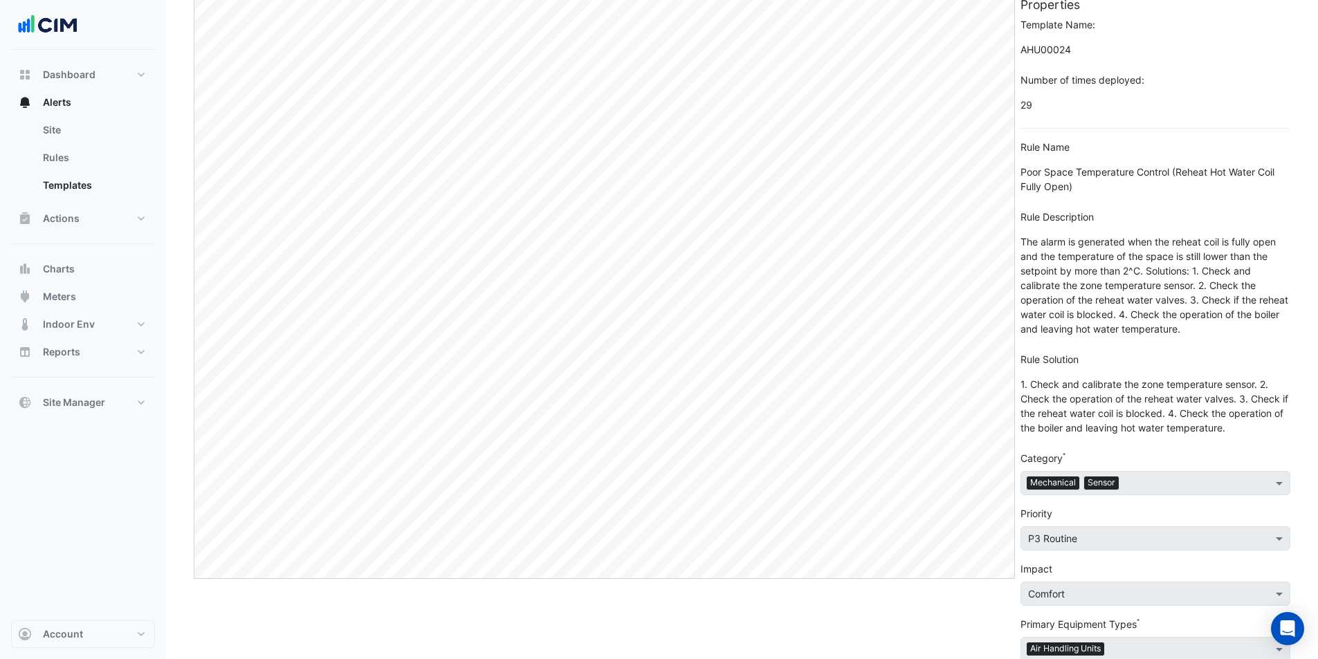
scroll to position [30, 0]
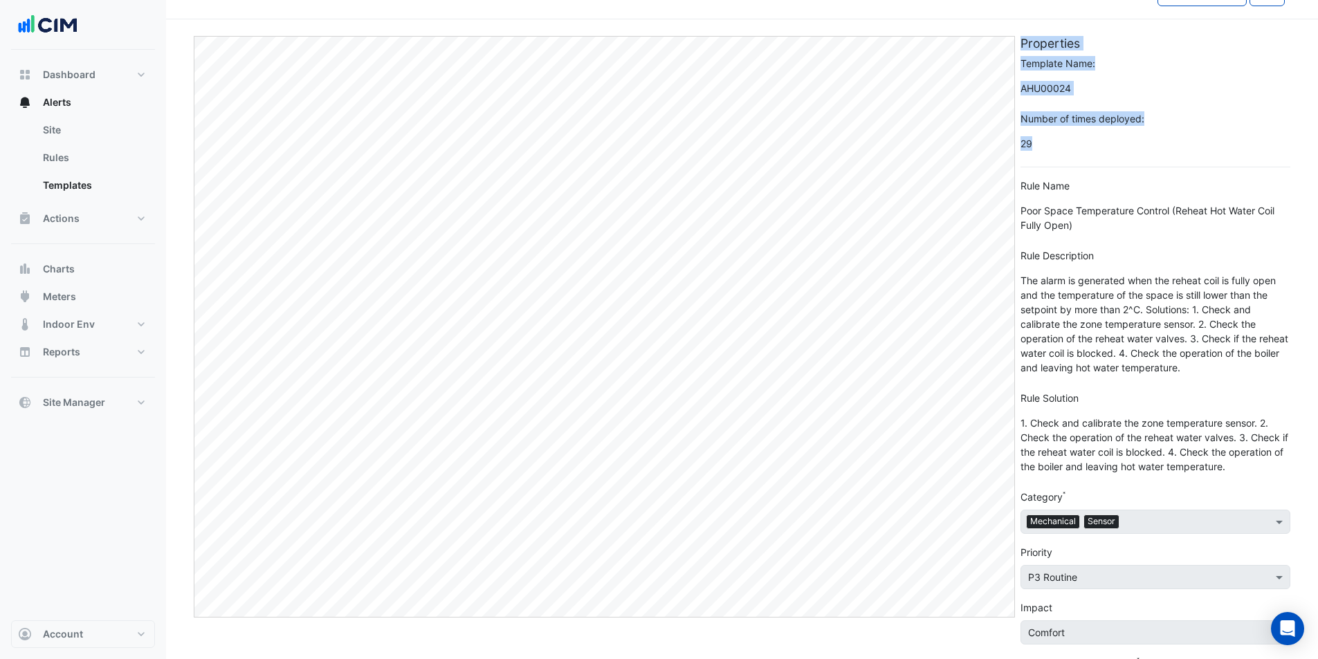
click at [1009, 145] on div "Edit Properties Template Name: AHU00024 Number of times deployed: 29 Rule Name …" at bounding box center [742, 411] width 1102 height 773
click at [1052, 147] on span "29" at bounding box center [1155, 143] width 270 height 24
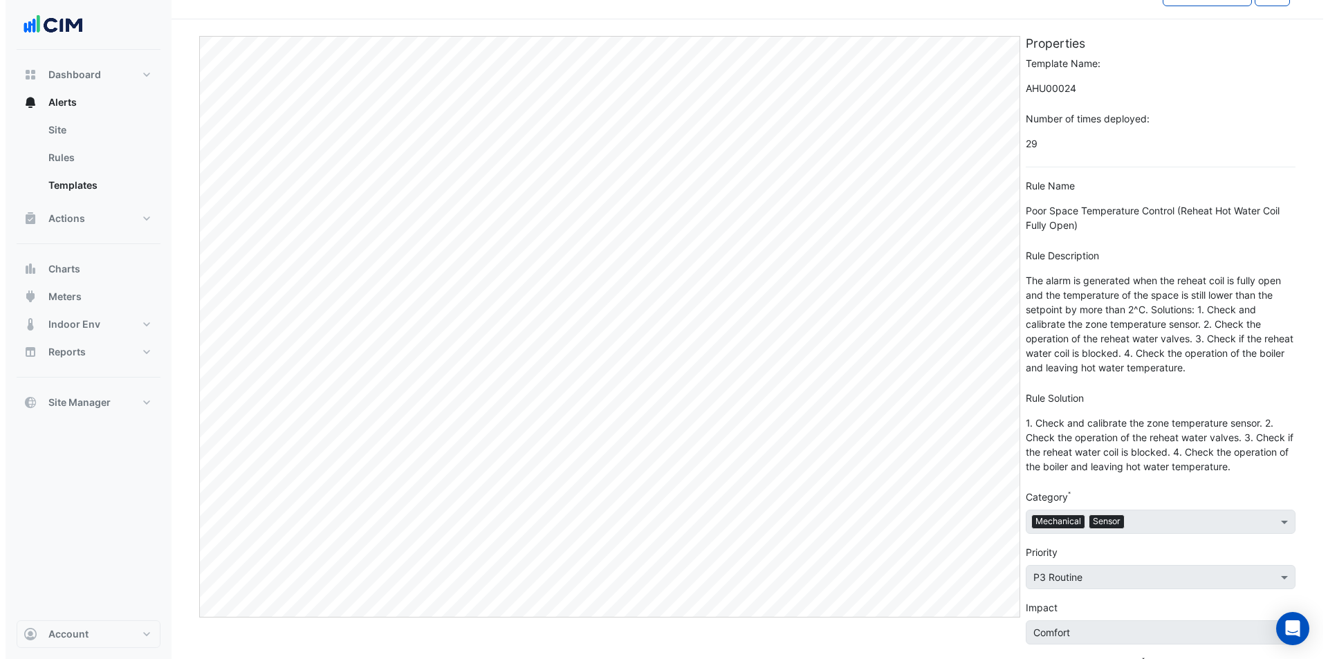
scroll to position [0, 0]
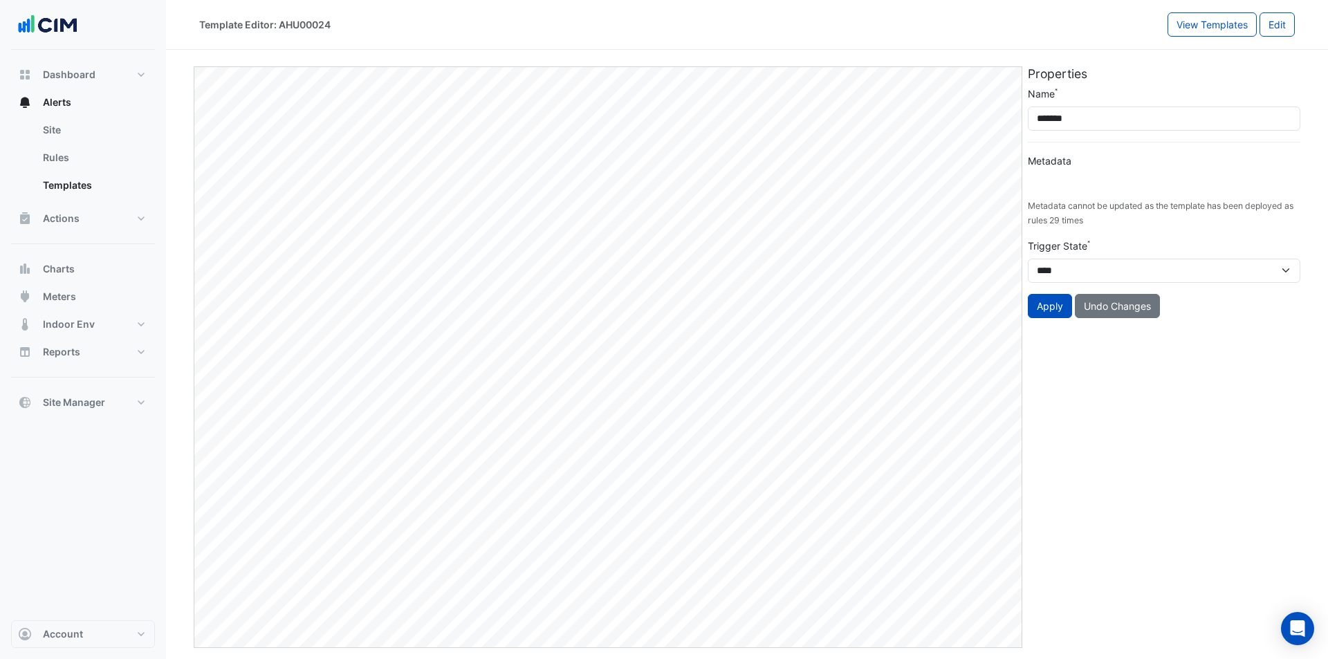
type input "**********"
click at [1193, 32] on button "View Templates" at bounding box center [1212, 24] width 89 height 24
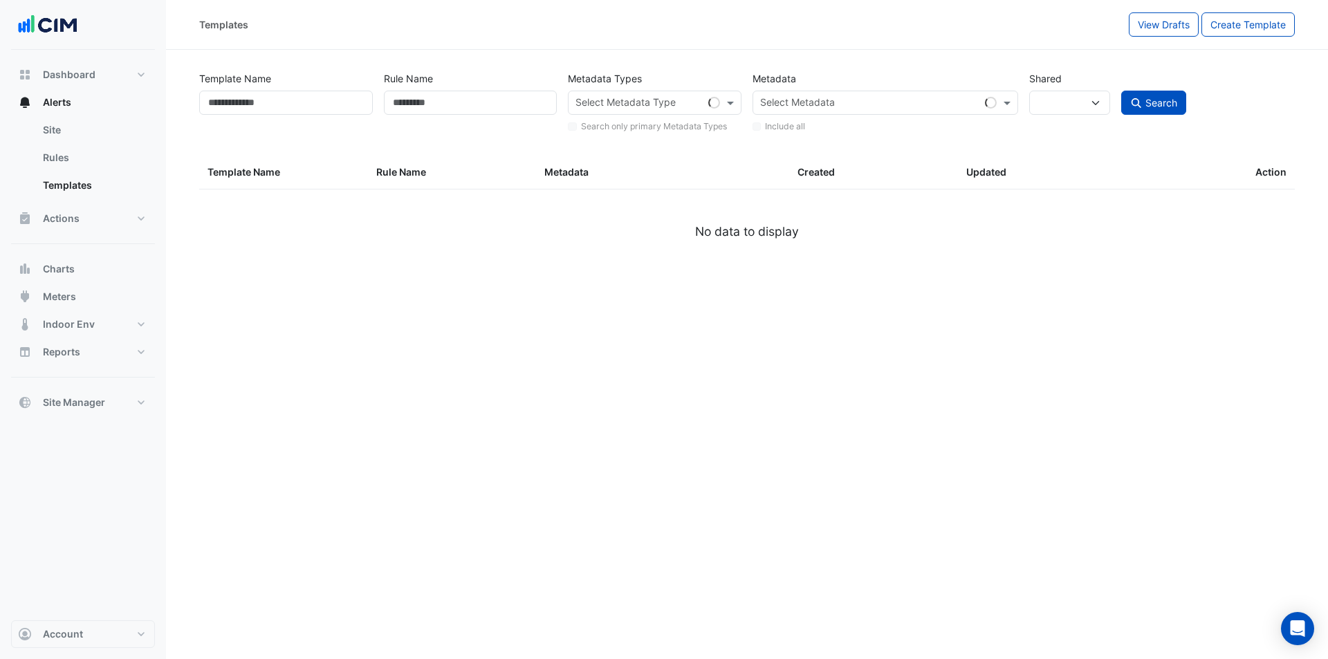
select select
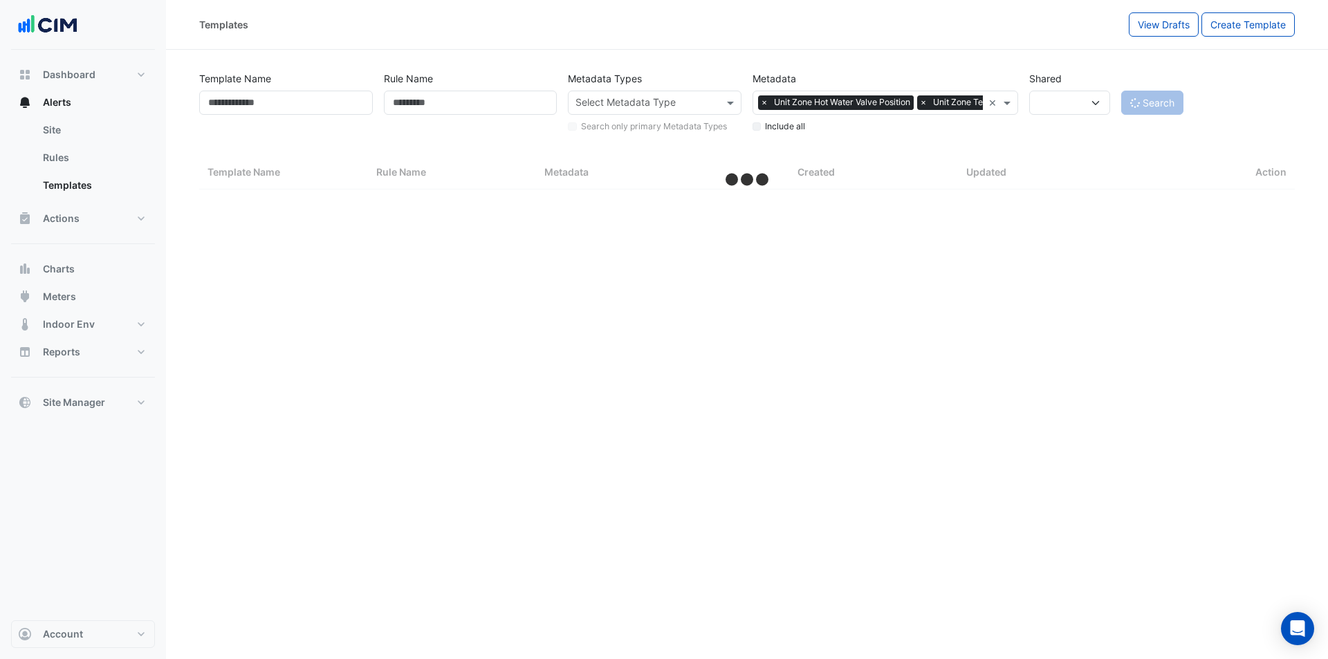
select select "***"
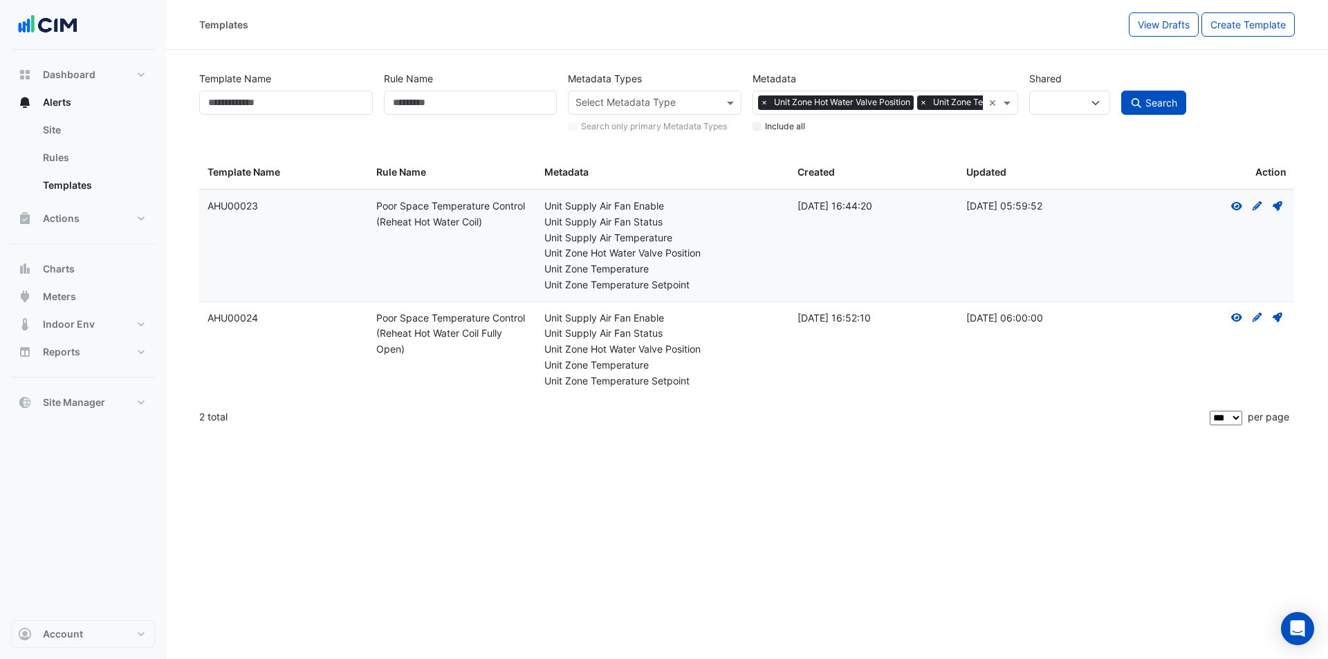
drag, startPoint x: 864, startPoint y: 241, endPoint x: 690, endPoint y: 245, distance: 174.4
click at [690, 245] on div "Unit Supply Air Temperature" at bounding box center [662, 238] width 237 height 16
click at [985, 109] on div "Select Metadata × Unit Zone Hot Water Valve Position × Unit Zone Temperature ×" at bounding box center [886, 103] width 266 height 24
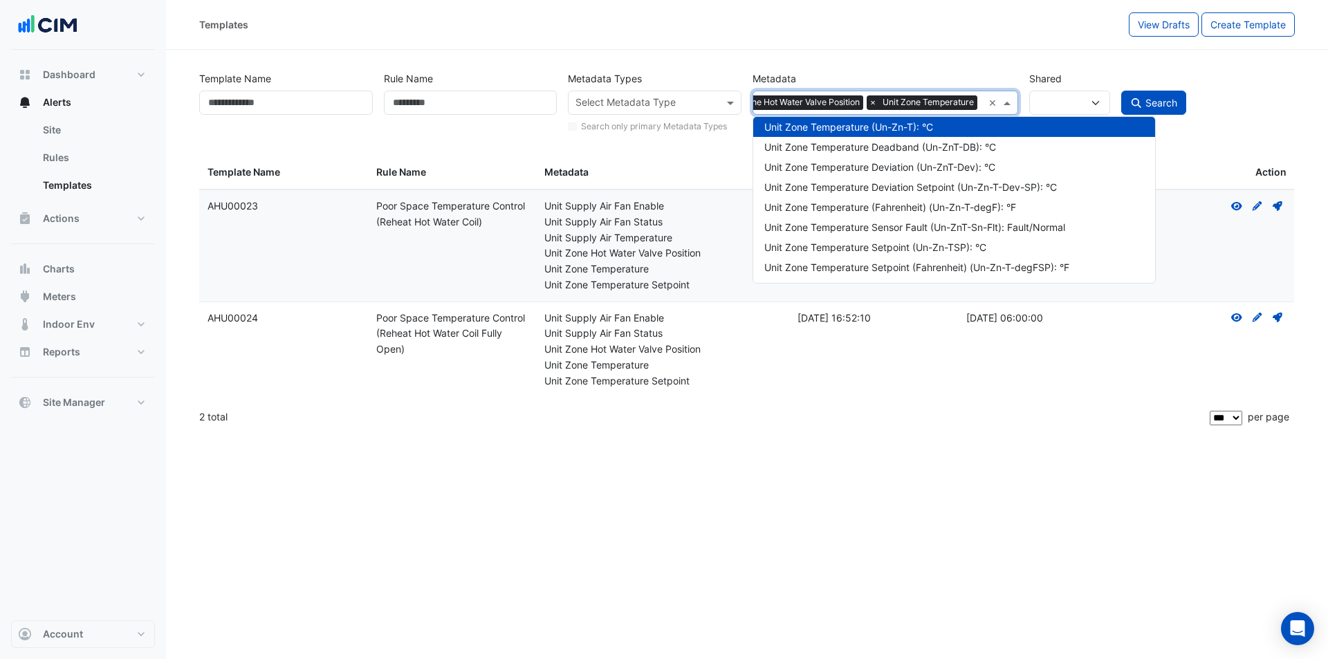
click at [979, 103] on div "Select Metadata × Unit Zone Hot Water Valve Position × Unit Zone Temperature" at bounding box center [868, 102] width 230 height 21
click at [872, 102] on span "×" at bounding box center [873, 102] width 12 height 14
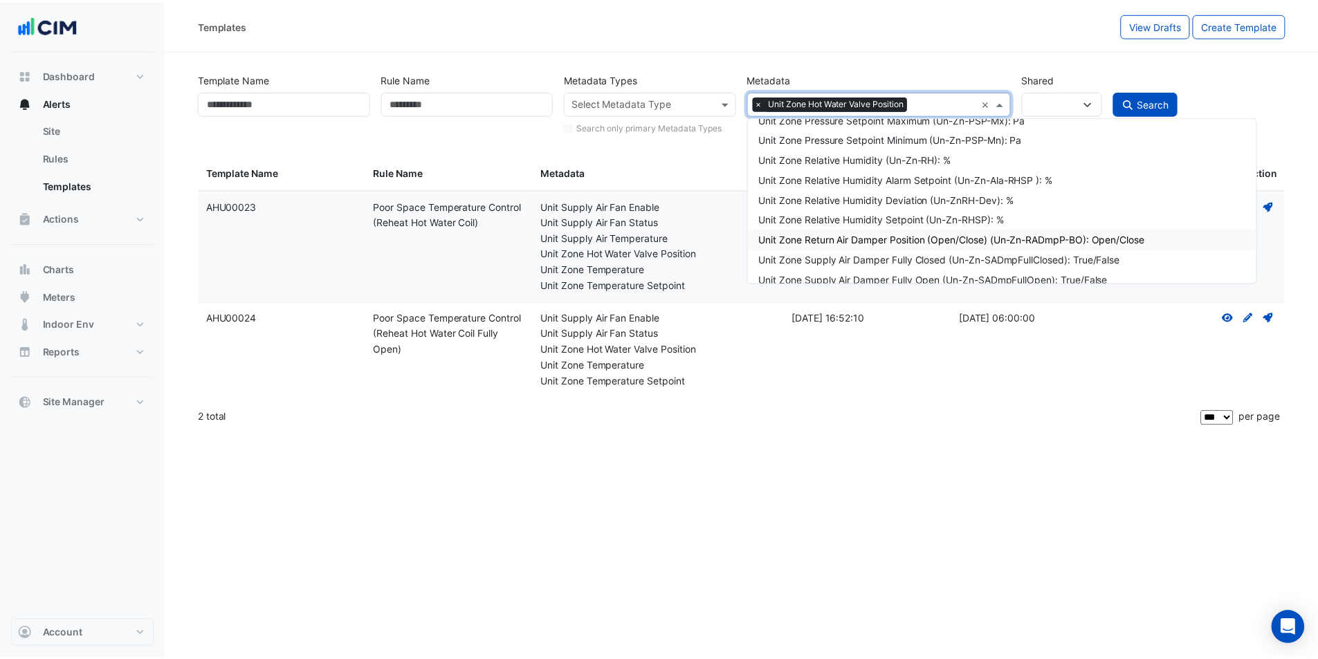
scroll to position [73434, 0]
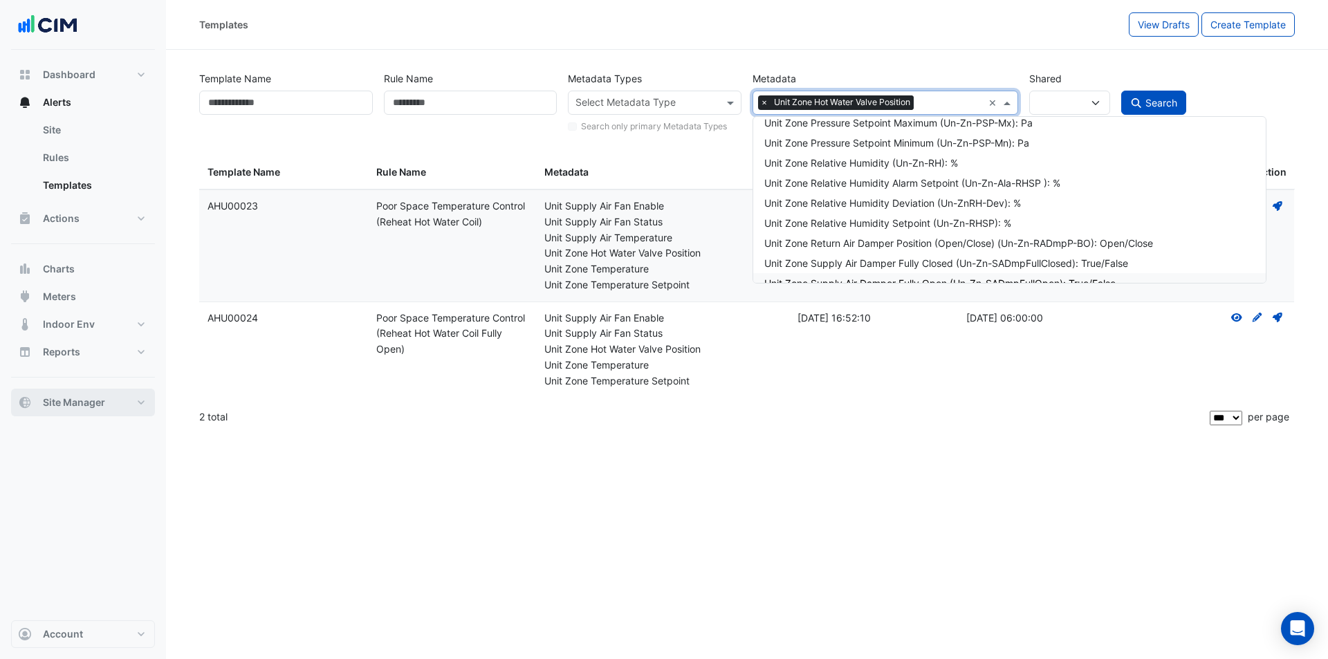
click at [129, 395] on button "Site Manager" at bounding box center [83, 403] width 144 height 28
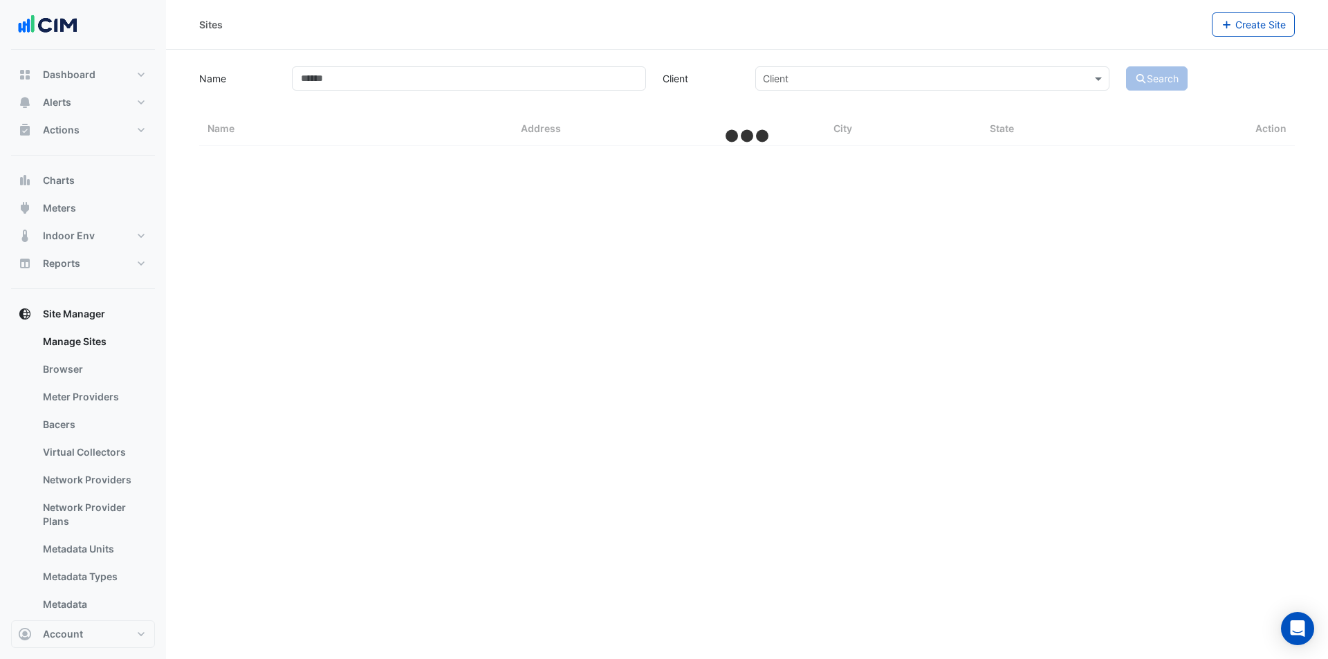
select select "***"
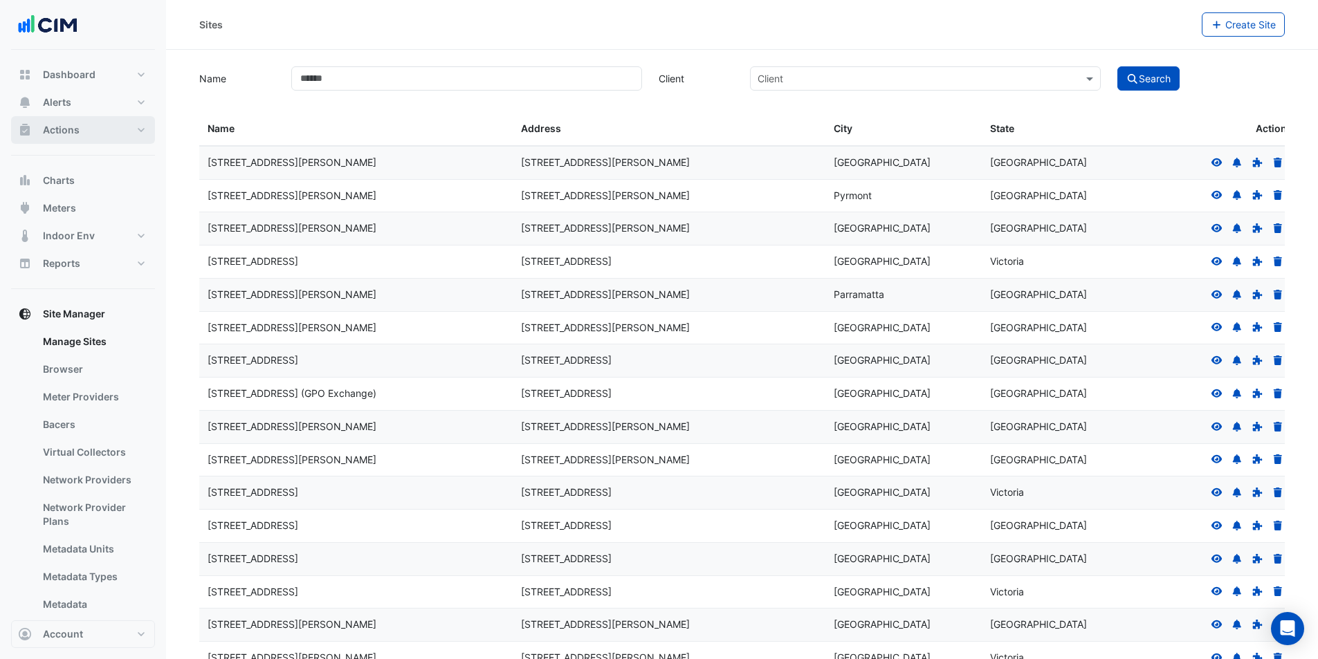
click at [111, 120] on button "Actions" at bounding box center [83, 130] width 144 height 28
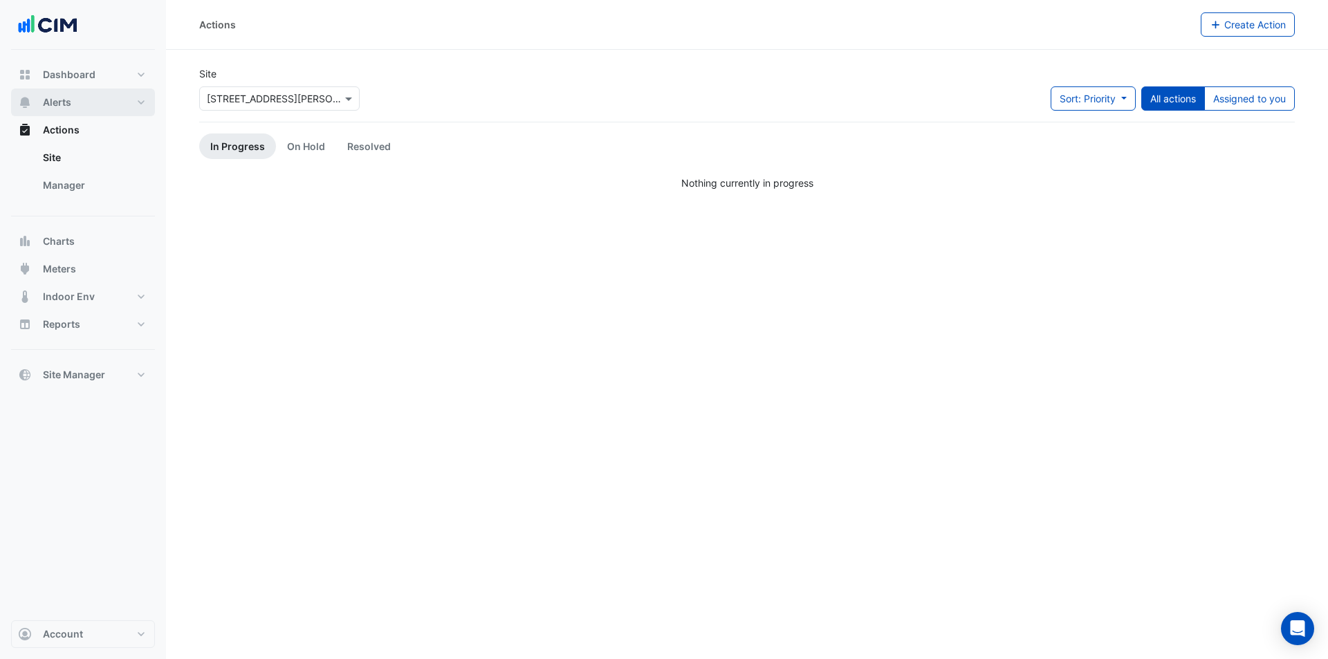
click at [118, 100] on button "Alerts" at bounding box center [83, 103] width 144 height 28
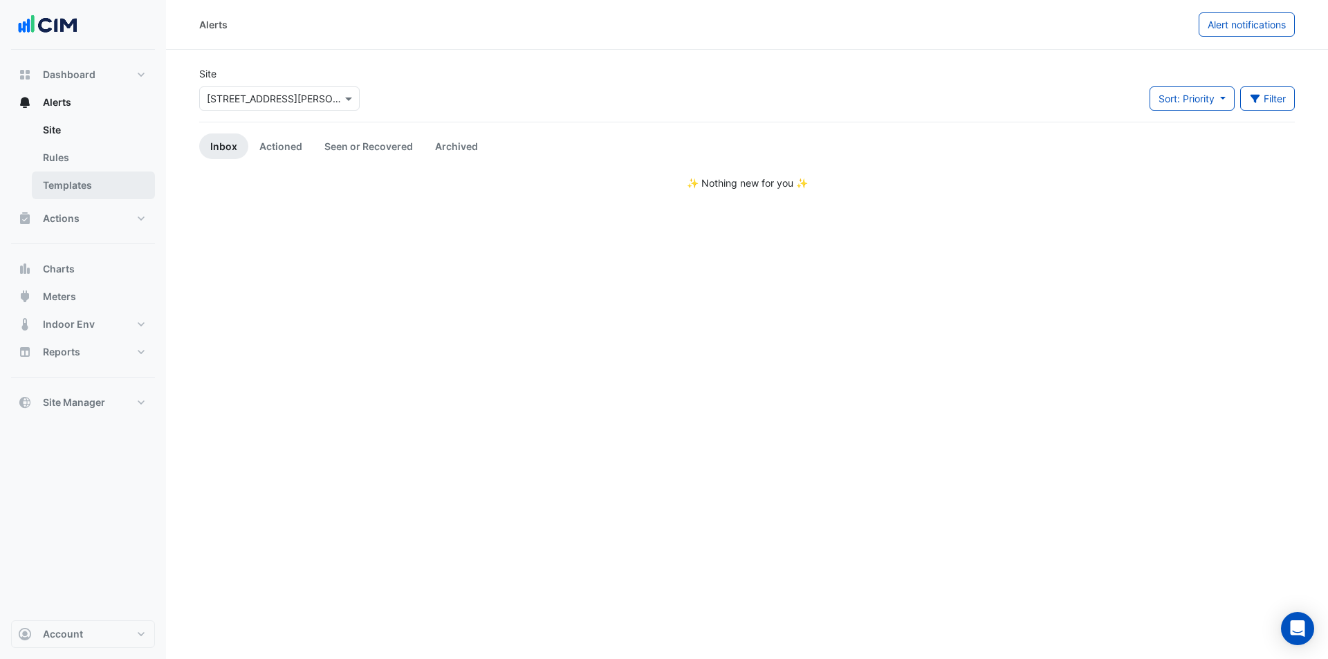
click at [96, 196] on link "Templates" at bounding box center [93, 186] width 123 height 28
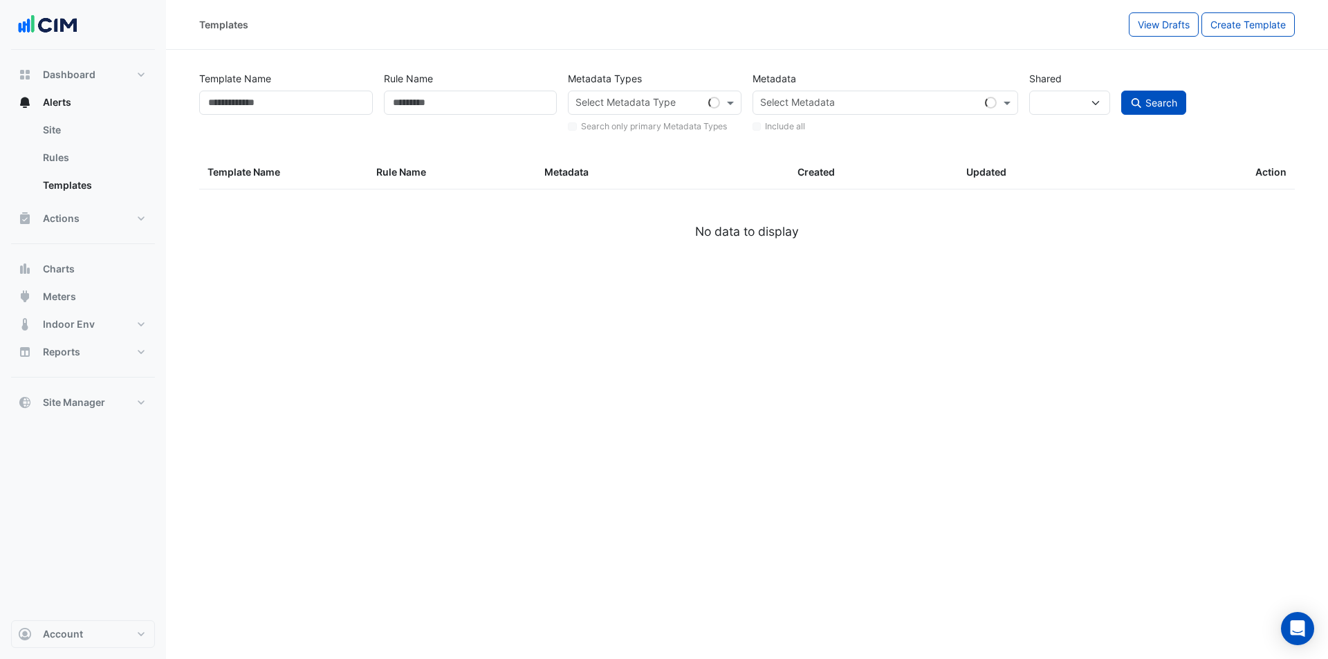
select select
click at [756, 103] on div "Select Metadata" at bounding box center [873, 102] width 241 height 21
select select "***"
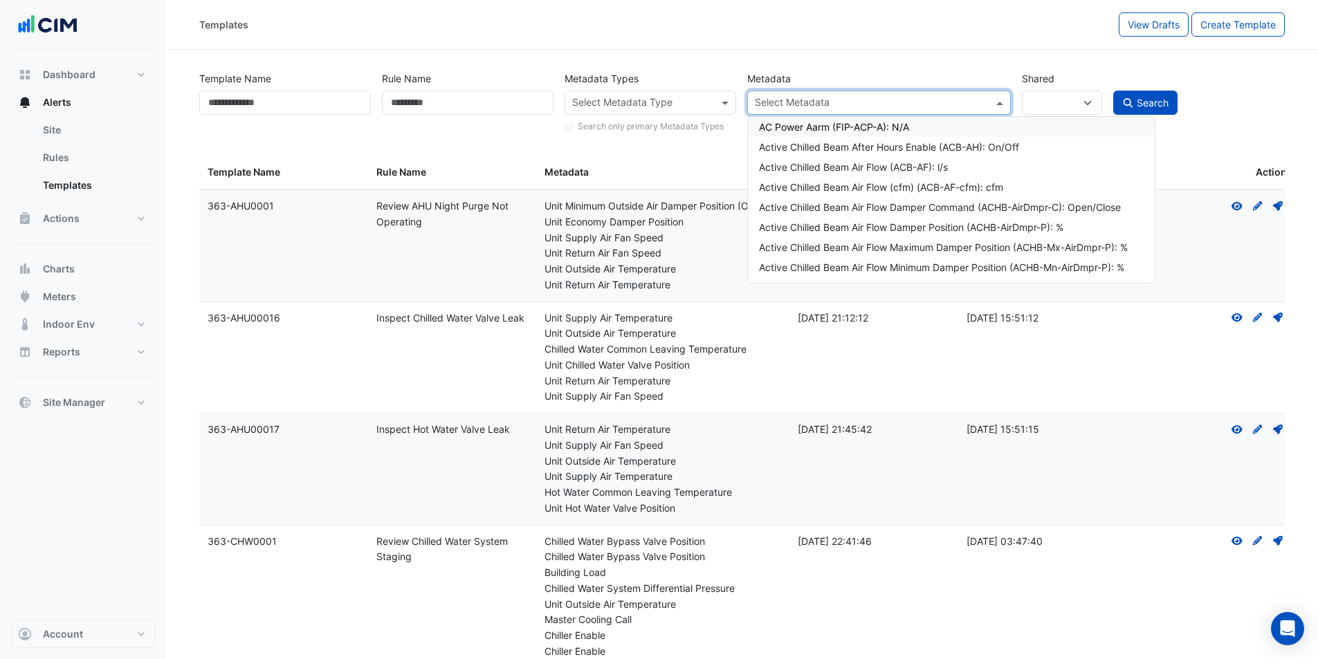
click at [808, 100] on input "text" at bounding box center [871, 104] width 232 height 15
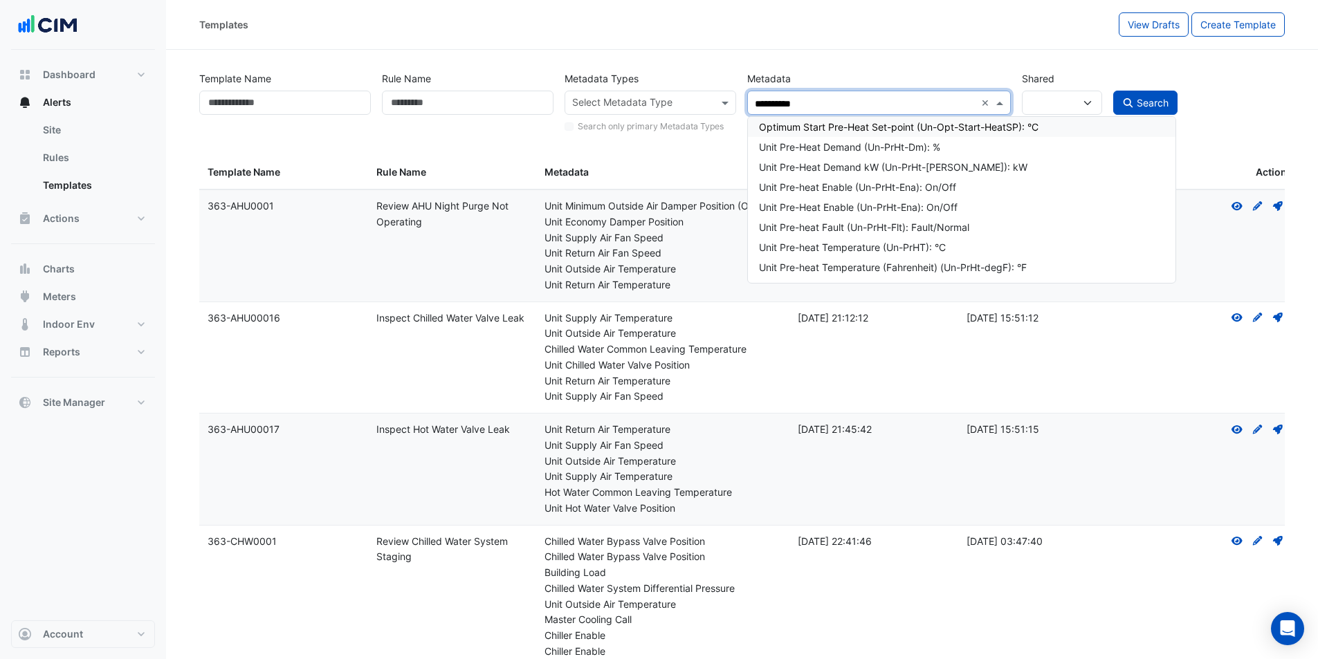
type input "**********"
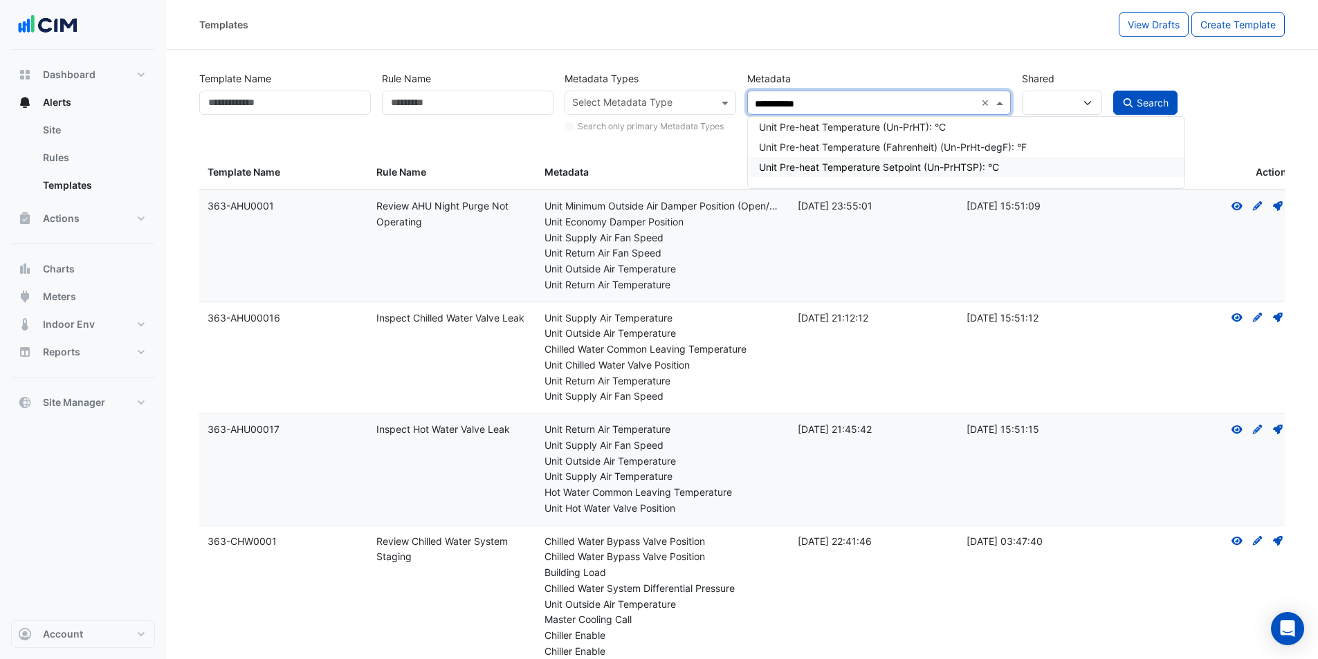
drag, startPoint x: 856, startPoint y: 158, endPoint x: 854, endPoint y: 140, distance: 17.4
click at [855, 158] on div "Unit Pre-heat Temperature Setpoint (Un-PrHTSP): °C" at bounding box center [966, 167] width 436 height 20
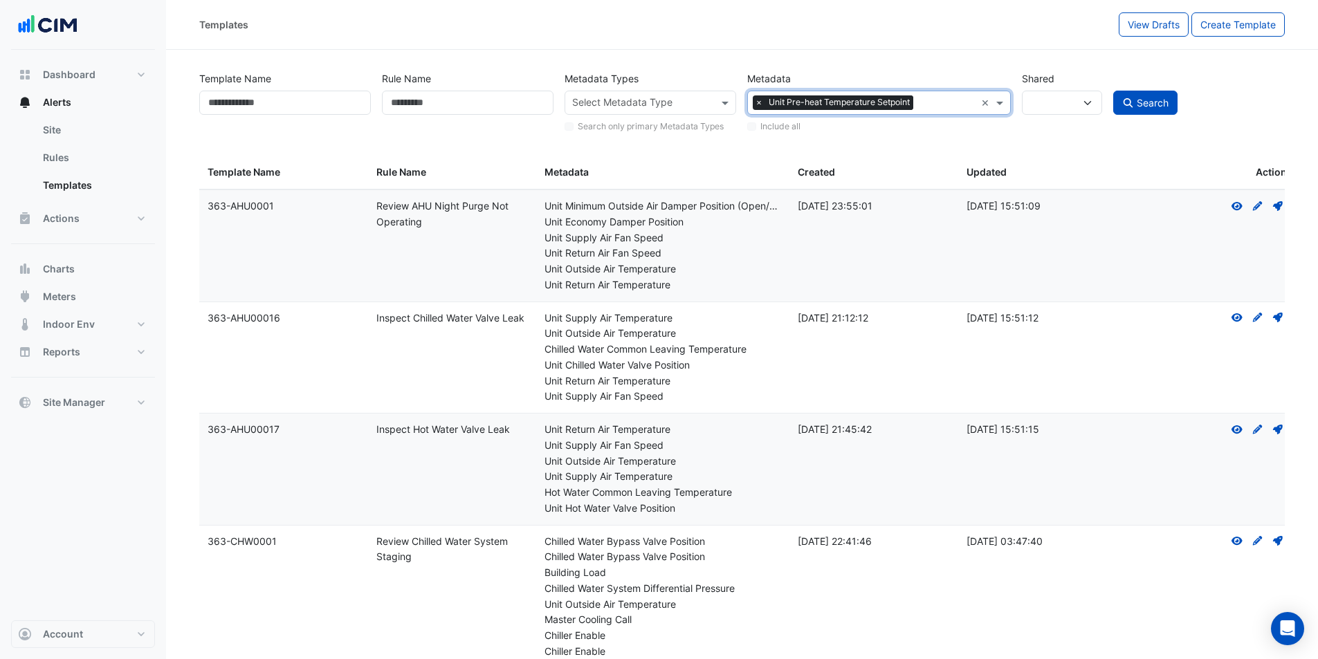
click at [933, 103] on input "text" at bounding box center [947, 104] width 56 height 15
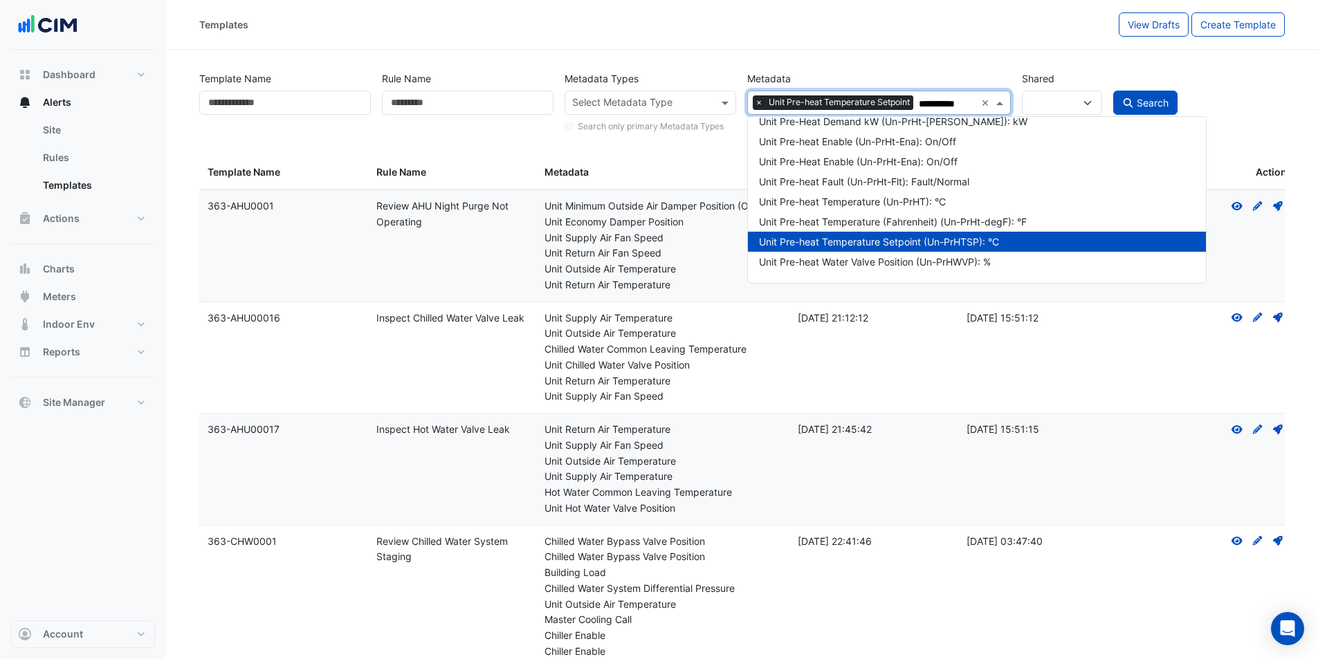
scroll to position [26, 0]
type input "**********"
click at [845, 202] on div "Unit Pre-heat Temperature (Un-PrHT): °C" at bounding box center [977, 201] width 436 height 15
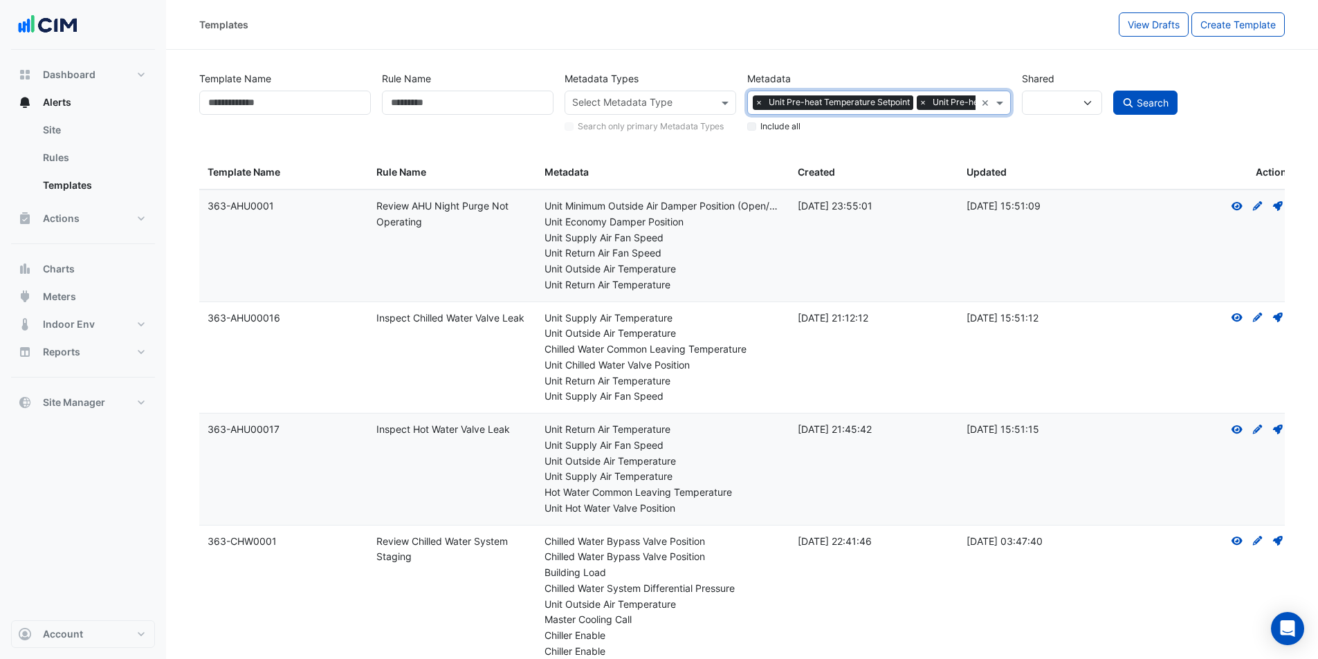
scroll to position [0, 0]
click at [1168, 102] on span "Search" at bounding box center [1153, 103] width 32 height 12
select select
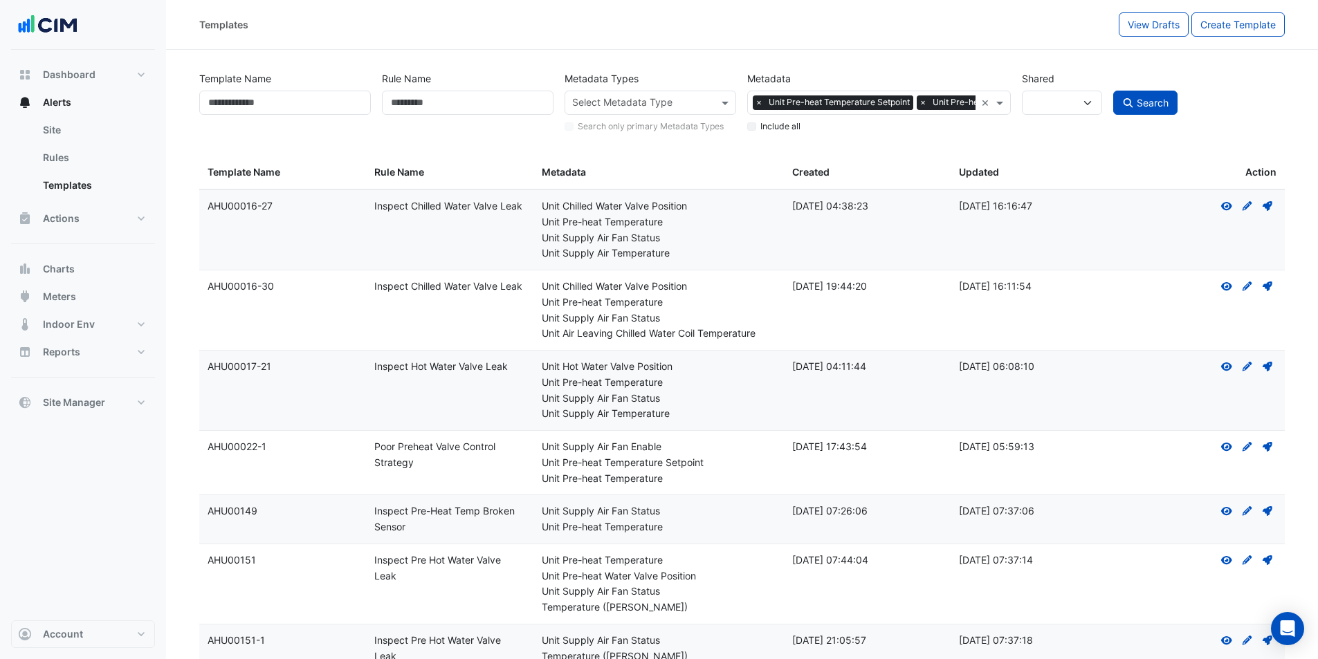
click at [580, 203] on div "Unit Chilled Water Valve Position" at bounding box center [659, 207] width 234 height 16
click at [229, 203] on div "Template Name: AHU00016-27" at bounding box center [283, 207] width 150 height 16
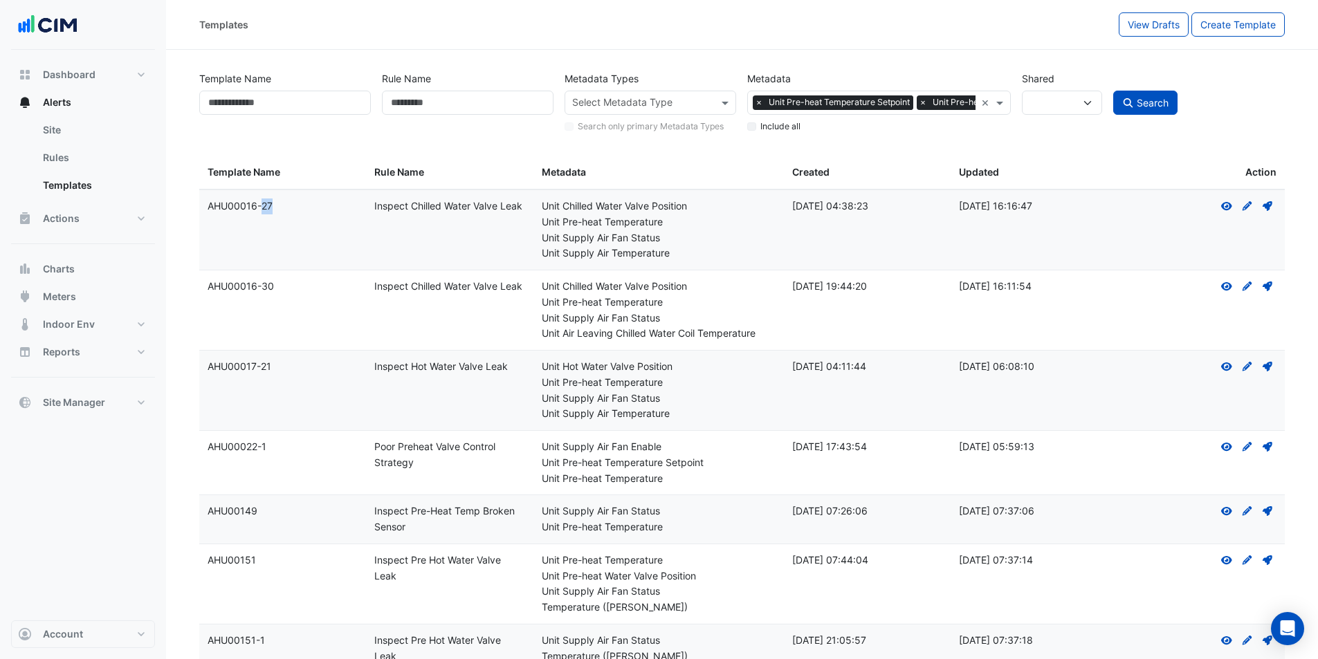
copy div "AHU00016-27"
click at [659, 335] on div "Unit Air Leaving Chilled Water Coil Temperature" at bounding box center [659, 334] width 234 height 16
click at [236, 364] on div "Template Name: AHU00017-21" at bounding box center [283, 367] width 150 height 16
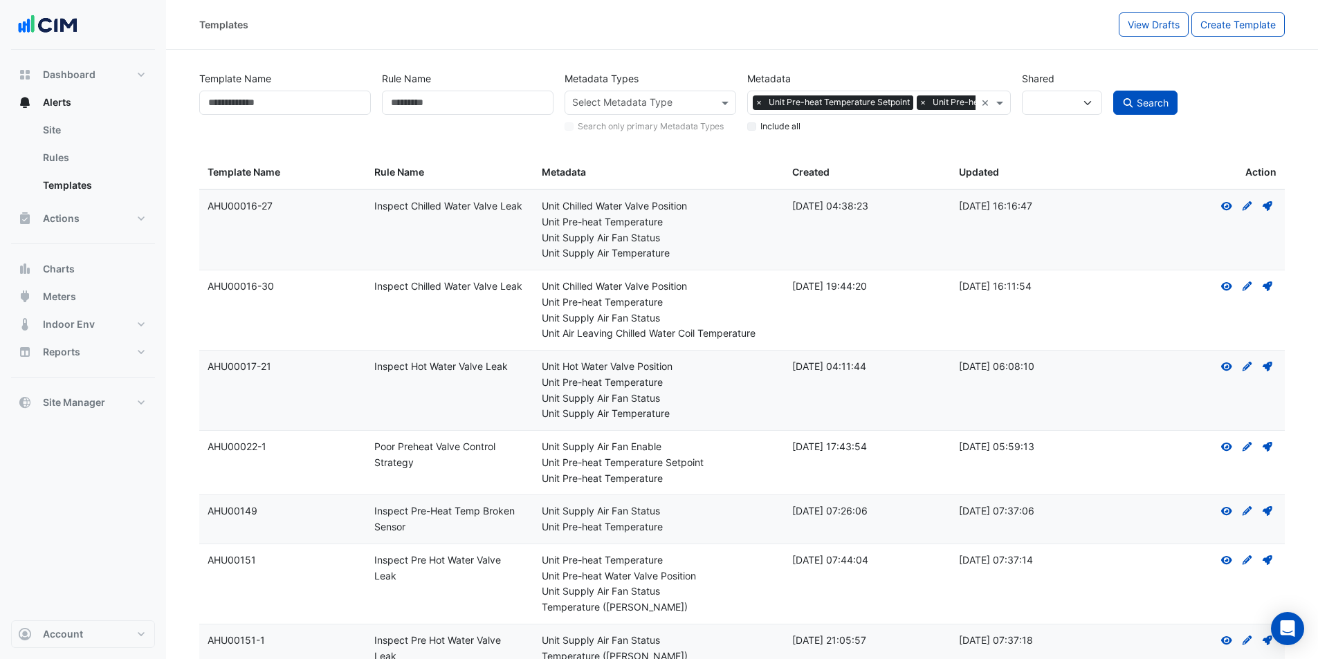
click at [241, 367] on div "Template Name: AHU00017-21" at bounding box center [283, 367] width 150 height 16
copy div "AHU00017-21"
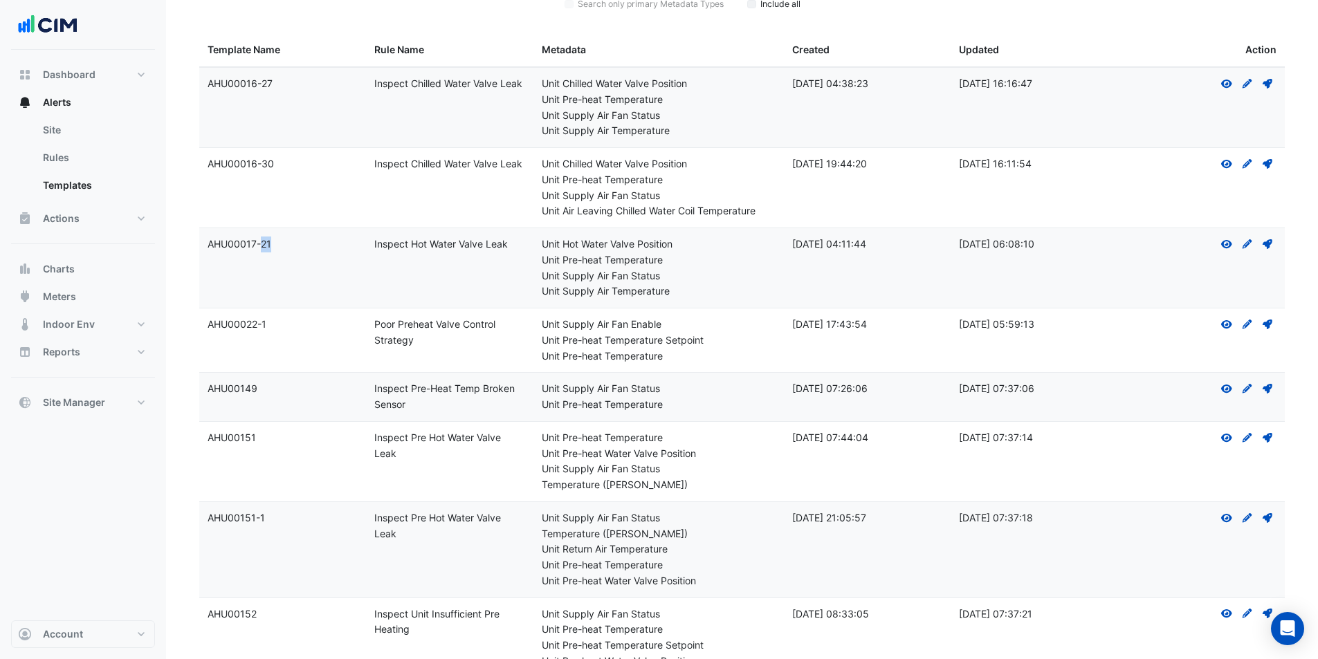
scroll to position [138, 0]
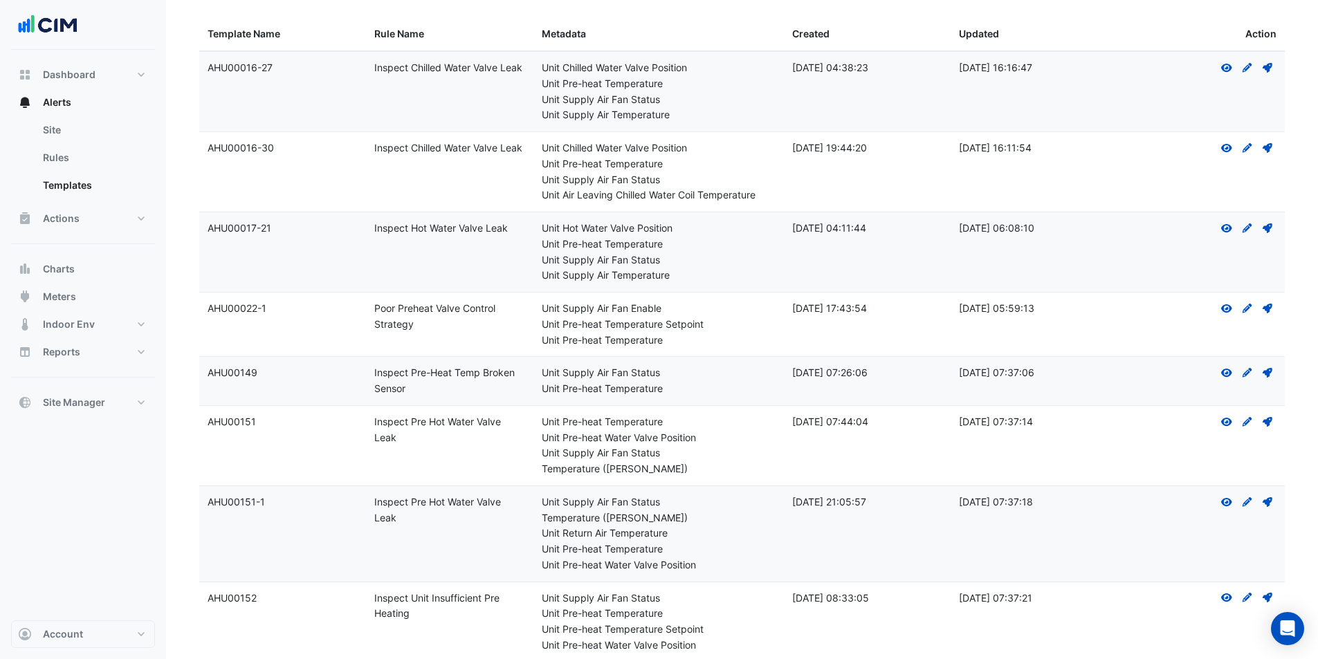
click at [246, 305] on div "Template Name: AHU00022-1" at bounding box center [283, 309] width 150 height 16
copy div "AHU00022-1"
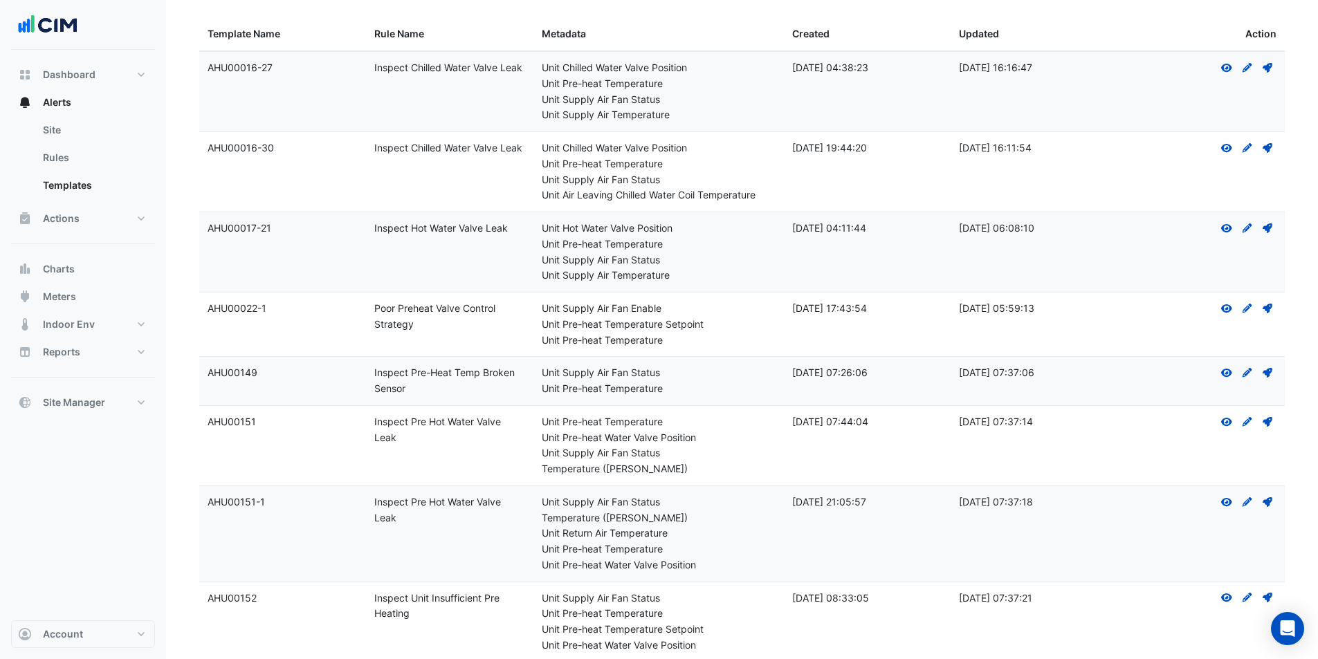
click at [250, 373] on div "Template Name: AHU00149" at bounding box center [283, 373] width 150 height 16
click at [255, 374] on div "Template Name: AHU00149" at bounding box center [283, 373] width 150 height 16
click at [237, 372] on div "Template Name: AHU00149" at bounding box center [283, 373] width 150 height 16
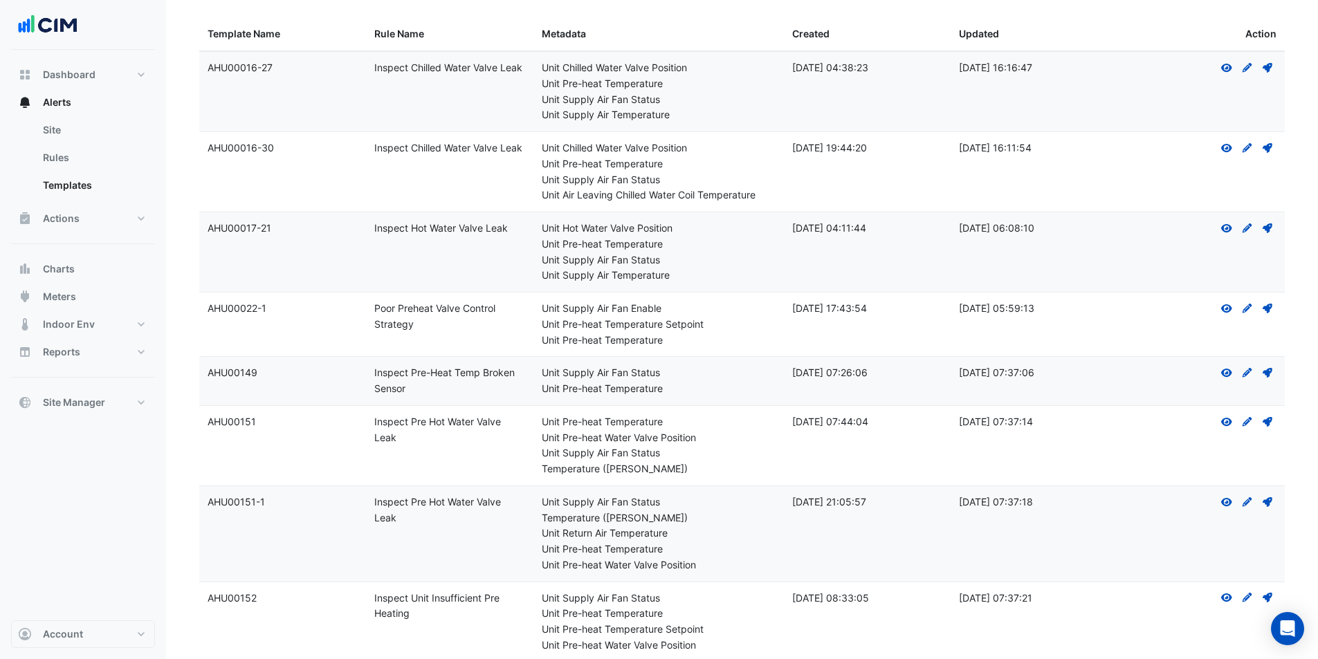
copy div "AHU00149"
drag, startPoint x: 605, startPoint y: 470, endPoint x: 646, endPoint y: 480, distance: 42.0
click at [640, 480] on datatable-body-cell "Metadata: Unit Pre-heat Temperature Unit Pre-heat Water Valve Position Unit Sup…" at bounding box center [658, 446] width 250 height 80
click at [654, 478] on datatable-body-cell "Metadata: Unit Pre-heat Temperature Unit Pre-heat Water Valve Position Unit Sup…" at bounding box center [658, 446] width 250 height 80
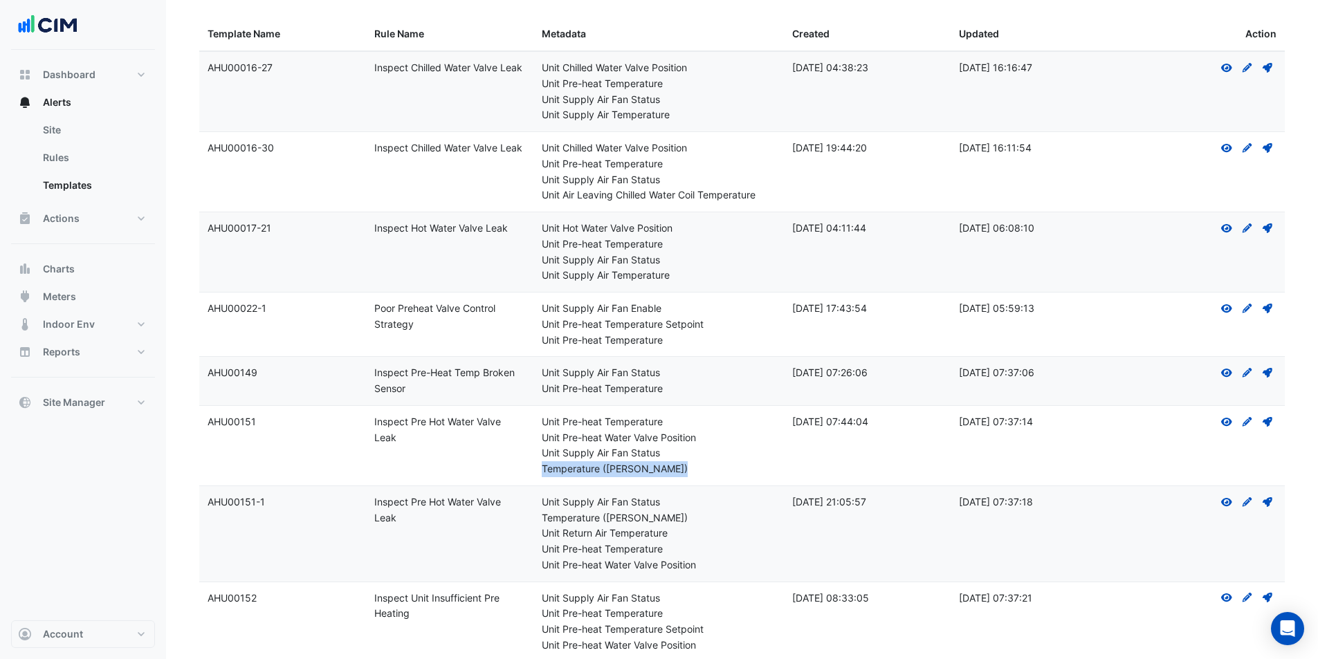
click at [654, 478] on datatable-body-cell "Metadata: Unit Pre-heat Temperature Unit Pre-heat Water Valve Position Unit Sup…" at bounding box center [658, 446] width 250 height 80
click at [652, 474] on div "Temperature (Celcius)" at bounding box center [659, 469] width 234 height 16
click at [652, 462] on div "Temperature (Celcius)" at bounding box center [659, 469] width 234 height 16
click at [653, 462] on div "Temperature (Celcius)" at bounding box center [659, 469] width 234 height 16
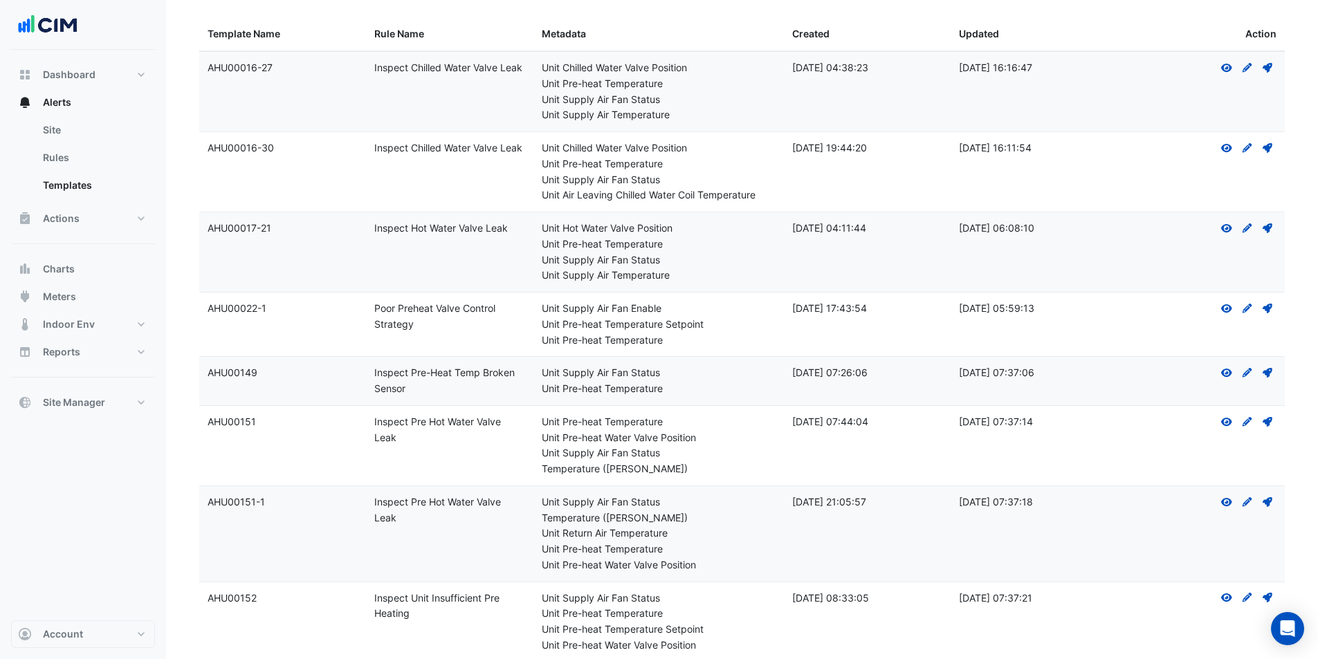
click at [670, 450] on div "Unit Supply Air Fan Status" at bounding box center [659, 454] width 234 height 16
click at [675, 442] on div "Unit Pre-heat Water Valve Position" at bounding box center [659, 438] width 234 height 16
click at [240, 421] on div "Template Name: AHU00151" at bounding box center [283, 422] width 150 height 16
copy div "AHU00151"
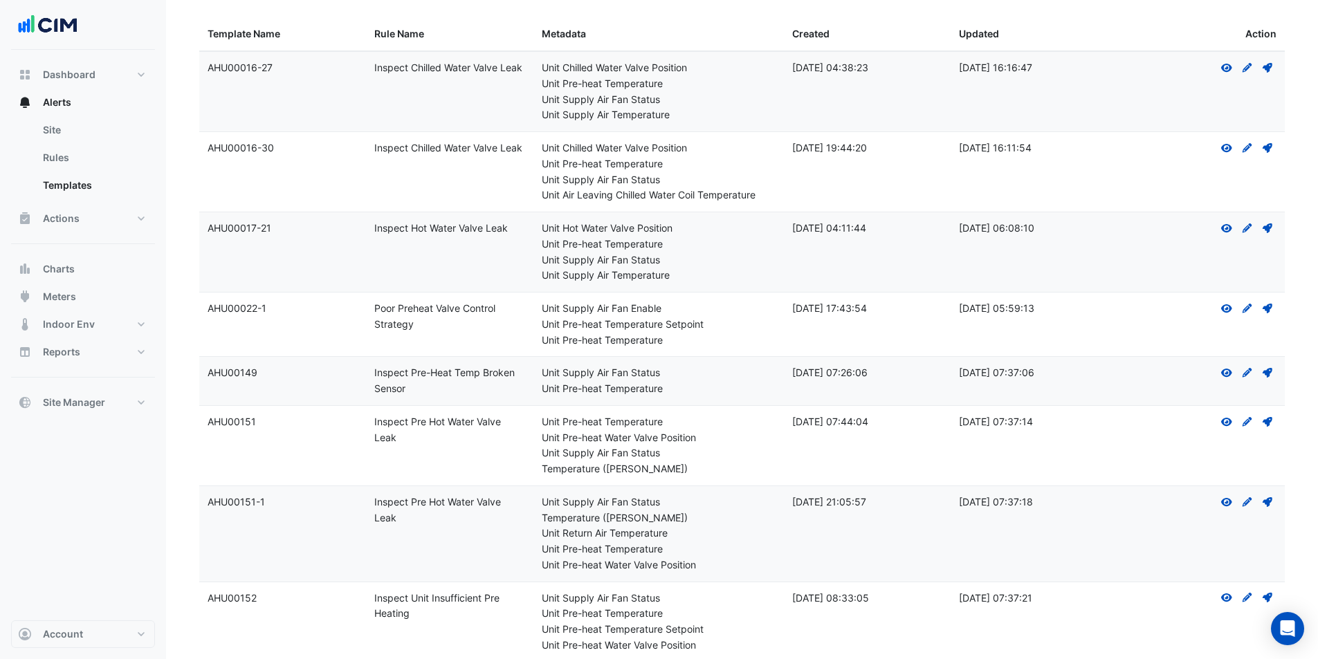
click at [252, 504] on div "Template Name: AHU00151-1" at bounding box center [283, 503] width 150 height 16
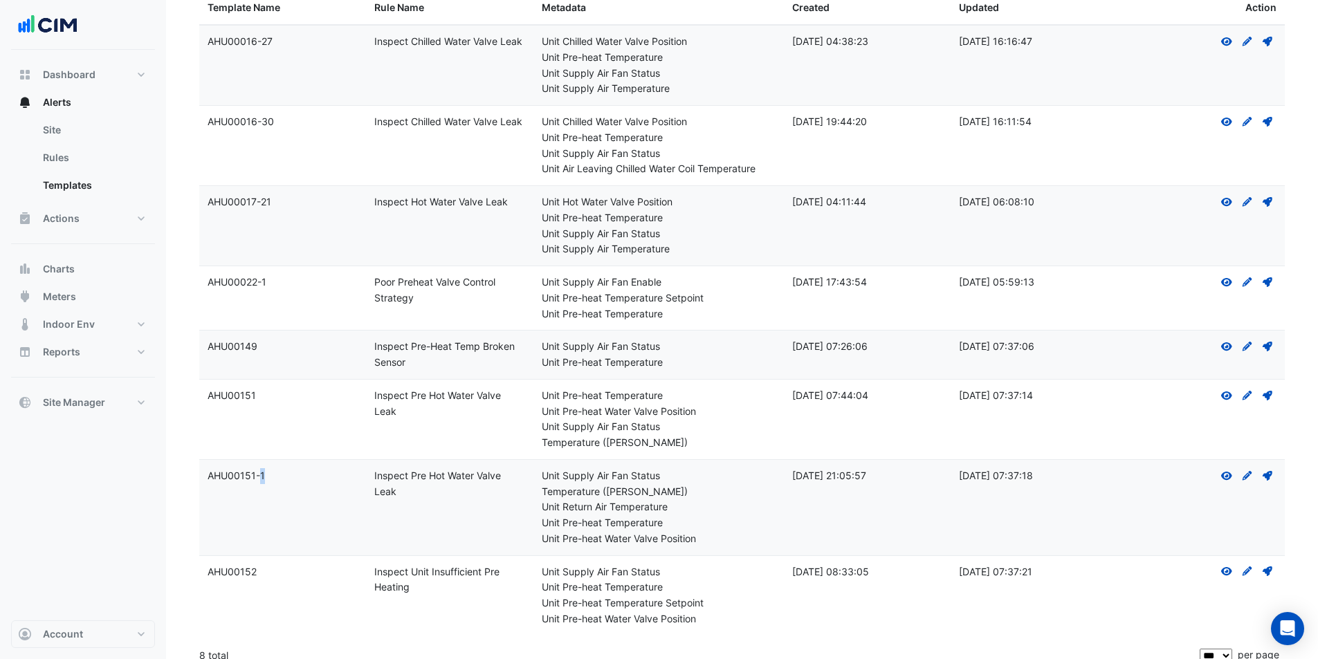
scroll to position [178, 0]
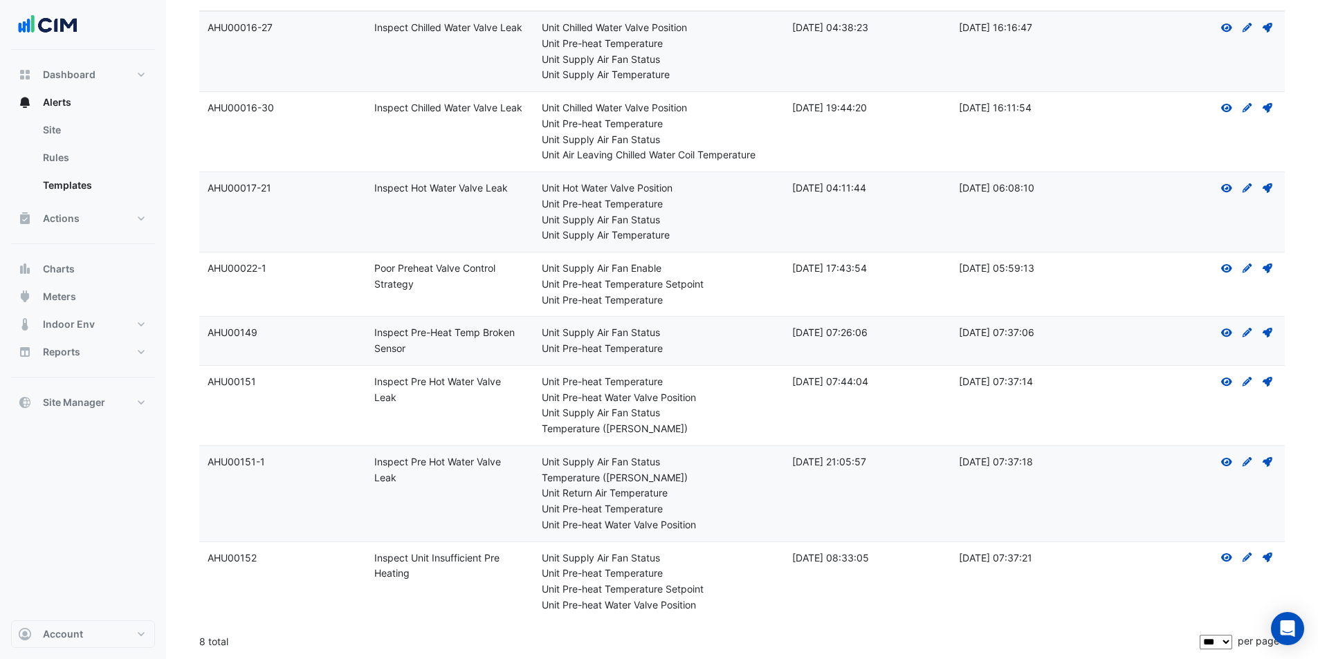
click at [230, 560] on div "Template Name: AHU00152" at bounding box center [283, 559] width 150 height 16
copy div "AHU00152"
click at [205, 555] on datatable-body-cell "Template Name: AHU00152" at bounding box center [282, 582] width 167 height 80
drag, startPoint x: 209, startPoint y: 556, endPoint x: 487, endPoint y: 587, distance: 279.9
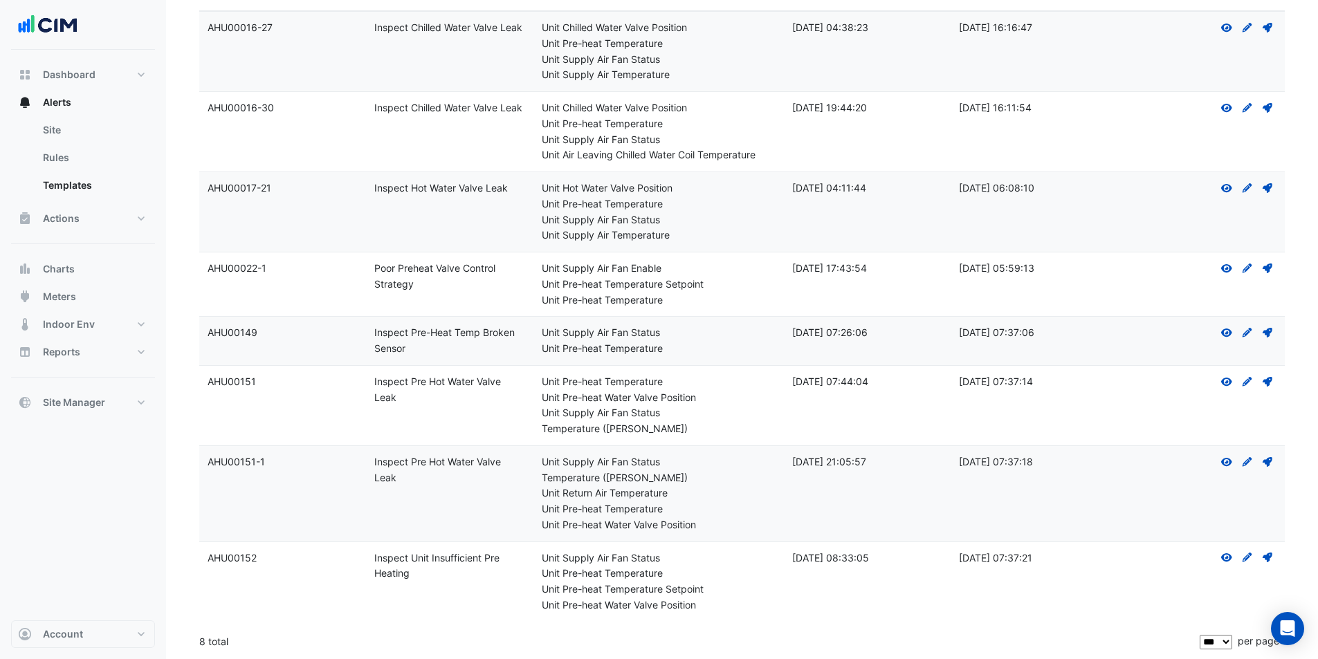
click at [487, 587] on div "Template Name: AHU00152 Rule Name: Inspect Unit Insufficient Pre Heating Metada…" at bounding box center [741, 582] width 1085 height 80
copy div "AHU00152 Rule Name: Inspect Unit Insufficient Pre Heating"
drag, startPoint x: 212, startPoint y: 381, endPoint x: 456, endPoint y: 412, distance: 246.2
click at [456, 412] on div "Template Name: AHU00151 Rule Name: Inspect Pre Hot Water Valve Leak Metadata: U…" at bounding box center [741, 406] width 1085 height 80
copy div "HU00151 Rule Name: Inspect Pre Hot Water Valve Leak"
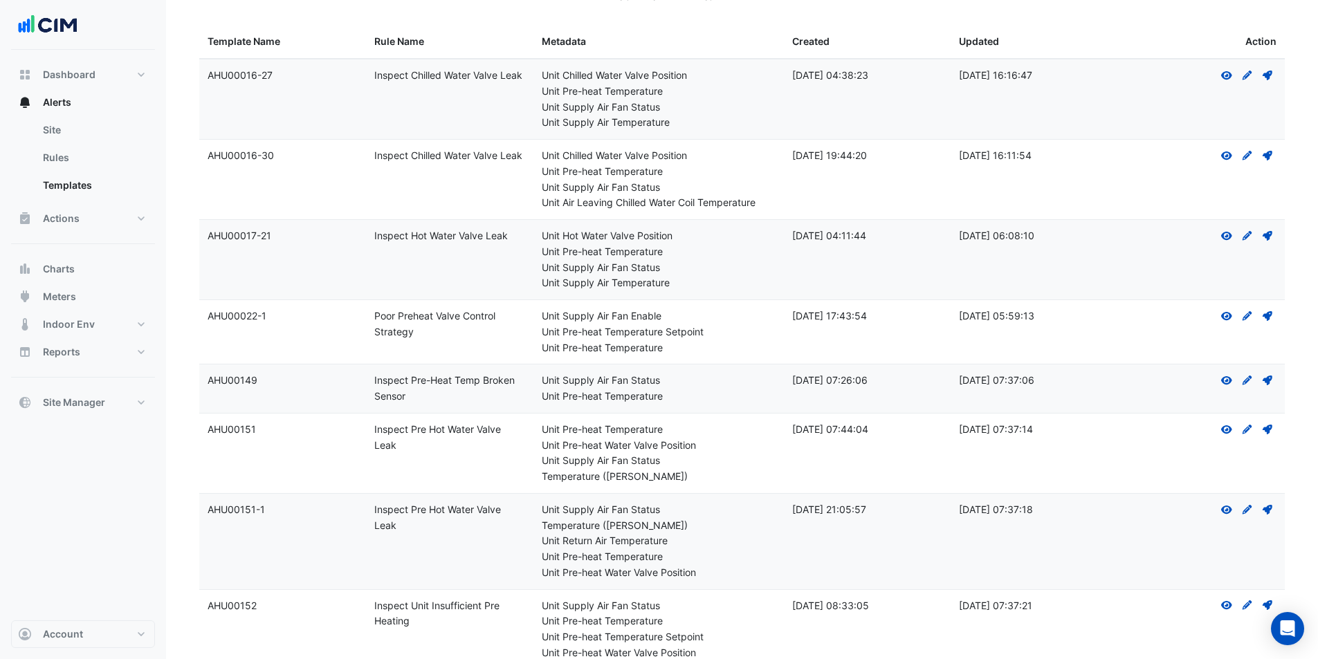
scroll to position [109, 0]
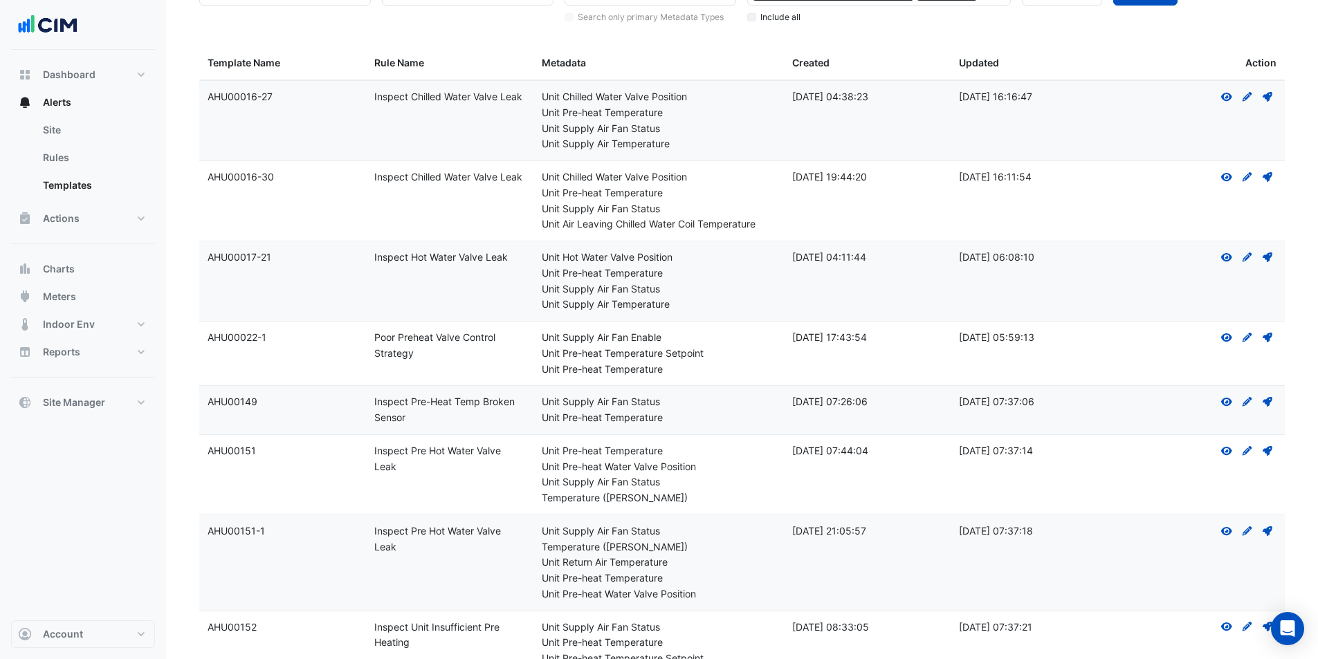
drag, startPoint x: 207, startPoint y: 405, endPoint x: 468, endPoint y: 421, distance: 261.3
click at [468, 421] on div "Template Name: AHU00149 Rule Name: Inspect Pre-Heat Temp Broken Sensor Metadata…" at bounding box center [741, 410] width 1085 height 48
copy div "AHU00149 Rule Name: Inspect Pre-Heat Temp Broken Sensor"
drag, startPoint x: 205, startPoint y: 329, endPoint x: 448, endPoint y: 356, distance: 244.3
click at [448, 356] on div "Template Name: AHU00022-1 Rule Name: Poor Preheat Valve Control Strategy Metada…" at bounding box center [741, 354] width 1085 height 64
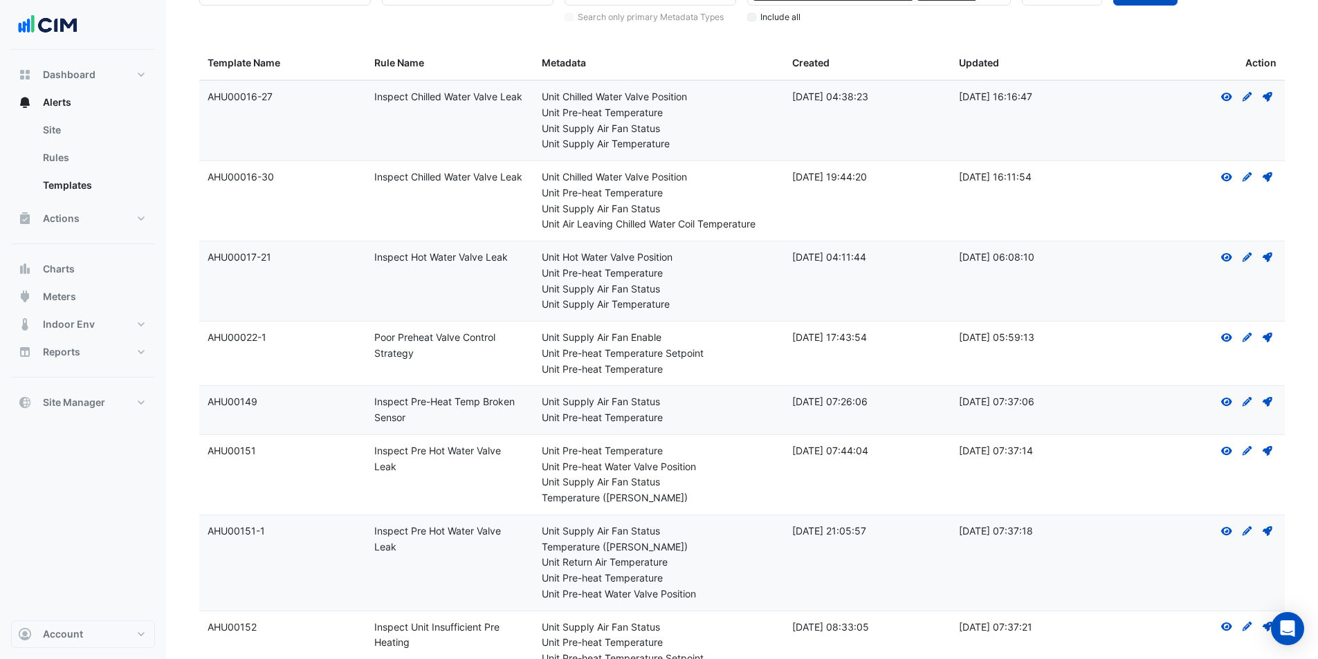
copy div "AHU00022-1 Rule Name: Poor Preheat Valve Control Strategy"
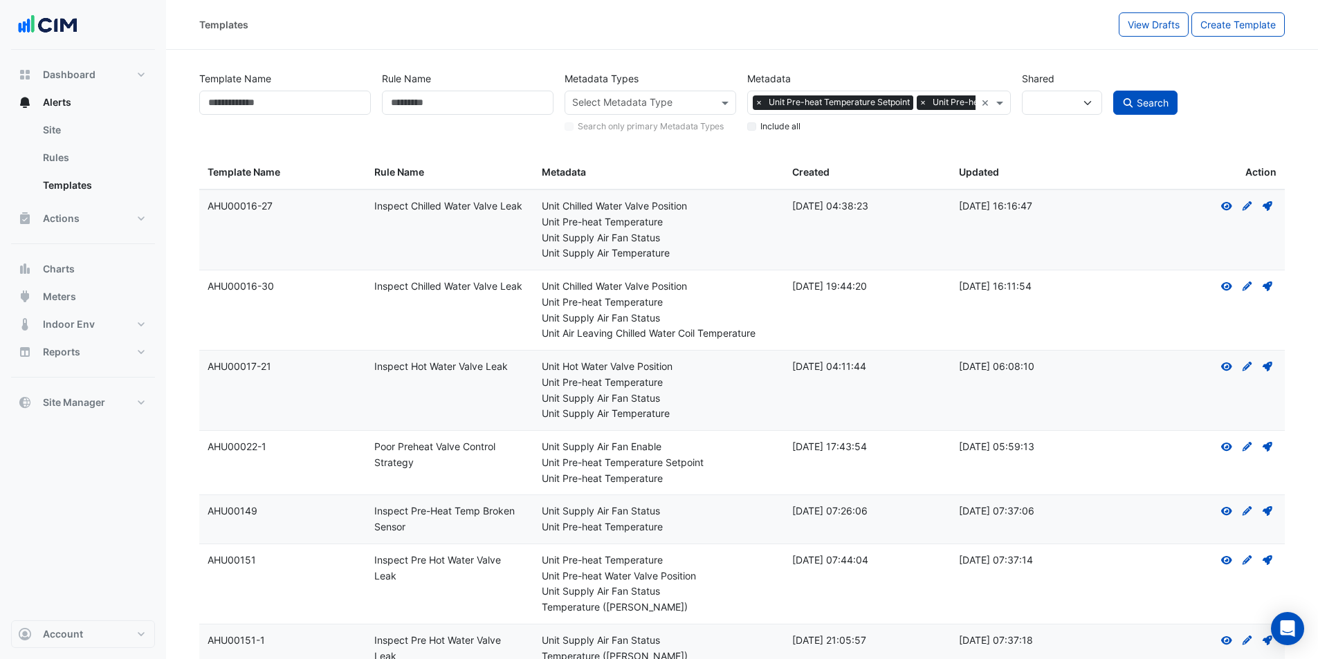
drag, startPoint x: 205, startPoint y: 202, endPoint x: 526, endPoint y: 208, distance: 320.4
click at [526, 208] on div "Template Name: AHU00016-27 Rule Name: Inspect Chilled Water Valve Leak Metadata…" at bounding box center [741, 230] width 1085 height 80
click at [758, 100] on span "×" at bounding box center [759, 102] width 12 height 14
click at [781, 100] on input "text" at bounding box center [871, 104] width 232 height 15
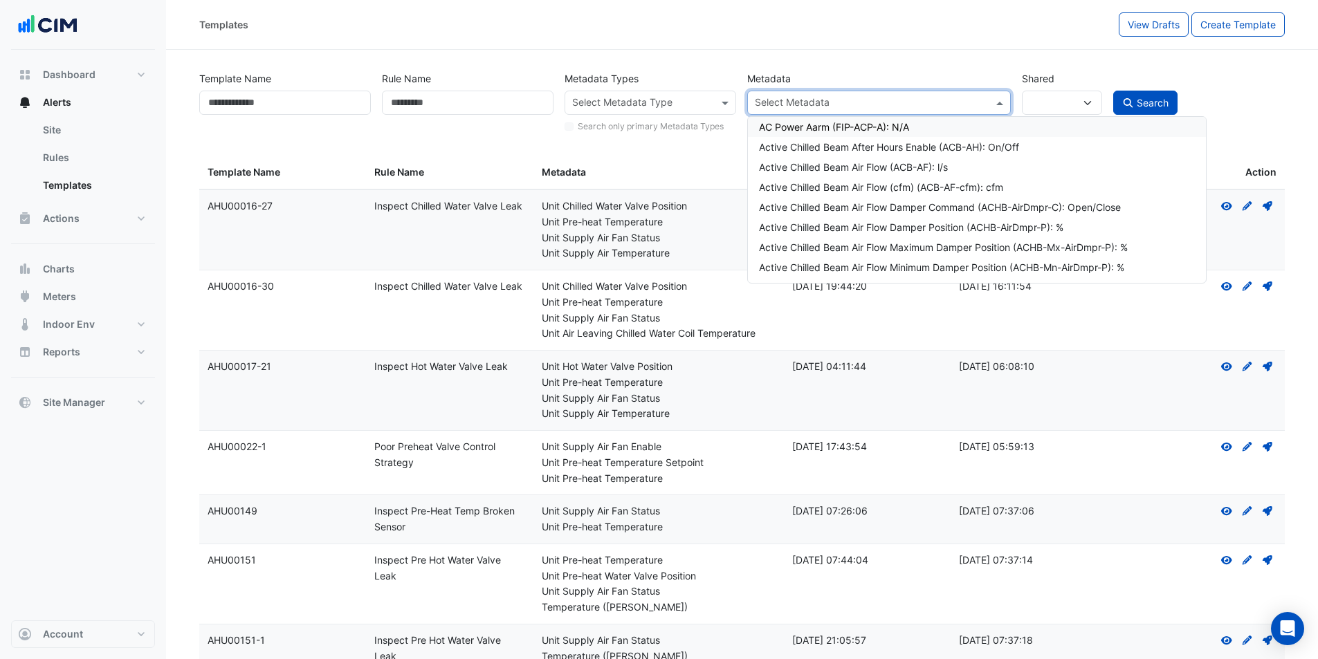
paste input "**********"
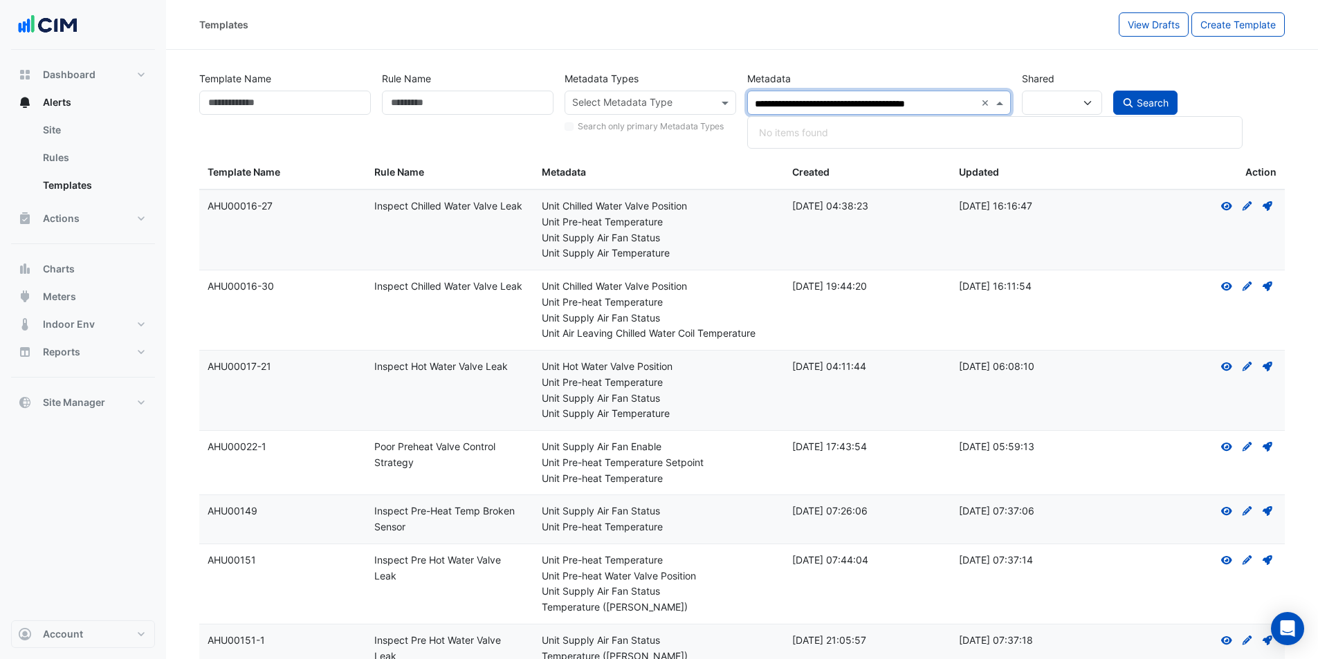
click at [776, 102] on input "**********" at bounding box center [865, 104] width 220 height 15
type input "**********"
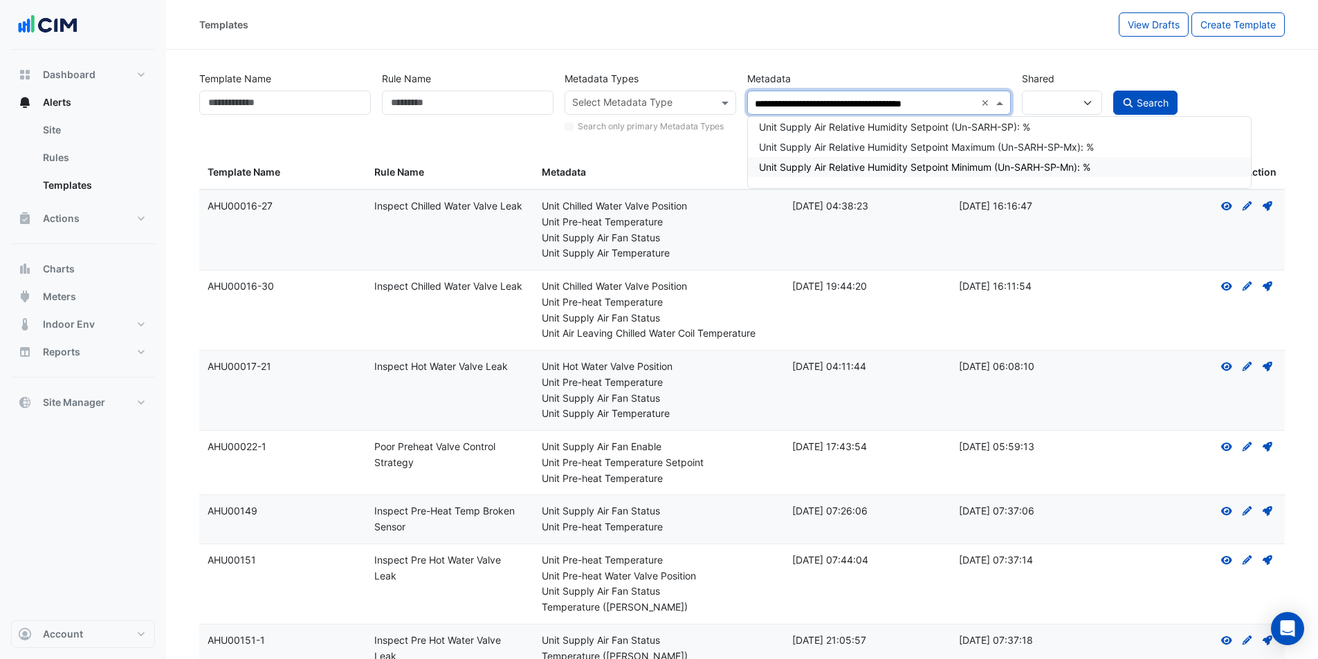
click at [840, 167] on div "Unit Supply Air Relative Humidity Setpoint Minimum (Un-SARH-SP-Mn): %" at bounding box center [999, 167] width 481 height 15
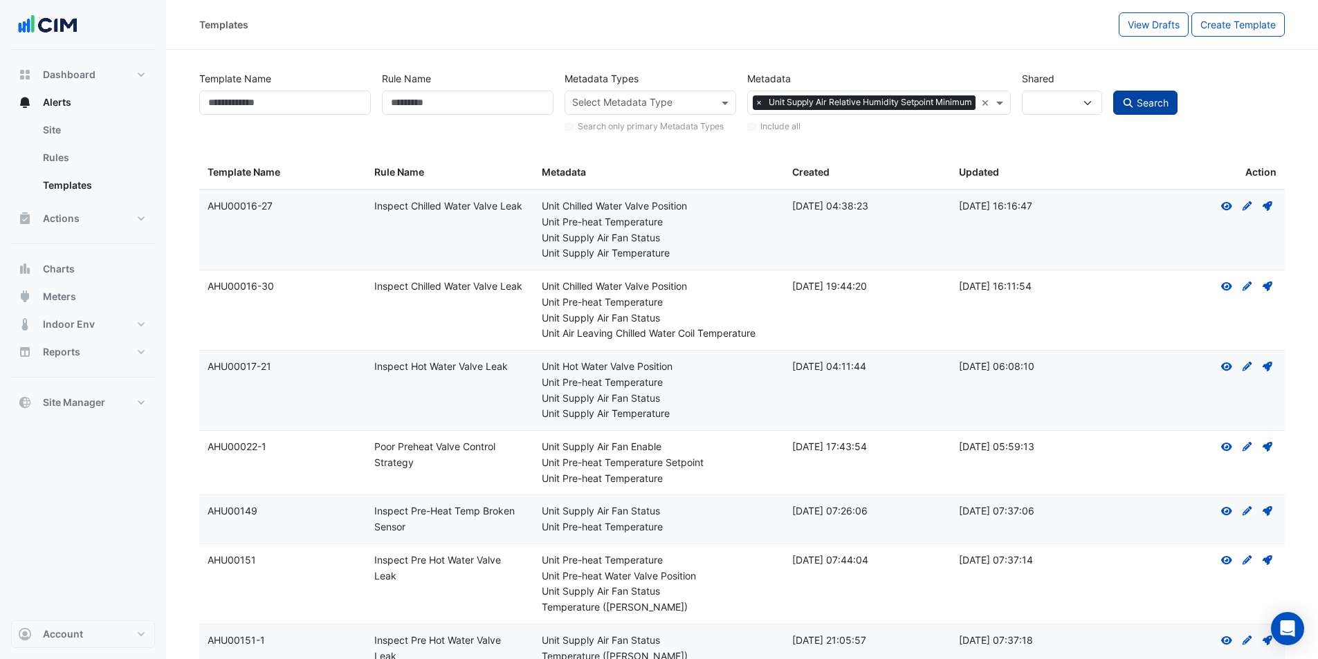
click at [1126, 100] on icon "submit" at bounding box center [1128, 103] width 12 height 10
select select
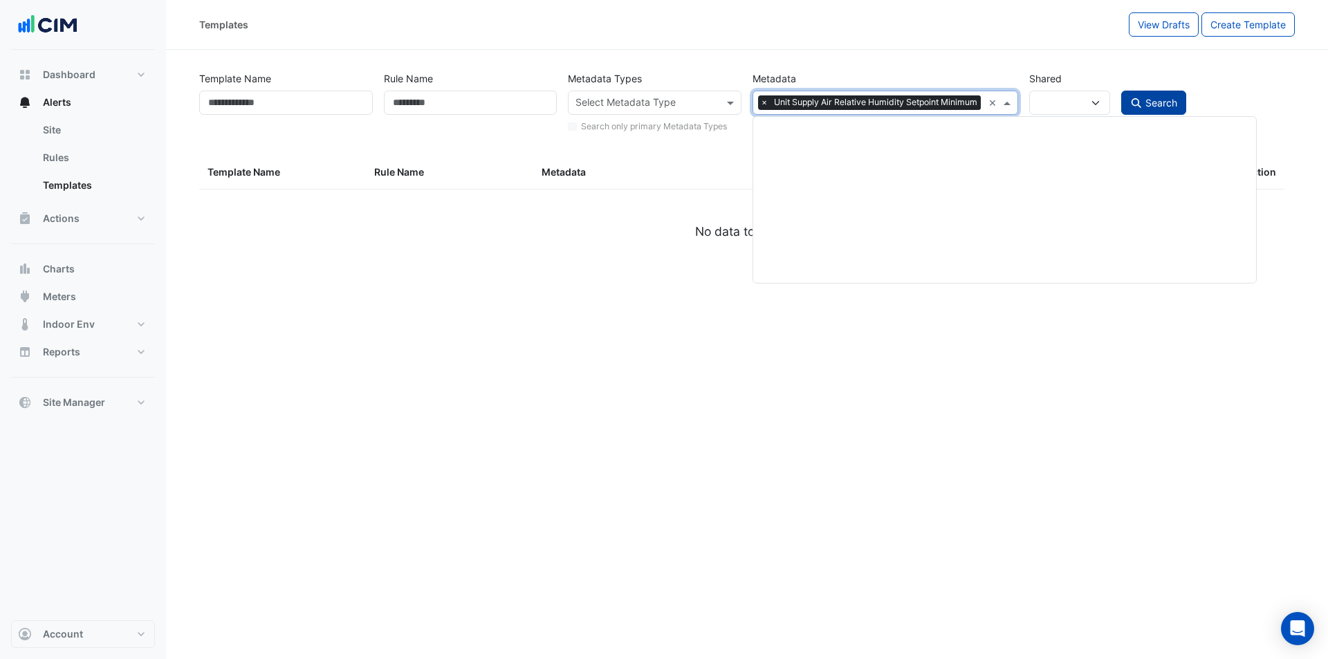
scroll to position [0, 6]
click at [868, 97] on span "Unit Supply Air Relative Humidity Setpoint Minimum" at bounding box center [872, 102] width 210 height 14
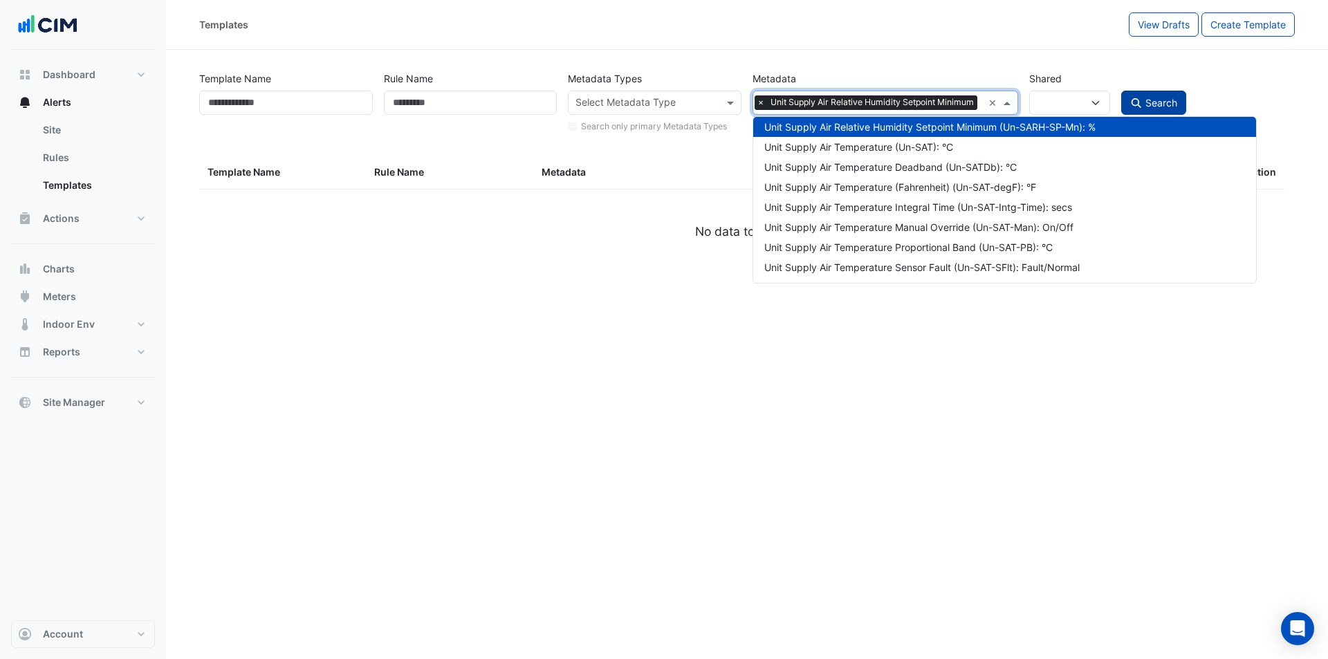
click at [758, 102] on span "×" at bounding box center [761, 102] width 12 height 14
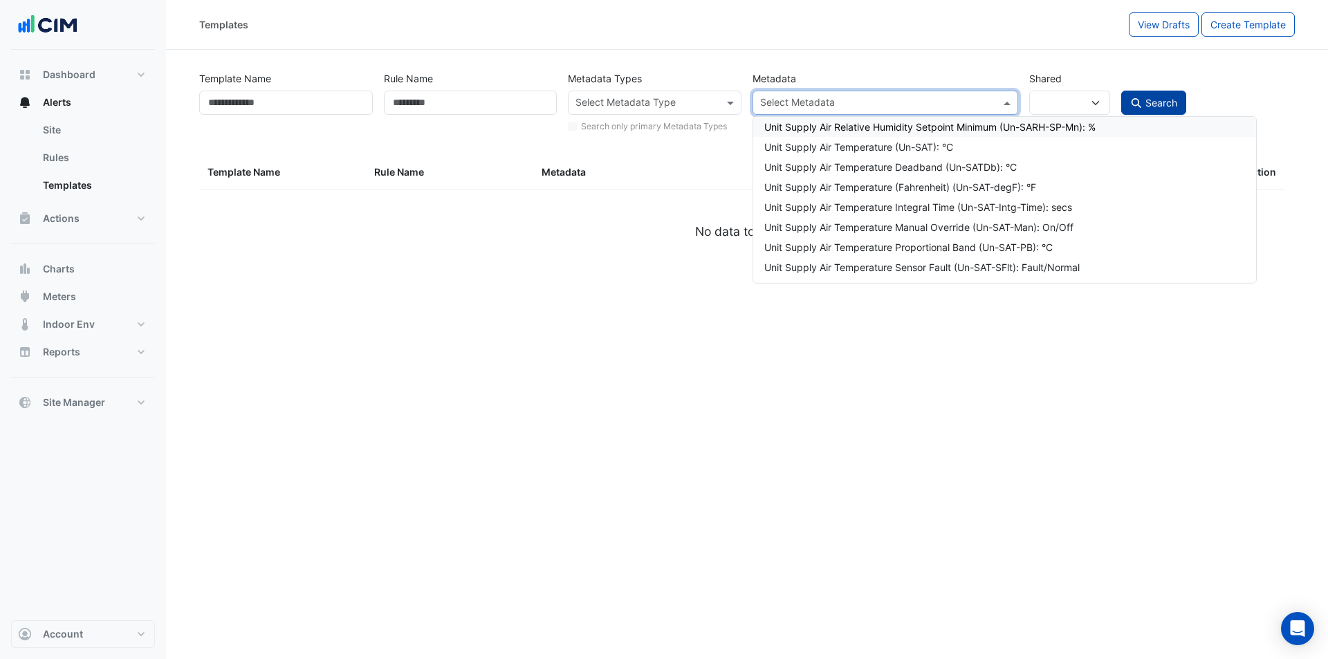
paste input "**********"
type input "**********"
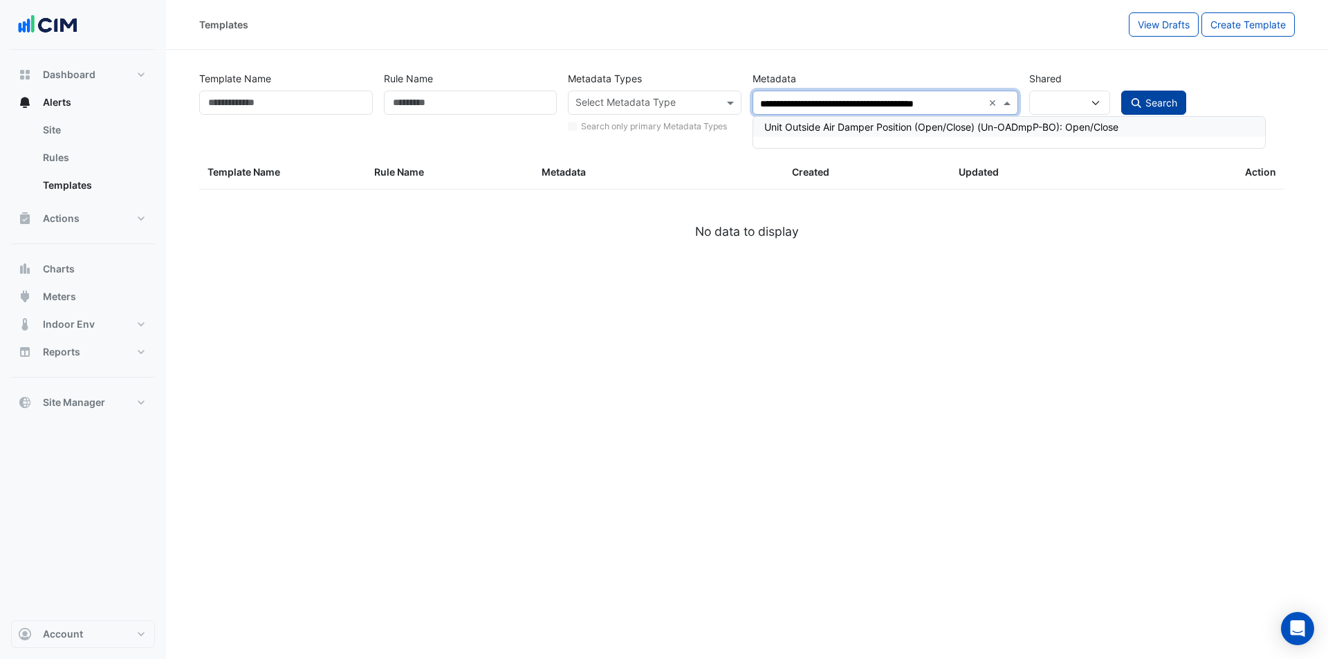
click at [1052, 122] on div "Unit Outside Air Damper Position (Open/Close) (Un-OADmpP-BO): Open/Close" at bounding box center [1009, 127] width 490 height 15
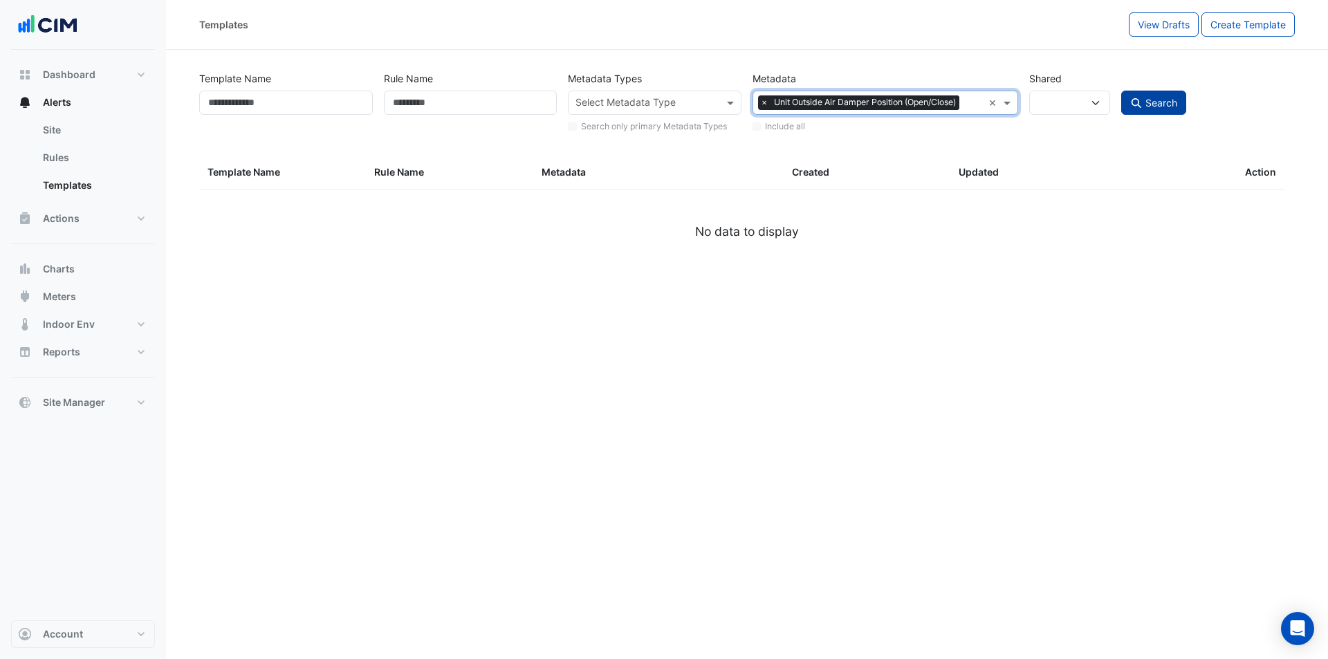
click at [1133, 106] on icon "submit" at bounding box center [1136, 103] width 12 height 10
select select
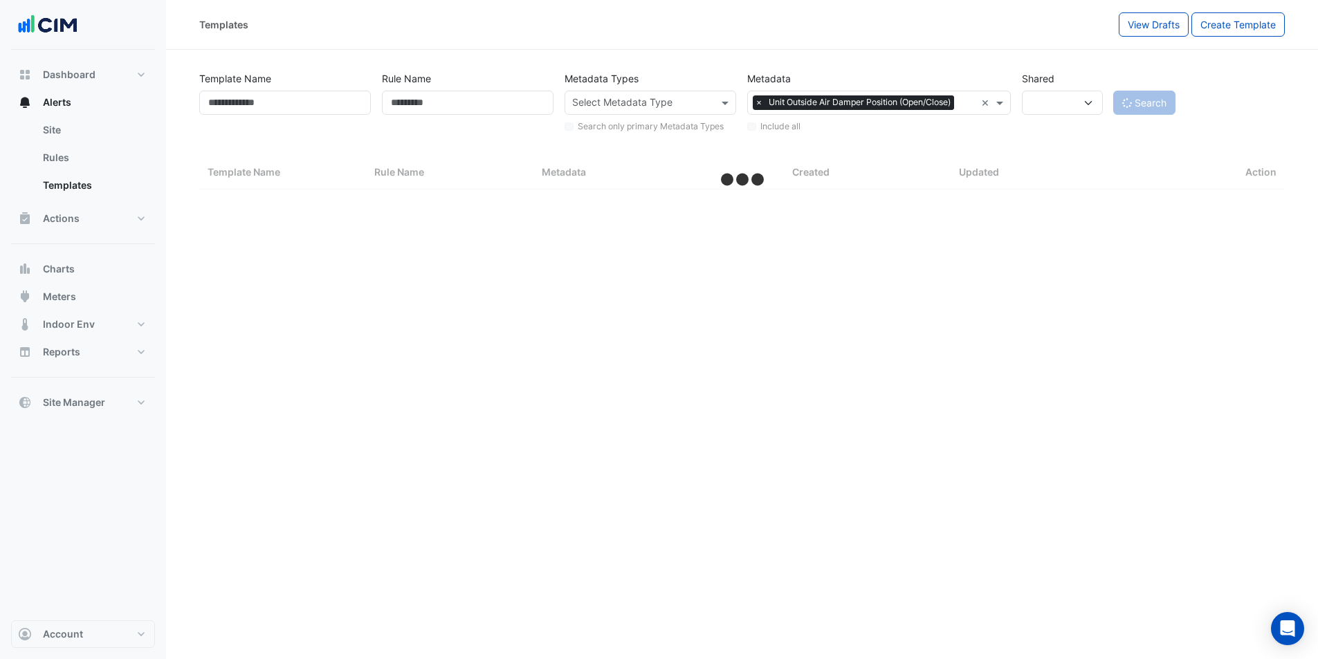
select select "***"
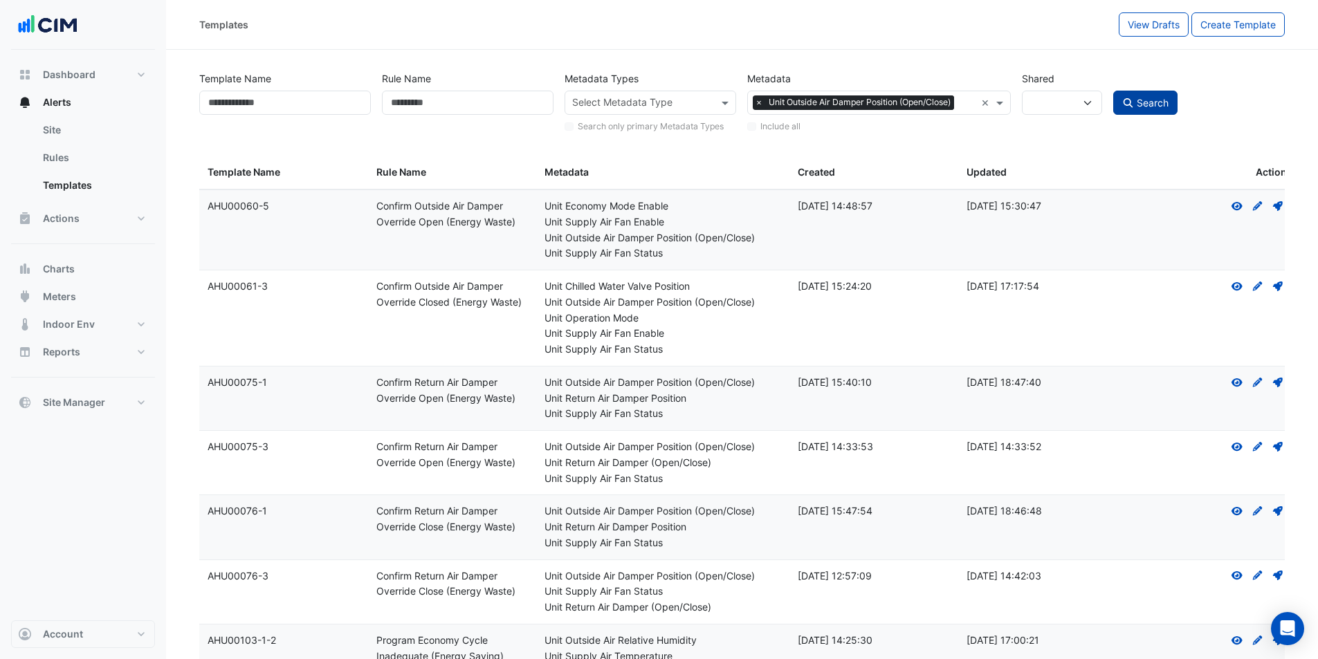
click at [954, 106] on span "Unit Outside Air Damper Position (Open/Close)" at bounding box center [859, 102] width 189 height 14
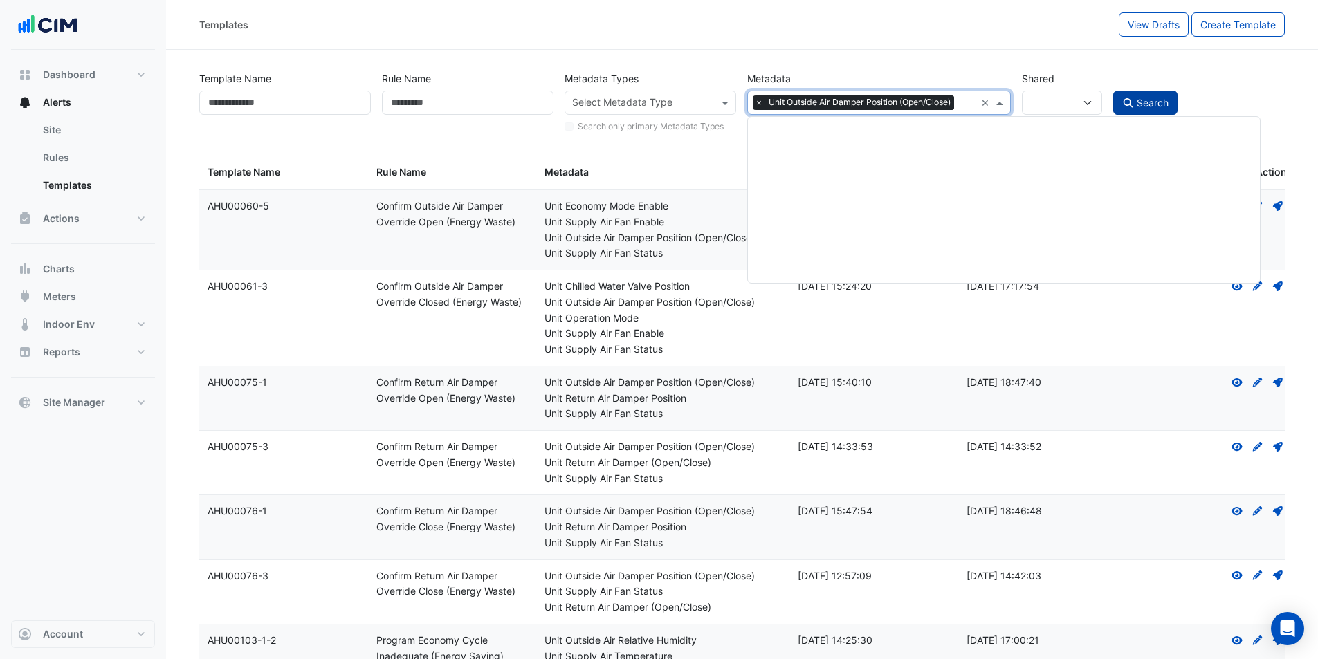
scroll to position [66448, 0]
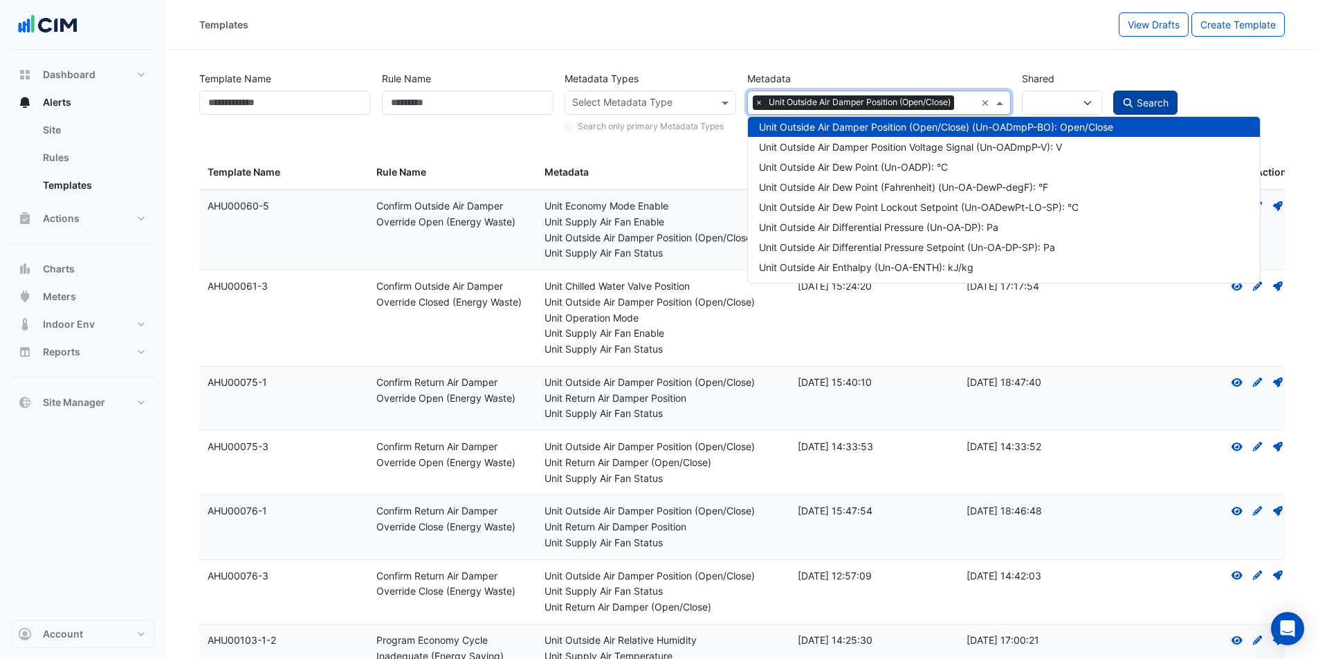
paste input "**********"
type input "**********"
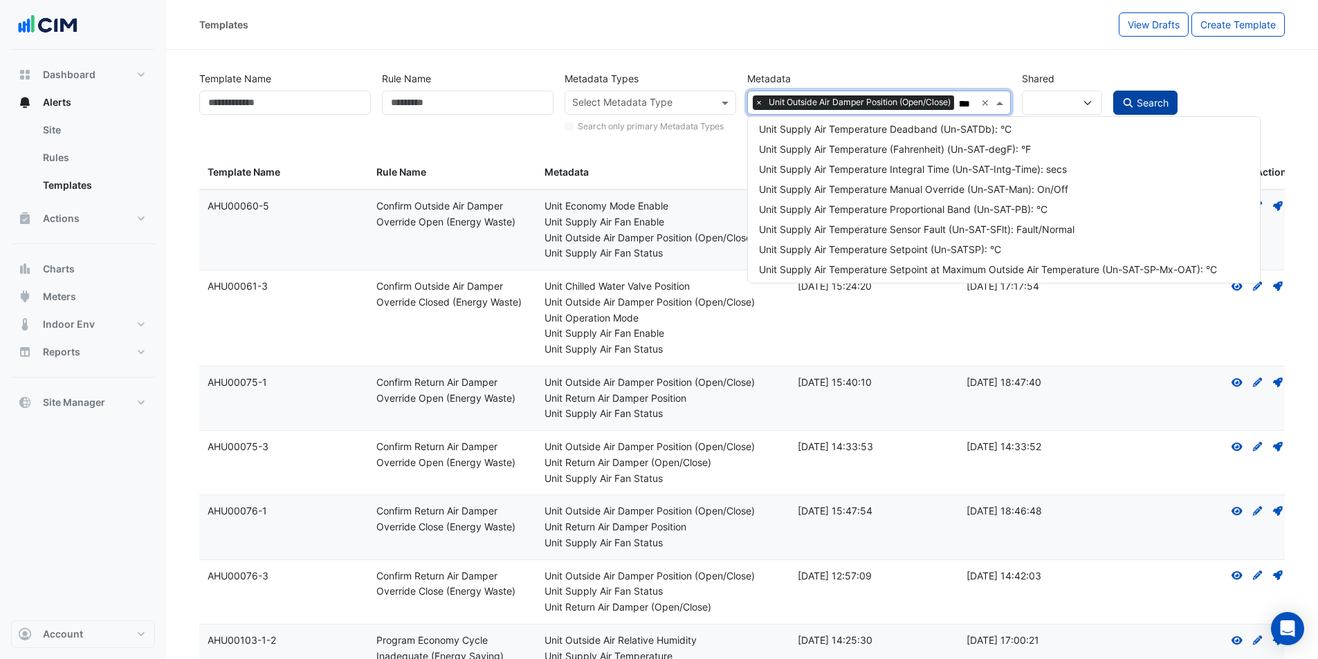
scroll to position [0, 0]
click at [887, 205] on div "Unit Supply Air Temperature (Un-SAT): °C" at bounding box center [1004, 207] width 490 height 15
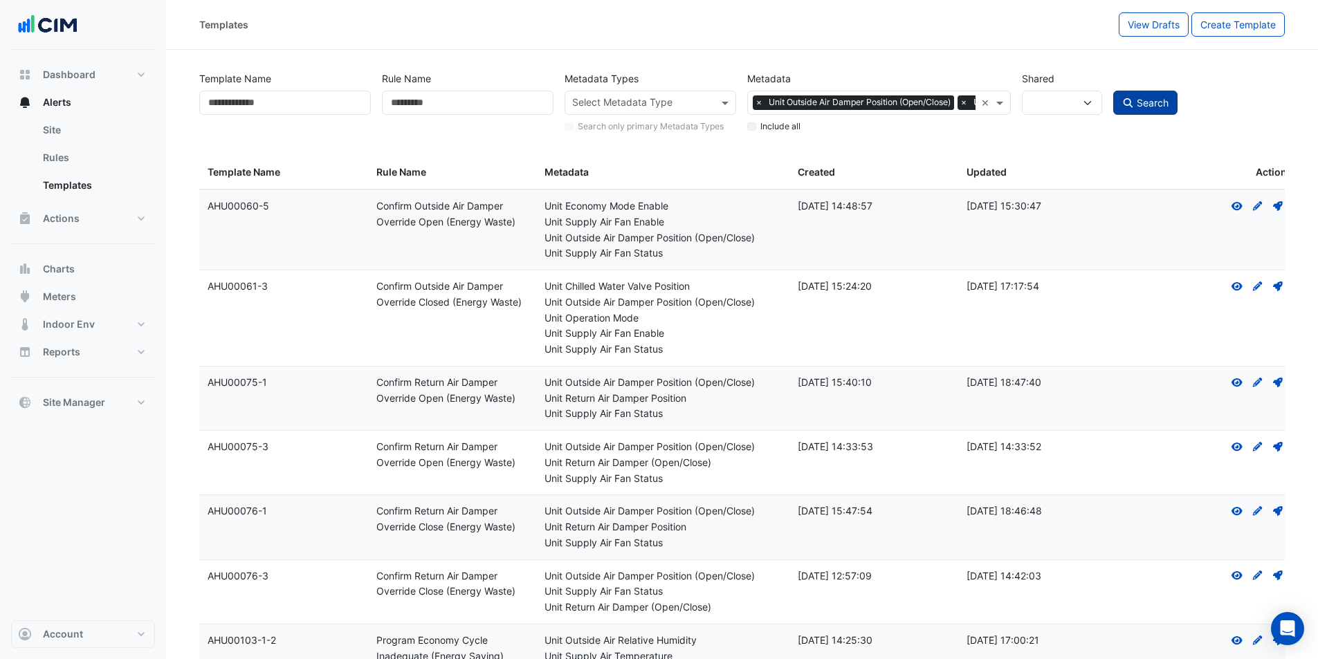
drag, startPoint x: 1109, startPoint y: 111, endPoint x: 1117, endPoint y: 107, distance: 9.0
click at [1112, 110] on div "Search" at bounding box center [1199, 100] width 183 height 68
click at [1118, 106] on button "Search" at bounding box center [1145, 103] width 65 height 24
select select
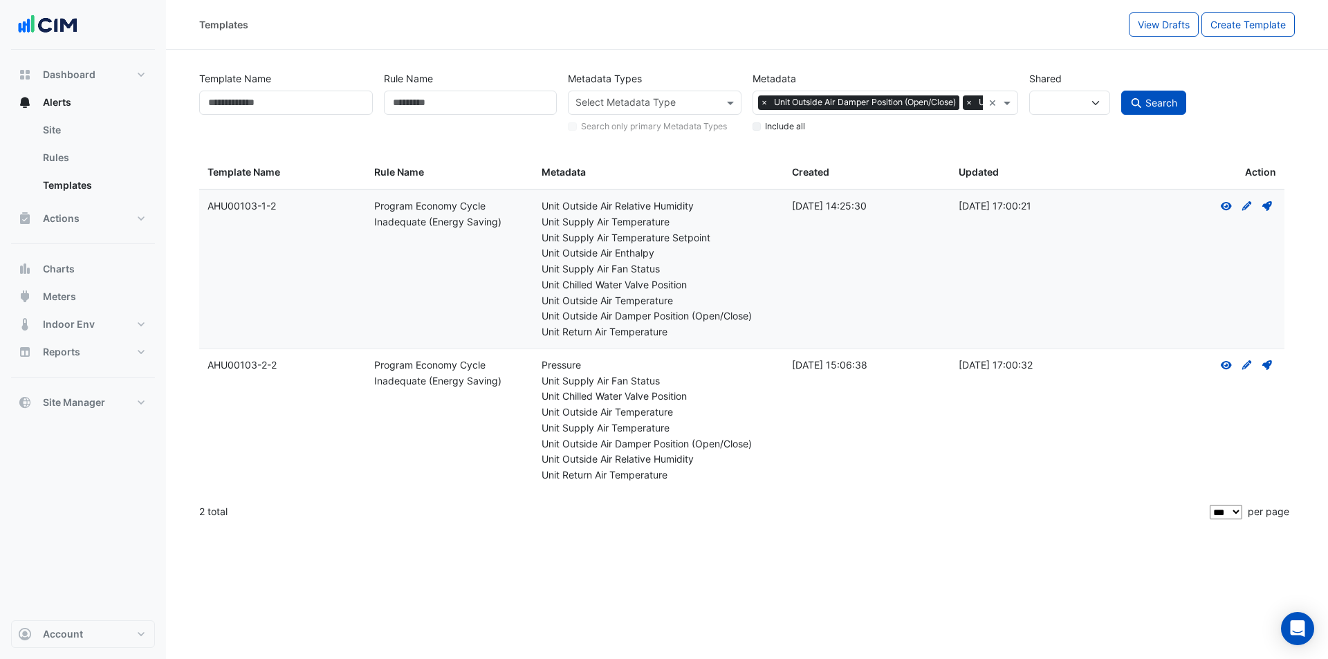
click at [680, 412] on div "Unit Outside Air Temperature" at bounding box center [659, 413] width 234 height 16
click at [681, 412] on div "Unit Outside Air Temperature" at bounding box center [659, 413] width 234 height 16
click at [766, 106] on span "×" at bounding box center [764, 102] width 12 height 14
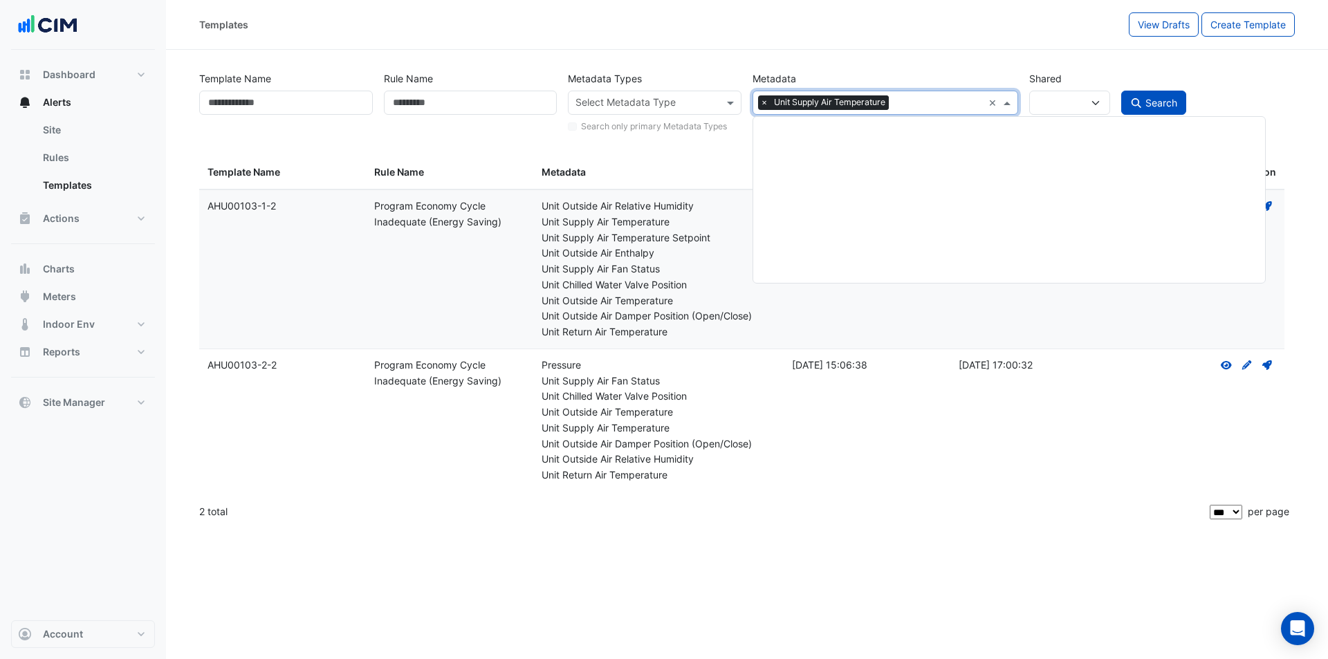
click at [911, 97] on div "Select Metadata × Unit Supply Air Temperature" at bounding box center [868, 102] width 230 height 21
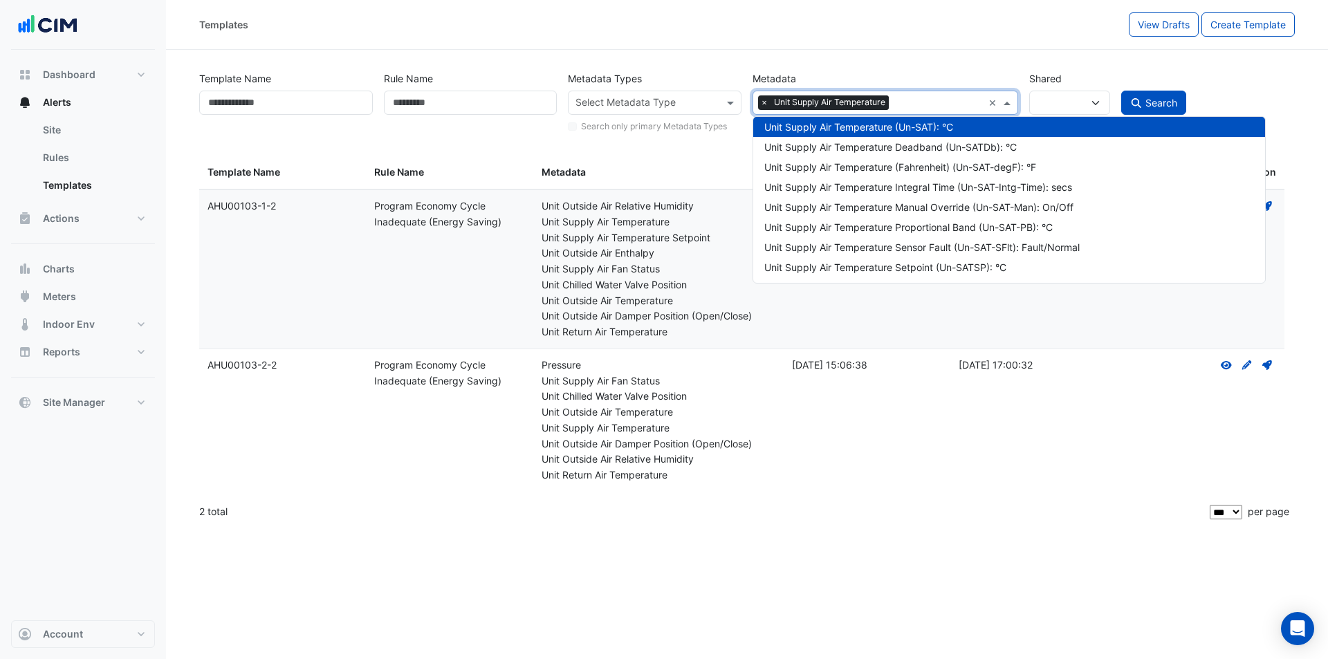
paste input "**********"
type input "**********"
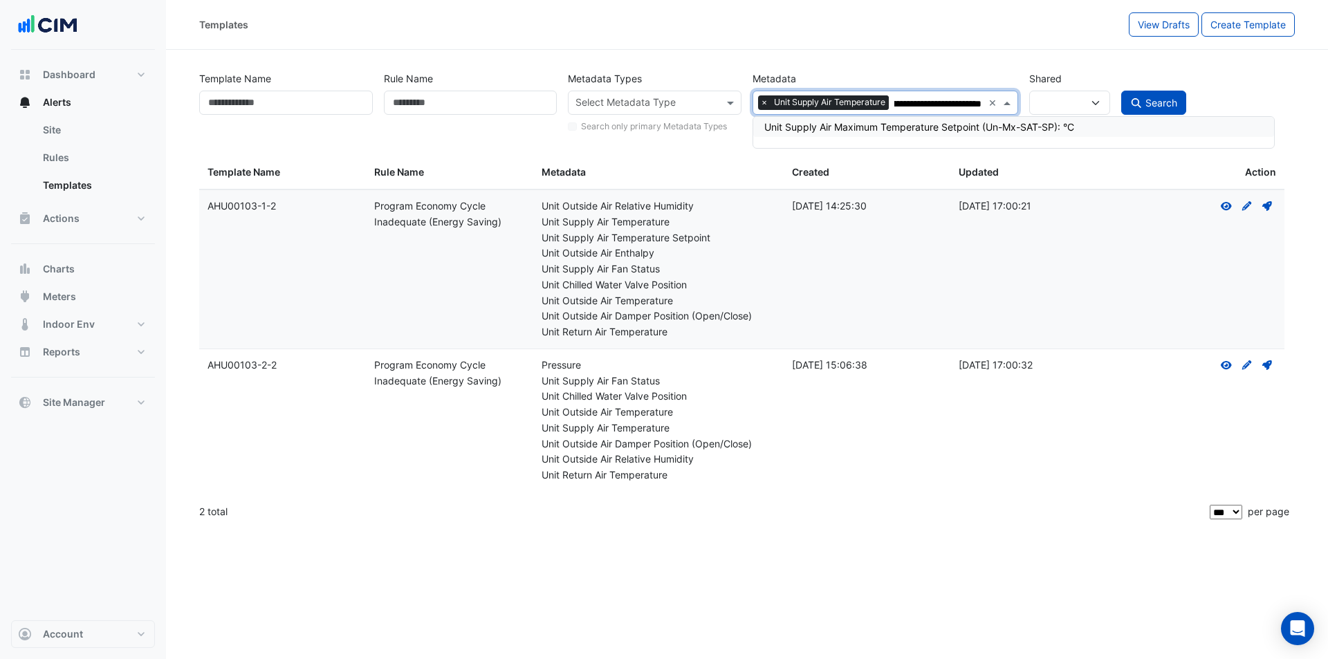
click at [896, 120] on div "Unit Supply Air Maximum Temperature Setpoint (Un-Mx-SAT-SP): °C" at bounding box center [1013, 127] width 499 height 15
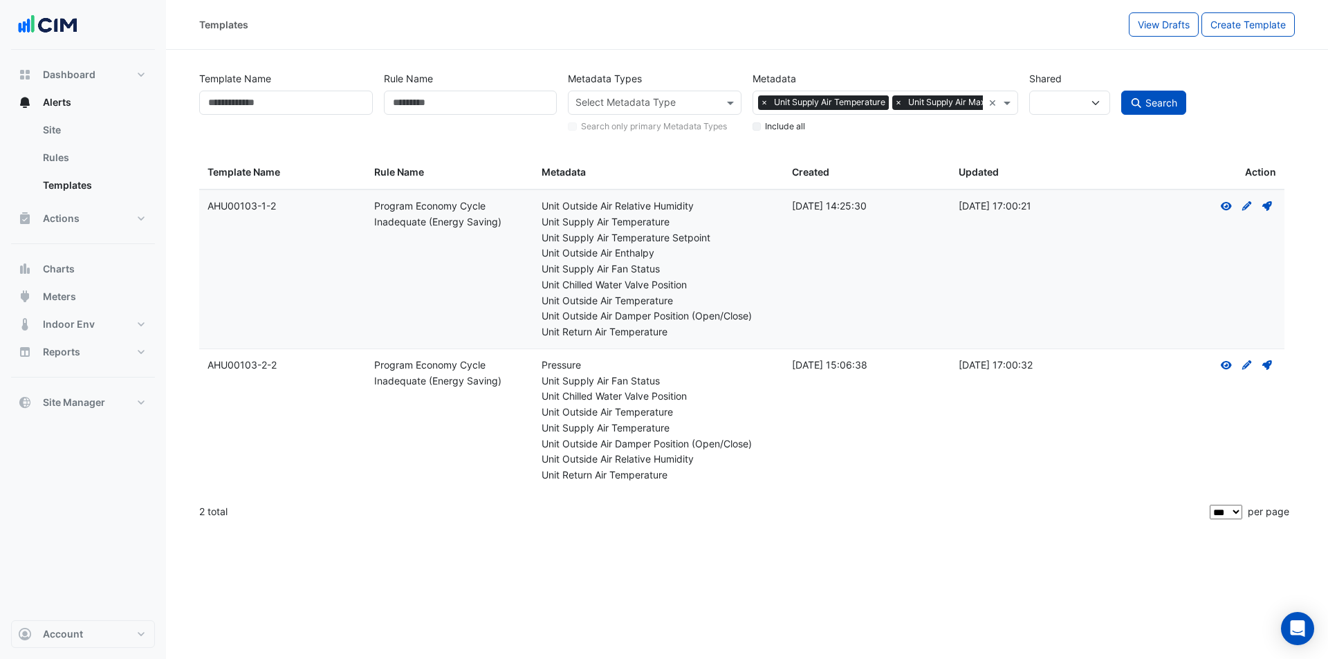
click at [1130, 100] on button "Search" at bounding box center [1153, 103] width 65 height 24
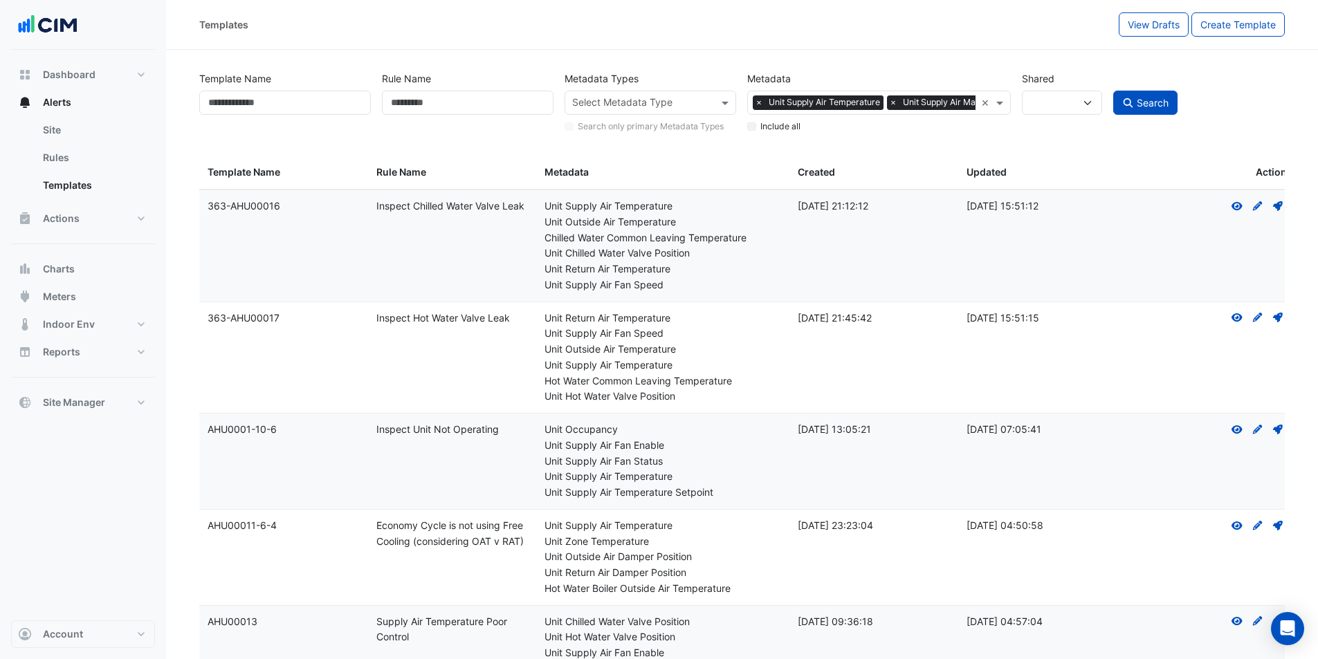
click at [757, 128] on div "Include all" at bounding box center [878, 124] width 263 height 18
click at [1145, 105] on span "Search" at bounding box center [1153, 103] width 32 height 12
select select
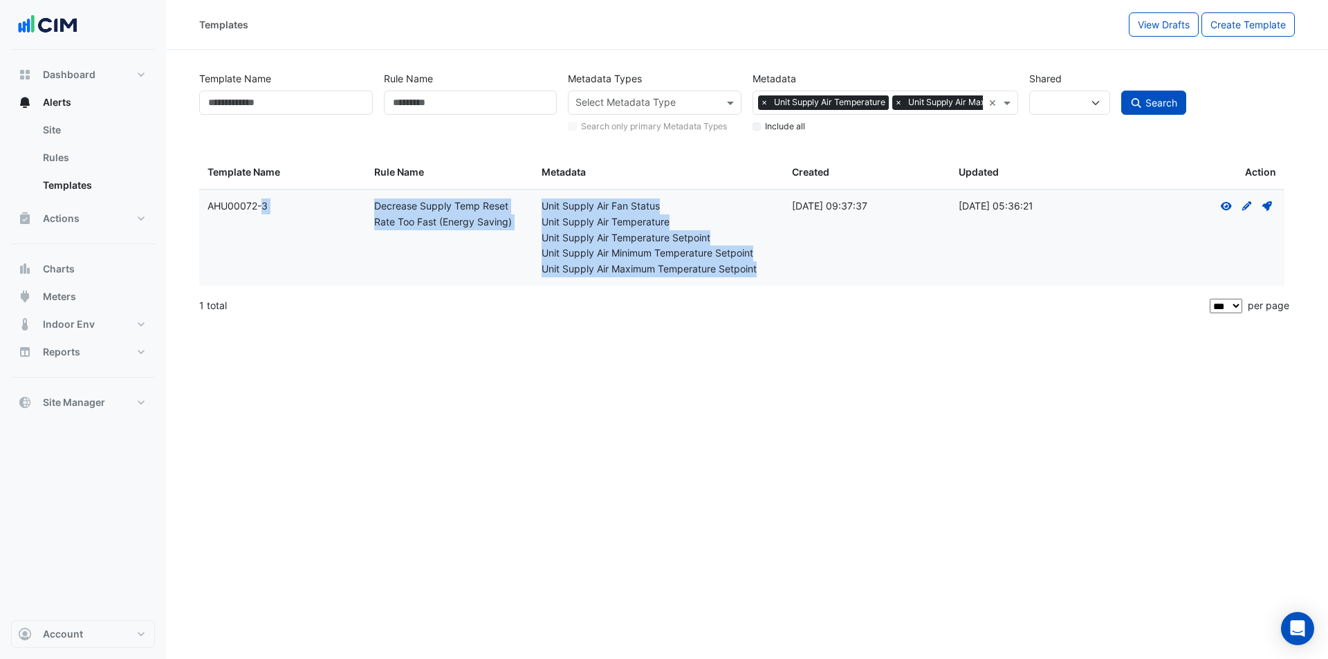
drag, startPoint x: 206, startPoint y: 204, endPoint x: 761, endPoint y: 275, distance: 559.4
click at [761, 275] on div "Template Name: AHU00072-3 Rule Name: Decrease Supply Temp Reset Rate Too Fast (…" at bounding box center [741, 237] width 1085 height 95
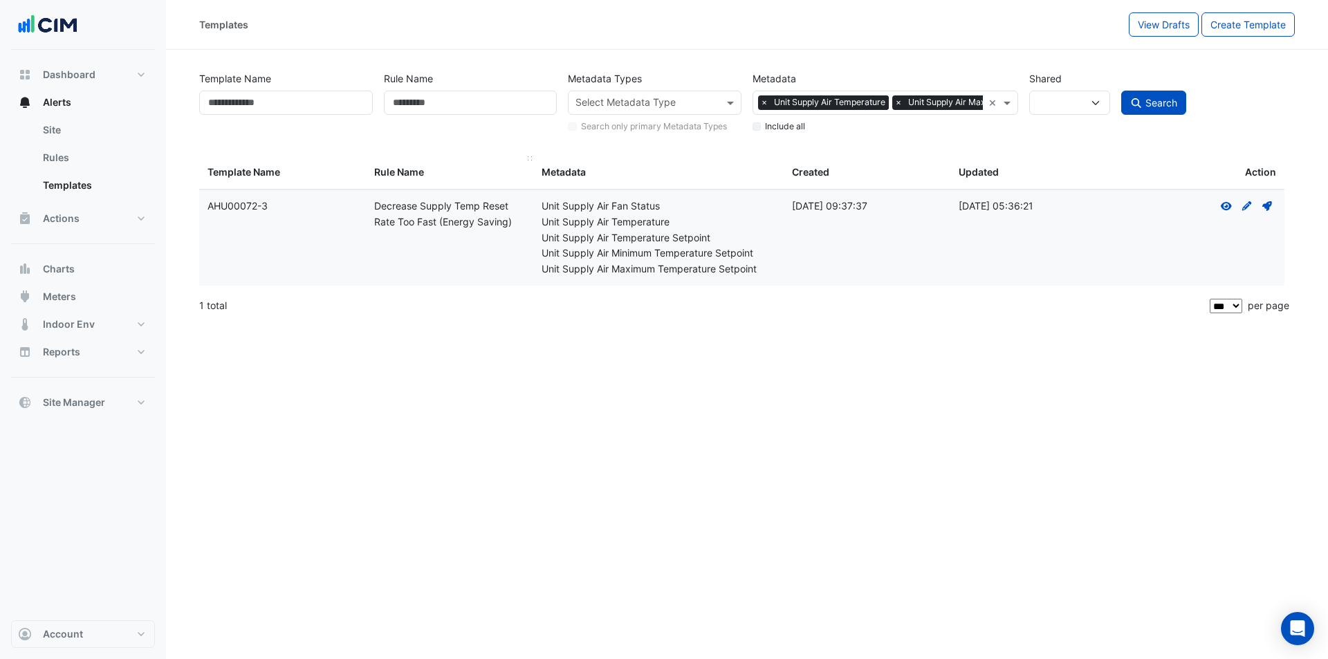
click at [489, 170] on div "Templates Rule Name" at bounding box center [449, 173] width 150 height 16
click at [897, 103] on span "×" at bounding box center [898, 102] width 12 height 14
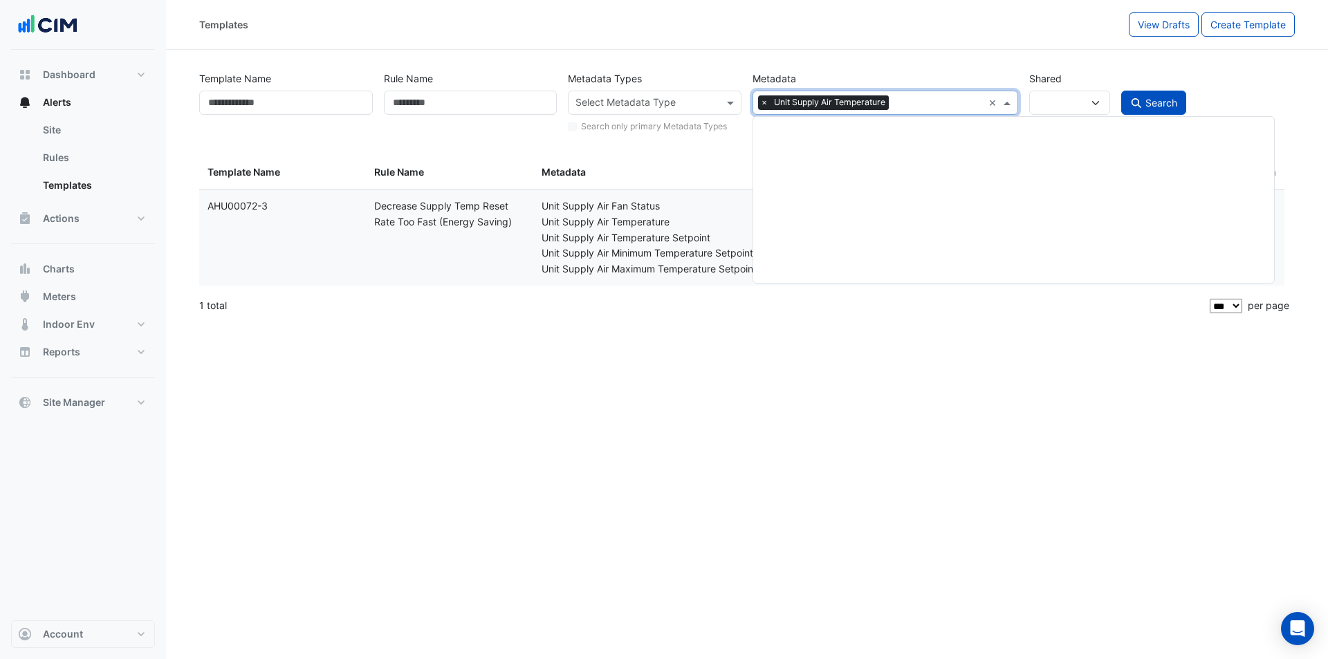
click at [899, 101] on input "text" at bounding box center [938, 104] width 87 height 15
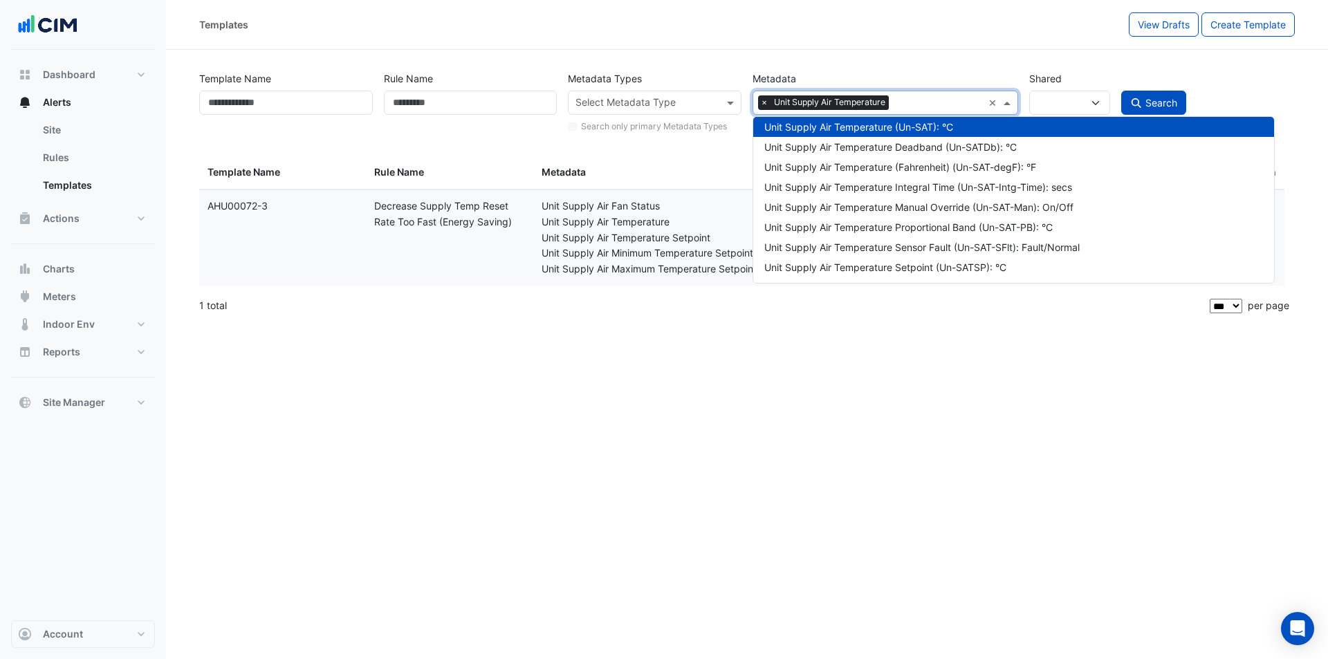
paste input "**********"
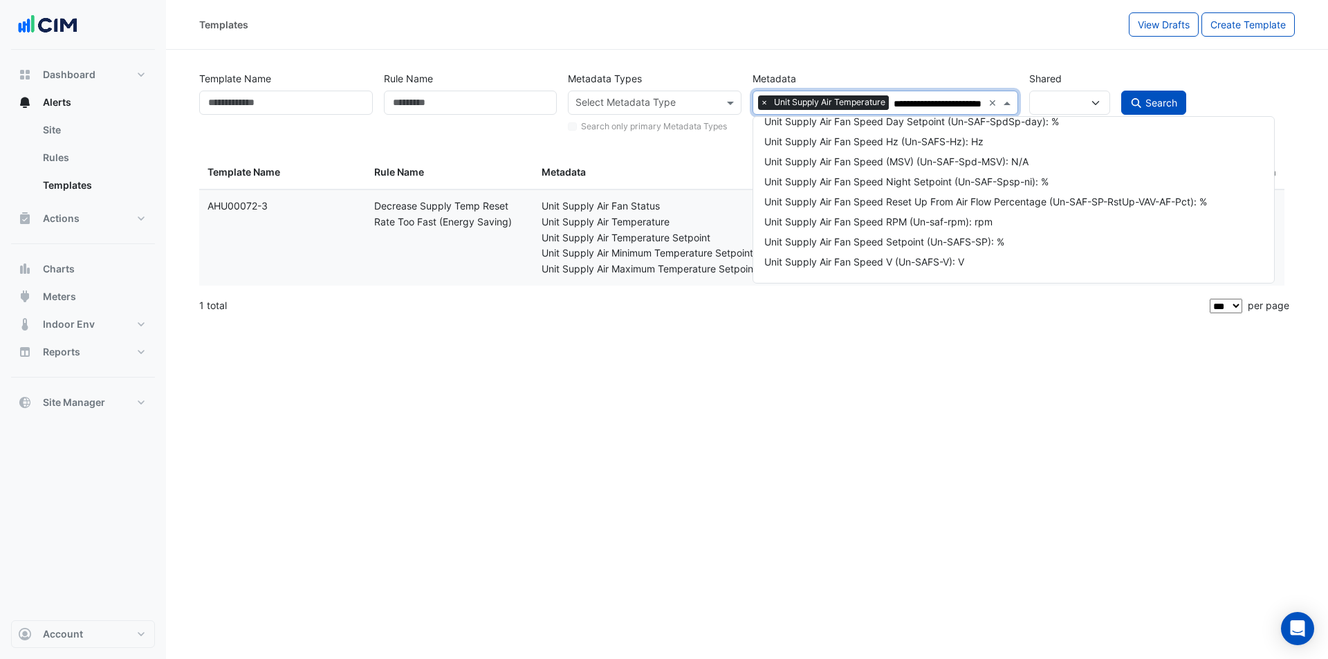
scroll to position [46, 0]
type input "**********"
click at [1159, 100] on span "Search" at bounding box center [1162, 103] width 32 height 12
select select
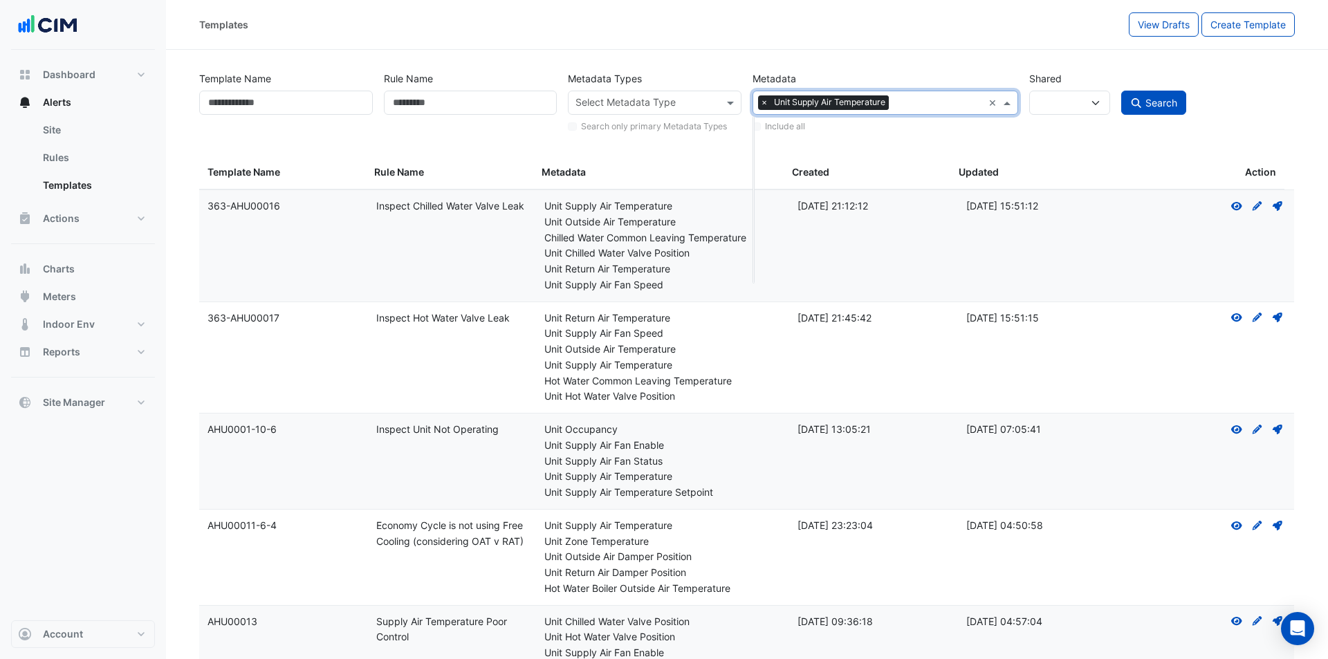
click at [933, 98] on input "text" at bounding box center [938, 104] width 87 height 15
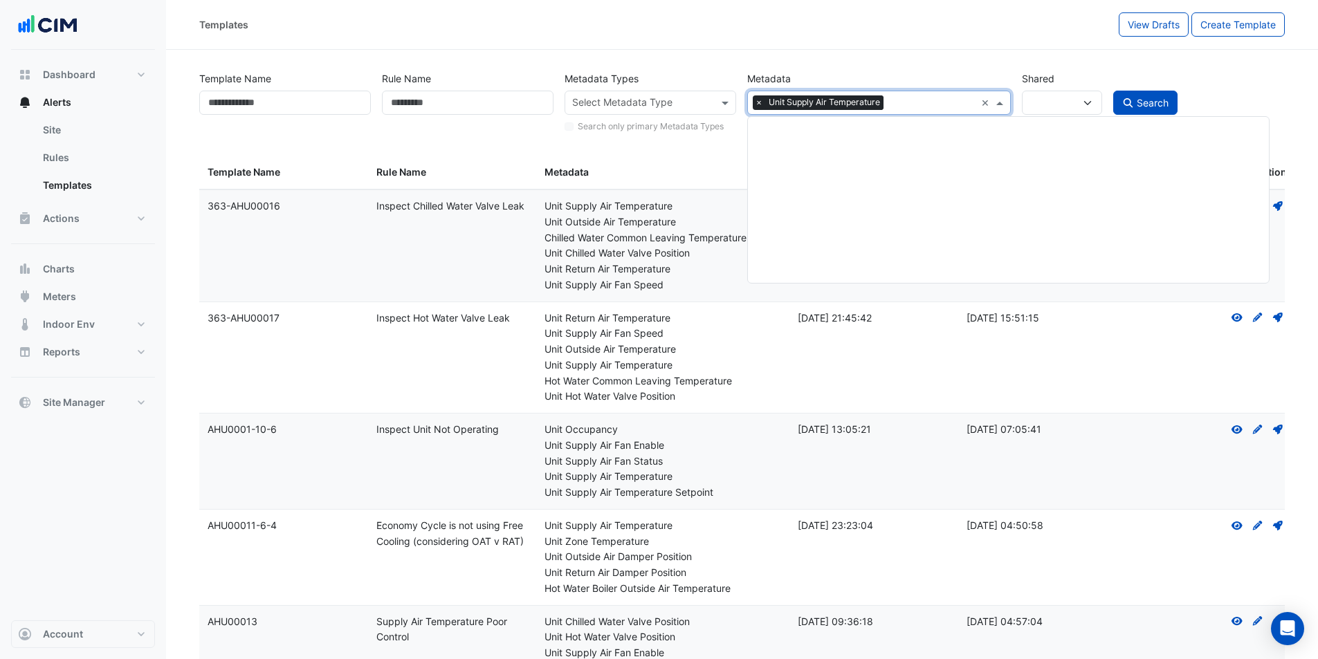
scroll to position [72005, 0]
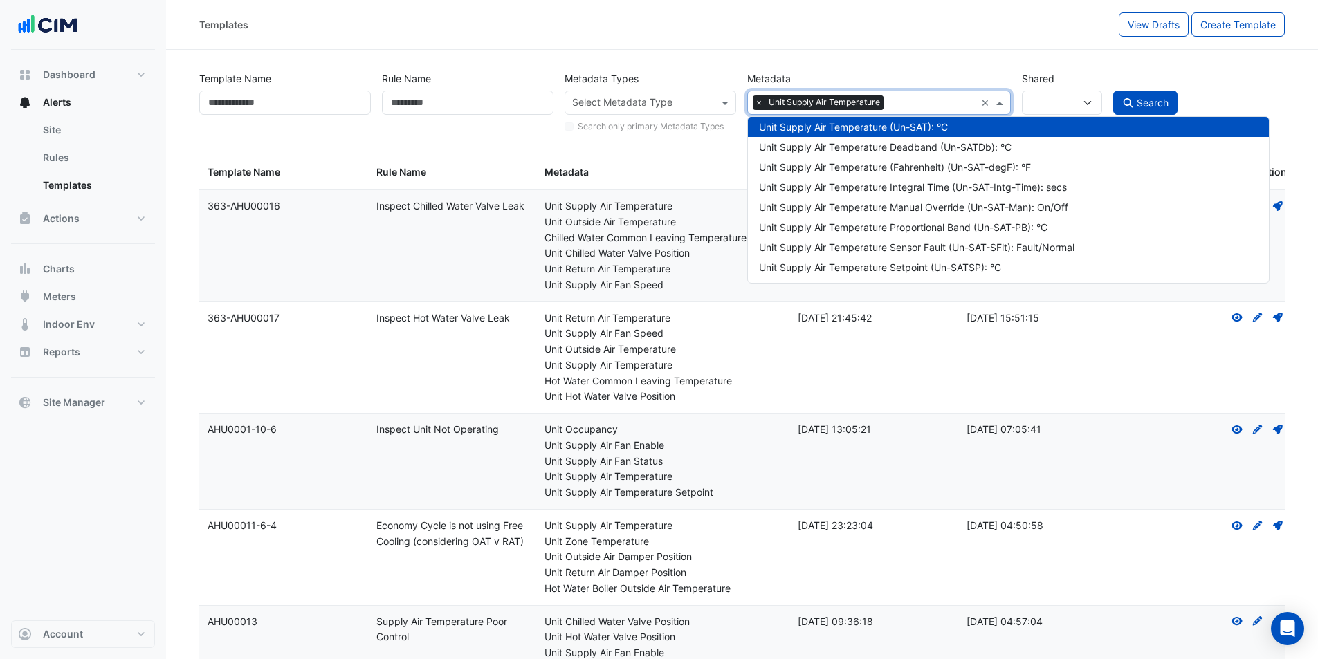
paste input "**********"
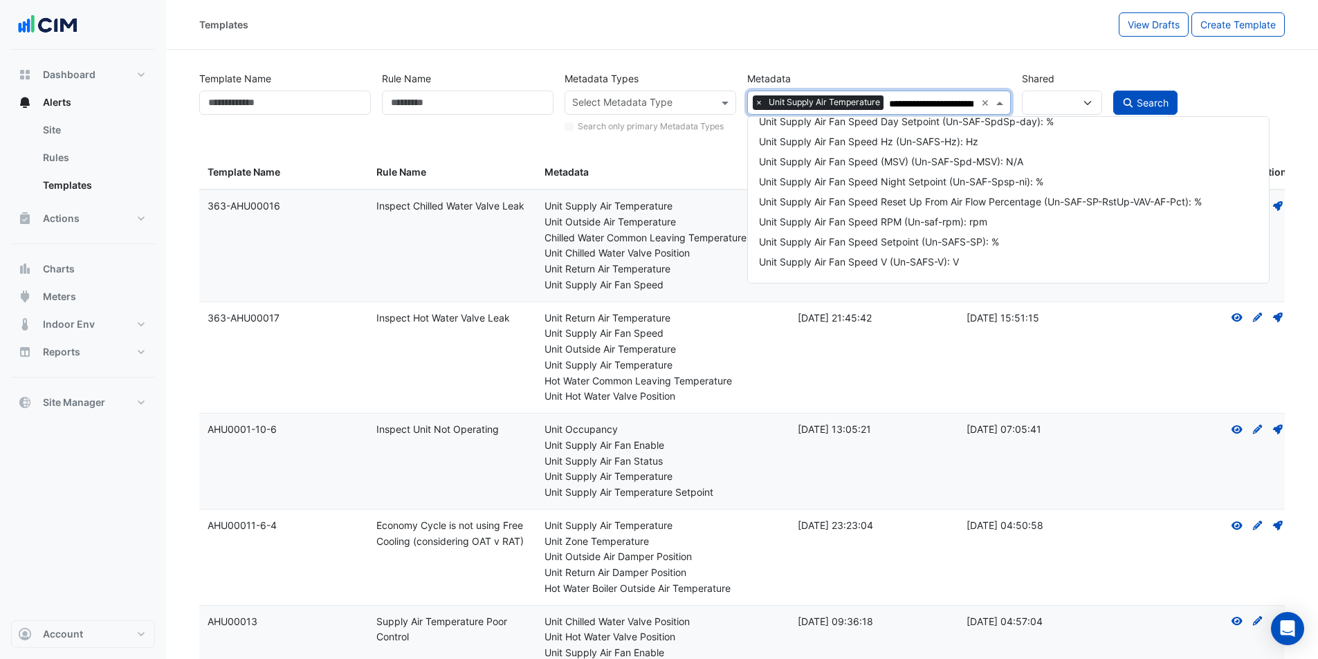
scroll to position [46, 0]
type input "**********"
click at [960, 66] on div "**********" at bounding box center [742, 99] width 1097 height 71
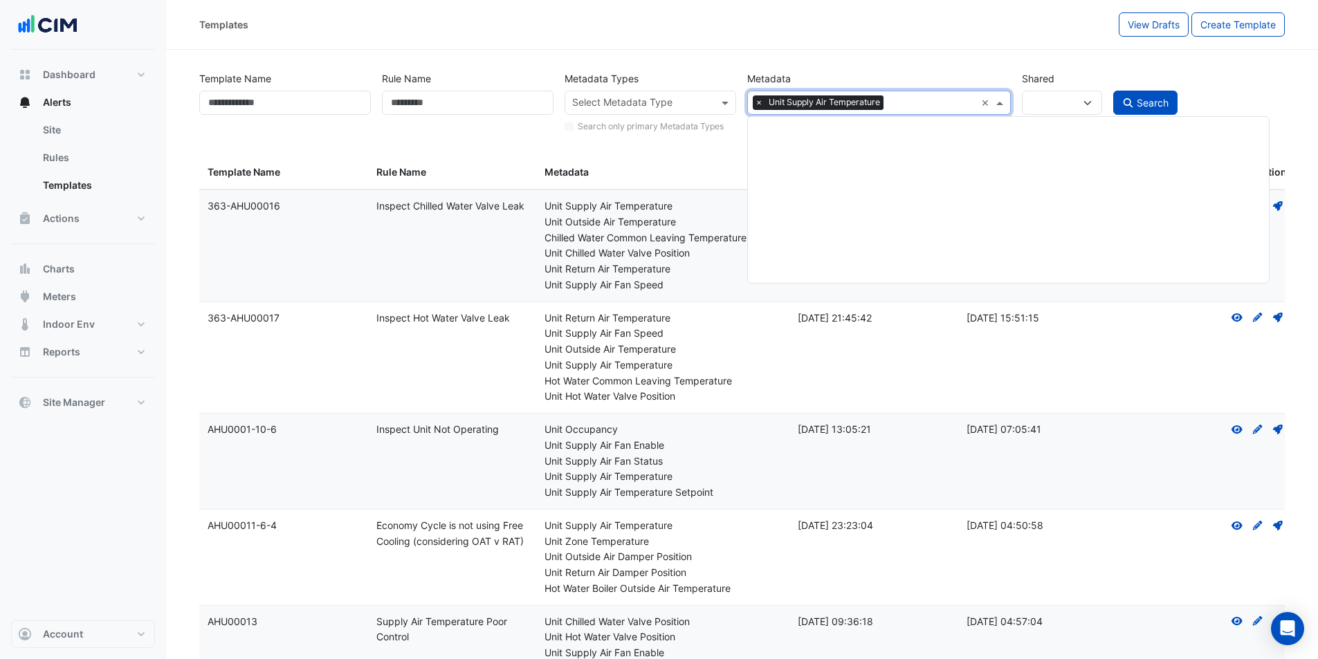
click at [957, 104] on input "text" at bounding box center [931, 104] width 84 height 15
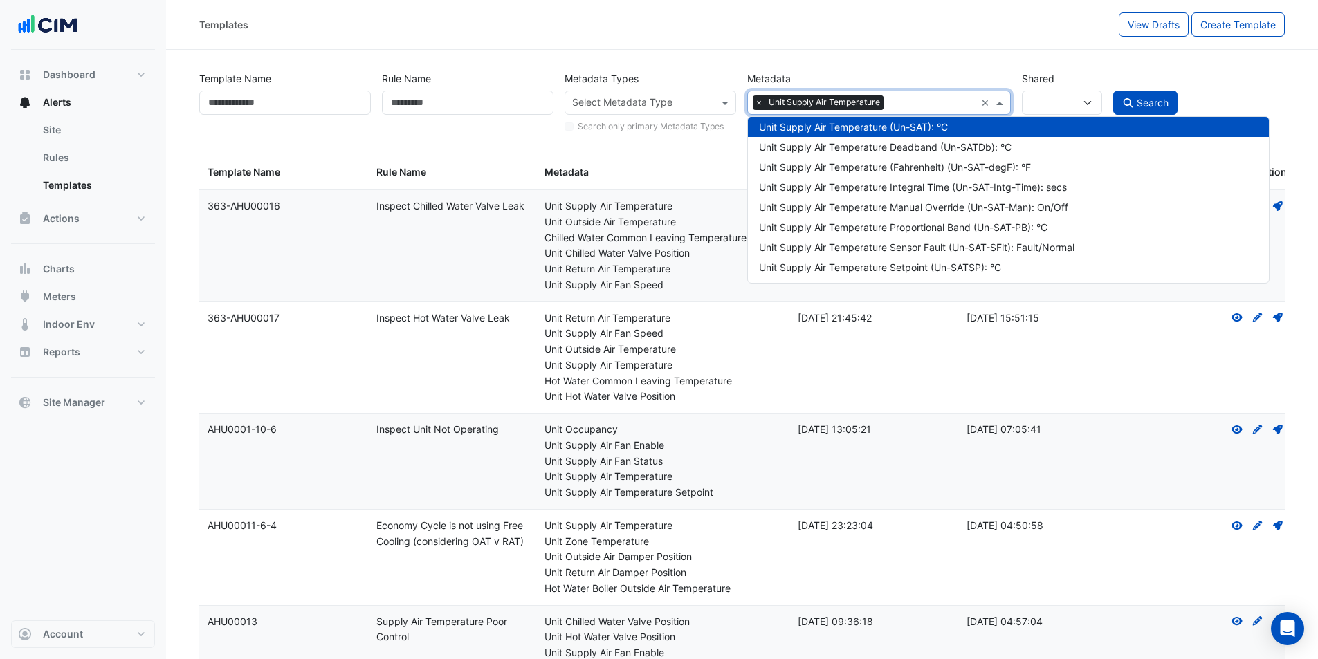
paste input "**********"
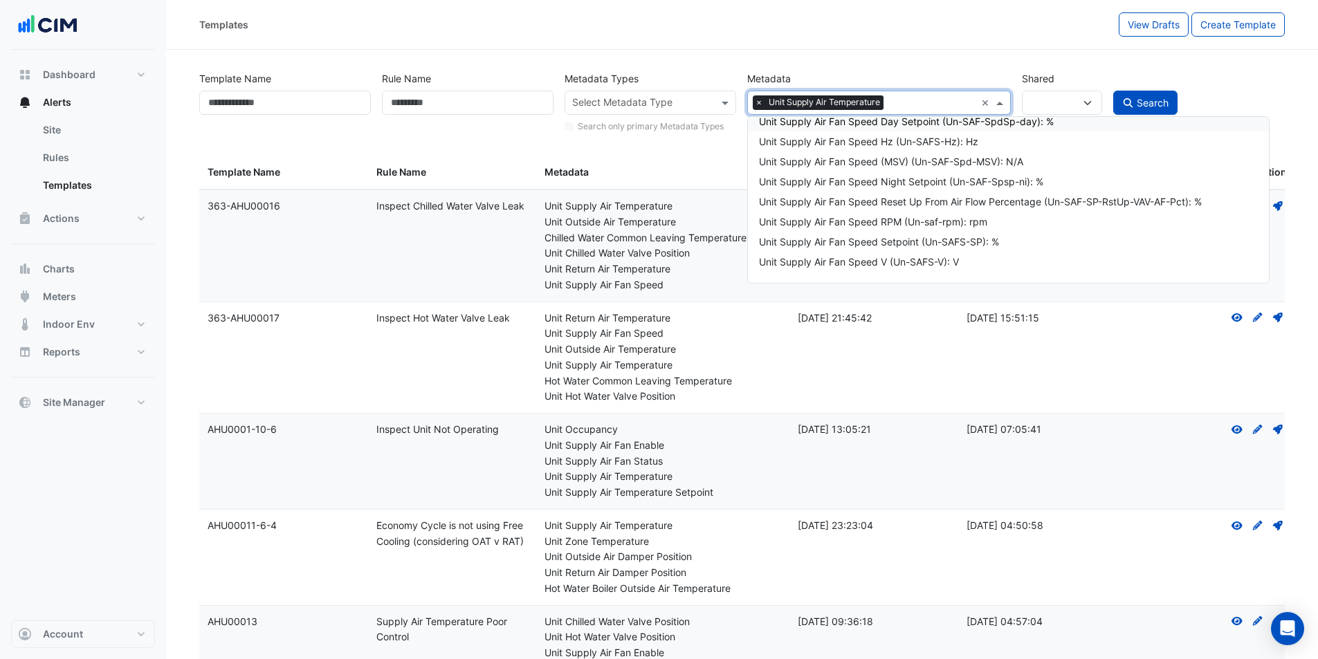
type input "**********"
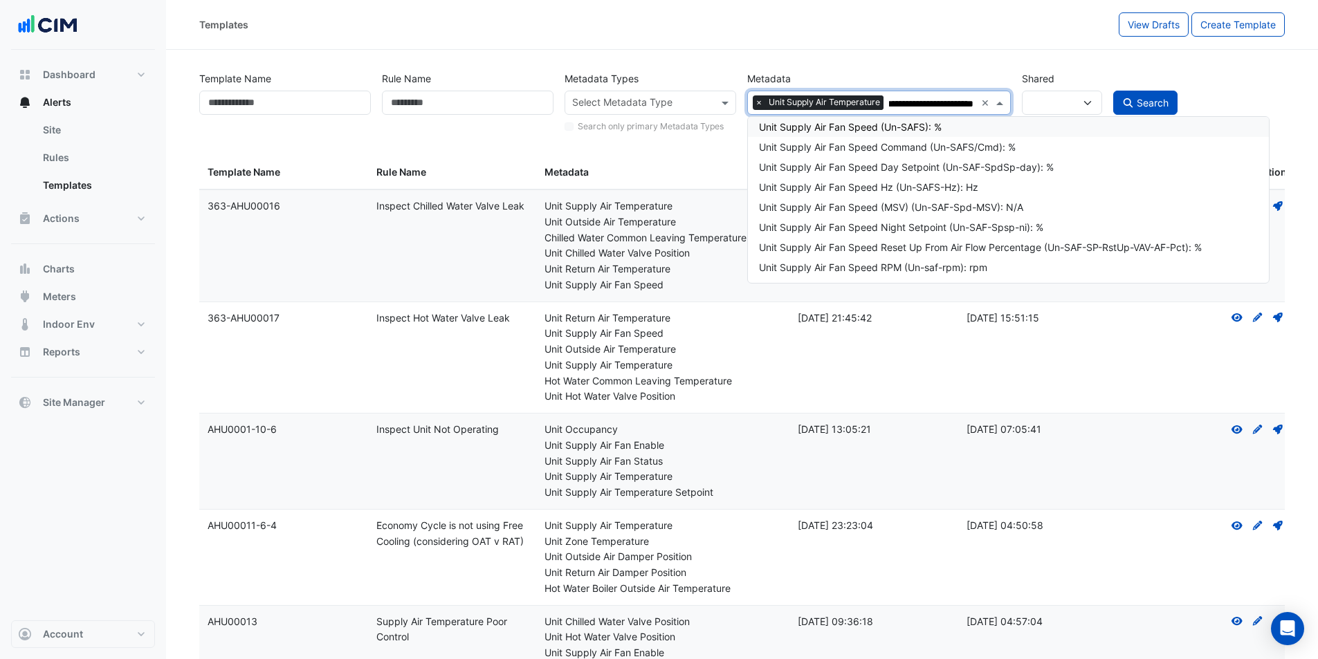
click at [916, 132] on div "Unit Supply Air Fan Speed (Un-SAFS): %" at bounding box center [1008, 127] width 499 height 15
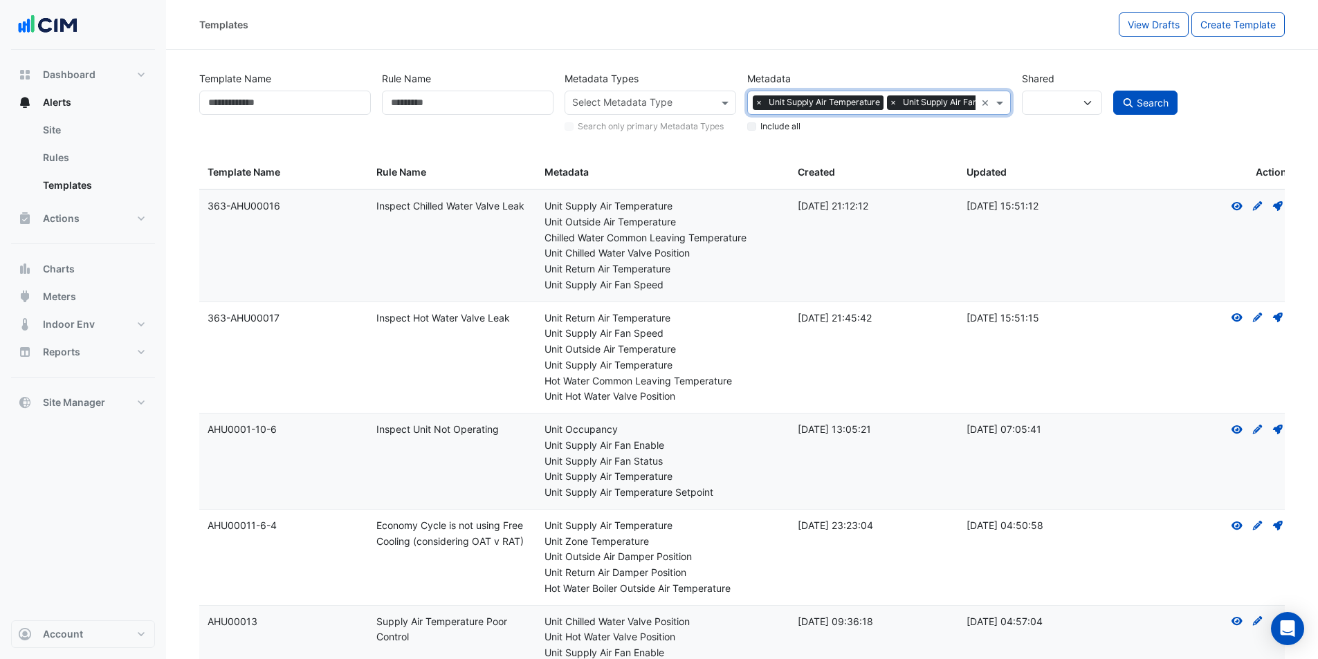
click at [744, 125] on div "Metadata Select Metadata × Unit Supply Air Temperature × Unit Supply Air Fan Sp…" at bounding box center [879, 100] width 274 height 68
click at [768, 123] on label "Include all" at bounding box center [780, 126] width 40 height 12
click at [1144, 102] on span "Search" at bounding box center [1153, 103] width 32 height 12
select select
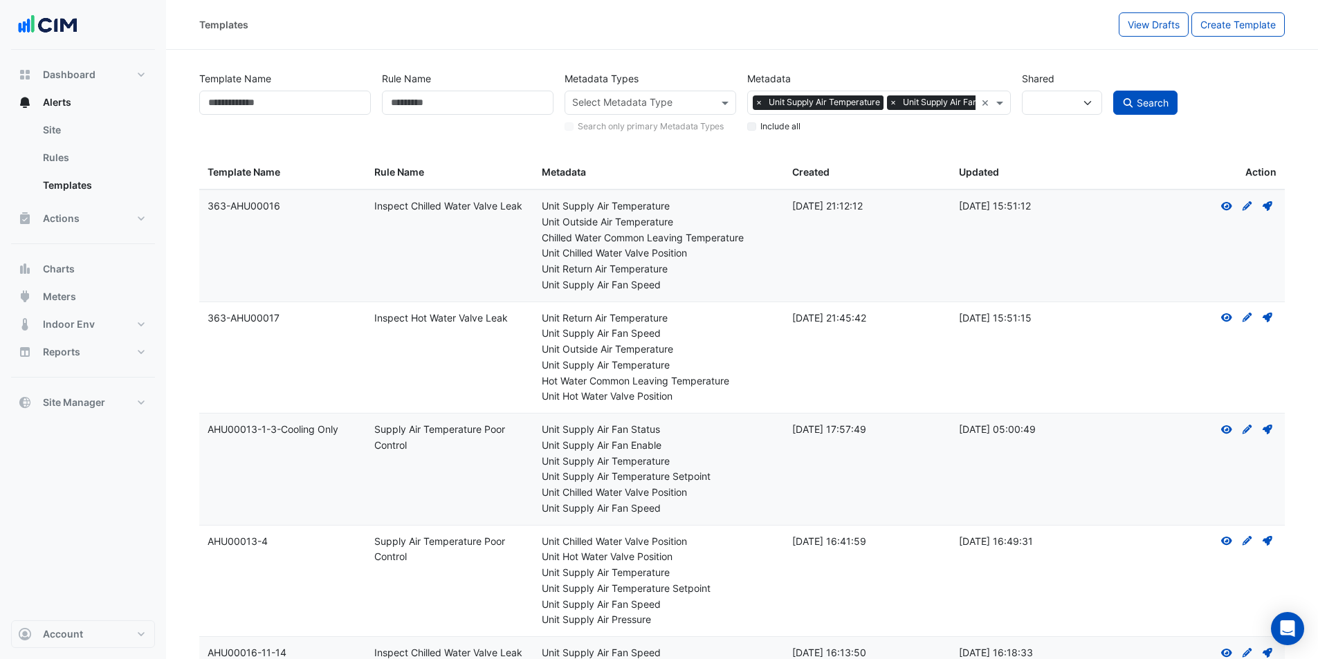
click at [717, 242] on div "Chilled Water Common Leaving Temperature" at bounding box center [659, 238] width 234 height 16
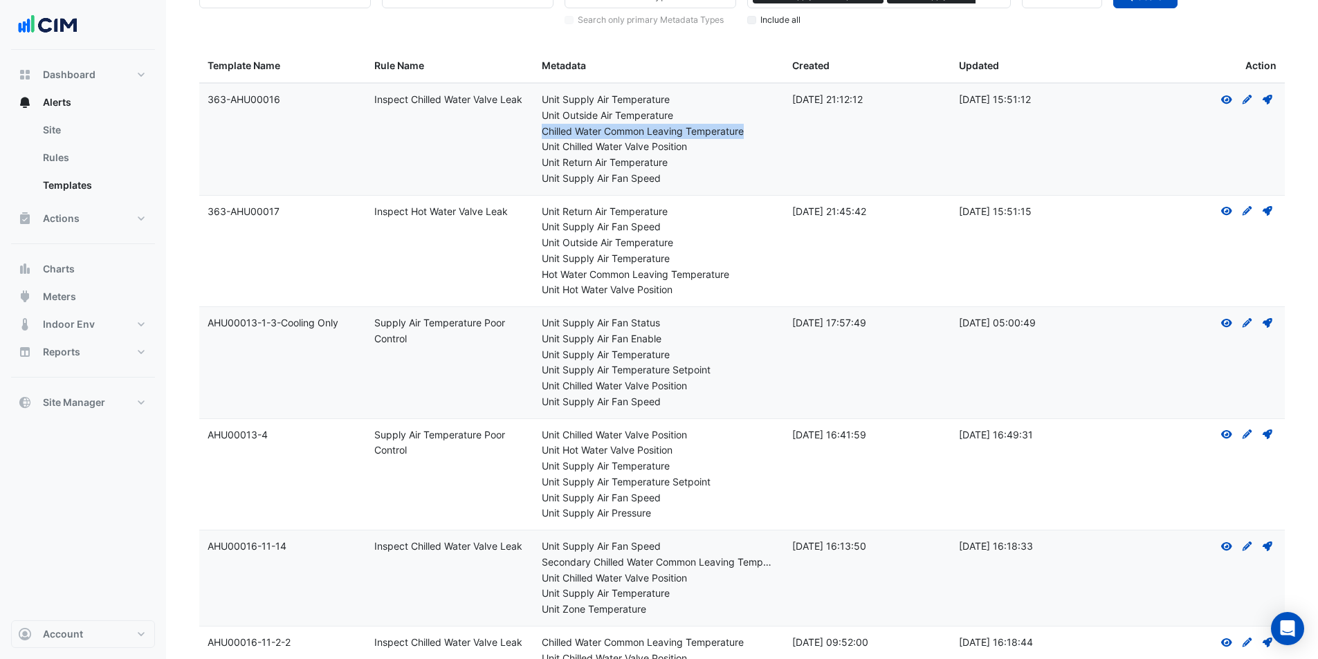
scroll to position [138, 0]
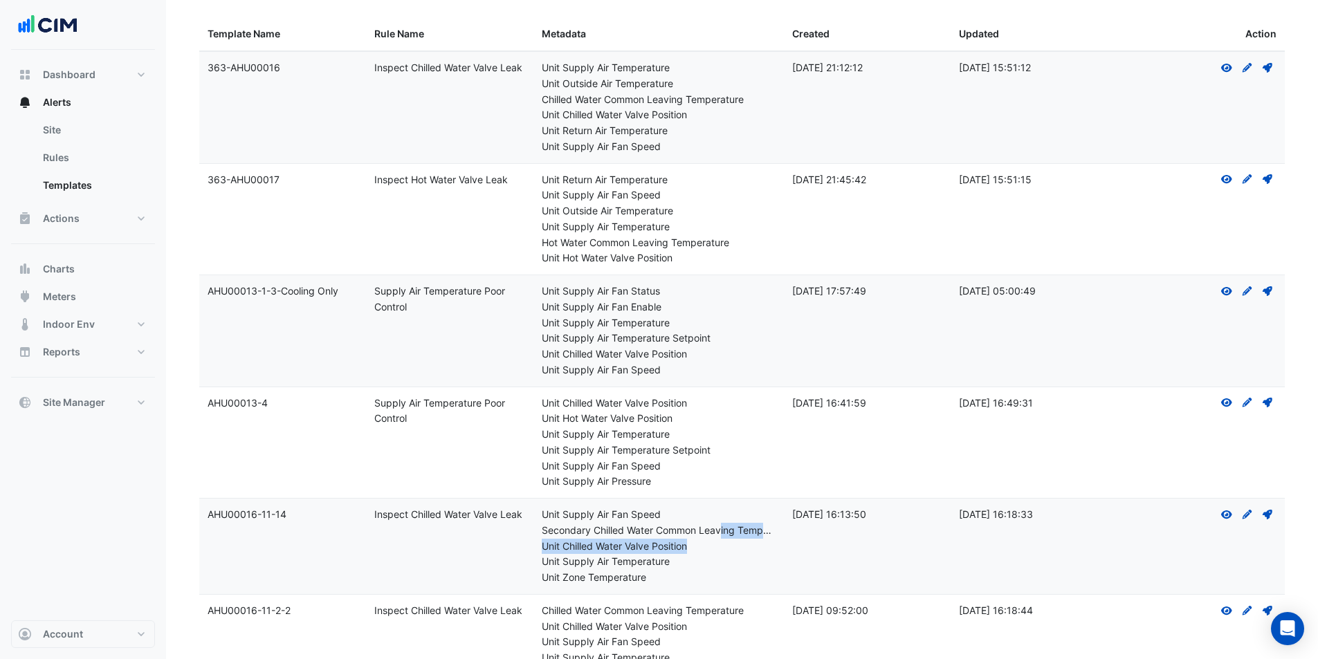
click at [720, 539] on div "Metadata: Unit Supply Air Fan Speed Secondary Chilled Water Common Leaving Temp…" at bounding box center [659, 546] width 234 height 79
click at [713, 526] on div "Secondary Chilled Water Common Leaving Temperature" at bounding box center [659, 531] width 234 height 16
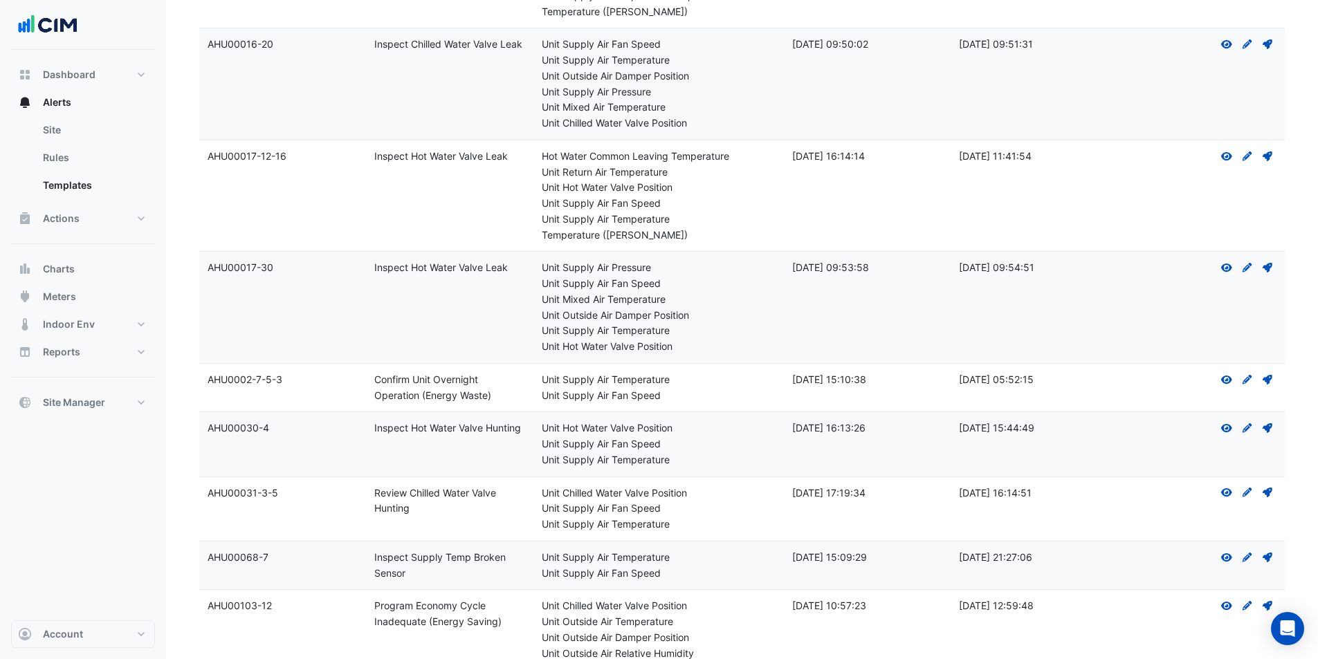
scroll to position [830, 0]
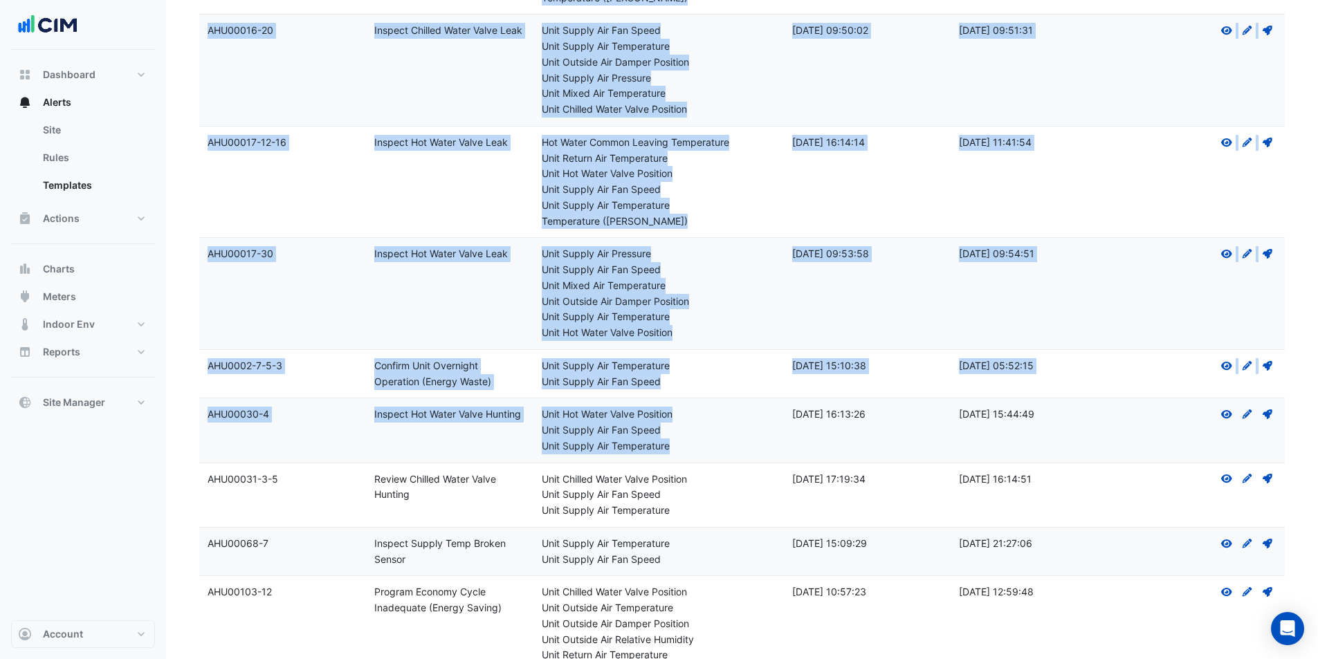
drag, startPoint x: 690, startPoint y: 450, endPoint x: 195, endPoint y: 411, distance: 496.2
click at [195, 411] on div "Template Name Rule Name Metadata Types Select Metadata Type Search only primary…" at bounding box center [742, 299] width 1102 height 2127
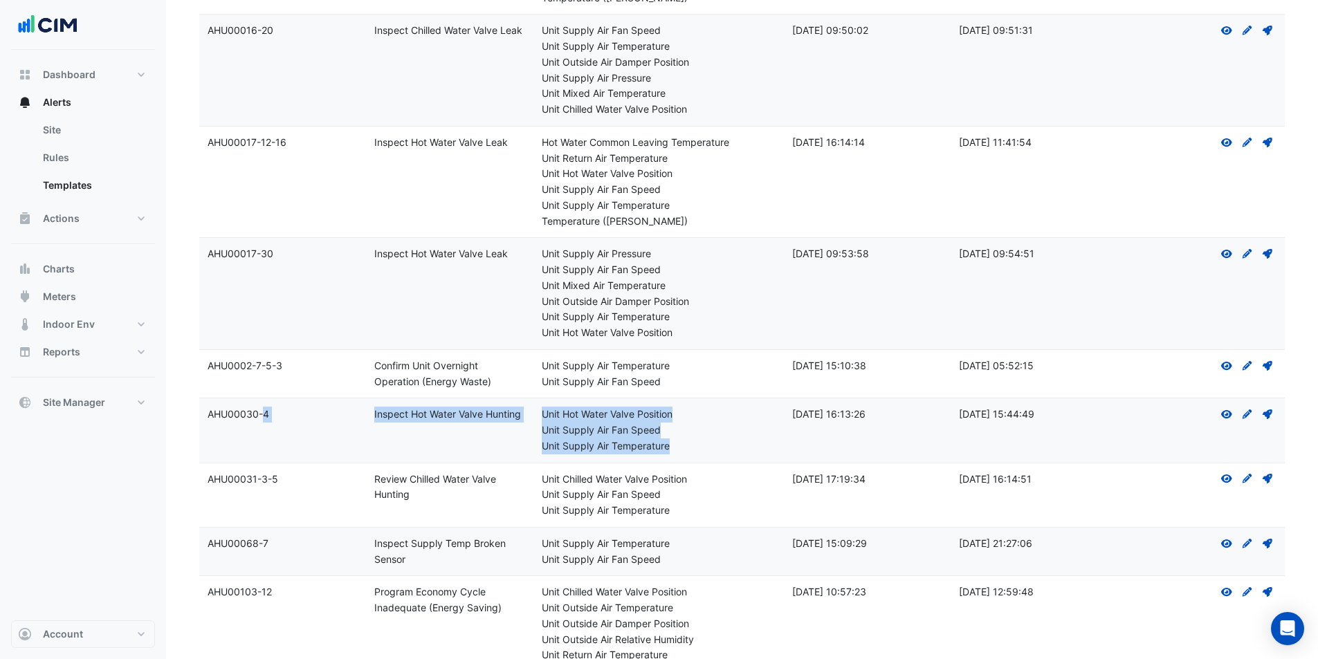
click at [201, 414] on datatable-body-cell "Template Name: AHU00030-4" at bounding box center [282, 430] width 167 height 64
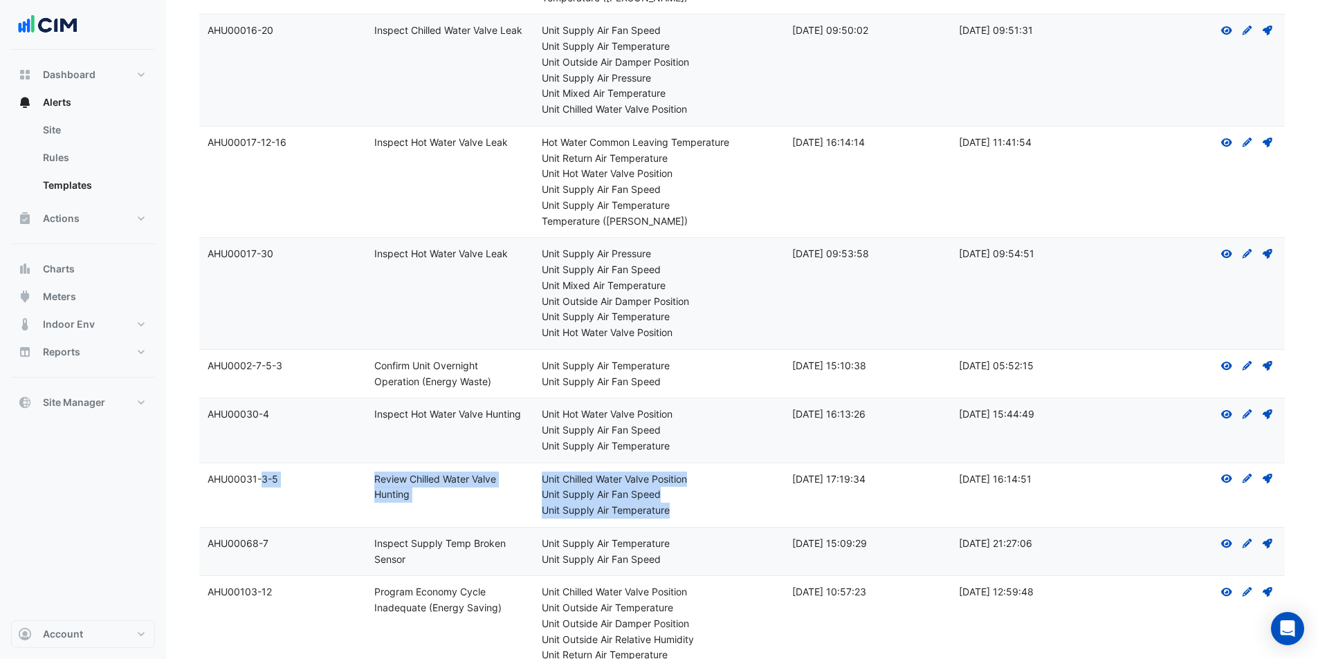
drag, startPoint x: 615, startPoint y: 511, endPoint x: 210, endPoint y: 493, distance: 405.1
click at [210, 493] on div "Template Name: AHU00031-3-5 Rule Name: Review Chilled Water Valve Hunting Metad…" at bounding box center [741, 496] width 1085 height 64
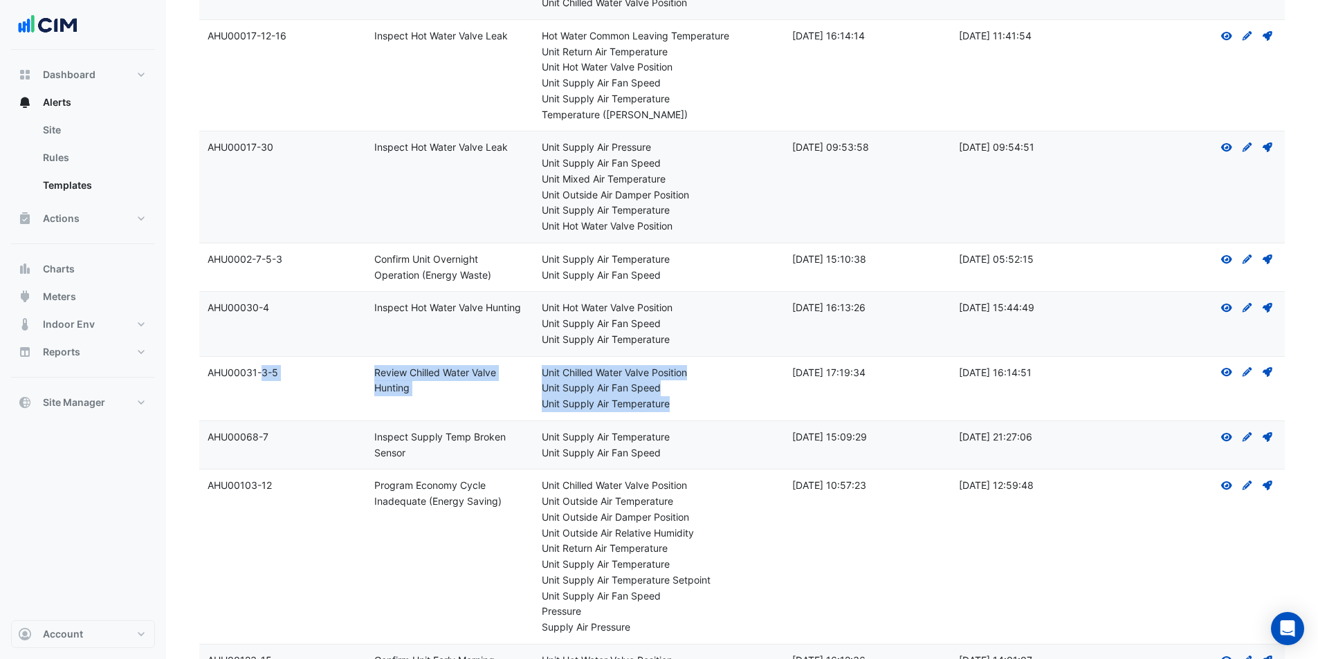
scroll to position [969, 0]
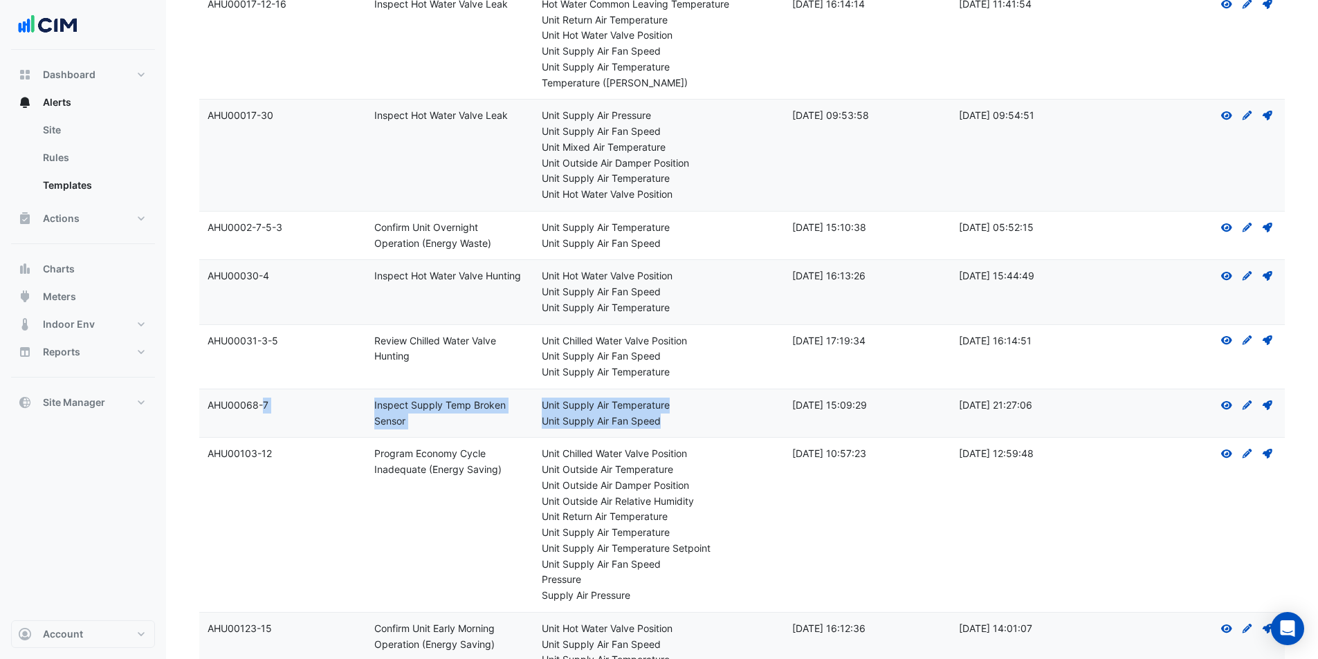
drag, startPoint x: 676, startPoint y: 418, endPoint x: 206, endPoint y: 423, distance: 469.8
click at [206, 423] on div "Template Name: AHU00068-7 Rule Name: Inspect Supply Temp Broken Sensor Metadata…" at bounding box center [741, 413] width 1085 height 48
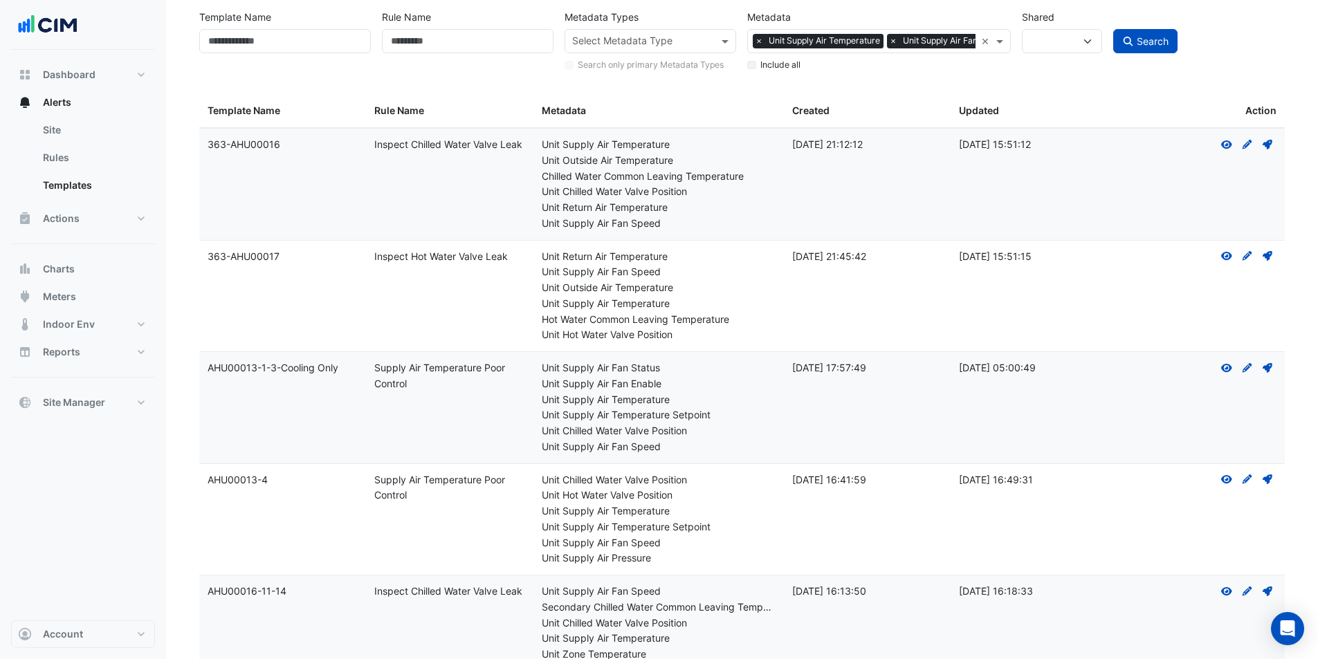
scroll to position [0, 0]
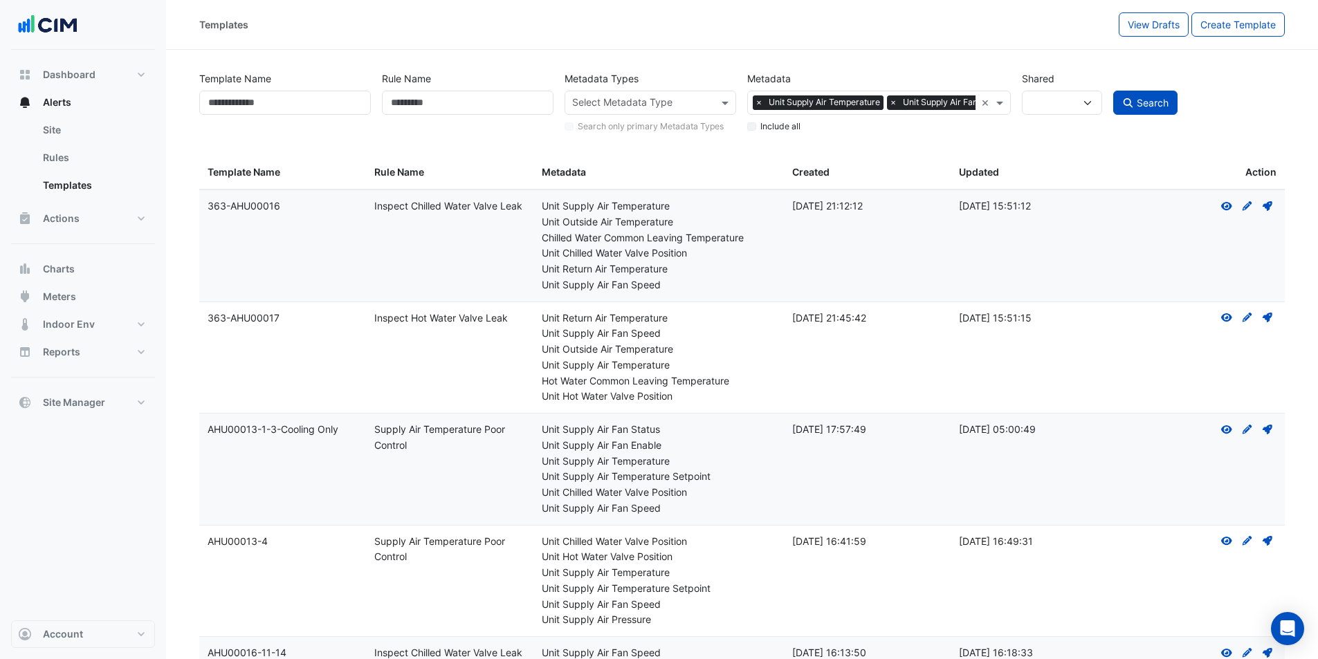
click at [753, 103] on span "×" at bounding box center [759, 102] width 12 height 14
click at [759, 100] on span "×" at bounding box center [759, 102] width 12 height 14
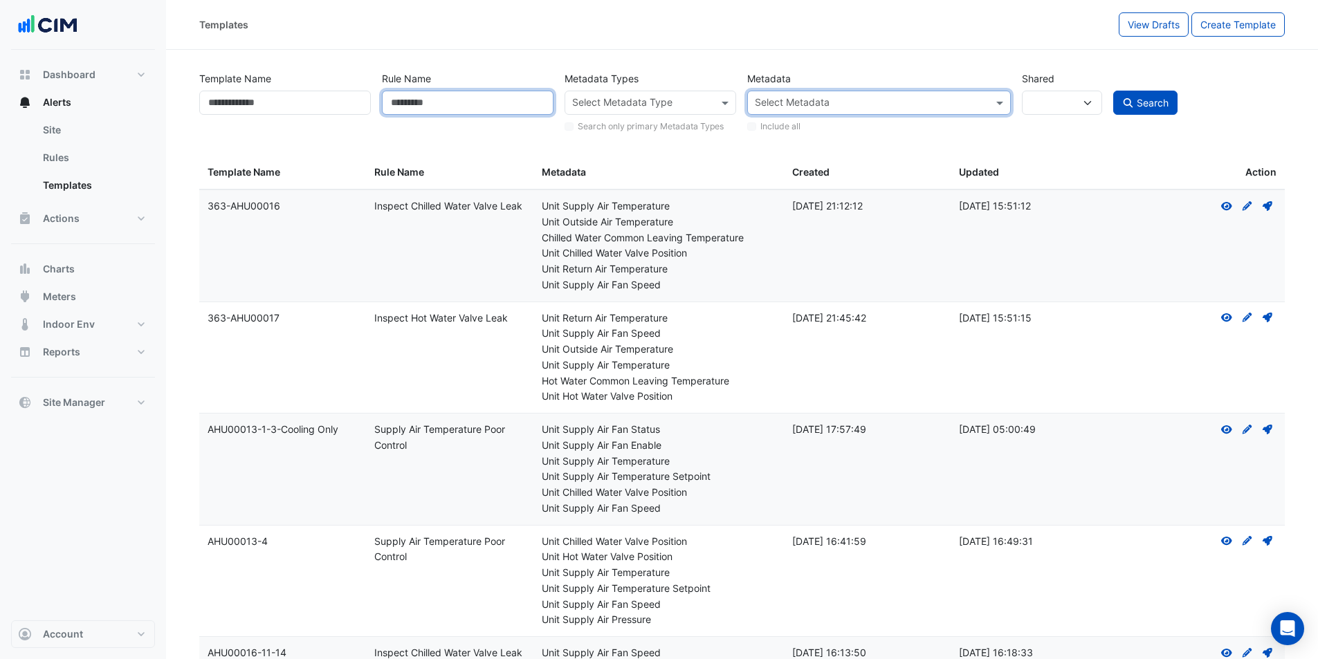
click at [507, 101] on input "Rule Name" at bounding box center [468, 103] width 172 height 24
type input "**********"
click at [1113, 91] on button "Search" at bounding box center [1145, 103] width 65 height 24
select select
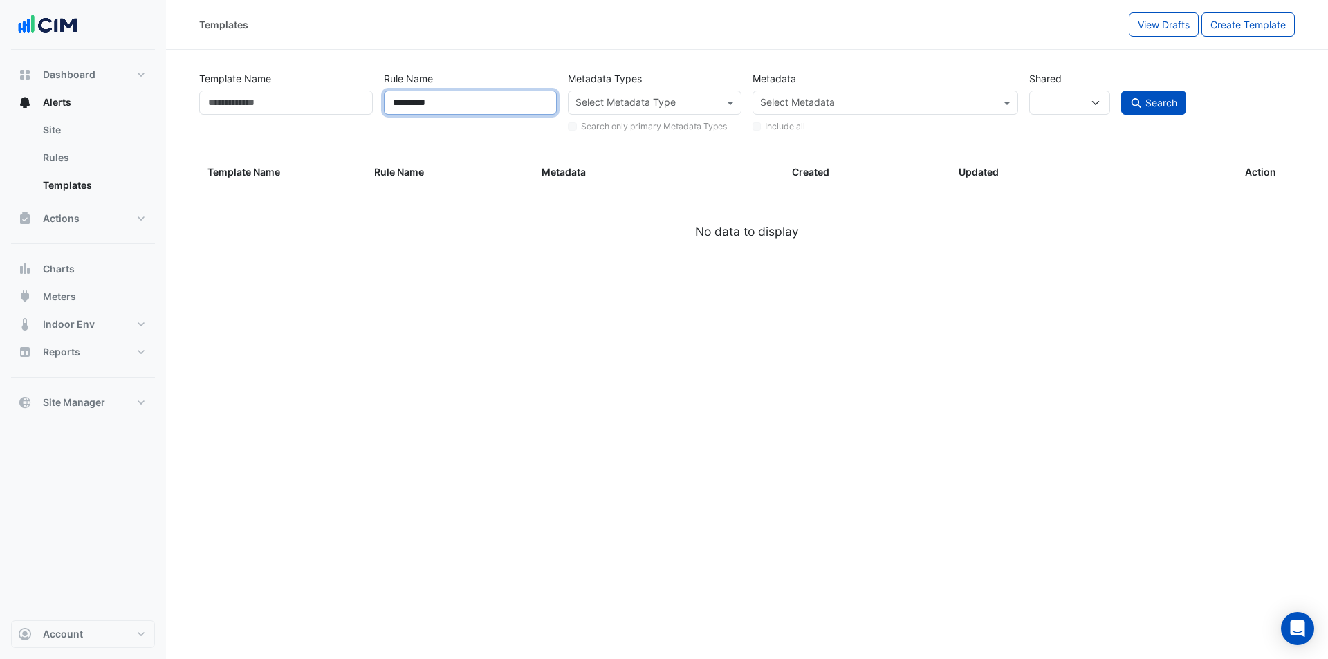
type input "*********"
click at [1121, 91] on button "Search" at bounding box center [1153, 103] width 65 height 24
select select
select select "***"
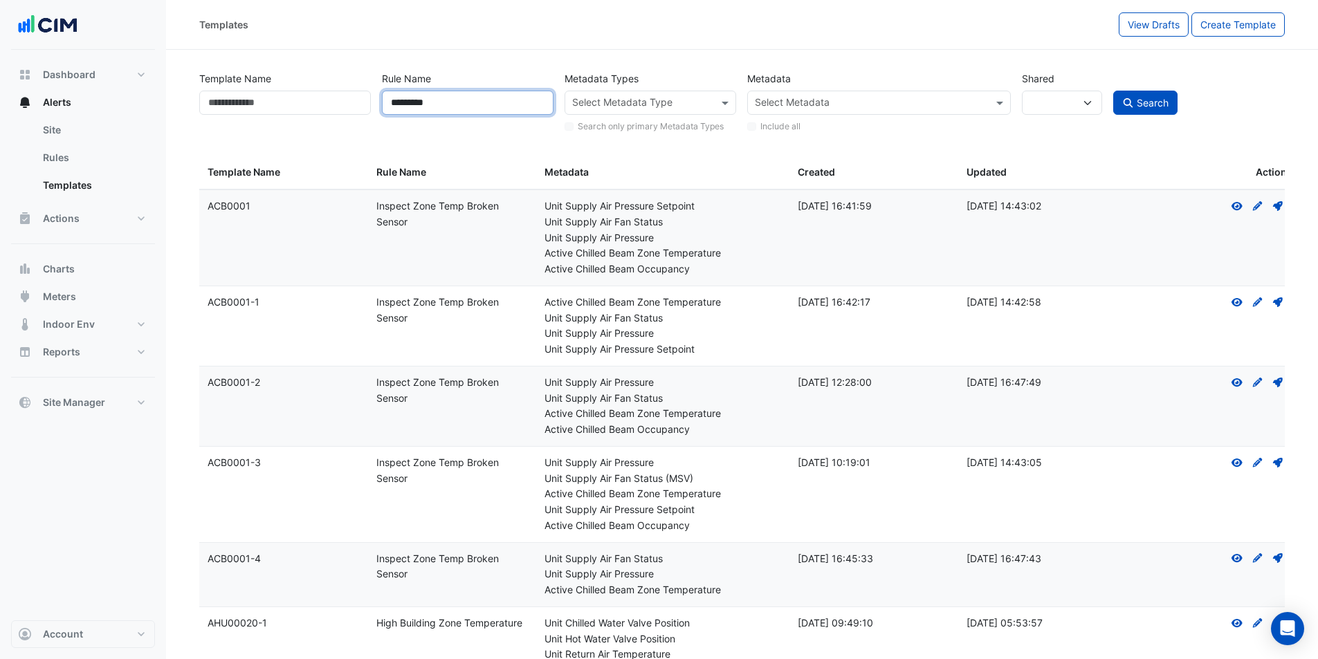
click at [262, 105] on input "Template Name" at bounding box center [285, 103] width 172 height 24
type input "********"
click at [1113, 91] on button "Search" at bounding box center [1145, 103] width 65 height 24
select select
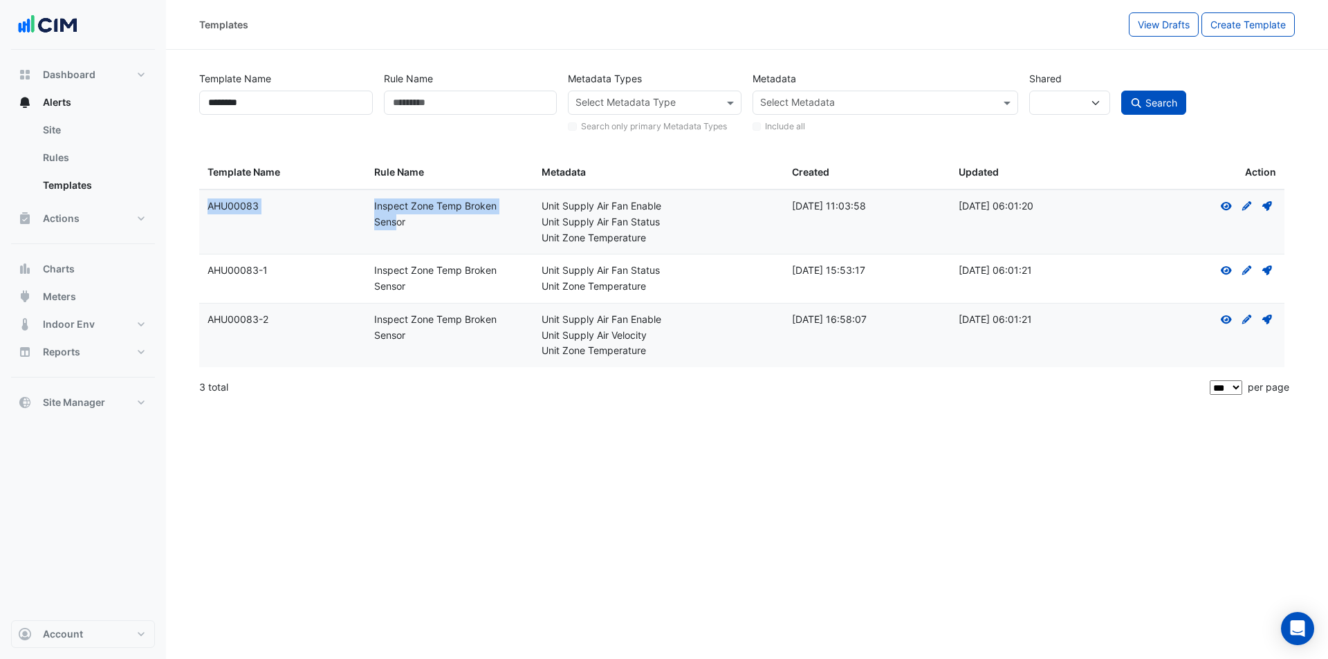
drag, startPoint x: 476, startPoint y: 210, endPoint x: 183, endPoint y: 214, distance: 292.7
click at [183, 214] on section "Template Name ******** Rule Name Metadata Types Select Metadata Type Search onl…" at bounding box center [747, 227] width 1162 height 355
click at [471, 234] on datatable-body-cell "Rule Name: Inspect Zone Temp Broken Sensor" at bounding box center [449, 222] width 167 height 64
drag, startPoint x: 426, startPoint y: 223, endPoint x: 208, endPoint y: 196, distance: 220.4
click at [208, 196] on div "Template Name: AHU00083 Rule Name: Inspect Zone Temp Broken Sensor Metadata: Un…" at bounding box center [741, 222] width 1085 height 64
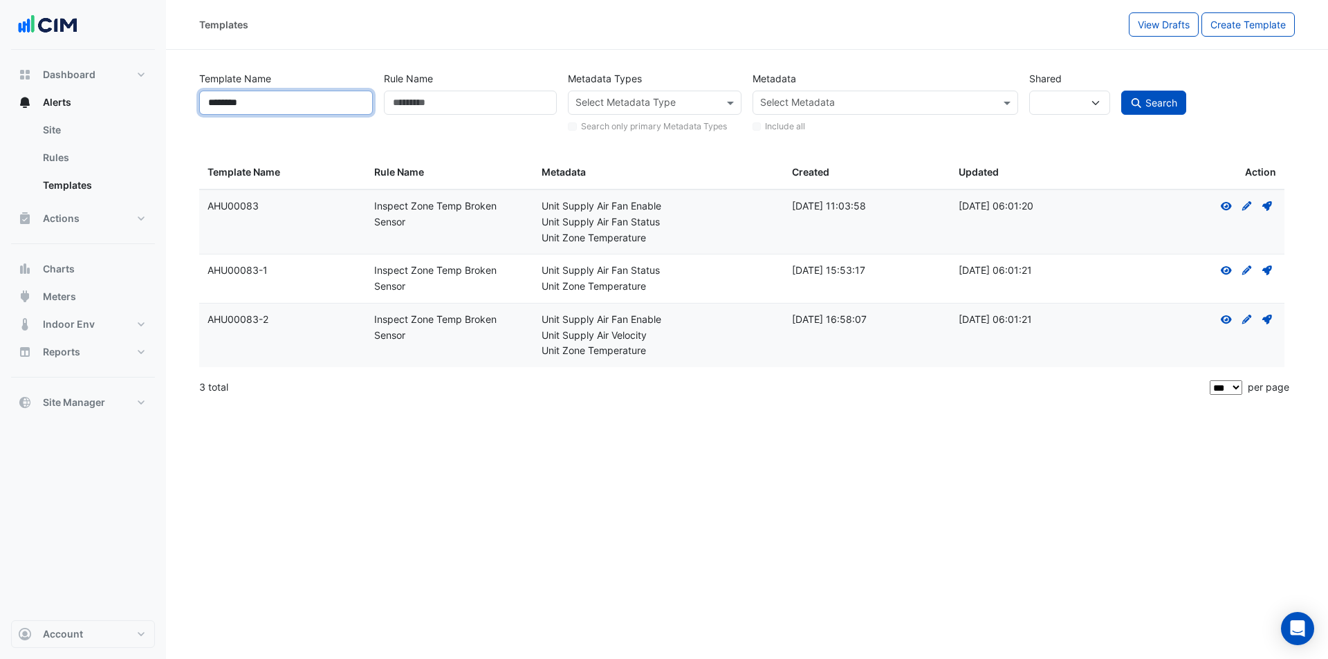
click at [313, 102] on input "********" at bounding box center [286, 103] width 174 height 24
click at [798, 109] on div at bounding box center [876, 104] width 237 height 18
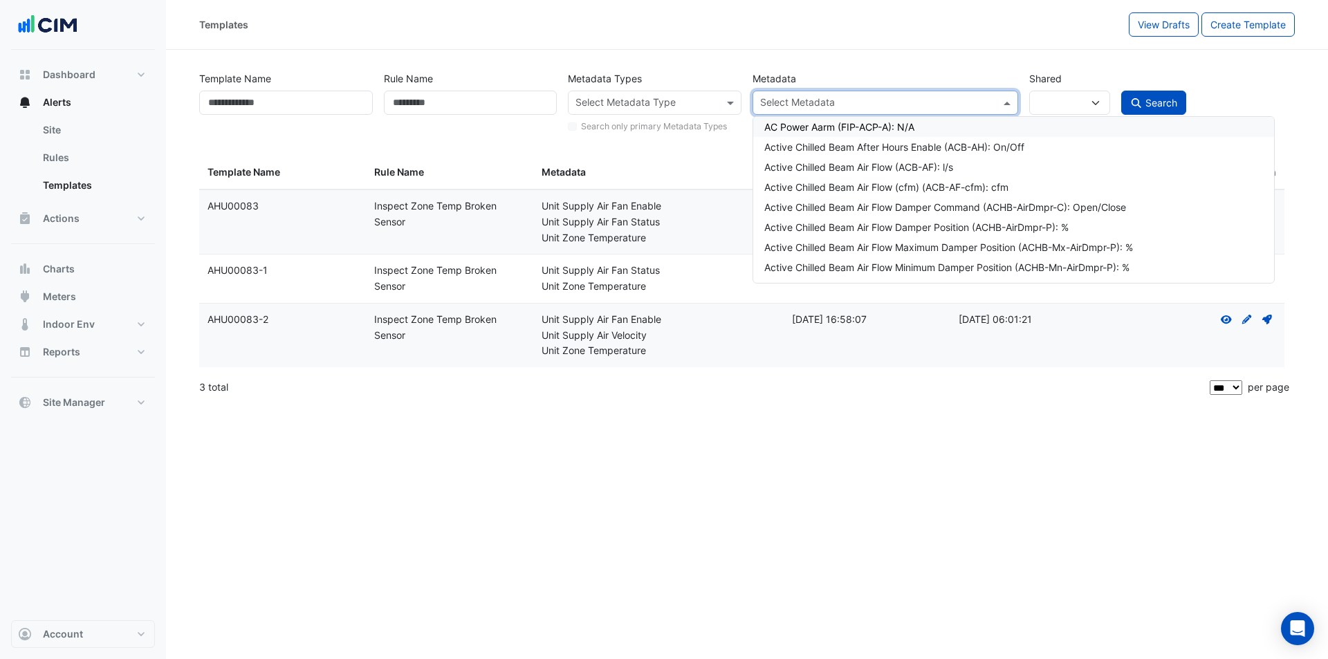
paste input "**********"
type input "**********"
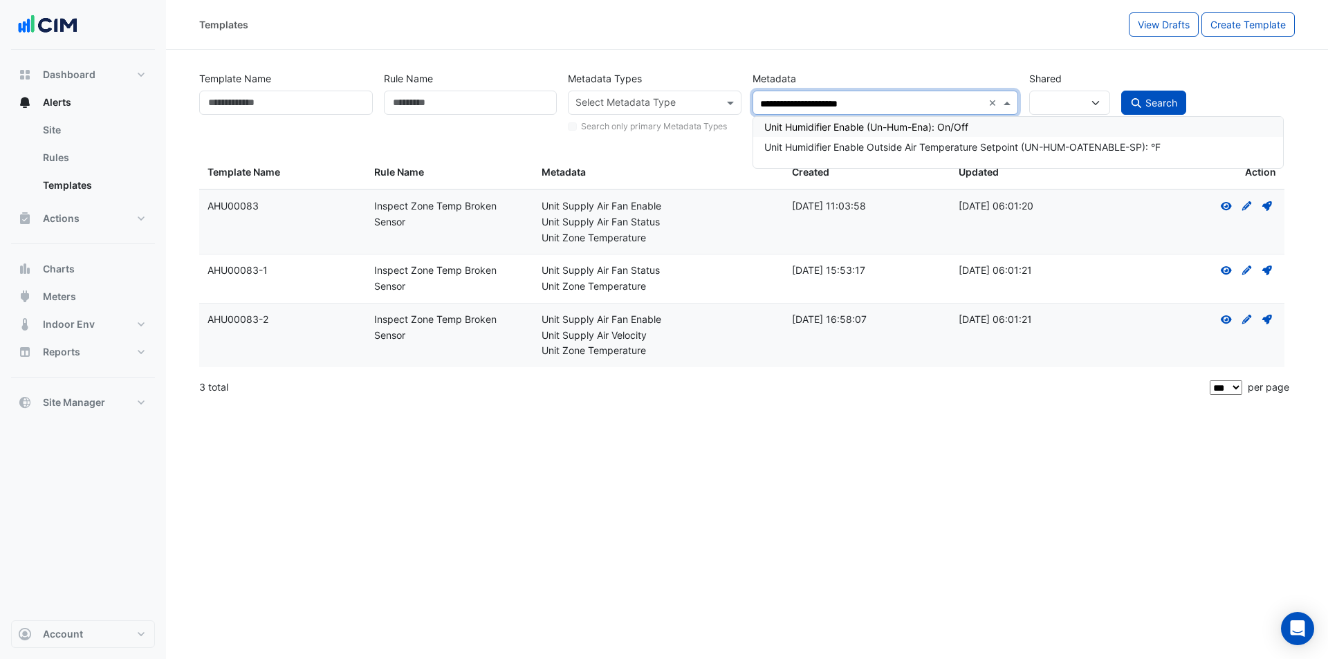
click at [971, 124] on div "Unit Humidifier Enable (Un-Hum-Ena): On/Off" at bounding box center [1018, 127] width 508 height 15
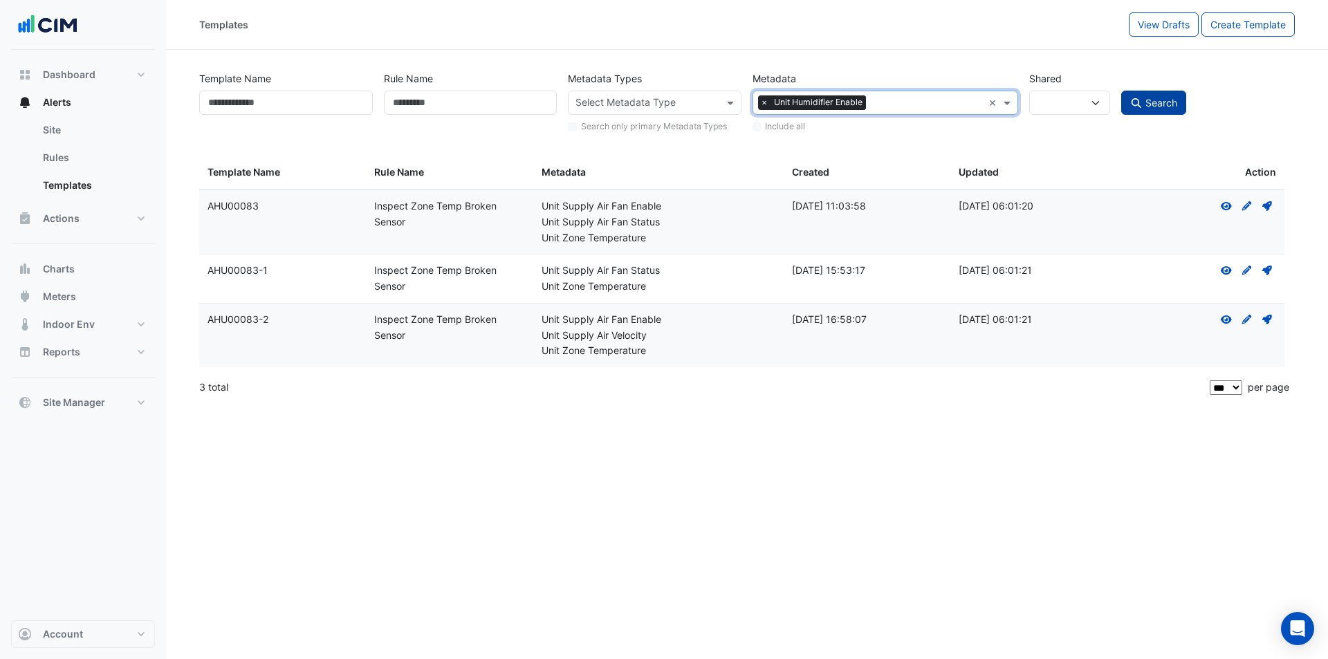
click at [1125, 106] on button "Search" at bounding box center [1153, 103] width 65 height 24
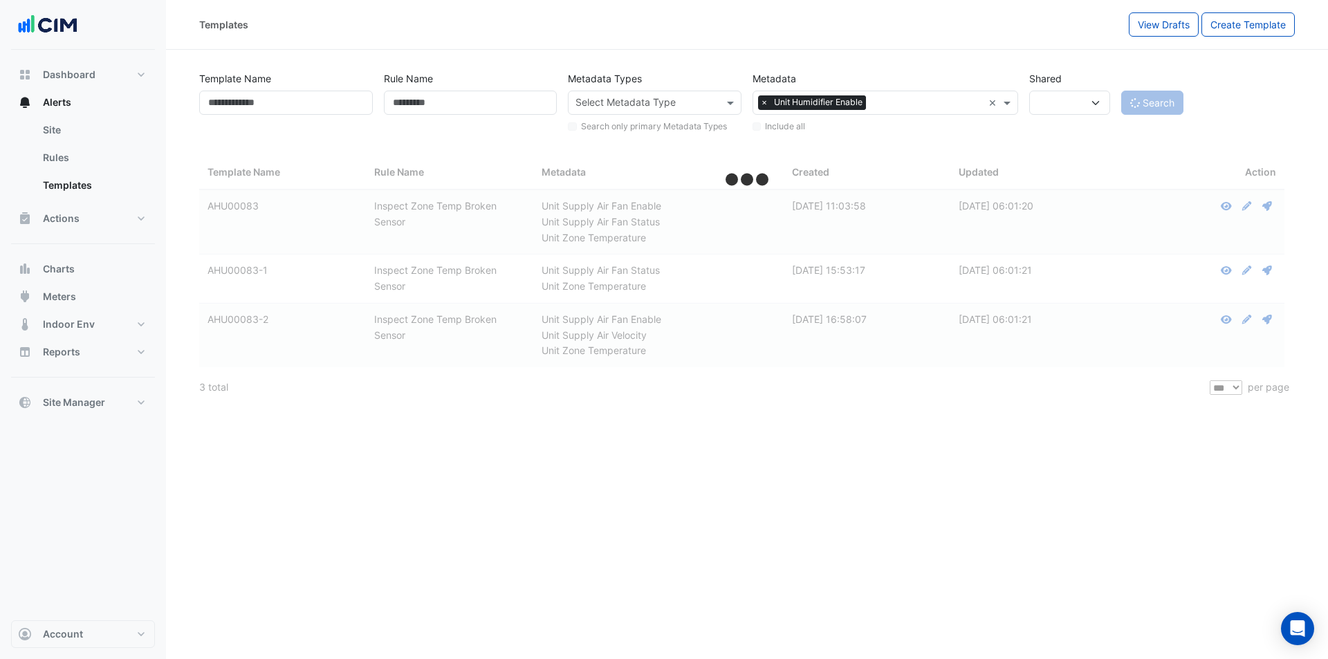
select select
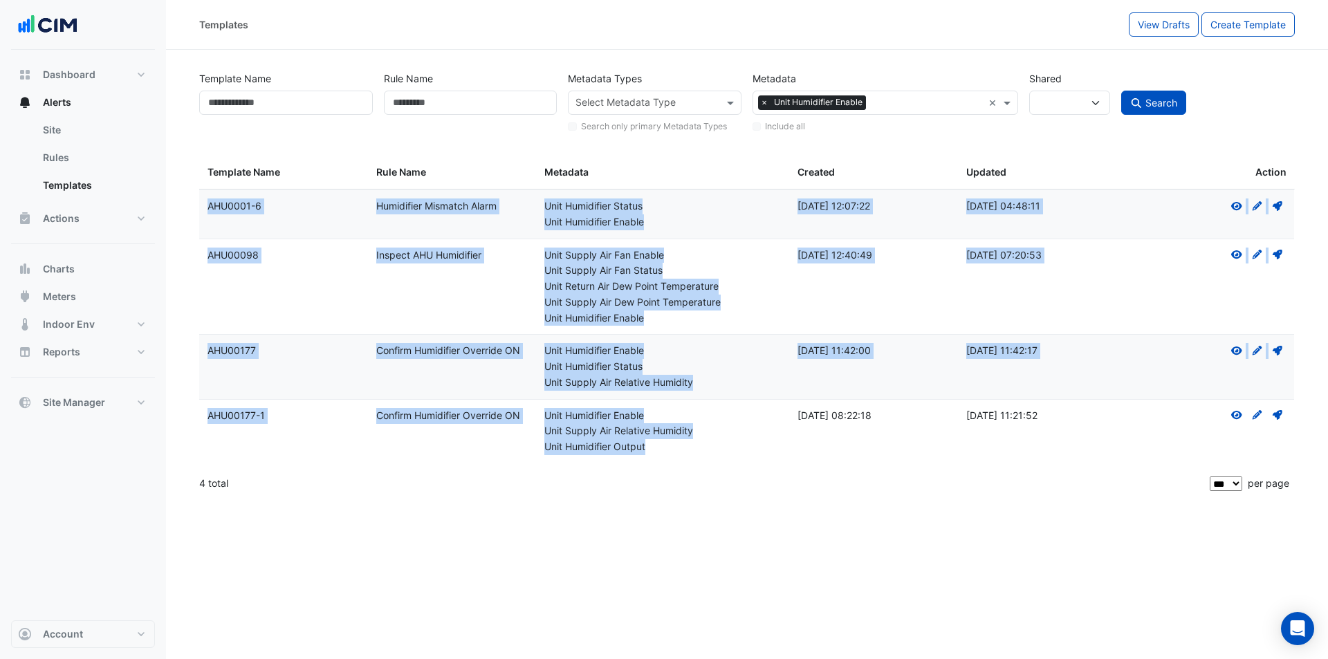
drag, startPoint x: 675, startPoint y: 448, endPoint x: 198, endPoint y: 405, distance: 478.5
click at [198, 405] on div "Template Name Rule Name Metadata Types Select Metadata Type Search only primary…" at bounding box center [747, 283] width 1112 height 434
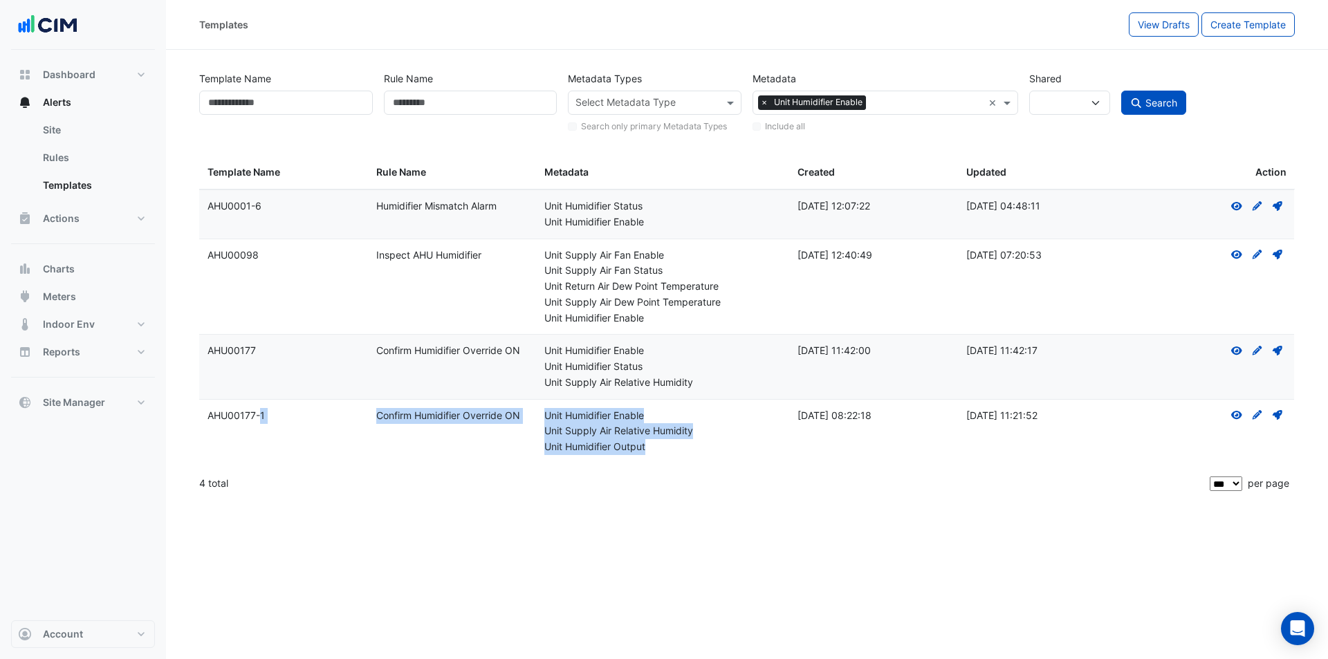
click at [205, 413] on datatable-body-cell "Template Name: AHU00177-1" at bounding box center [283, 432] width 169 height 64
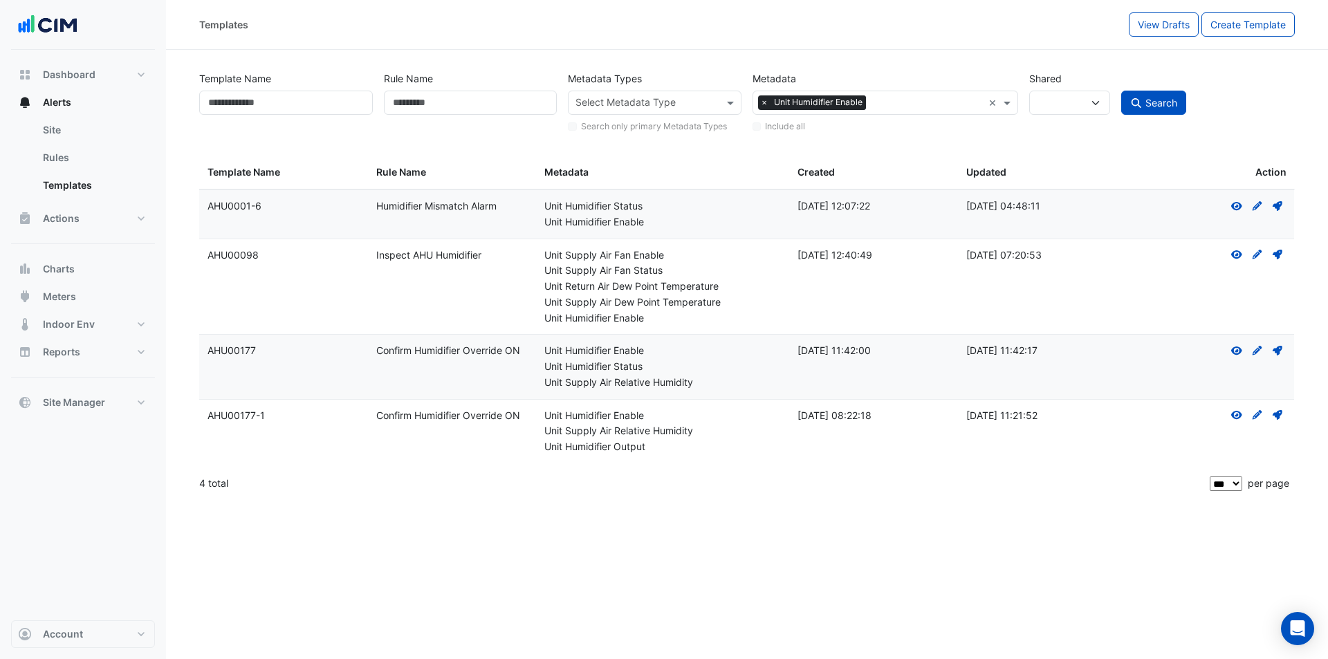
click at [680, 469] on div "4 total" at bounding box center [703, 483] width 1008 height 35
click at [760, 101] on span "×" at bounding box center [764, 102] width 12 height 14
type input "**********"
click at [798, 126] on div "Unit Humidifier Output (Un-HUMO): %" at bounding box center [1027, 127] width 526 height 15
click at [1171, 108] on span "Search" at bounding box center [1162, 103] width 32 height 12
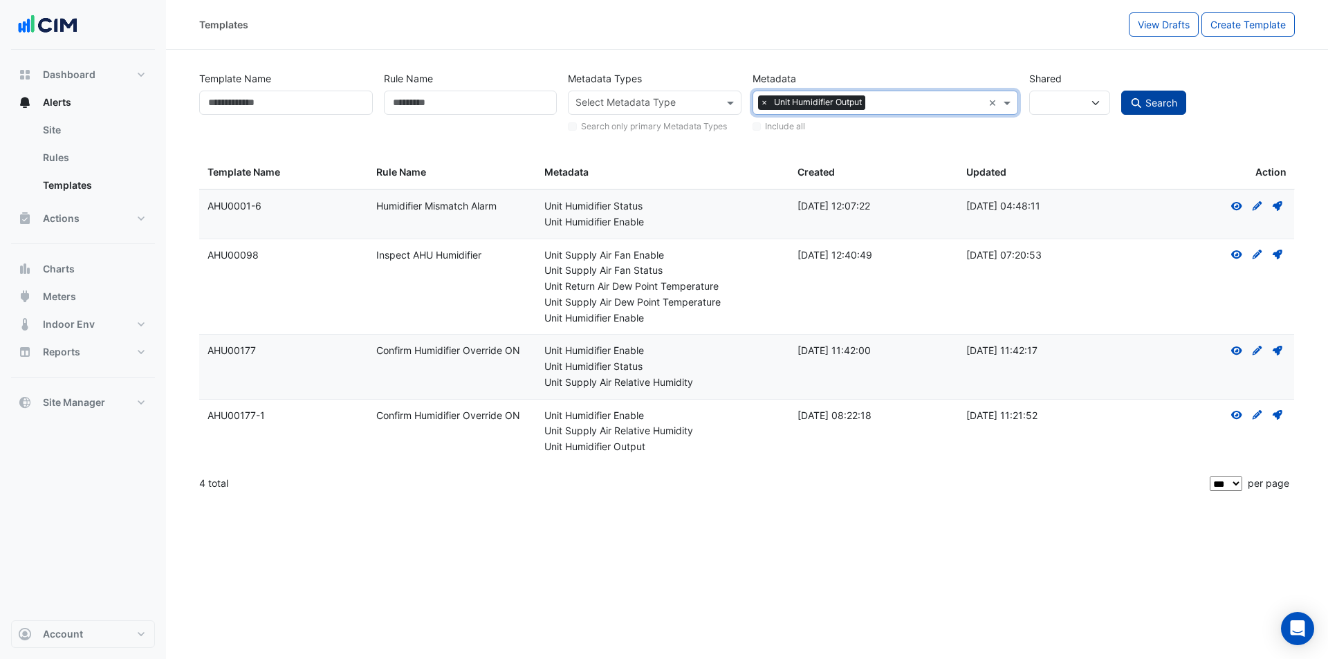
select select
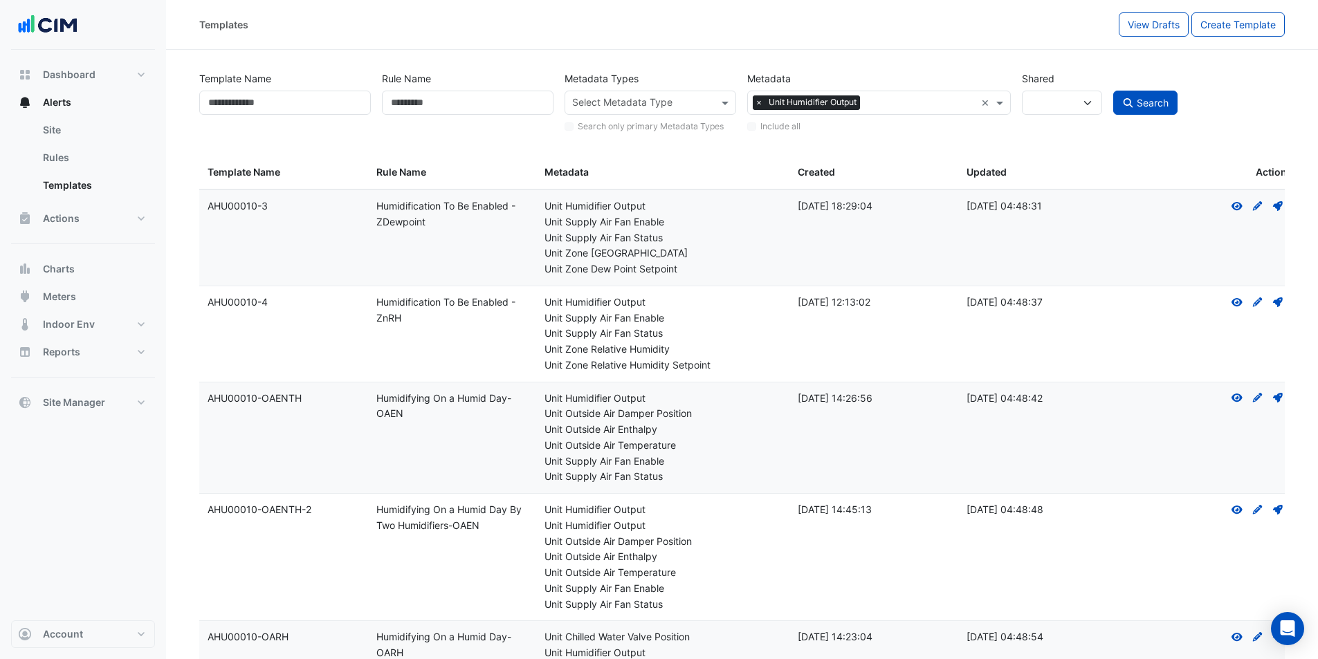
click at [762, 103] on span "×" at bounding box center [759, 102] width 12 height 14
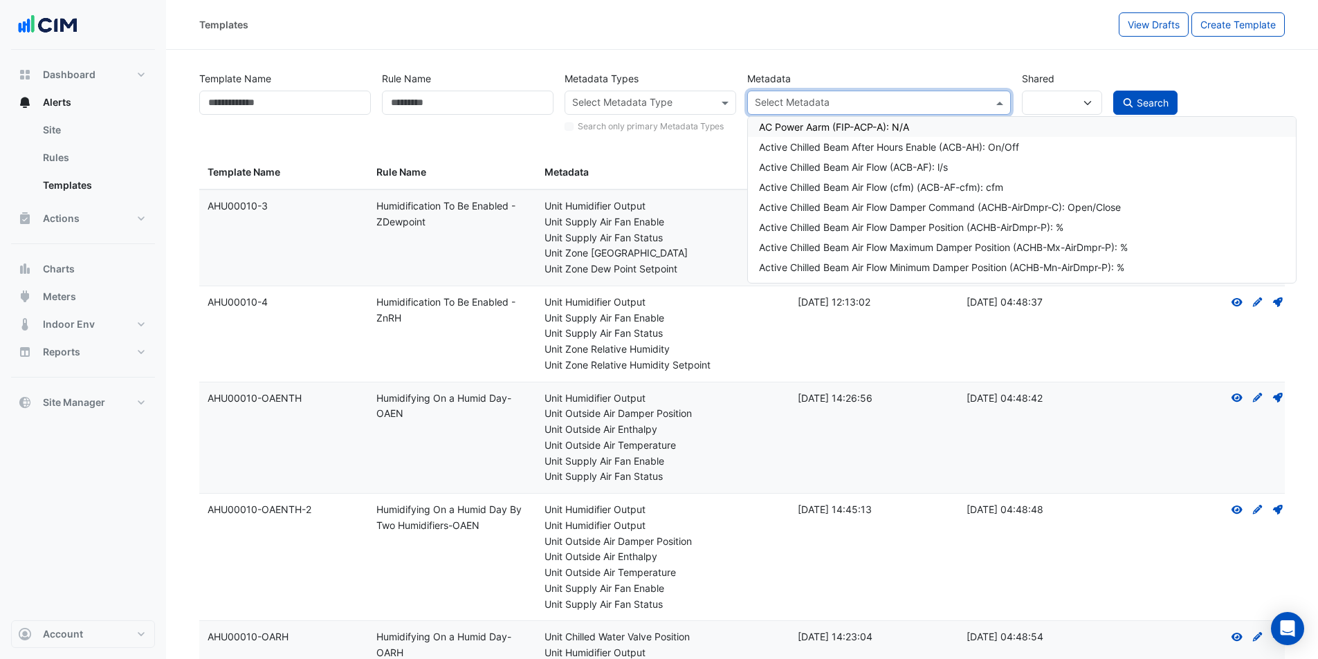
click at [853, 100] on input "text" at bounding box center [871, 104] width 232 height 15
type input "**********"
click at [871, 247] on div "Unit Supply Air Relative Humidity Setpoint Maximum (Un-SARH-SP-Mx): %" at bounding box center [1022, 247] width 526 height 15
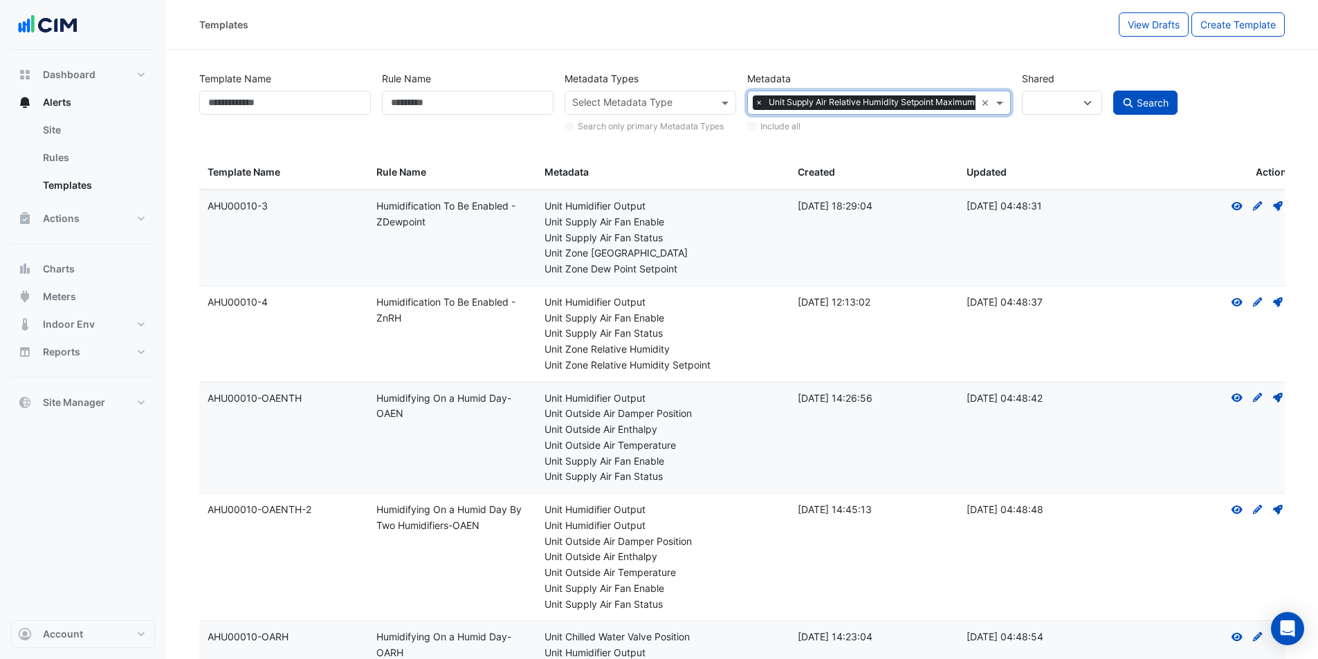
click at [829, 107] on span "Unit Supply Air Relative Humidity Setpoint Maximum" at bounding box center [871, 102] width 213 height 14
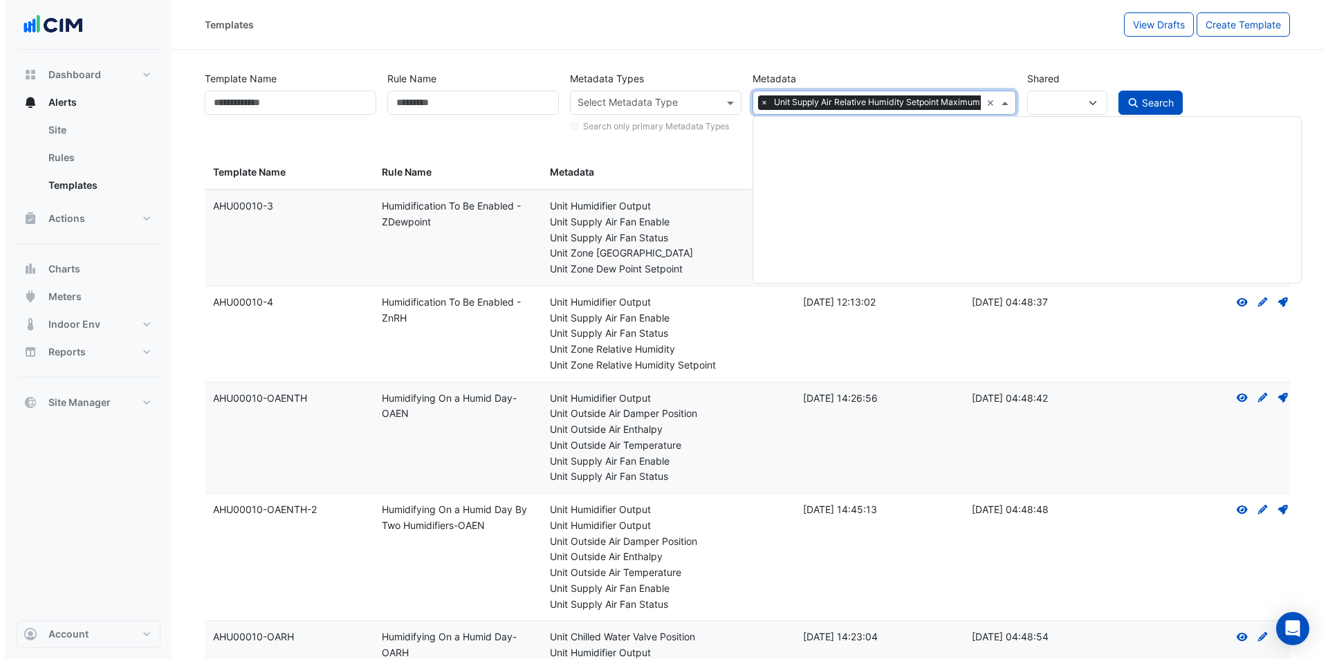
scroll to position [71965, 0]
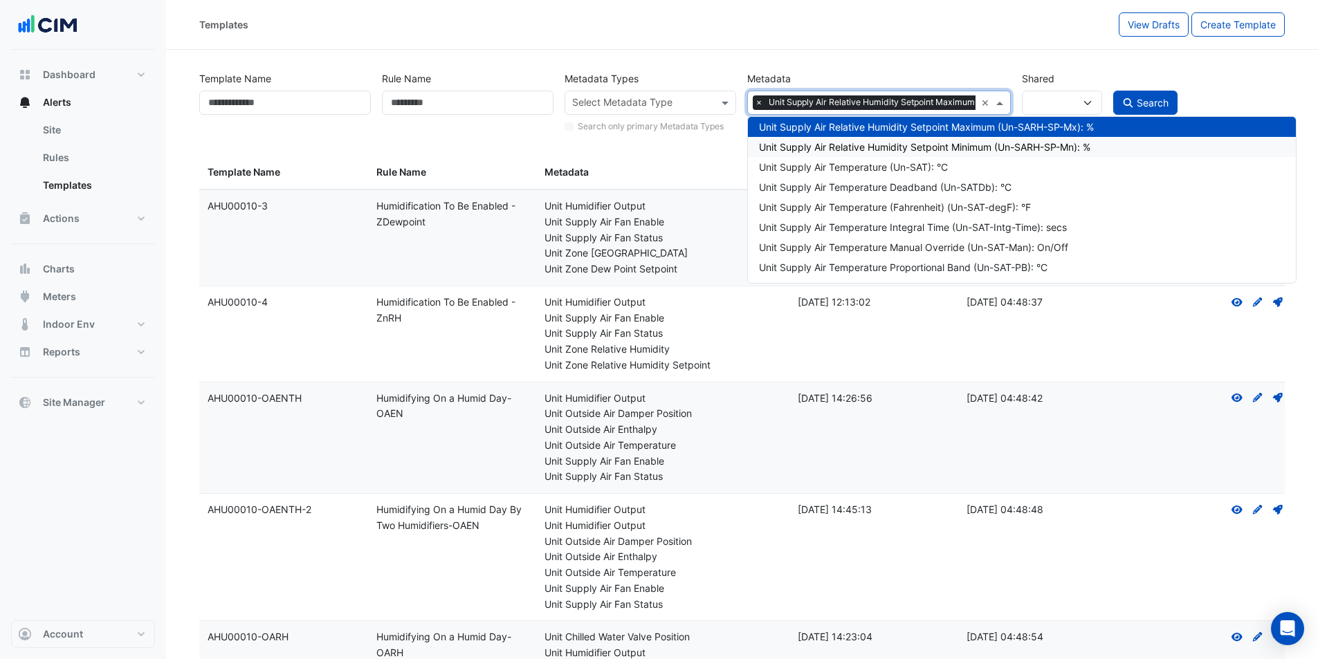
click at [959, 149] on div "Unit Supply Air Relative Humidity Setpoint Minimum (Un-SARH-SP-Mn): %" at bounding box center [1022, 147] width 526 height 15
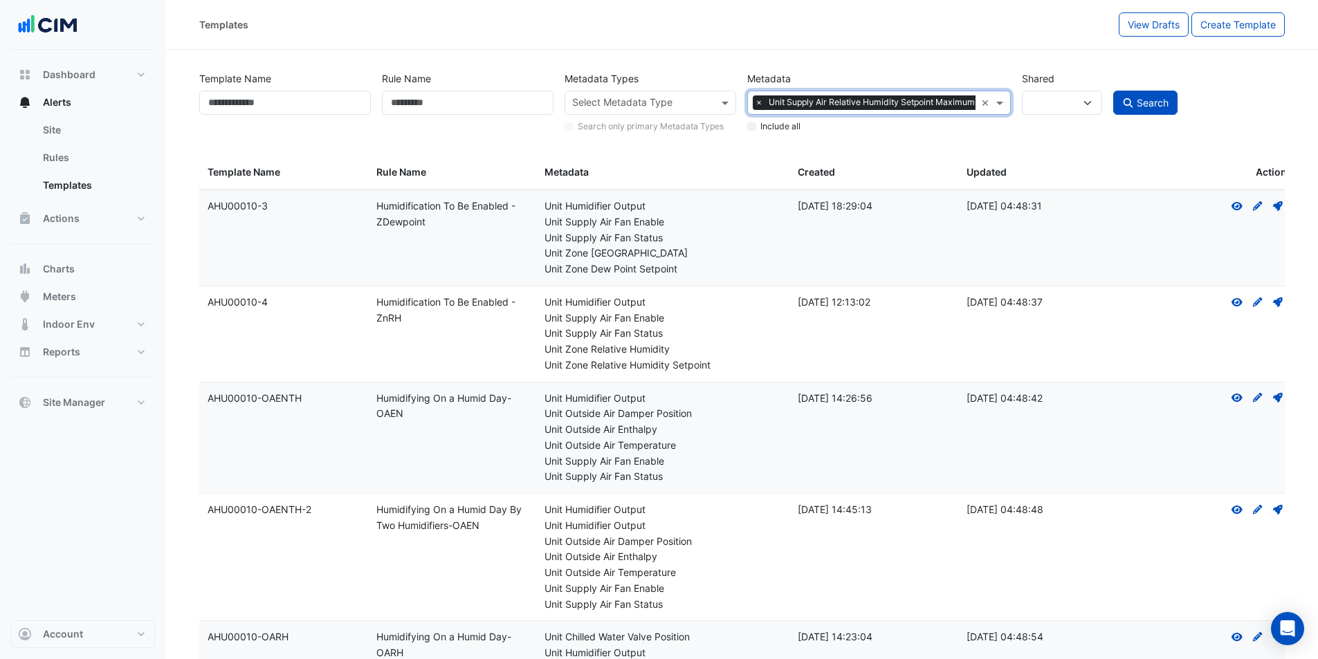
click at [777, 129] on label "Include all" at bounding box center [780, 126] width 40 height 12
click at [1140, 104] on span "Search" at bounding box center [1153, 103] width 32 height 12
select select
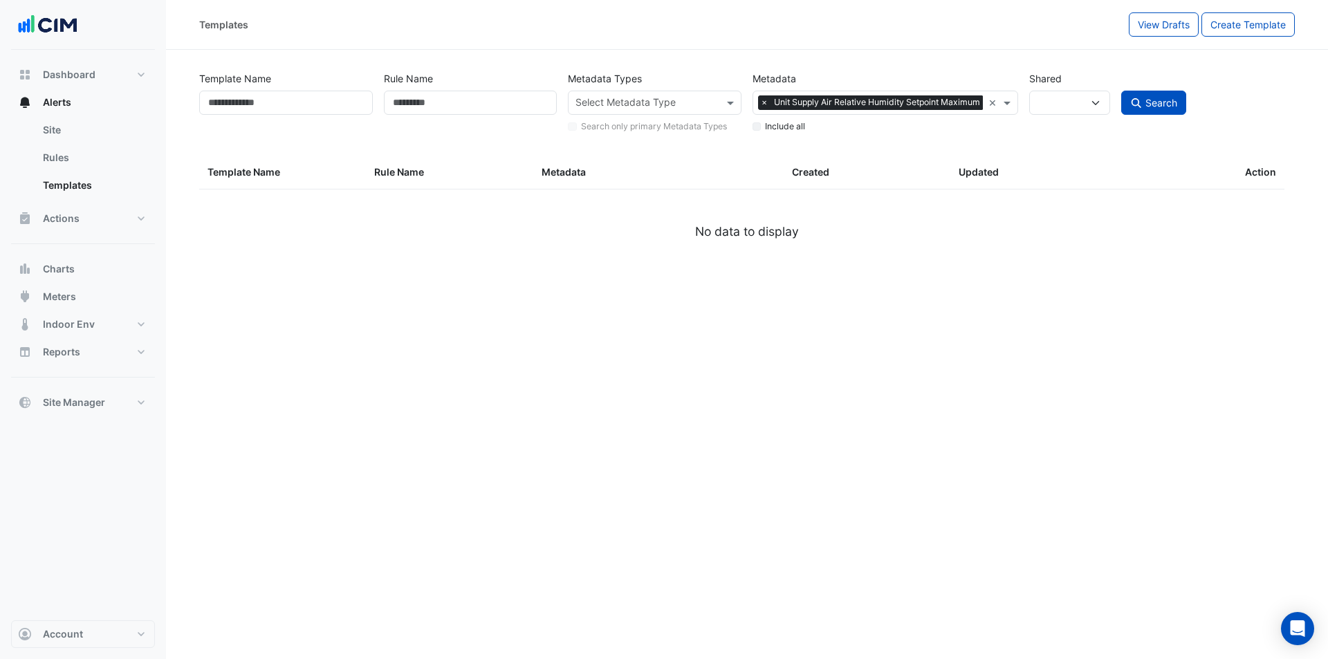
click at [767, 100] on span "×" at bounding box center [764, 102] width 12 height 14
click at [757, 100] on span "×" at bounding box center [761, 102] width 12 height 14
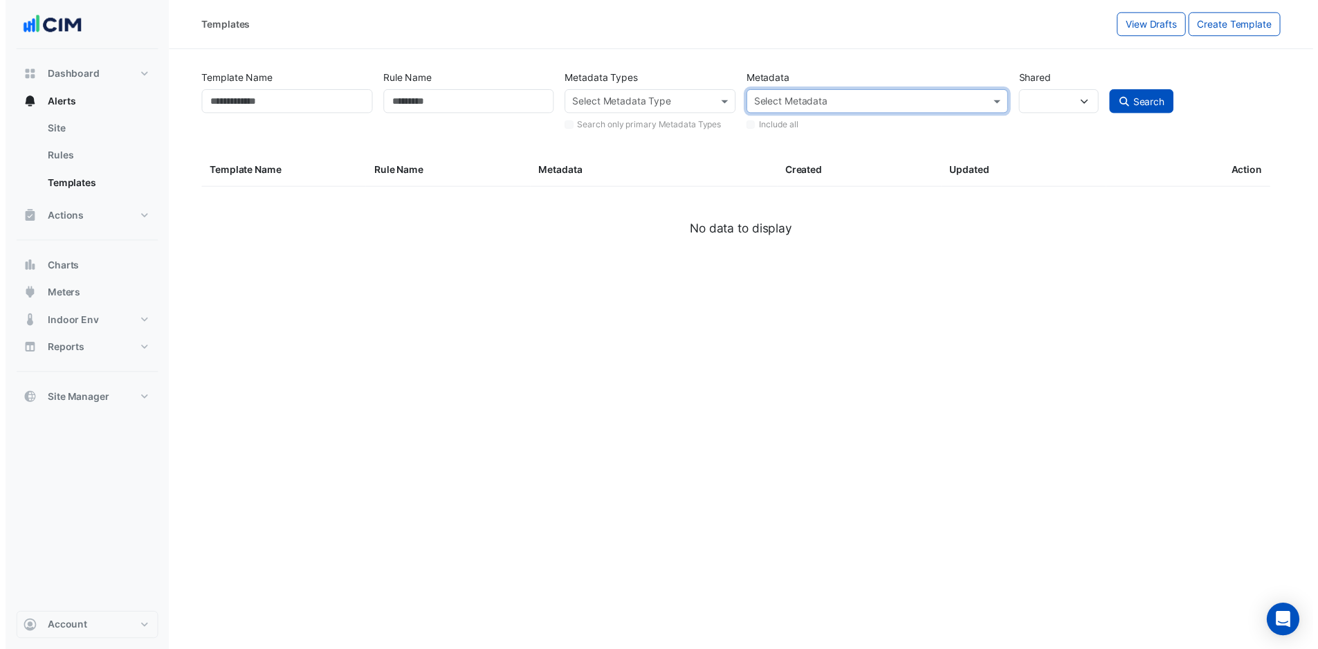
scroll to position [0, 0]
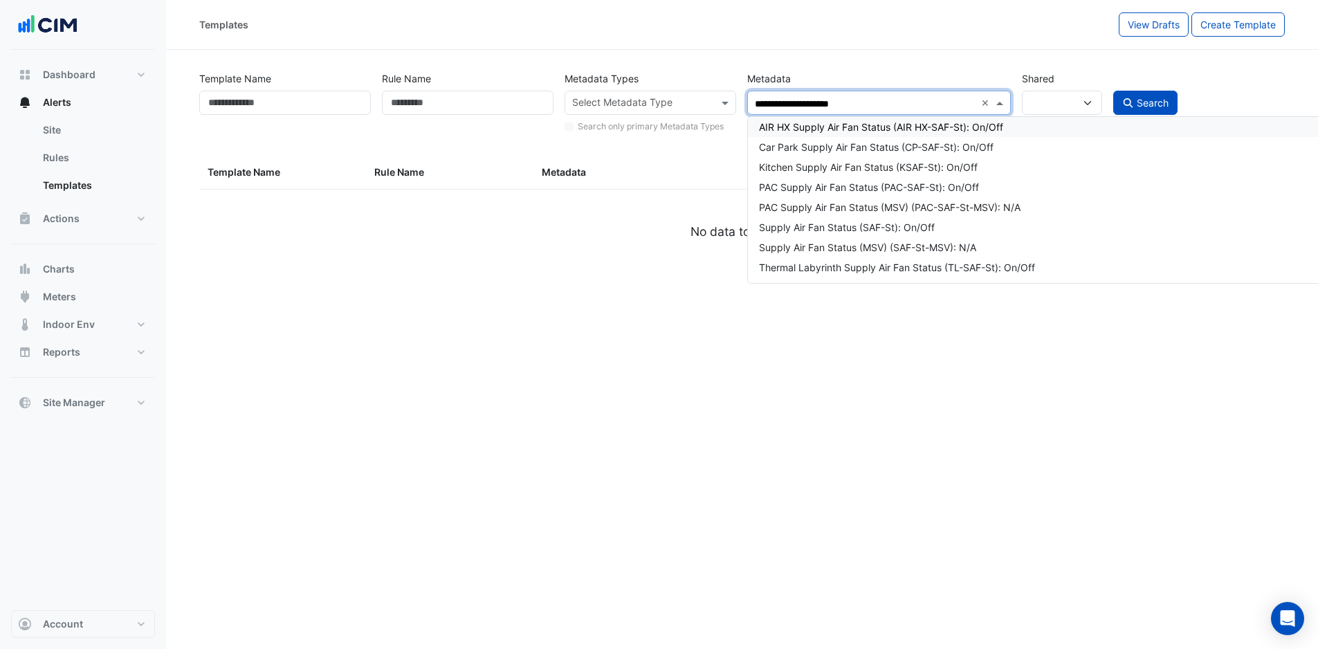
click at [756, 101] on input "**********" at bounding box center [865, 104] width 220 height 15
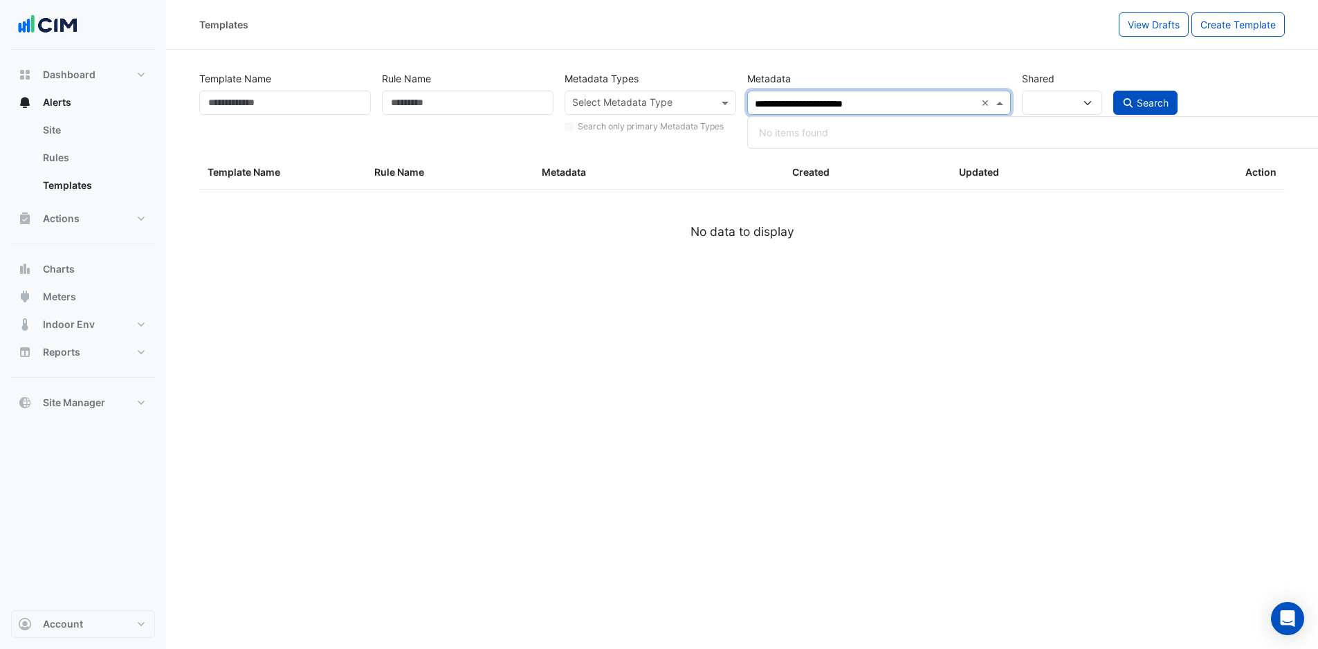
type input "**********"
click at [805, 128] on div "Unit Supply Air Fan Status (Un-SAF/St): On/Off" at bounding box center [1058, 127] width 598 height 15
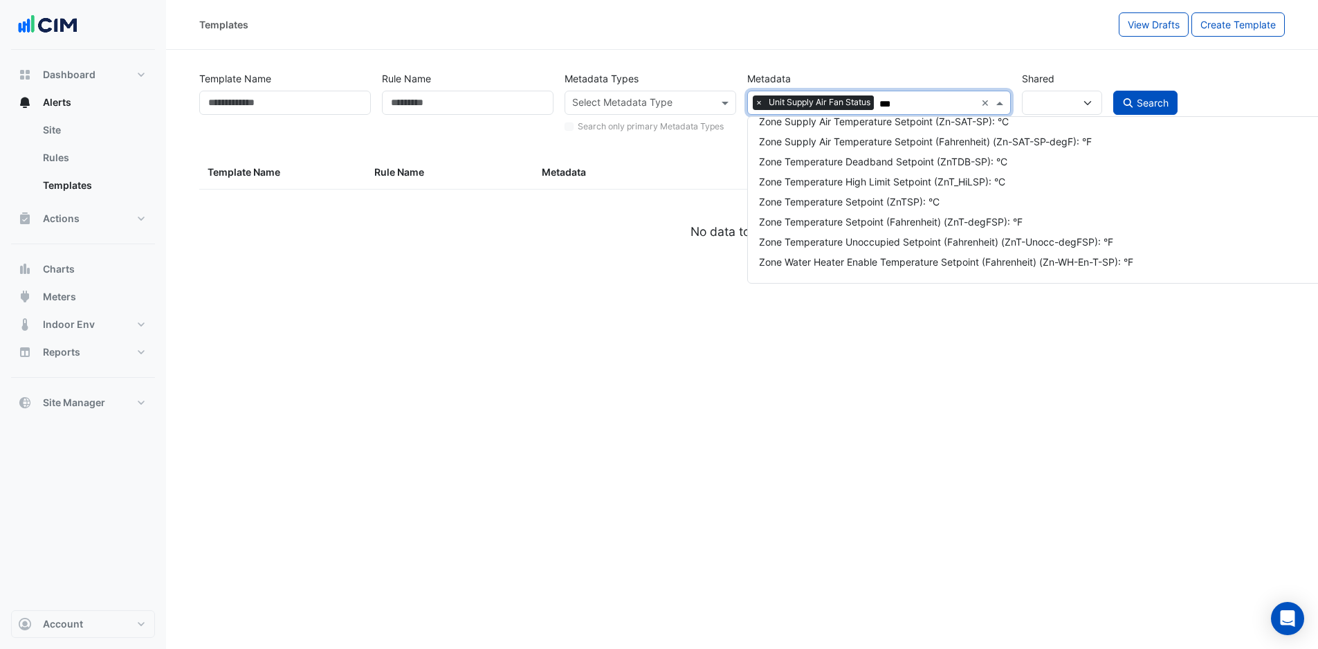
scroll to position [3175, 0]
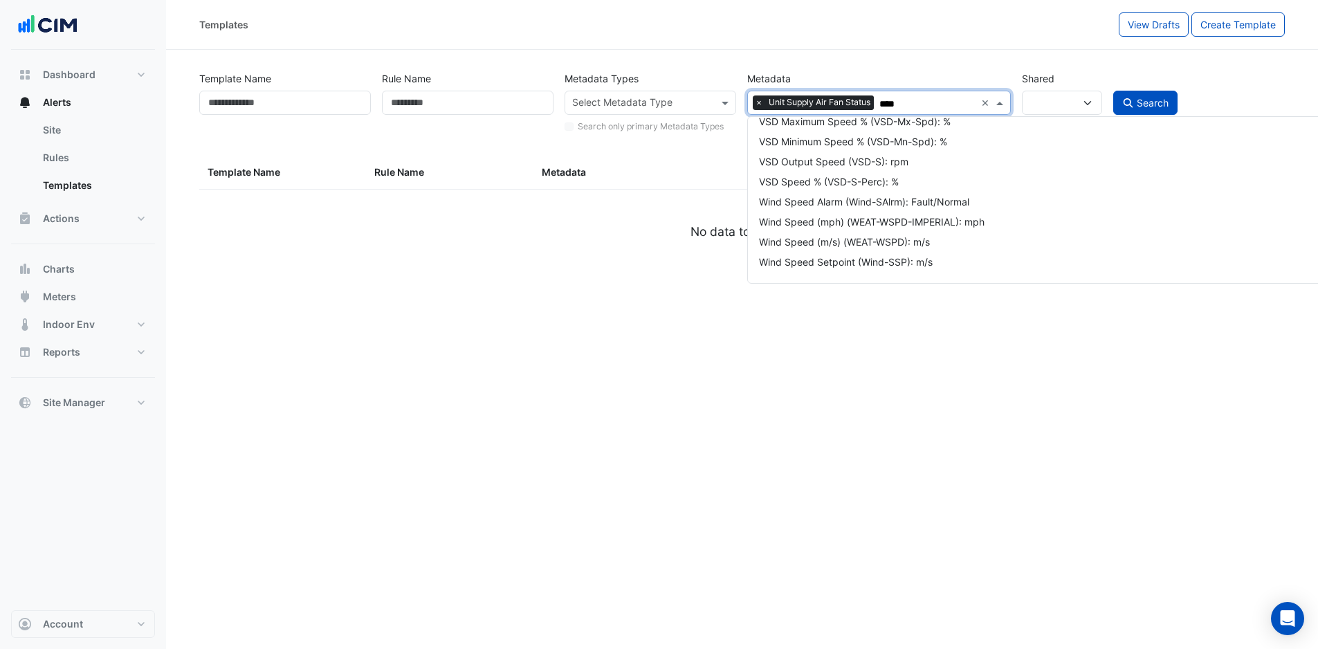
type input "*****"
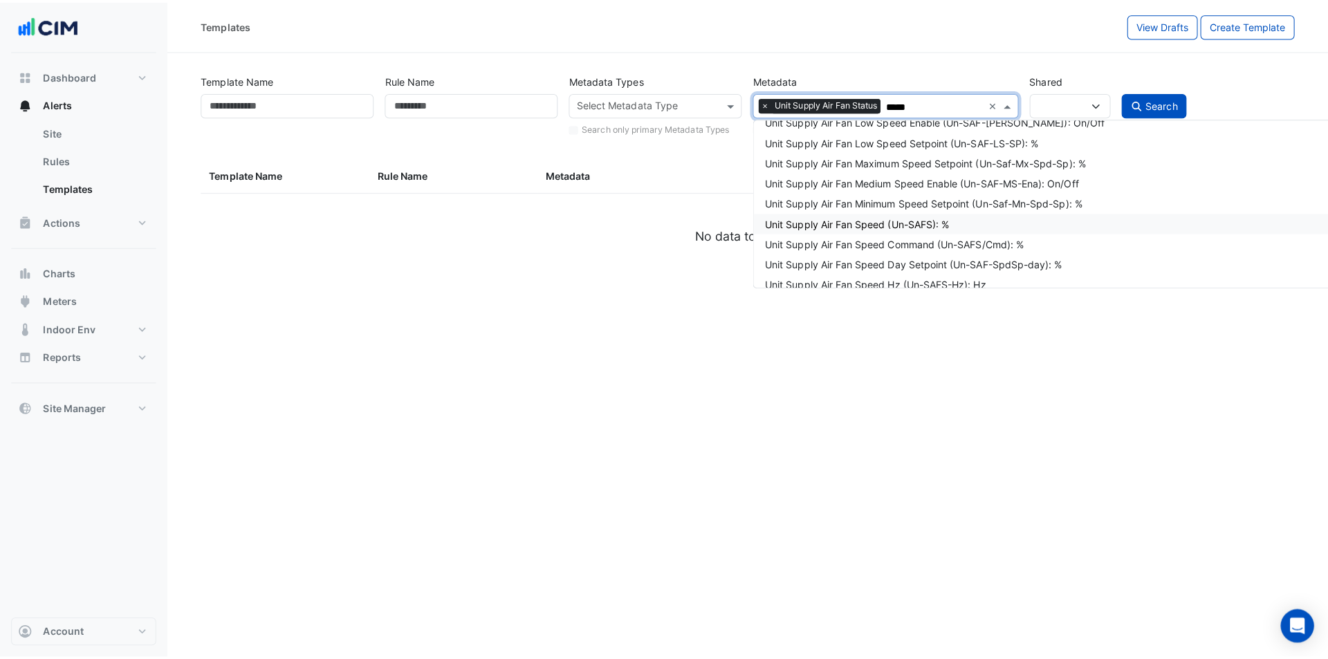
scroll to position [2760, 0]
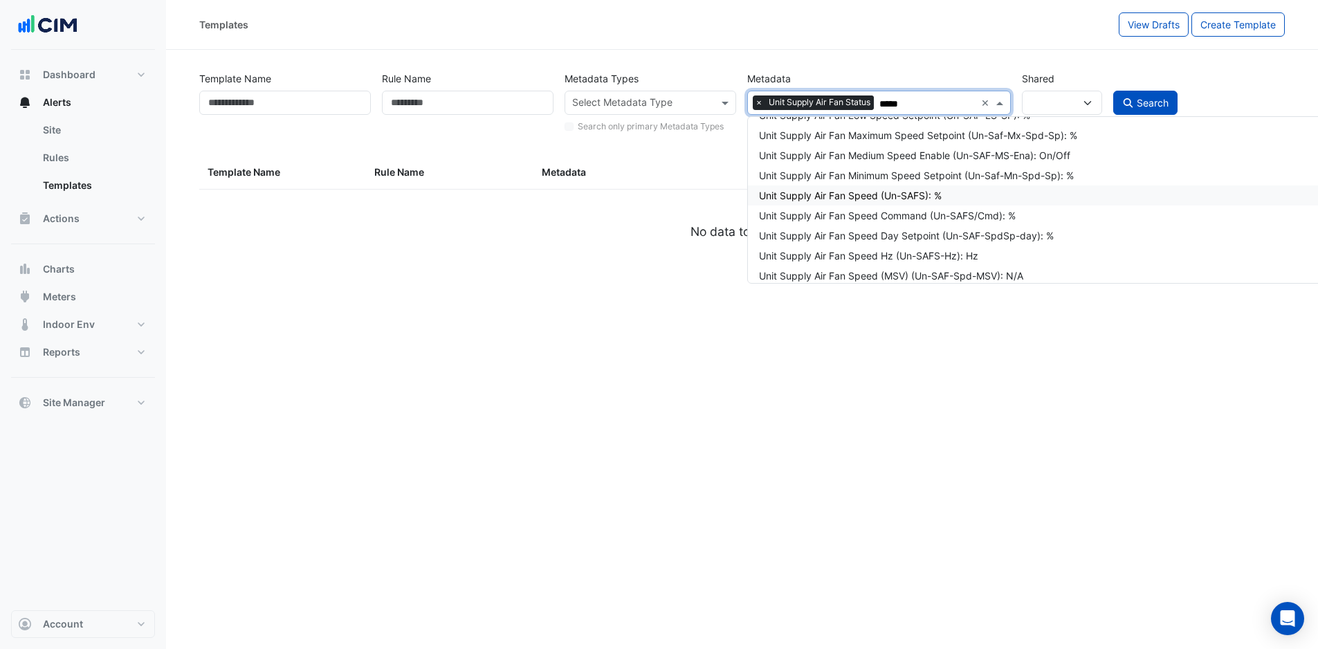
click at [856, 195] on div "Unit Supply Air Fan Speed (Un-SAFS): %" at bounding box center [1058, 195] width 598 height 15
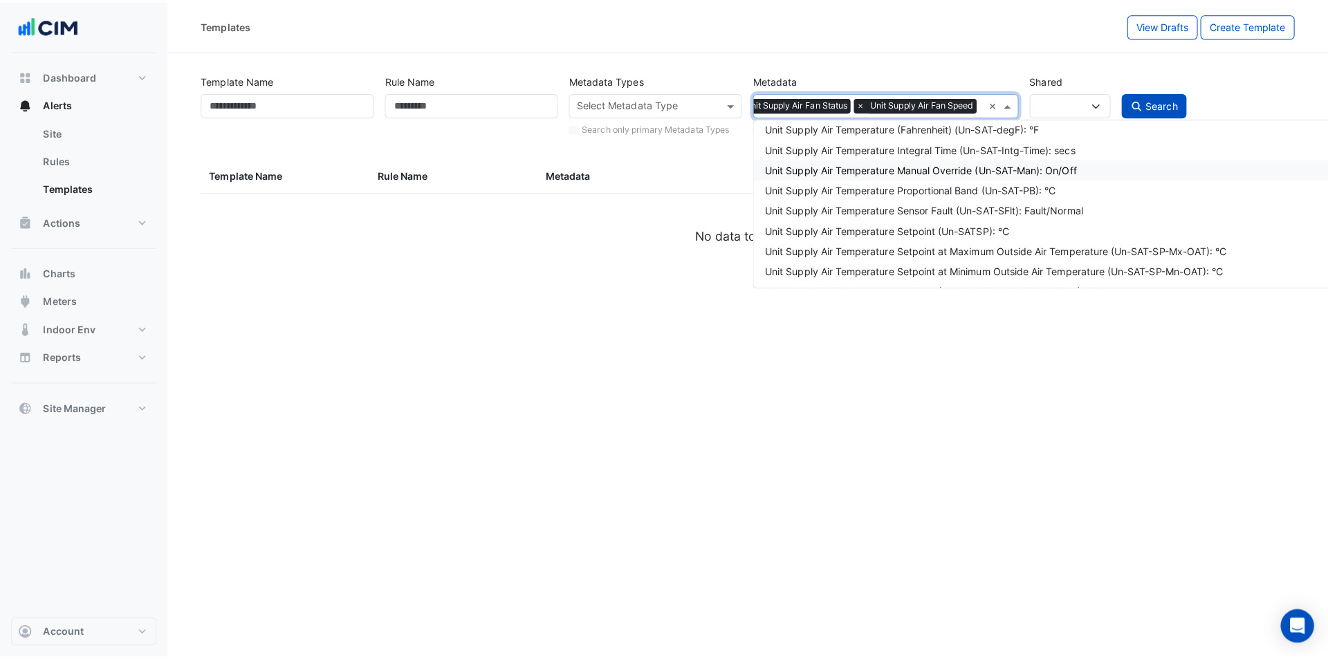
scroll to position [1496, 0]
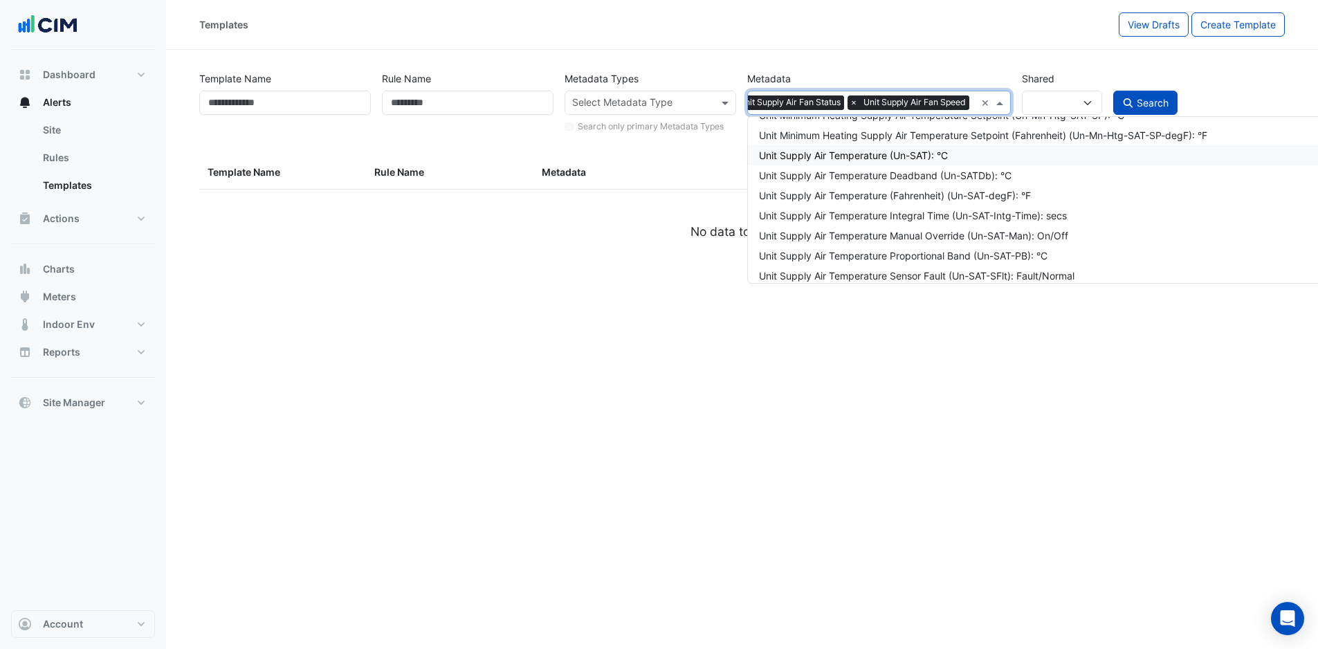
click at [909, 161] on div "Unit Supply Air Temperature (Un-SAT): °C" at bounding box center [1058, 155] width 598 height 15
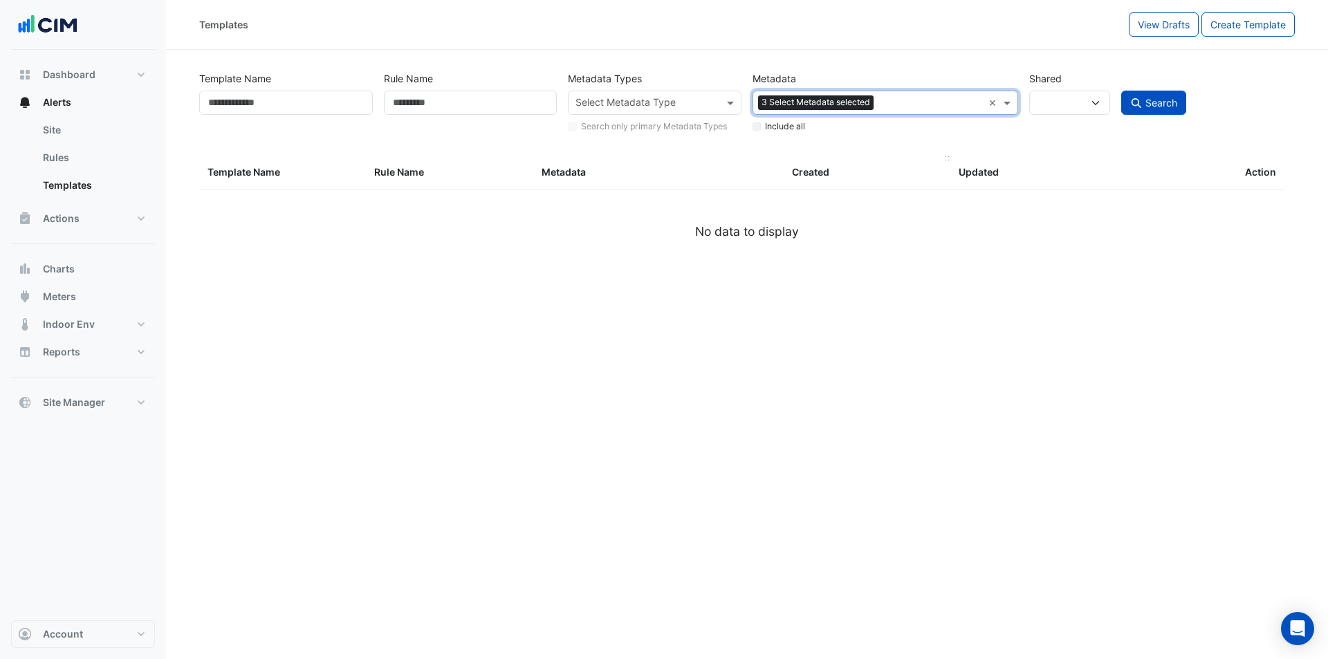
scroll to position [0, 0]
click at [801, 190] on datatable-header-cell "Templates Created" at bounding box center [867, 172] width 167 height 33
click at [1173, 99] on span "Search" at bounding box center [1162, 103] width 32 height 12
select select
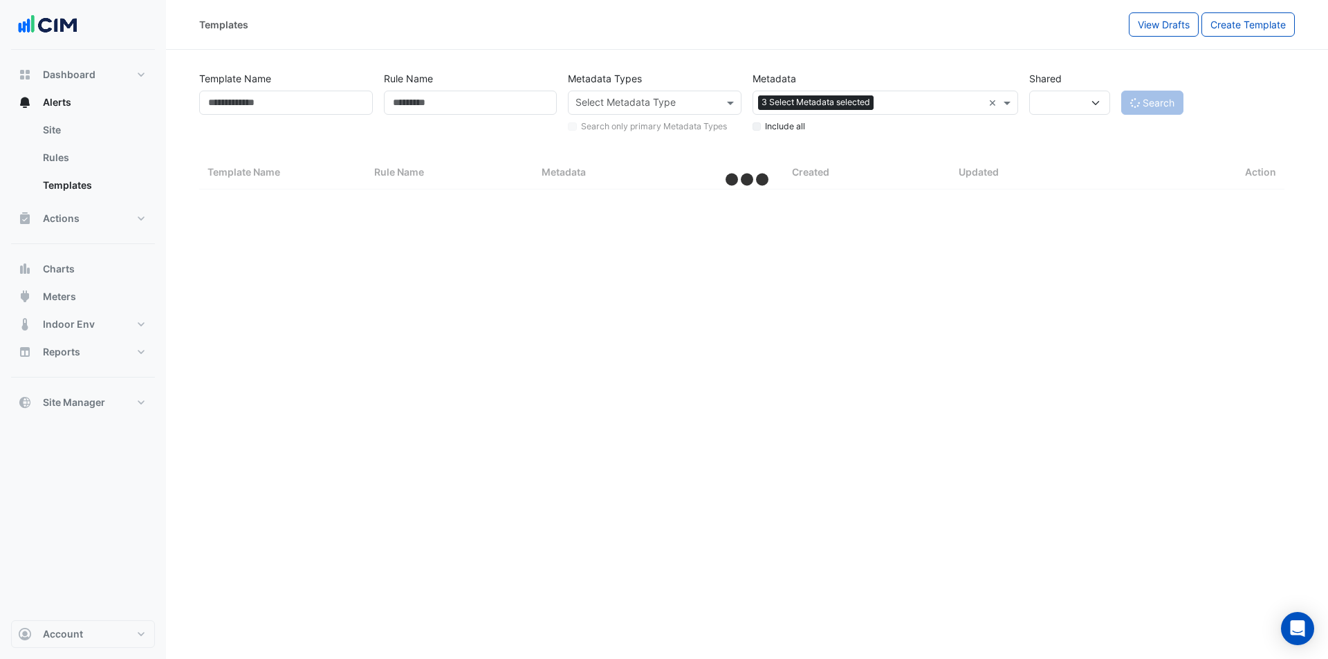
click at [765, 125] on label "Include all" at bounding box center [785, 126] width 40 height 12
select select "***"
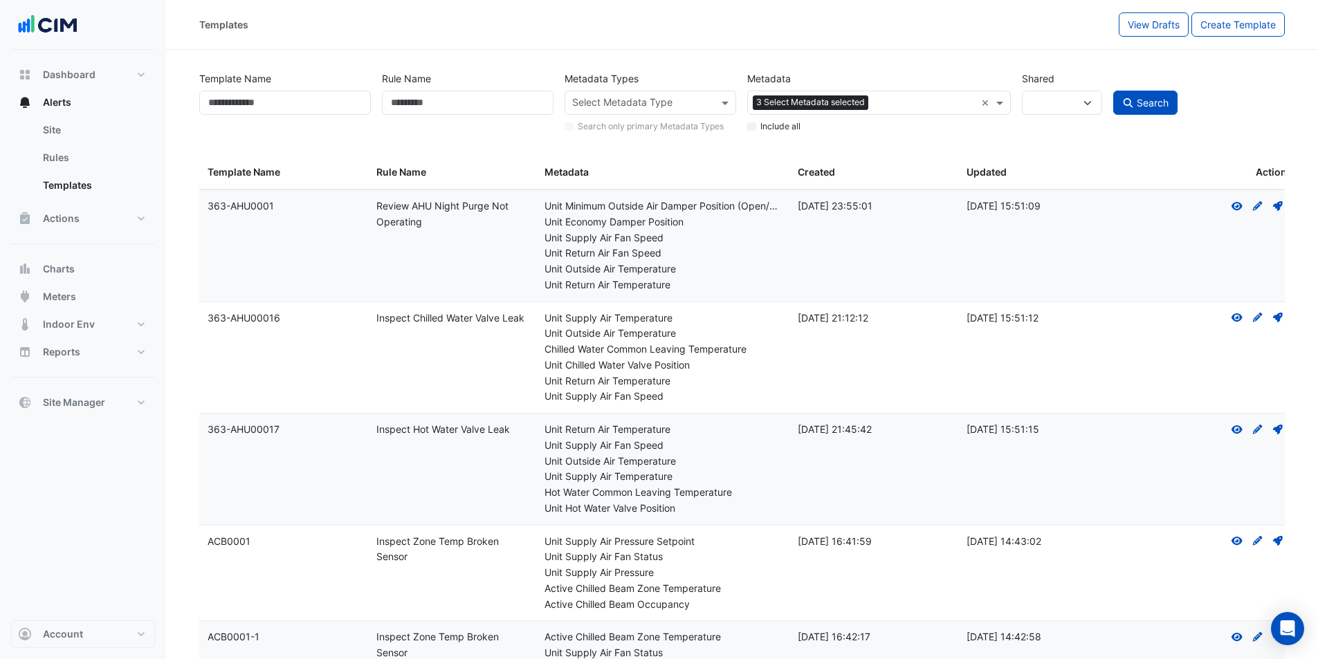
click at [759, 125] on div "Include all" at bounding box center [878, 124] width 263 height 18
click at [1128, 112] on button "Search" at bounding box center [1145, 103] width 65 height 24
select select
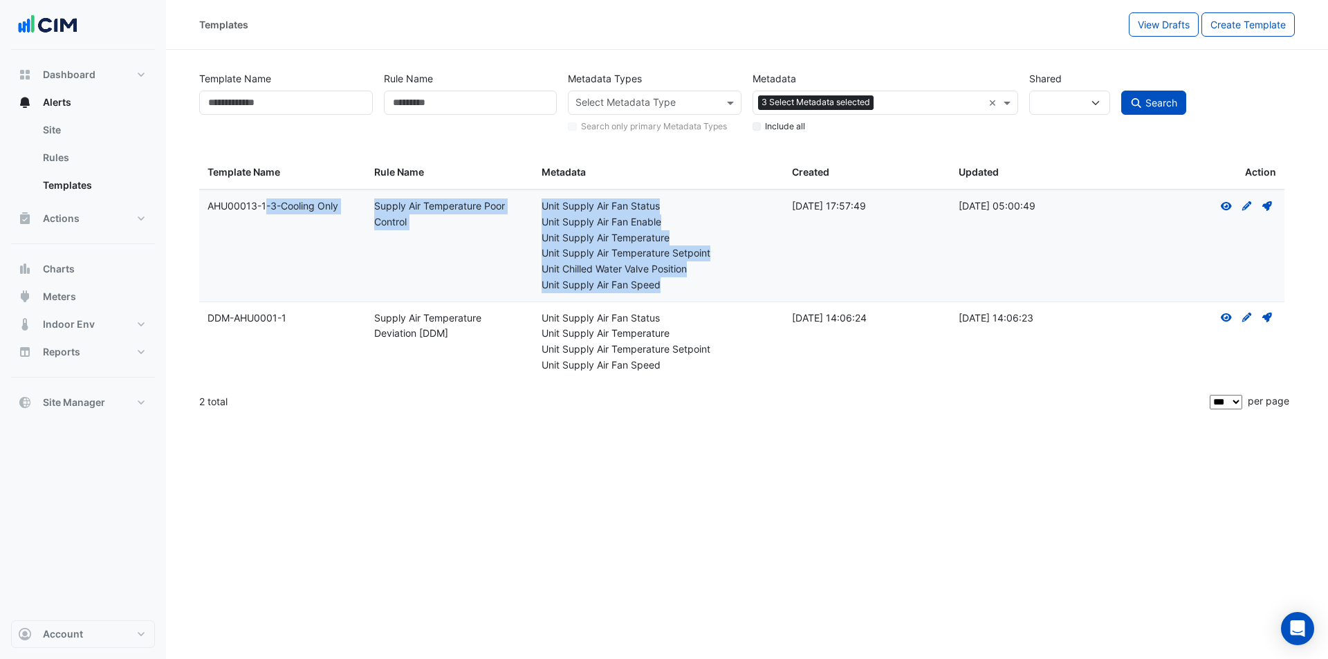
drag, startPoint x: 684, startPoint y: 288, endPoint x: 212, endPoint y: 237, distance: 474.7
click at [212, 237] on div "Template Name: AHU00013-1-3-Cooling Only Rule Name: Supply Air Temperature Poor…" at bounding box center [741, 245] width 1085 height 111
click at [209, 208] on div "Template Name: AHU00013-1-3-Cooling Only" at bounding box center [283, 207] width 150 height 16
click at [630, 224] on div "Unit Supply Air Fan Enable" at bounding box center [659, 222] width 234 height 16
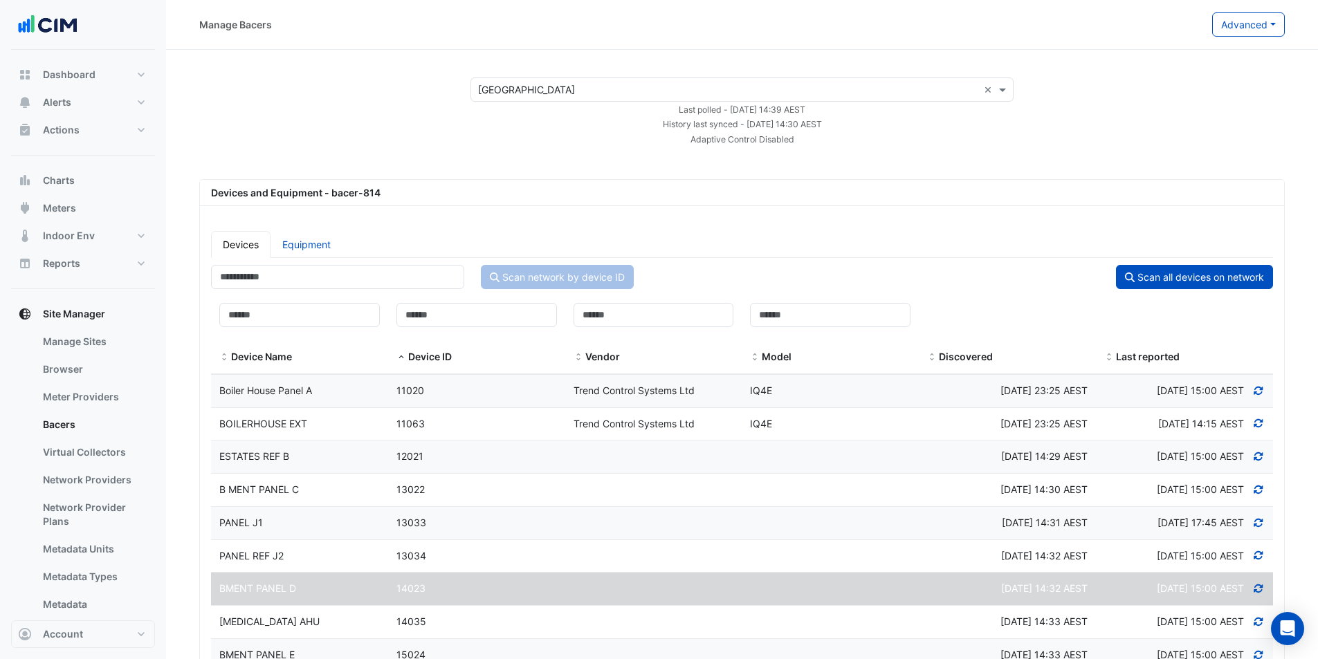
select select "***"
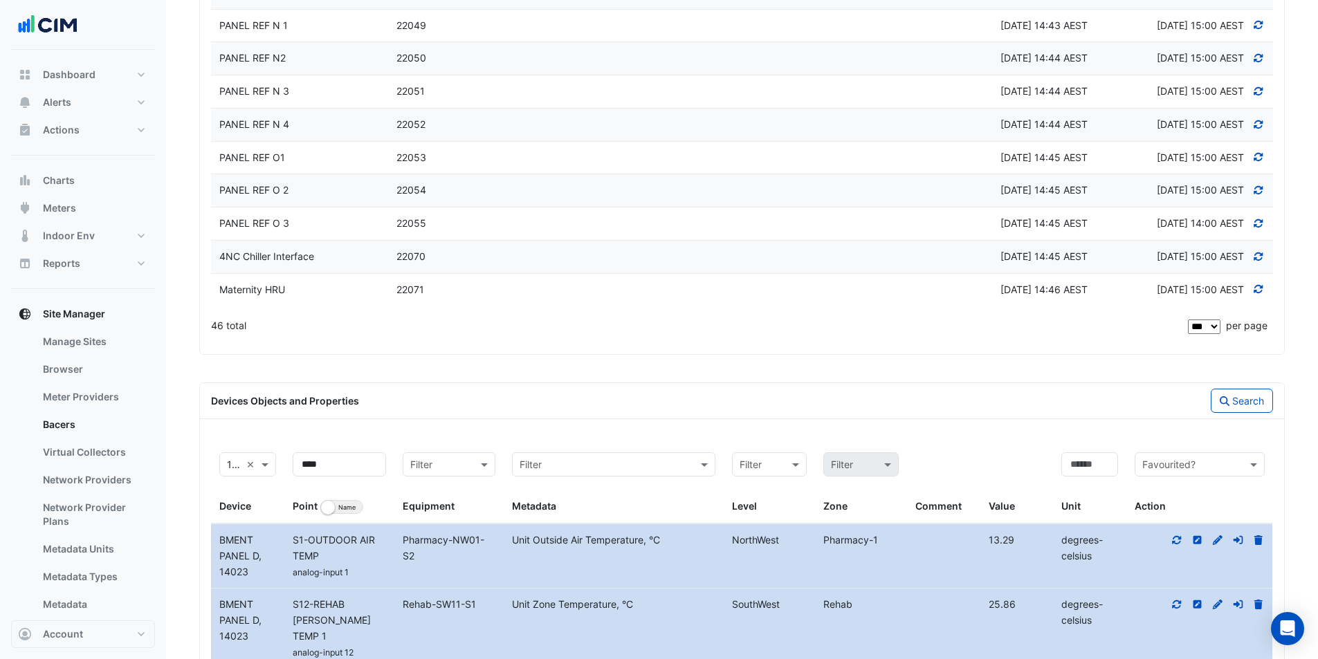
scroll to position [1034, 0]
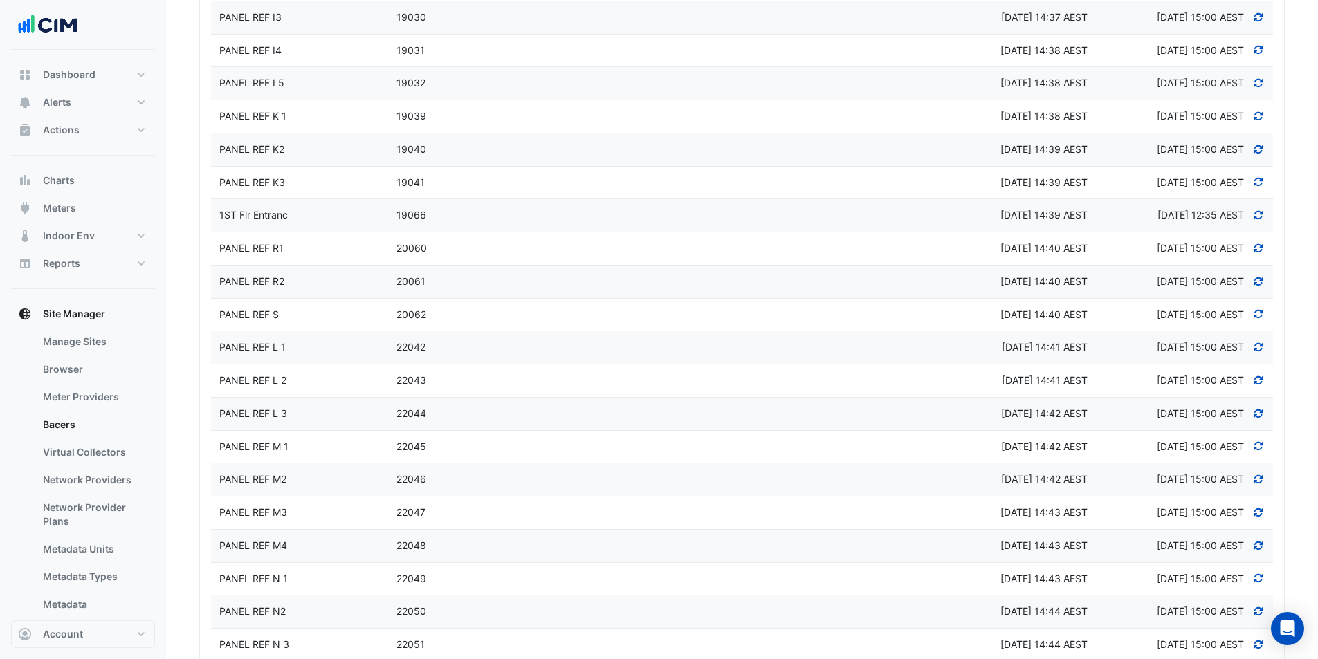
drag, startPoint x: 832, startPoint y: 239, endPoint x: 849, endPoint y: 28, distance: 212.4
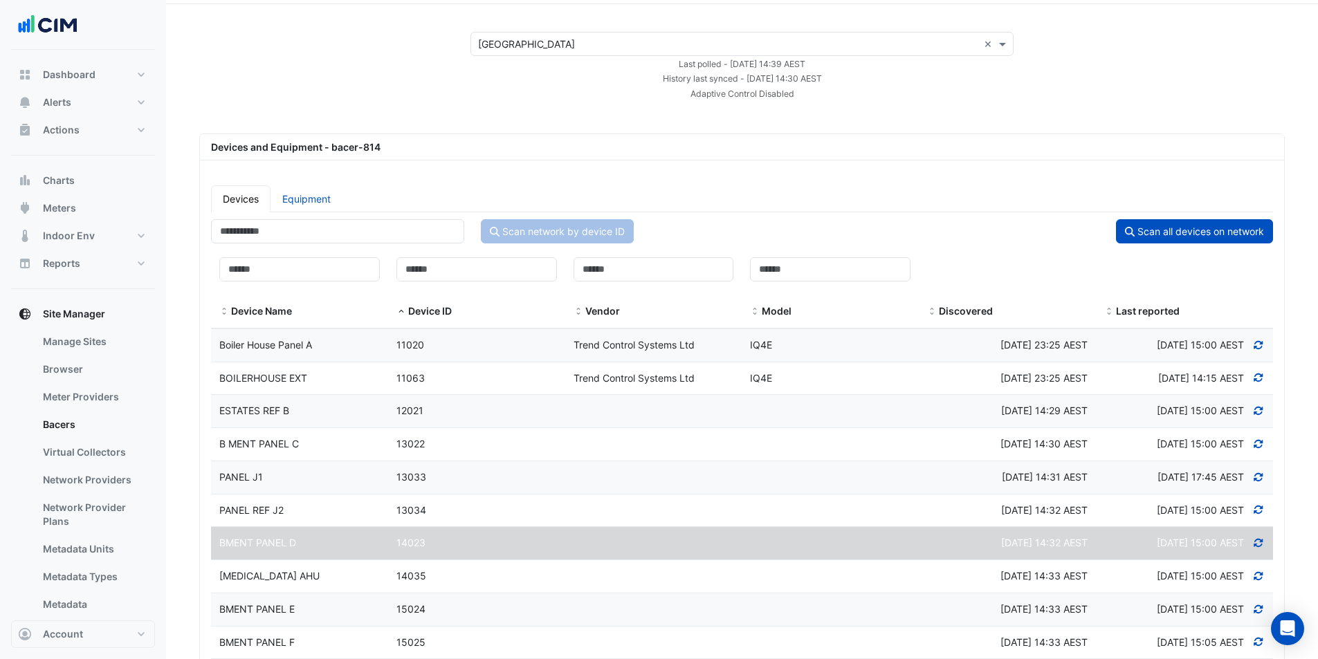
scroll to position [69, 0]
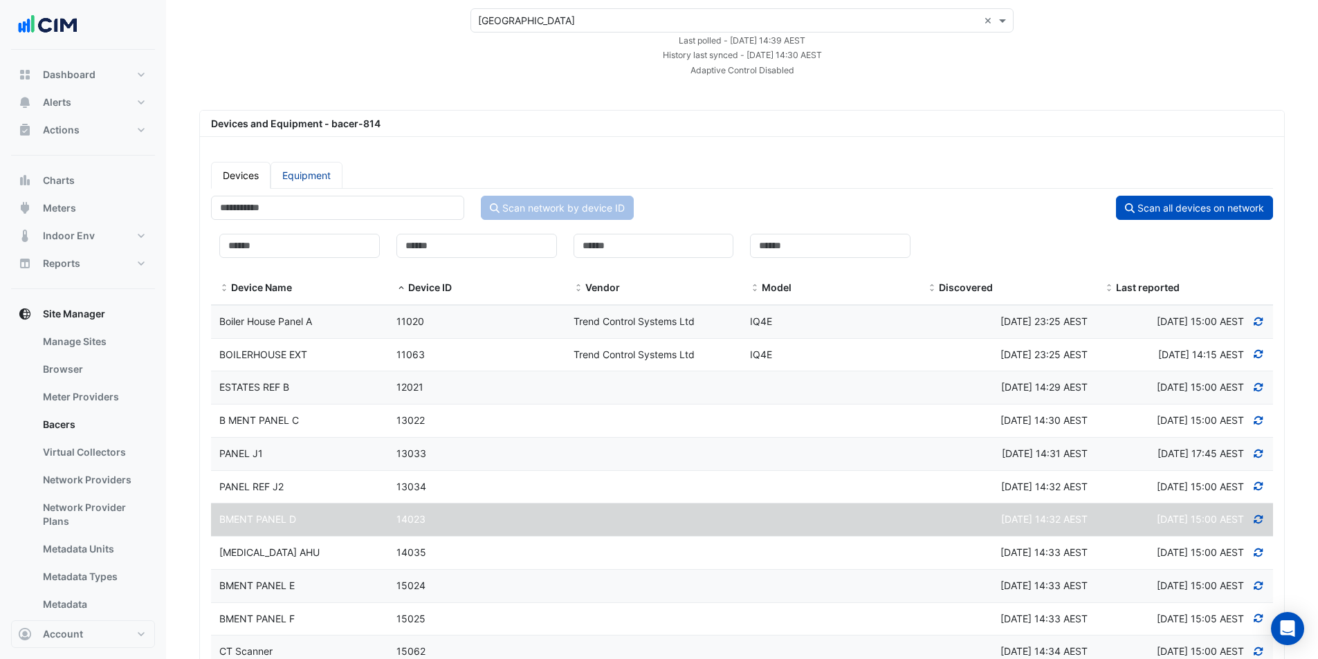
click at [304, 177] on link "Equipment" at bounding box center [307, 175] width 72 height 27
select select "***"
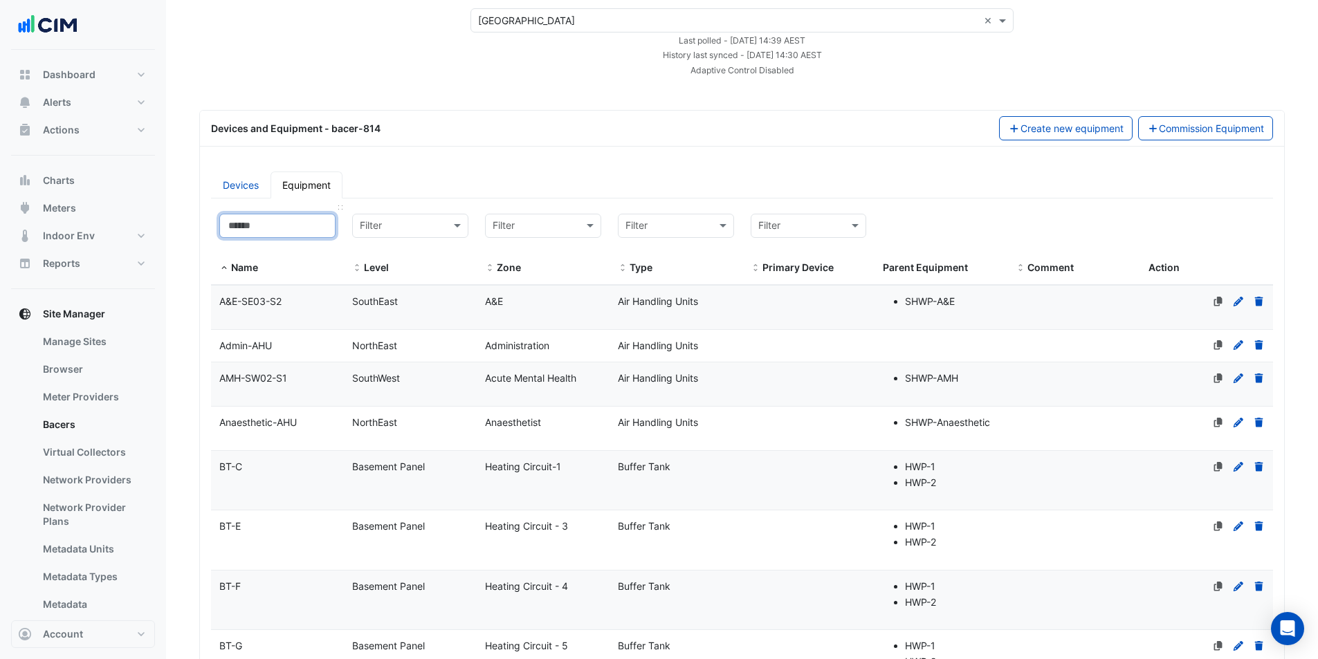
click at [318, 233] on input at bounding box center [277, 226] width 116 height 24
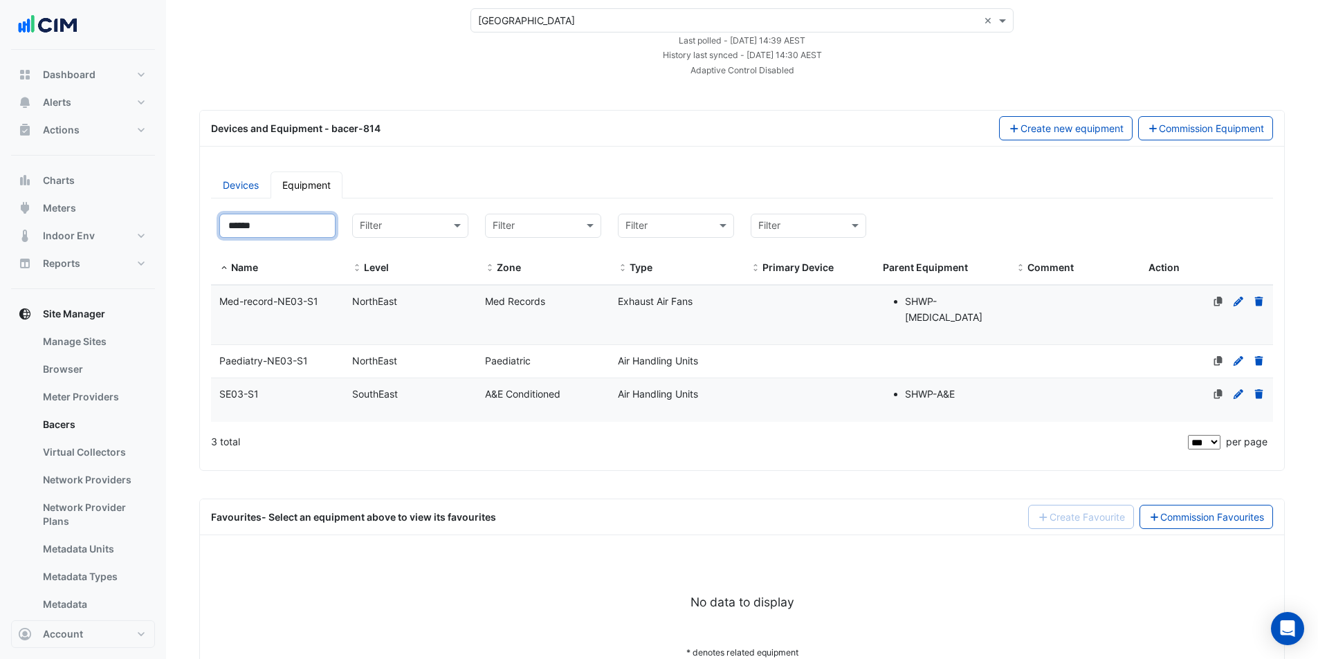
type input "******"
click at [246, 388] on span "SE03-S1" at bounding box center [238, 394] width 39 height 12
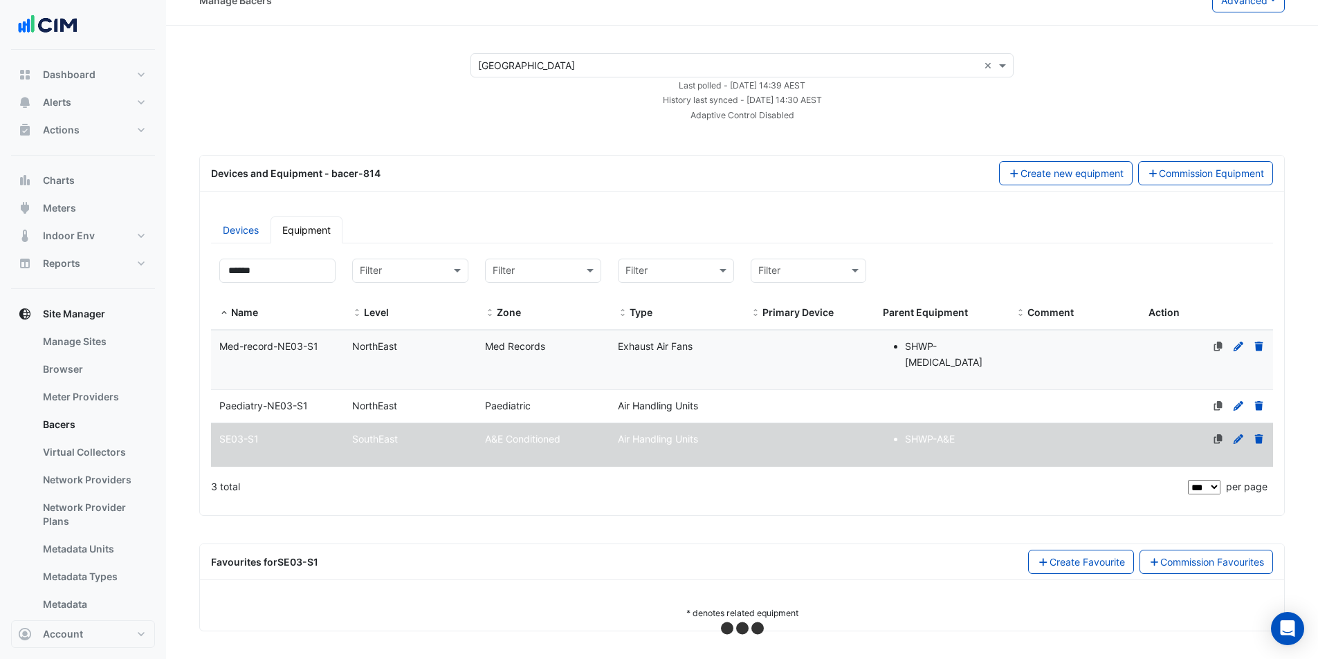
scroll to position [9, 0]
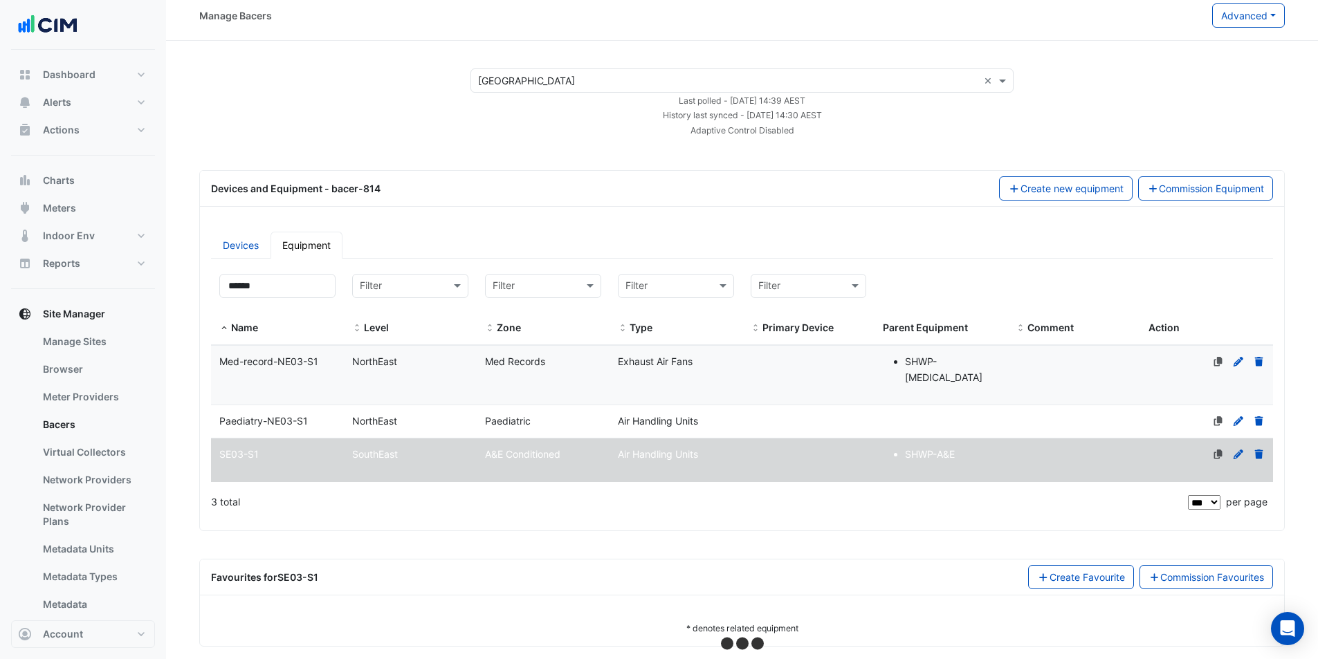
select select "***"
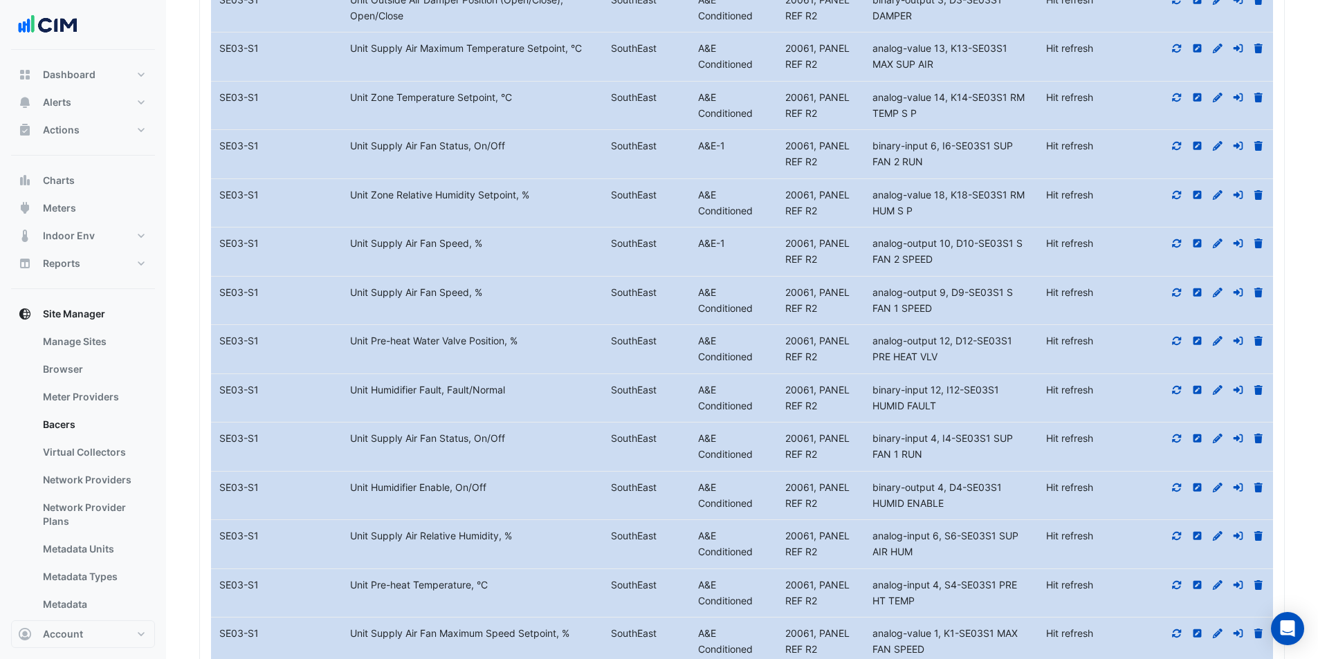
scroll to position [846, 0]
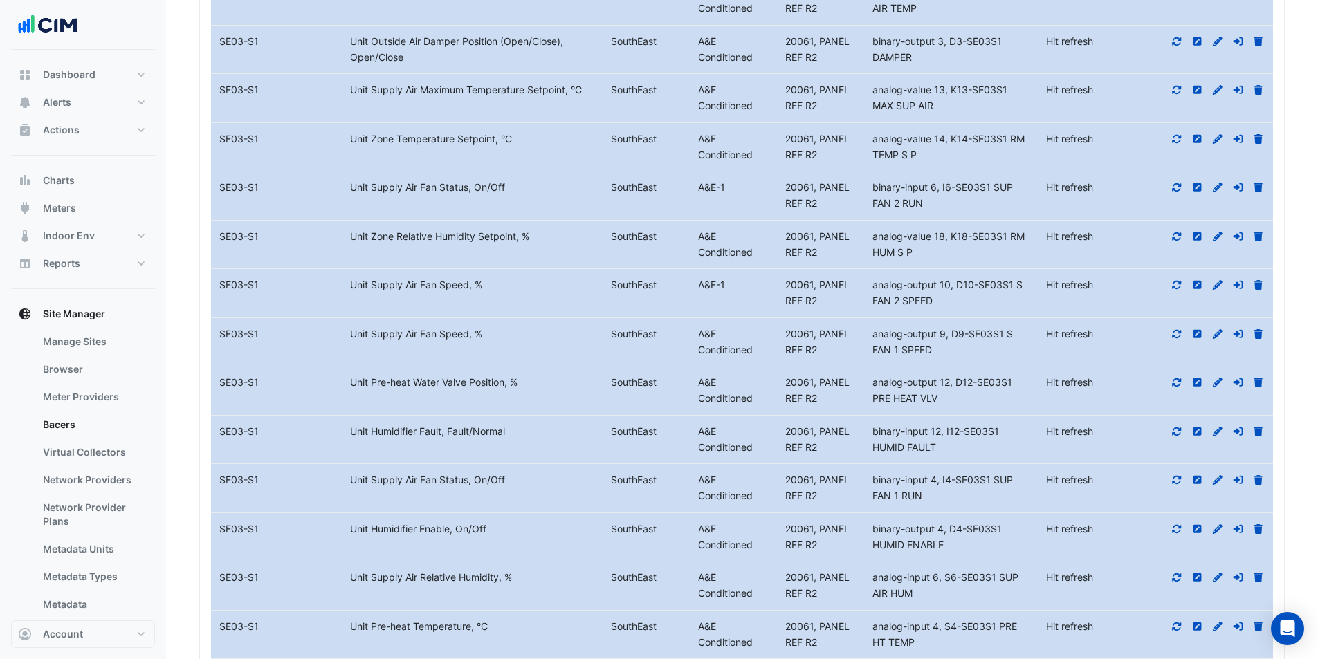
drag, startPoint x: 457, startPoint y: 122, endPoint x: 551, endPoint y: 129, distance: 95.0
click at [542, 131] on div "Unit Zone Temperature Setpoint, °C" at bounding box center [472, 139] width 261 height 16
drag, startPoint x: 1016, startPoint y: 131, endPoint x: 1002, endPoint y: 122, distance: 16.1
click at [1002, 131] on div "analog-value 14, K14-SE03S1 RM TEMP S P" at bounding box center [951, 147] width 174 height 32
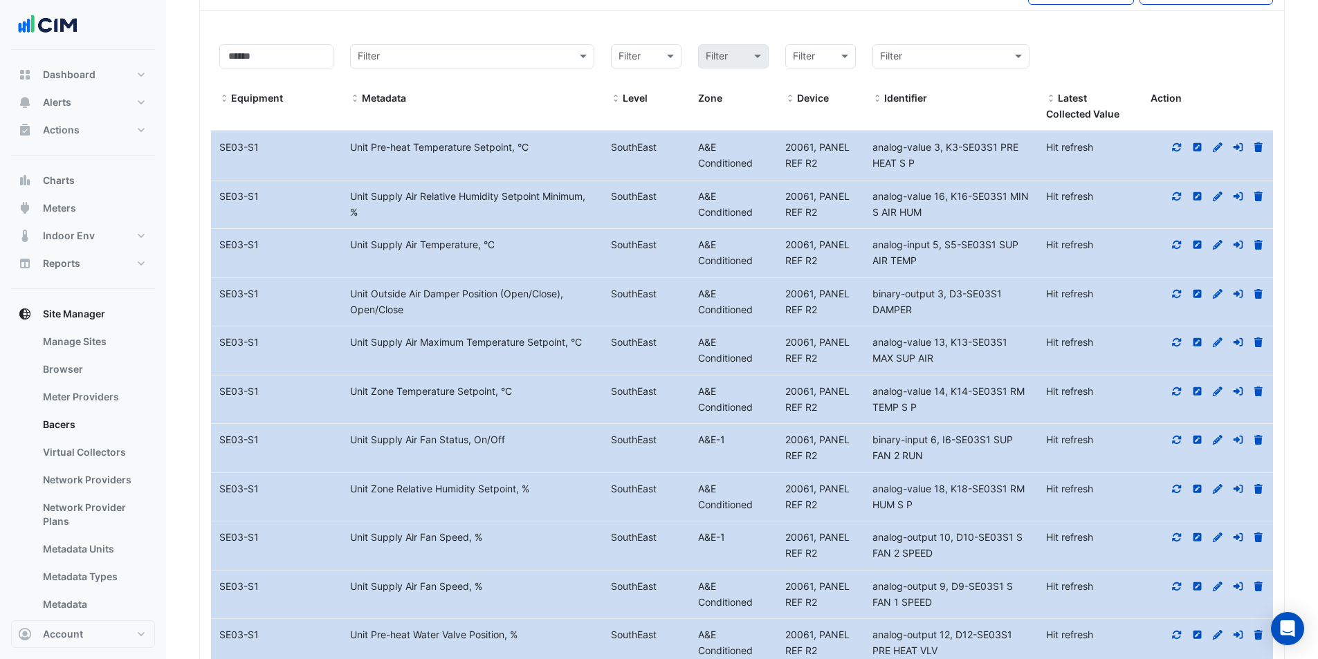
scroll to position [569, 0]
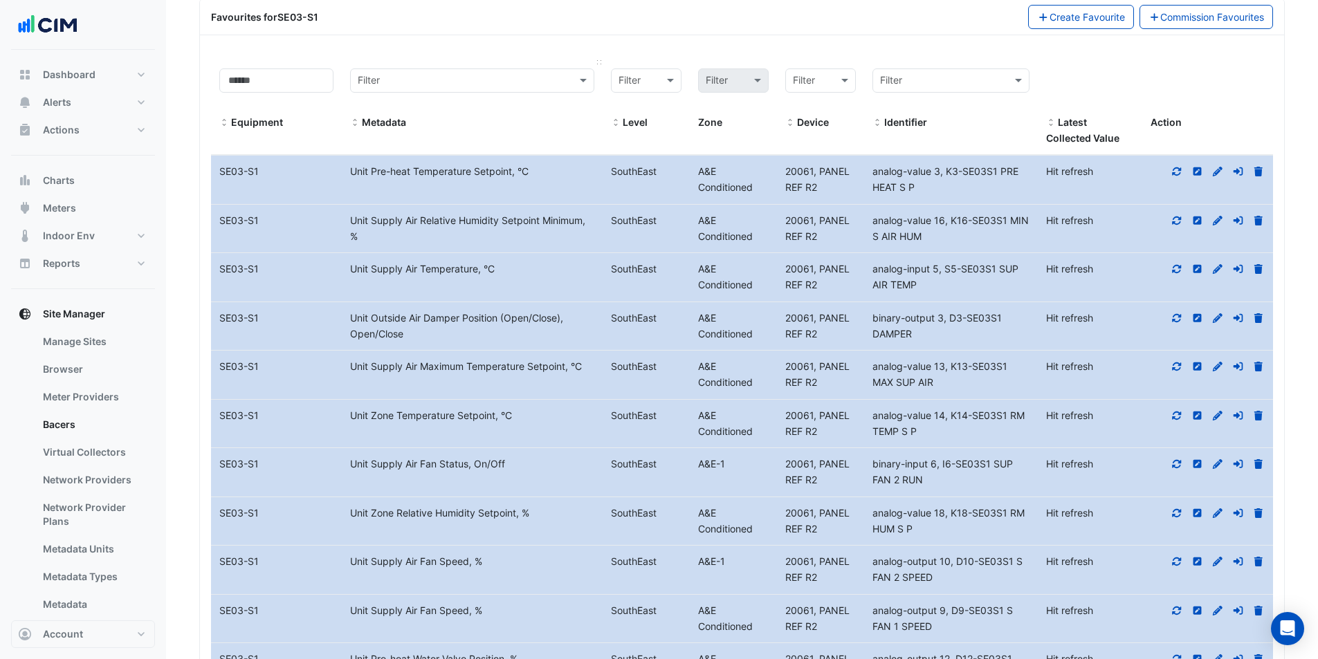
click at [494, 73] on input "text" at bounding box center [458, 81] width 201 height 16
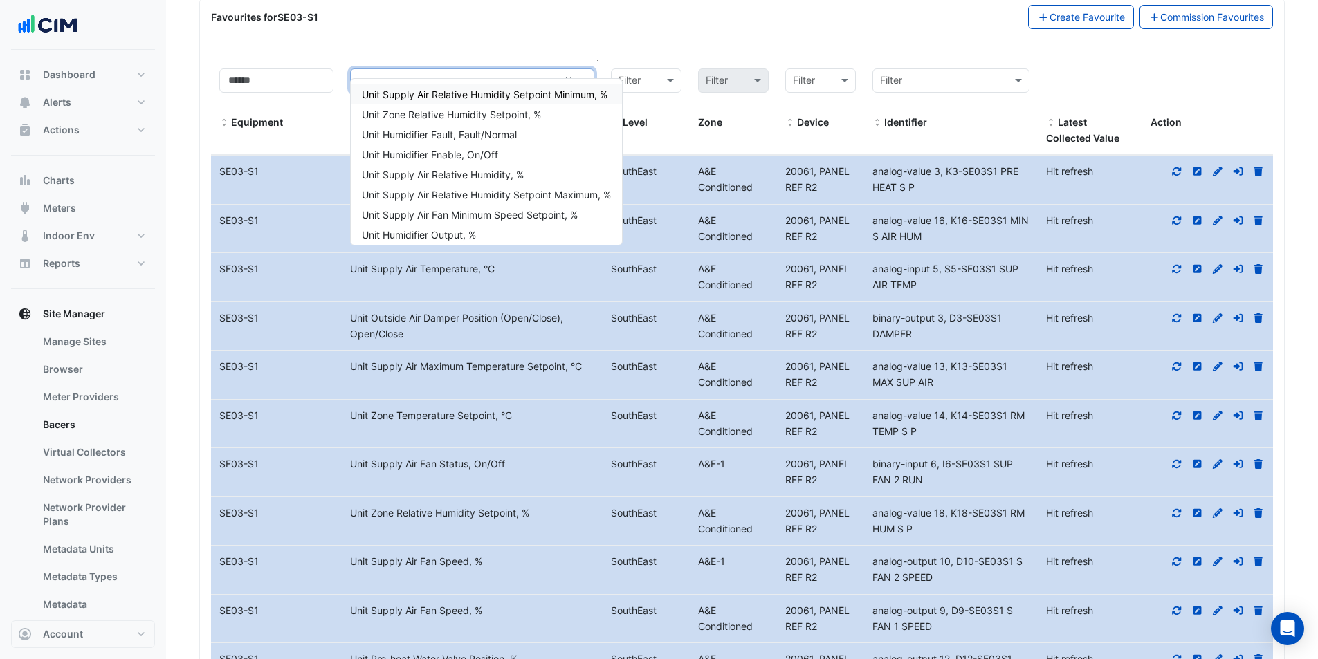
type input "****"
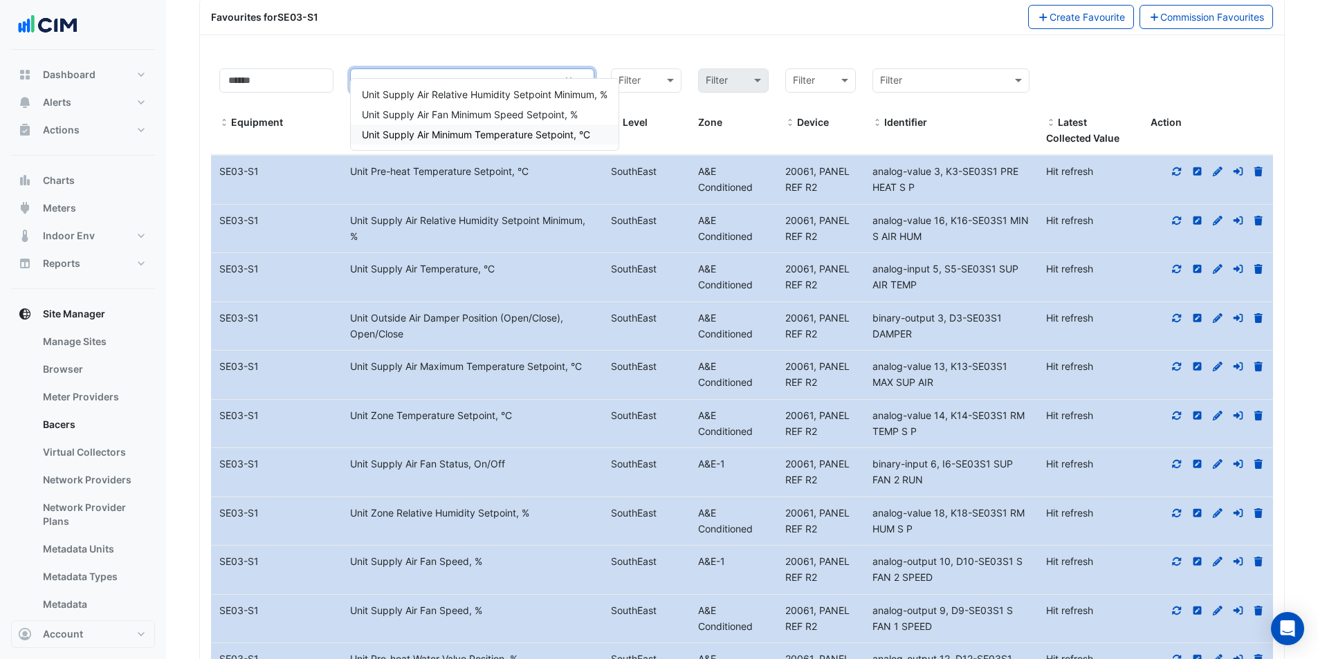
click at [478, 138] on span "Unit Supply Air Minimum Temperature Setpoint, °C" at bounding box center [476, 135] width 228 height 12
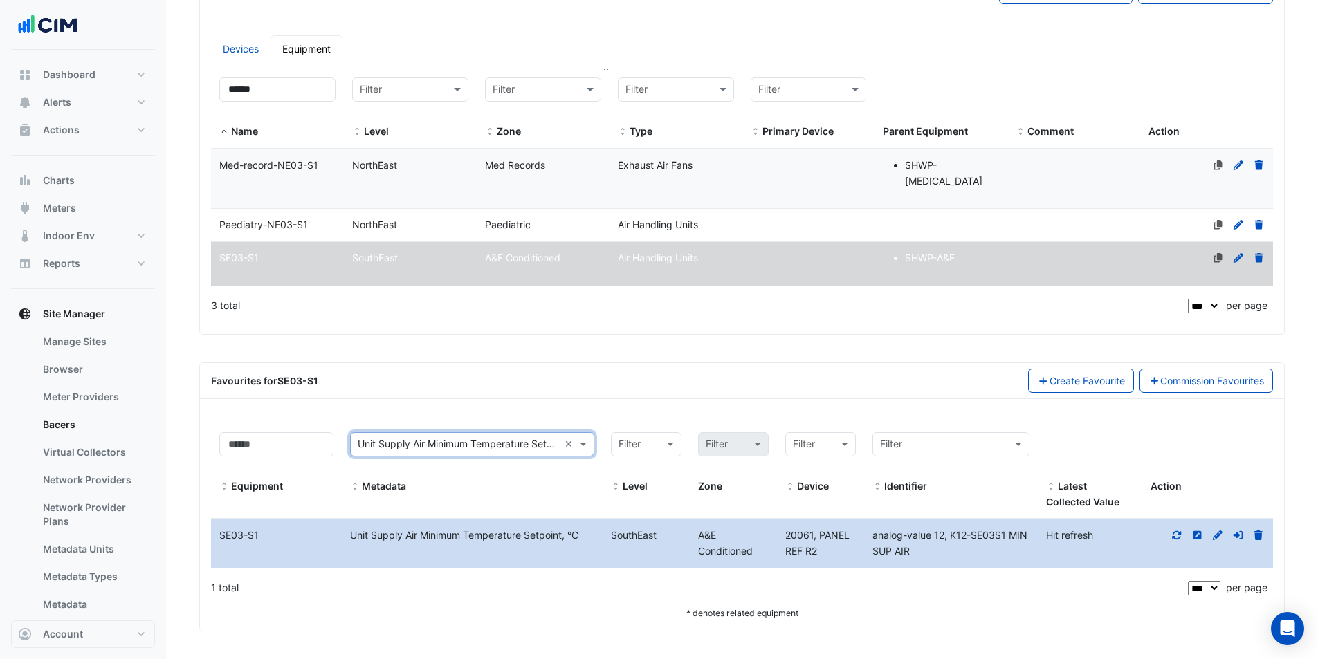
scroll to position [190, 0]
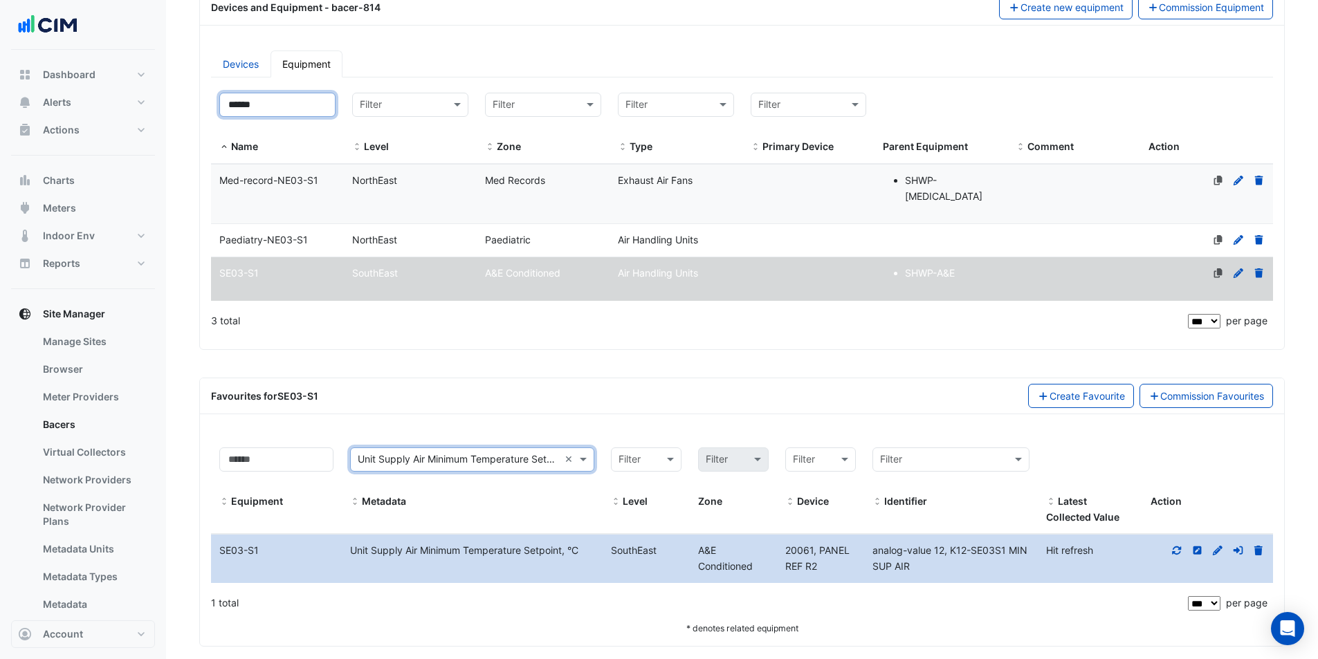
drag, startPoint x: 295, startPoint y: 101, endPoint x: -122, endPoint y: 118, distance: 416.8
click at [0, 118] on html "Manage Bacers Advanced View Collector Notes View scan history View Metadata Pre…" at bounding box center [659, 242] width 1318 height 865
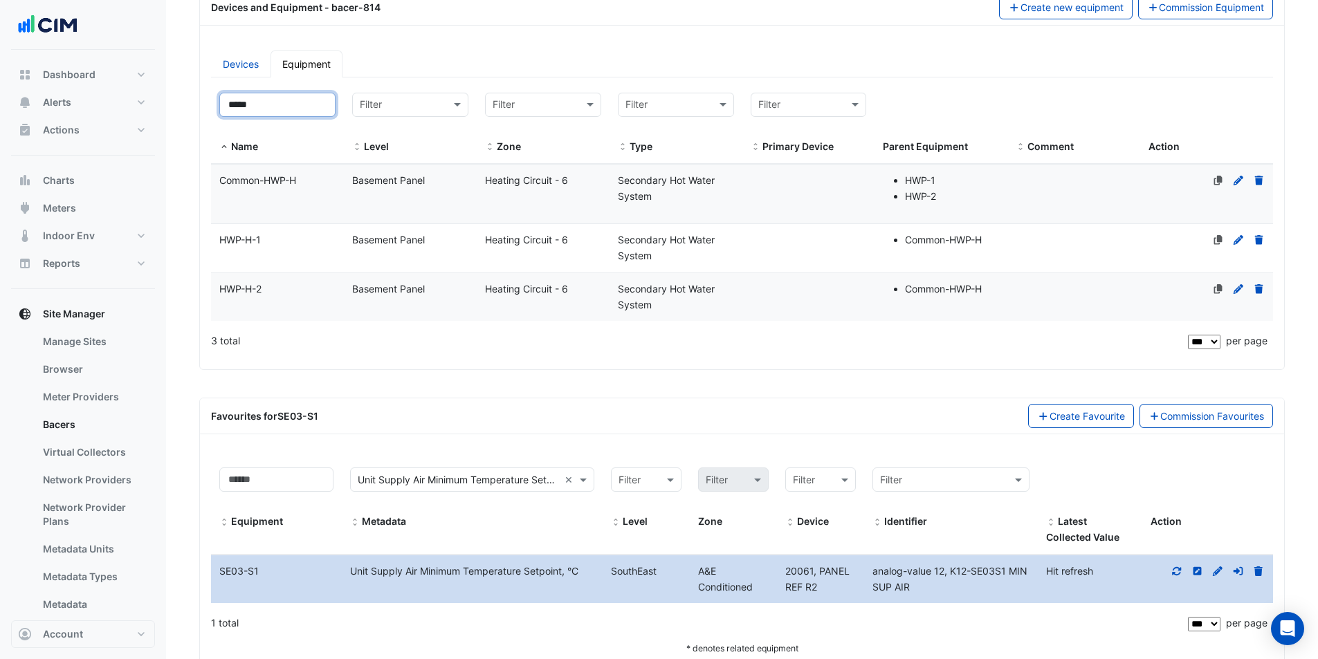
type input "*****"
click at [562, 205] on datatable-body-cell "Zone Heating Circuit - 6" at bounding box center [543, 194] width 133 height 59
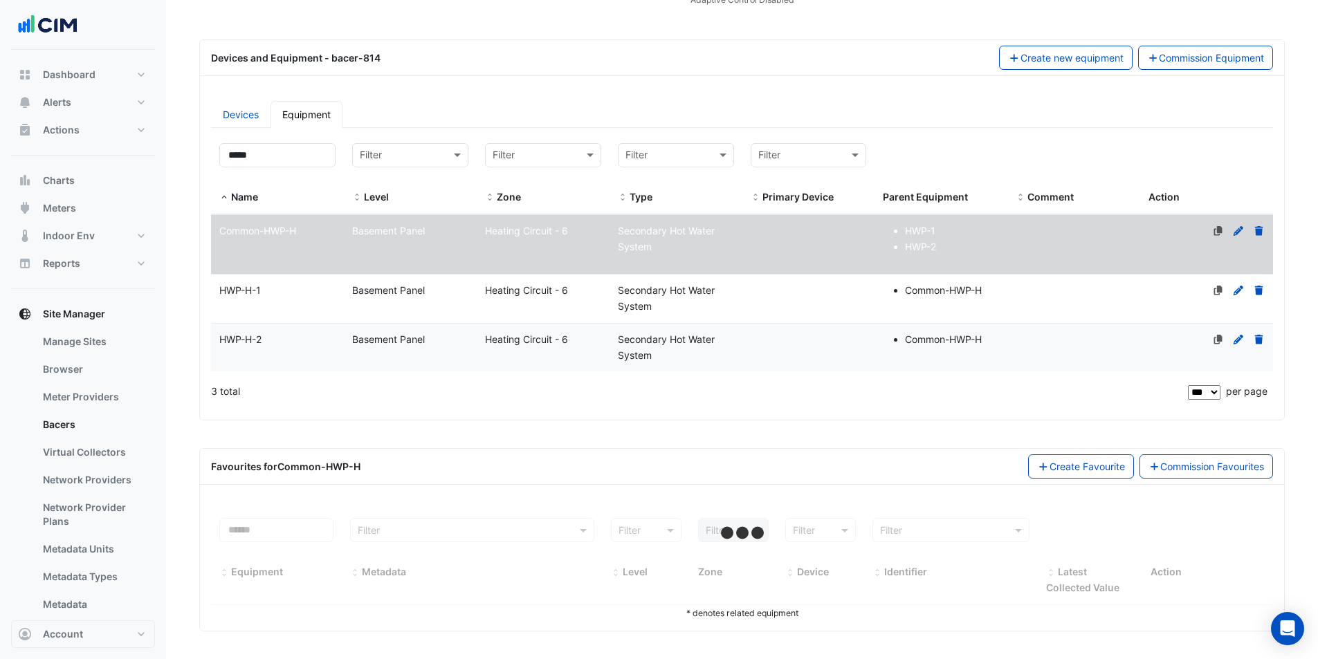
scroll to position [140, 0]
select select "***"
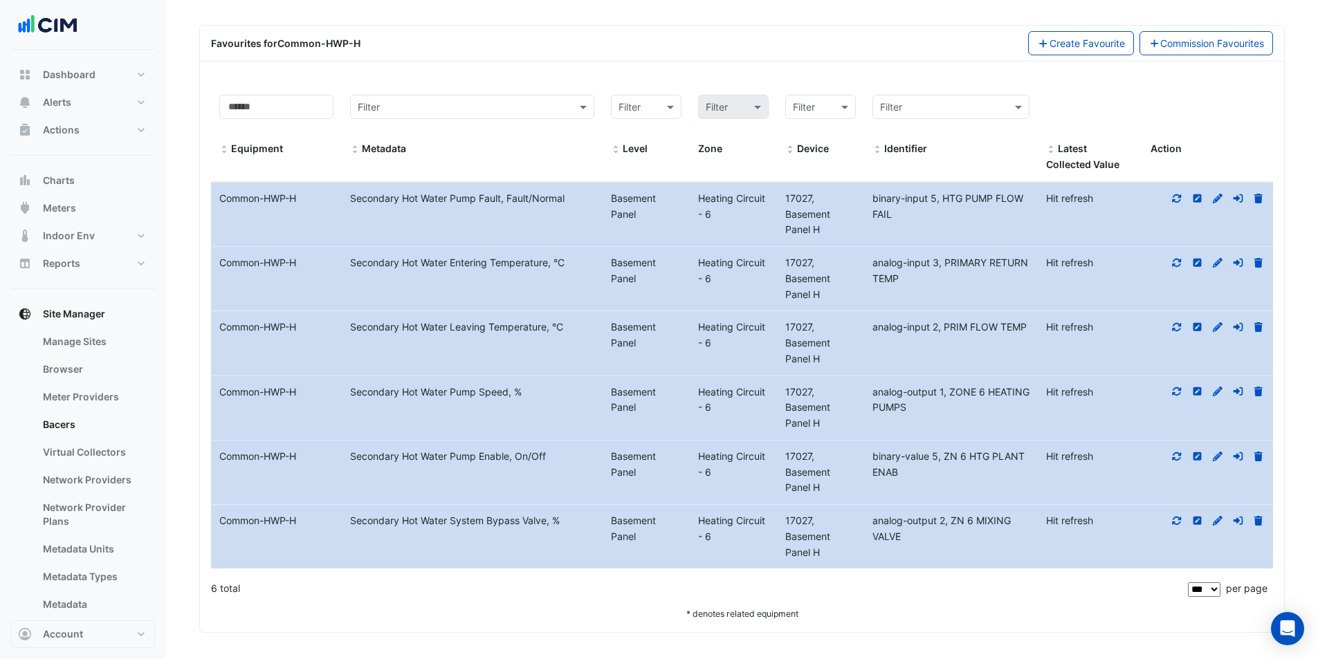
scroll to position [565, 0]
click at [1200, 49] on link "Commission Favourites" at bounding box center [1206, 42] width 134 height 24
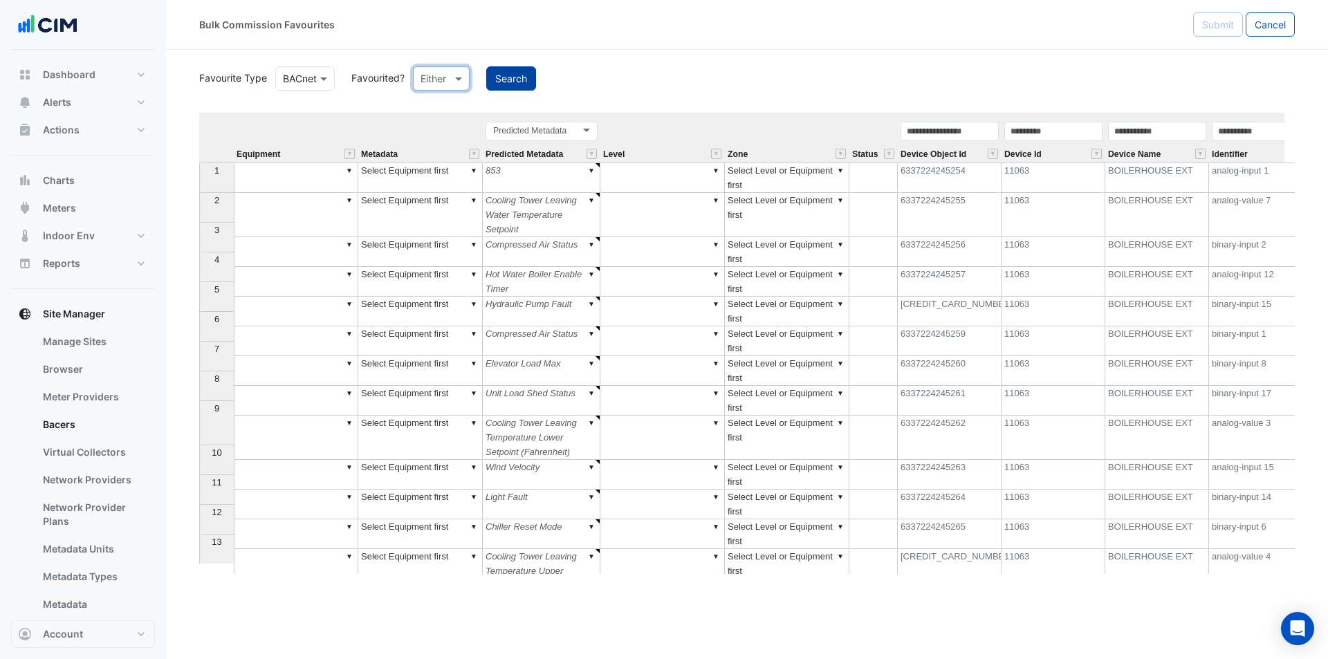
click at [507, 77] on button "Search" at bounding box center [511, 78] width 50 height 24
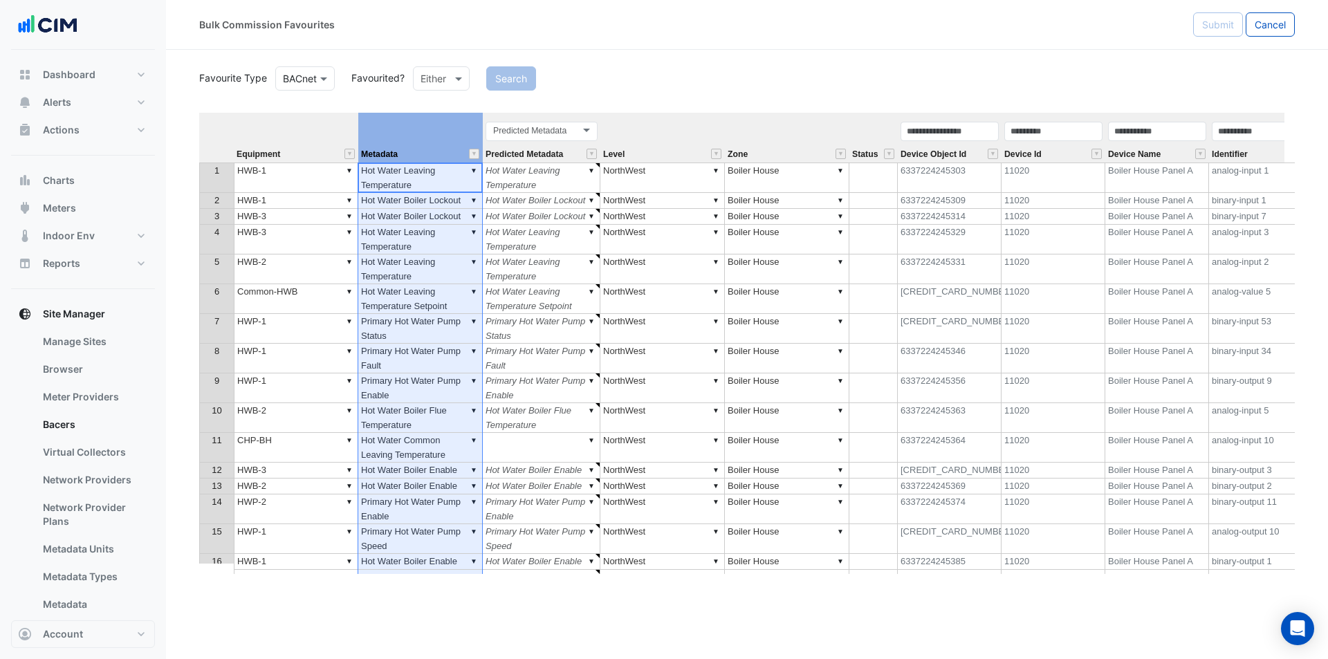
click at [472, 153] on button "" at bounding box center [474, 154] width 10 height 10
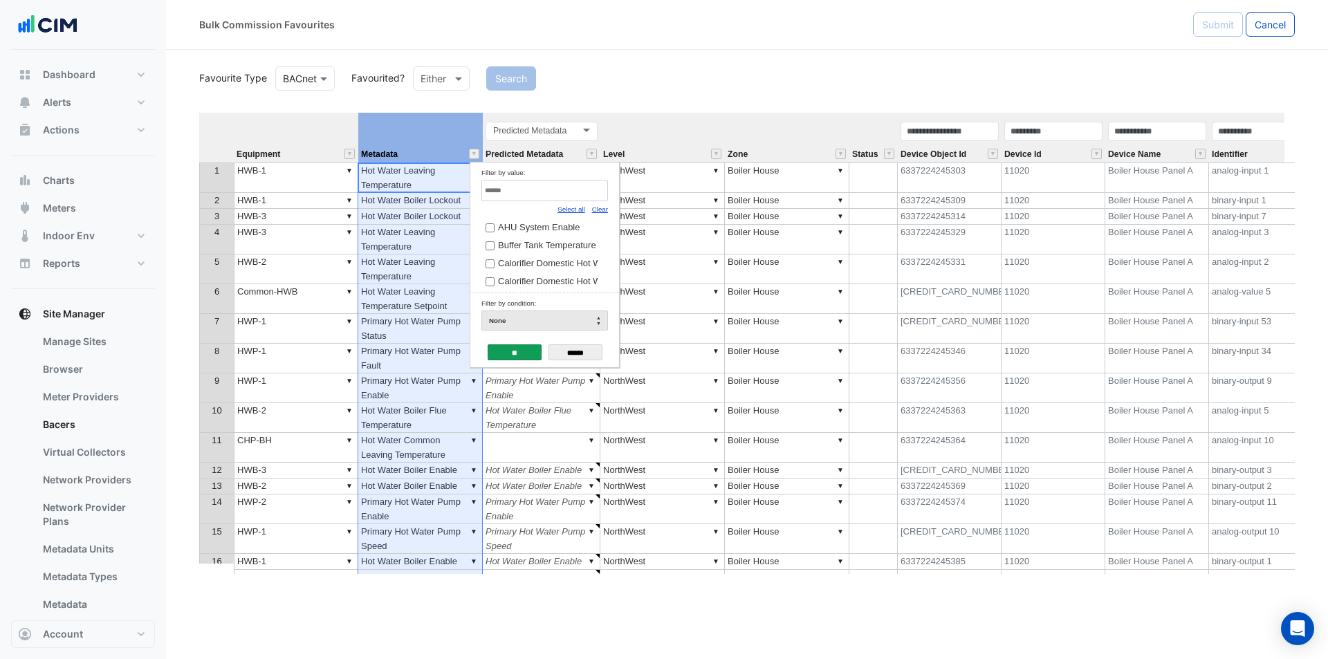
click at [596, 208] on link "Clear" at bounding box center [600, 209] width 16 height 8
click at [590, 193] on input "Filter by value:" at bounding box center [545, 190] width 127 height 21
type input "*********"
click at [545, 281] on span "Secondary Hot Water System Bypass Valve" at bounding box center [585, 278] width 174 height 10
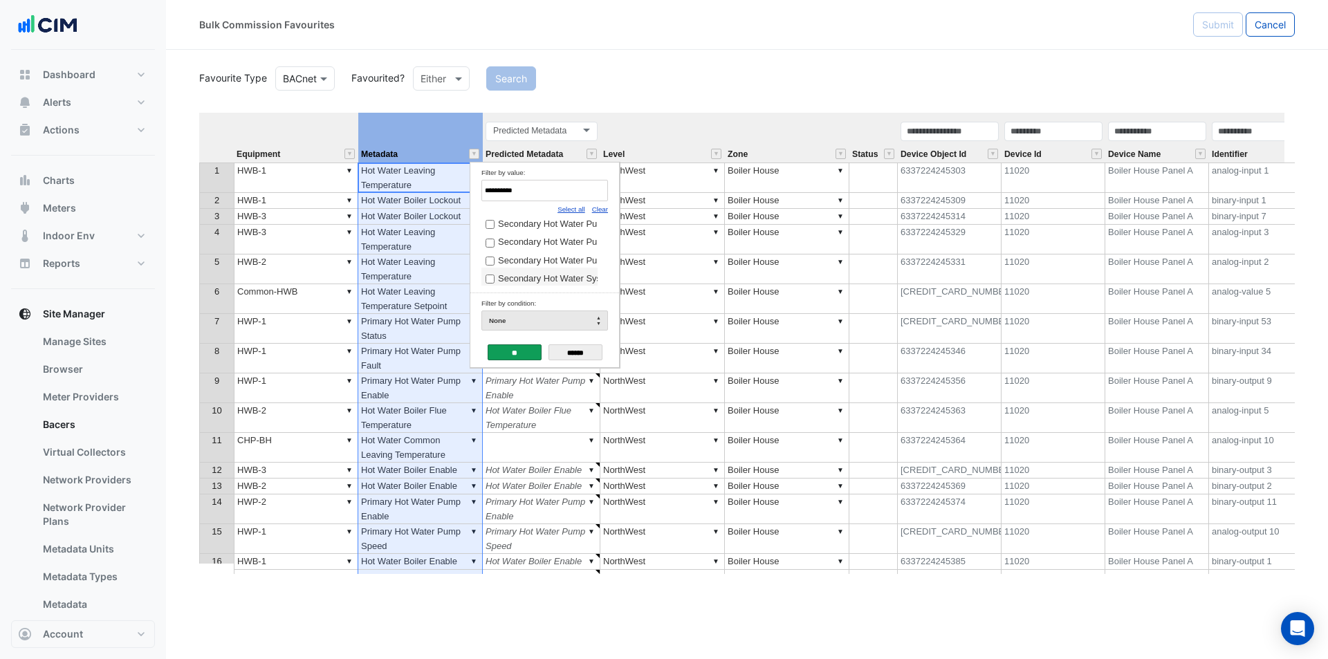
click at [523, 348] on input "**" at bounding box center [515, 353] width 54 height 16
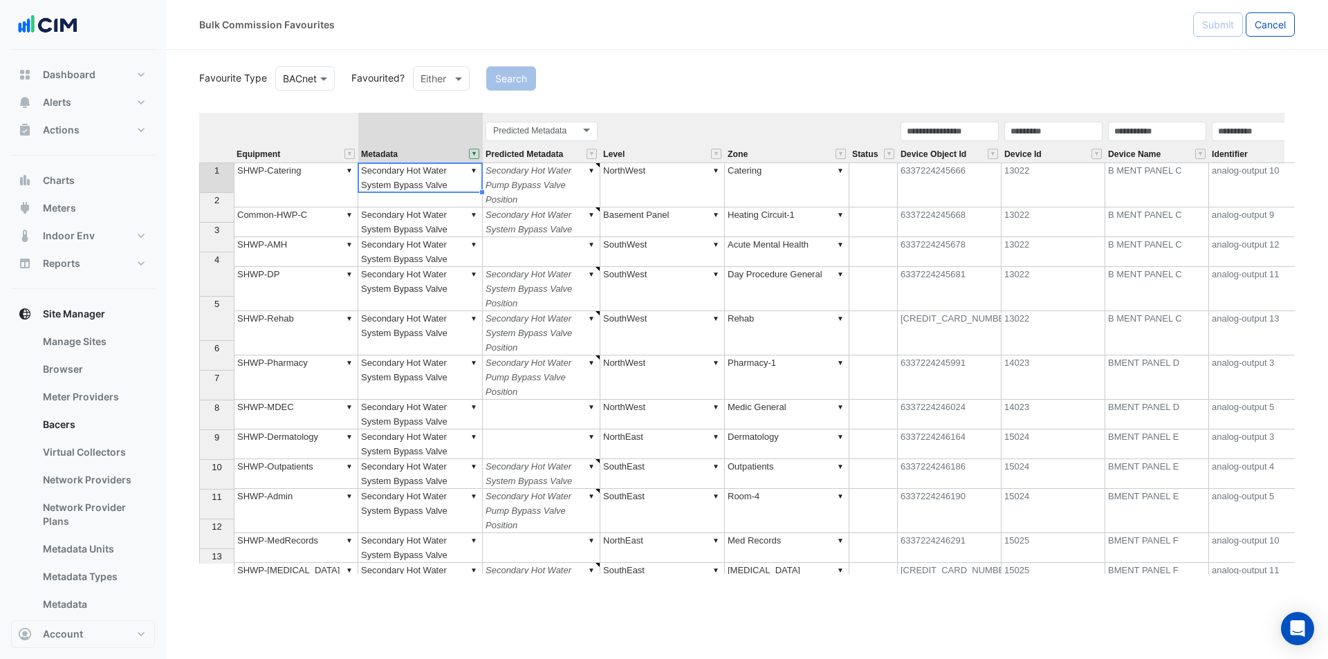
type textarea "******"
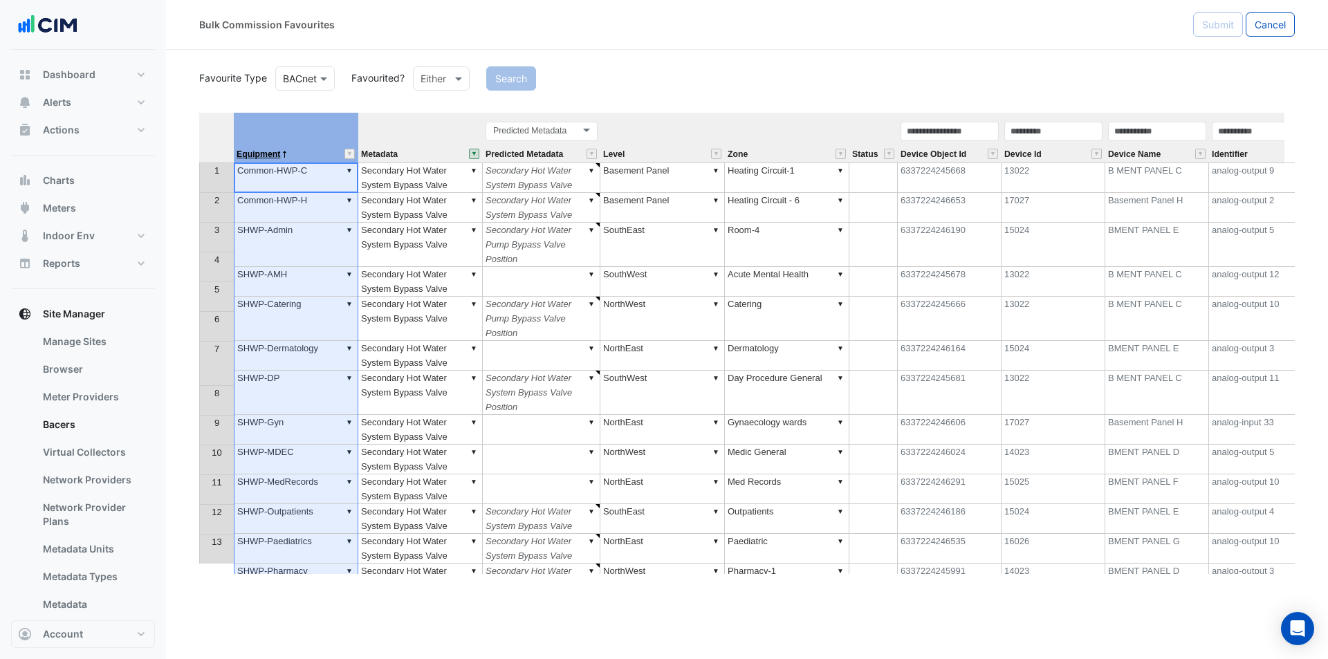
click at [253, 152] on span "Equipment" at bounding box center [259, 154] width 44 height 9
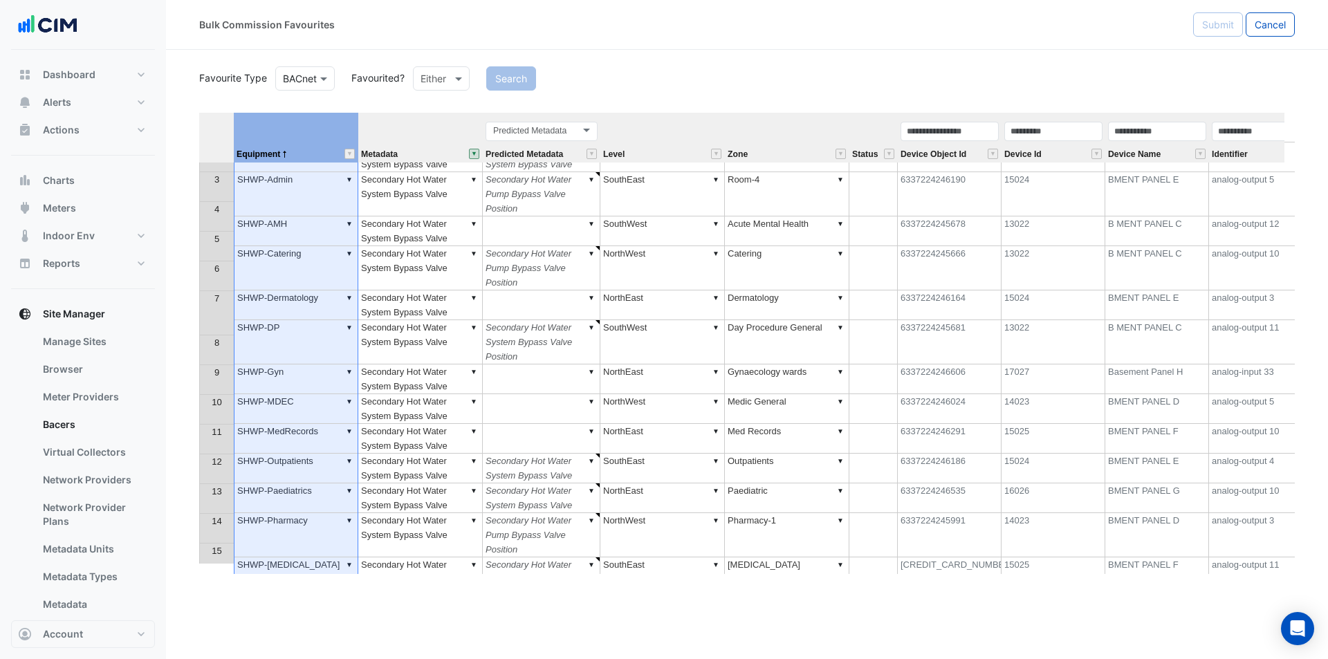
scroll to position [0, 0]
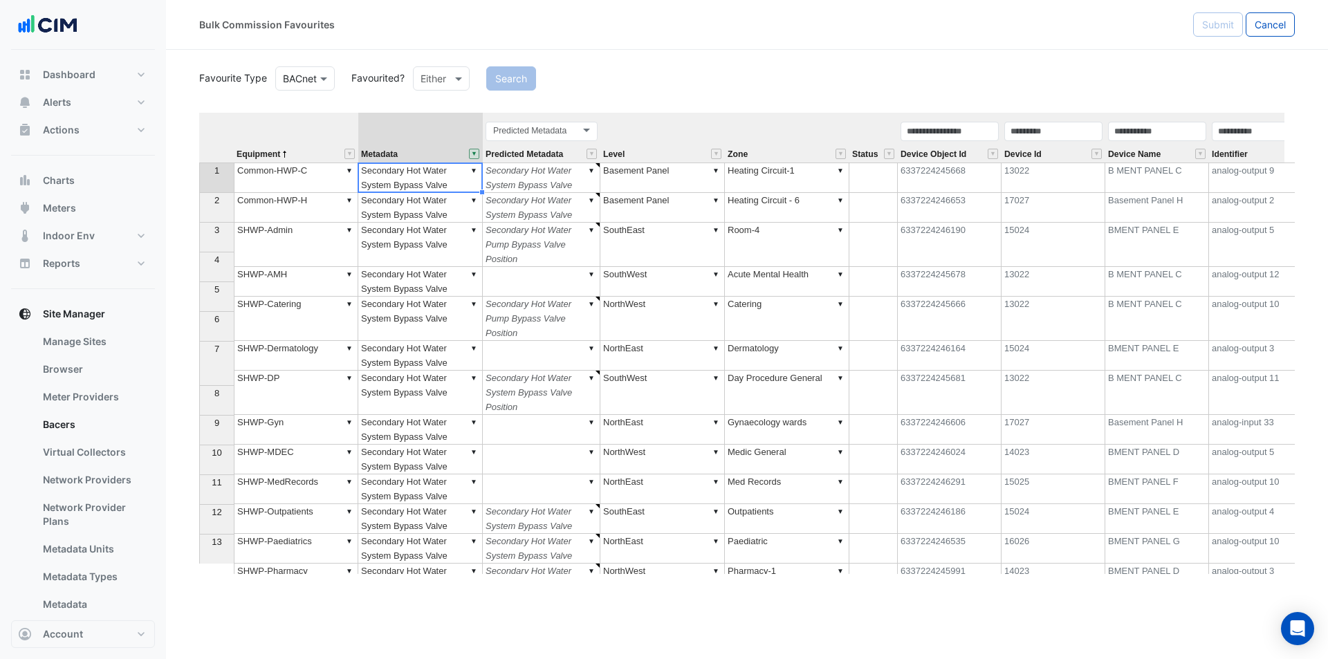
click at [450, 187] on td "▼ Secondary Hot Water System Bypass Valve" at bounding box center [420, 178] width 125 height 30
click at [280, 157] on span "Equipment" at bounding box center [259, 154] width 44 height 9
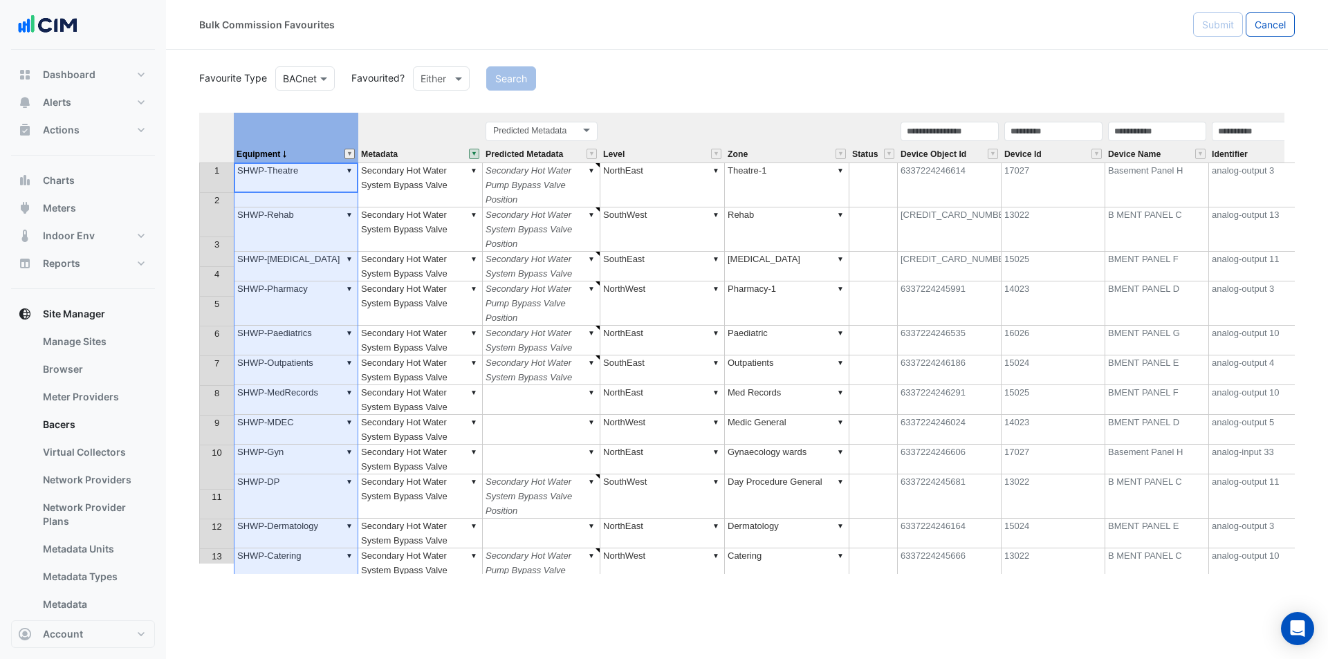
click at [345, 154] on button "" at bounding box center [350, 154] width 10 height 10
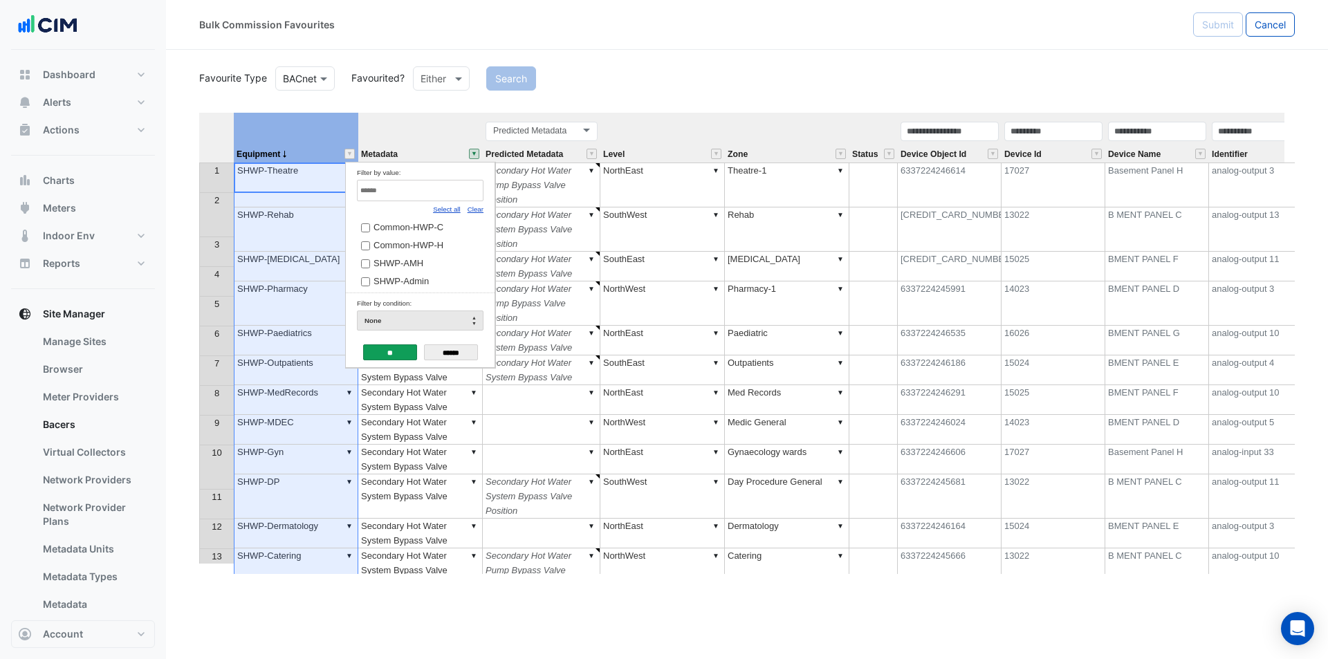
click at [482, 210] on link "Clear" at bounding box center [476, 209] width 16 height 8
click at [465, 192] on input "Filter by value:" at bounding box center [420, 190] width 127 height 21
type input "****"
click at [394, 232] on span "Common-HWP-C" at bounding box center [409, 227] width 70 height 10
click at [401, 256] on div "Common-HWP-C Common-HWP-H" at bounding box center [420, 255] width 127 height 76
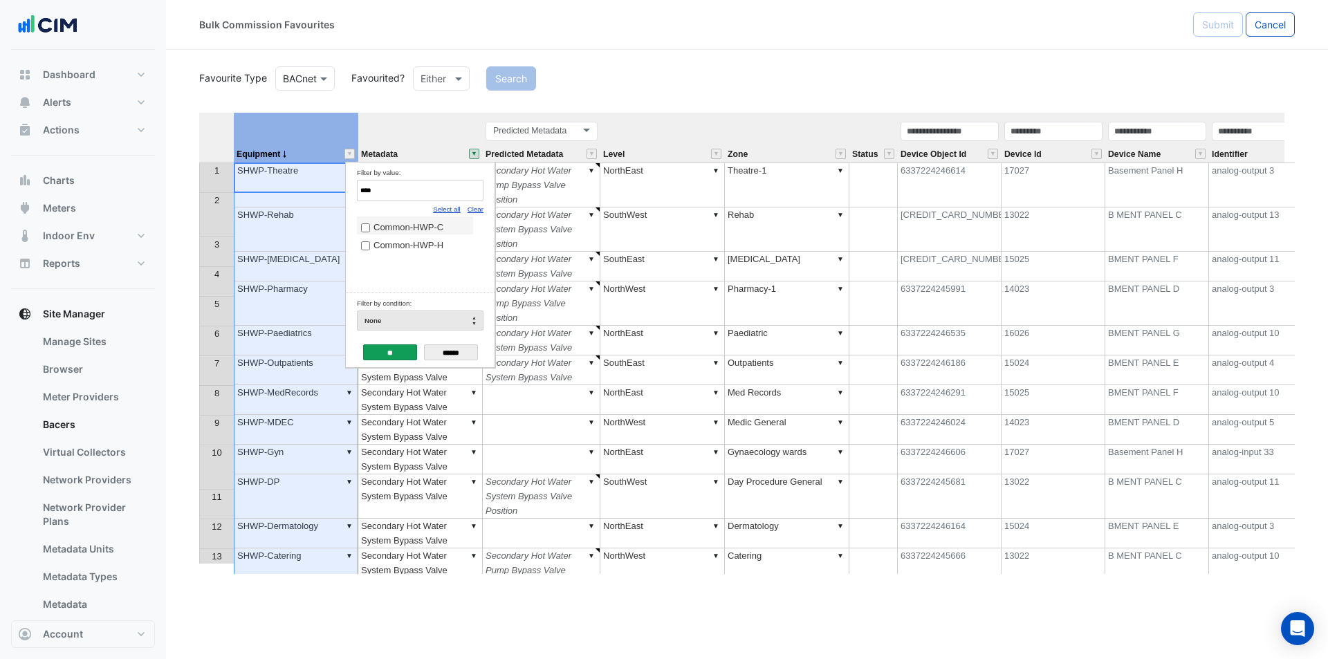
drag, startPoint x: 410, startPoint y: 248, endPoint x: 405, endPoint y: 264, distance: 15.8
click at [410, 248] on span "Common-HWP-H" at bounding box center [409, 245] width 70 height 10
click at [382, 353] on input "**" at bounding box center [390, 353] width 54 height 16
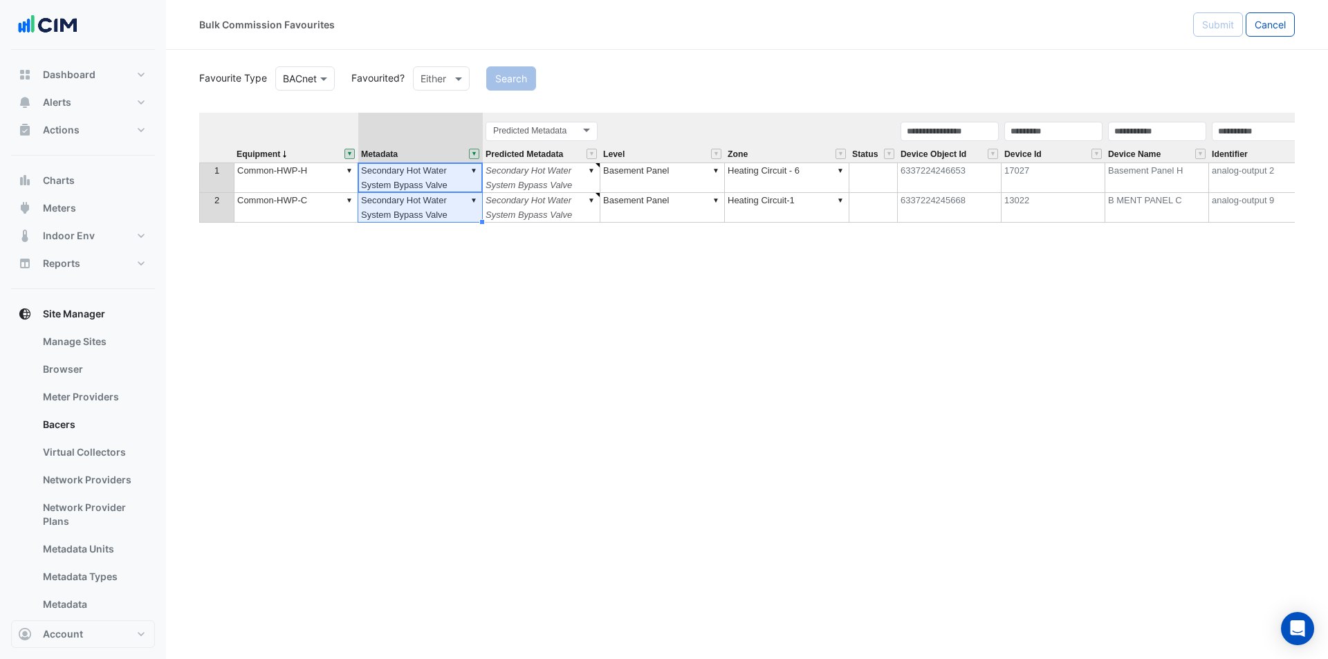
drag, startPoint x: 448, startPoint y: 179, endPoint x: 448, endPoint y: 224, distance: 45.0
click at [448, 224] on div "Equipment Metadata Predicted Metadata Level Zone Status Device Object Id Device…" at bounding box center [747, 343] width 1096 height 461
type textarea "*"
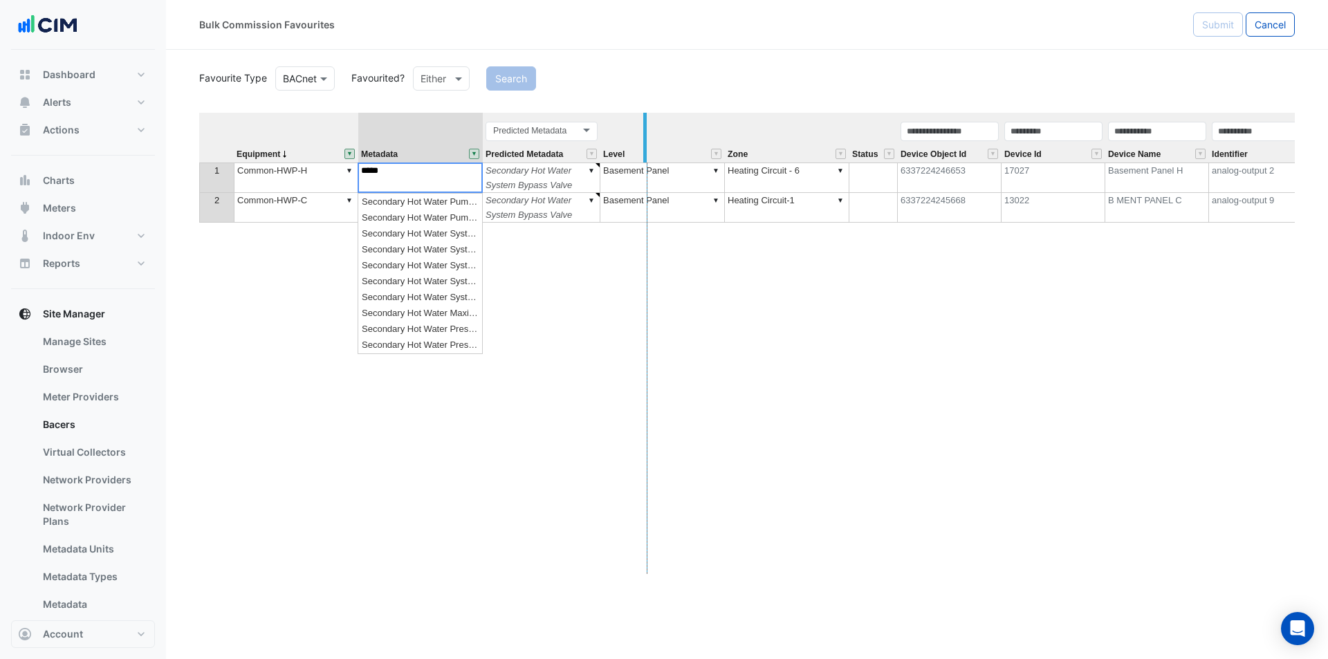
drag, startPoint x: 479, startPoint y: 125, endPoint x: 643, endPoint y: 125, distance: 164.7
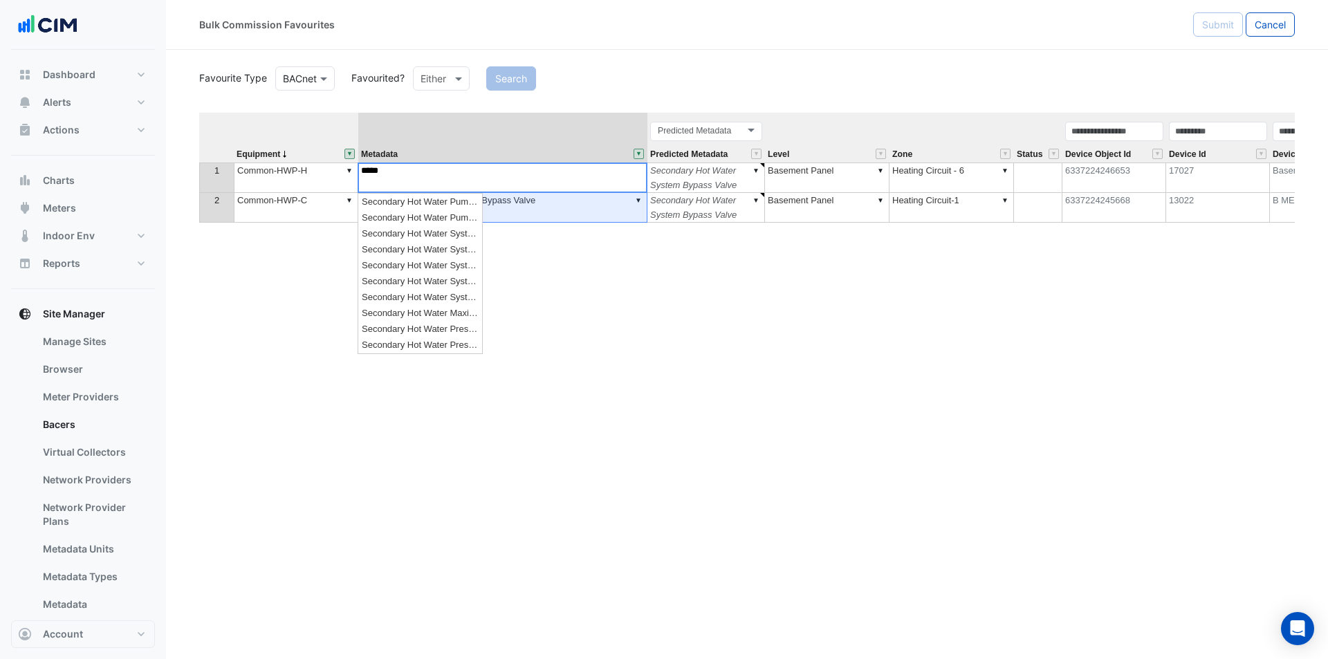
click at [589, 253] on div "Equipment Metadata Predicted Metadata Level Zone Status Device Object Id Device…" at bounding box center [747, 343] width 1096 height 461
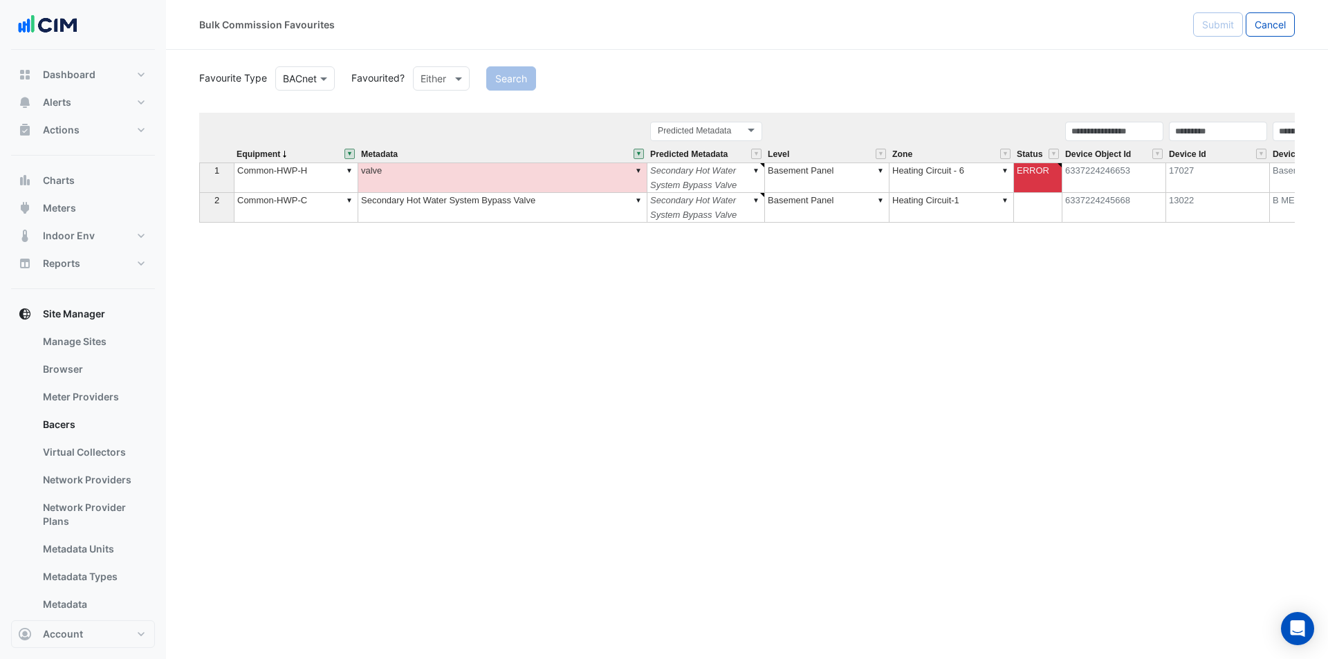
type textarea "*****"
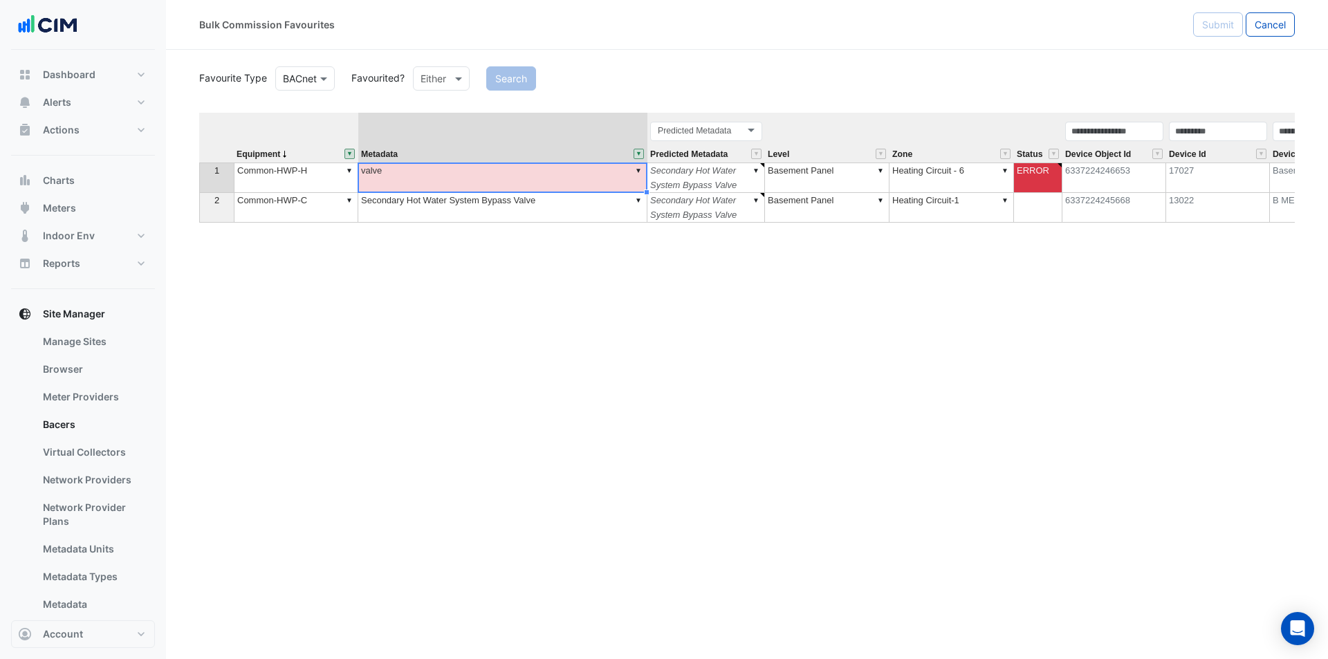
click at [552, 173] on td "▼ valve" at bounding box center [502, 178] width 289 height 30
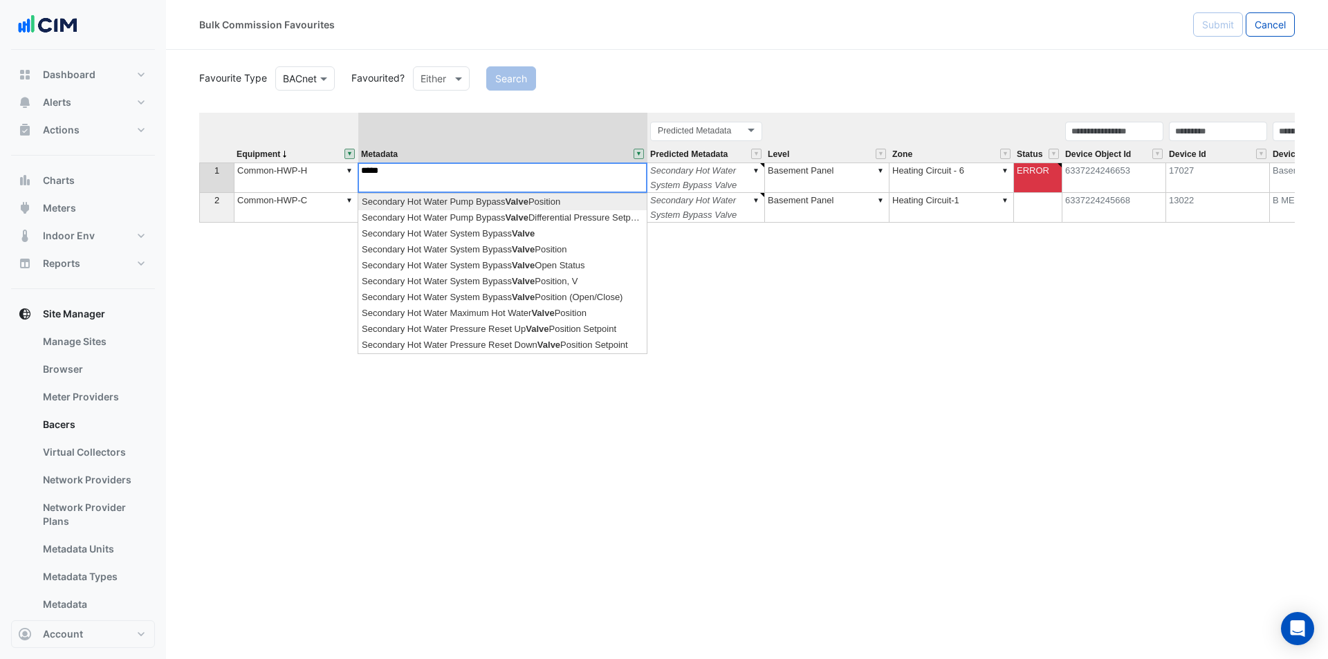
click at [552, 173] on textarea "*****" at bounding box center [503, 178] width 290 height 30
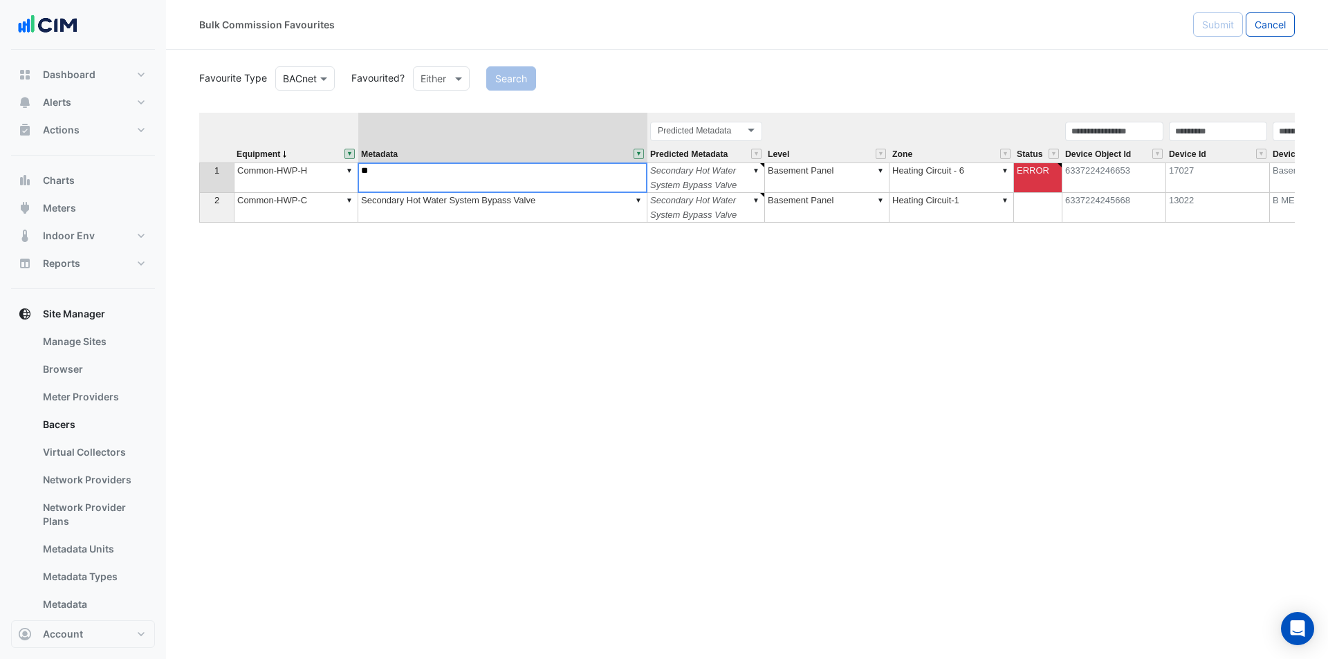
type textarea "*"
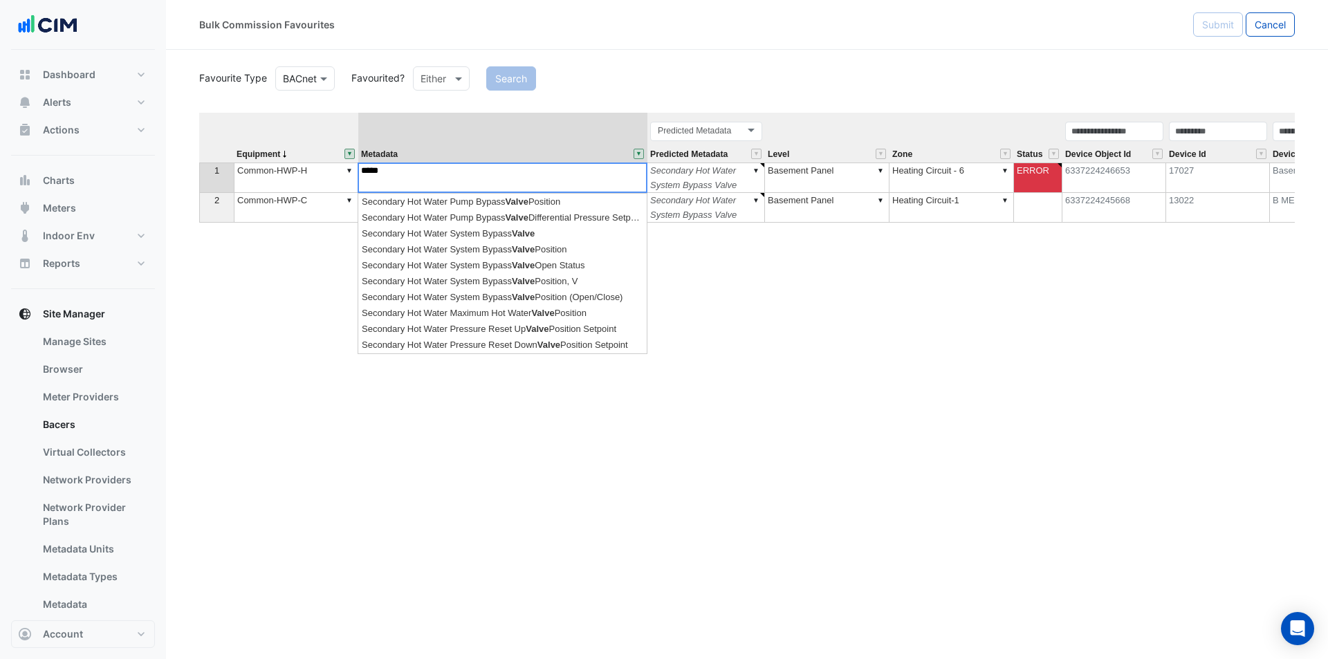
drag, startPoint x: 401, startPoint y: 174, endPoint x: 354, endPoint y: 172, distance: 47.1
click at [354, 172] on div "Equipment Metadata Predicted Metadata Level Zone Status Device Object Id Device…" at bounding box center [747, 343] width 1096 height 461
type textarea "*****"
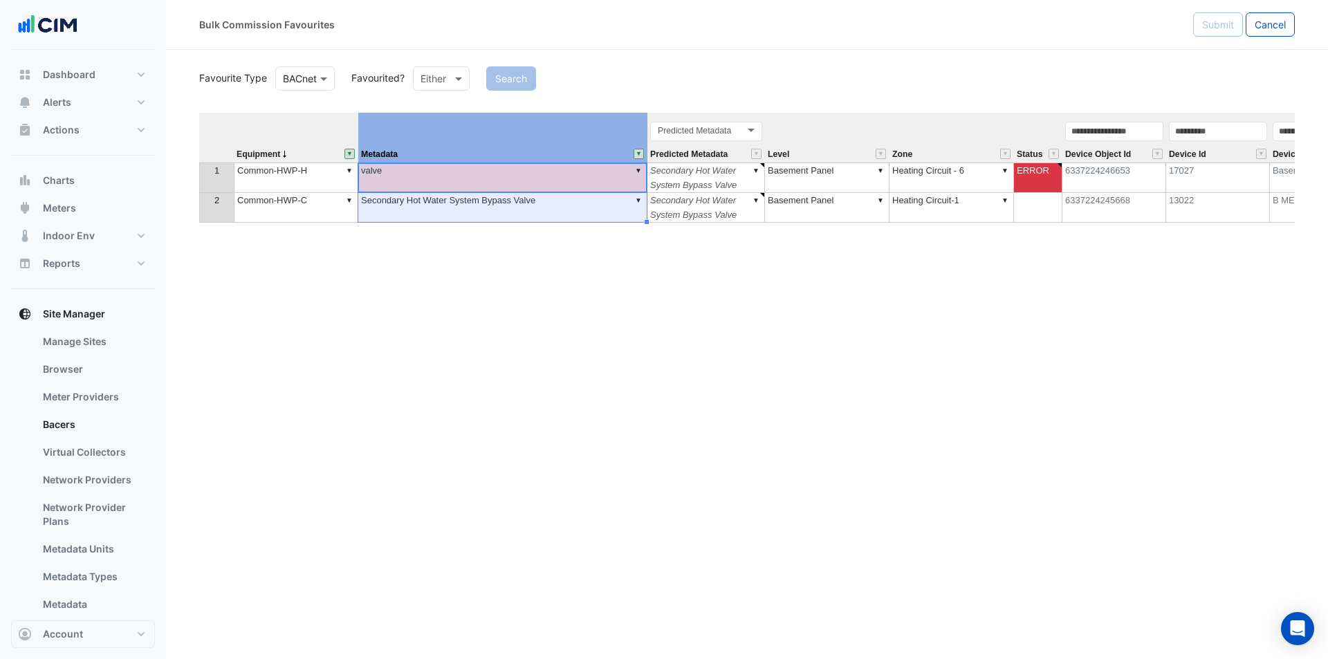
click at [408, 161] on div "Metadata" at bounding box center [502, 153] width 289 height 17
click at [411, 174] on td "▼ valve" at bounding box center [502, 178] width 289 height 30
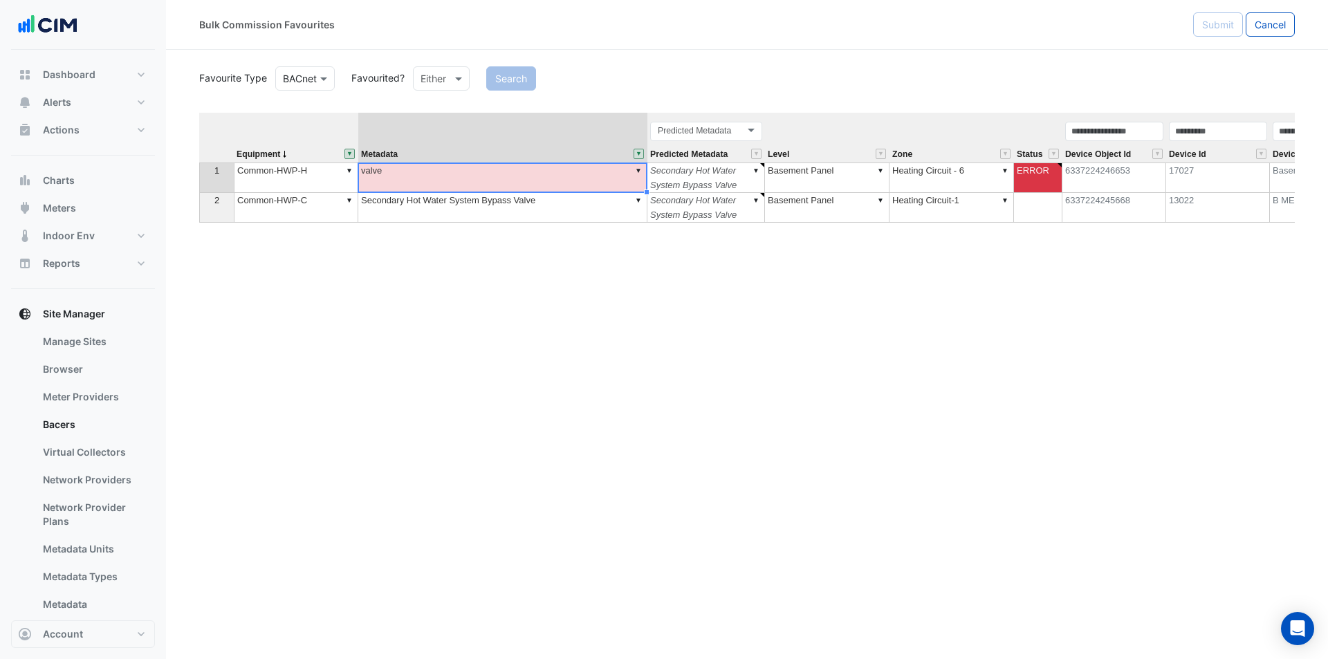
click at [415, 177] on td "▼ valve" at bounding box center [502, 178] width 289 height 30
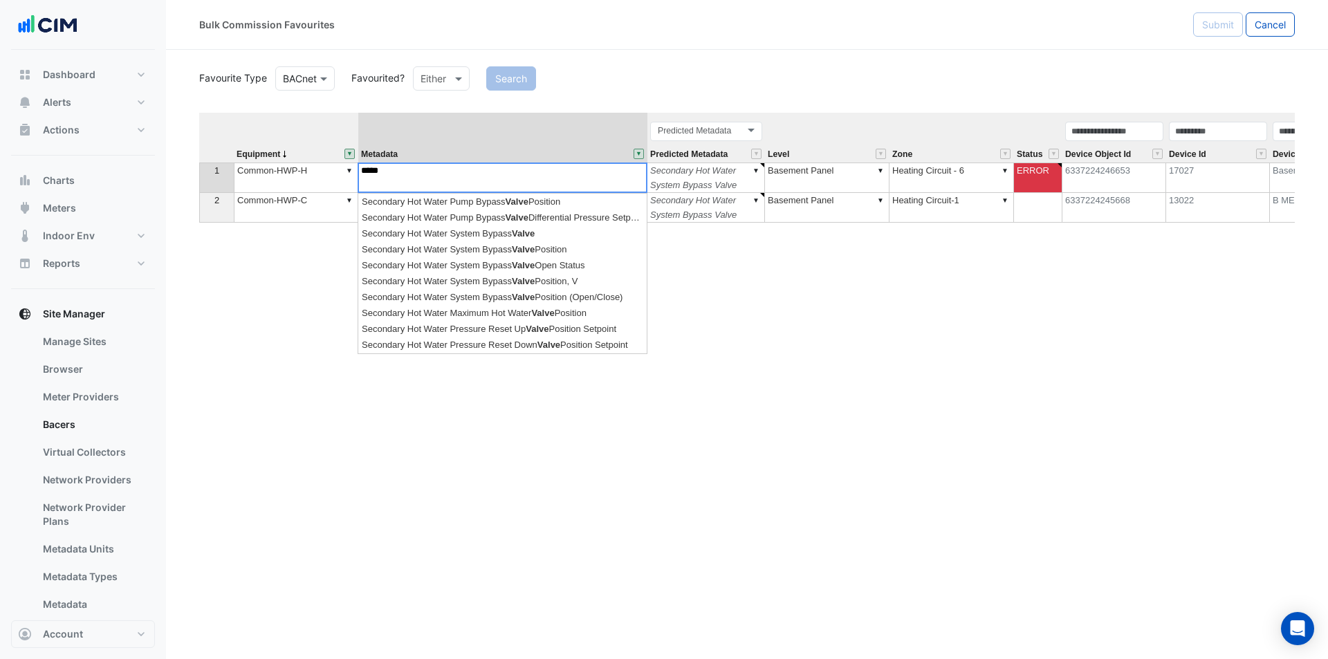
drag, startPoint x: 417, startPoint y: 176, endPoint x: 304, endPoint y: 168, distance: 113.0
click at [304, 168] on div "Equipment Metadata Predicted Metadata Level Zone Status Device Object Id Device…" at bounding box center [747, 343] width 1096 height 461
type textarea "*"
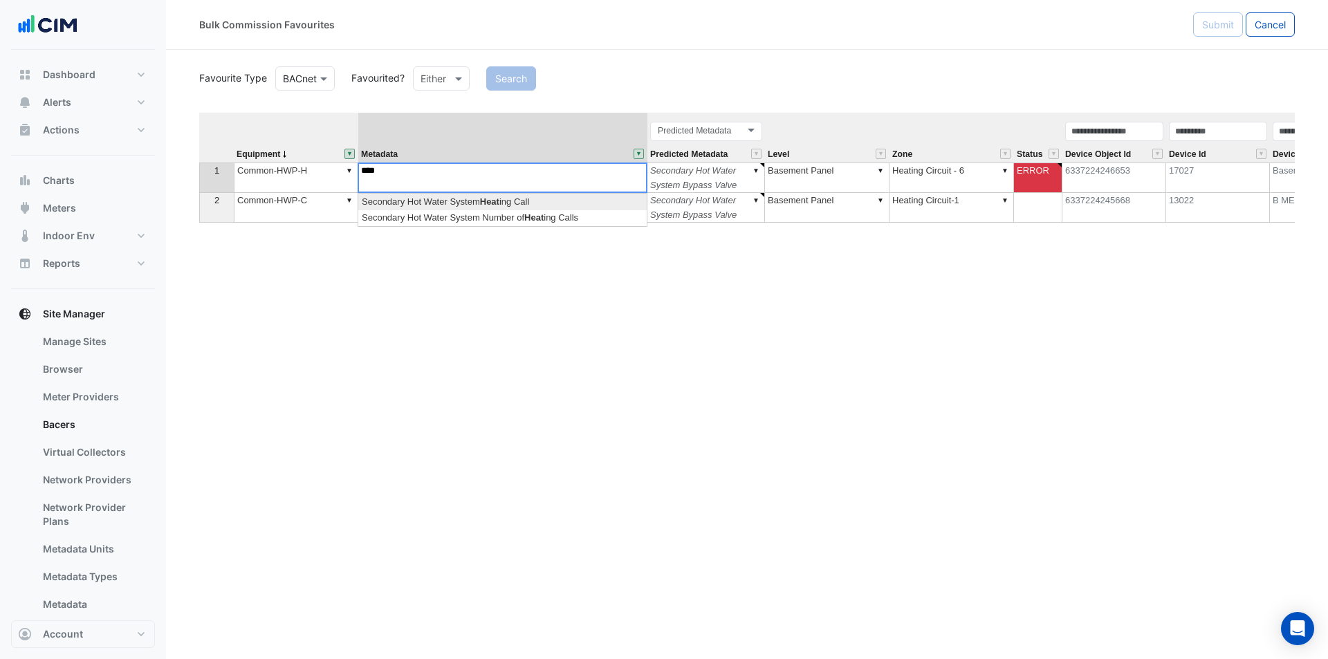
type textarea "**********"
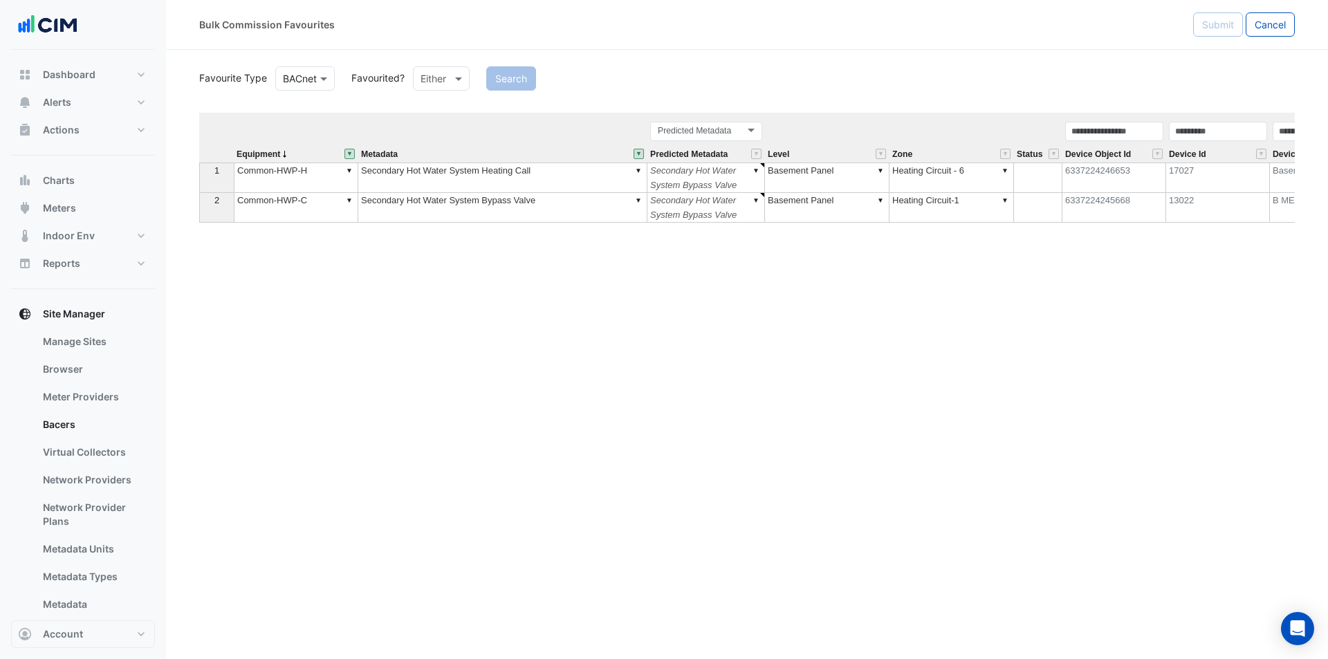
click at [562, 311] on div "Equipment Metadata Predicted Metadata Level Zone Status Device Object Id Device…" at bounding box center [747, 343] width 1096 height 461
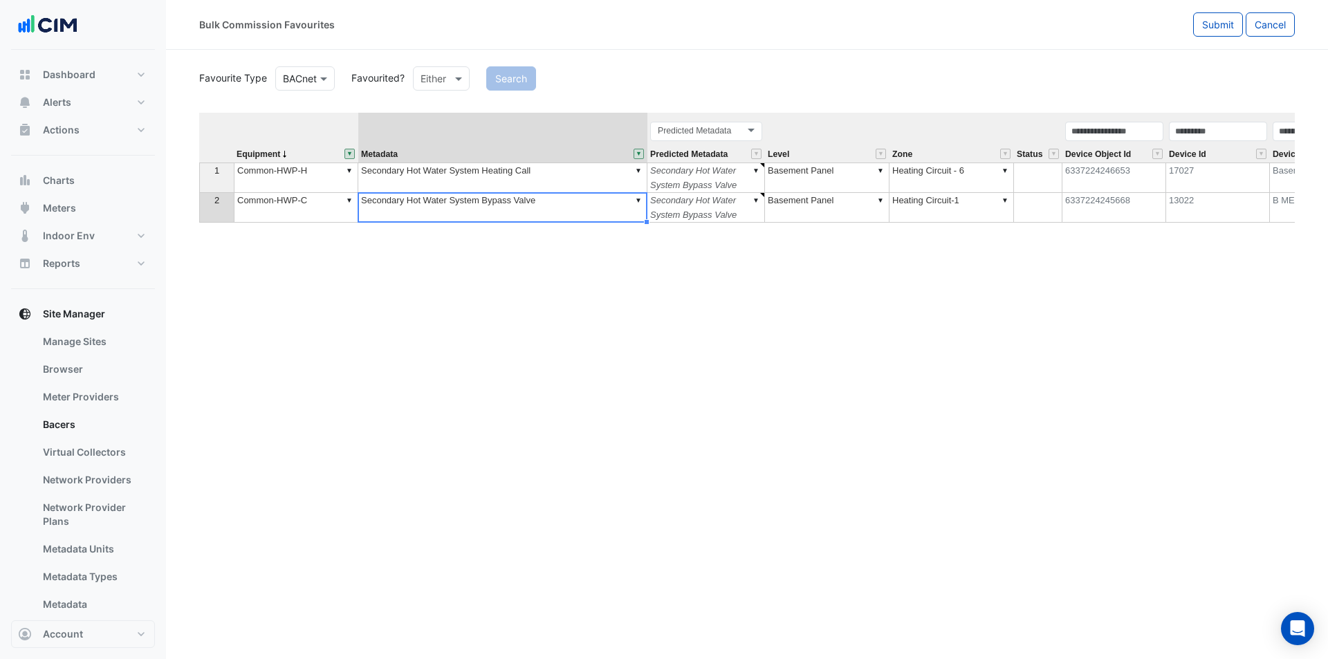
click at [558, 196] on td "▼ Secondary Hot Water System Bypass Valve" at bounding box center [502, 208] width 289 height 30
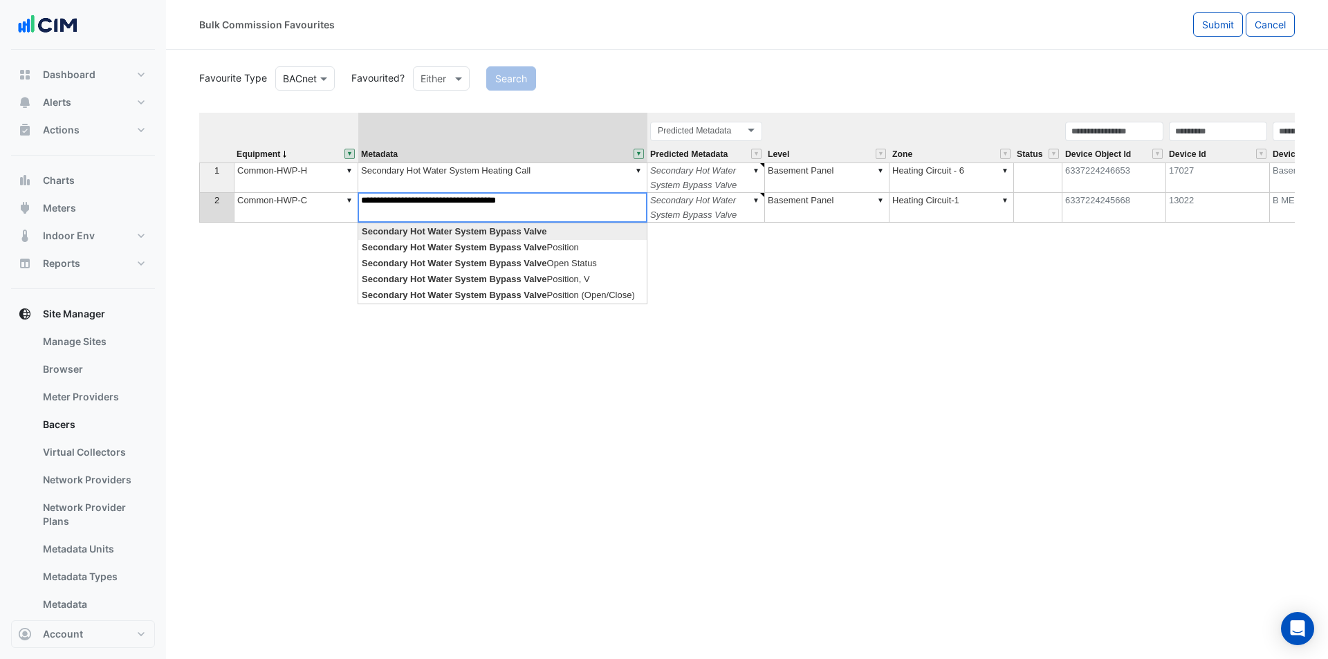
click at [573, 174] on td "▼ Secondary Hot Water System Heating Call" at bounding box center [502, 178] width 289 height 30
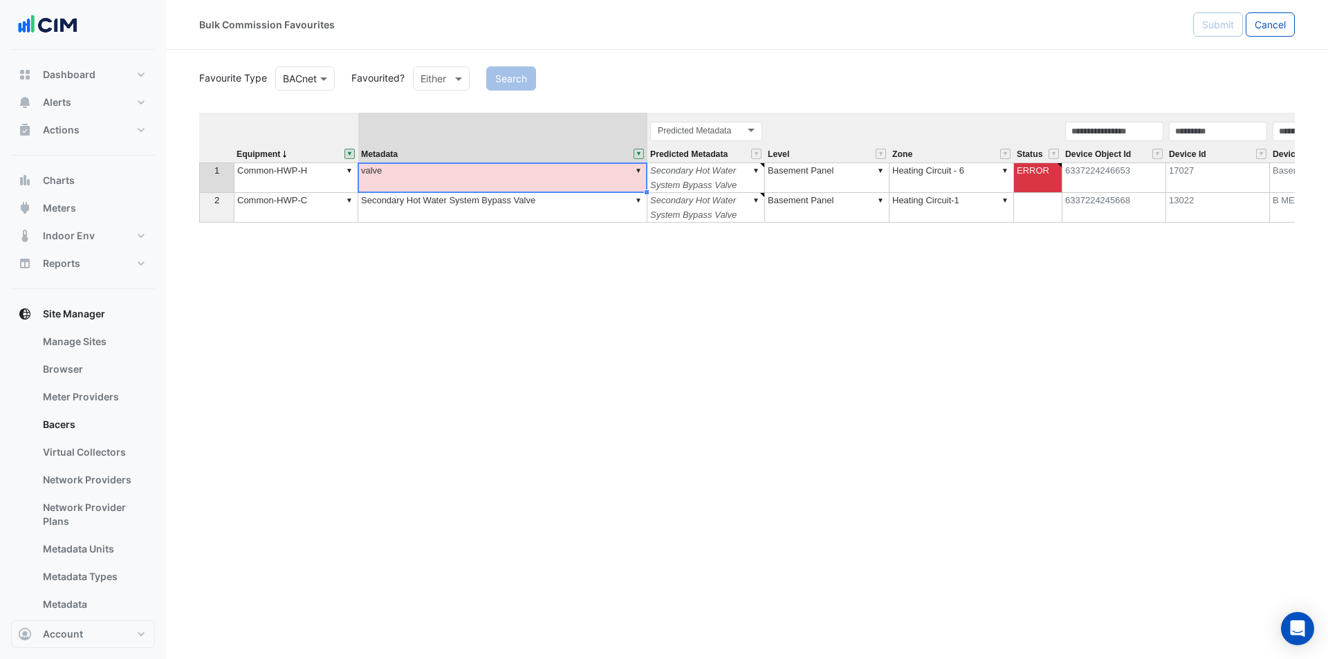
type textarea "**********"
click at [350, 152] on button "" at bounding box center [350, 154] width 10 height 10
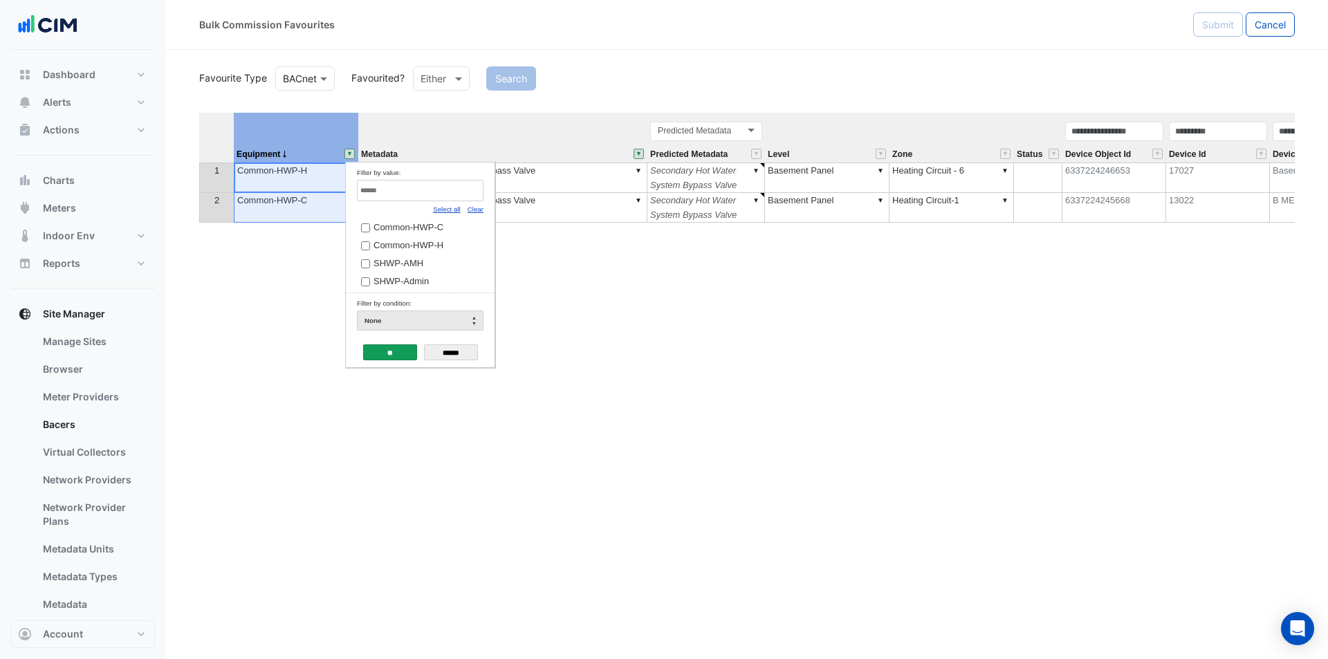
click at [455, 211] on link "Select all" at bounding box center [447, 209] width 28 height 8
click at [394, 353] on input "**" at bounding box center [390, 353] width 54 height 16
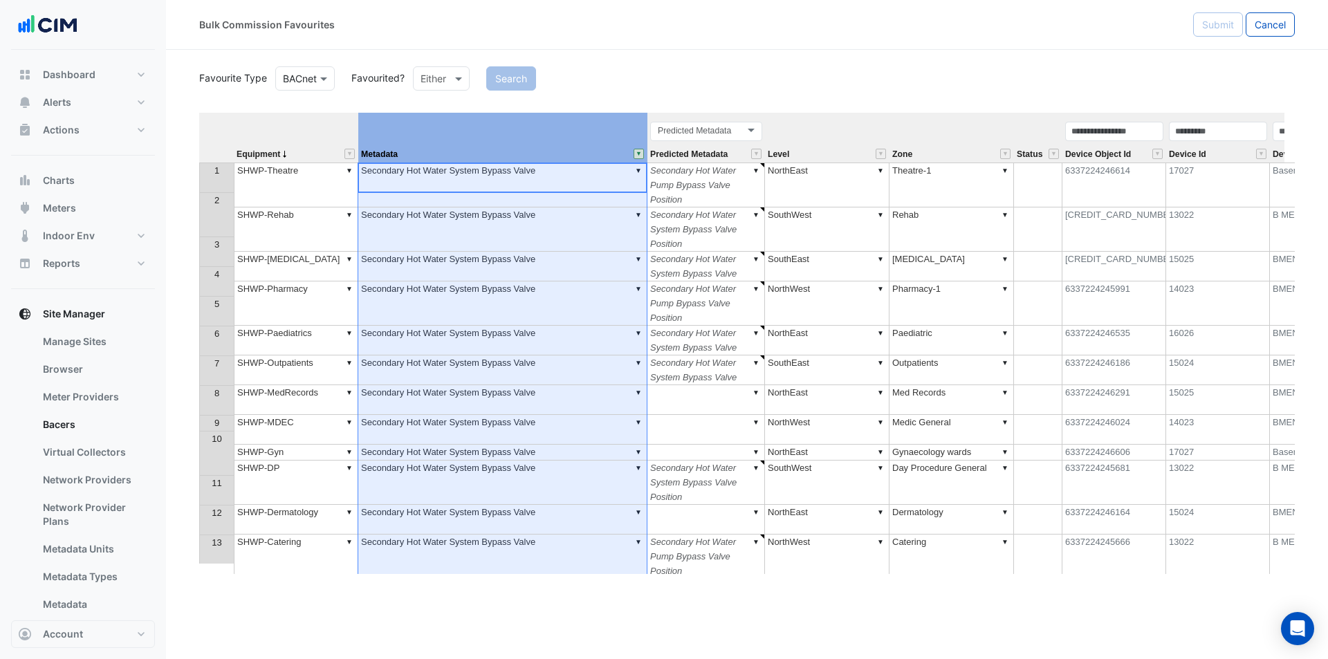
click at [635, 152] on button "" at bounding box center [639, 154] width 10 height 10
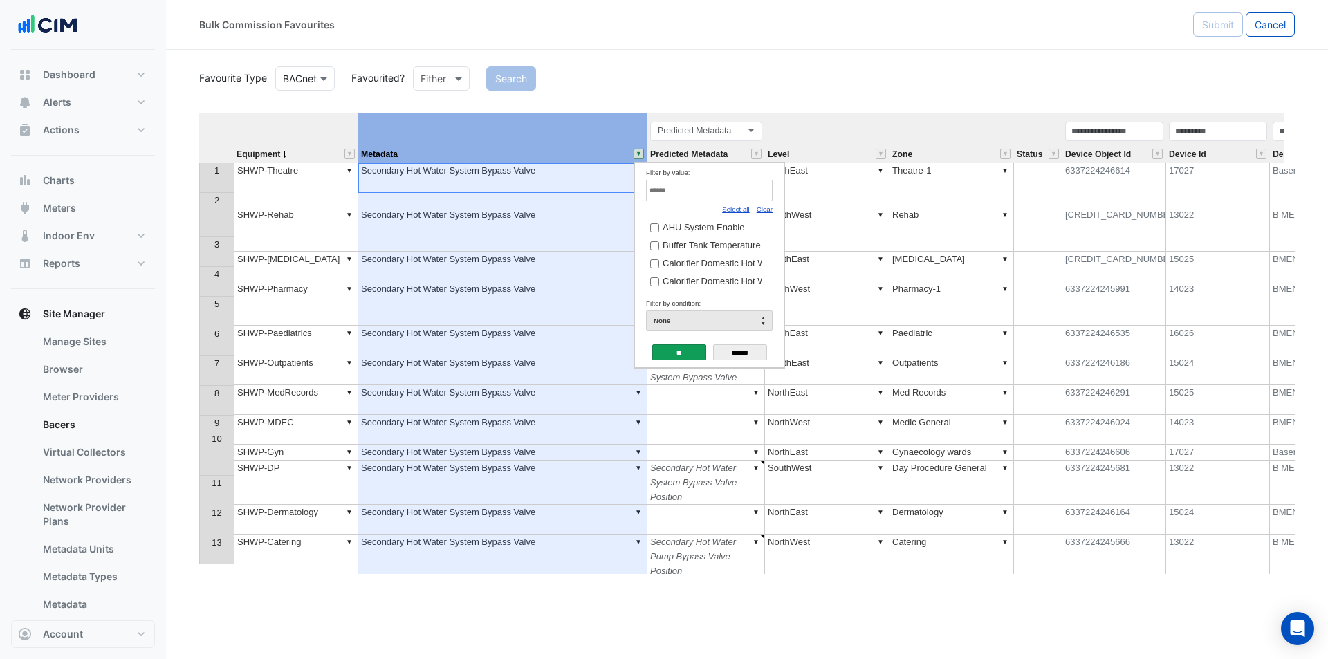
click at [737, 208] on link "Select all" at bounding box center [736, 209] width 28 height 8
click at [695, 354] on input "**" at bounding box center [679, 353] width 54 height 16
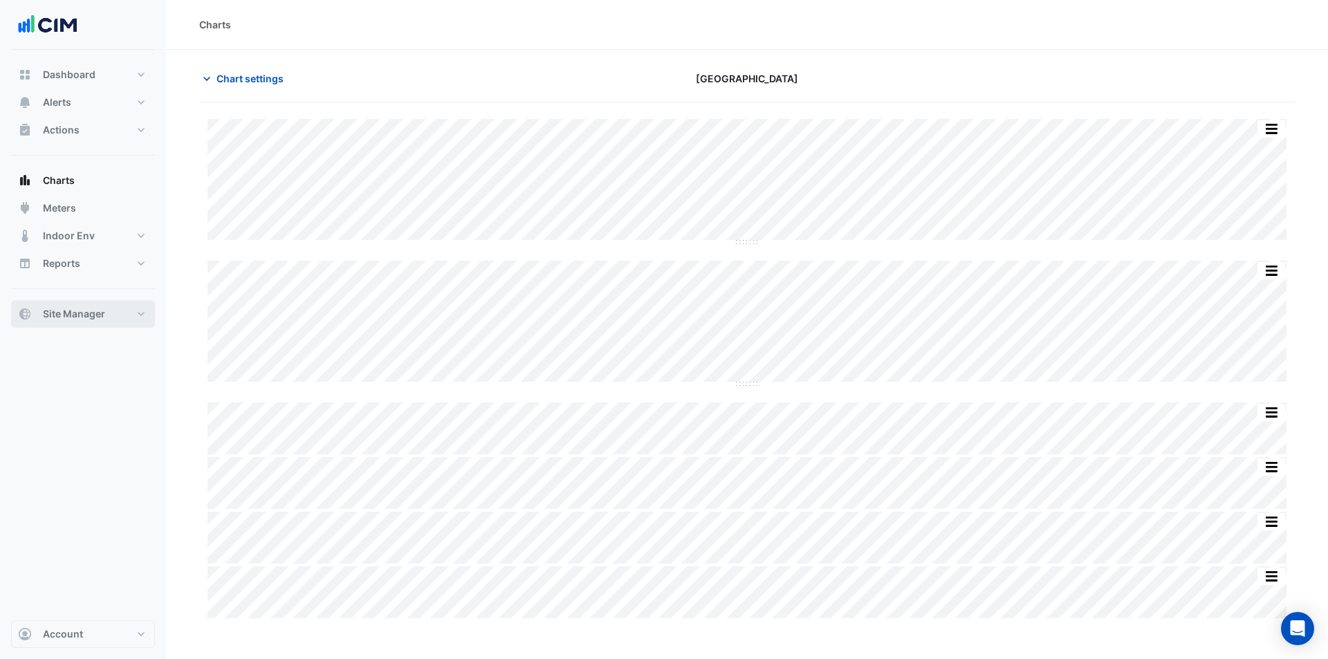
click at [77, 319] on span "Site Manager" at bounding box center [74, 314] width 62 height 14
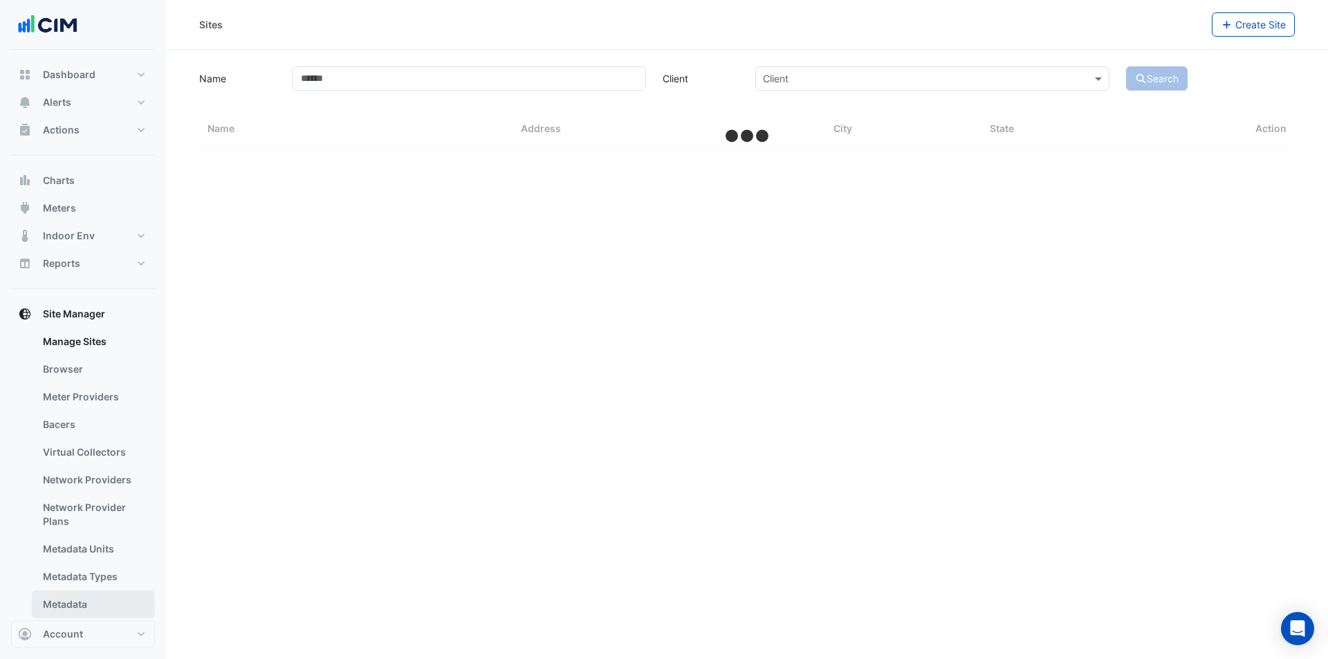
select select "***"
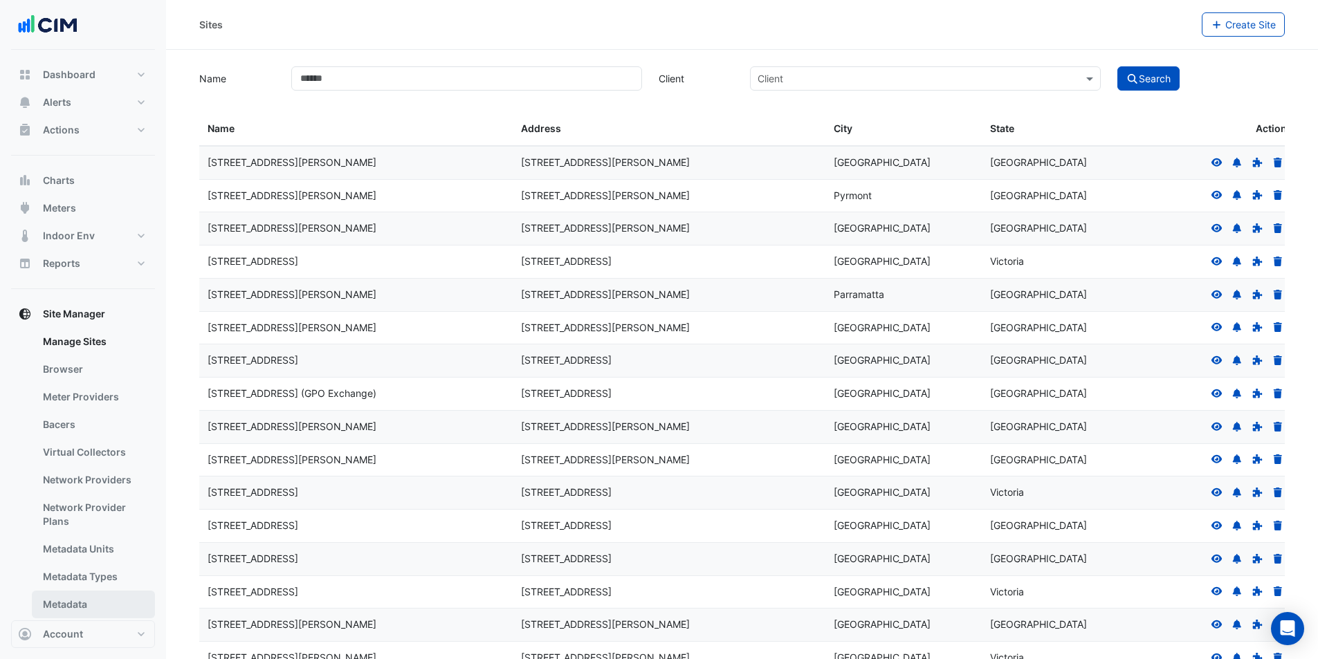
click at [109, 598] on link "Metadata" at bounding box center [93, 605] width 123 height 28
select select "***"
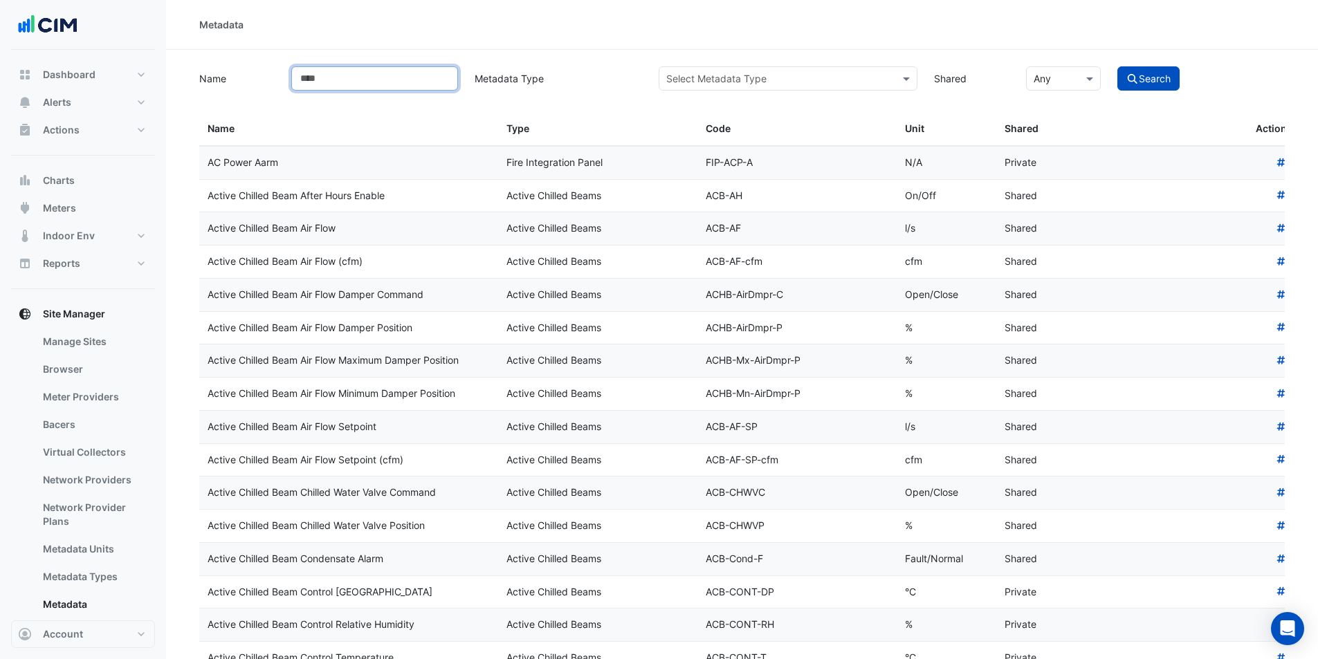
click at [403, 80] on input "Name" at bounding box center [374, 78] width 167 height 24
type input "*****"
click at [1124, 87] on button "Search" at bounding box center [1148, 78] width 62 height 24
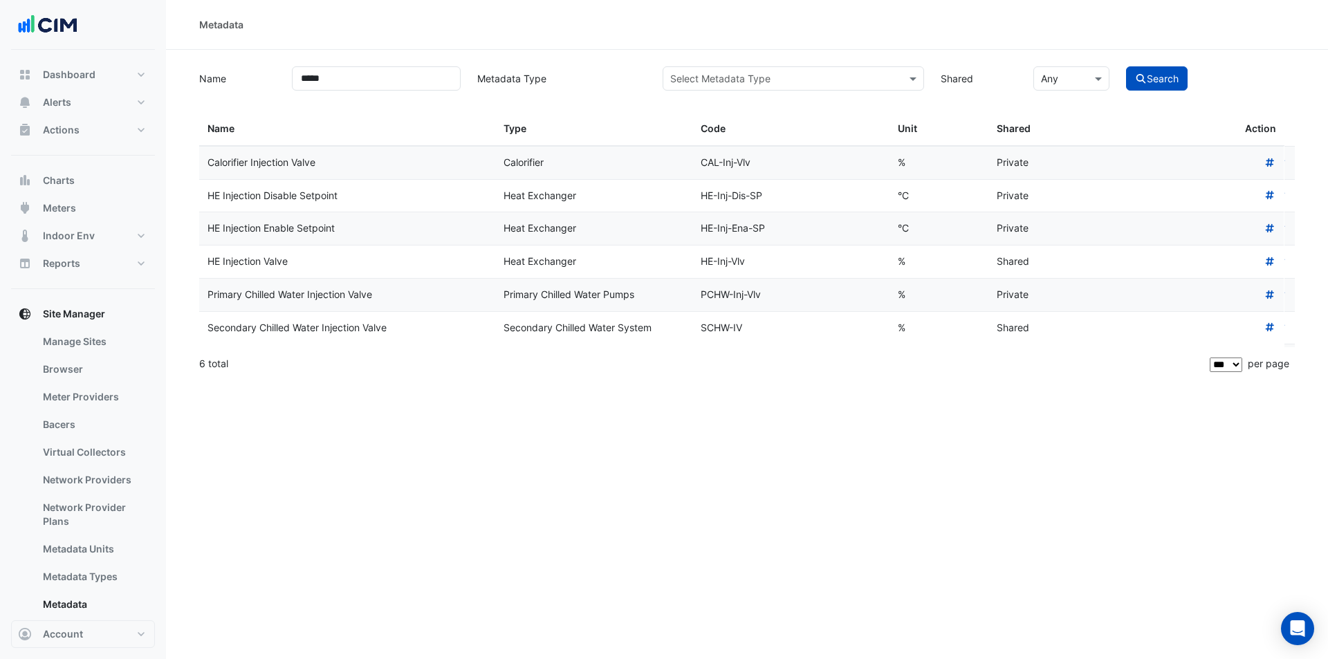
drag, startPoint x: 234, startPoint y: 262, endPoint x: 608, endPoint y: 263, distance: 374.3
click at [608, 263] on div "HE Injection Valve Heat Exchanger HE-Inj-Vlv % Shared" at bounding box center [741, 262] width 1085 height 33
click at [367, 263] on div "HE Injection Valve" at bounding box center [347, 262] width 279 height 16
drag, startPoint x: 544, startPoint y: 330, endPoint x: 592, endPoint y: 329, distance: 47.8
click at [592, 329] on div "Secondary Chilled Water System" at bounding box center [594, 328] width 181 height 16
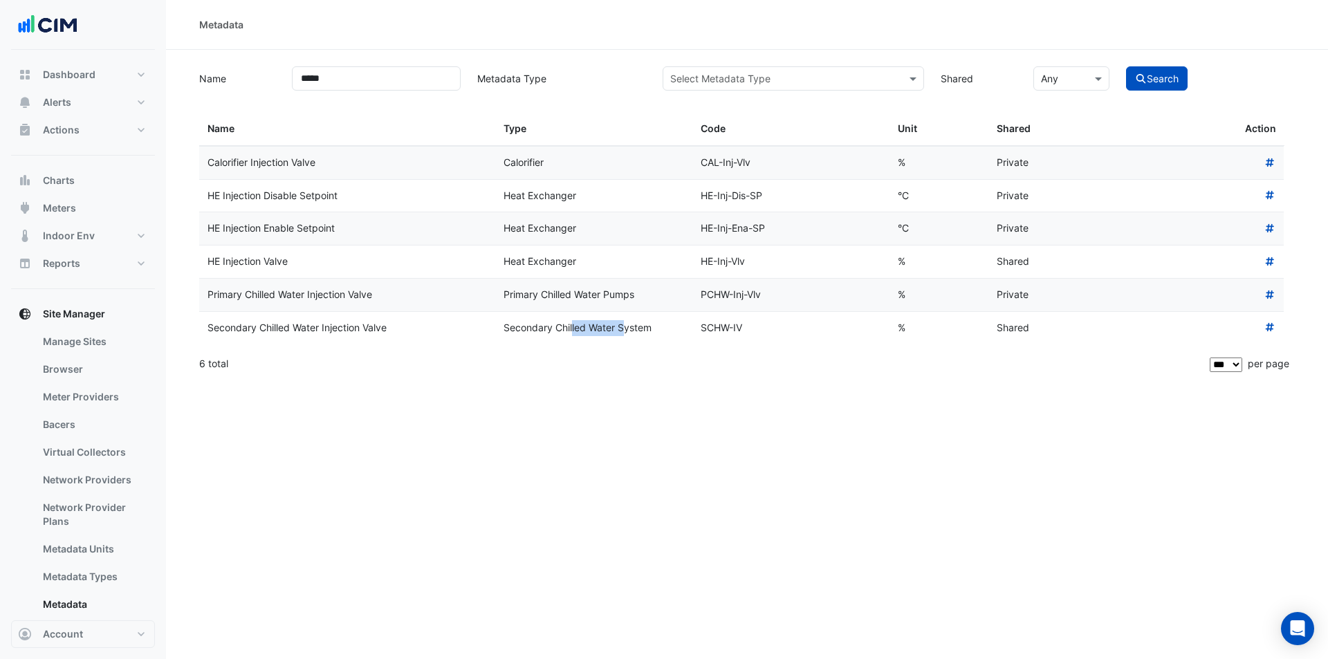
drag, startPoint x: 1024, startPoint y: 322, endPoint x: 1002, endPoint y: 324, distance: 21.5
click at [1002, 324] on div "Shared" at bounding box center [1038, 328] width 82 height 16
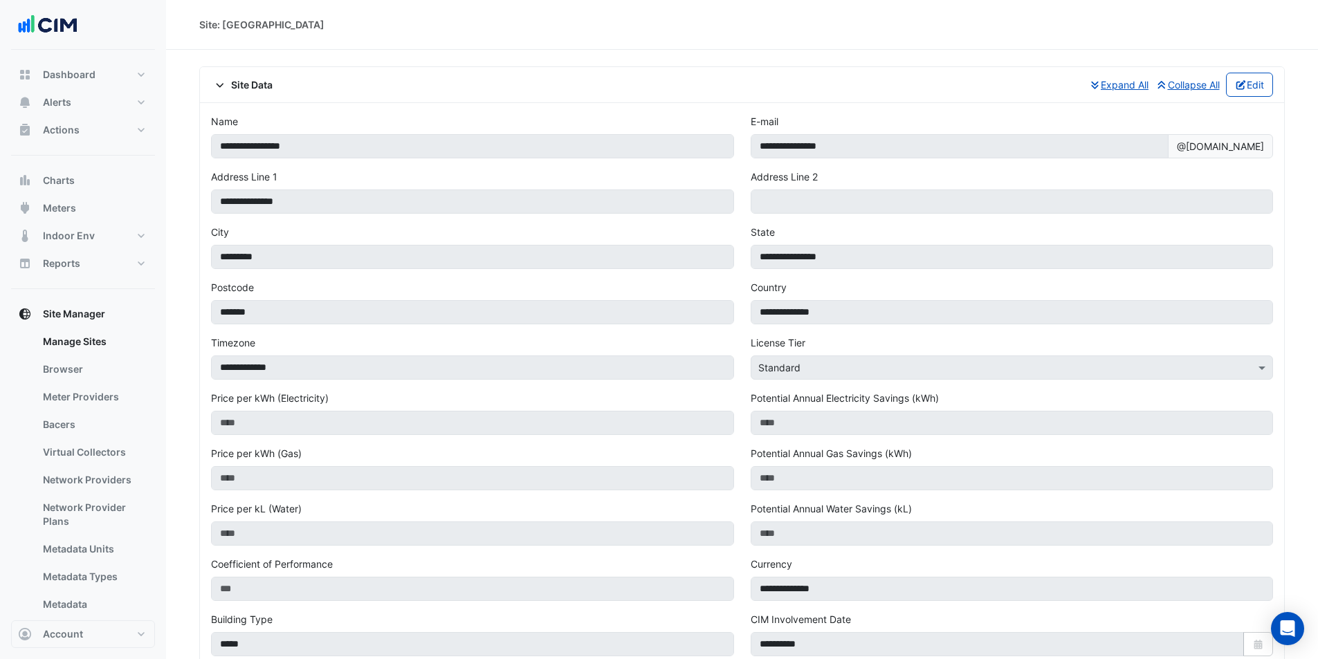
scroll to position [967, 0]
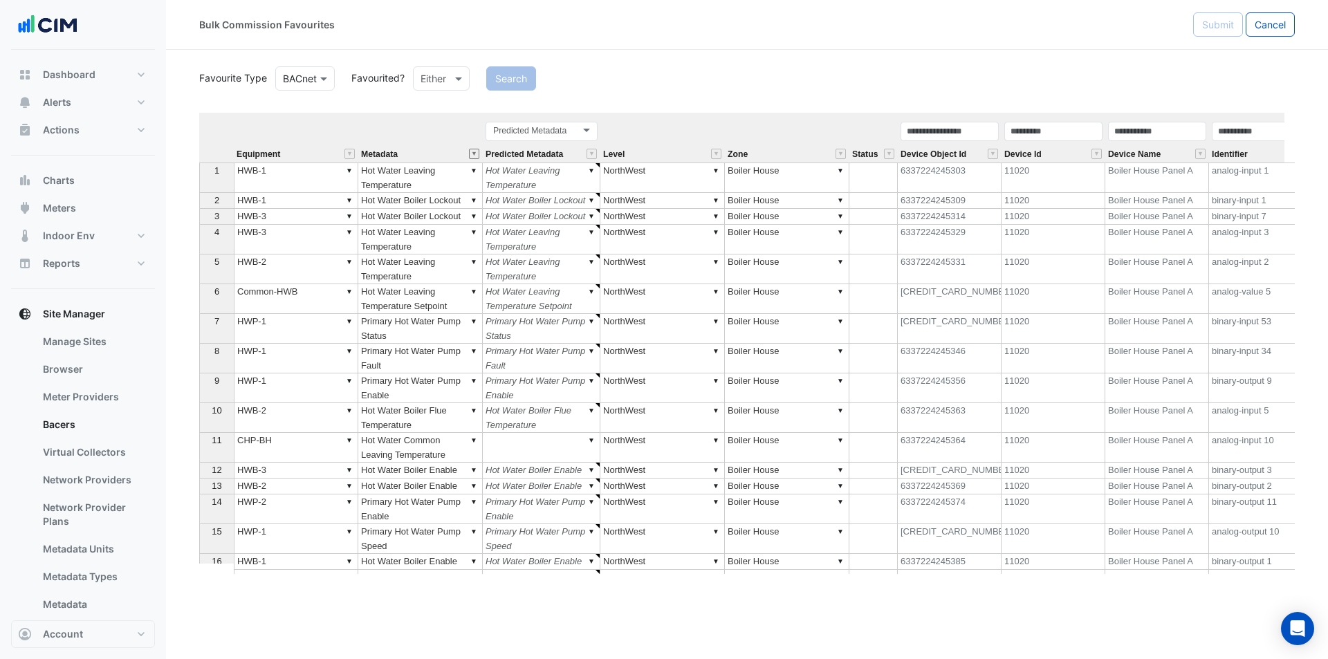
click at [473, 152] on button "" at bounding box center [474, 154] width 10 height 10
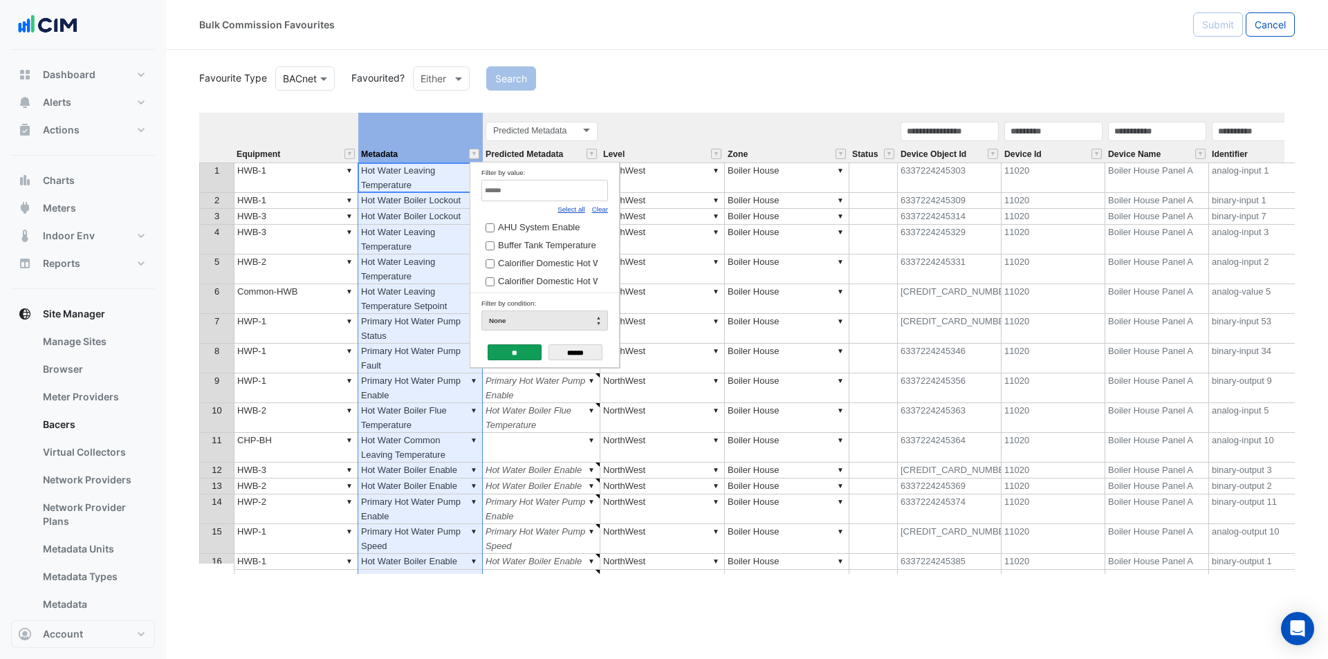
click at [600, 208] on link "Clear" at bounding box center [600, 209] width 16 height 8
click at [586, 197] on input "Filter by value:" at bounding box center [545, 190] width 127 height 21
type input "*********"
click at [558, 278] on label "Secondary Hot Water System Bypass Valve" at bounding box center [540, 279] width 108 height 15
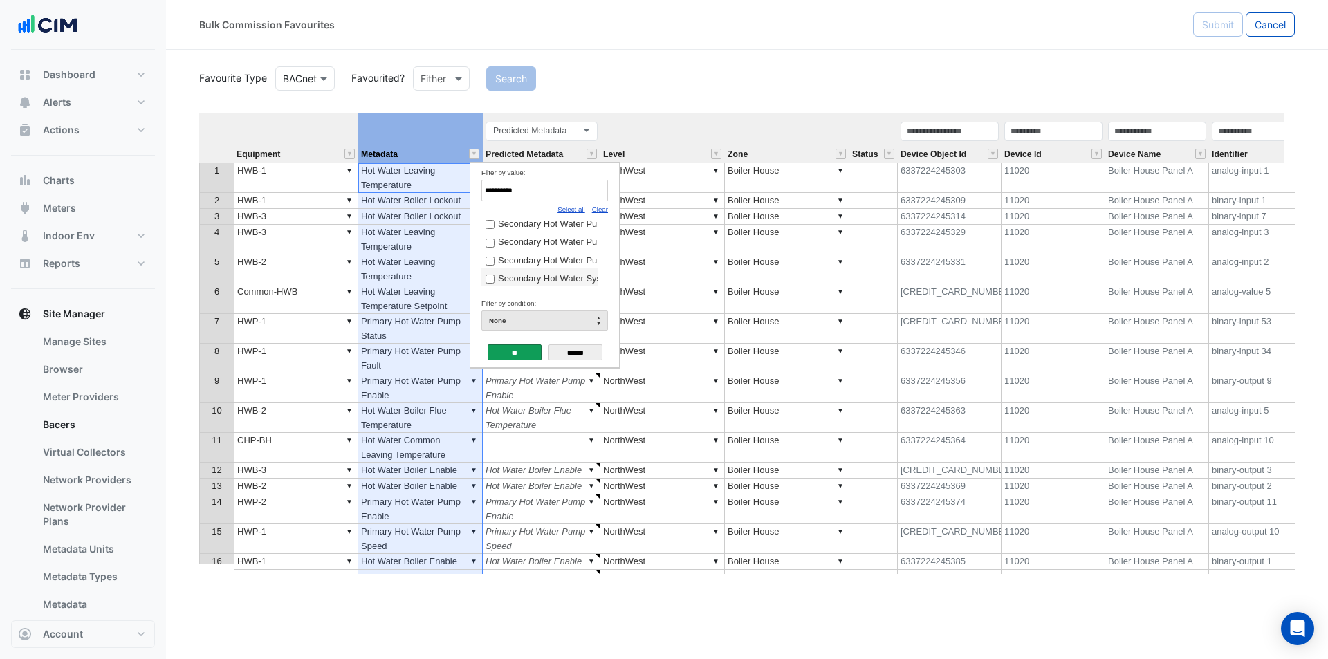
click at [508, 351] on input "**" at bounding box center [515, 353] width 54 height 16
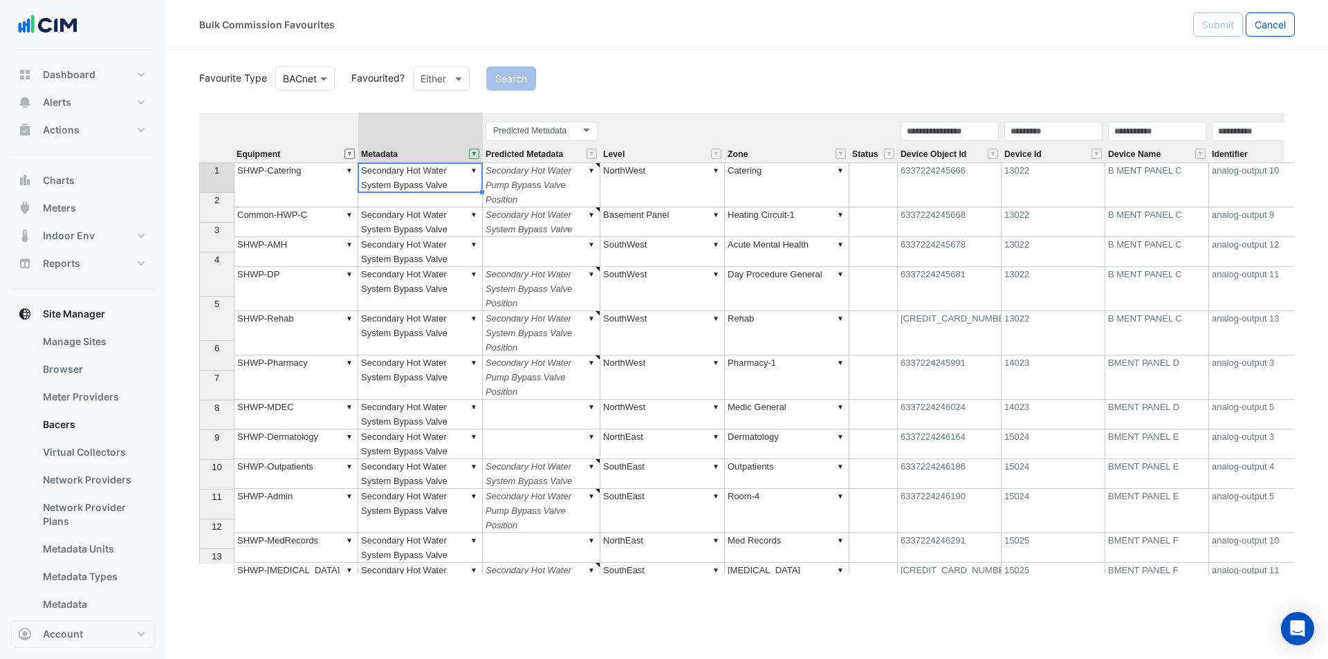
click at [351, 154] on button "" at bounding box center [350, 154] width 10 height 10
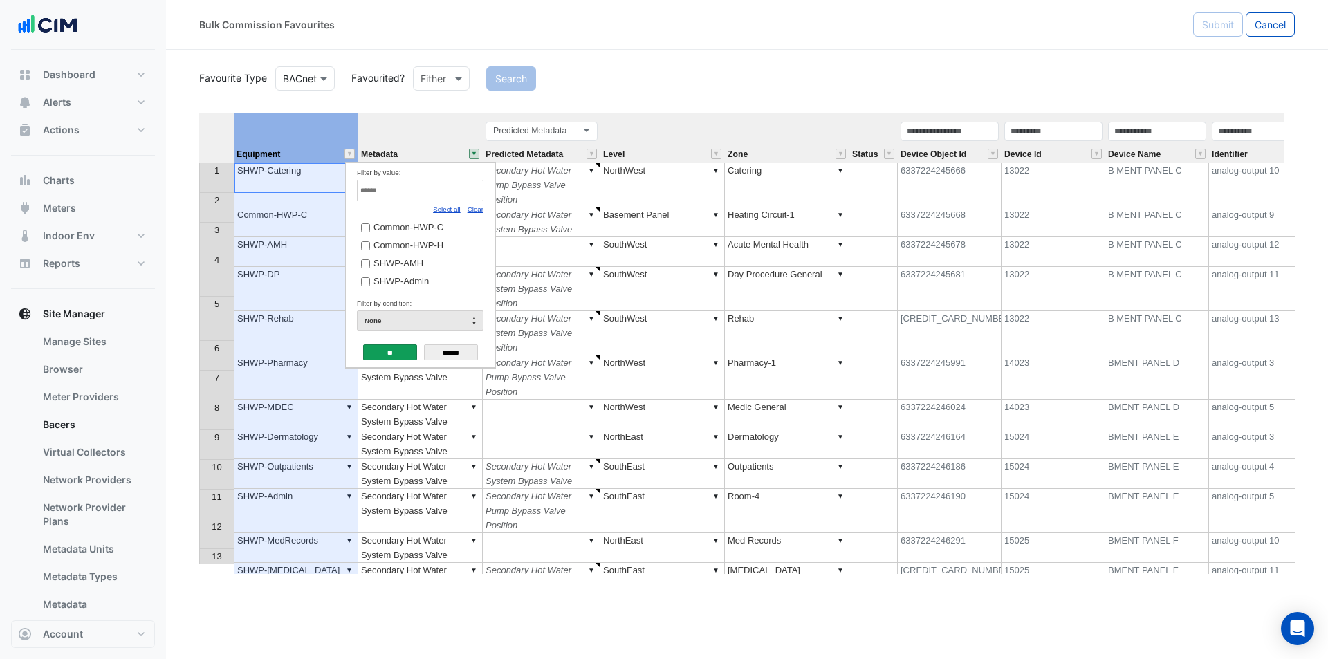
click at [485, 210] on td "Filter by value: Select all Clear Common-HWP-C Common-HWP-H SHWP-AMH SHWP-Admin…" at bounding box center [420, 228] width 149 height 131
click at [416, 266] on span "SHWP-AMH" at bounding box center [399, 263] width 50 height 10
click at [479, 211] on link "Clear" at bounding box center [476, 209] width 16 height 8
click at [448, 228] on label "Common-HWP-C" at bounding box center [415, 227] width 108 height 15
click at [443, 238] on td "Common-HWP-H" at bounding box center [415, 244] width 116 height 18
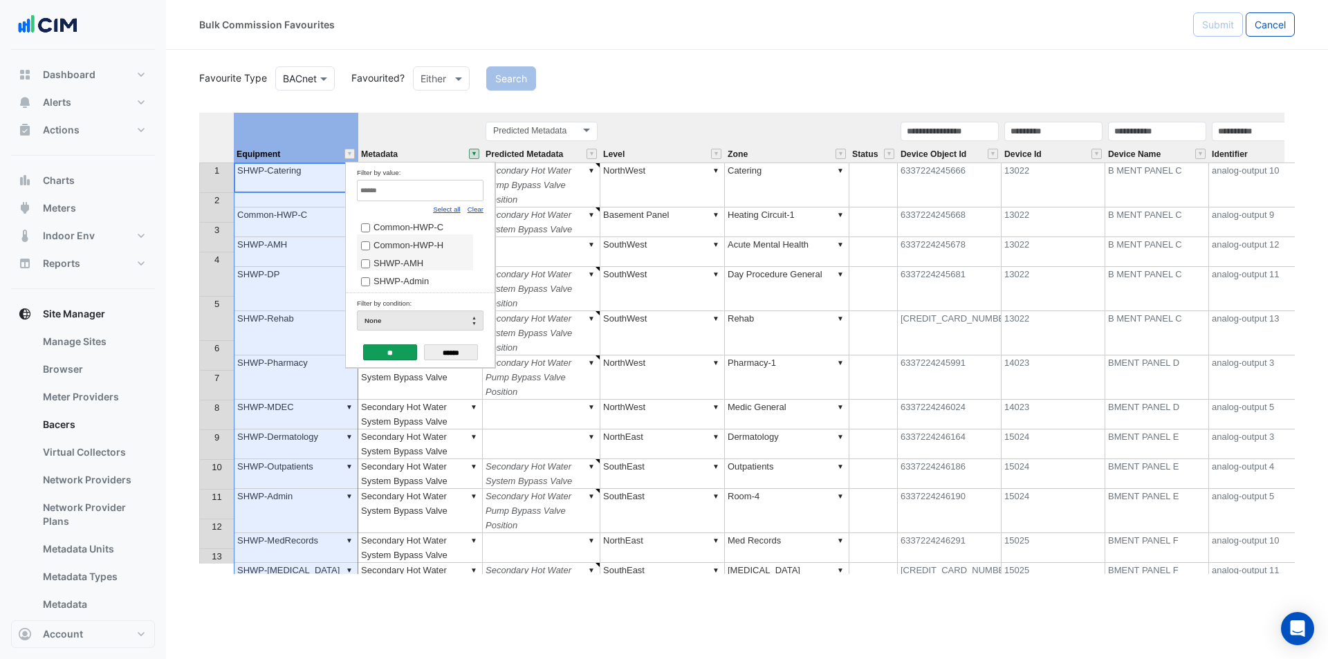
click at [434, 241] on span "Common-HWP-H" at bounding box center [409, 245] width 70 height 10
click at [379, 349] on input "**" at bounding box center [390, 353] width 54 height 16
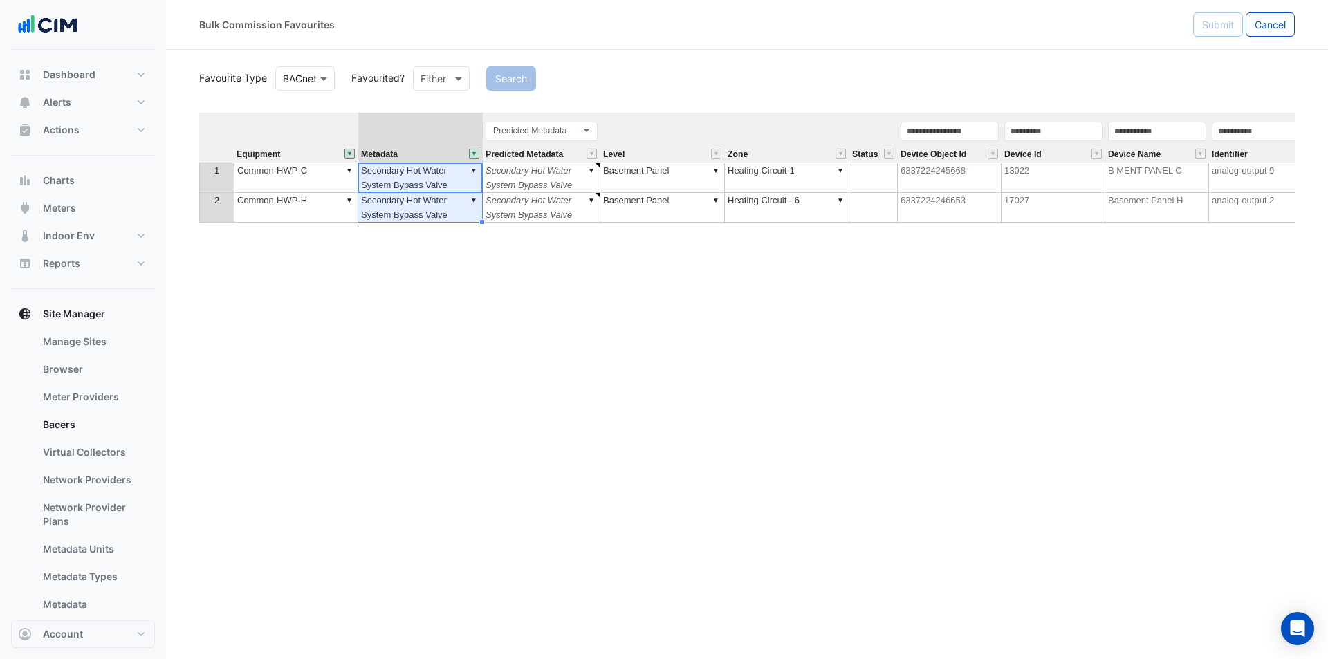
drag, startPoint x: 430, startPoint y: 176, endPoint x: 434, endPoint y: 259, distance: 83.1
click at [434, 259] on div "Equipment Metadata Predicted Metadata Level Zone Status Device Object Id Device…" at bounding box center [747, 343] width 1096 height 461
type textarea "**********"
click at [458, 183] on td "▼ Secondary Hot Water Injection Valve" at bounding box center [420, 178] width 125 height 30
drag, startPoint x: 481, startPoint y: 192, endPoint x: 478, endPoint y: 208, distance: 16.8
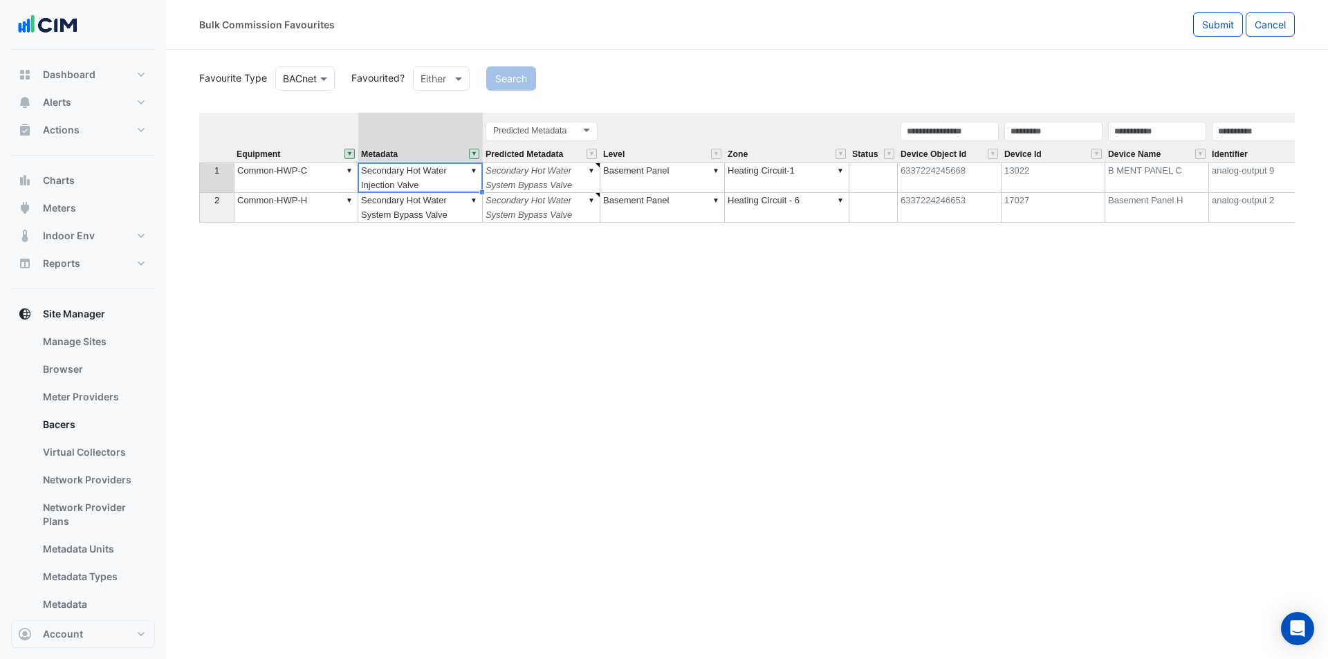
click at [199, 211] on div "Equipment Metadata Predicted Metadata Level Zone Status Device Object Id Device…" at bounding box center [199, 168] width 0 height 110
type textarea "**********"
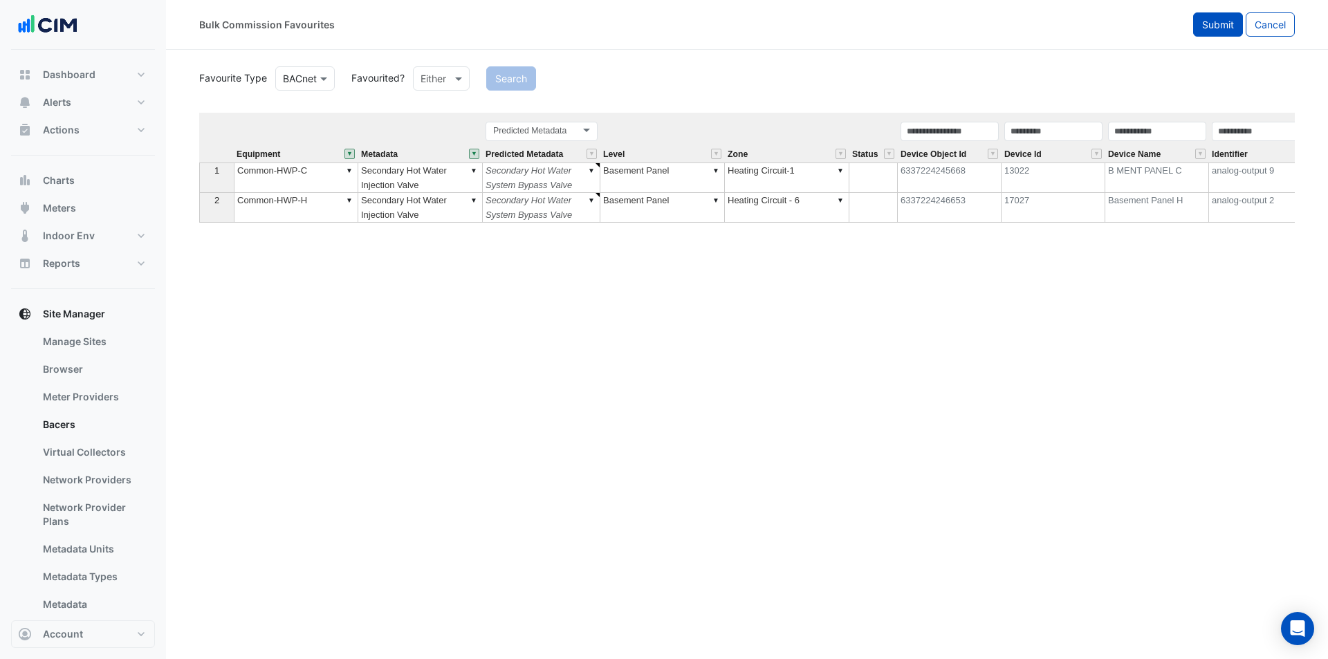
click at [1203, 32] on button "Submit" at bounding box center [1218, 24] width 50 height 24
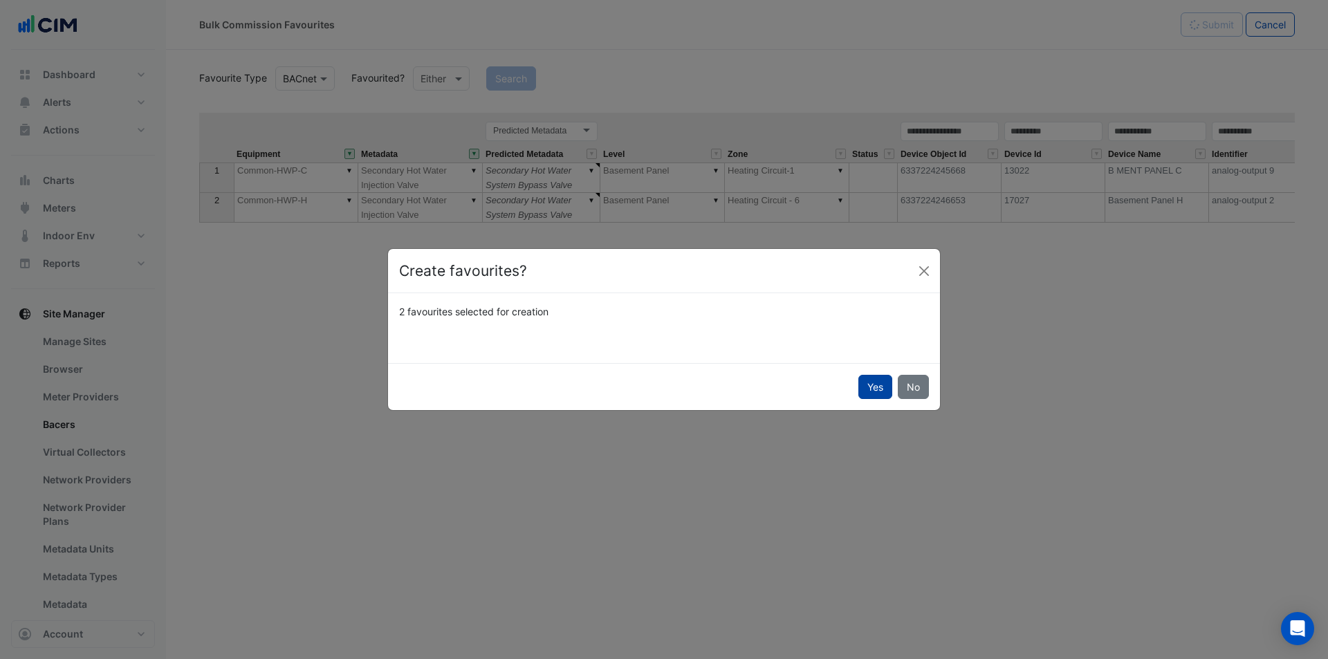
click at [876, 387] on button "Yes" at bounding box center [876, 387] width 34 height 24
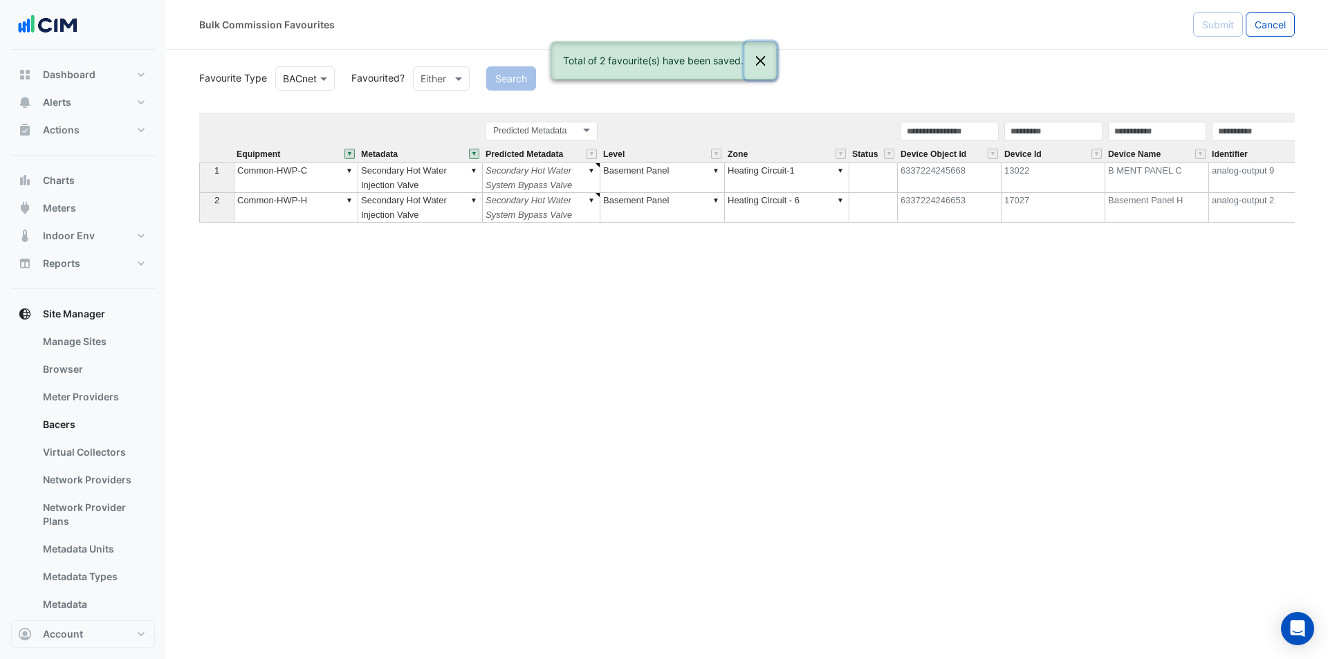
click at [762, 58] on button "Close" at bounding box center [761, 60] width 32 height 37
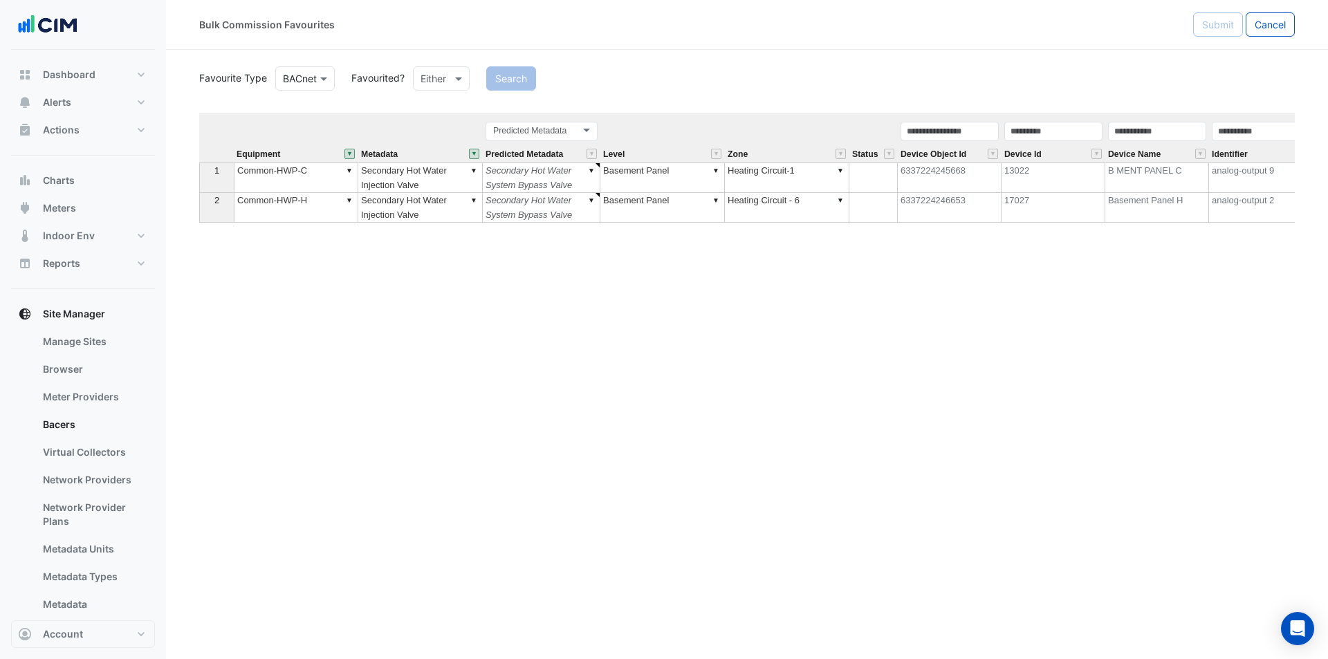
click at [687, 577] on div "Bulk Commission Favourites Submit Cancel Favourite Type Favourite Type BACnet F…" at bounding box center [747, 329] width 1162 height 659
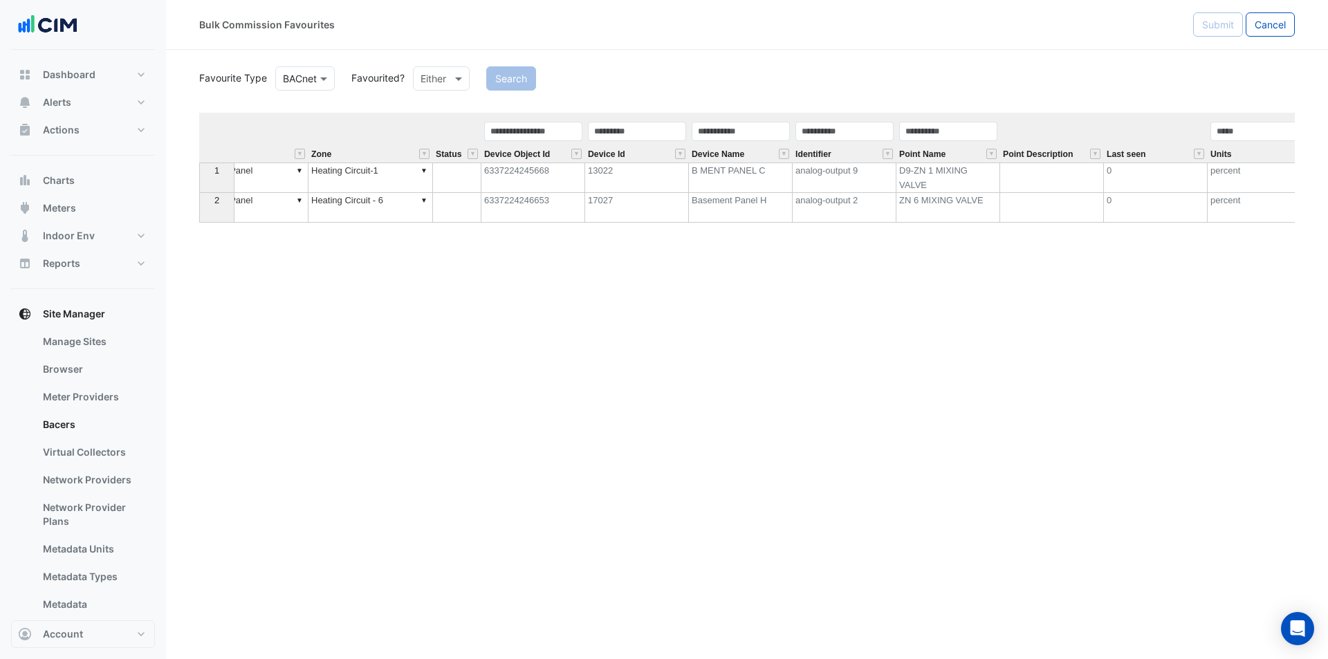
scroll to position [0, 434]
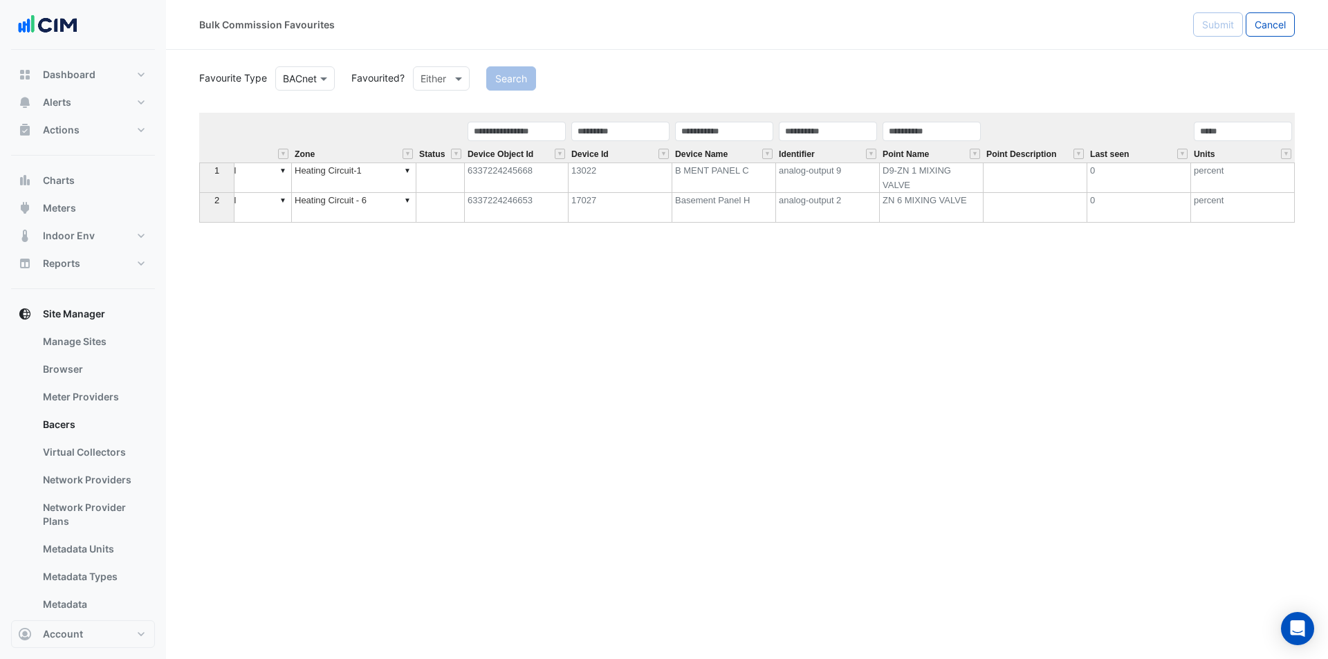
click at [939, 181] on td "D9-ZN 1 MIXING VALVE" at bounding box center [932, 178] width 104 height 30
click at [922, 172] on td "D9-ZN 1 MIXING VALVE" at bounding box center [932, 178] width 104 height 30
click at [920, 168] on td "D9-ZN 1 MIXING VALVE" at bounding box center [932, 178] width 104 height 30
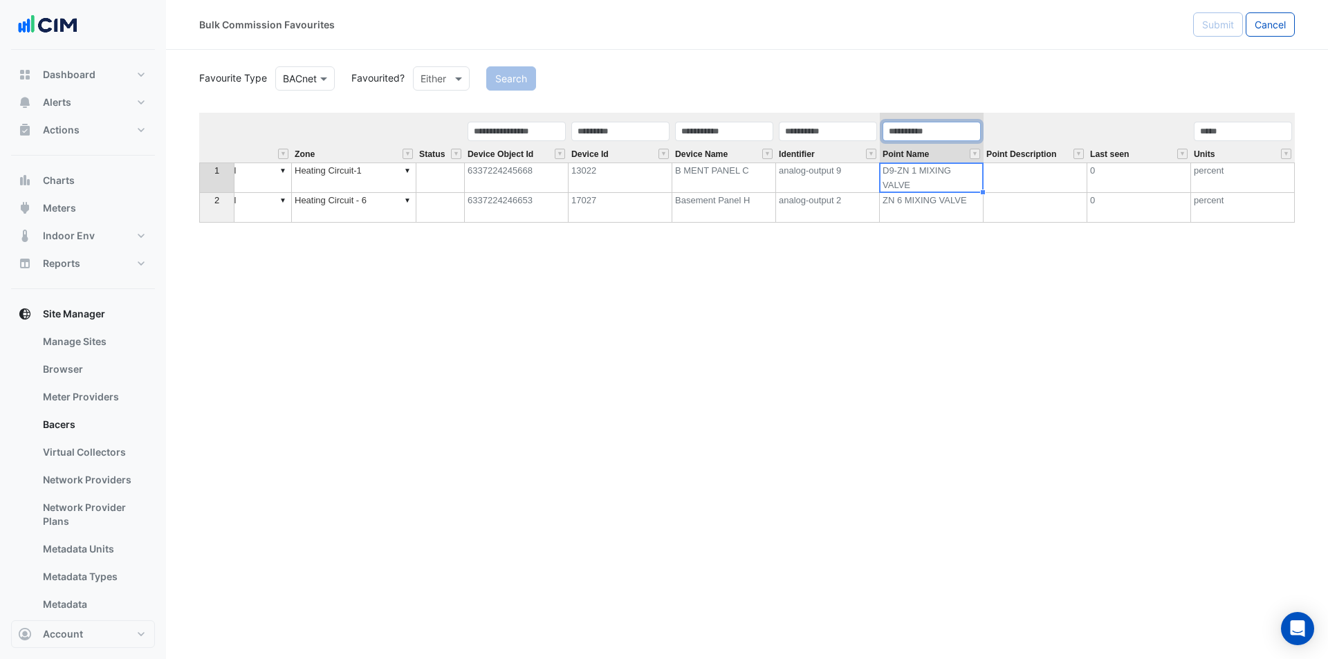
click at [908, 127] on input "text" at bounding box center [932, 131] width 98 height 19
paste input "**********"
drag, startPoint x: 919, startPoint y: 132, endPoint x: 675, endPoint y: 126, distance: 244.3
click at [675, 126] on tr "**********" at bounding box center [530, 138] width 1530 height 50
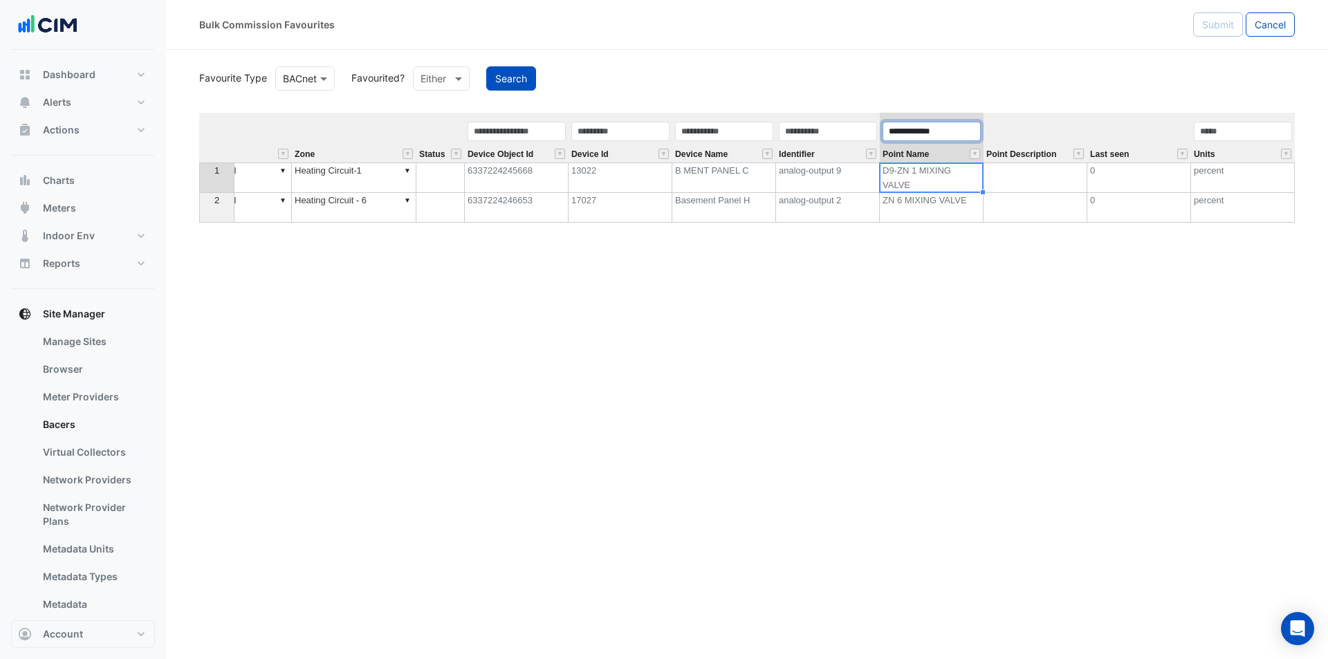
scroll to position [0, 405]
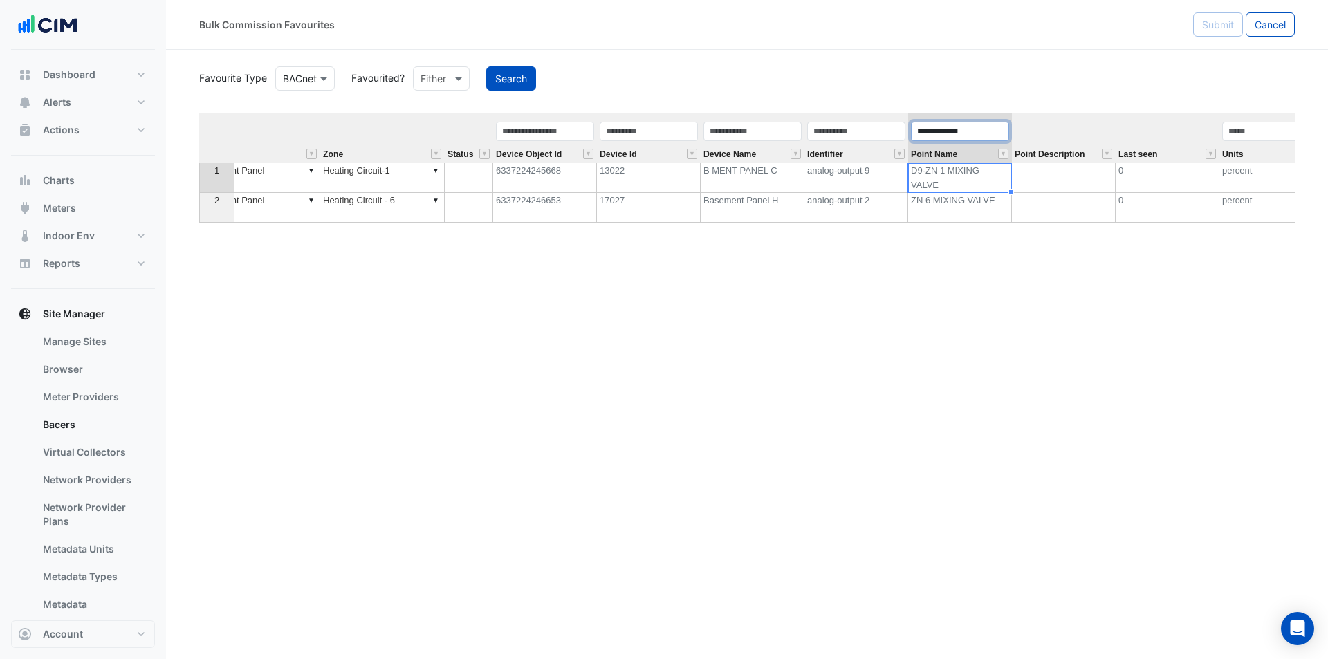
type input "**********"
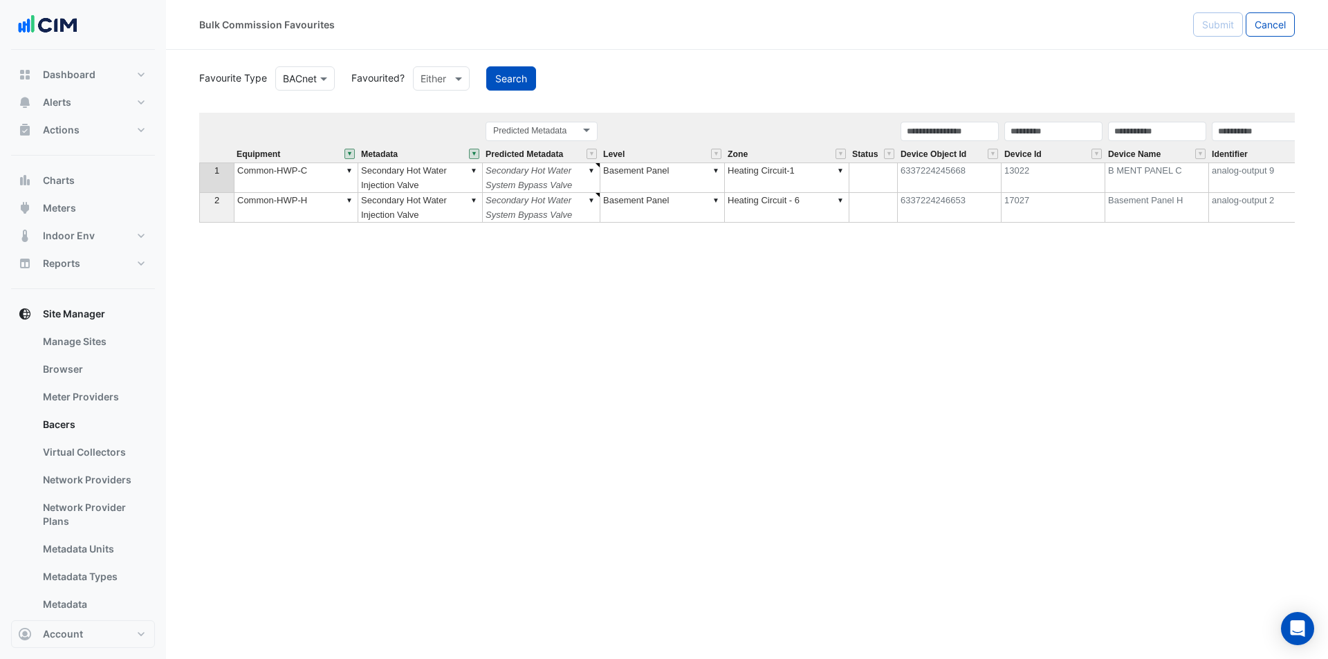
click at [353, 156] on button "" at bounding box center [350, 154] width 10 height 10
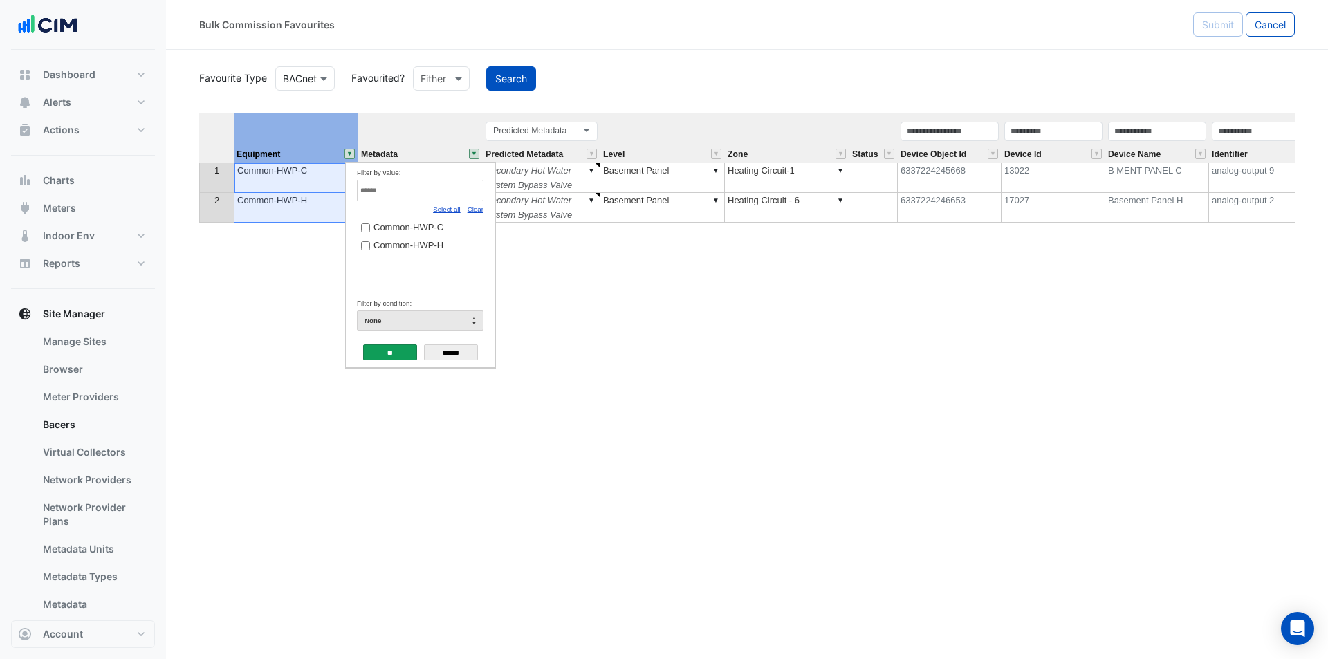
click at [455, 205] on link "Select all" at bounding box center [447, 209] width 28 height 8
click at [403, 351] on input "**" at bounding box center [390, 353] width 54 height 16
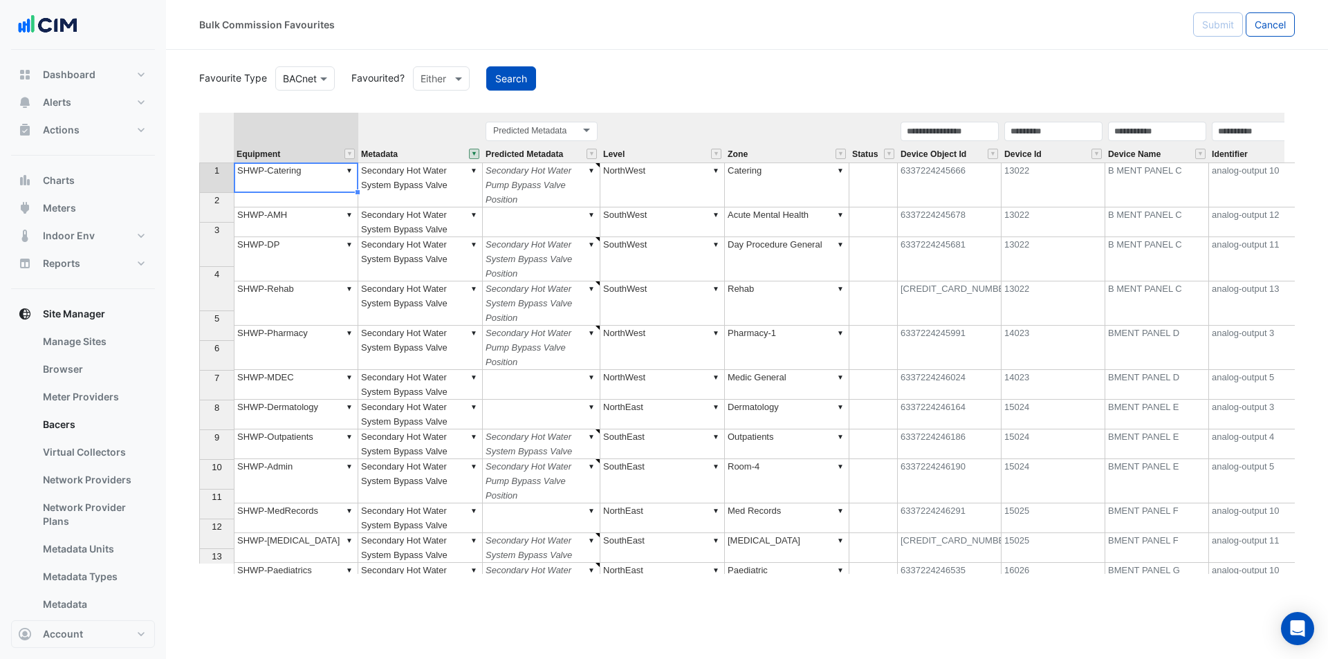
click at [471, 157] on button "" at bounding box center [474, 154] width 10 height 10
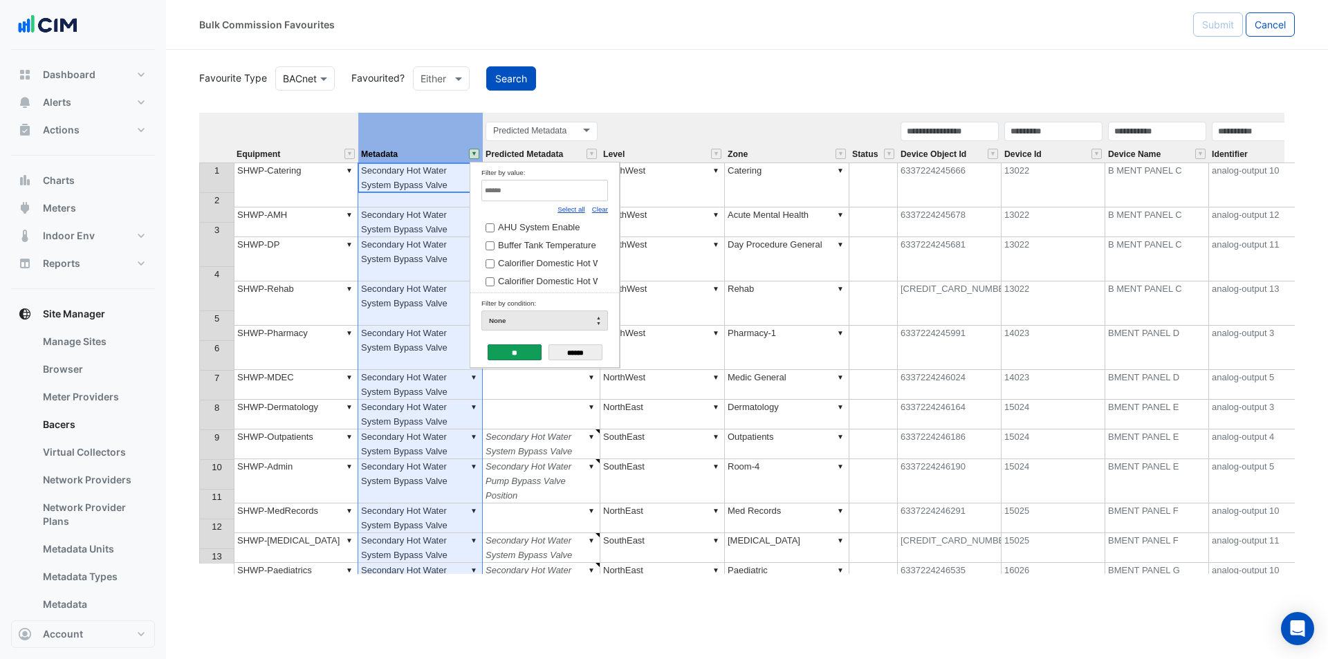
click at [577, 210] on link "Select all" at bounding box center [572, 209] width 28 height 8
click at [494, 350] on input "**" at bounding box center [515, 353] width 54 height 16
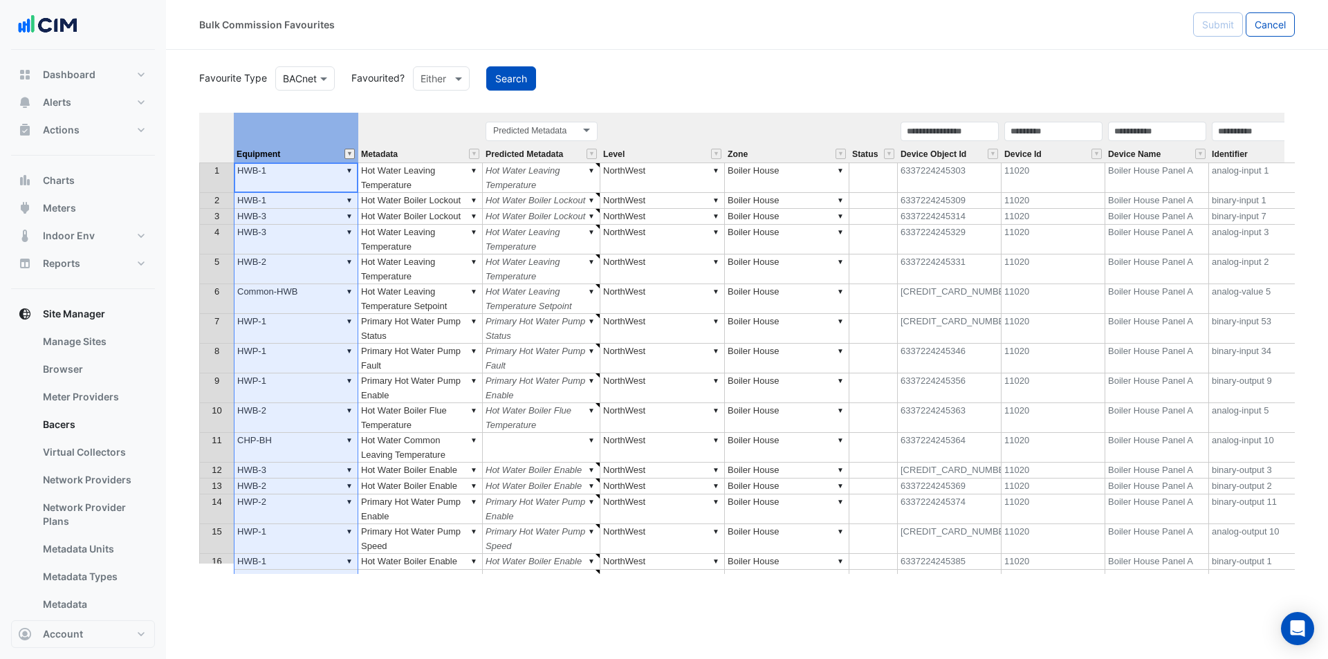
click at [344, 155] on div "Equipment" at bounding box center [296, 153] width 125 height 17
click at [347, 156] on button "" at bounding box center [350, 154] width 10 height 10
click at [664, 96] on div "Favourite Type Favourite Type BACnet Favourited? Either Search Equipment Metada…" at bounding box center [747, 319] width 1096 height 511
click at [531, 73] on button "Search" at bounding box center [511, 78] width 50 height 24
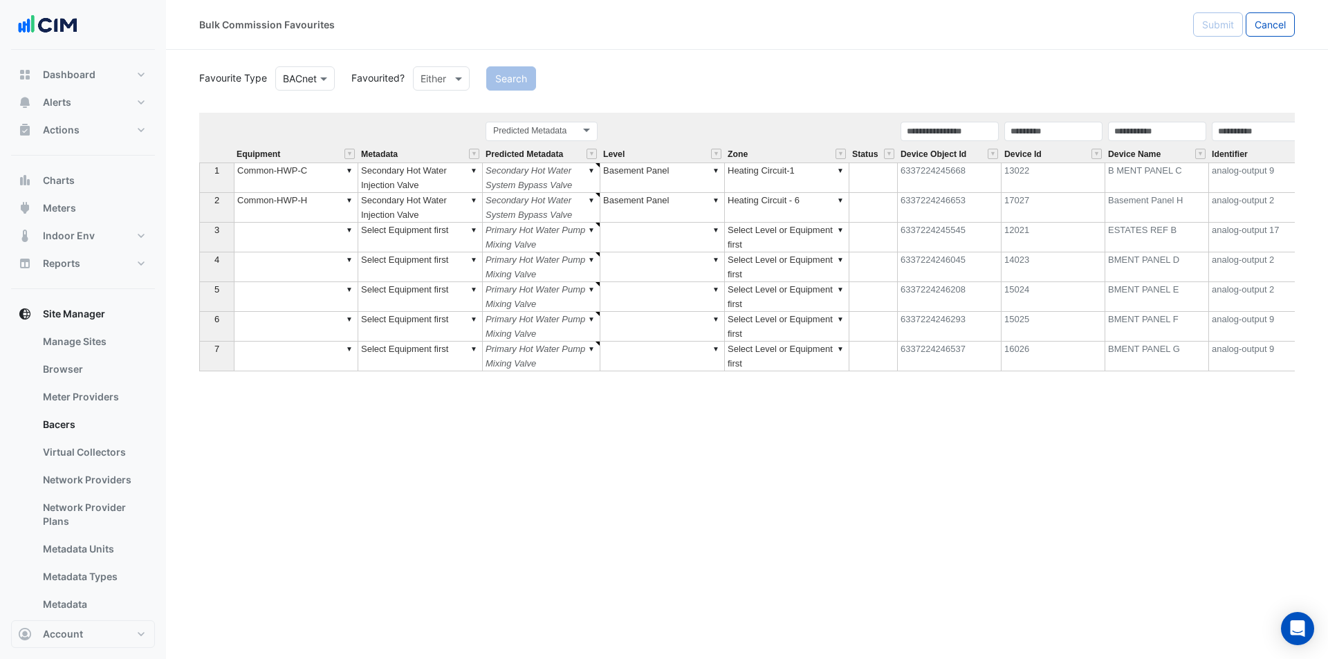
click at [335, 214] on td "▼ Common-HWP-H" at bounding box center [296, 208] width 125 height 30
click at [300, 230] on td "▼" at bounding box center [296, 238] width 125 height 30
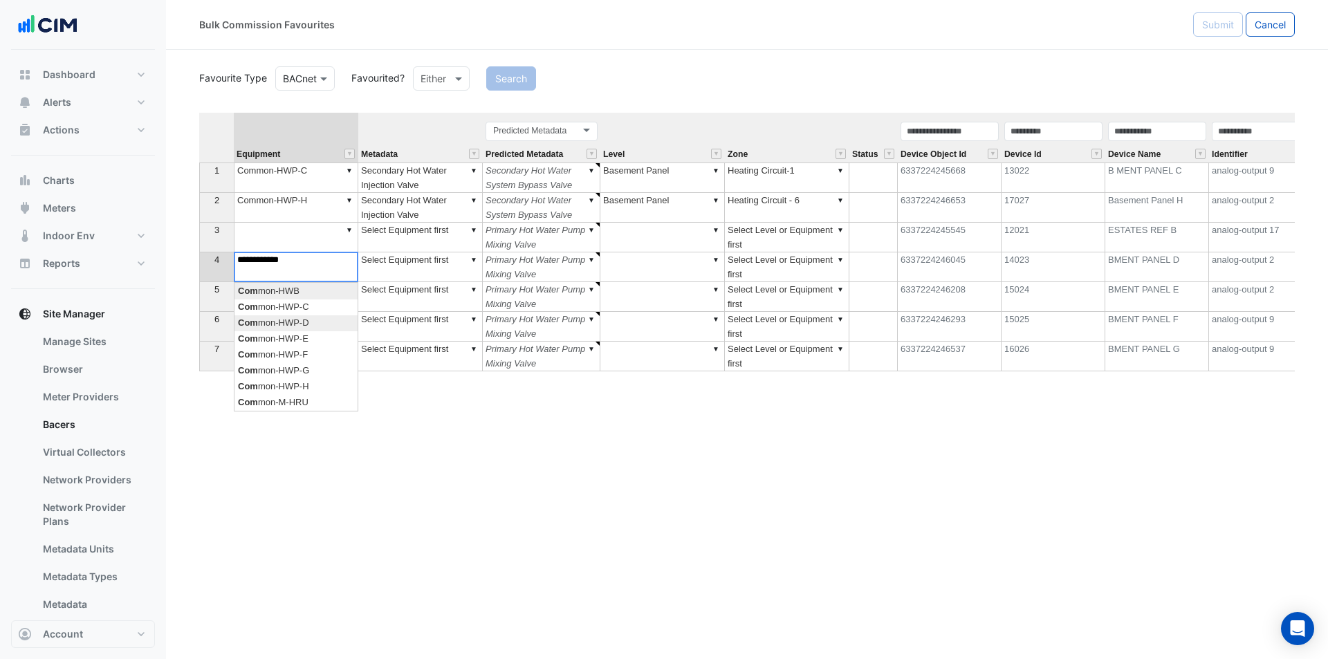
click at [316, 327] on div "Equipment Metadata Predicted Metadata Level Zone Status Device Object Id Device…" at bounding box center [747, 343] width 1096 height 461
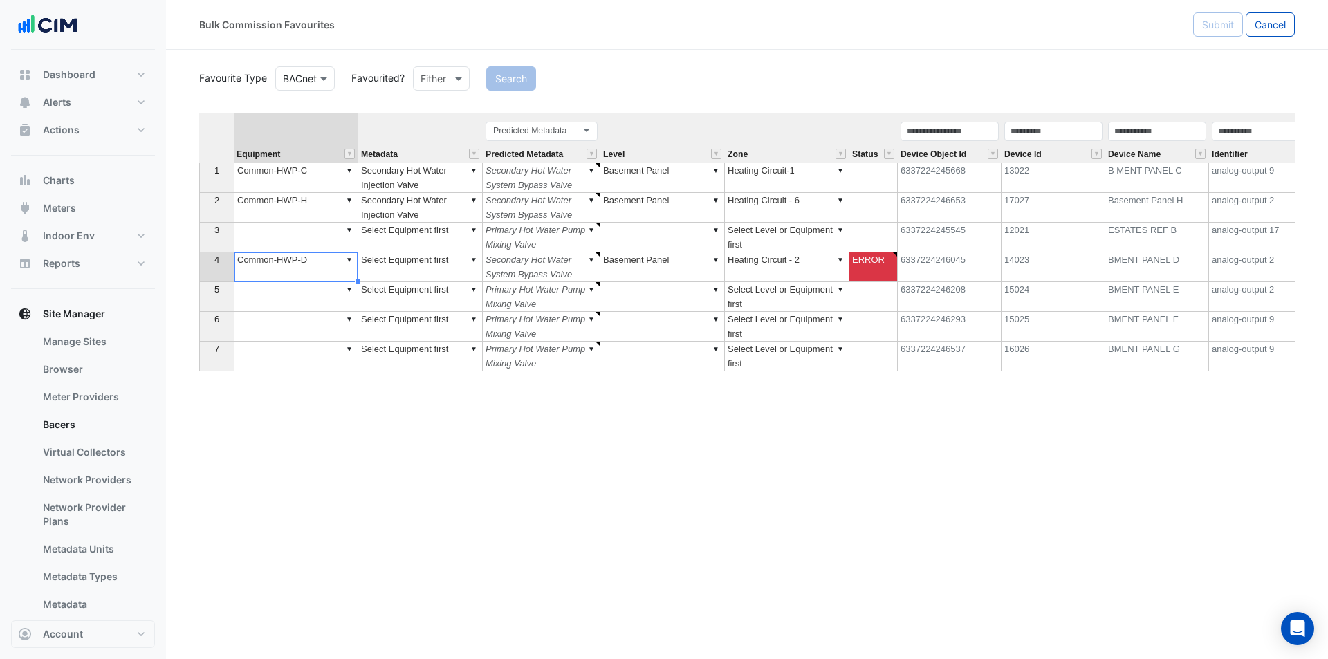
type textarea "**********"
click at [312, 293] on td "▼" at bounding box center [296, 297] width 125 height 30
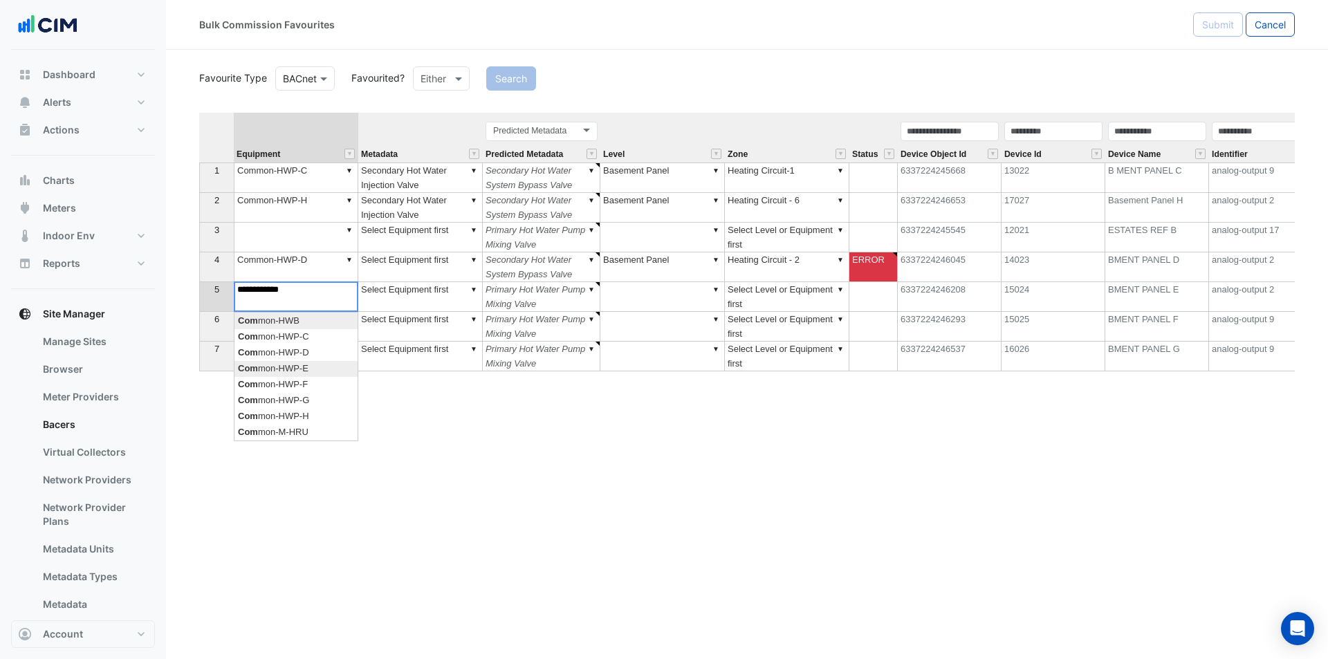
click at [315, 369] on div "Equipment Metadata Predicted Metadata Level Zone Status Device Object Id Device…" at bounding box center [747, 343] width 1096 height 461
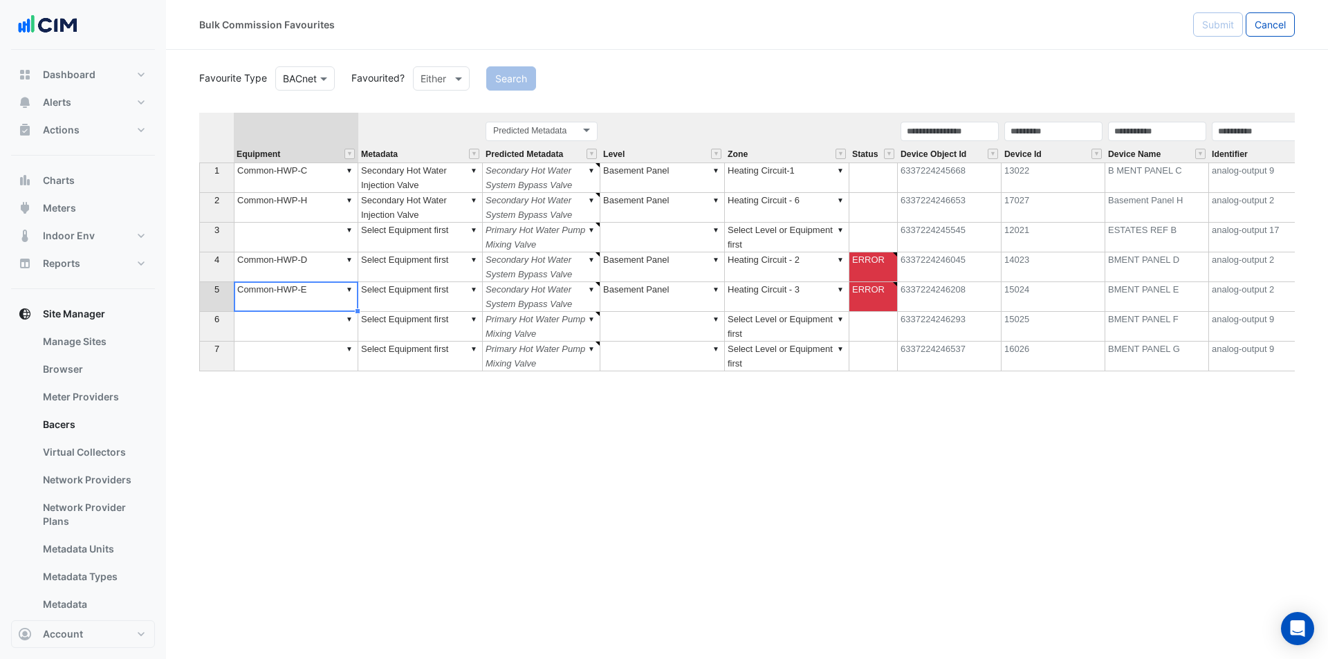
type textarea "**********"
click at [320, 331] on td "▼" at bounding box center [296, 327] width 125 height 30
click at [330, 418] on div "Equipment Metadata Predicted Metadata Level Zone Status Device Object Id Device…" at bounding box center [747, 343] width 1096 height 461
type textarea "**********"
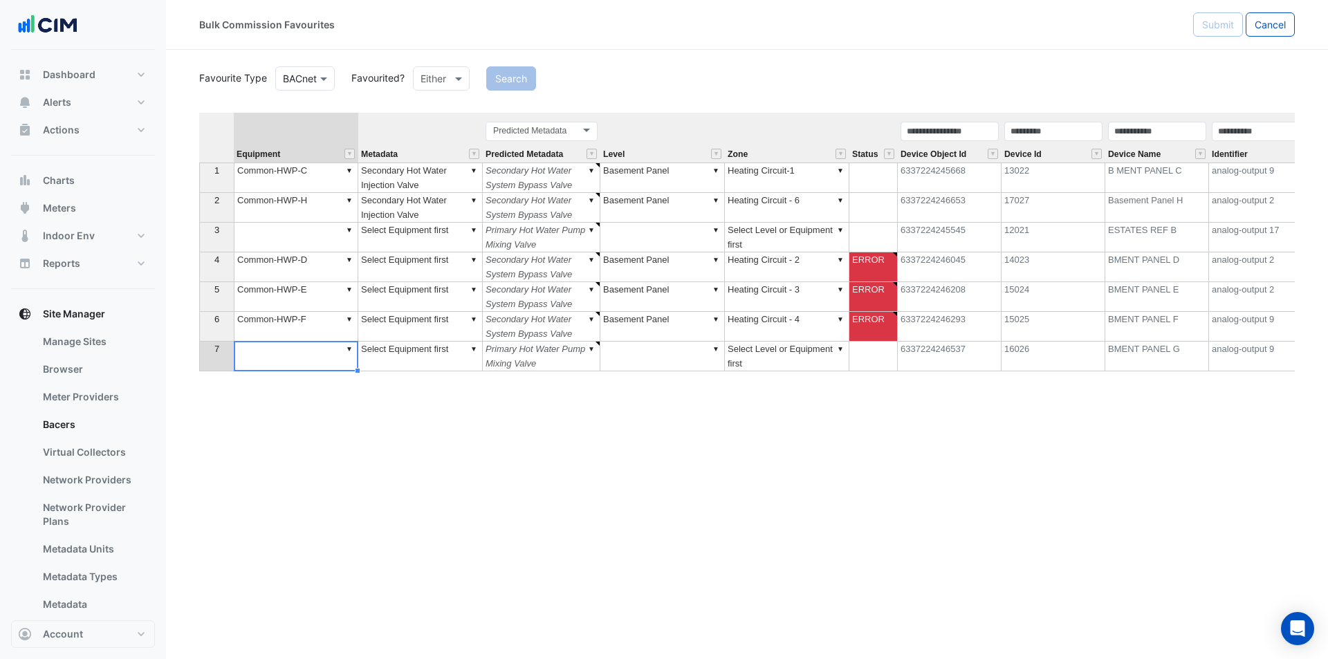
click at [284, 365] on td "▼" at bounding box center [296, 357] width 125 height 30
click at [331, 455] on div "Equipment Metadata Predicted Metadata Level Zone Status Device Object Id Device…" at bounding box center [747, 343] width 1096 height 461
type textarea "**********"
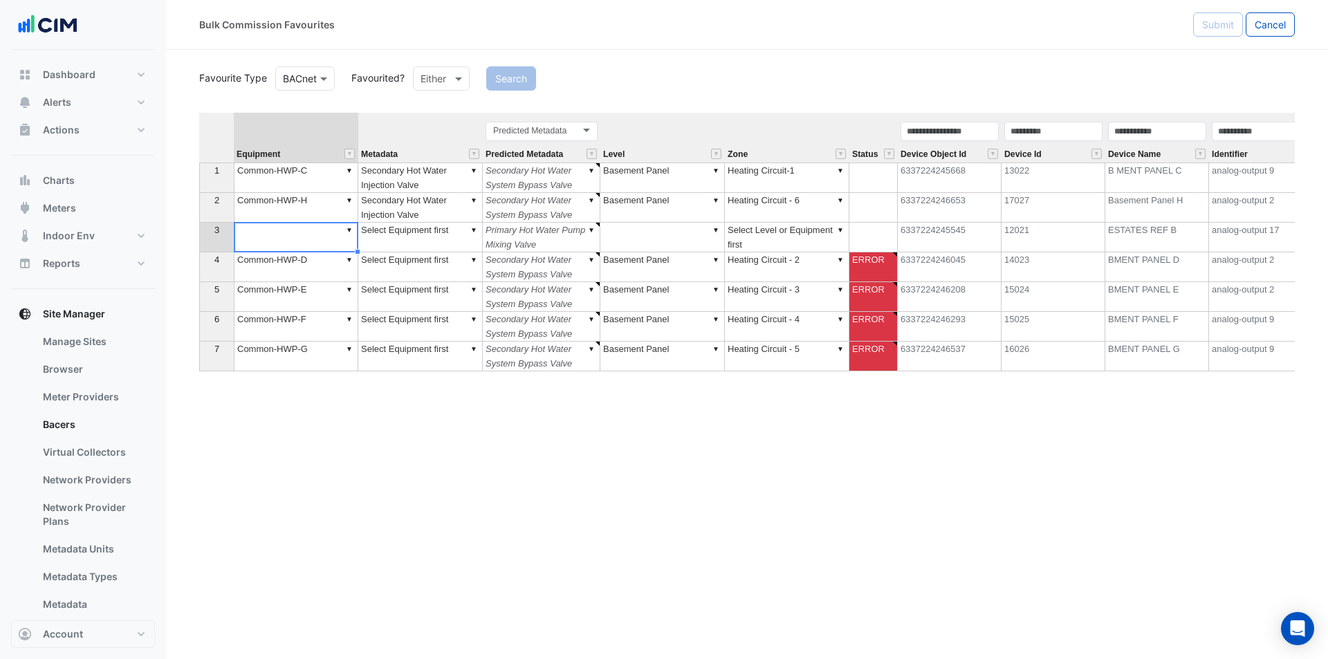
click at [303, 232] on td "▼" at bounding box center [296, 238] width 125 height 30
type textarea "**********"
click at [307, 259] on div "Equipment Metadata Predicted Metadata Level Zone Status Device Object Id Device…" at bounding box center [747, 343] width 1096 height 461
type textarea "******"
type textarea "**********"
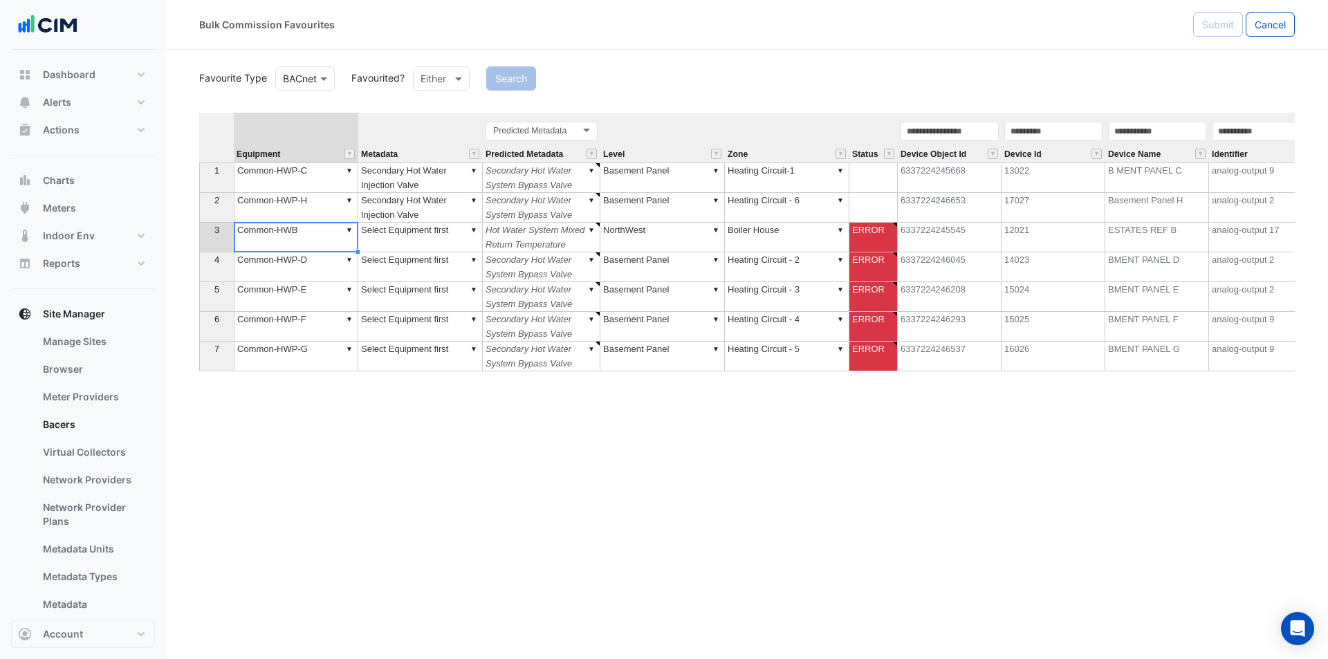
click at [326, 239] on td "▼ Common-HWB" at bounding box center [296, 238] width 125 height 30
drag, startPoint x: 326, startPoint y: 239, endPoint x: 178, endPoint y: 229, distance: 147.7
click at [178, 229] on section "Favourite Type Favourite Type BACnet Favourited? Either Search Equipment Metada…" at bounding box center [747, 312] width 1162 height 524
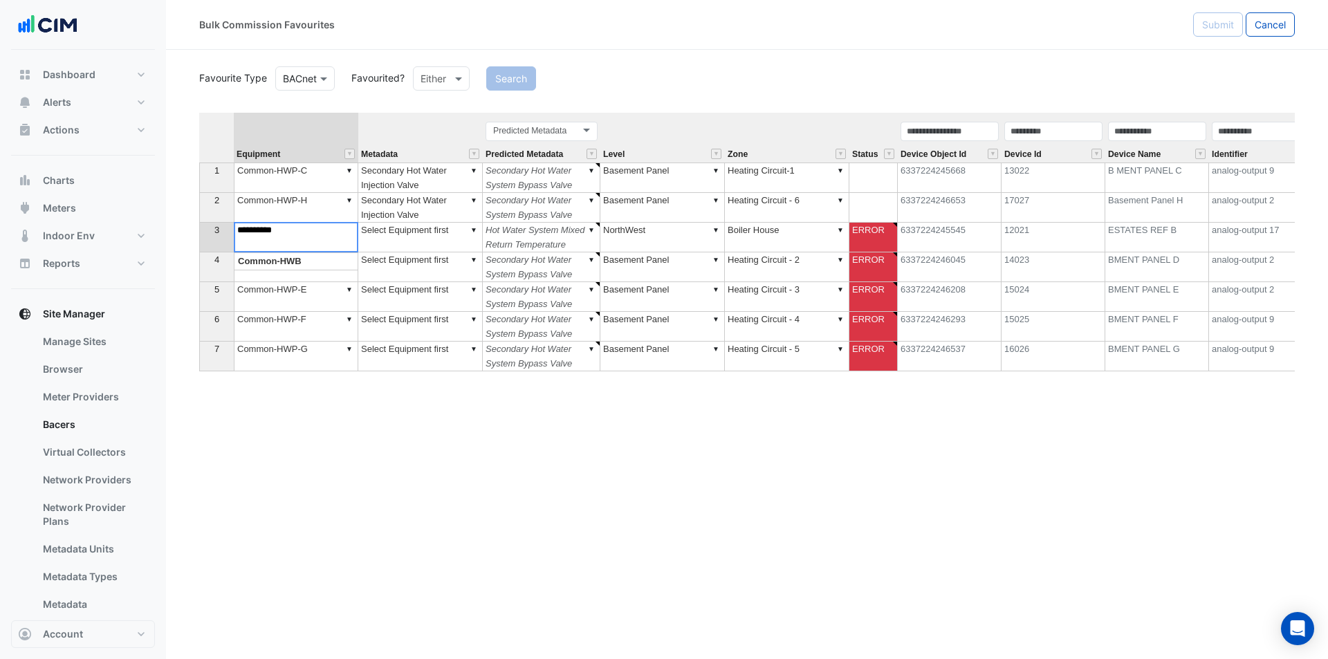
click at [302, 230] on textarea "**********" at bounding box center [296, 237] width 125 height 30
click at [332, 236] on textarea "**********" at bounding box center [296, 237] width 125 height 30
type textarea "**********"
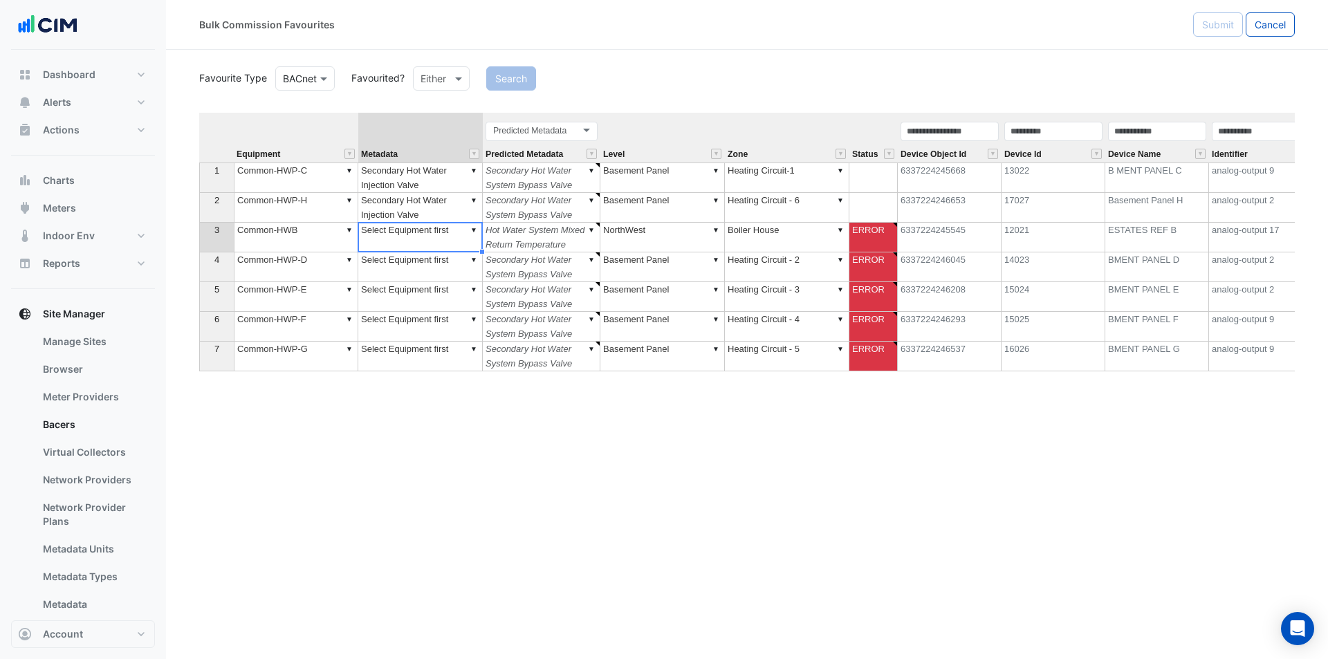
click at [416, 232] on td "▼ Select Equipment first" at bounding box center [420, 238] width 125 height 30
click at [282, 232] on td "▼ Common-HWB" at bounding box center [296, 238] width 125 height 30
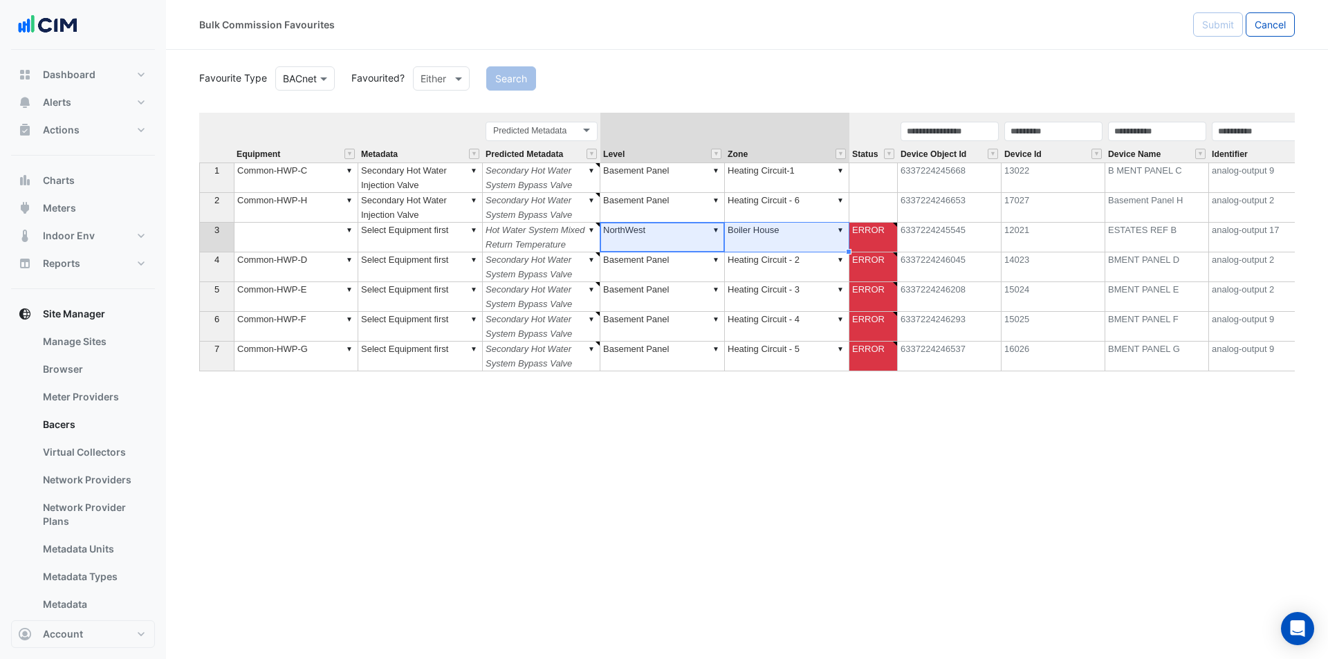
drag, startPoint x: 623, startPoint y: 231, endPoint x: 752, endPoint y: 237, distance: 129.5
click at [752, 237] on tr "3 ▼ ▼ Select Equipment first ▼ Hot Water System Mixed Return Temperature ▼ Nort…" at bounding box center [963, 238] width 1529 height 30
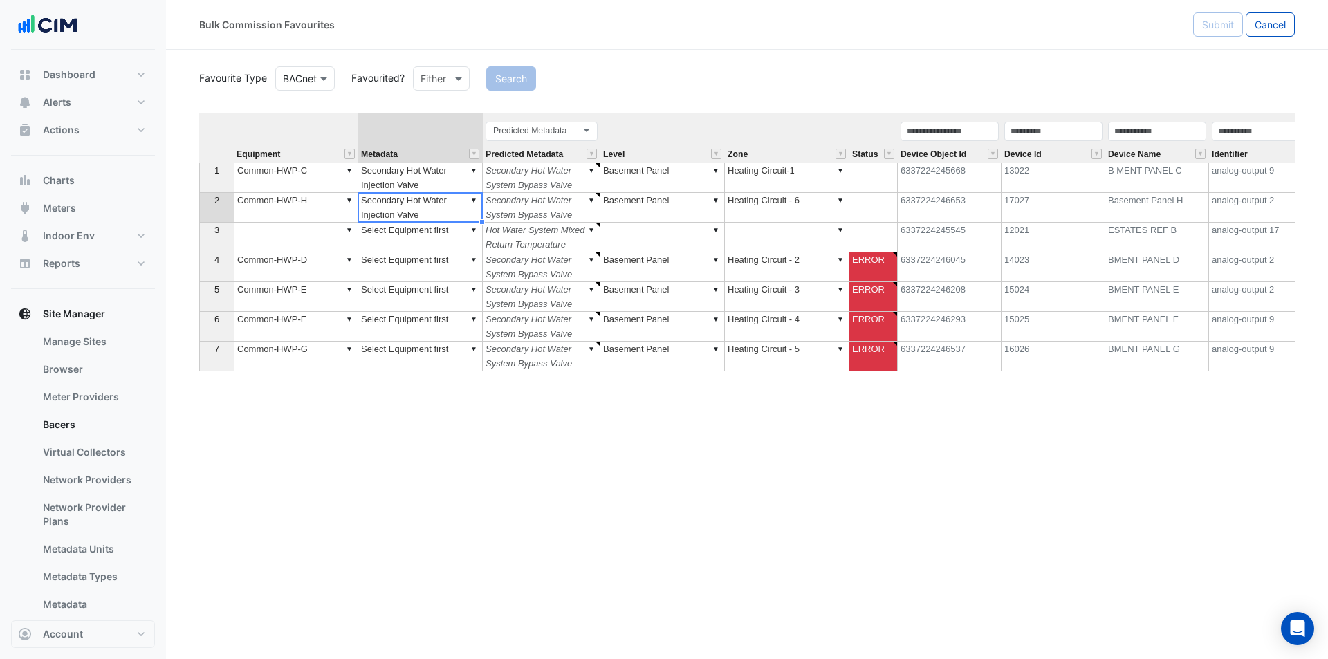
click at [448, 210] on td "▼ Secondary Hot Water Injection Valve" at bounding box center [420, 208] width 125 height 30
type textarea "******"
drag, startPoint x: 481, startPoint y: 223, endPoint x: 474, endPoint y: 342, distance: 119.2
type textarea "**********"
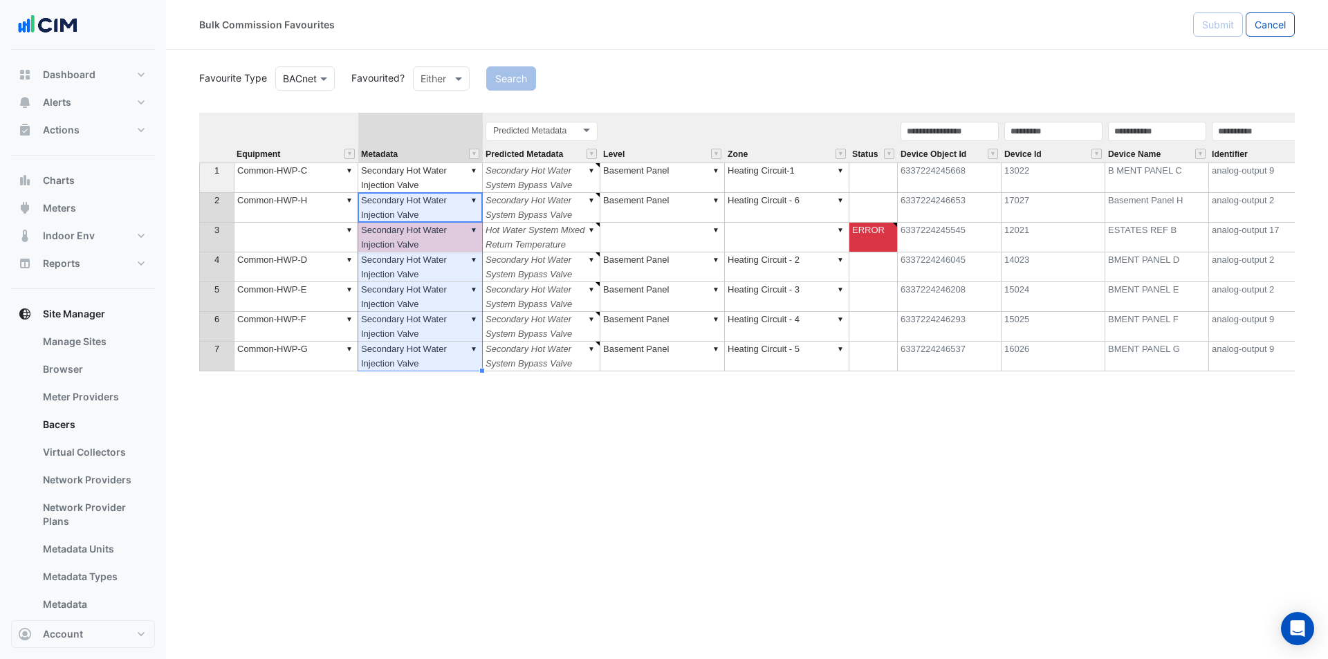
click at [448, 232] on td "▼ Secondary Hot Water Injection Valve" at bounding box center [420, 238] width 125 height 30
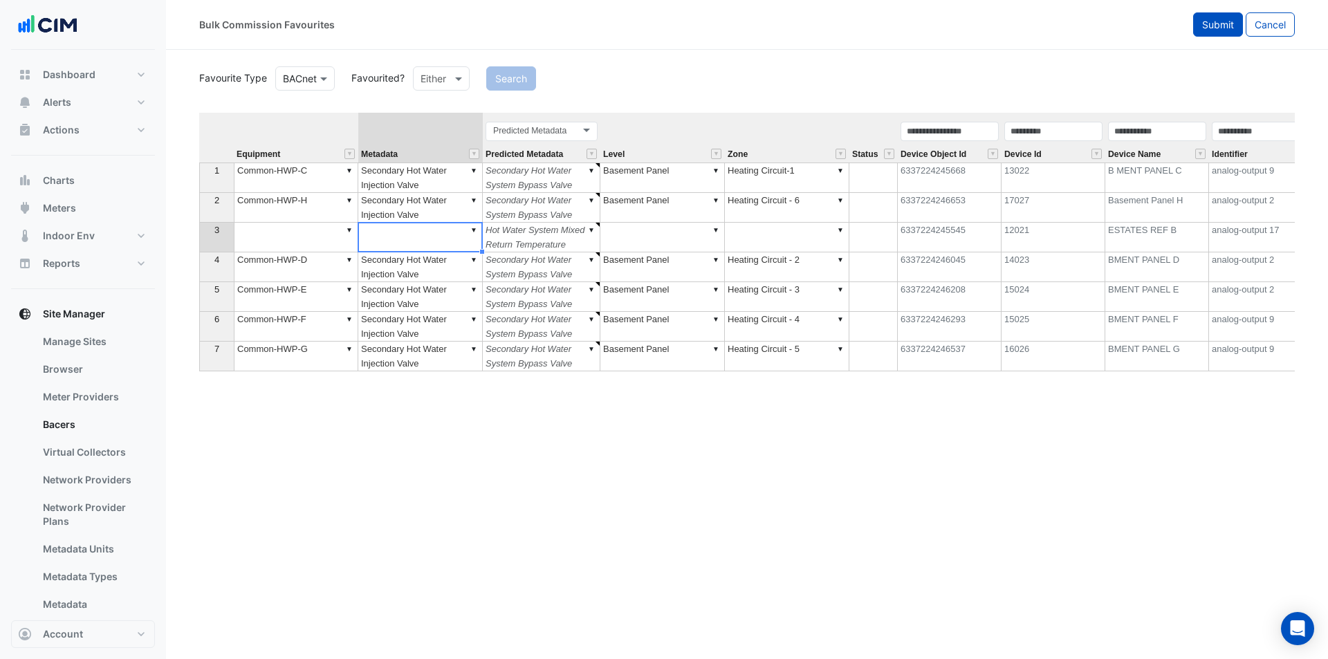
click at [1214, 23] on span "Submit" at bounding box center [1218, 25] width 32 height 12
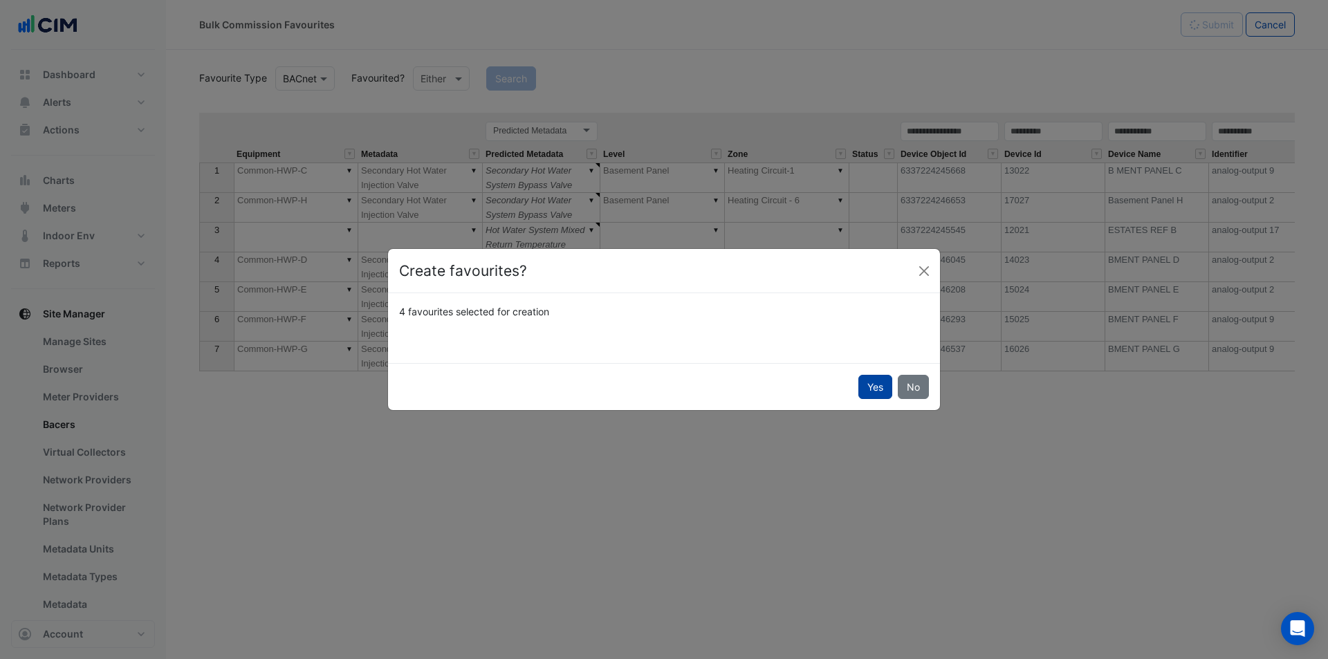
click at [879, 389] on button "Yes" at bounding box center [876, 387] width 34 height 24
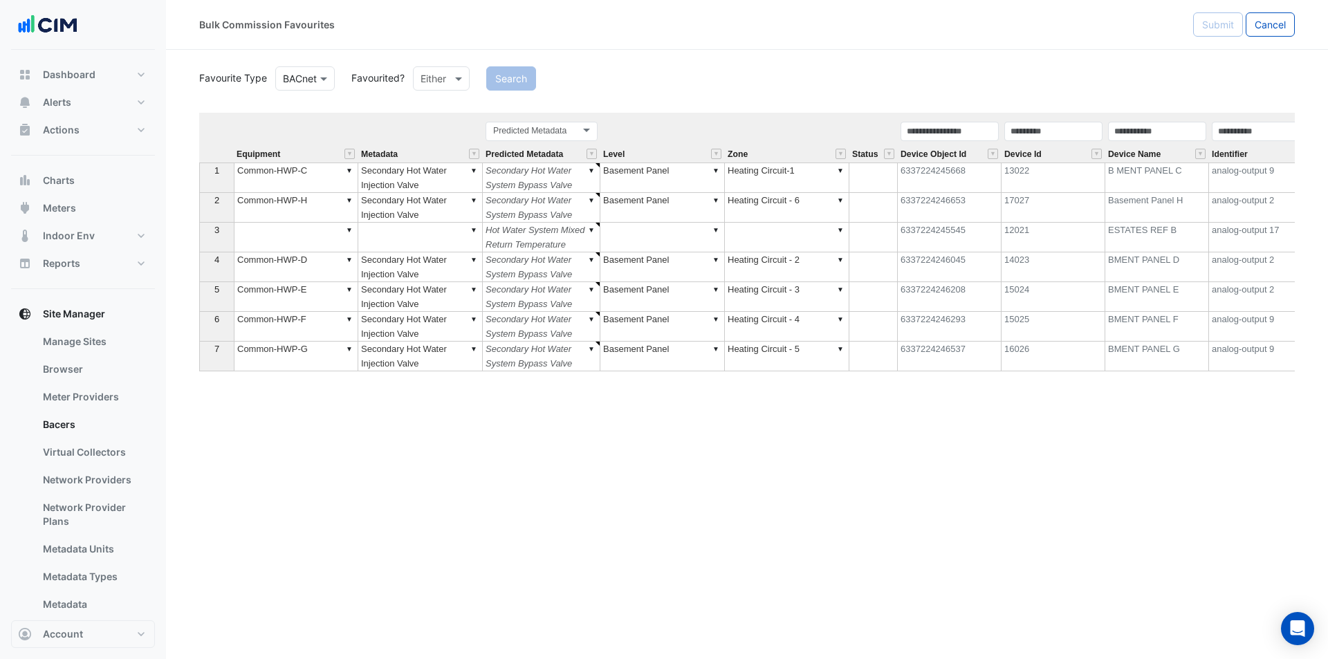
click at [265, 239] on td "▼" at bounding box center [296, 238] width 125 height 30
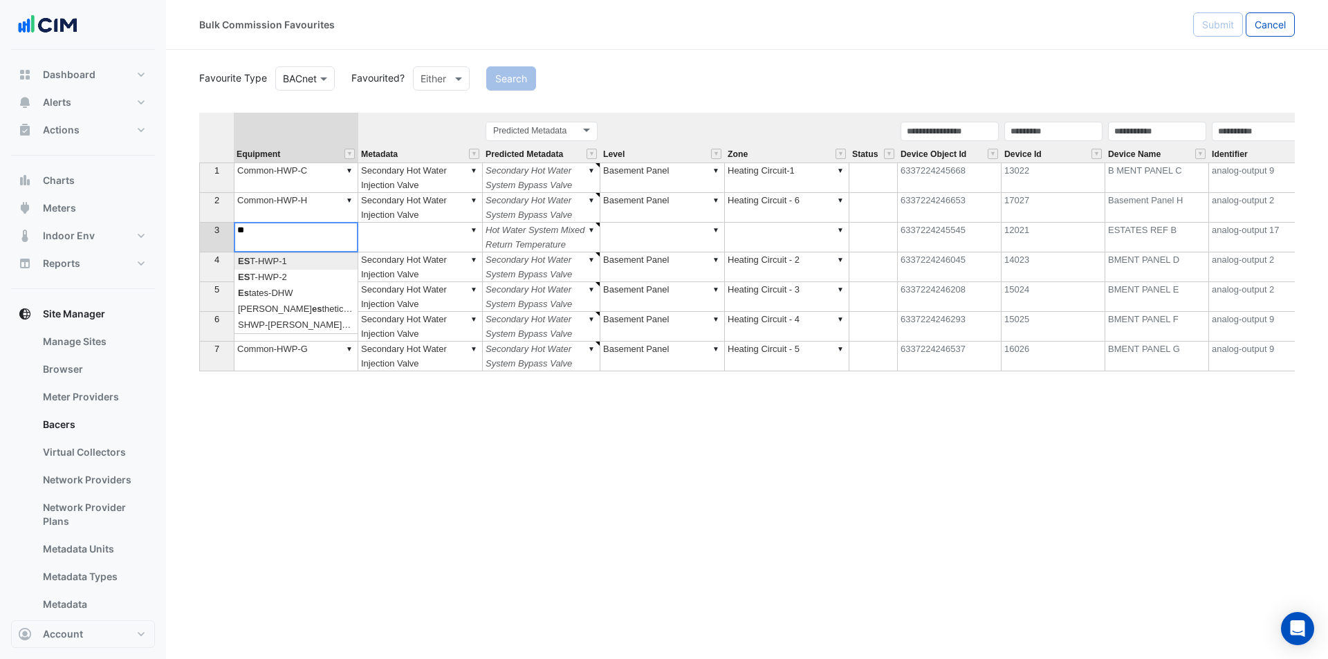
type textarea "*"
click at [318, 298] on div "Equipment Metadata Predicted Metadata Level Zone Status Device Object Id Device…" at bounding box center [747, 343] width 1096 height 461
type textarea "*********"
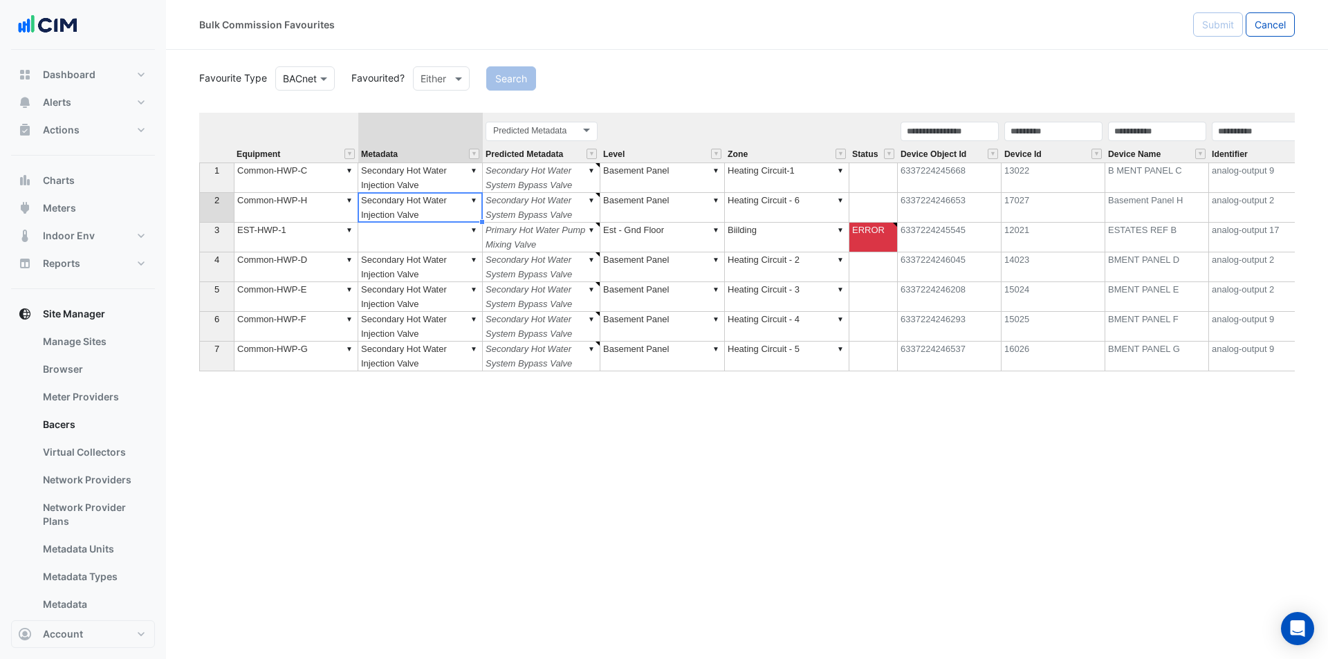
click at [450, 215] on td "▼ Secondary Hot Water Injection Valve" at bounding box center [420, 208] width 125 height 30
drag, startPoint x: 476, startPoint y: 220, endPoint x: 471, endPoint y: 241, distance: 22.0
click at [471, 241] on tbody "1 ▼ Common-HWP-C ▼ Secondary Hot Water Injection Valve ▼ Secondary Hot Water Sy…" at bounding box center [963, 267] width 1529 height 209
click at [473, 211] on td "▼ Secondary Hot Water Injection Valve" at bounding box center [420, 208] width 125 height 30
drag, startPoint x: 484, startPoint y: 222, endPoint x: 474, endPoint y: 244, distance: 24.4
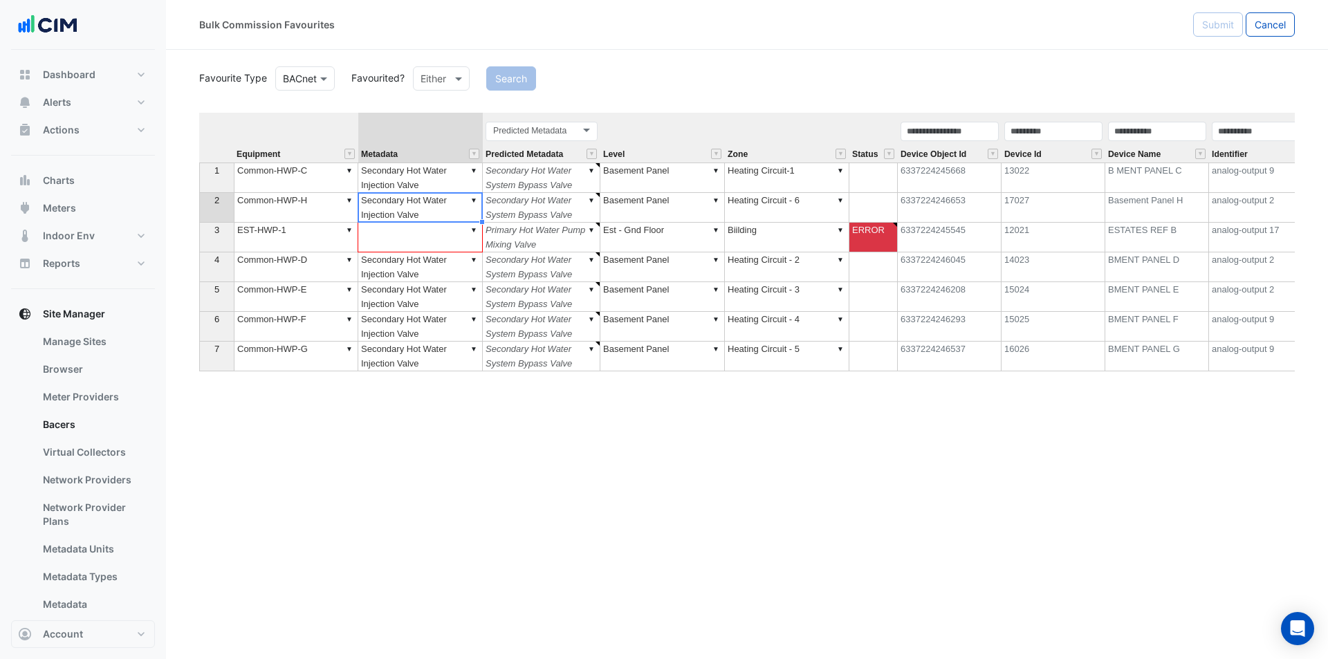
click at [199, 244] on div "Equipment Metadata Predicted Metadata Level Zone Status Device Object Id Device…" at bounding box center [199, 242] width 0 height 259
type textarea "**********"
click at [449, 241] on td "▼ Secondary Hot Water Injection Valve" at bounding box center [420, 238] width 125 height 30
click at [330, 237] on td "▼ EST-HWP-1" at bounding box center [296, 238] width 125 height 30
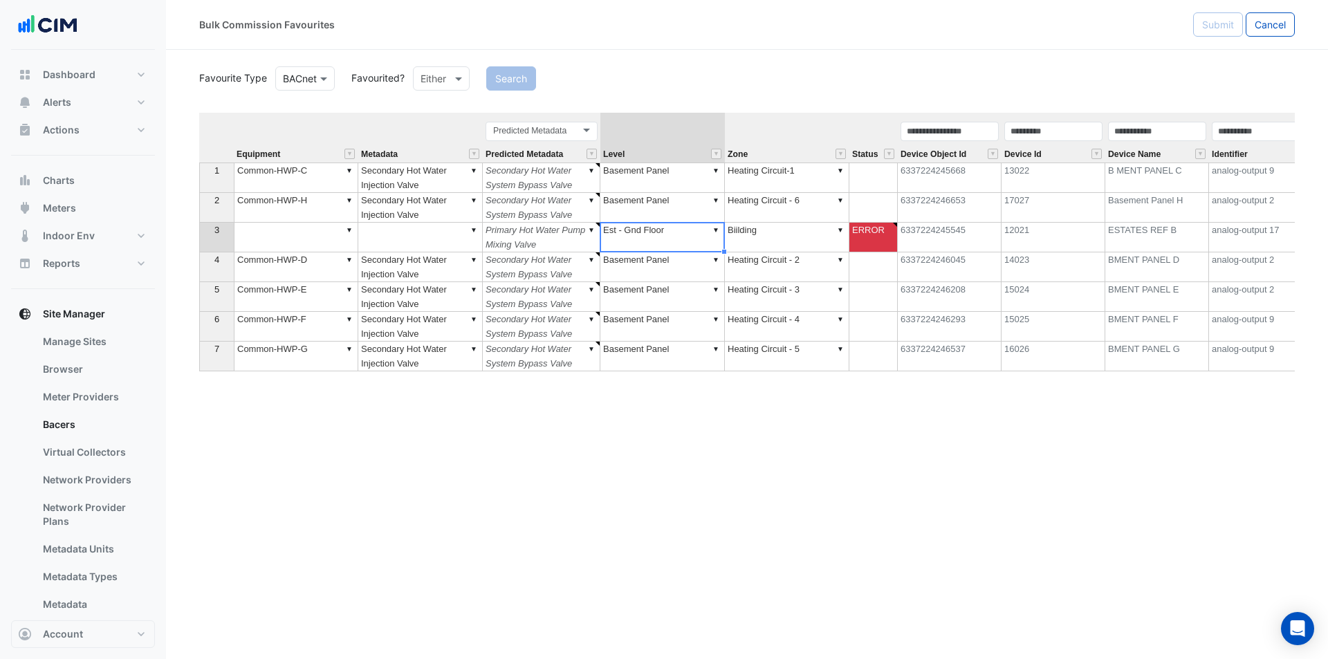
drag, startPoint x: 616, startPoint y: 239, endPoint x: 756, endPoint y: 240, distance: 140.4
click at [756, 240] on tr "3 ▼ ▼ ▼ Primary Hot Water Pump Mixing Valve ▼ Est - Gnd Floor ▼ Biilding ERROR …" at bounding box center [963, 238] width 1529 height 30
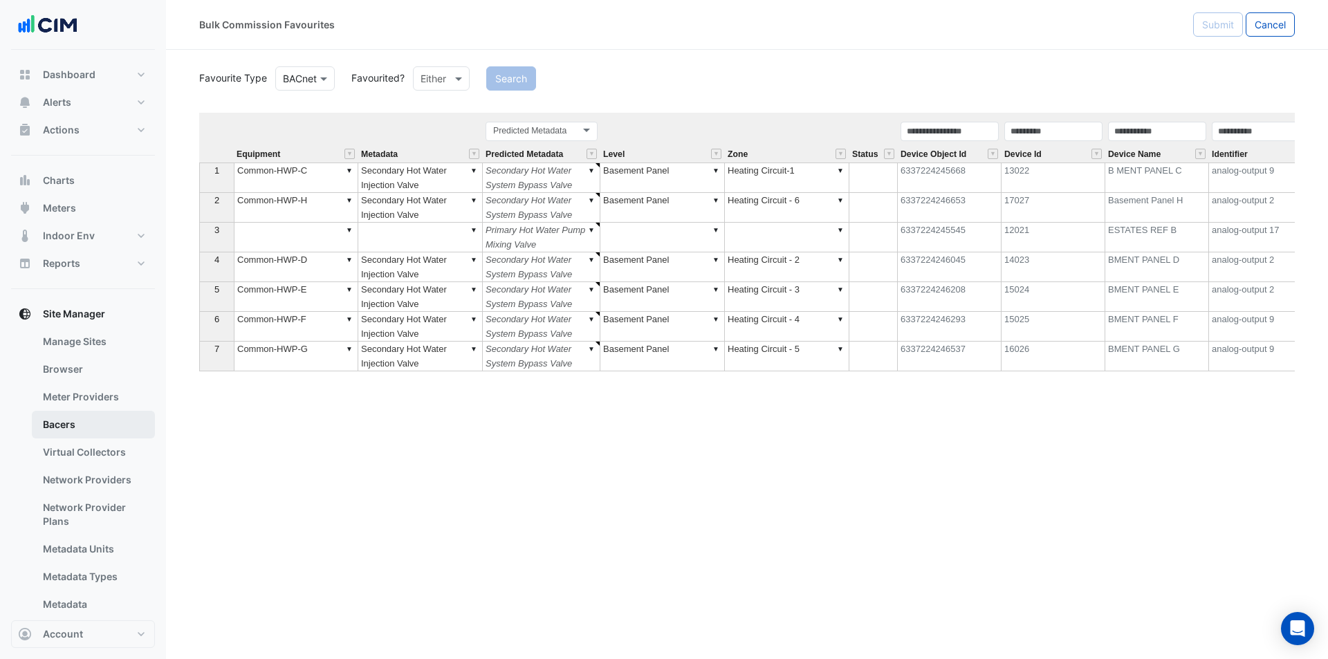
click at [96, 417] on link "Bacers" at bounding box center [93, 425] width 123 height 28
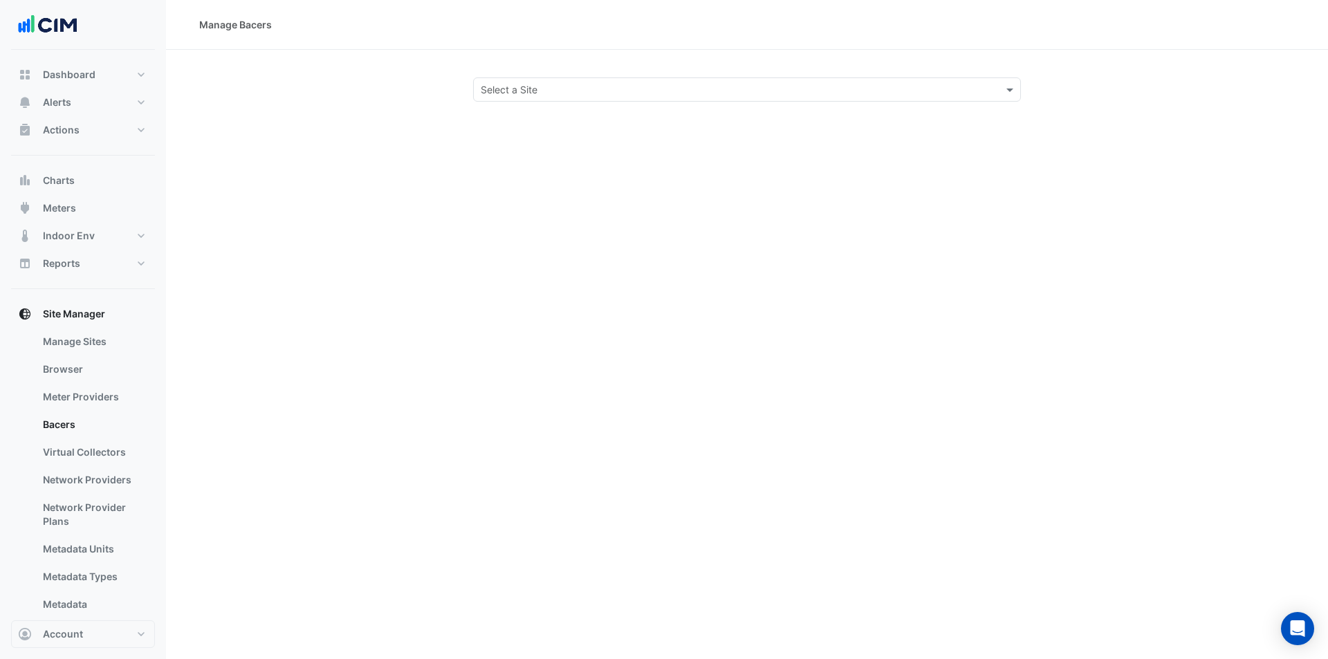
click at [627, 102] on div "Manage Bacers Select a Site" at bounding box center [747, 329] width 1162 height 659
click at [628, 95] on input "text" at bounding box center [733, 90] width 505 height 15
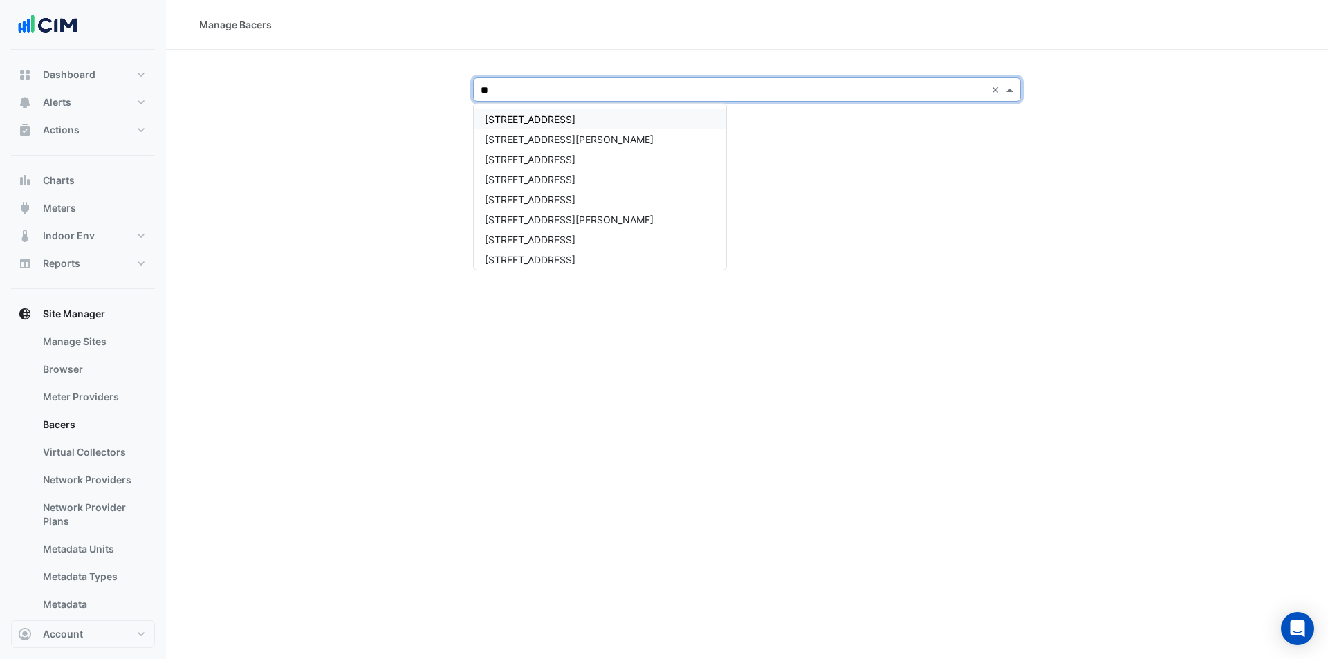
type input "***"
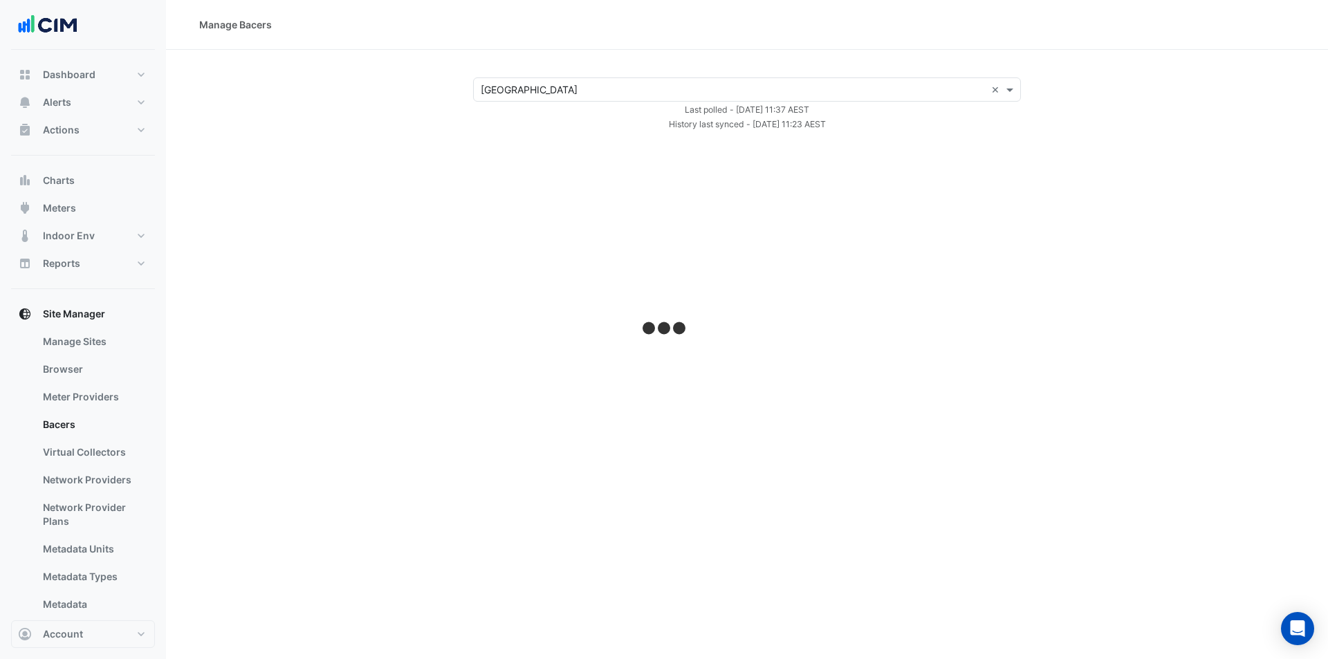
select select "***"
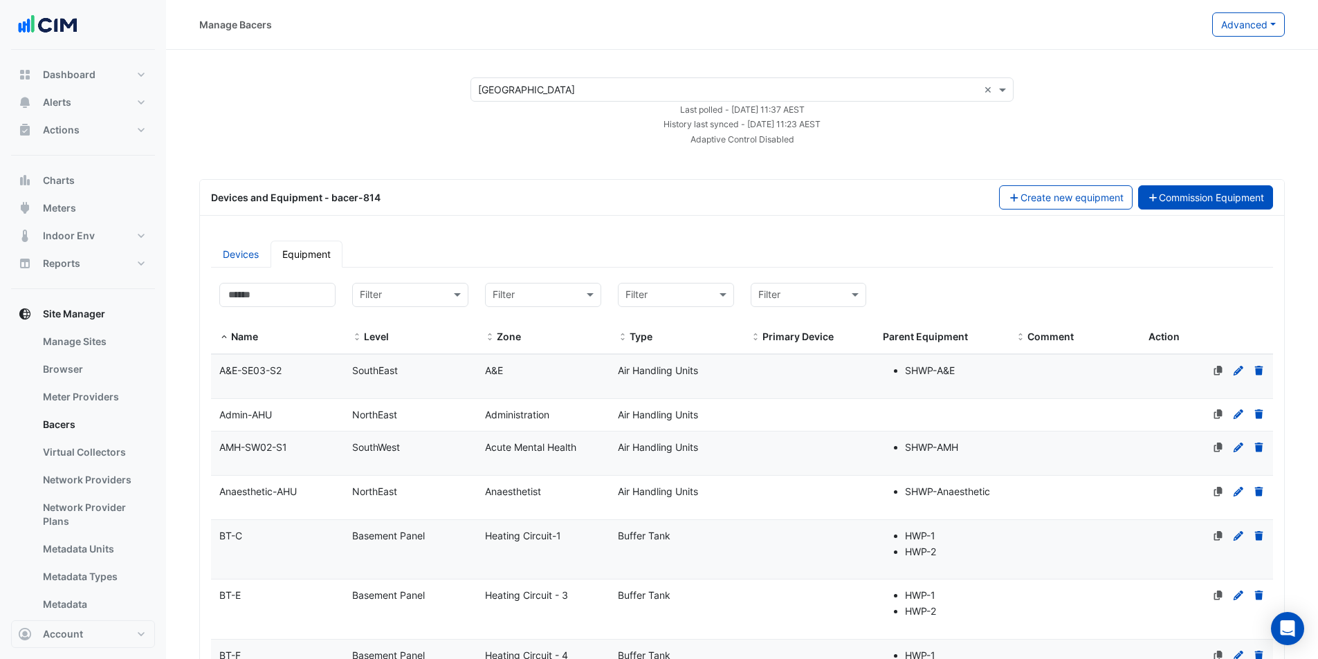
click at [1159, 200] on button "Commission Equipment" at bounding box center [1206, 197] width 136 height 24
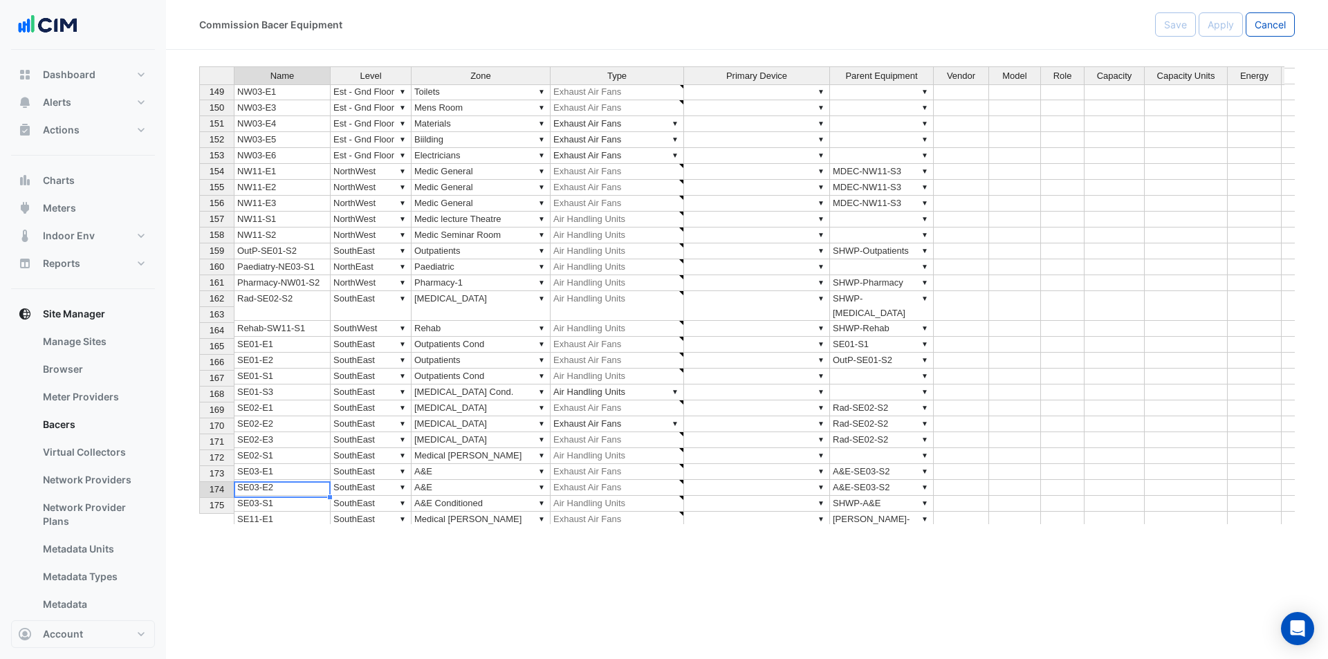
click at [266, 496] on td "SE03-S1" at bounding box center [282, 504] width 97 height 16
click at [895, 496] on td "▼ SHWP-A&E" at bounding box center [882, 504] width 104 height 16
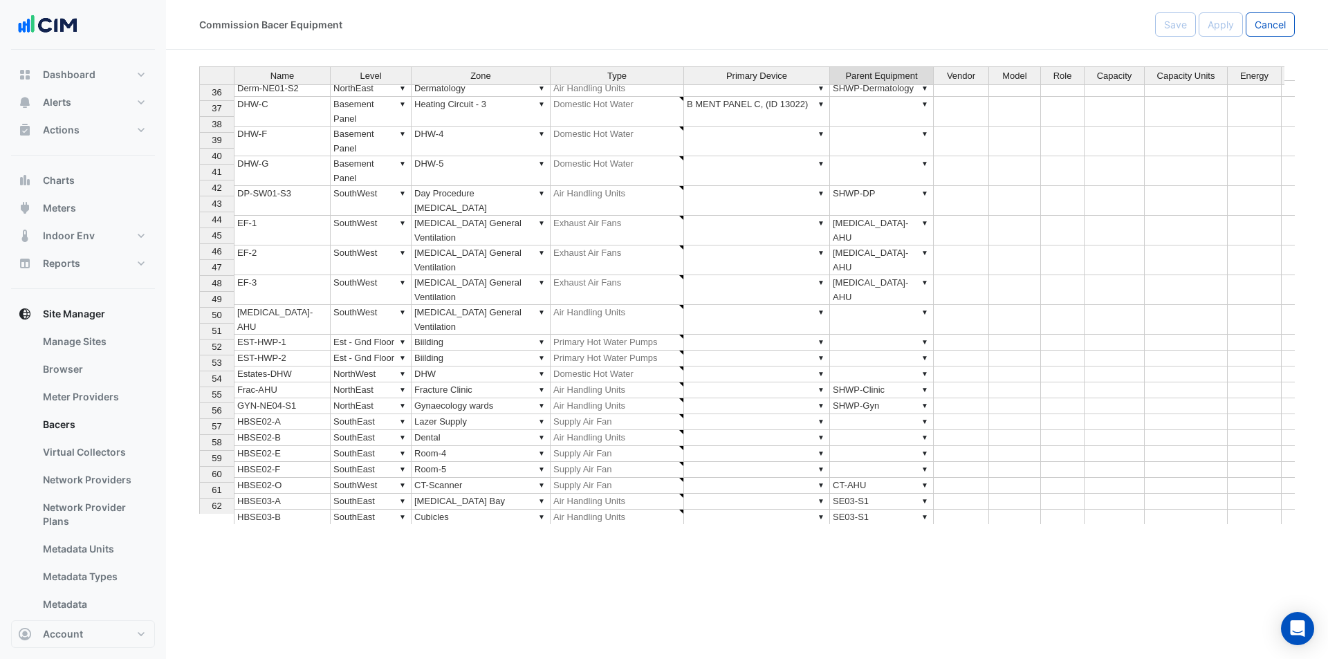
click at [875, 478] on td "▼ CT-AHU" at bounding box center [882, 486] width 104 height 16
drag, startPoint x: 879, startPoint y: 365, endPoint x: 874, endPoint y: 408, distance: 43.9
click at [874, 408] on tbody "30 Common-M-HRU ▼ NorthEast ▼ Maternity Ward ▼ Heat Recovery Unit ▼ Maternity H…" at bounding box center [871, 359] width 1344 height 740
click at [1289, 17] on button "Cancel" at bounding box center [1270, 24] width 49 height 24
select select "***"
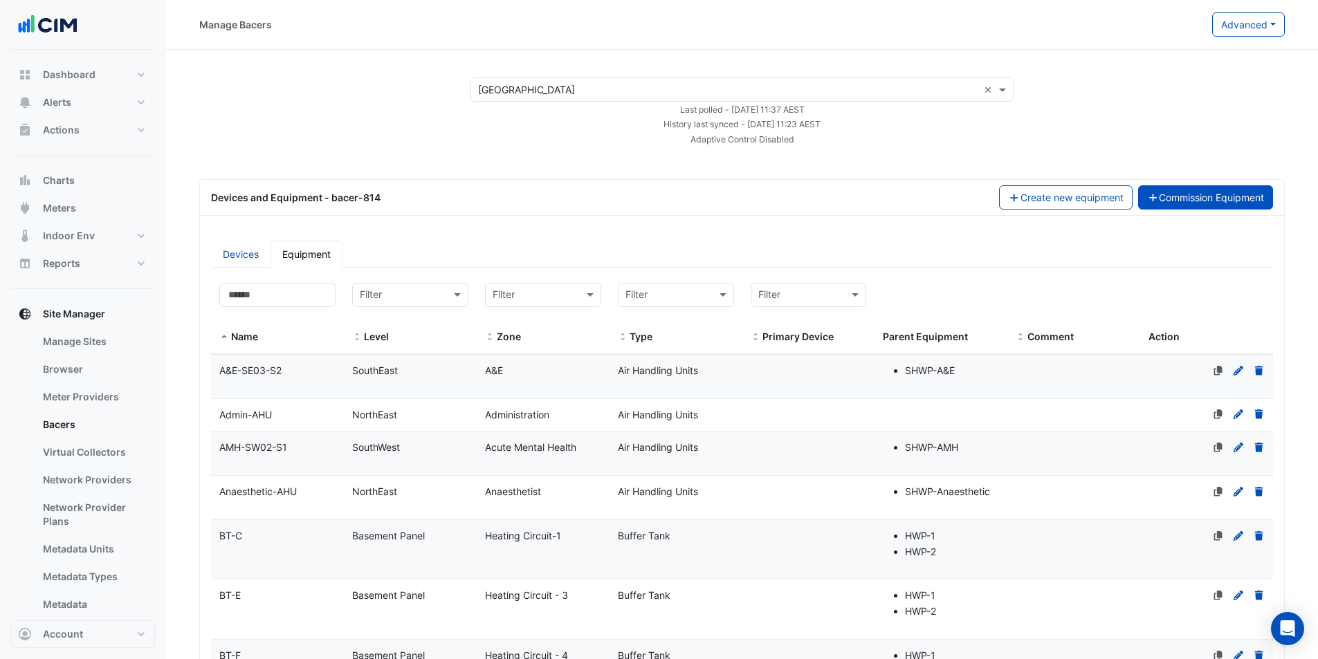
click at [1162, 203] on button "Commission Equipment" at bounding box center [1206, 197] width 136 height 24
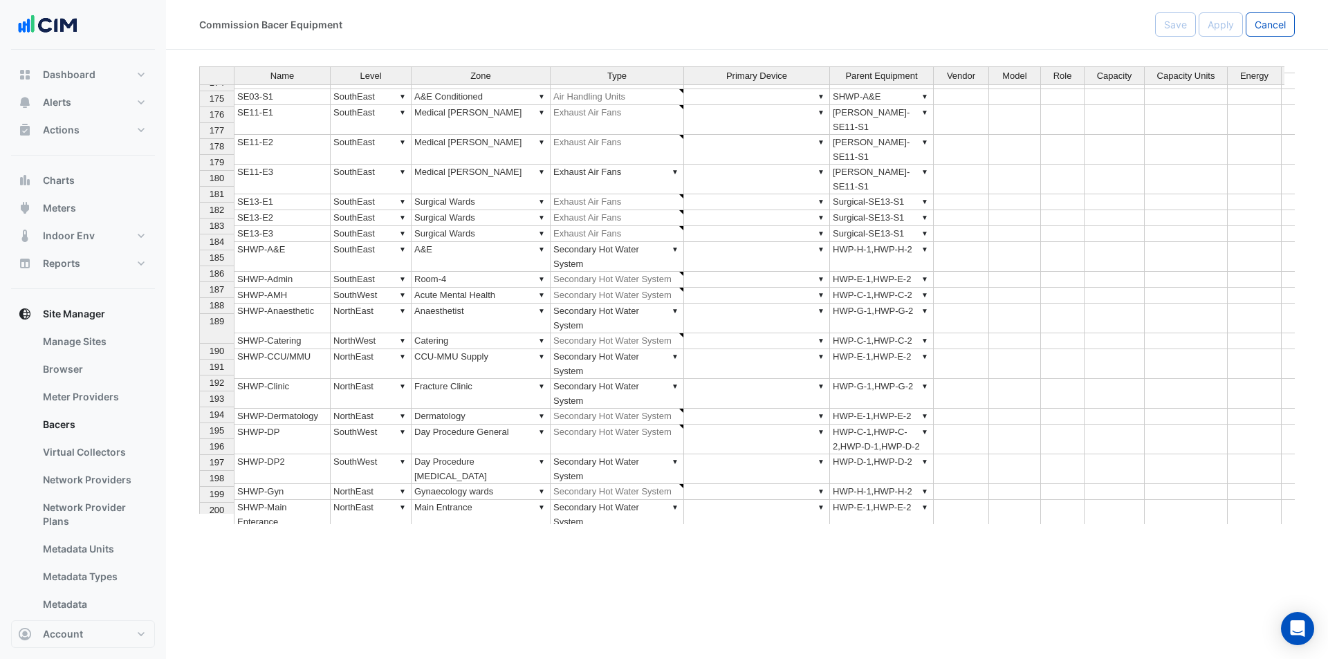
scroll to position [2584, 0]
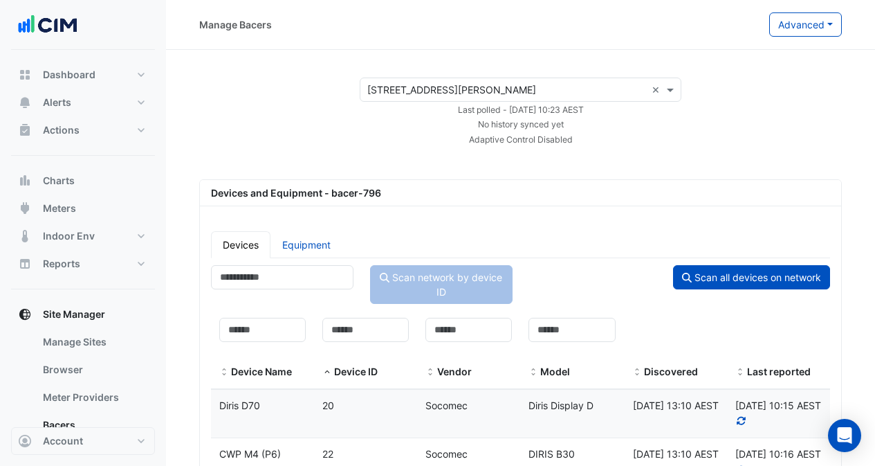
select select "***"
click at [460, 93] on input "text" at bounding box center [506, 90] width 279 height 15
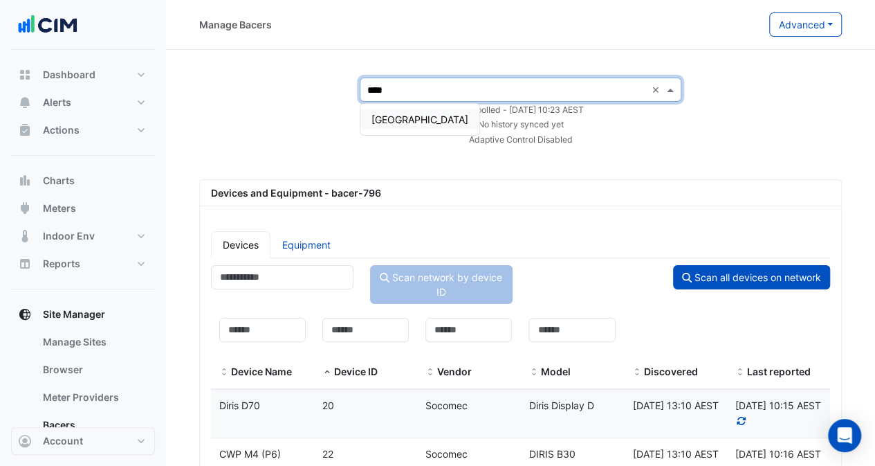
type input "*****"
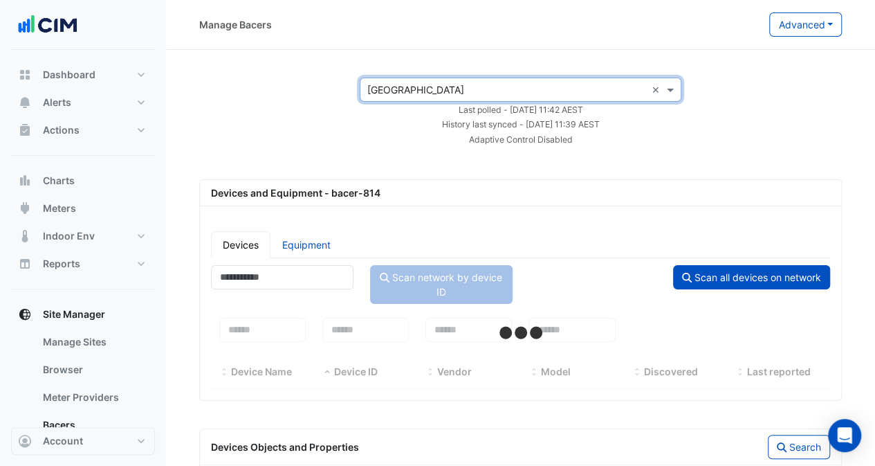
select select "***"
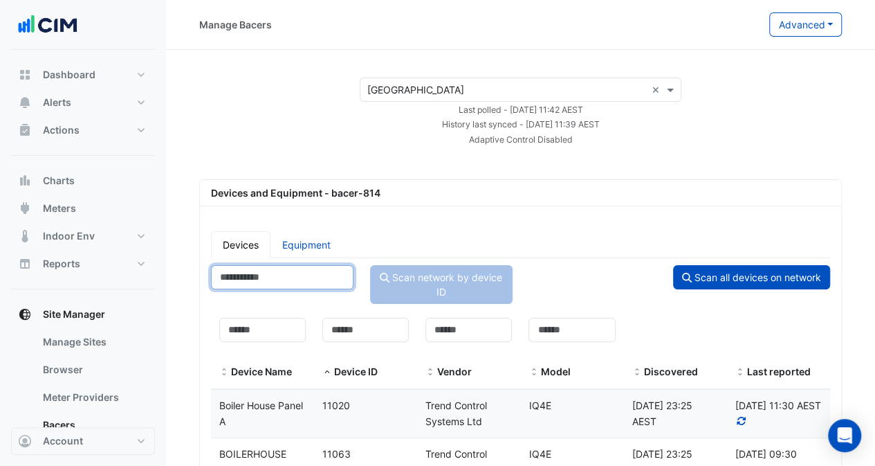
click at [259, 283] on input "number" at bounding box center [282, 277] width 143 height 24
click at [314, 244] on link "Equipment" at bounding box center [307, 244] width 72 height 27
select select "***"
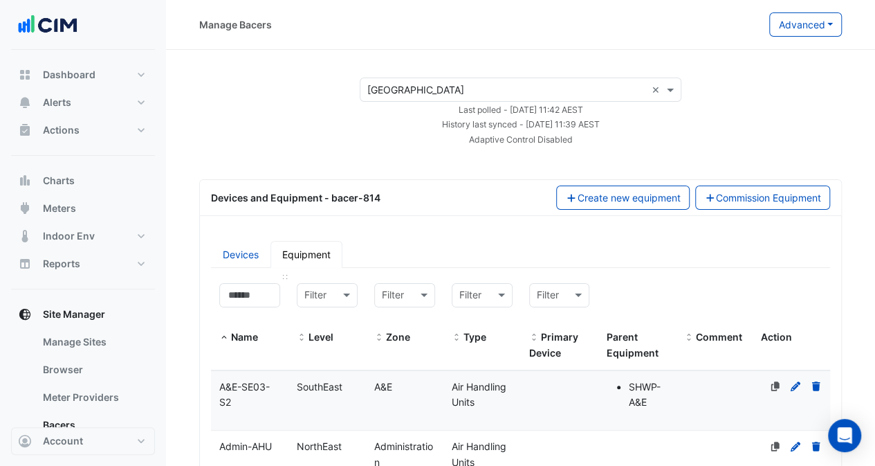
scroll to position [69, 0]
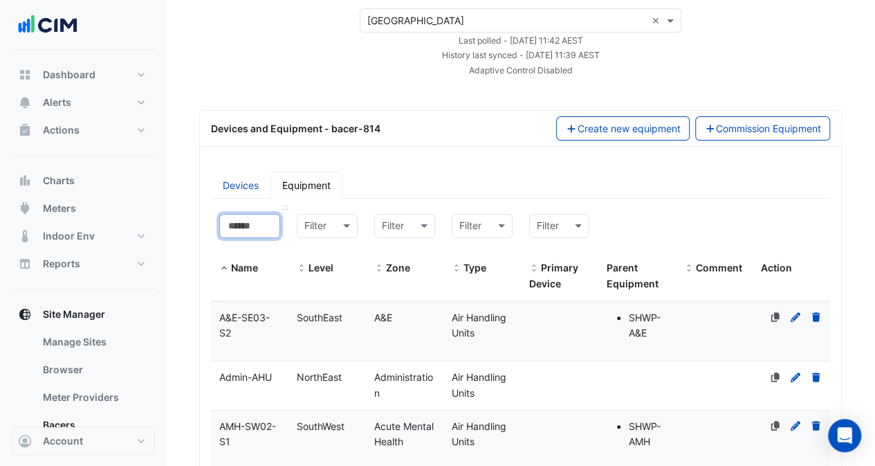
click at [244, 232] on input at bounding box center [249, 226] width 61 height 24
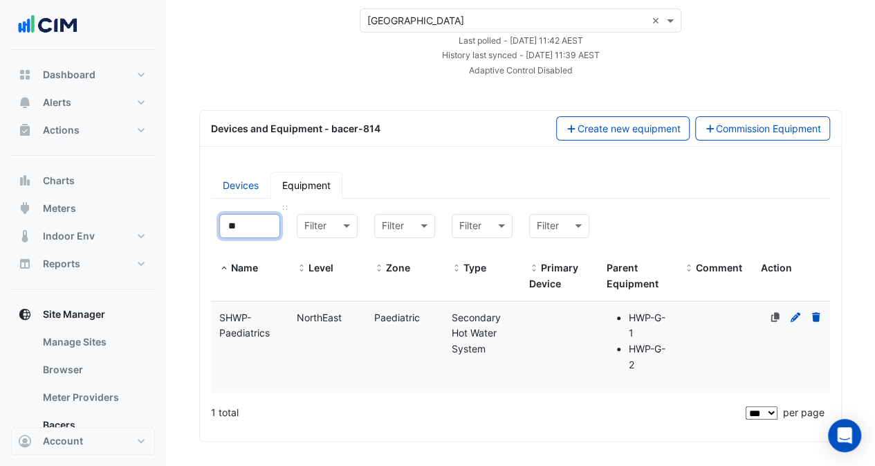
type input "*"
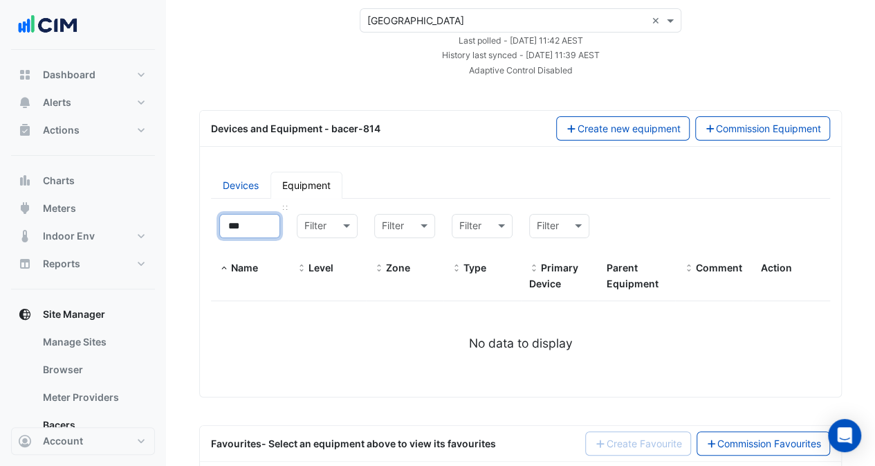
type input "**"
select select "***"
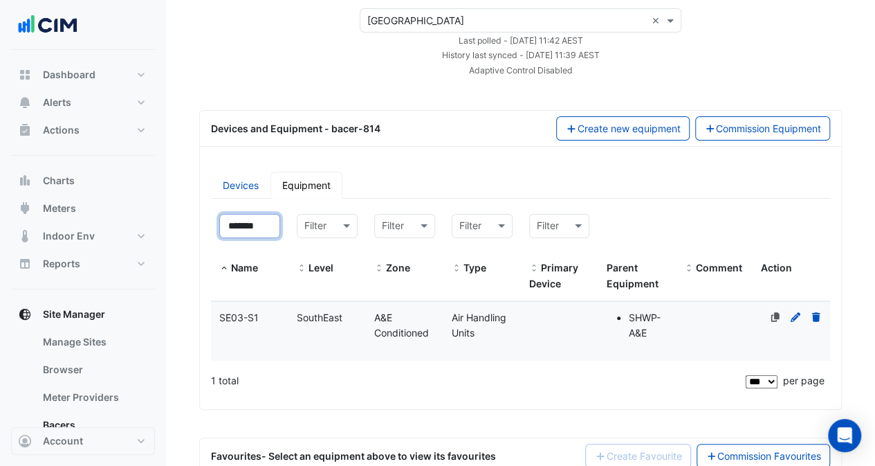
type input "*******"
click at [252, 333] on datatable-body-cell "Name SE03-S1" at bounding box center [249, 331] width 77 height 59
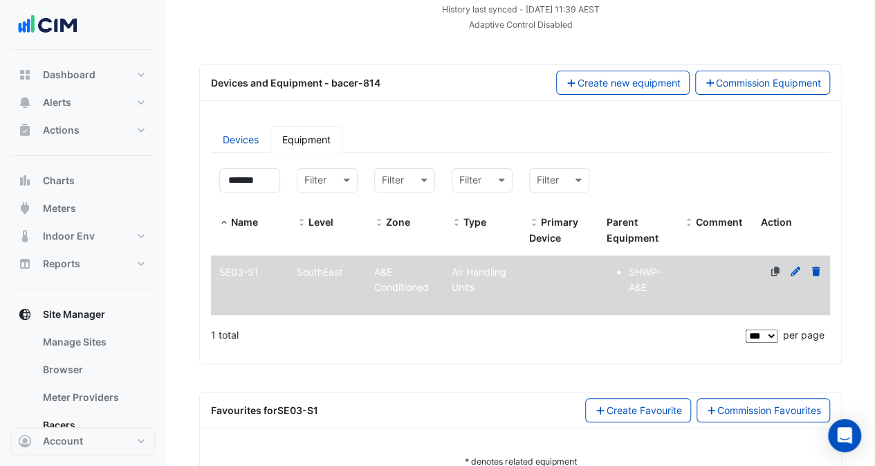
scroll to position [152, 0]
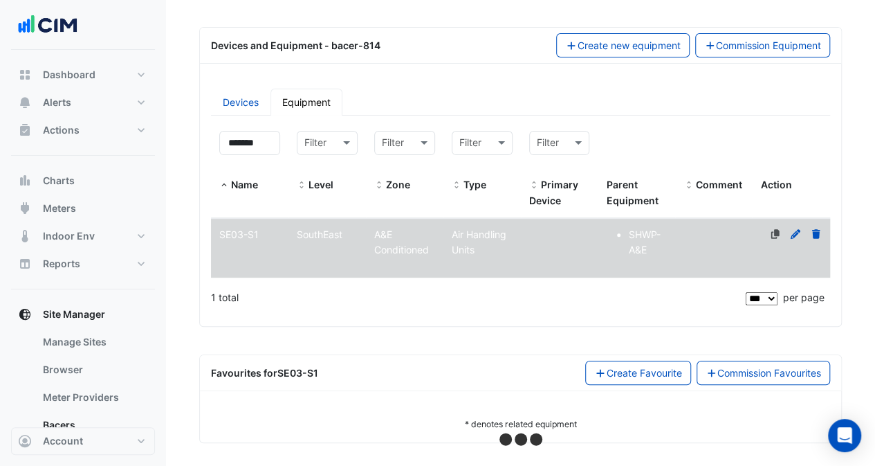
select select "***"
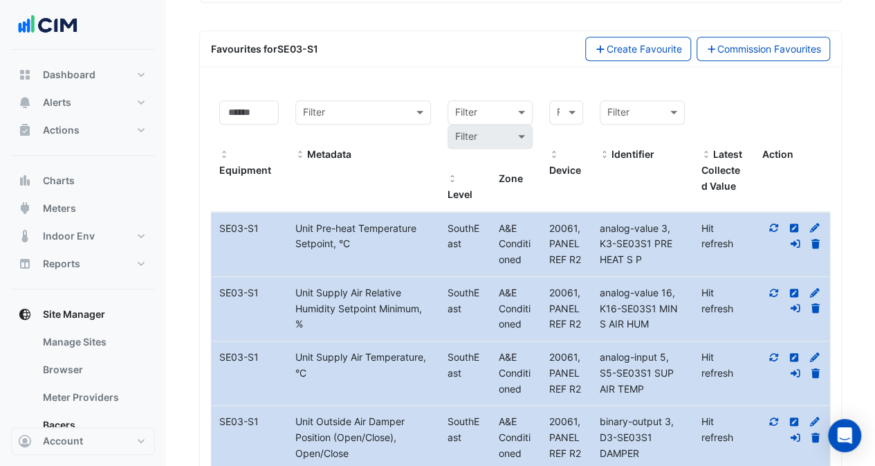
scroll to position [477, 0]
drag, startPoint x: 421, startPoint y: 304, endPoint x: 266, endPoint y: 288, distance: 156.5
click at [266, 288] on div "Equipment Name SE03-S1 Metadata Unit Supply Air Relative Humidity Setpoint Mini…" at bounding box center [520, 307] width 619 height 64
copy div "Metadata Unit Supply Air Relative Humidity Setpoint Minimum"
click at [385, 356] on div "Unit Supply Air Temperature, °C" at bounding box center [363, 364] width 152 height 32
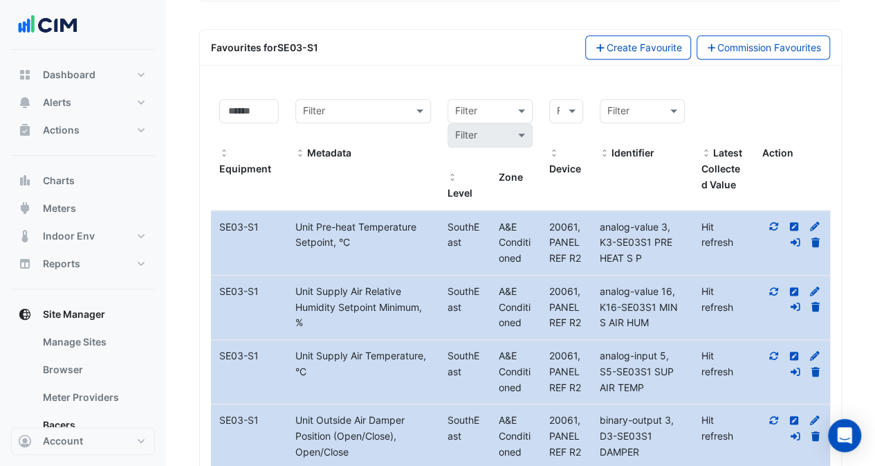
click at [383, 349] on div "Unit Supply Air Temperature, °C" at bounding box center [363, 364] width 152 height 32
click at [384, 349] on div "Unit Supply Air Temperature, °C" at bounding box center [363, 364] width 152 height 32
click at [293, 352] on div "Unit Supply Air Temperature, °C" at bounding box center [363, 364] width 152 height 32
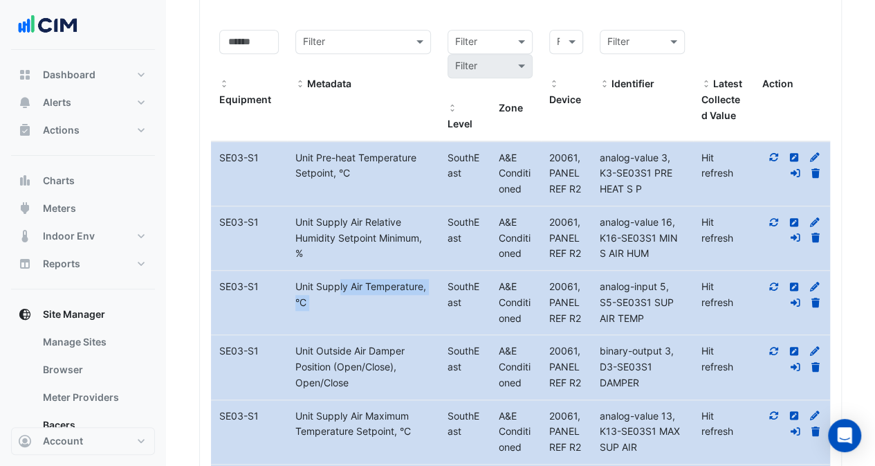
scroll to position [616, 0]
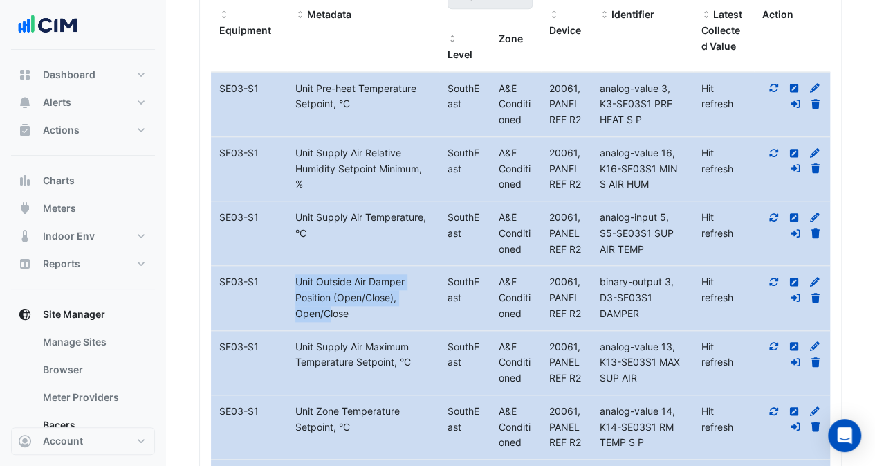
drag, startPoint x: 391, startPoint y: 293, endPoint x: 267, endPoint y: 279, distance: 124.6
click at [267, 279] on div "Equipment Name SE03-S1 Metadata Unit Outside Air Damper Position (Open/Close), …" at bounding box center [520, 298] width 619 height 64
click at [395, 290] on div "Unit Outside Air Damper Position (Open/Close), Open/Close" at bounding box center [363, 297] width 152 height 47
click at [394, 290] on div "Unit Outside Air Damper Position (Open/Close), Open/Close" at bounding box center [363, 297] width 152 height 47
click at [392, 293] on div "Unit Outside Air Damper Position (Open/Close), Open/Close" at bounding box center [363, 297] width 152 height 47
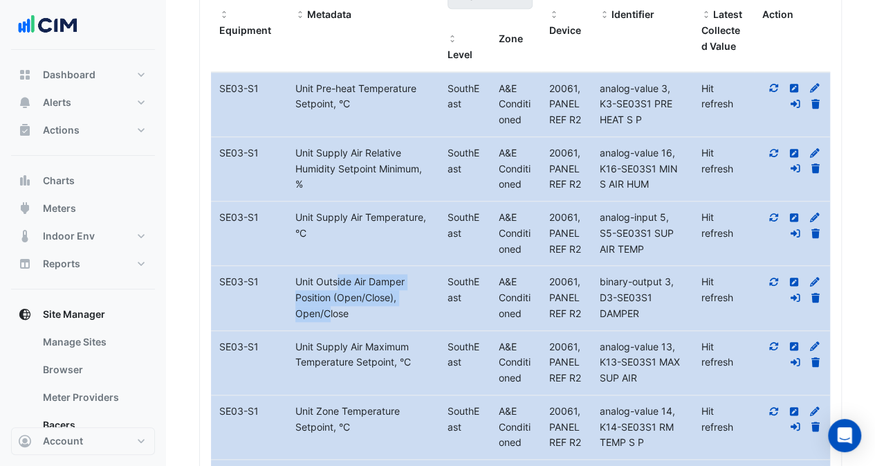
click at [297, 275] on div "Unit Outside Air Damper Position (Open/Close), Open/Close" at bounding box center [363, 297] width 152 height 47
copy div "Unit Outside Air Damper Position (Open/Close"
drag, startPoint x: 292, startPoint y: 210, endPoint x: 422, endPoint y: 210, distance: 130.1
click at [422, 210] on div "Unit Supply Air Temperature, °C" at bounding box center [363, 226] width 152 height 32
copy div "Unit Supply Air Temperature"
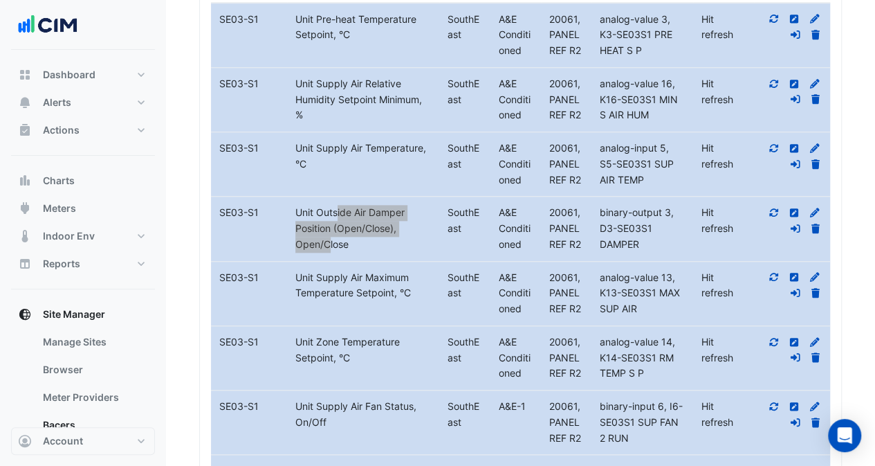
scroll to position [685, 0]
drag, startPoint x: 296, startPoint y: 269, endPoint x: 396, endPoint y: 287, distance: 101.2
click at [396, 287] on div "Unit Supply Air Maximum Temperature Setpoint, °C" at bounding box center [363, 286] width 152 height 32
copy div "Unit Supply Air Maximum Temperature Setpoint"
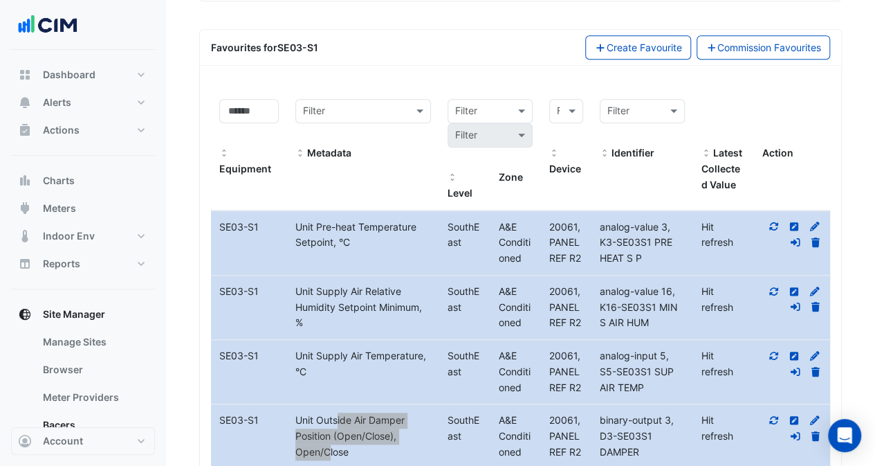
scroll to position [408, 0]
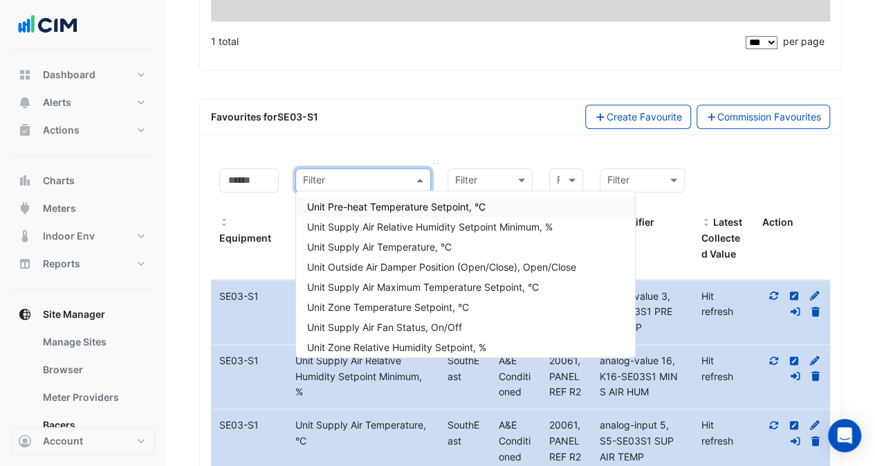
click at [375, 183] on input "text" at bounding box center [349, 181] width 93 height 16
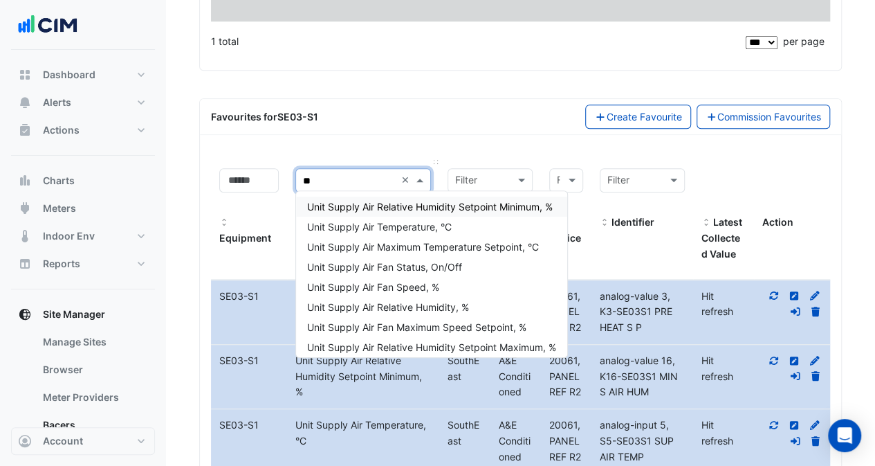
type input "*"
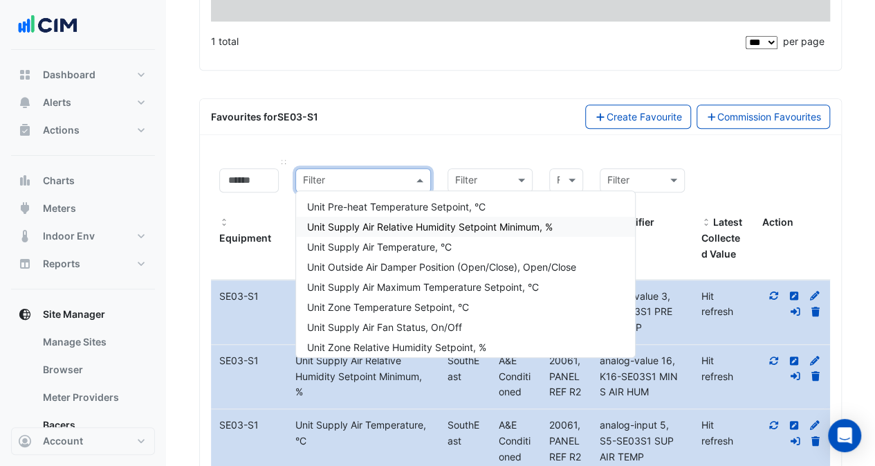
click at [245, 259] on datatable-header-cell "Equipment" at bounding box center [249, 220] width 76 height 120
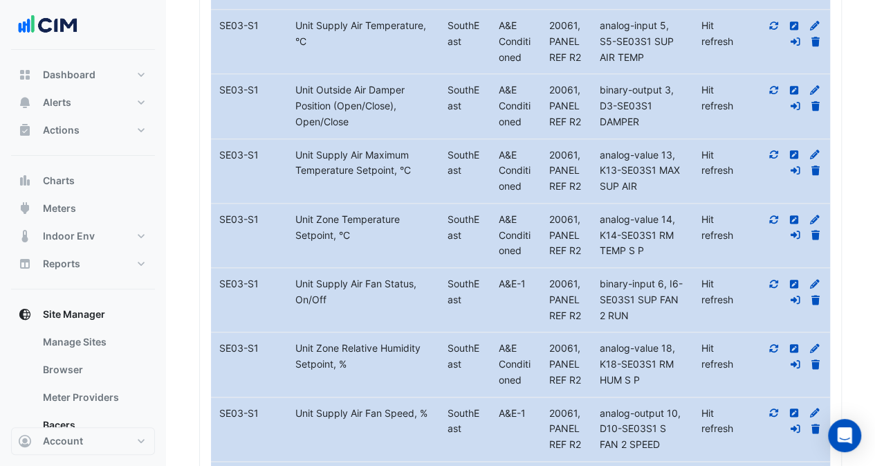
scroll to position [892, 0]
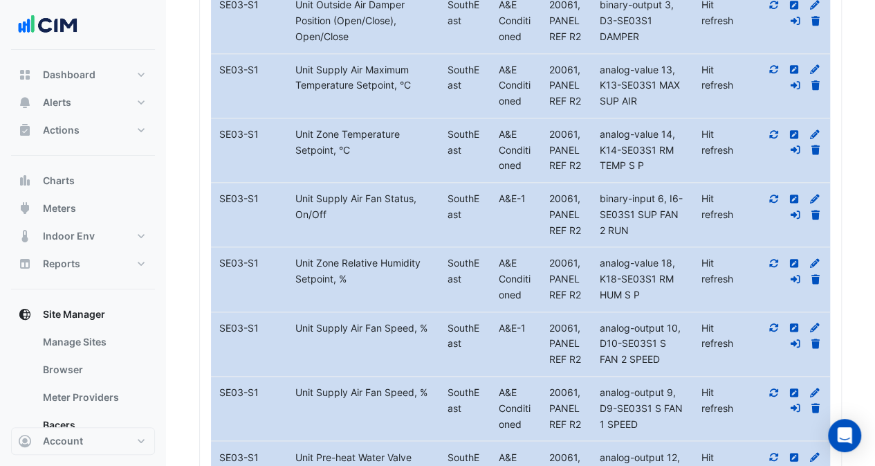
drag, startPoint x: 221, startPoint y: 322, endPoint x: 412, endPoint y: 333, distance: 191.2
click at [412, 333] on div "Equipment Name SE03-S1 Metadata Unit Supply Air Fan Speed, % Level SouthEast A&…" at bounding box center [520, 344] width 619 height 64
click at [306, 320] on div "Unit Supply Air Fan Speed, %" at bounding box center [363, 328] width 152 height 16
click at [293, 321] on div "Unit Supply Air Fan Speed, %" at bounding box center [363, 328] width 152 height 16
drag, startPoint x: 296, startPoint y: 321, endPoint x: 416, endPoint y: 320, distance: 119.7
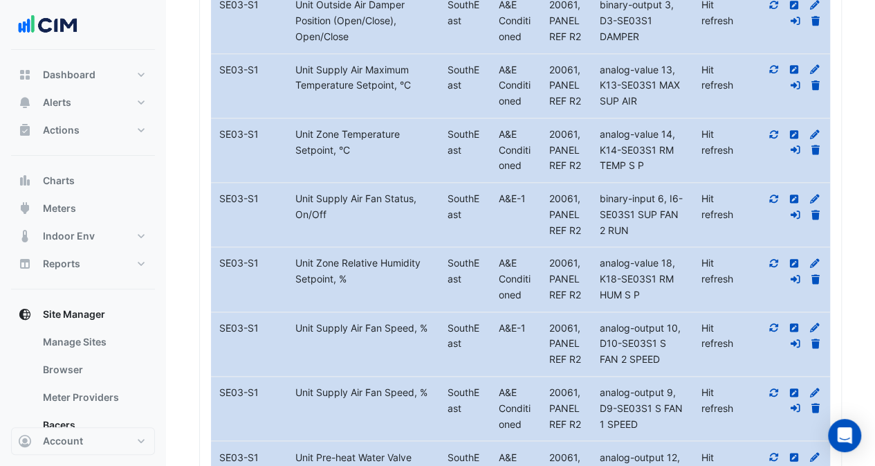
click at [416, 320] on div "Unit Supply Air Fan Speed, %" at bounding box center [363, 328] width 152 height 16
copy div "Unit Supply Air Fan Speed"
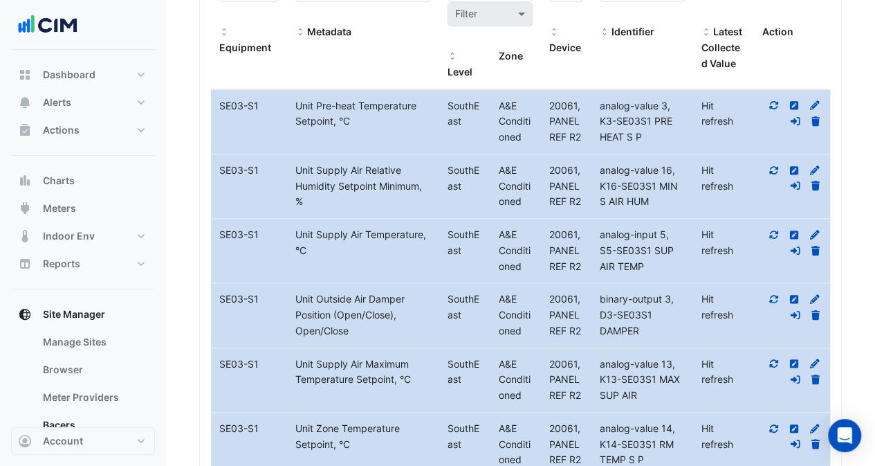
scroll to position [547, 0]
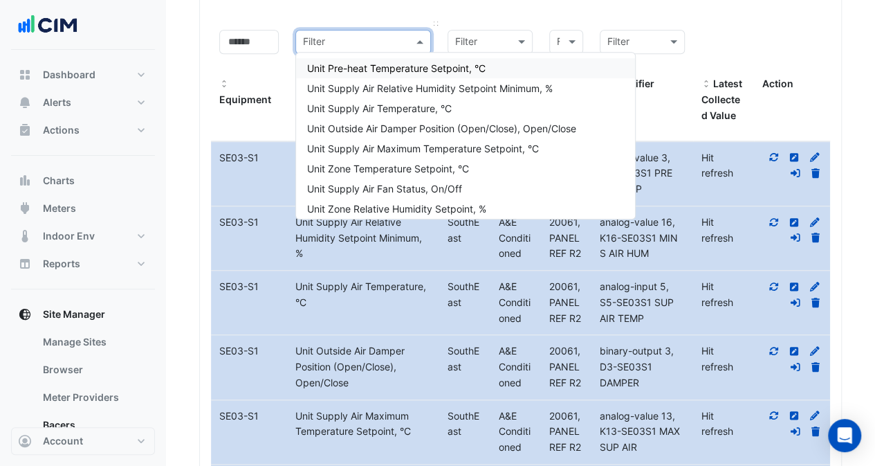
click at [350, 38] on input "text" at bounding box center [349, 43] width 93 height 16
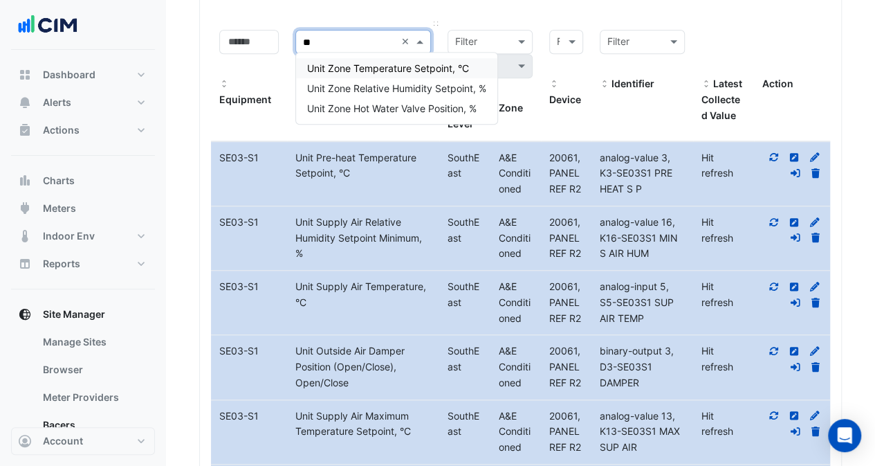
type input "*"
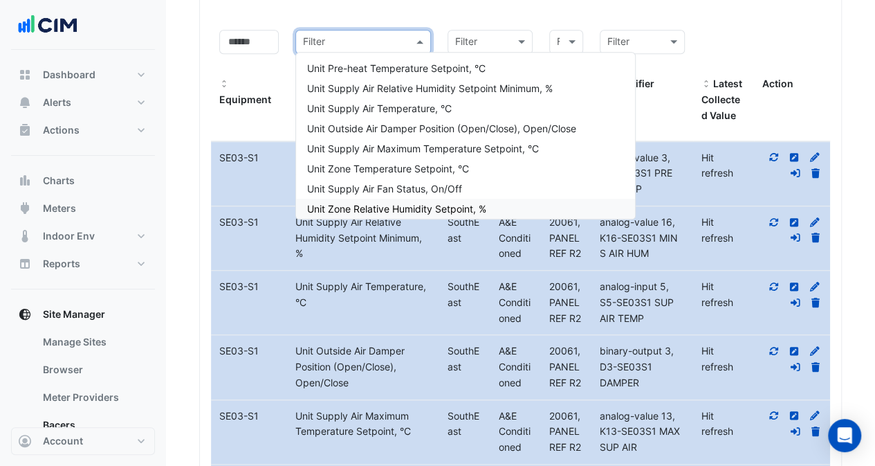
click at [386, 376] on div "Unit Outside Air Damper Position (Open/Close), Open/Close" at bounding box center [363, 366] width 152 height 47
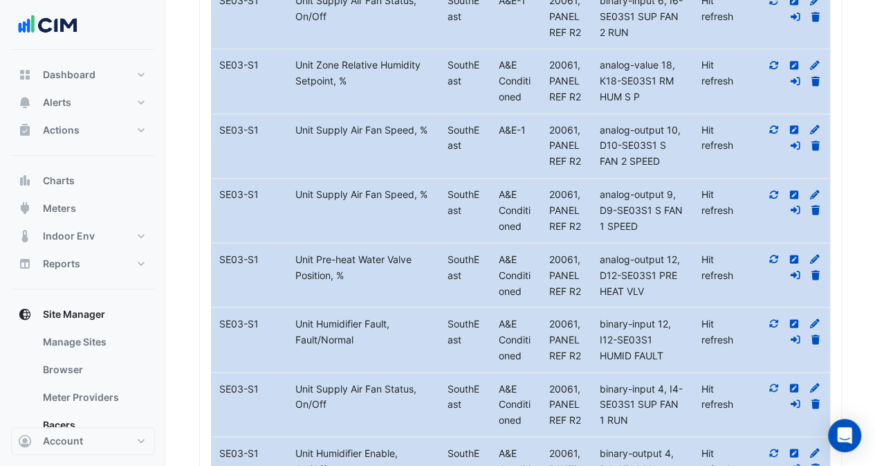
scroll to position [1169, 0]
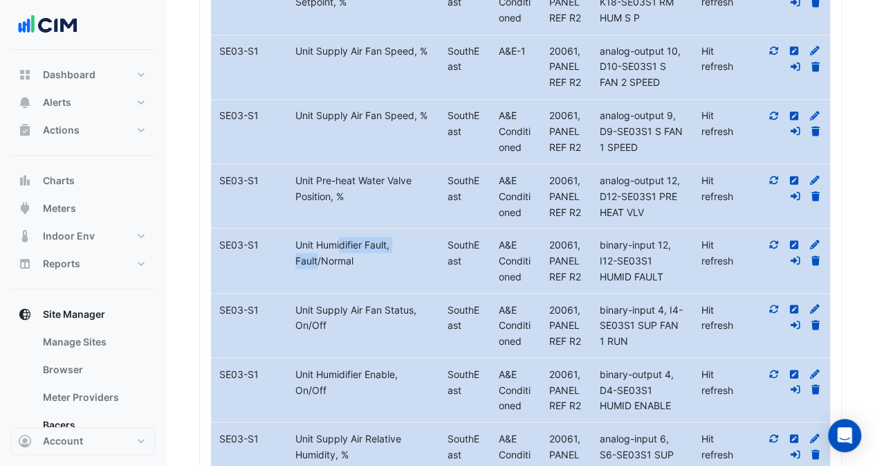
drag, startPoint x: 295, startPoint y: 235, endPoint x: 381, endPoint y: 237, distance: 85.8
click at [381, 237] on div "Unit Humidifier Fault, Fault/Normal" at bounding box center [363, 253] width 152 height 32
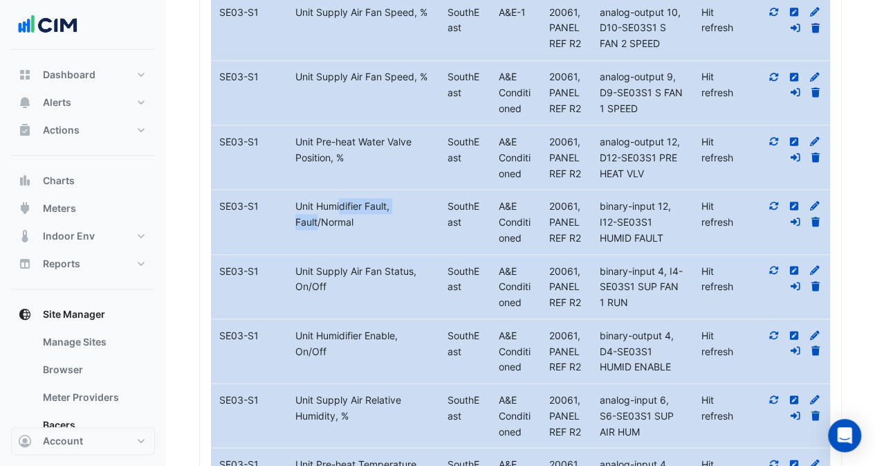
scroll to position [1238, 0]
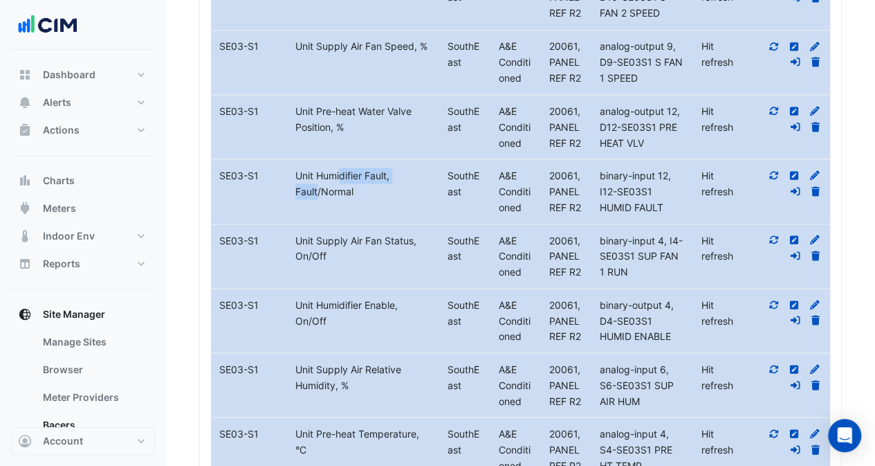
drag, startPoint x: 295, startPoint y: 295, endPoint x: 396, endPoint y: 296, distance: 101.0
click at [396, 297] on div "Unit Humidifier Enable, On/Off" at bounding box center [363, 313] width 152 height 32
copy div "Unit Humidifier Enable"
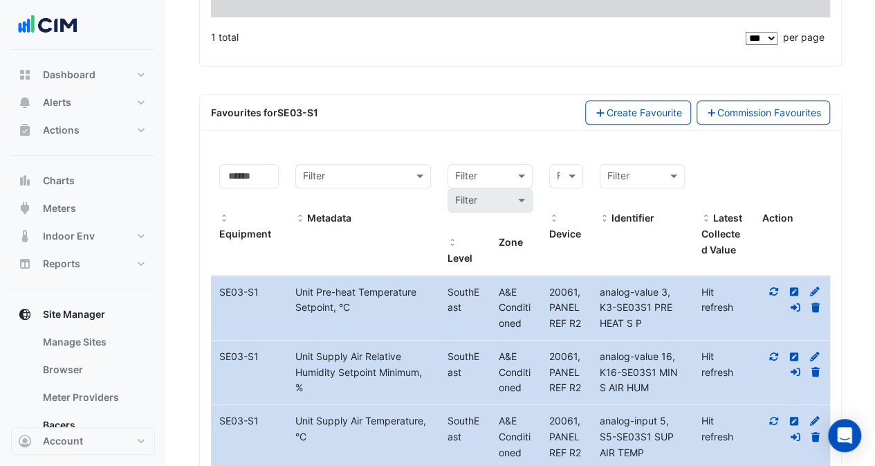
scroll to position [408, 0]
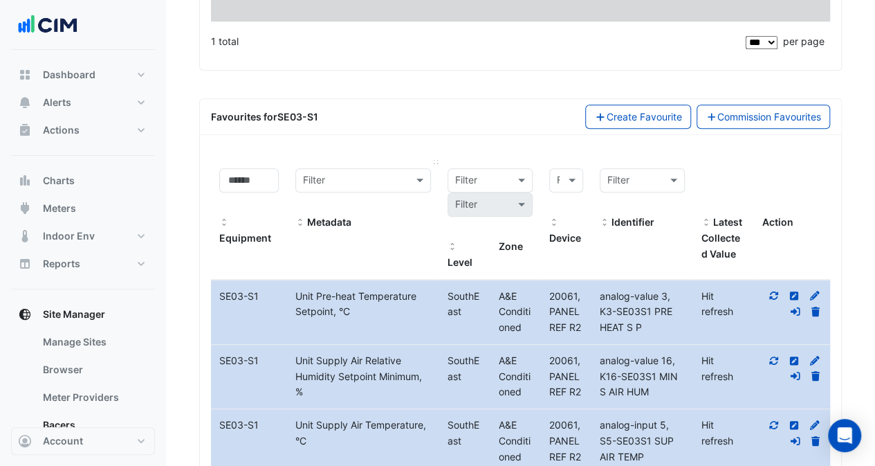
click at [333, 174] on input "text" at bounding box center [349, 181] width 93 height 16
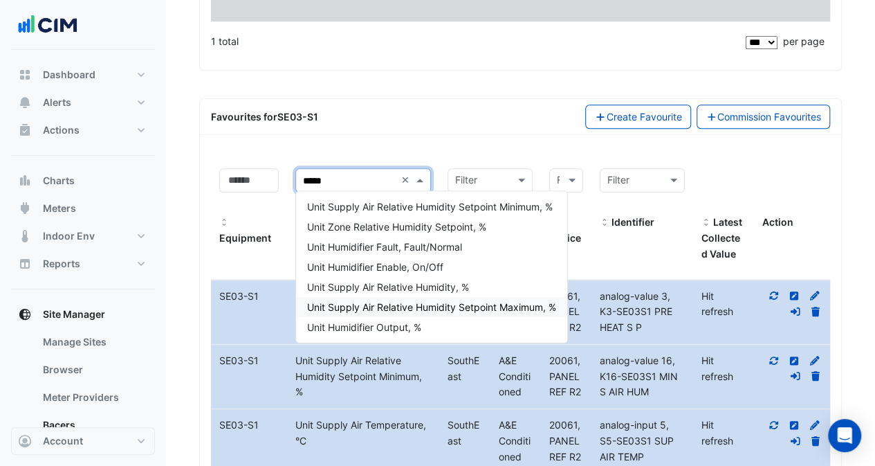
type input "*****"
drag, startPoint x: 364, startPoint y: 181, endPoint x: 192, endPoint y: 172, distance: 172.5
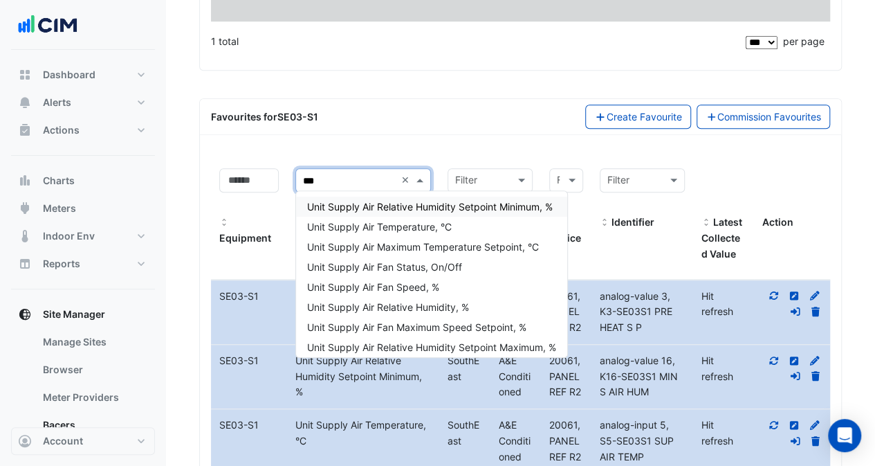
type input "***"
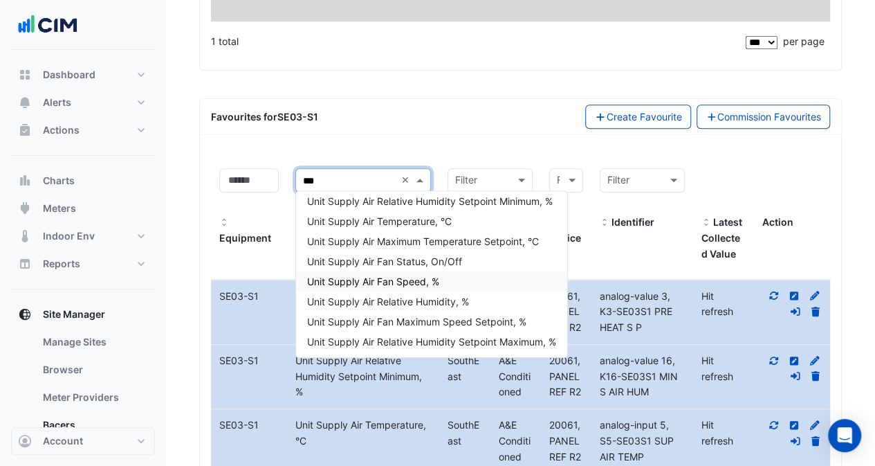
scroll to position [0, 0]
